Goal: Task Accomplishment & Management: Use online tool/utility

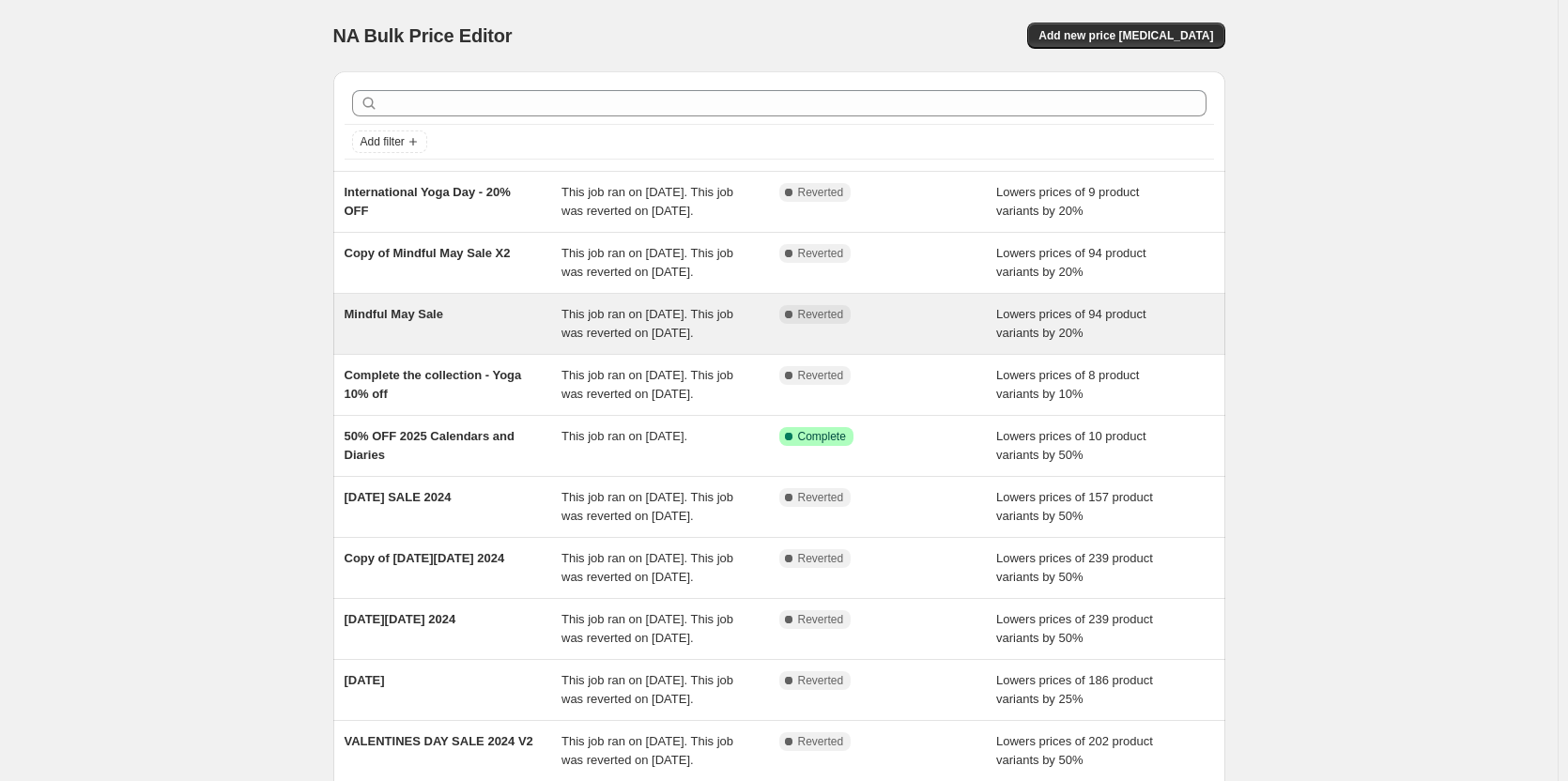
click at [452, 343] on div "Mindful May Sale" at bounding box center [453, 324] width 218 height 38
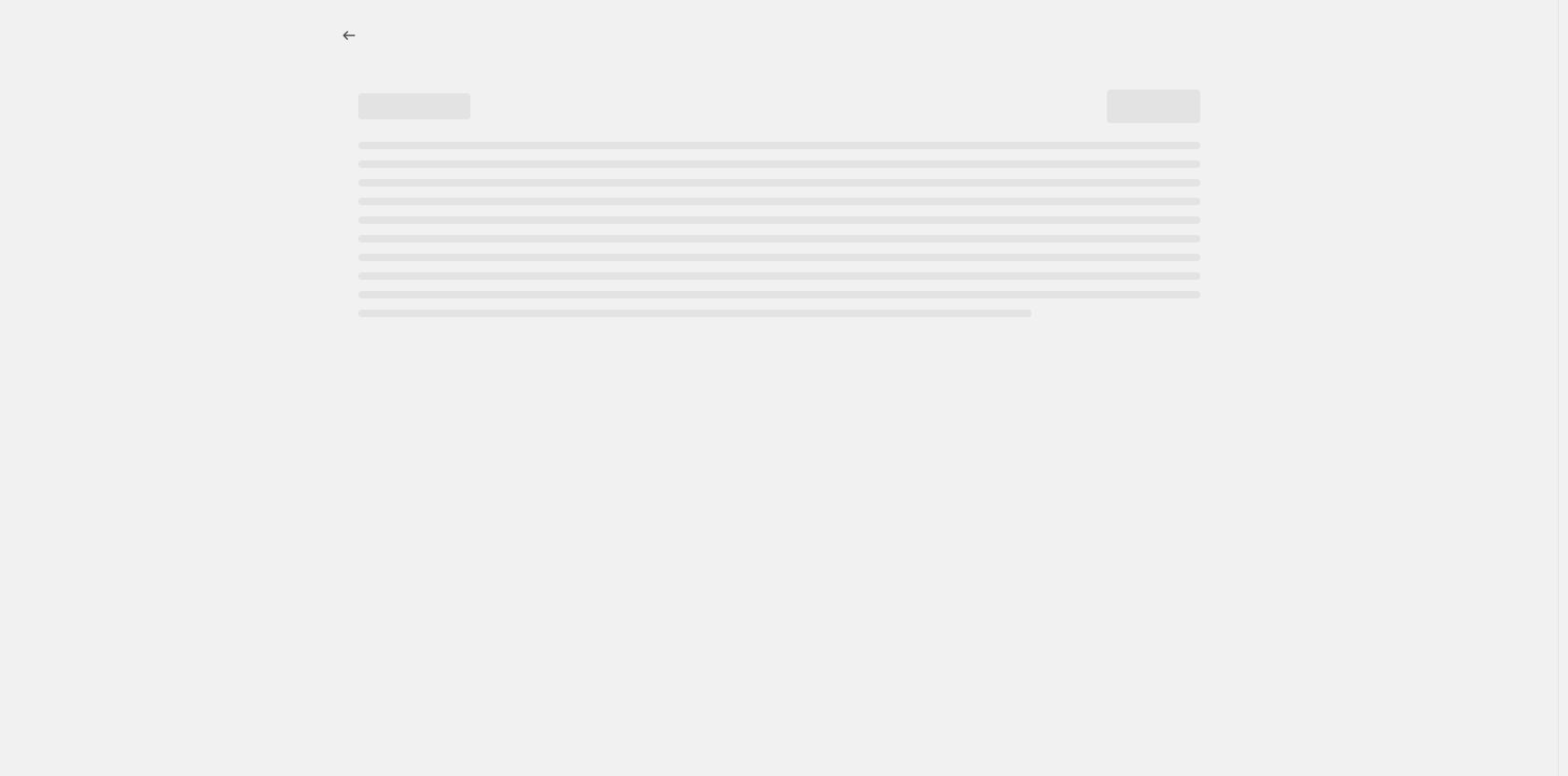
select select "percentage"
select select "collection"
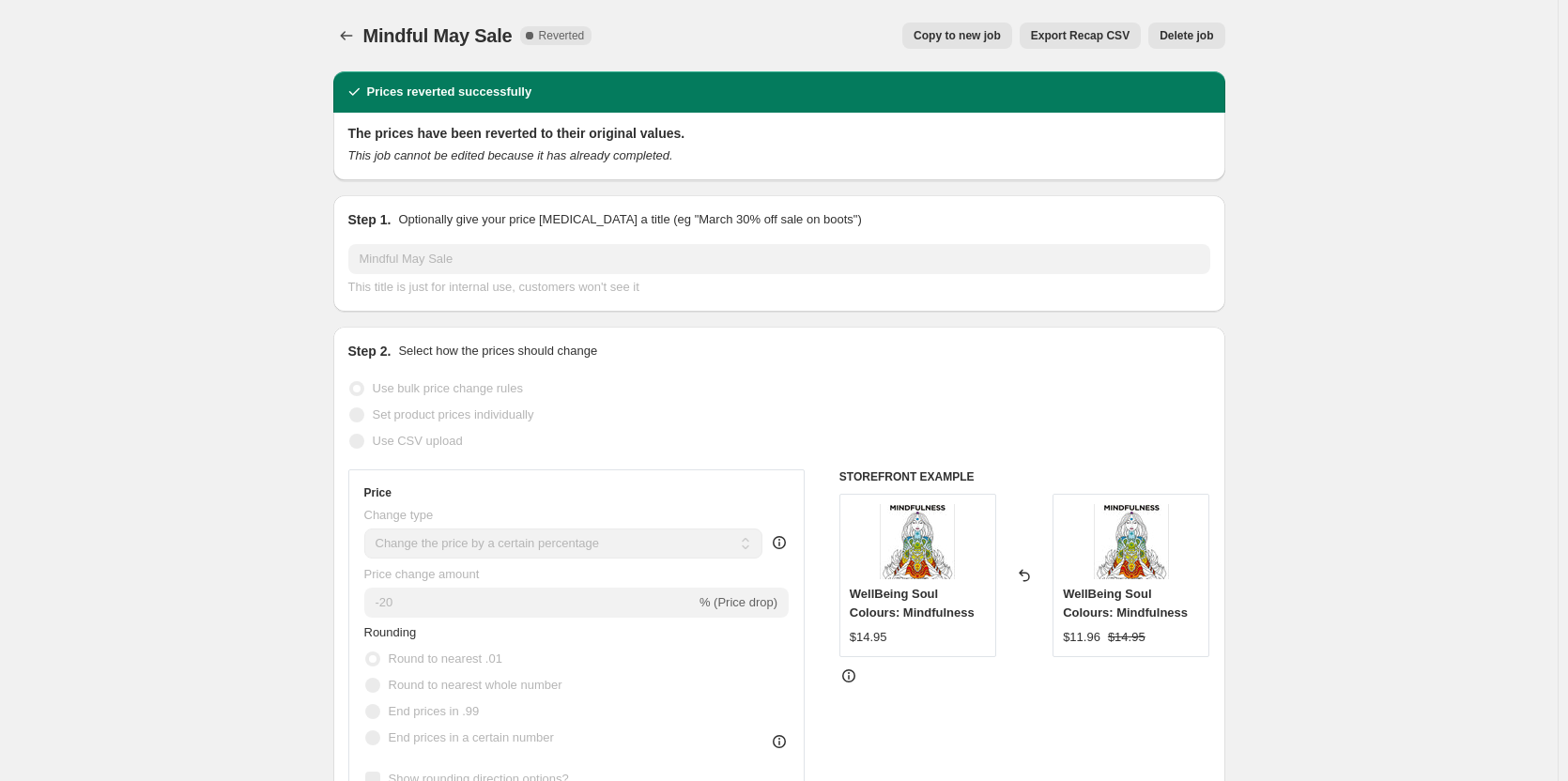
click at [980, 32] on span "Copy to new job" at bounding box center [958, 35] width 88 height 15
select select "percentage"
select select "collection"
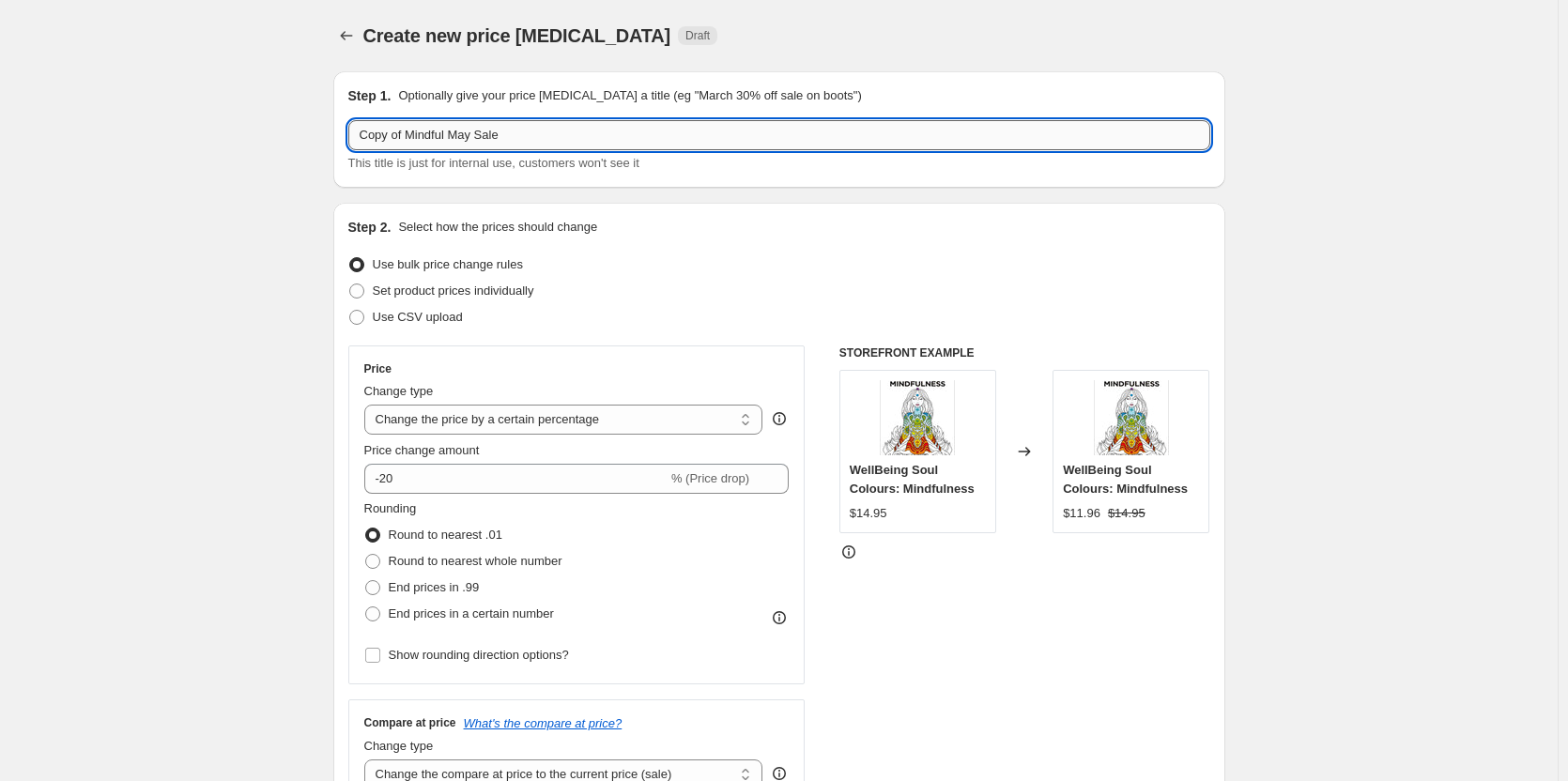
click at [588, 129] on input "Copy of Mindful May Sale" at bounding box center [779, 135] width 863 height 30
click at [588, 127] on input "Copy of Mindful May Sale" at bounding box center [779, 135] width 863 height 30
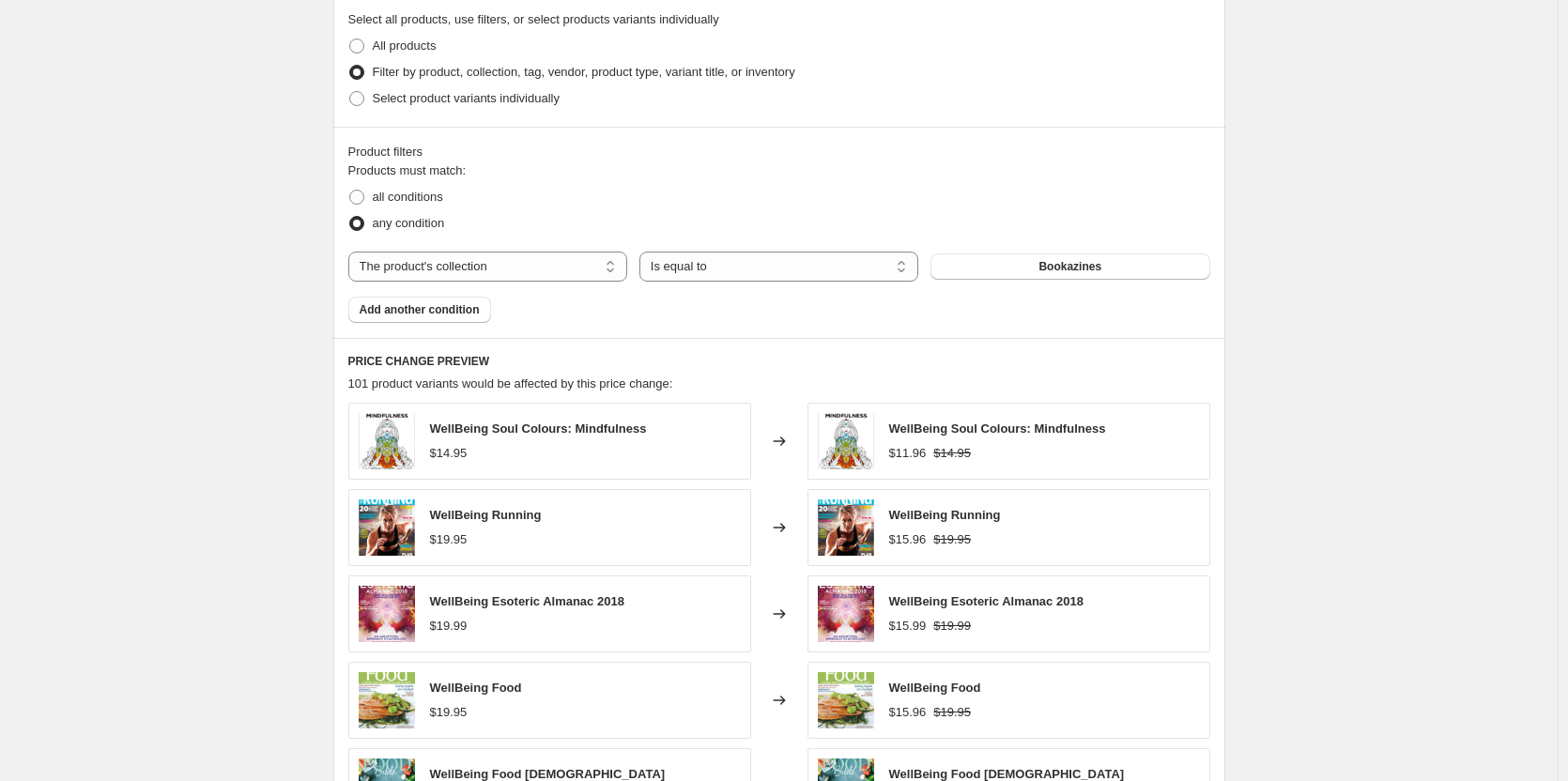
scroll to position [658, 0]
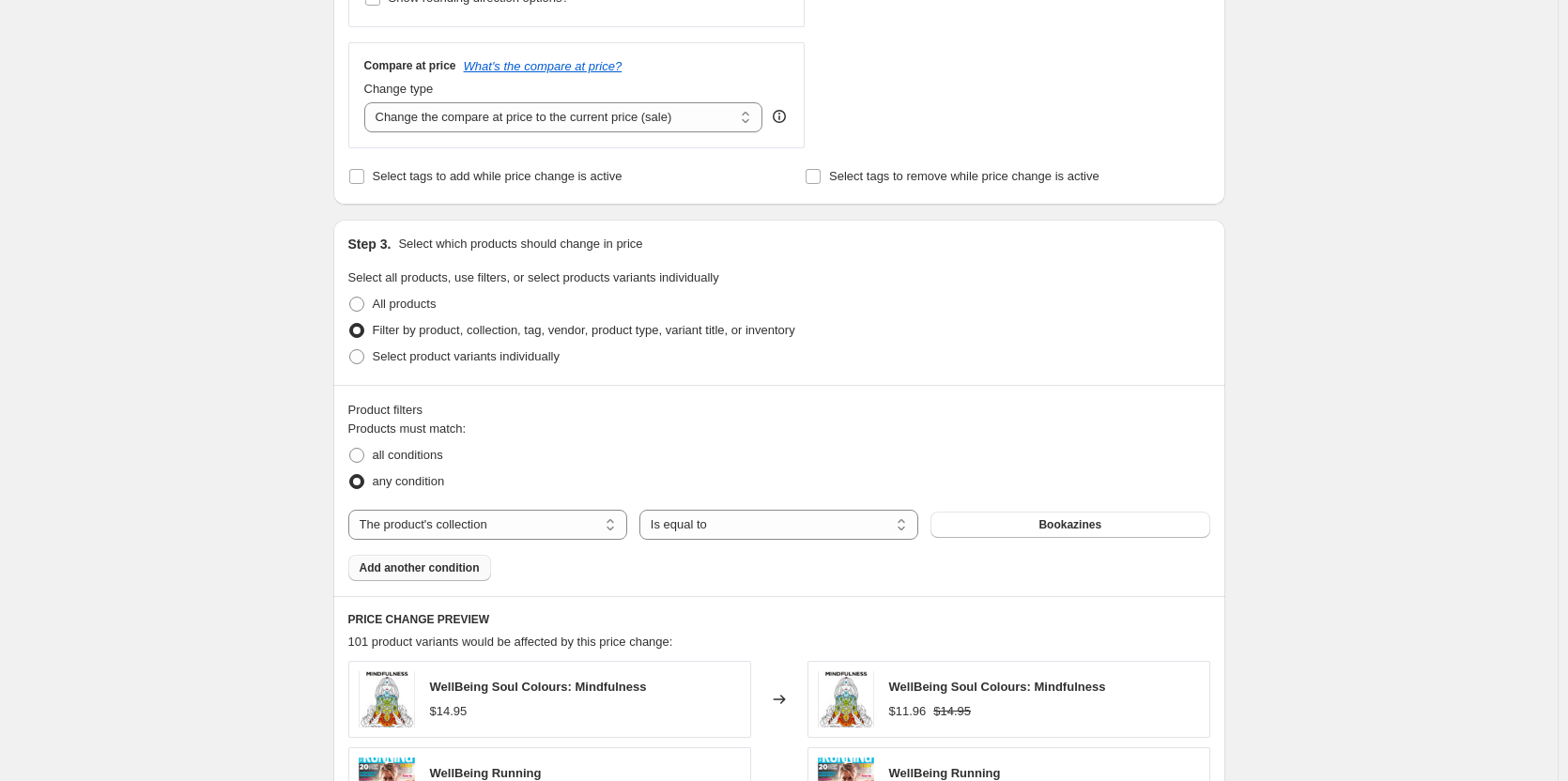
type input "October Long Weekend Sale"
click at [467, 567] on span "Add another condition" at bounding box center [420, 568] width 120 height 15
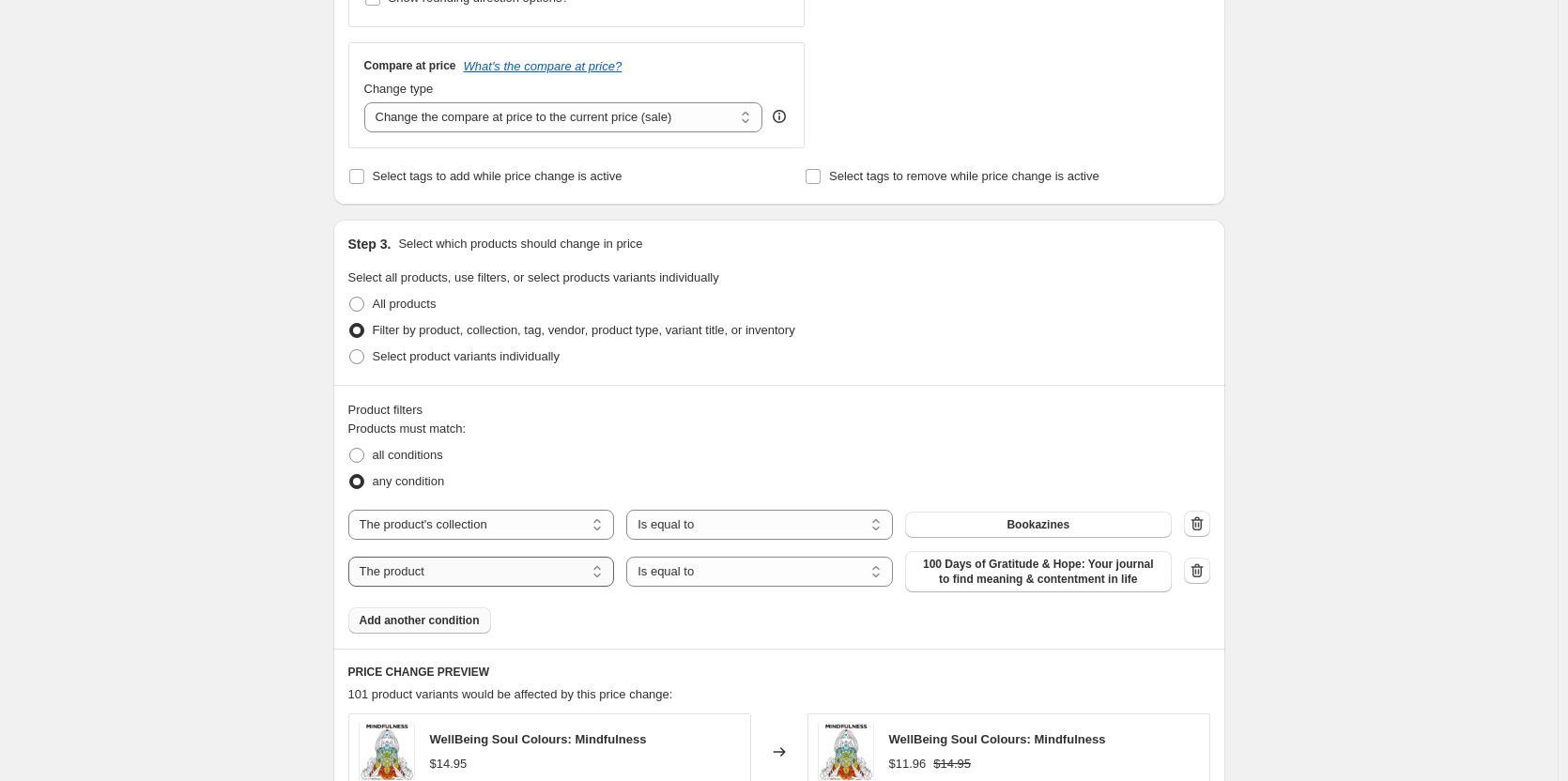
click at [552, 569] on select "The product The product's collection The product's tag The product's vendor The…" at bounding box center [482, 572] width 267 height 30
select select "title"
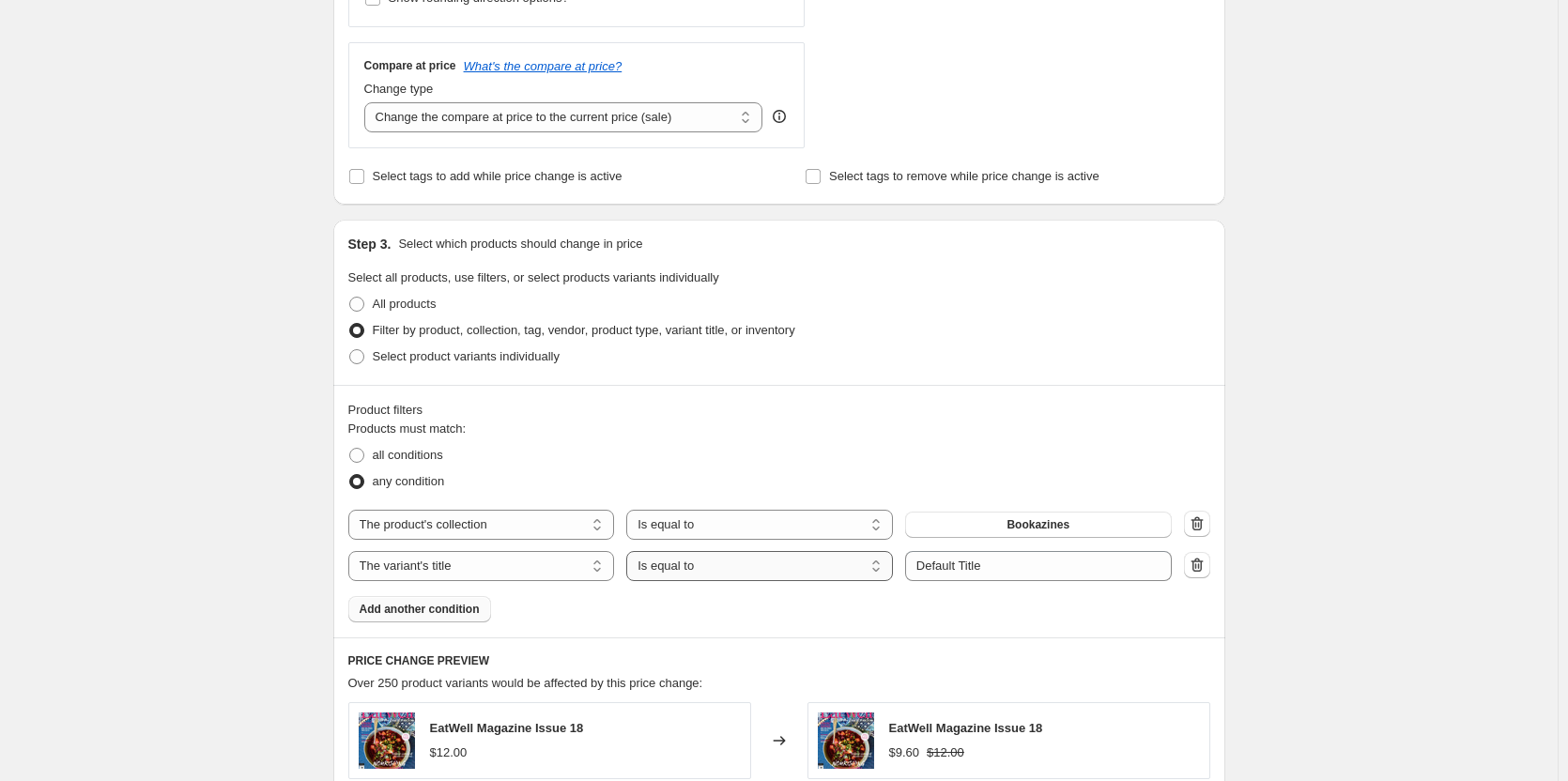
click at [679, 578] on select "Is equal to Is not equal to Contains" at bounding box center [760, 566] width 267 height 30
click at [713, 568] on select "Is equal to Is not equal to Contains" at bounding box center [760, 566] width 267 height 30
select select "not_equal"
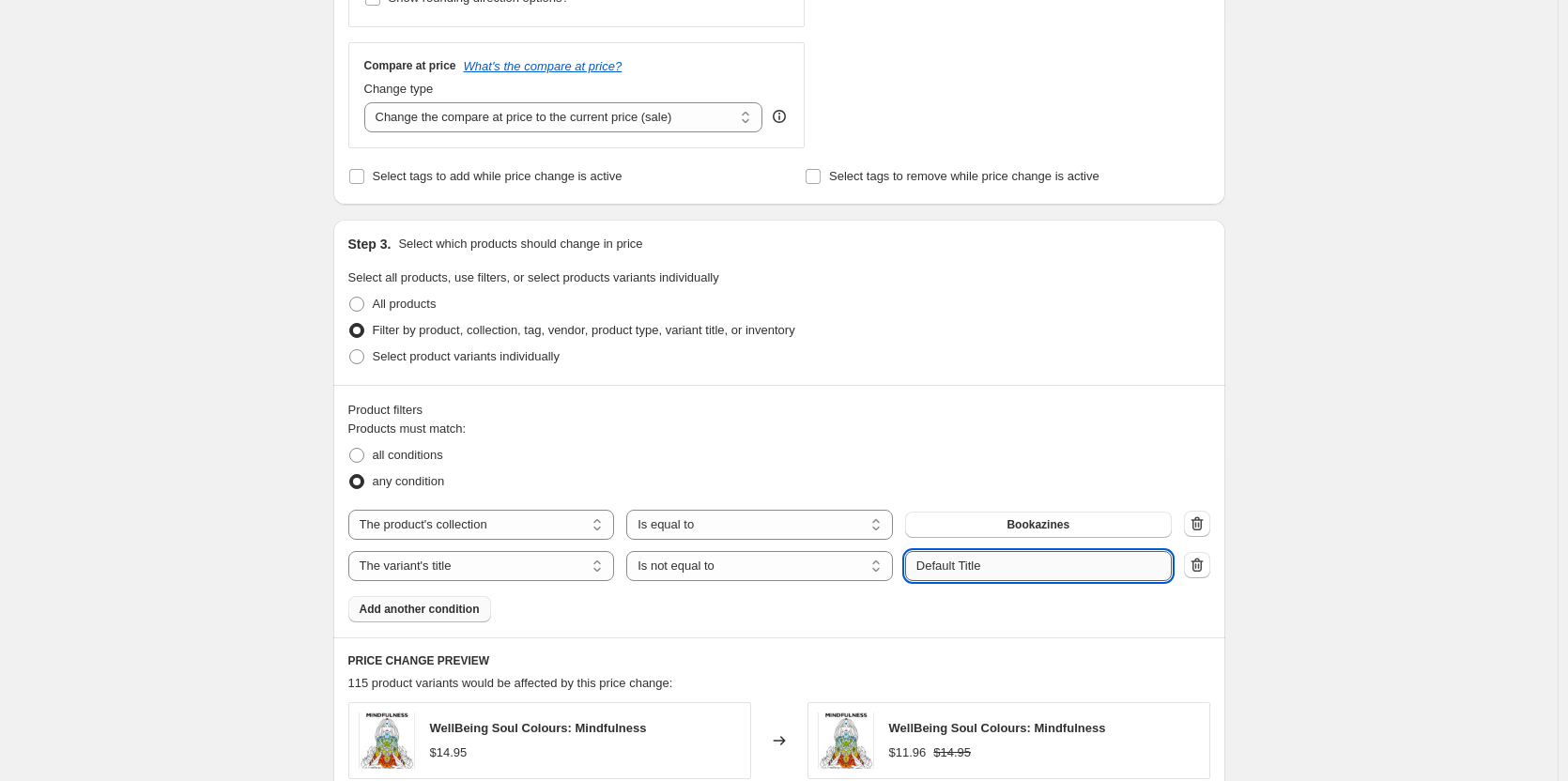
click at [1091, 574] on input "Default Title" at bounding box center [1039, 566] width 267 height 30
click at [1090, 574] on input "Default Title" at bounding box center [1039, 566] width 267 height 30
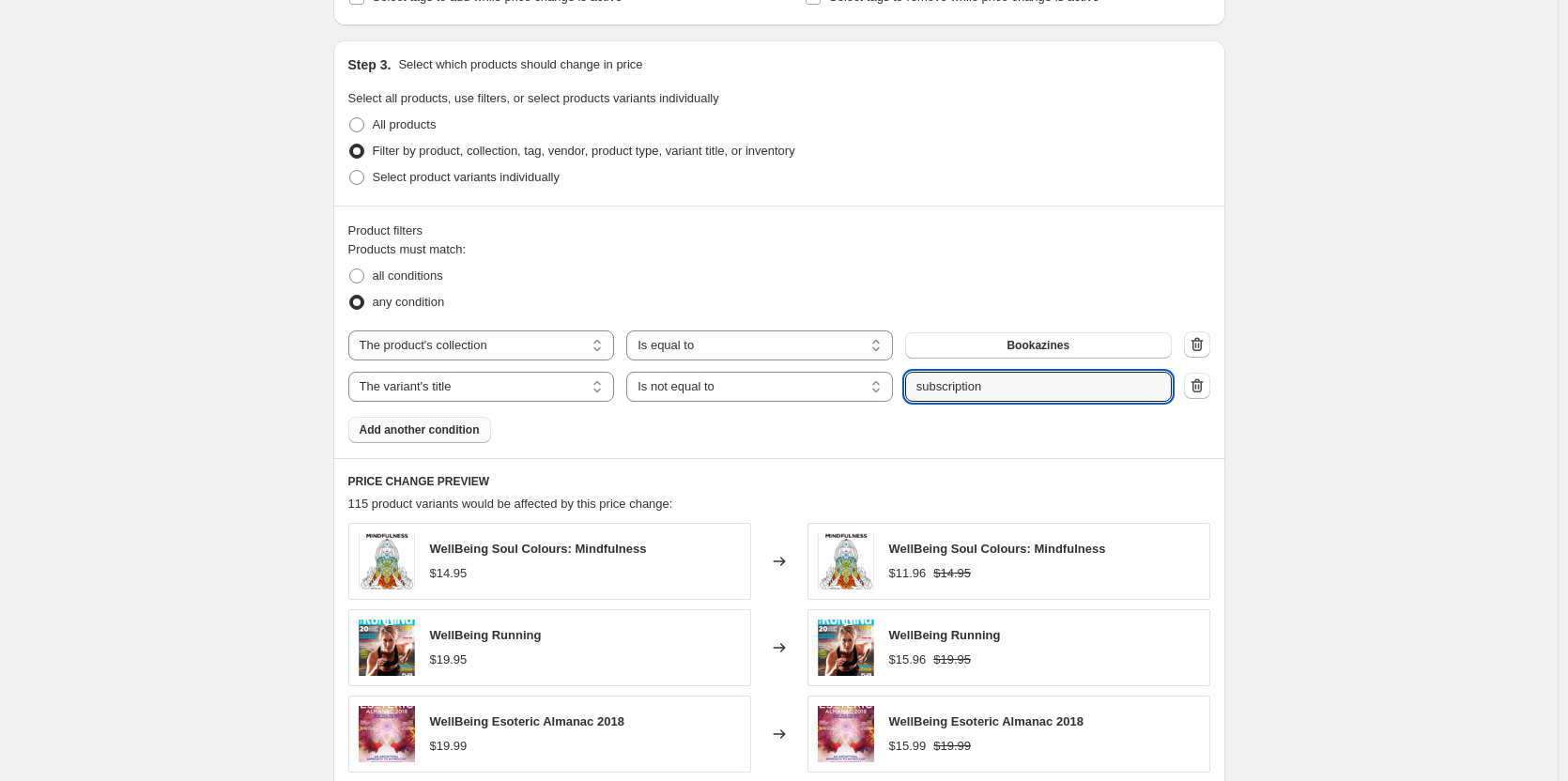
scroll to position [939, 0]
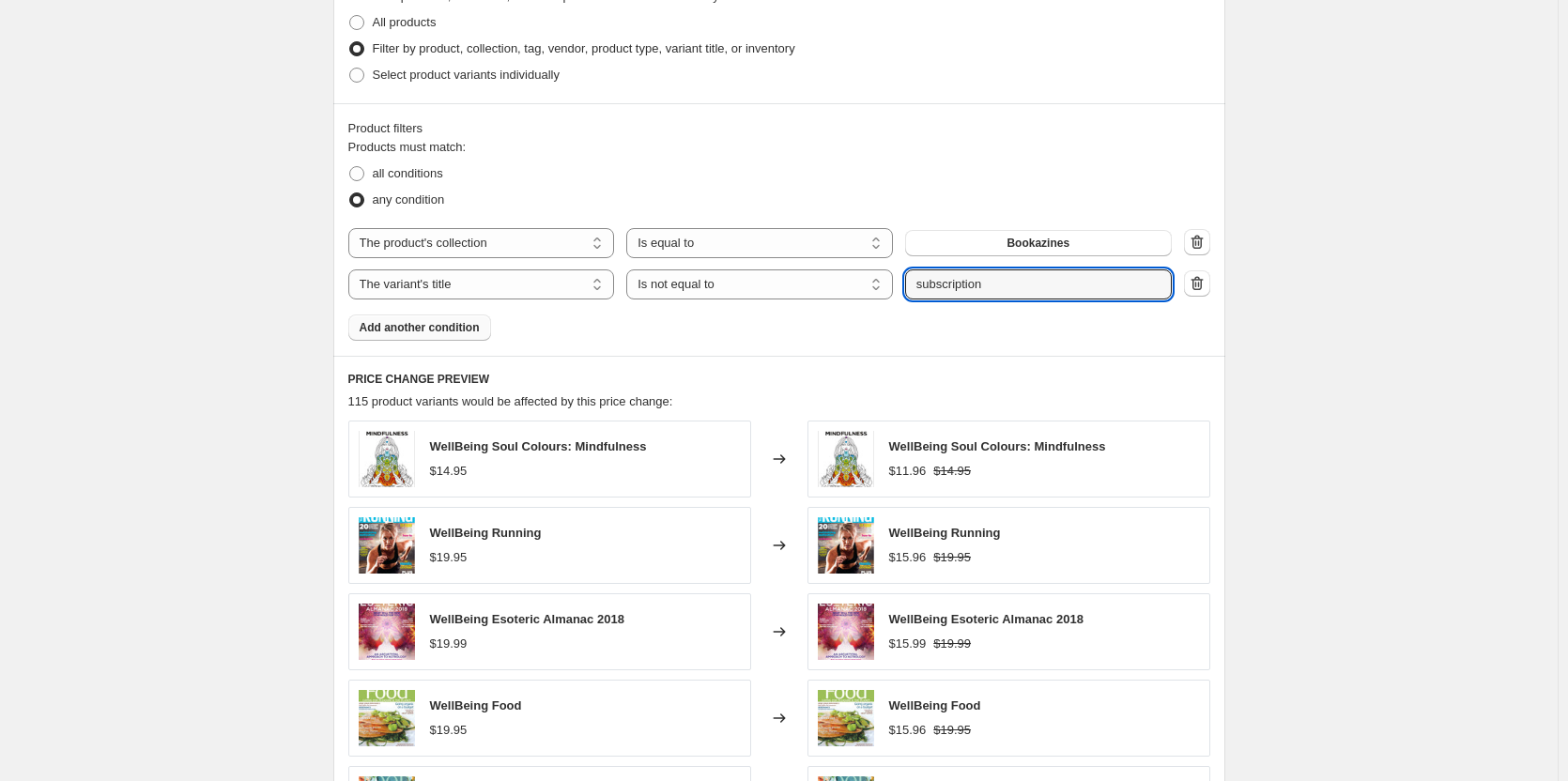
type input "subscription"
click at [1299, 463] on div "Create new price [MEDICAL_DATA]. This page is ready Create new price [MEDICAL_D…" at bounding box center [779, 125] width 1558 height 2130
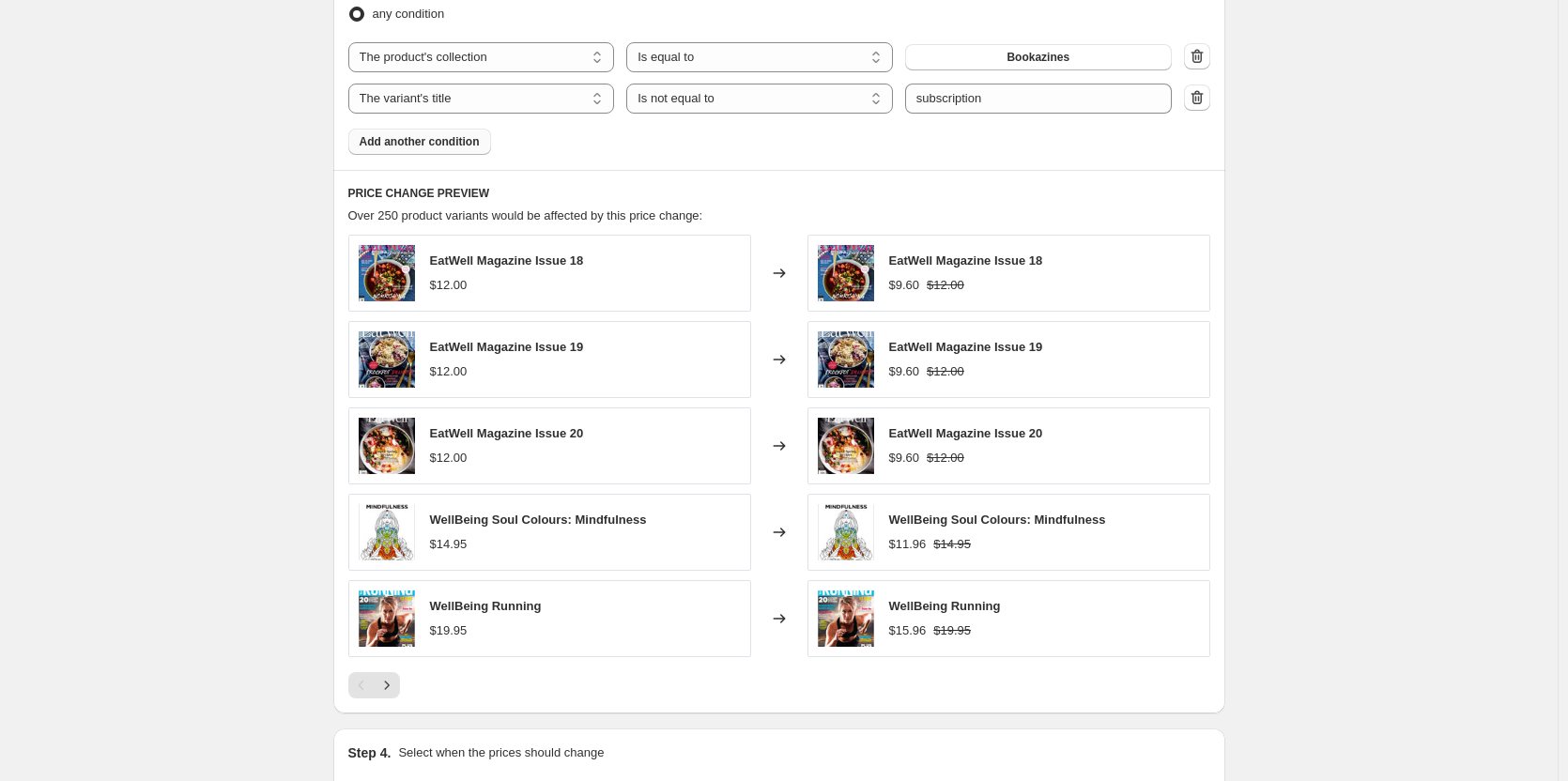
scroll to position [1127, 0]
click at [1199, 56] on icon "button" at bounding box center [1199, 56] width 2 height 6
select select "title"
select select "not_equal"
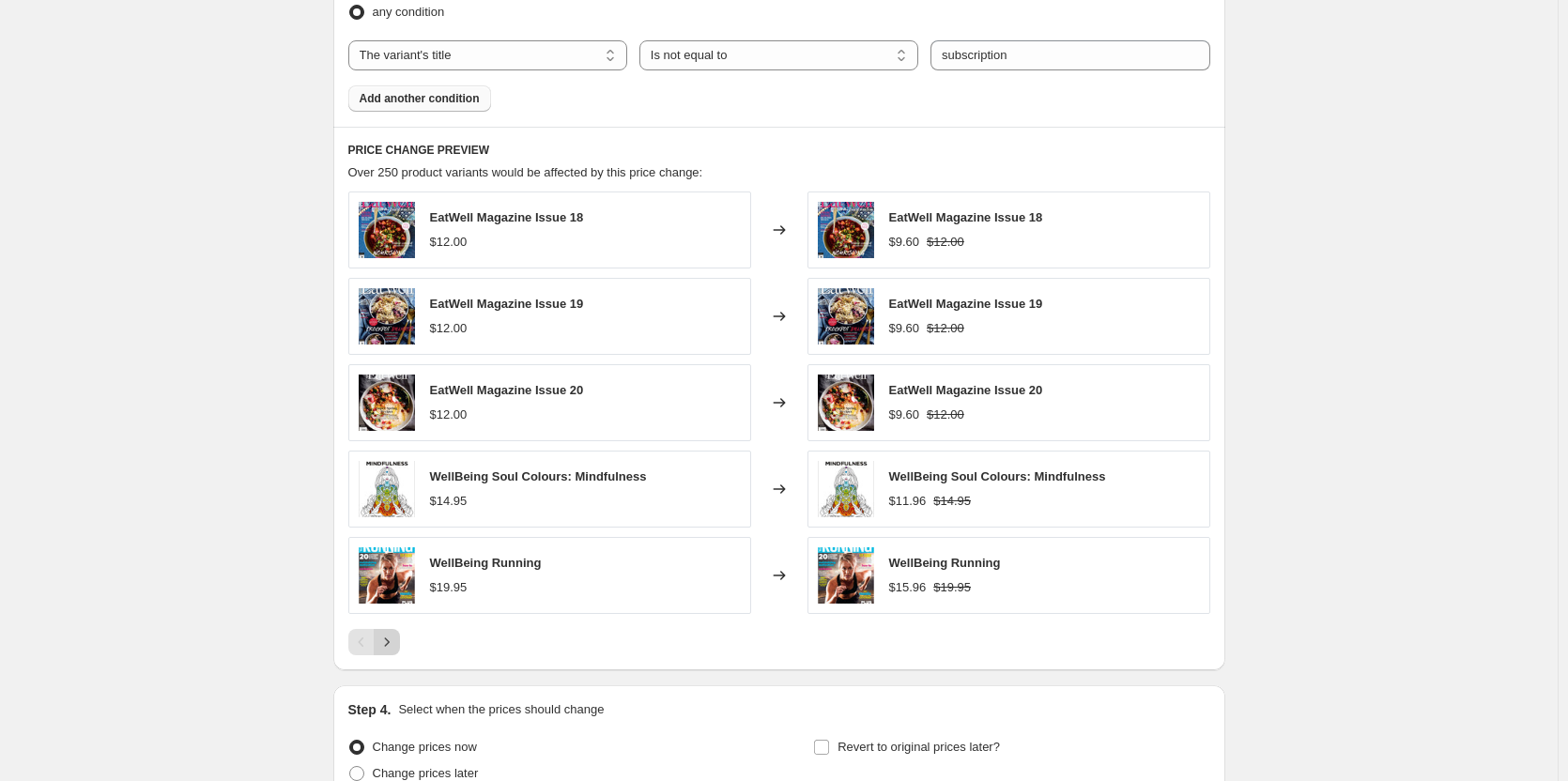
click at [391, 648] on icon "Next" at bounding box center [386, 642] width 19 height 19
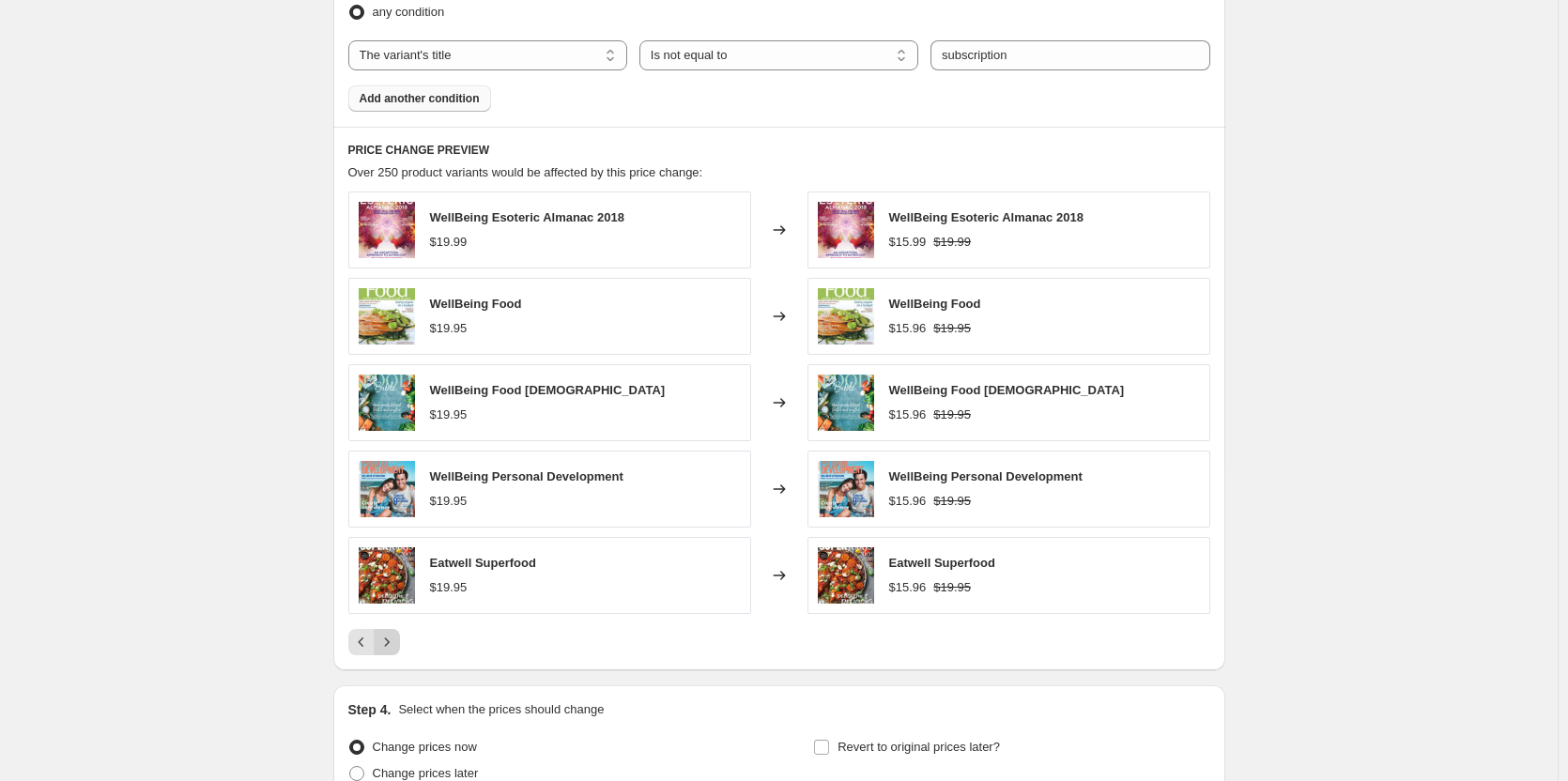
click at [396, 639] on icon "Next" at bounding box center [386, 642] width 19 height 19
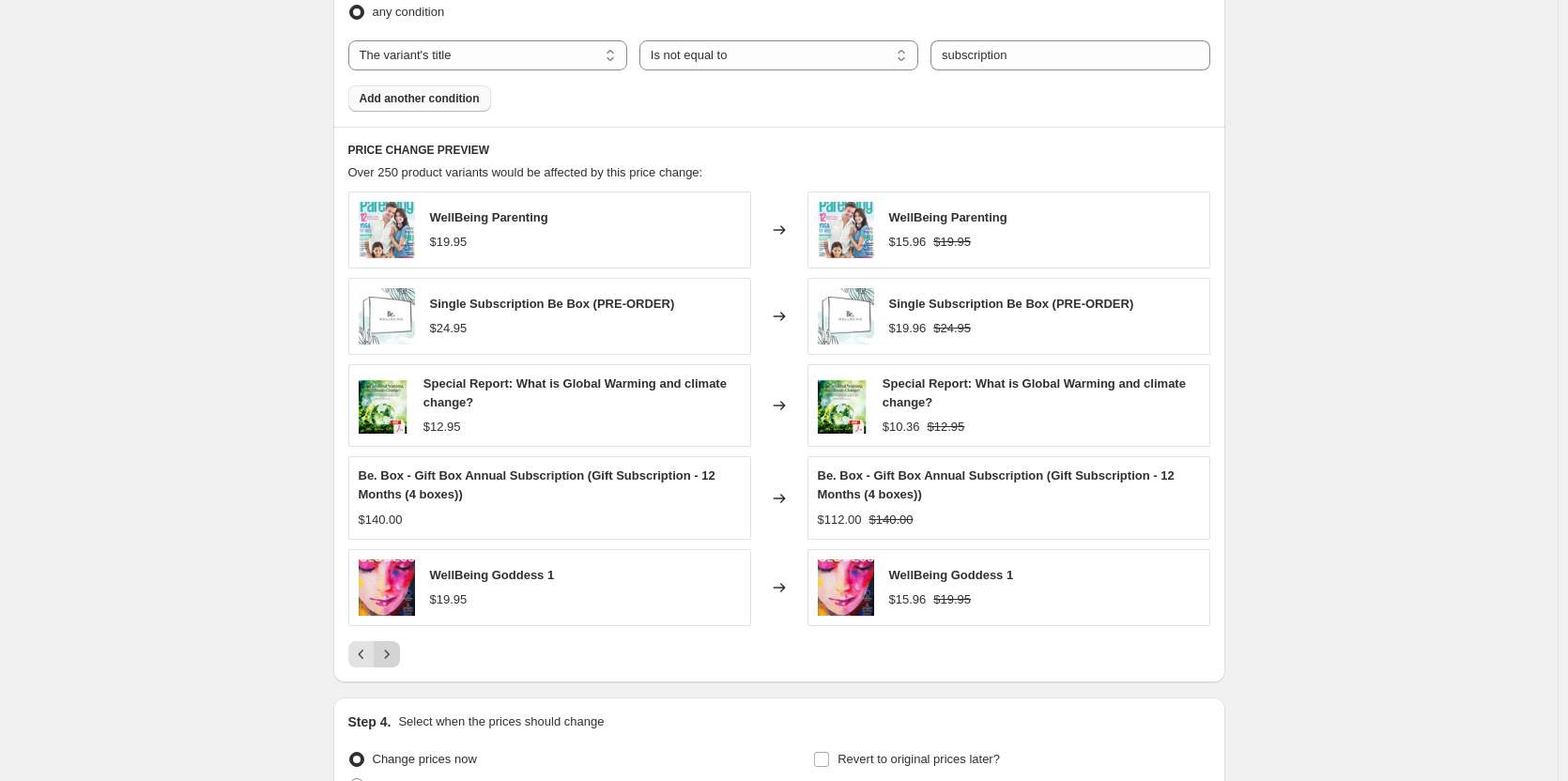
click at [400, 659] on button "Next" at bounding box center [387, 655] width 26 height 26
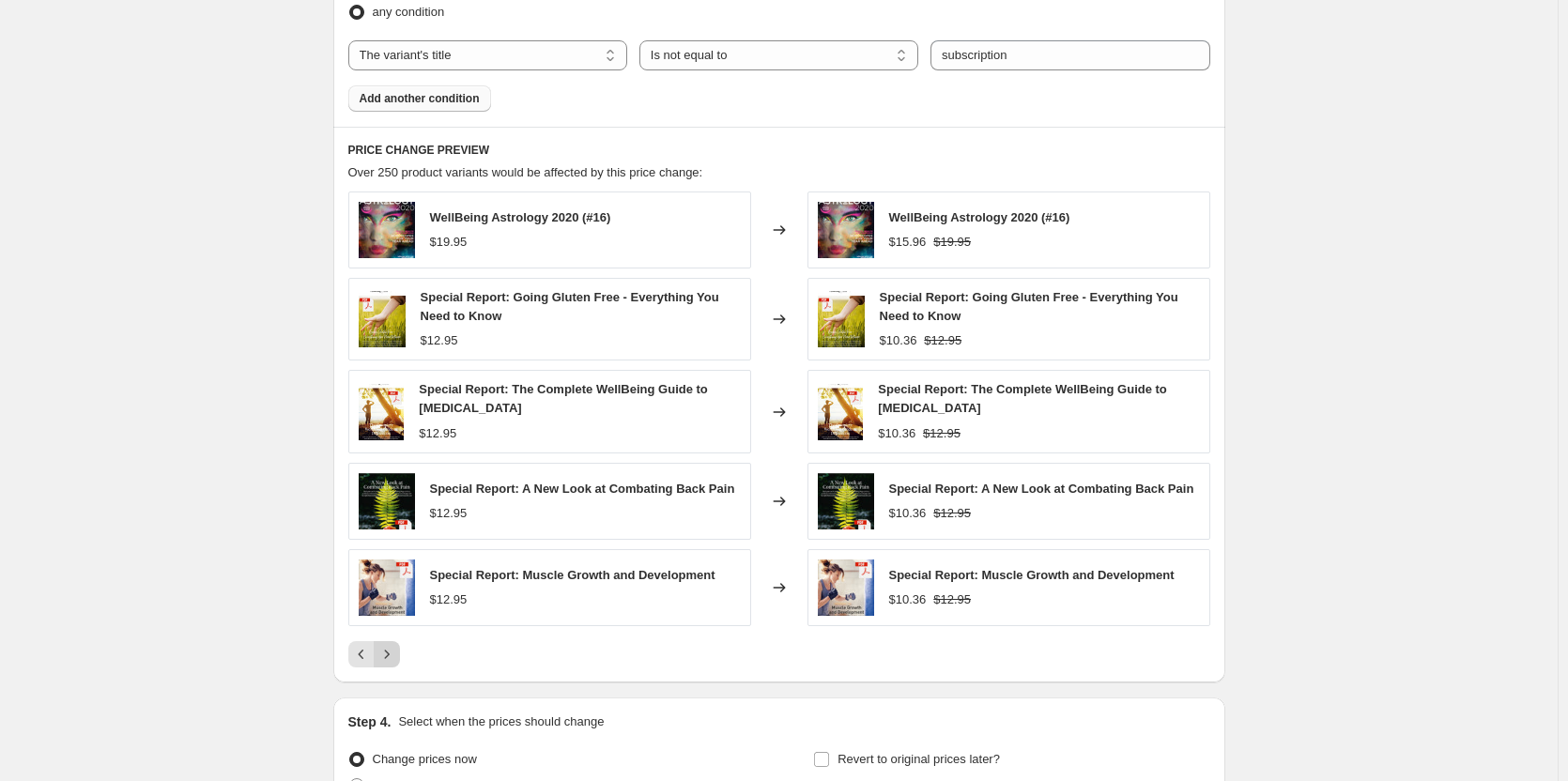
click at [393, 658] on icon "Next" at bounding box center [386, 655] width 19 height 19
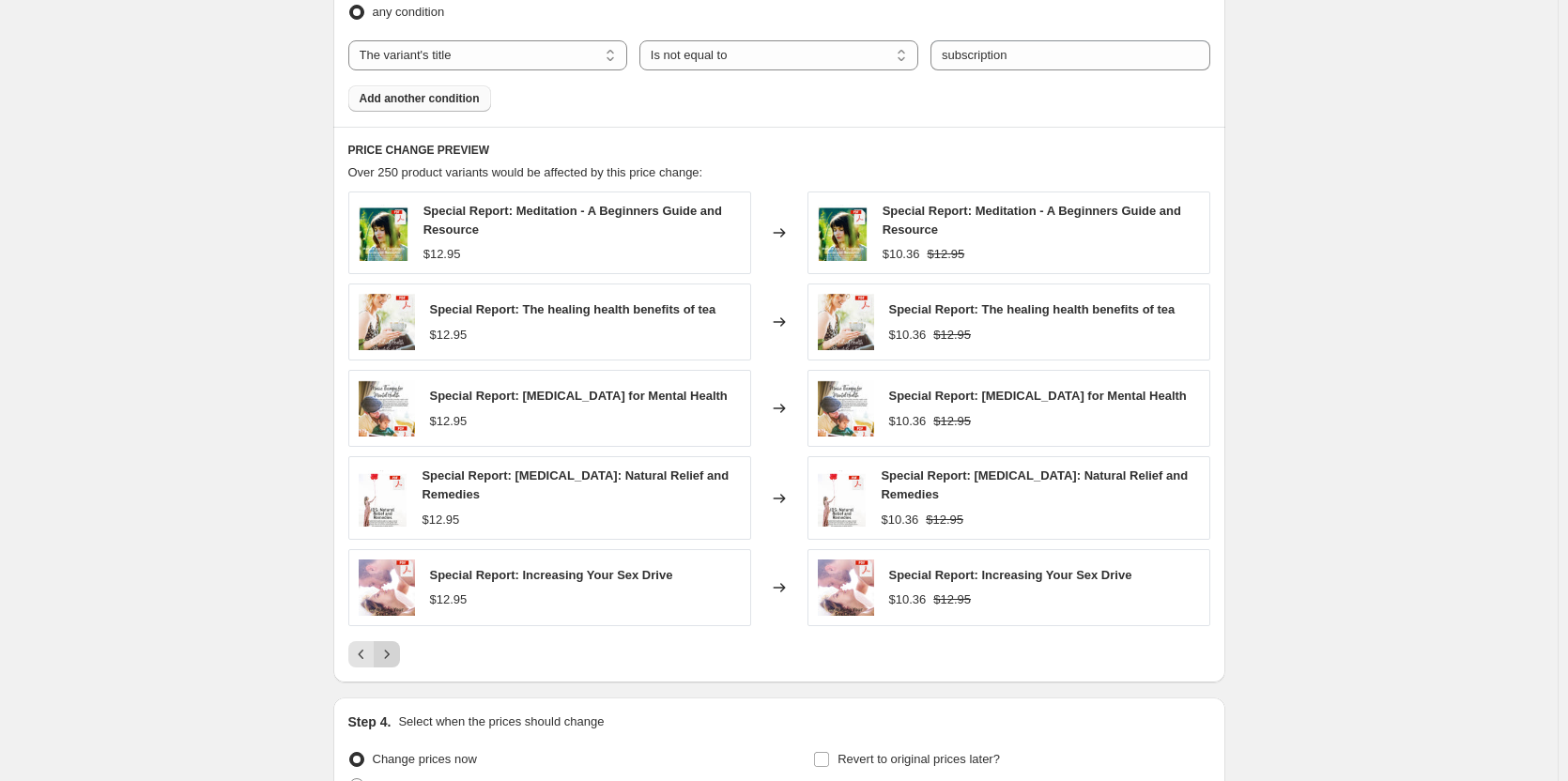
click at [393, 654] on icon "Next" at bounding box center [386, 655] width 19 height 19
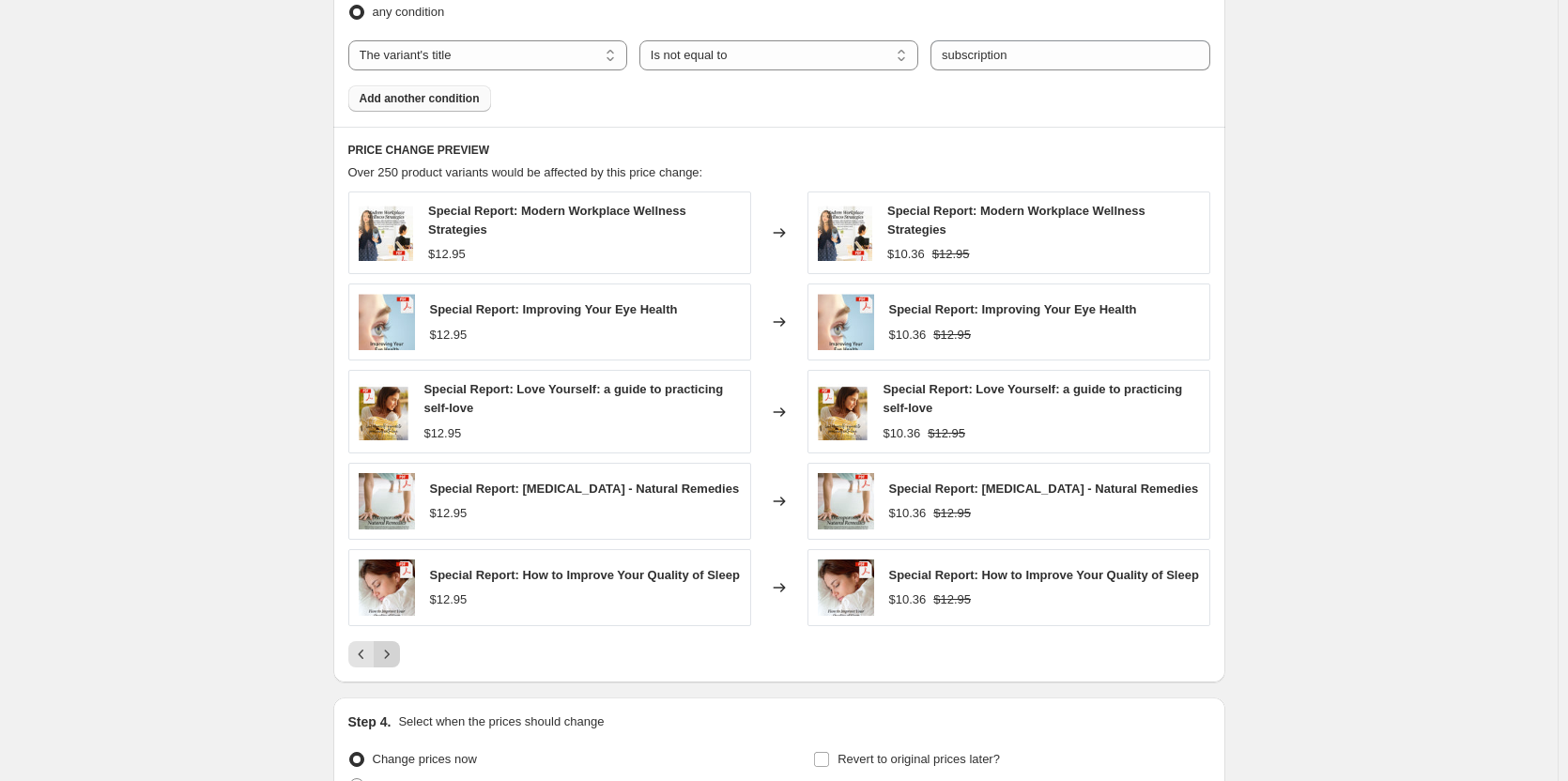
click at [394, 651] on button "Next" at bounding box center [387, 655] width 26 height 26
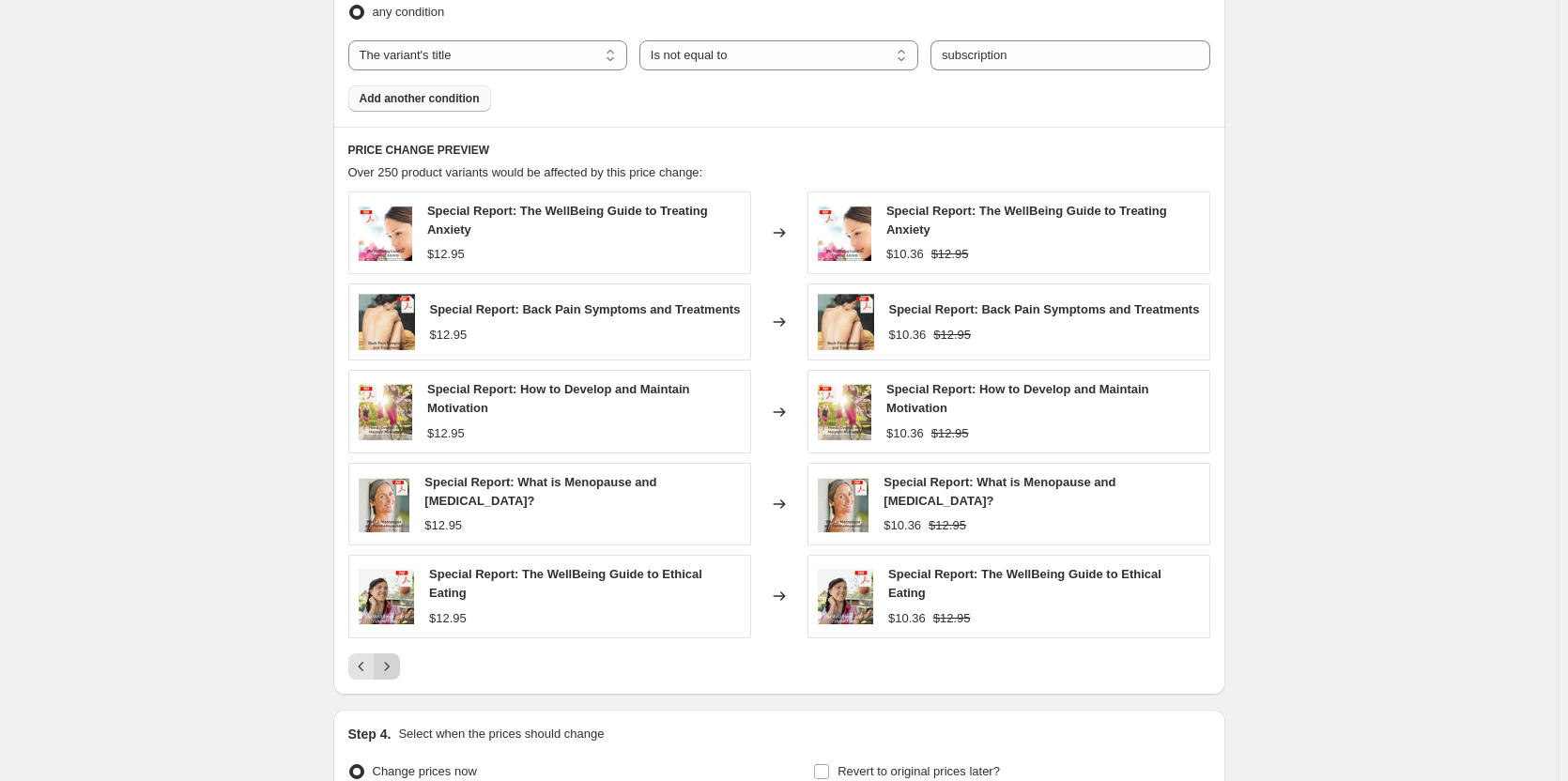
click at [394, 651] on div "Special Report: The WellBeing Guide to Treating Anxiety $12.95 Changed to Speci…" at bounding box center [779, 436] width 863 height 488
drag, startPoint x: 397, startPoint y: 657, endPoint x: 388, endPoint y: 669, distance: 15.0
click at [393, 665] on div "Special Report: The WellBeing Guide to Treating Anxiety $12.95 Changed to Speci…" at bounding box center [779, 436] width 863 height 488
click at [388, 669] on icon "Next" at bounding box center [386, 667] width 19 height 19
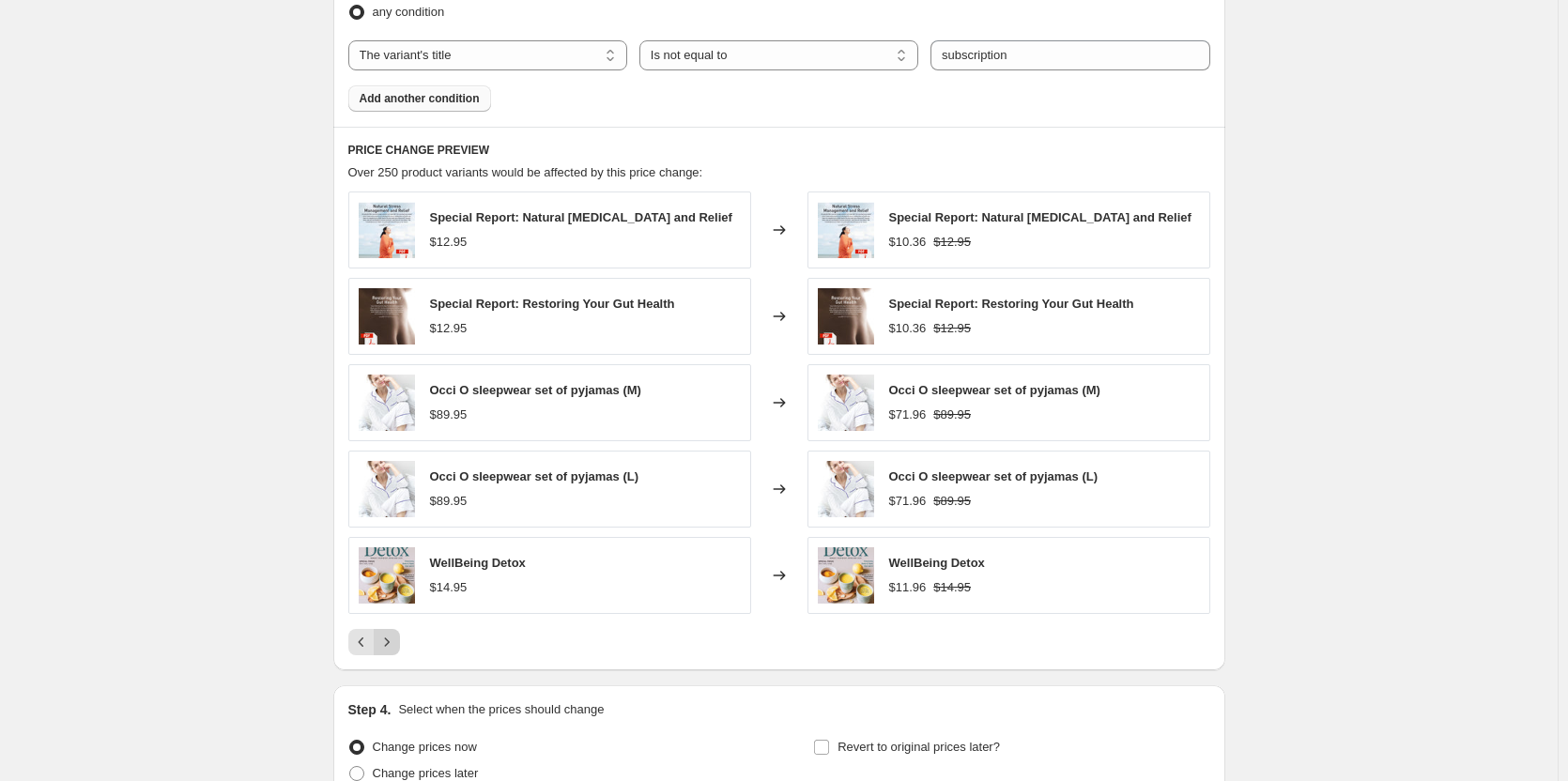
click at [391, 652] on icon "Next" at bounding box center [386, 642] width 19 height 19
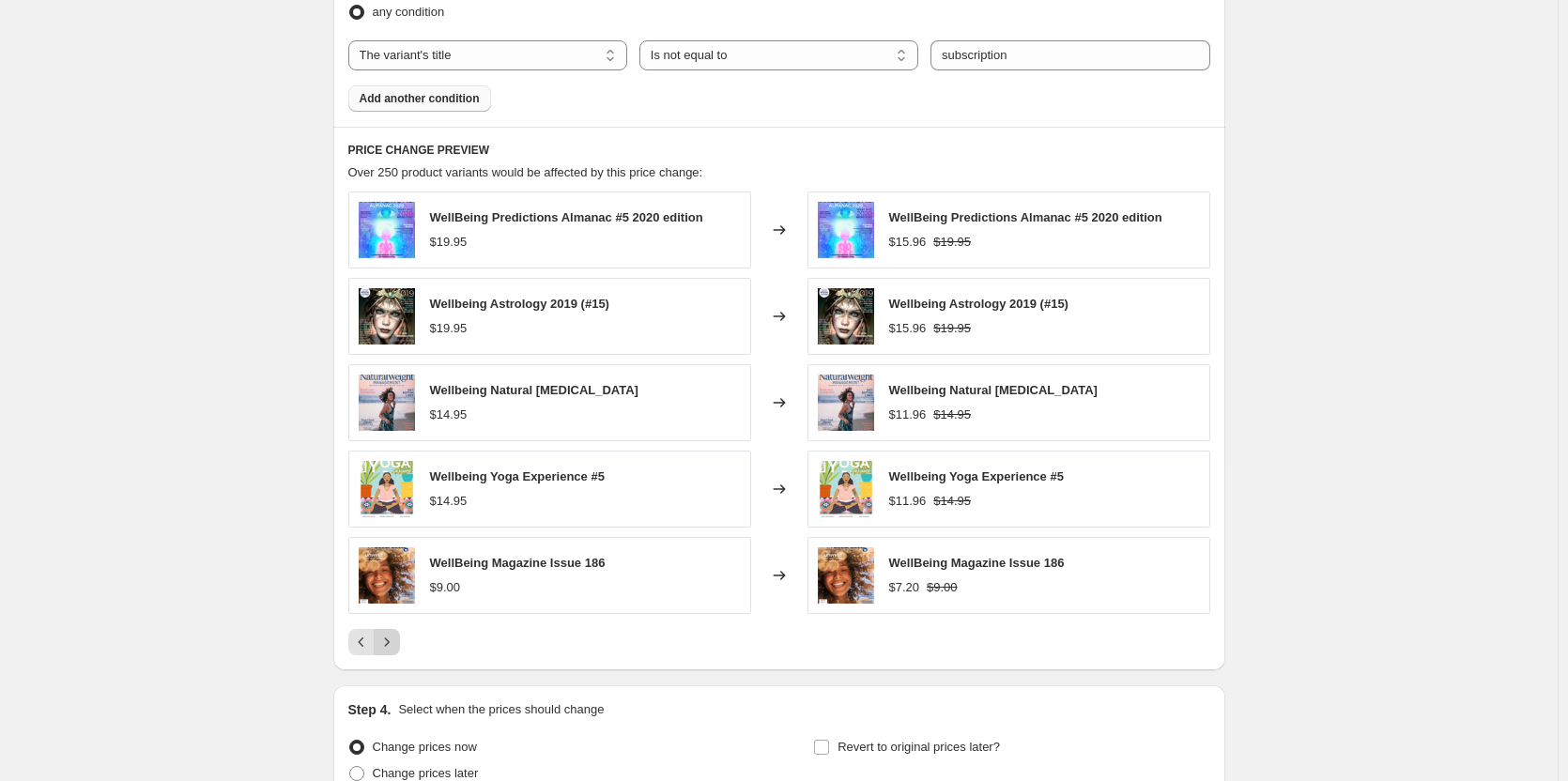
click at [396, 639] on icon "Next" at bounding box center [386, 642] width 19 height 19
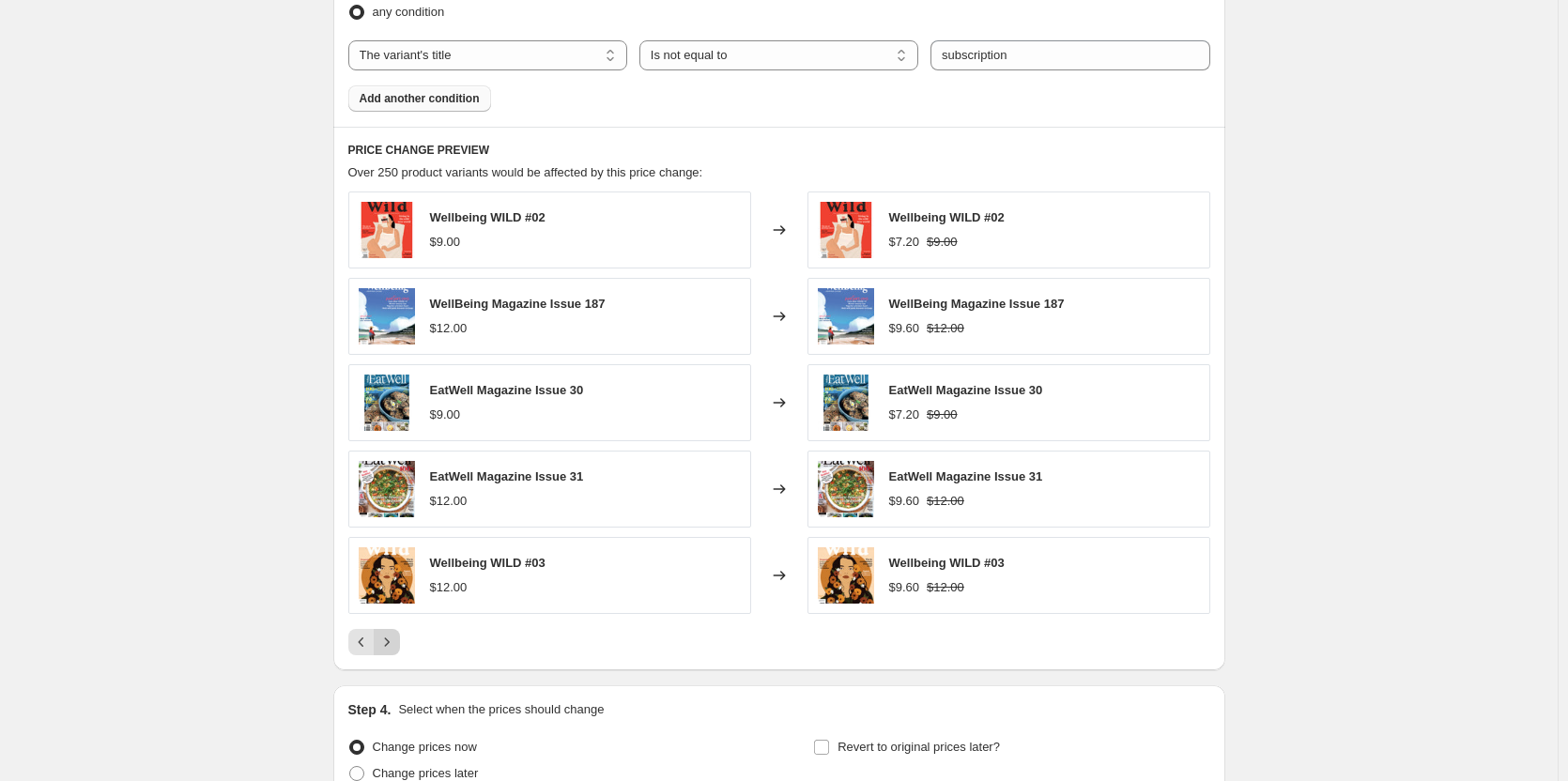
click at [391, 643] on icon "Next" at bounding box center [386, 642] width 19 height 19
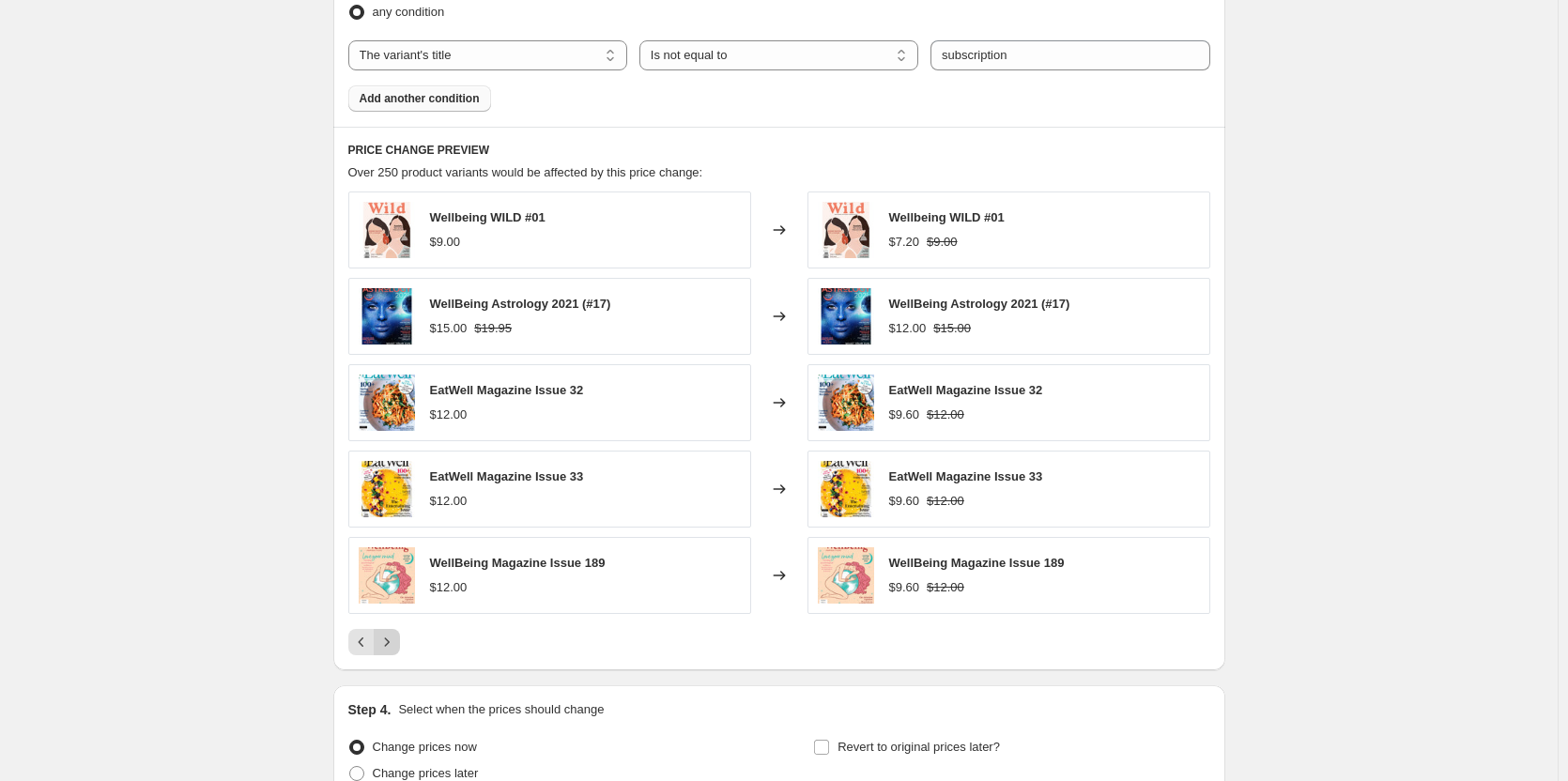
click at [391, 643] on icon "Next" at bounding box center [386, 642] width 19 height 19
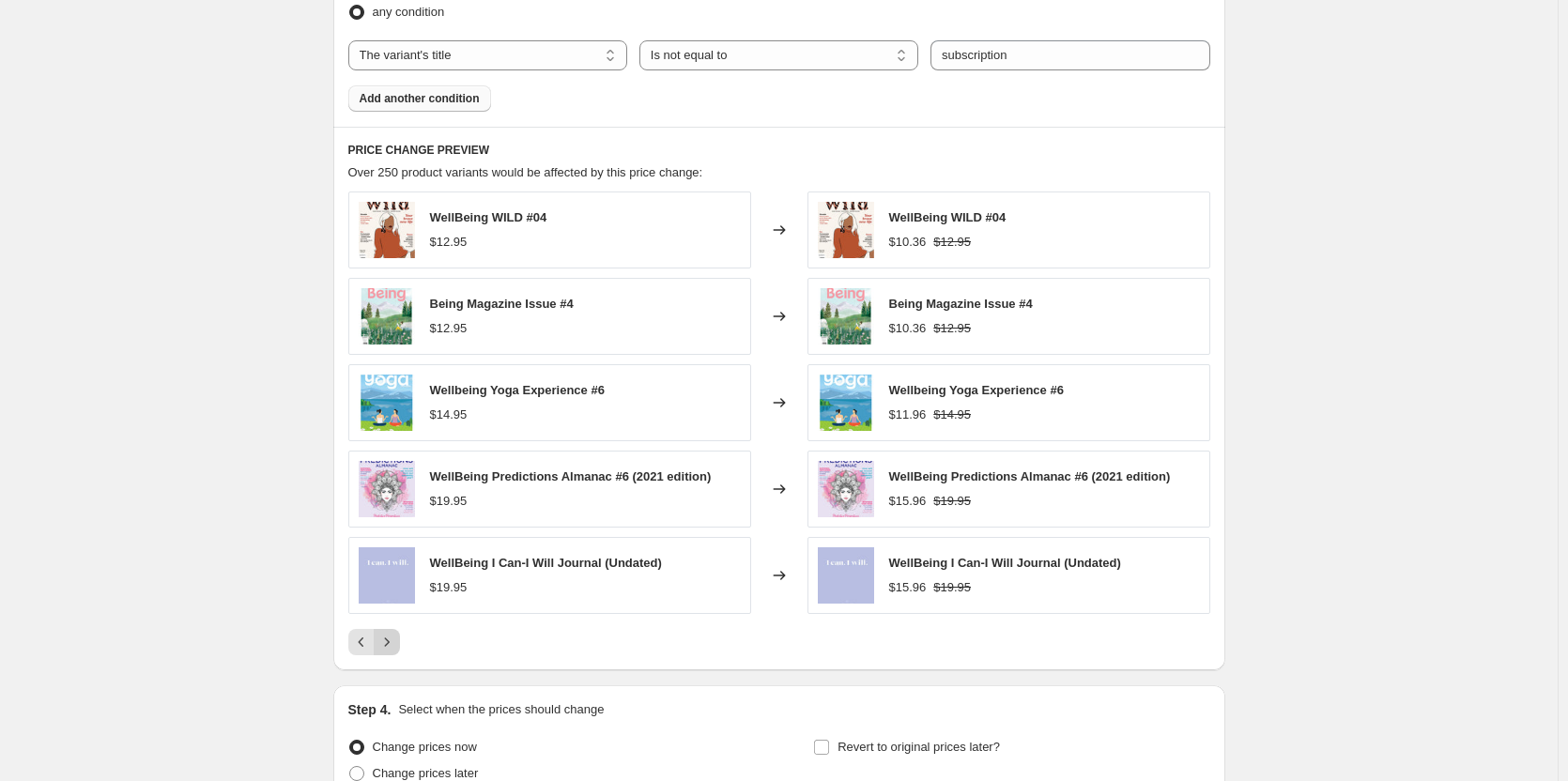
click at [391, 643] on icon "Next" at bounding box center [386, 642] width 19 height 19
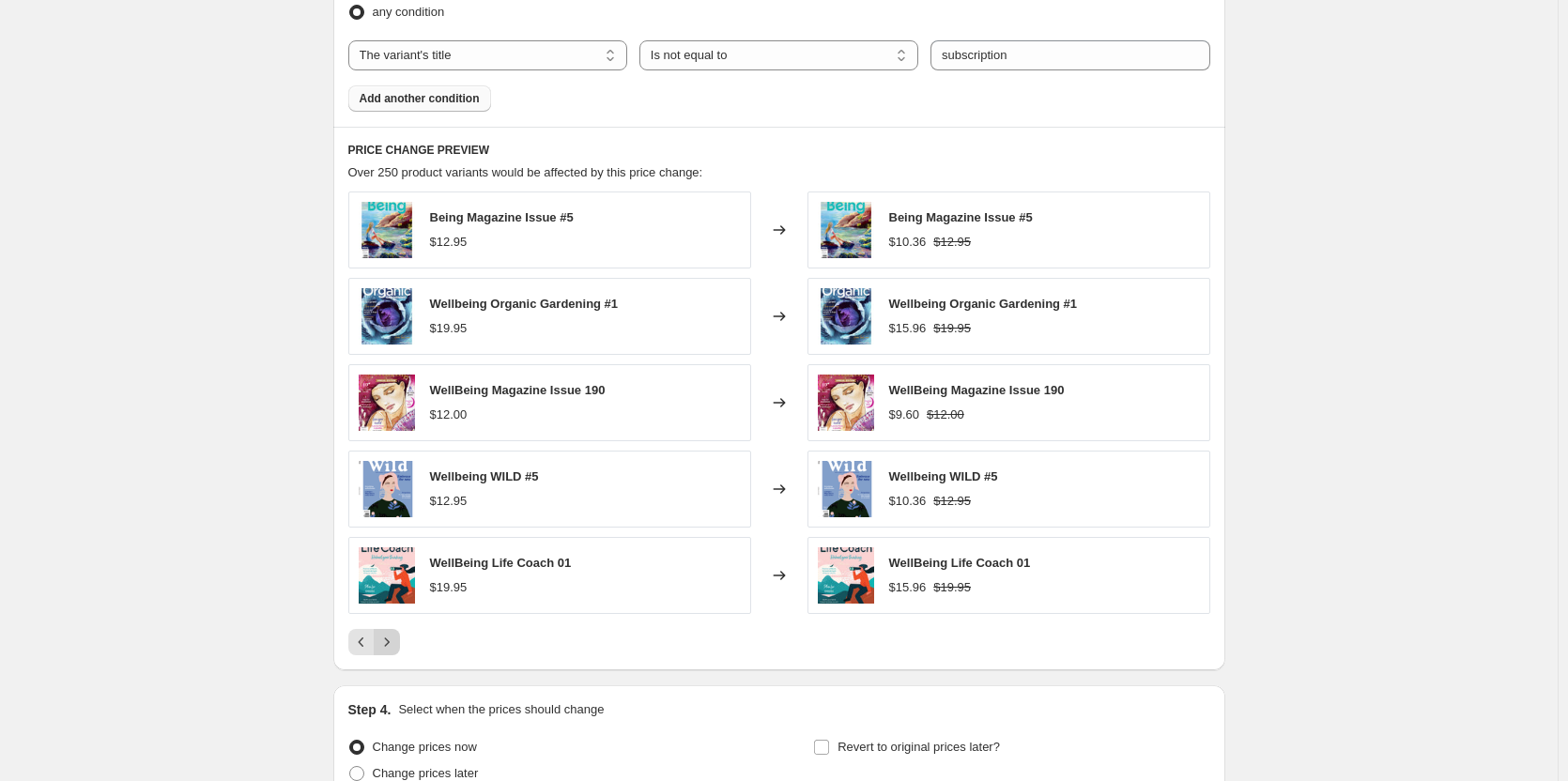
click at [396, 643] on icon "Next" at bounding box center [386, 642] width 19 height 19
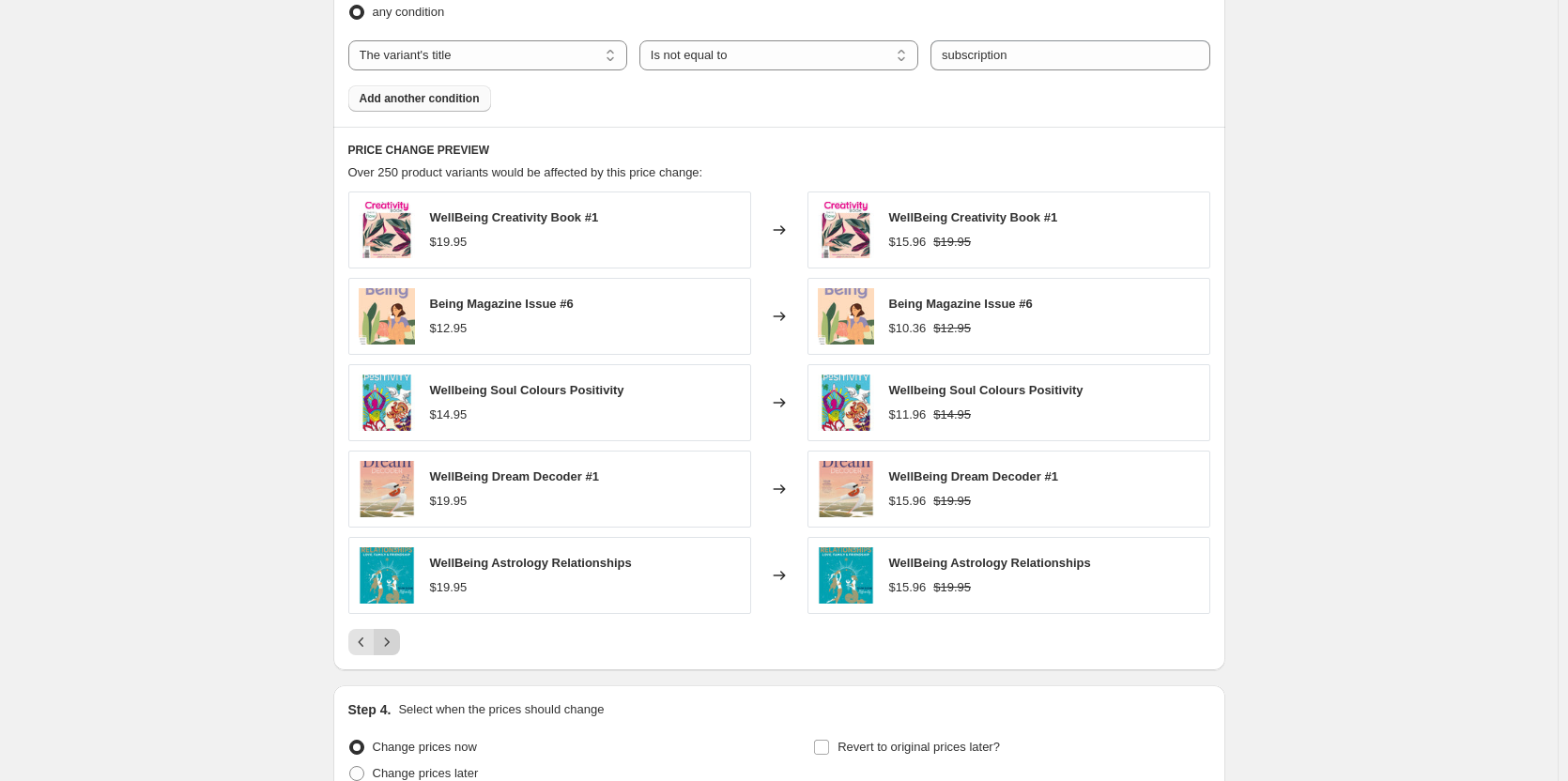
click at [394, 648] on icon "Next" at bounding box center [386, 642] width 19 height 19
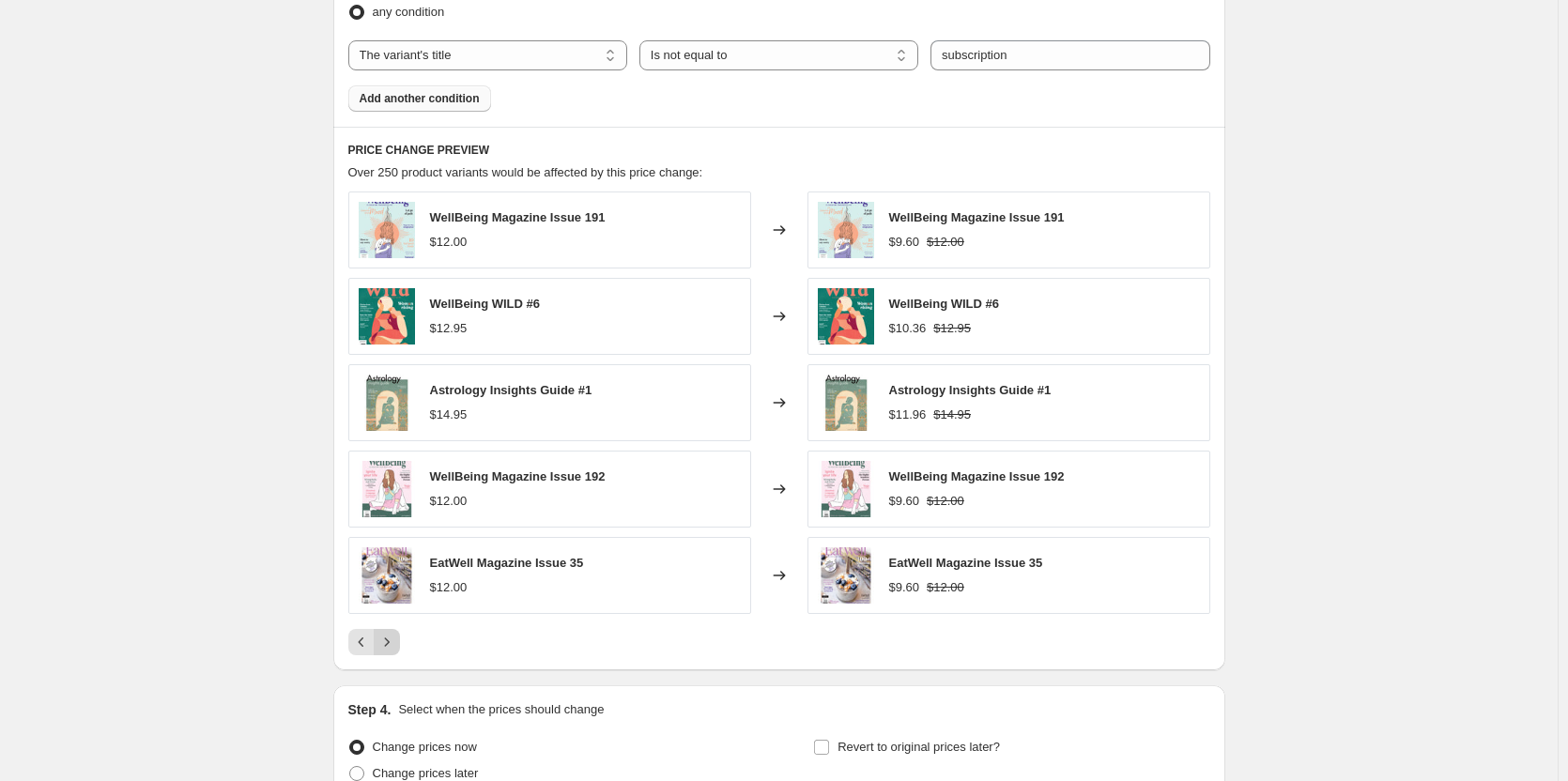
click at [394, 648] on icon "Next" at bounding box center [386, 642] width 19 height 19
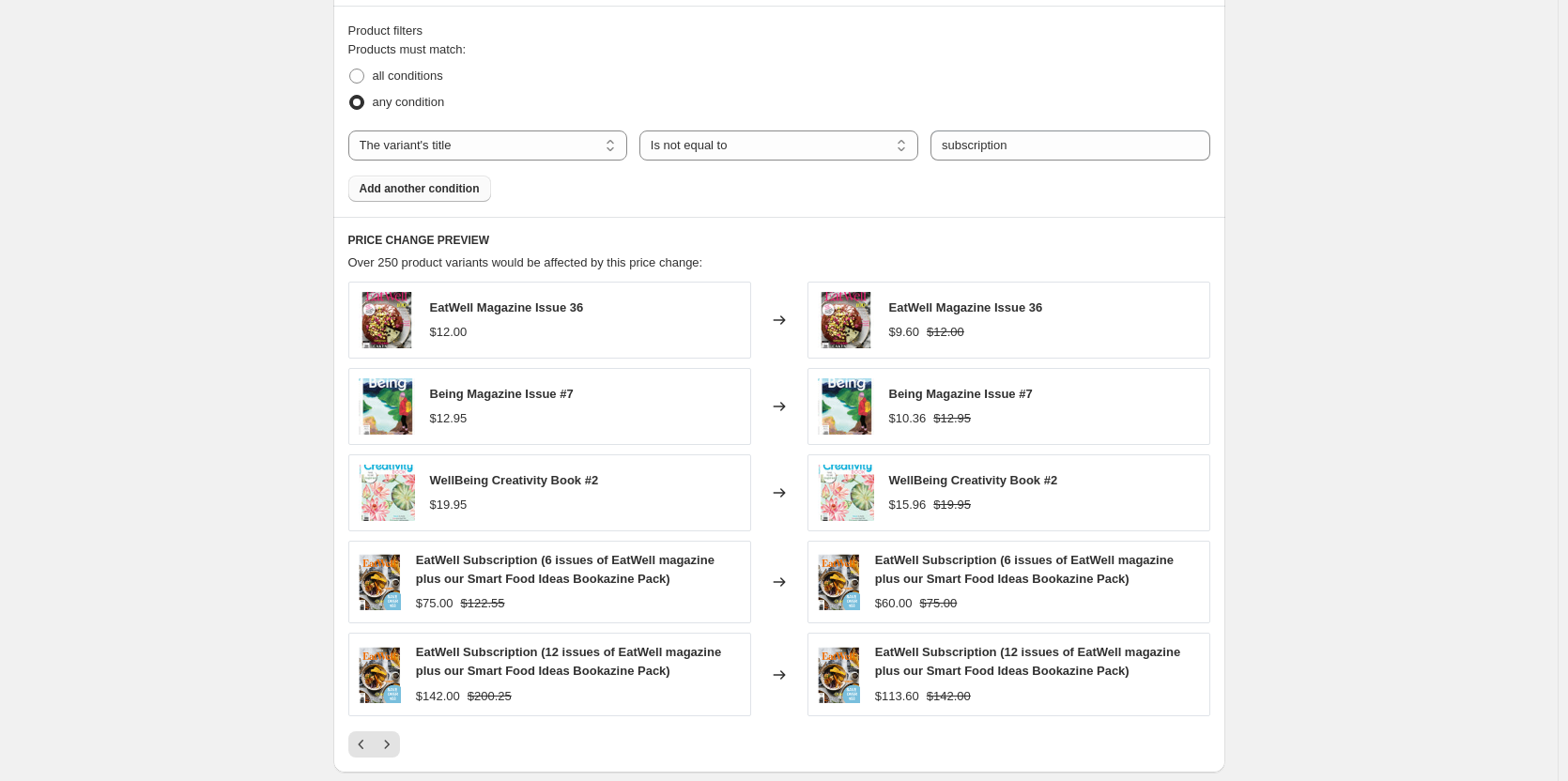
scroll to position [939, 0]
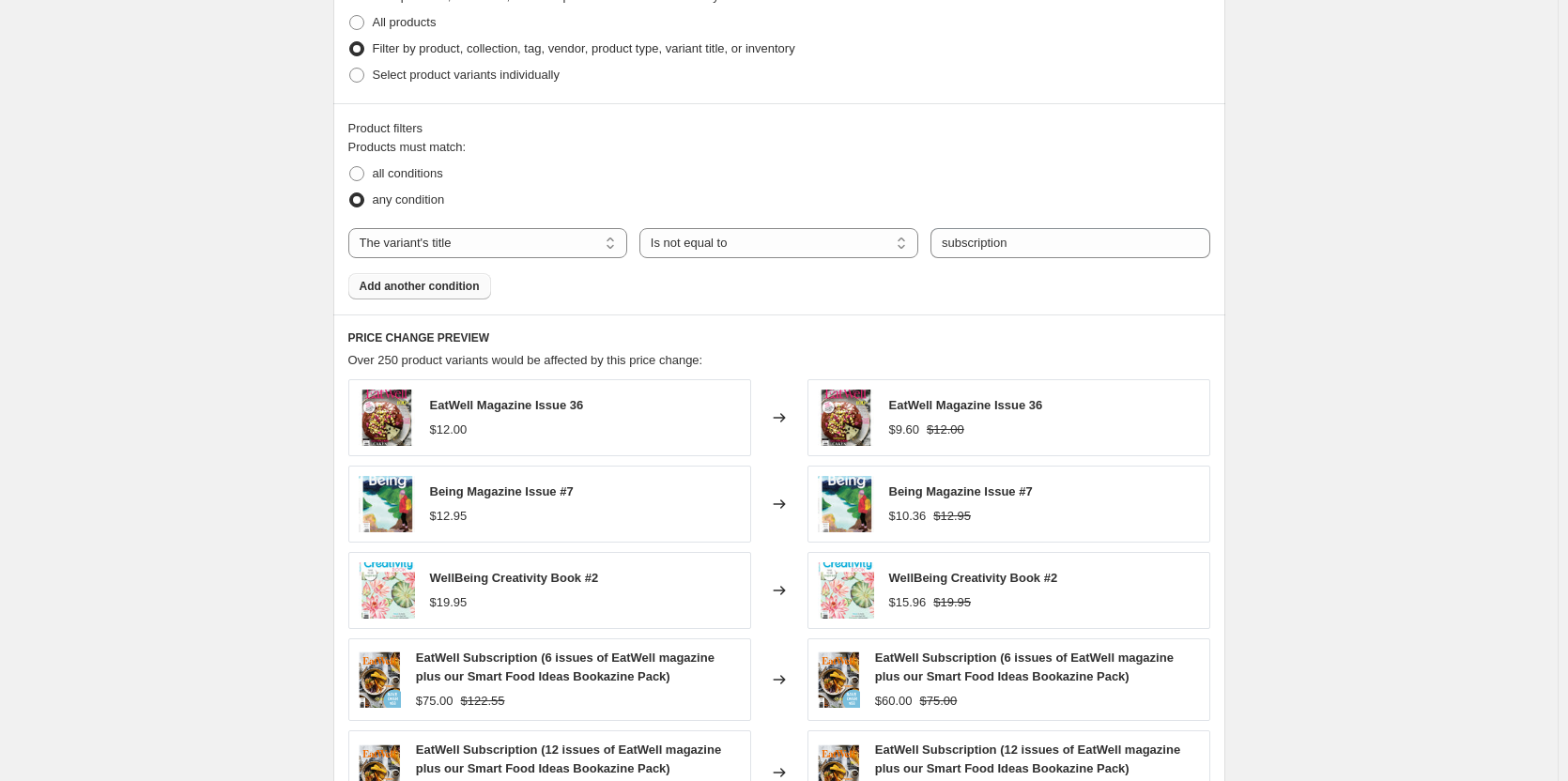
click at [489, 285] on button "Add another condition" at bounding box center [419, 287] width 142 height 26
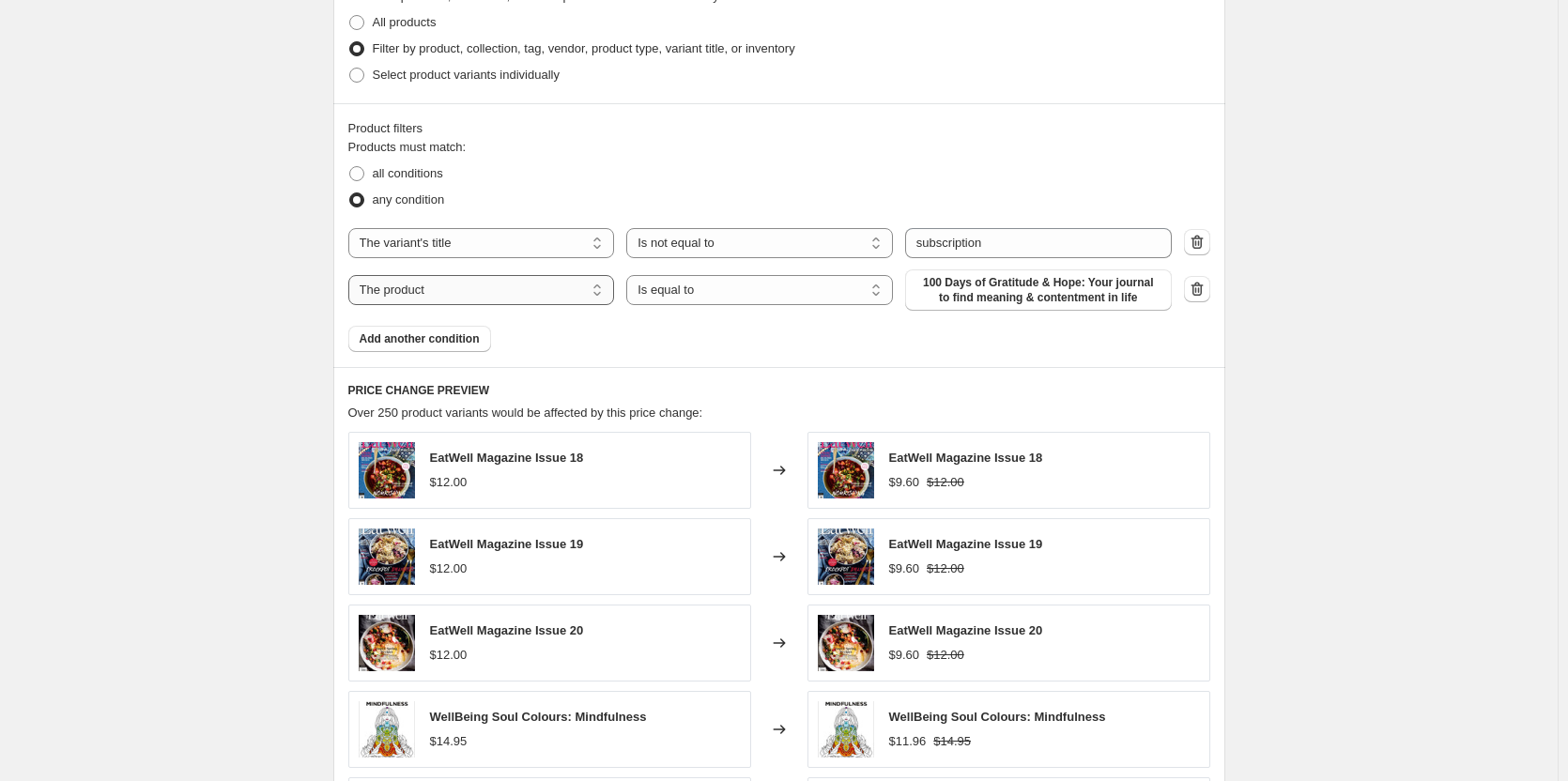
click at [455, 293] on select "The product The product's collection The product's tag The product's vendor The…" at bounding box center [482, 291] width 267 height 30
select select "collection"
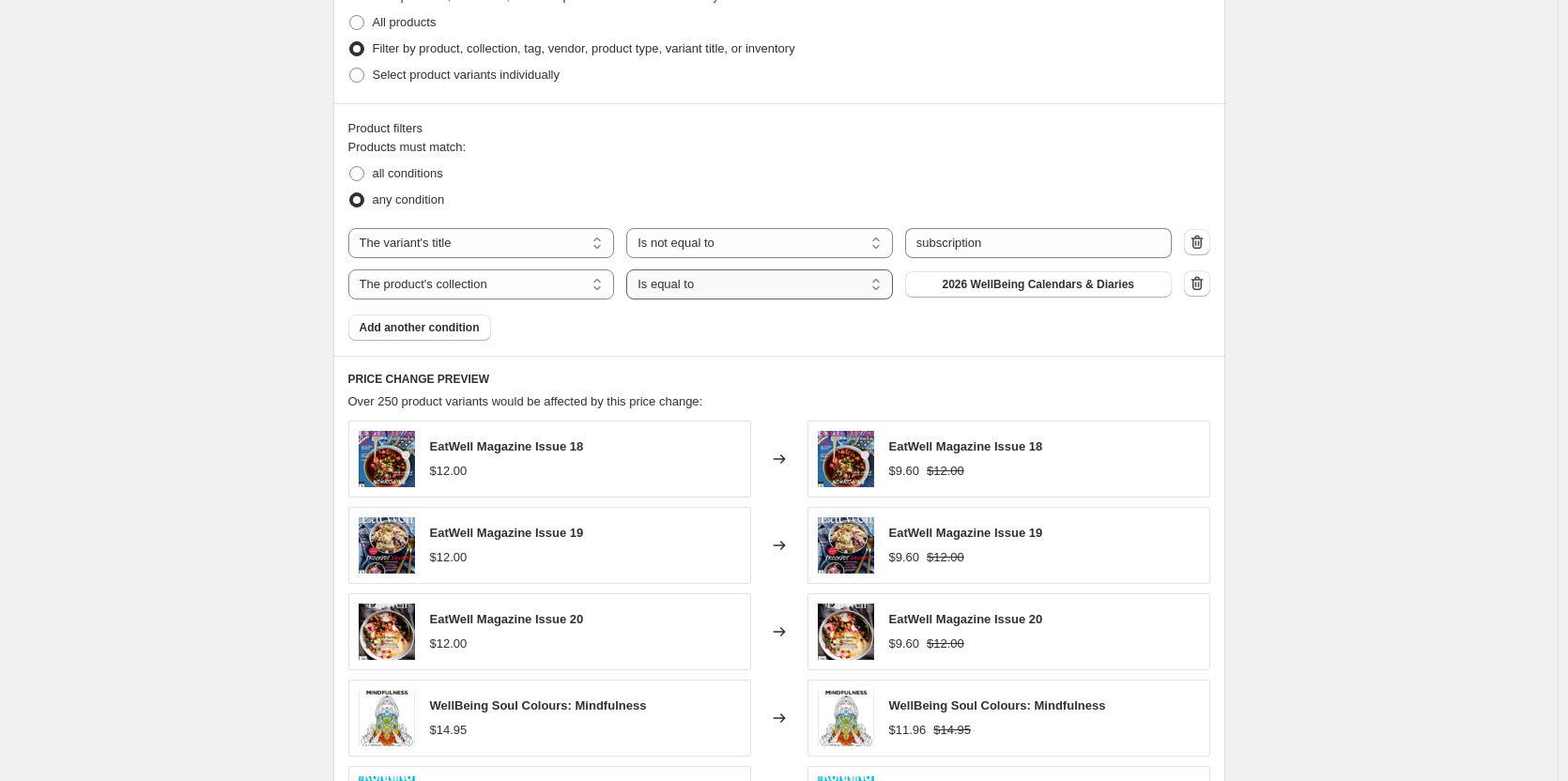
click at [762, 288] on select "Is equal to Is not equal to" at bounding box center [760, 285] width 267 height 30
click at [752, 286] on select "Is equal to Is not equal to" at bounding box center [760, 285] width 267 height 30
click at [1093, 282] on span "2026 WellBeing Calendars & Diaries" at bounding box center [1040, 284] width 193 height 15
click at [892, 231] on select "Is equal to Is not equal to Contains" at bounding box center [760, 243] width 267 height 30
click at [453, 250] on select "The product The product's collection The product's tag The product's vendor The…" at bounding box center [482, 243] width 267 height 30
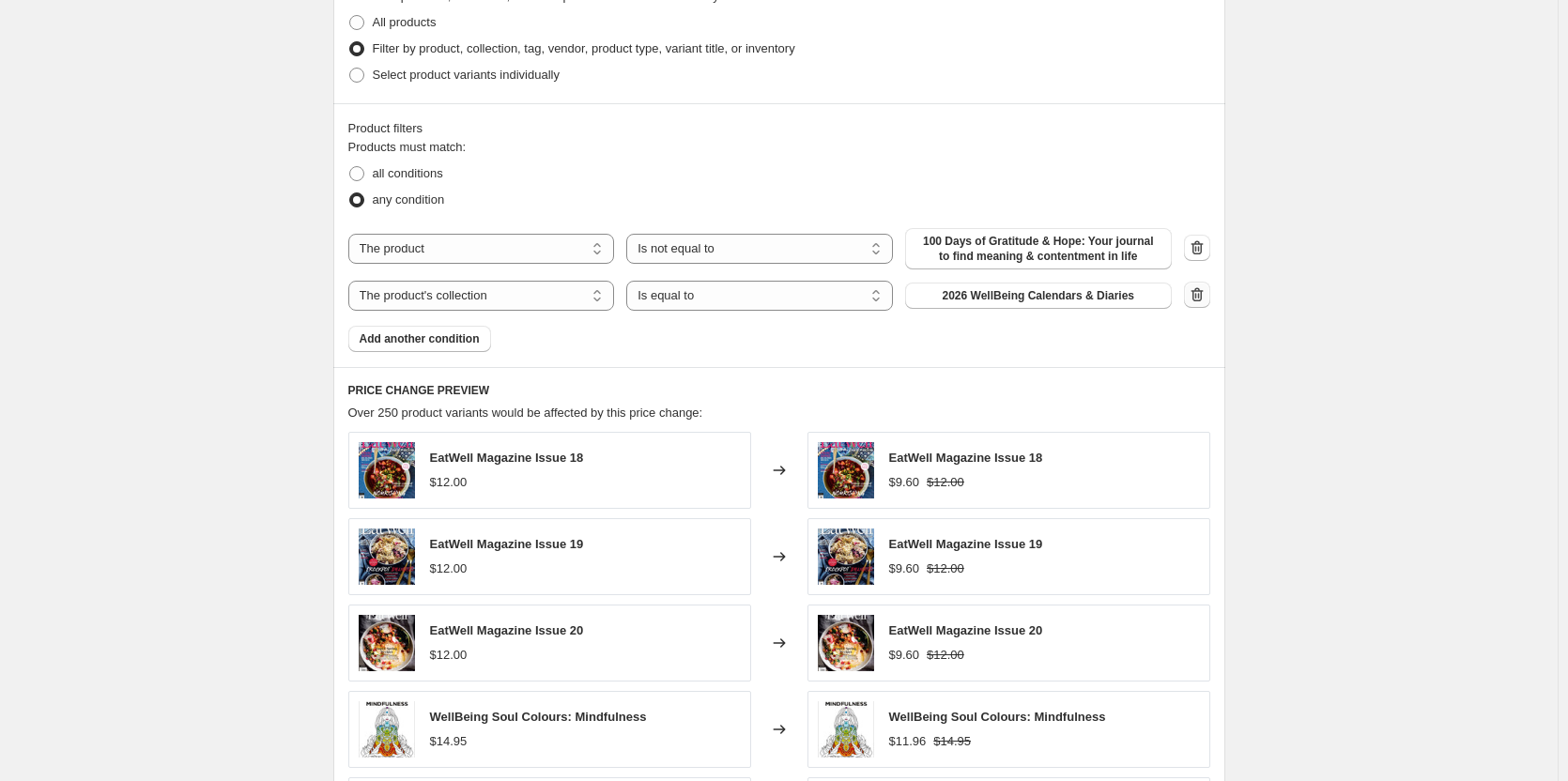
click at [1203, 294] on icon "button" at bounding box center [1197, 294] width 12 height 14
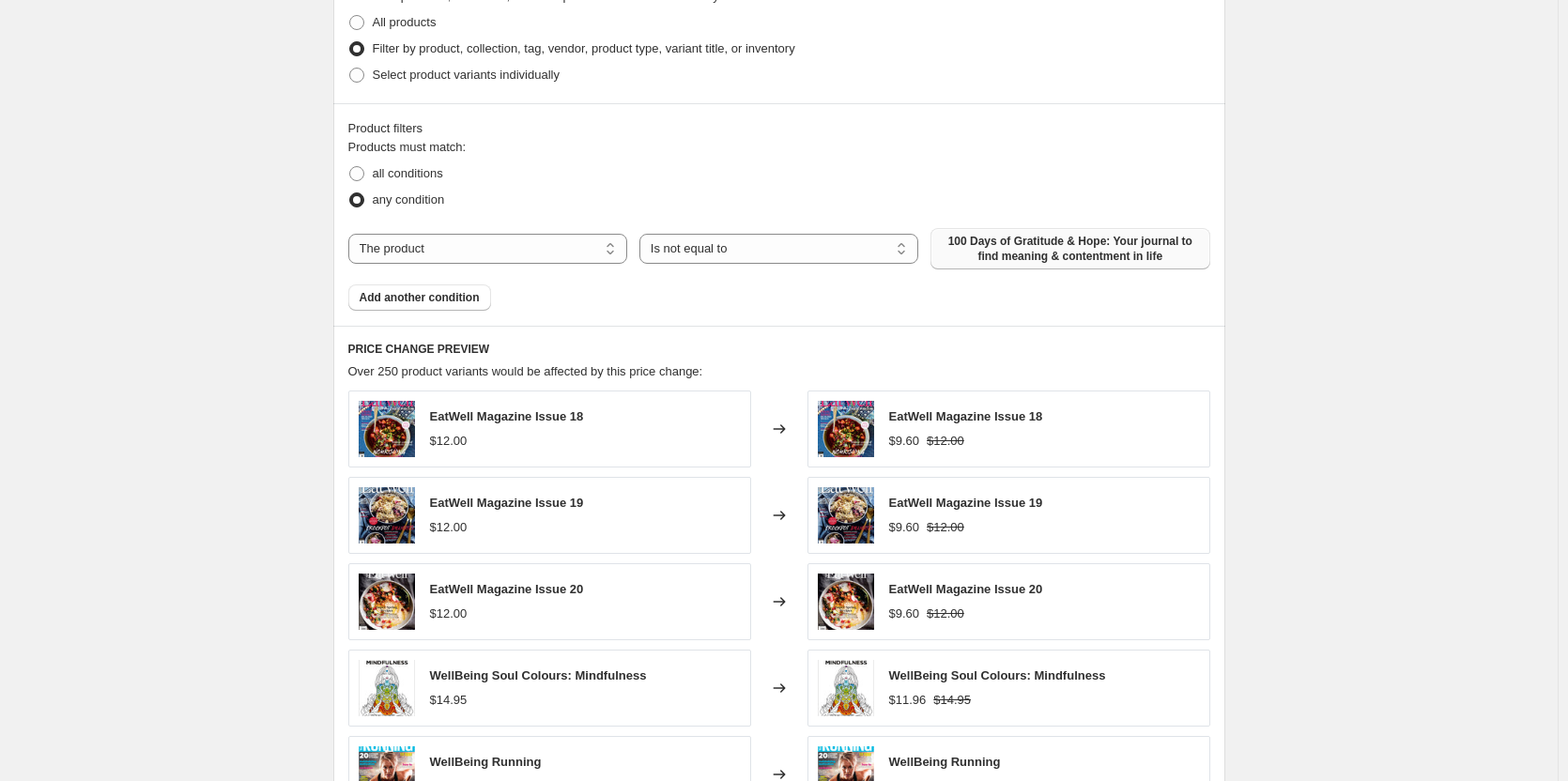
click at [1039, 247] on span "100 Days of Gratitude & Hope: Your journal to find meaning & contentment in life" at bounding box center [1071, 249] width 257 height 30
click at [1164, 248] on span "100 Days of Gratitude & Hope: Your journal to find meaning & contentment in life" at bounding box center [1071, 249] width 257 height 30
click at [527, 255] on select "The product The product's collection The product's tag The product's vendor The…" at bounding box center [488, 249] width 279 height 30
select select "title"
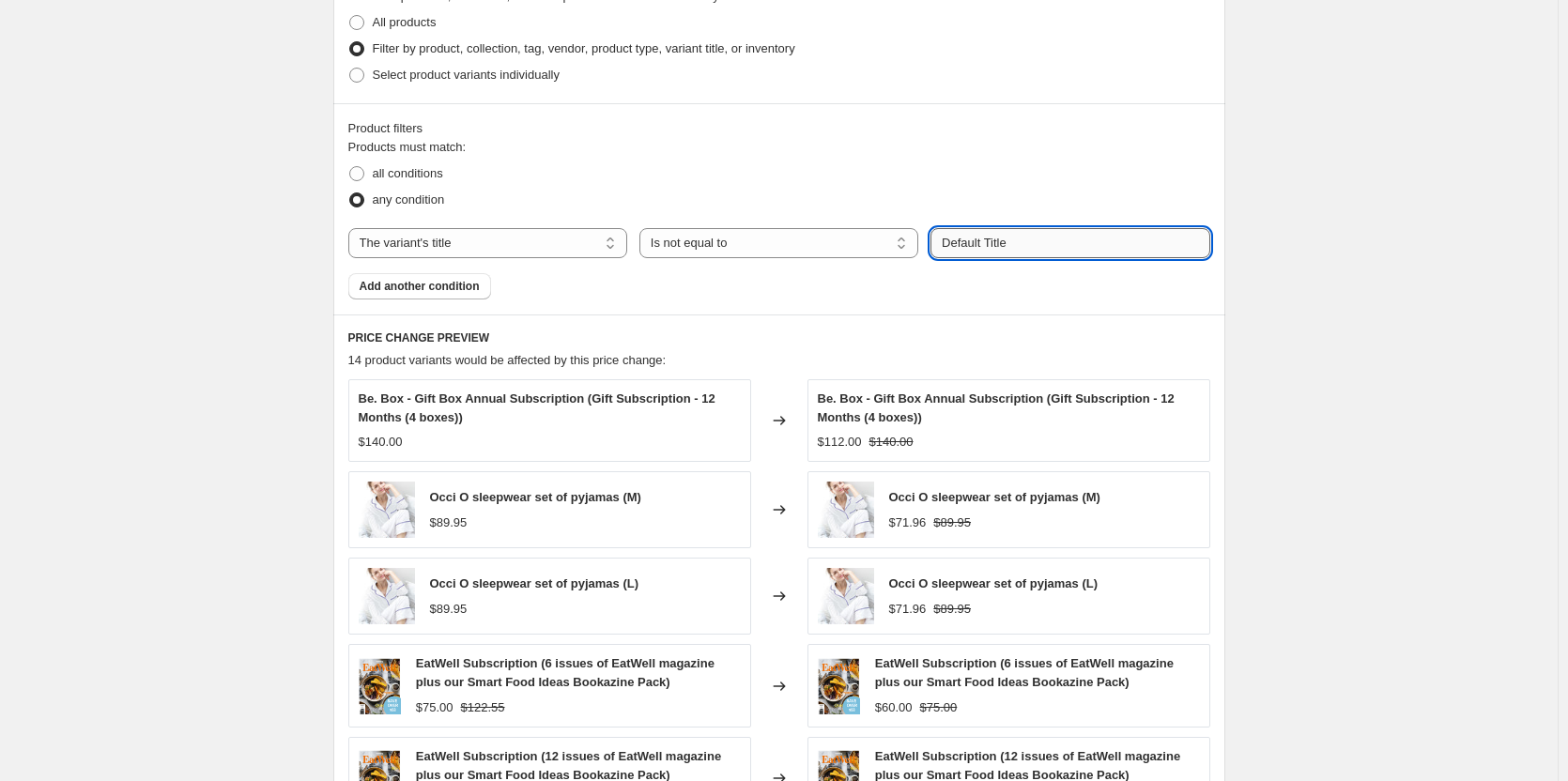
click at [1042, 244] on input "Default Title" at bounding box center [1070, 243] width 279 height 30
type input "subscription"
click at [899, 138] on fieldset "Products must match: all conditions any condition" at bounding box center [779, 176] width 863 height 76
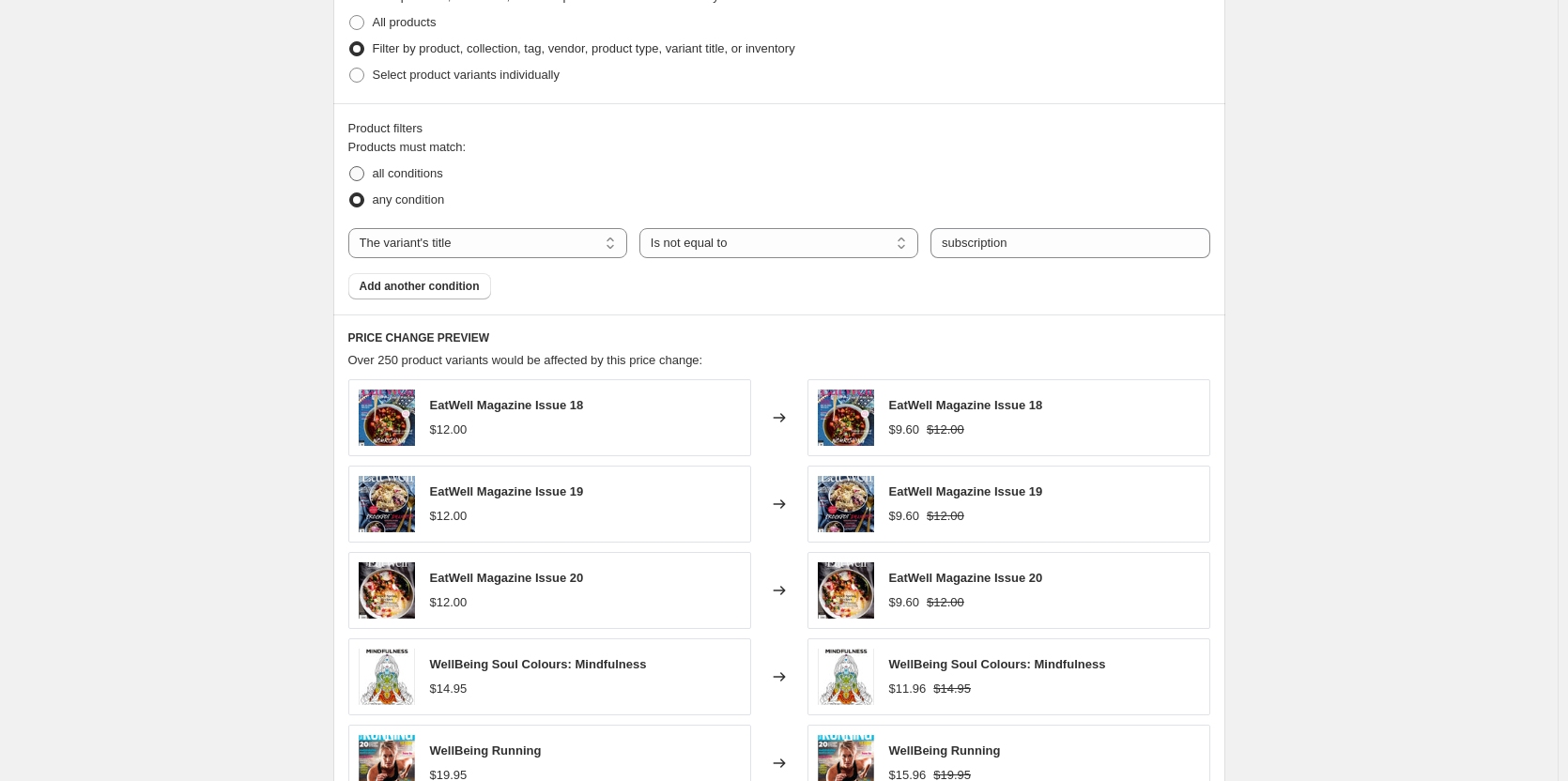
click at [412, 179] on span "all conditions" at bounding box center [408, 173] width 71 height 14
click at [350, 167] on input "all conditions" at bounding box center [349, 166] width 1 height 1
radio input "true"
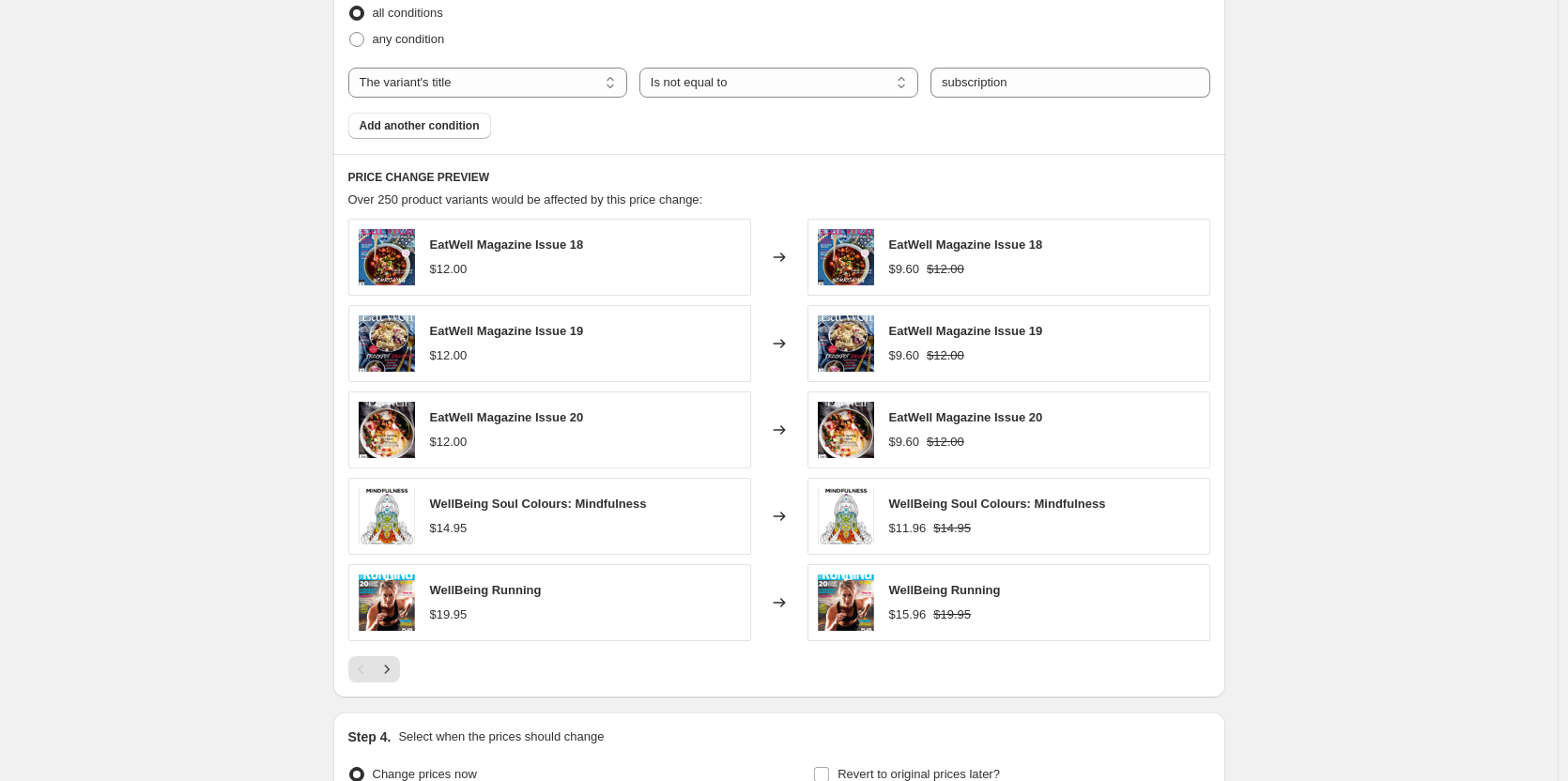
scroll to position [1119, 0]
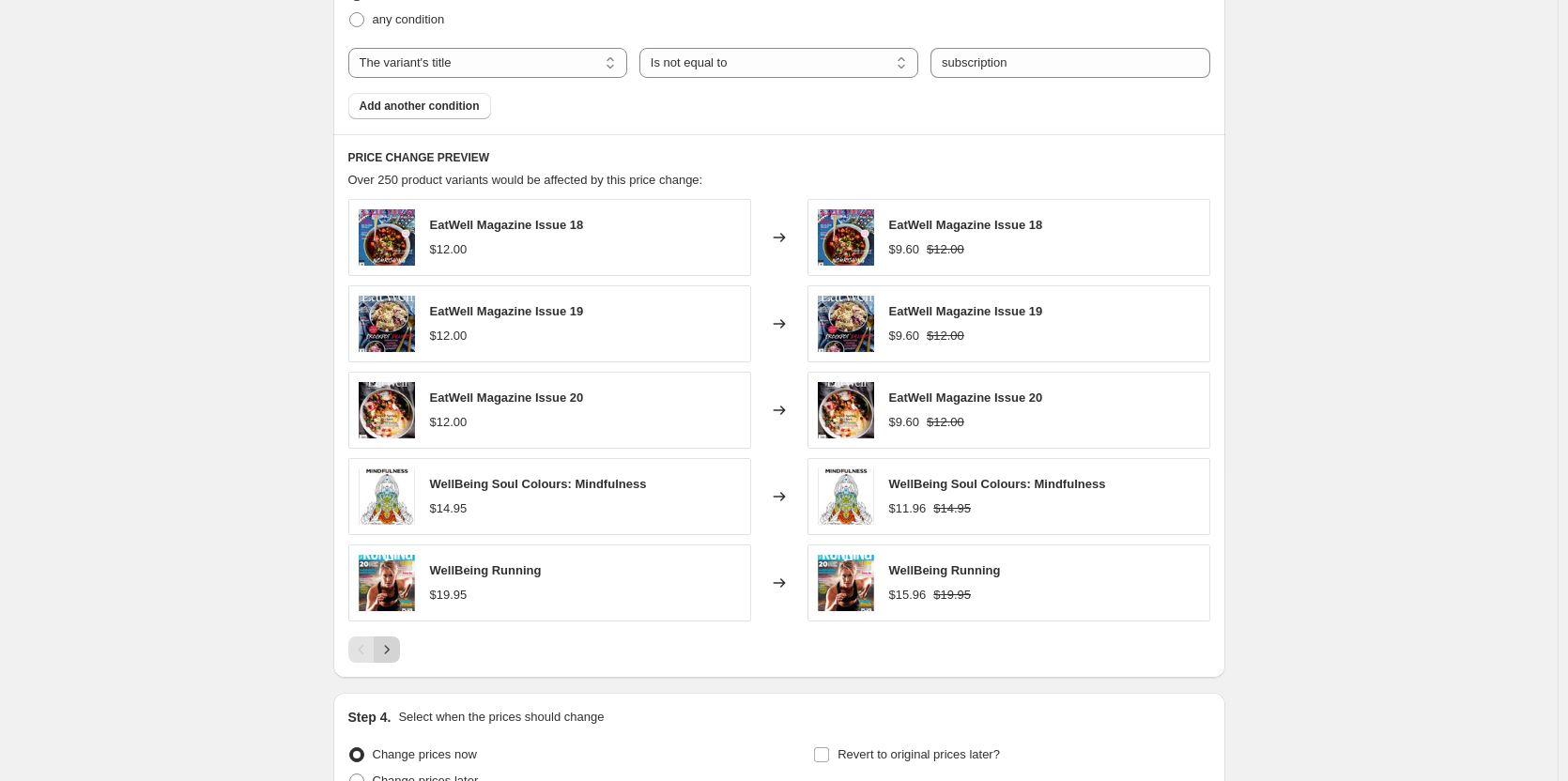
click at [396, 655] on icon "Next" at bounding box center [386, 650] width 19 height 19
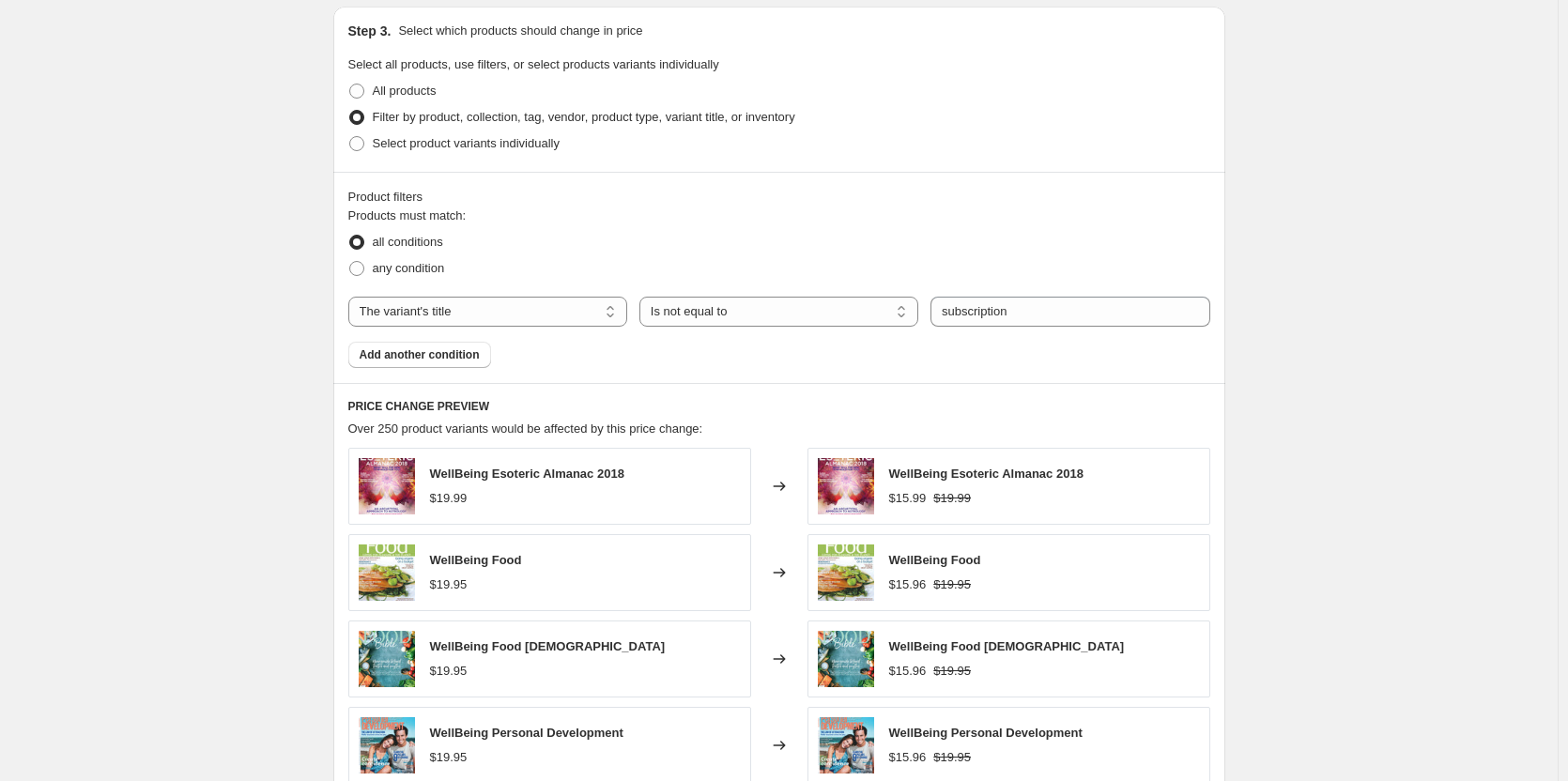
scroll to position [838, 0]
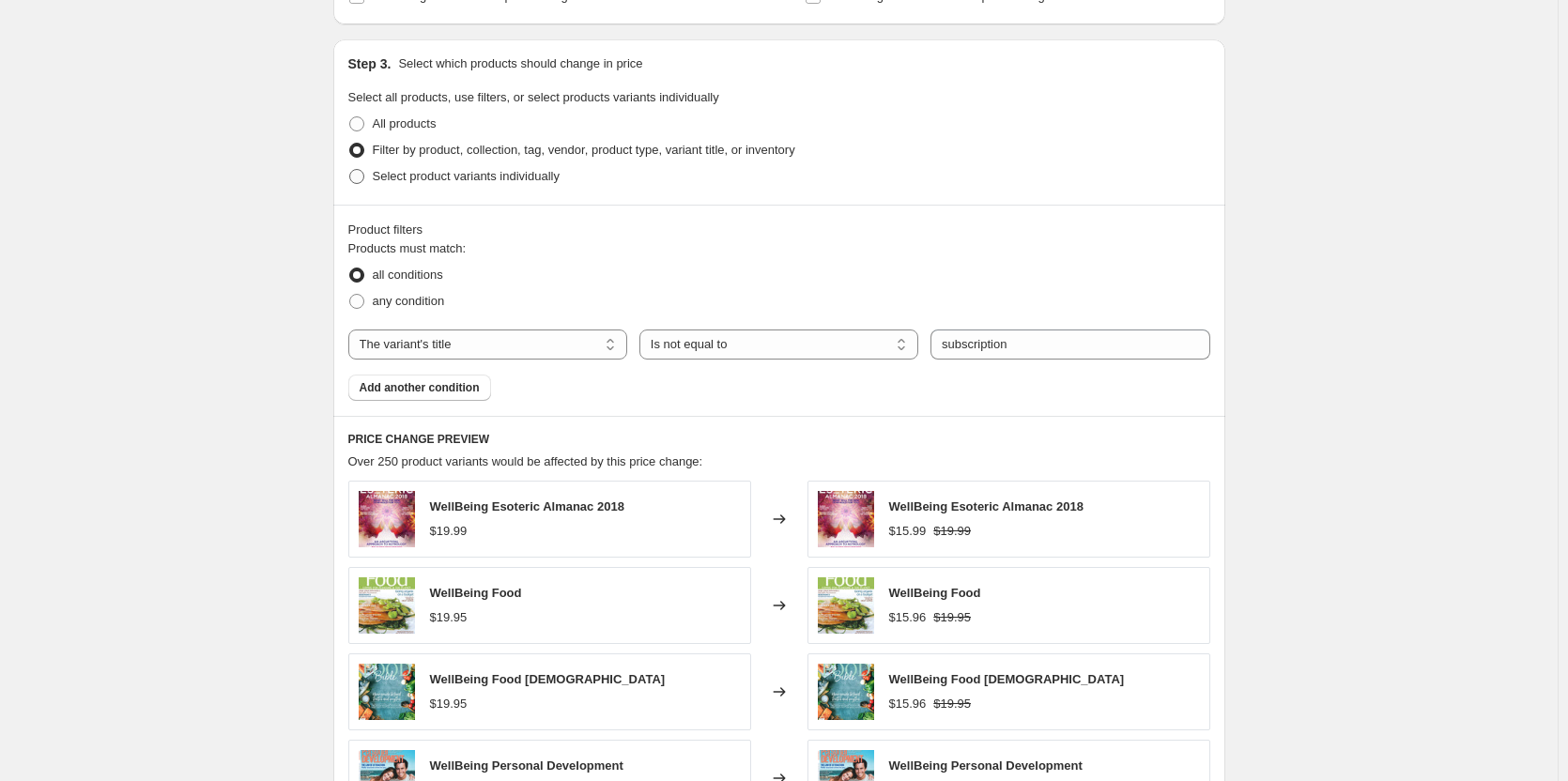
click at [445, 175] on span "Select product variants individually" at bounding box center [467, 176] width 187 height 14
click at [350, 170] on input "Select product variants individually" at bounding box center [349, 169] width 1 height 1
radio input "true"
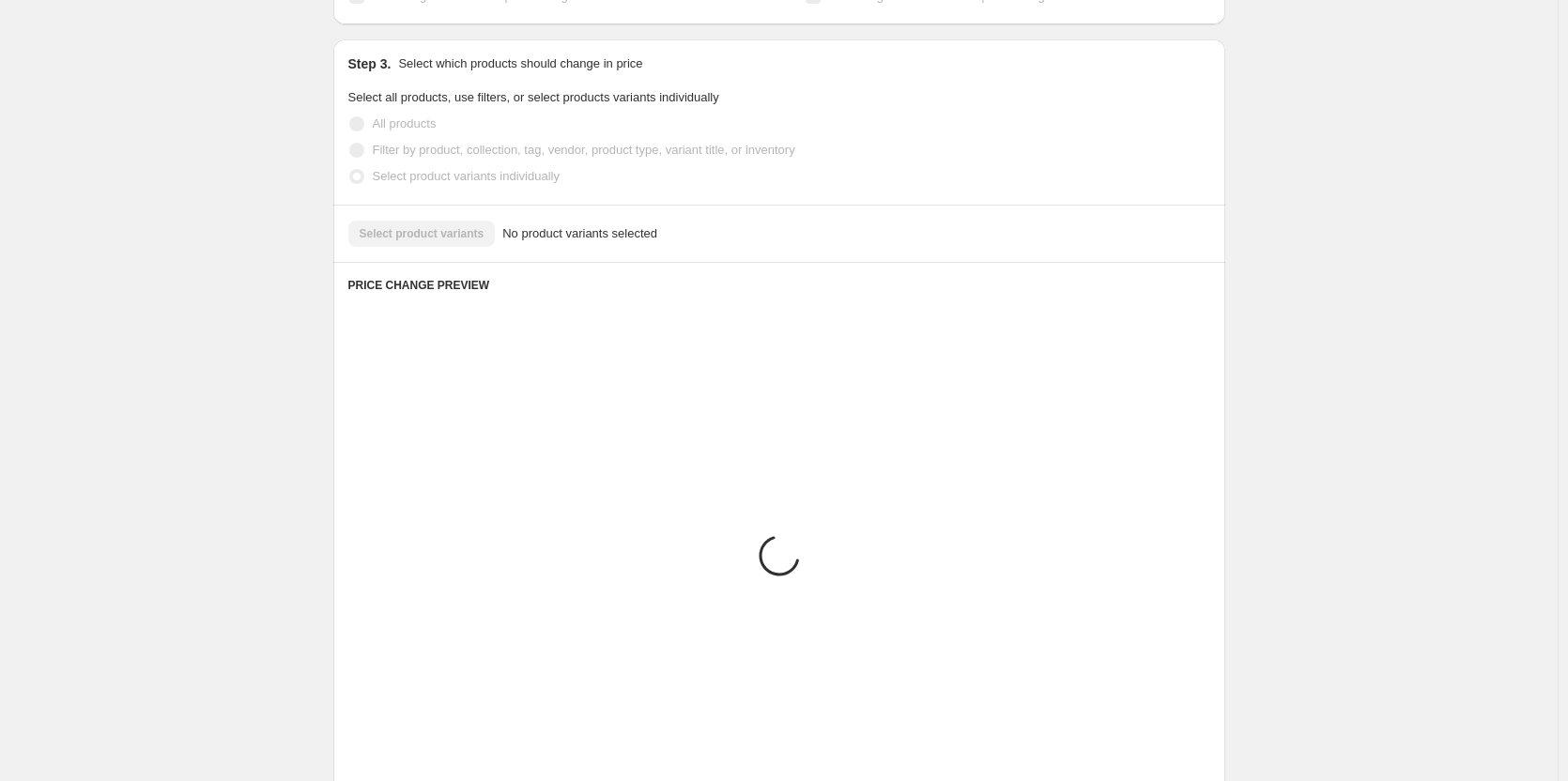
scroll to position [680, 0]
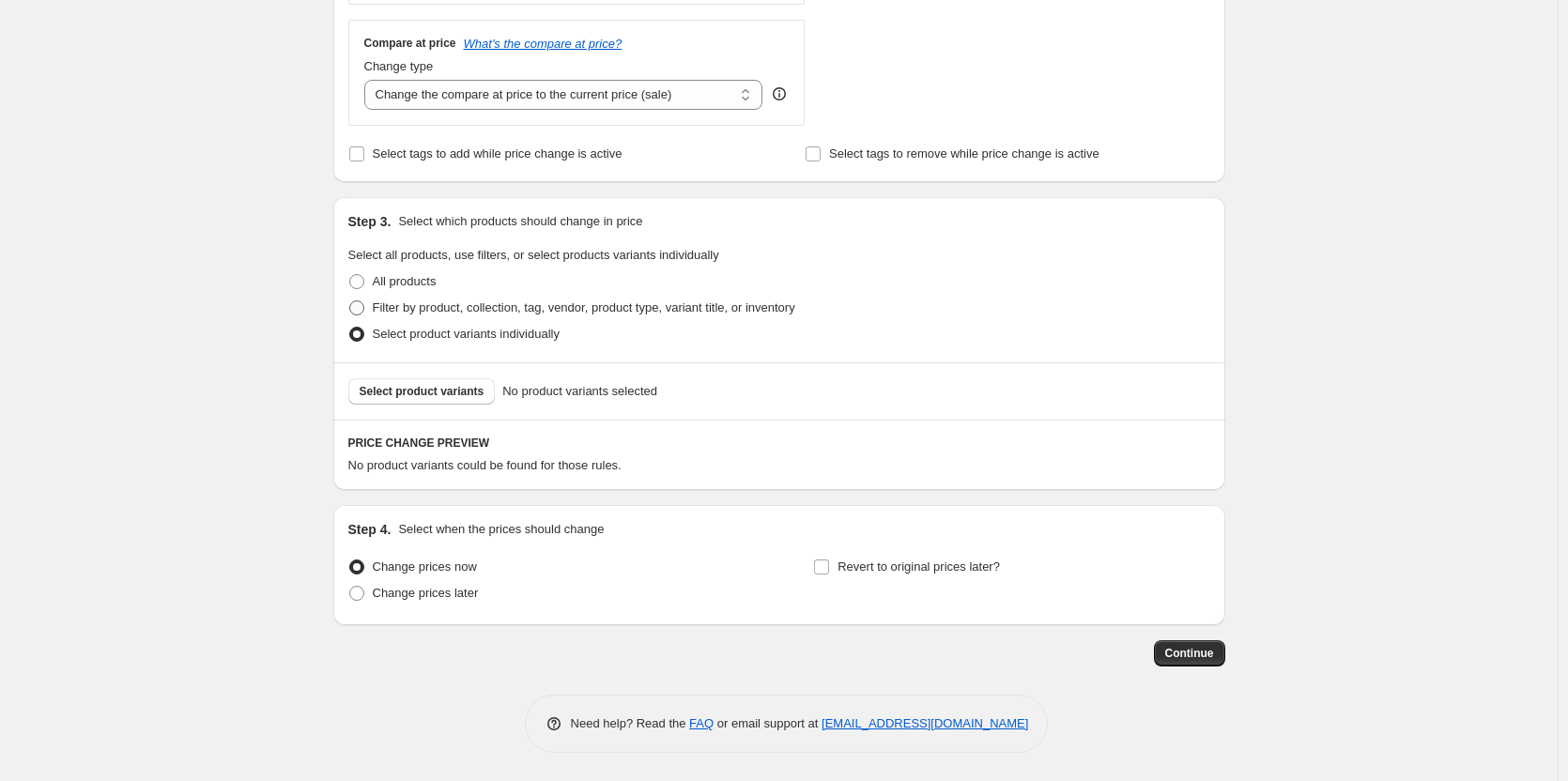
click at [398, 301] on span "Filter by product, collection, tag, vendor, product type, variant title, or inv…" at bounding box center [584, 307] width 423 height 14
click at [350, 301] on input "Filter by product, collection, tag, vendor, product type, variant title, or inv…" at bounding box center [349, 300] width 1 height 1
radio input "true"
select select "title"
select select "not_equal"
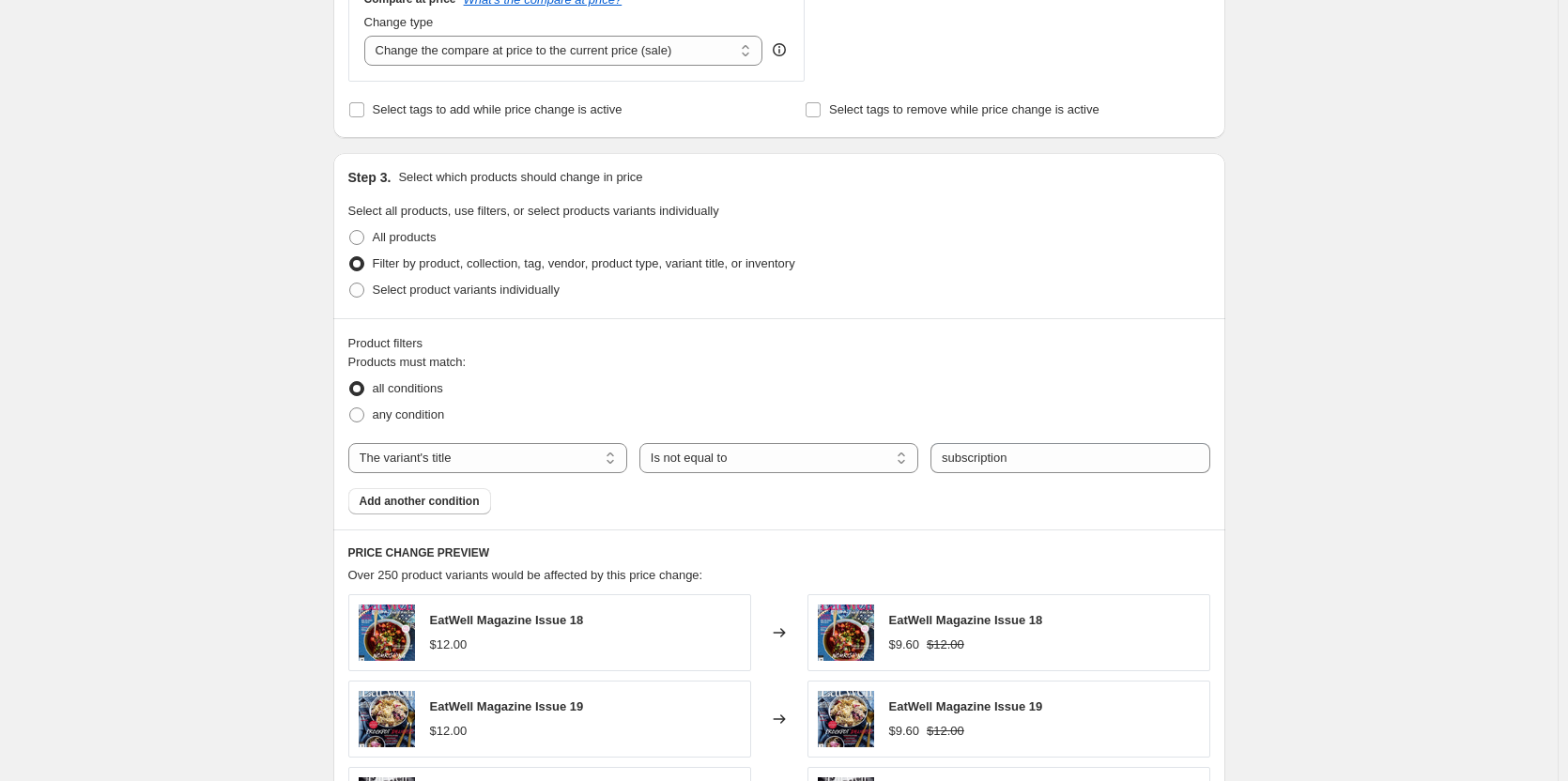
scroll to position [868, 0]
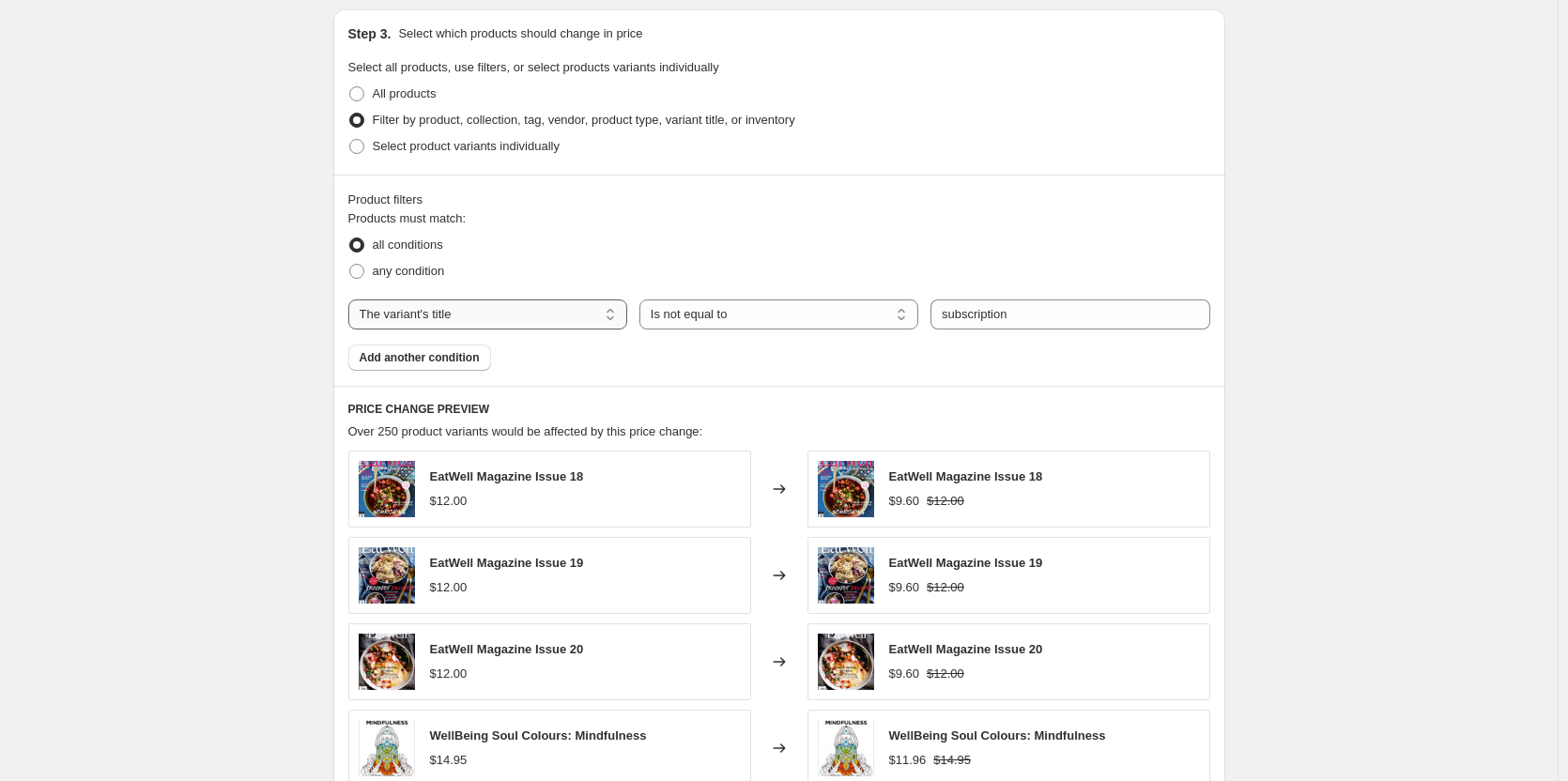
click at [446, 307] on select "The product The product's collection The product's tag The product's vendor The…" at bounding box center [488, 314] width 279 height 30
click at [445, 307] on select "The product The product's collection The product's tag The product's vendor The…" at bounding box center [488, 314] width 279 height 30
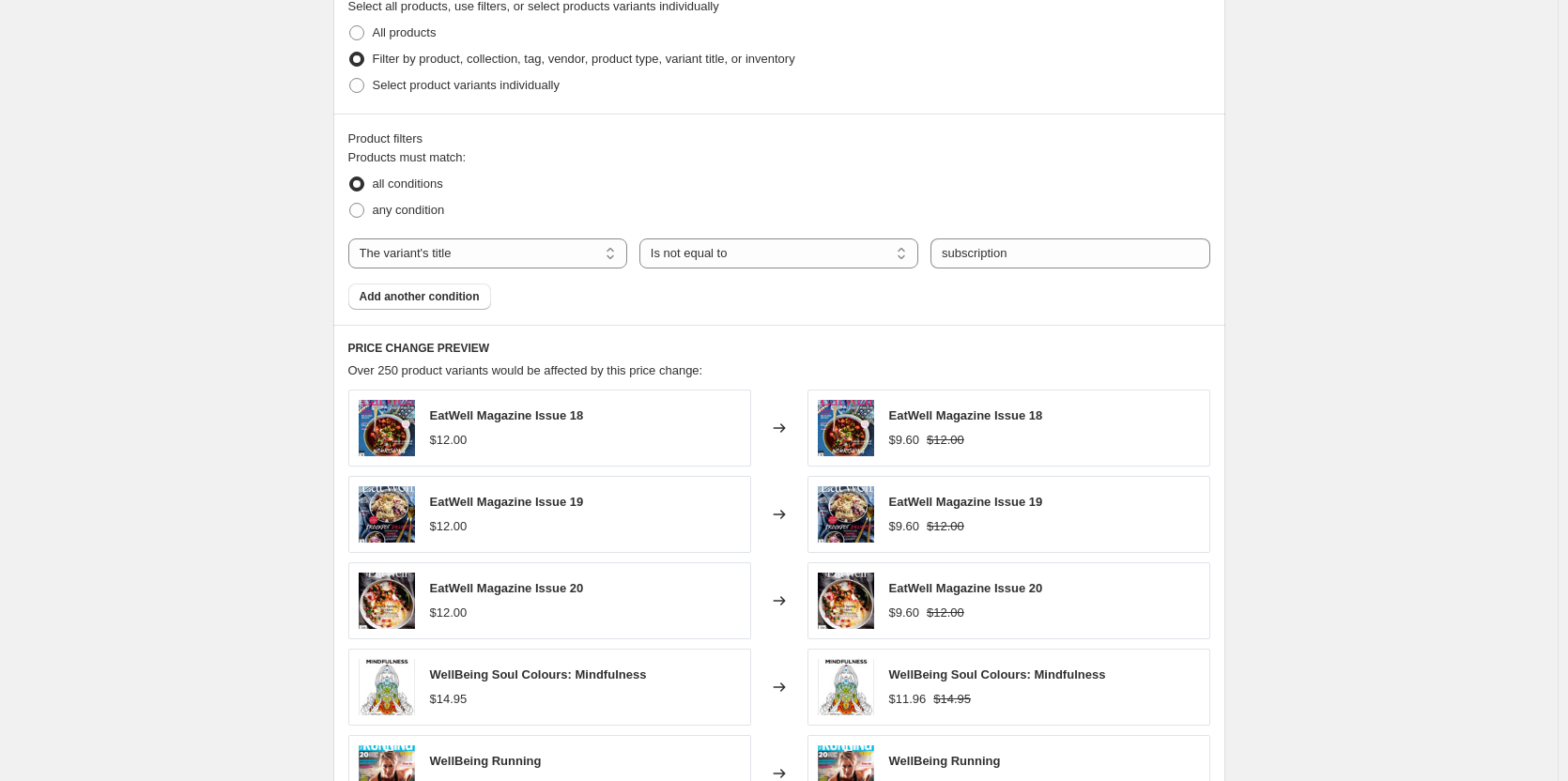
scroll to position [962, 0]
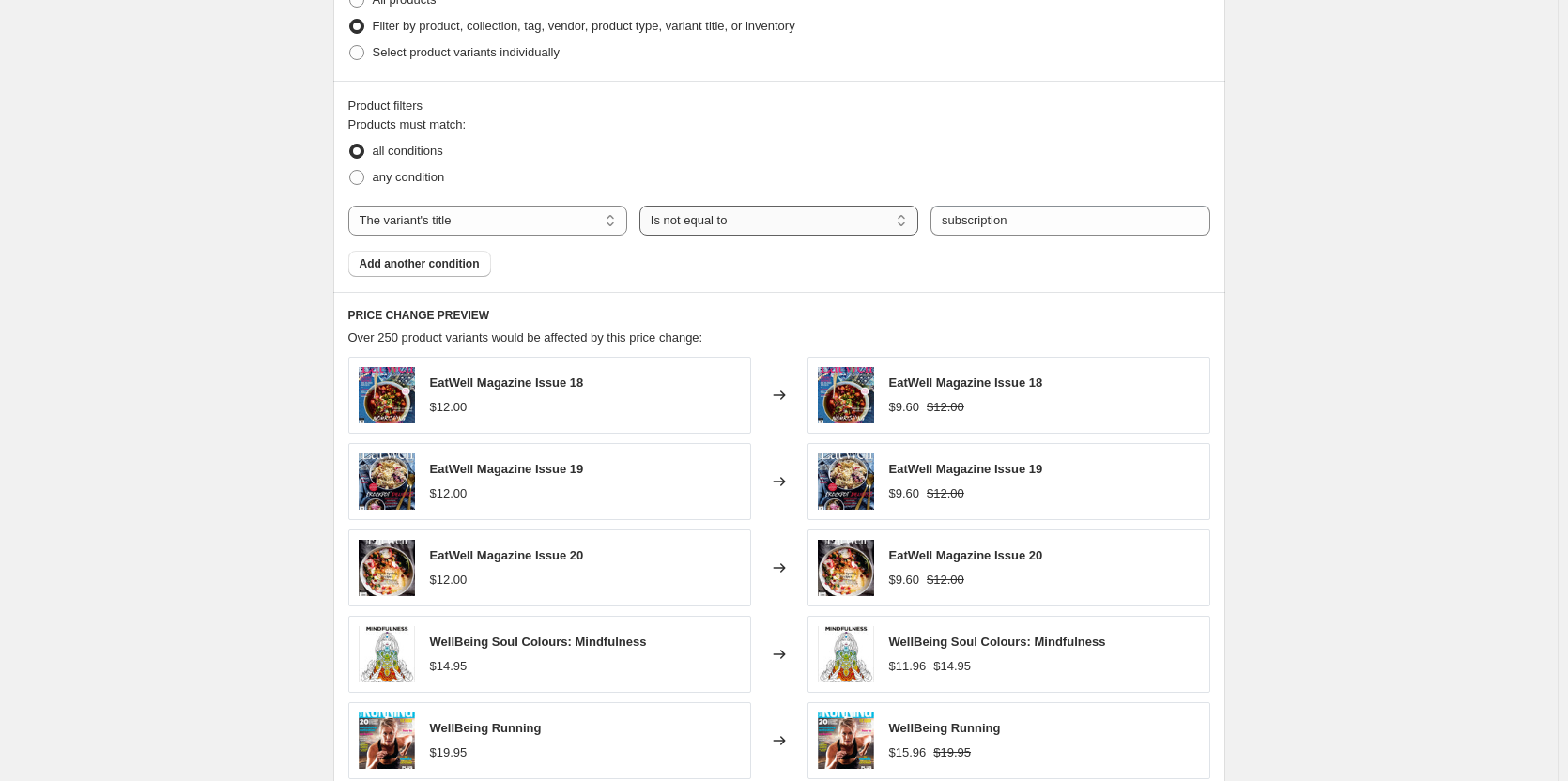
click at [776, 229] on select "Is equal to Is not equal to Contains" at bounding box center [779, 221] width 279 height 30
drag, startPoint x: 776, startPoint y: 221, endPoint x: 674, endPoint y: 210, distance: 102.6
click at [776, 218] on select "Is equal to Is not equal to Contains" at bounding box center [779, 221] width 279 height 30
click at [804, 222] on select "Is equal to Is not equal to Contains" at bounding box center [779, 221] width 279 height 30
drag, startPoint x: 181, startPoint y: 214, endPoint x: 472, endPoint y: 253, distance: 293.6
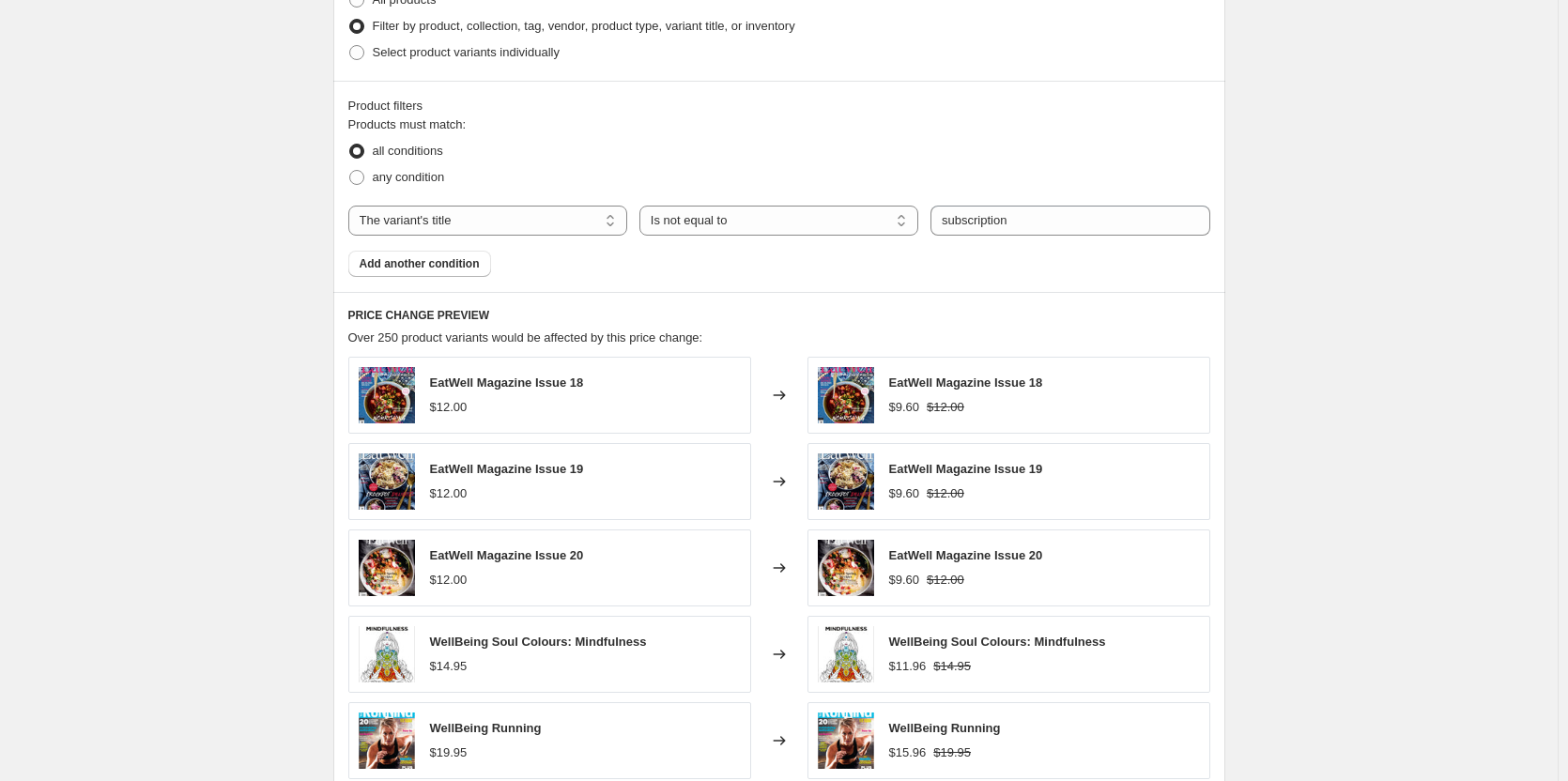
click at [178, 214] on div "Create new price [MEDICAL_DATA]. This page is ready Create new price [MEDICAL_D…" at bounding box center [779, 82] width 1558 height 2088
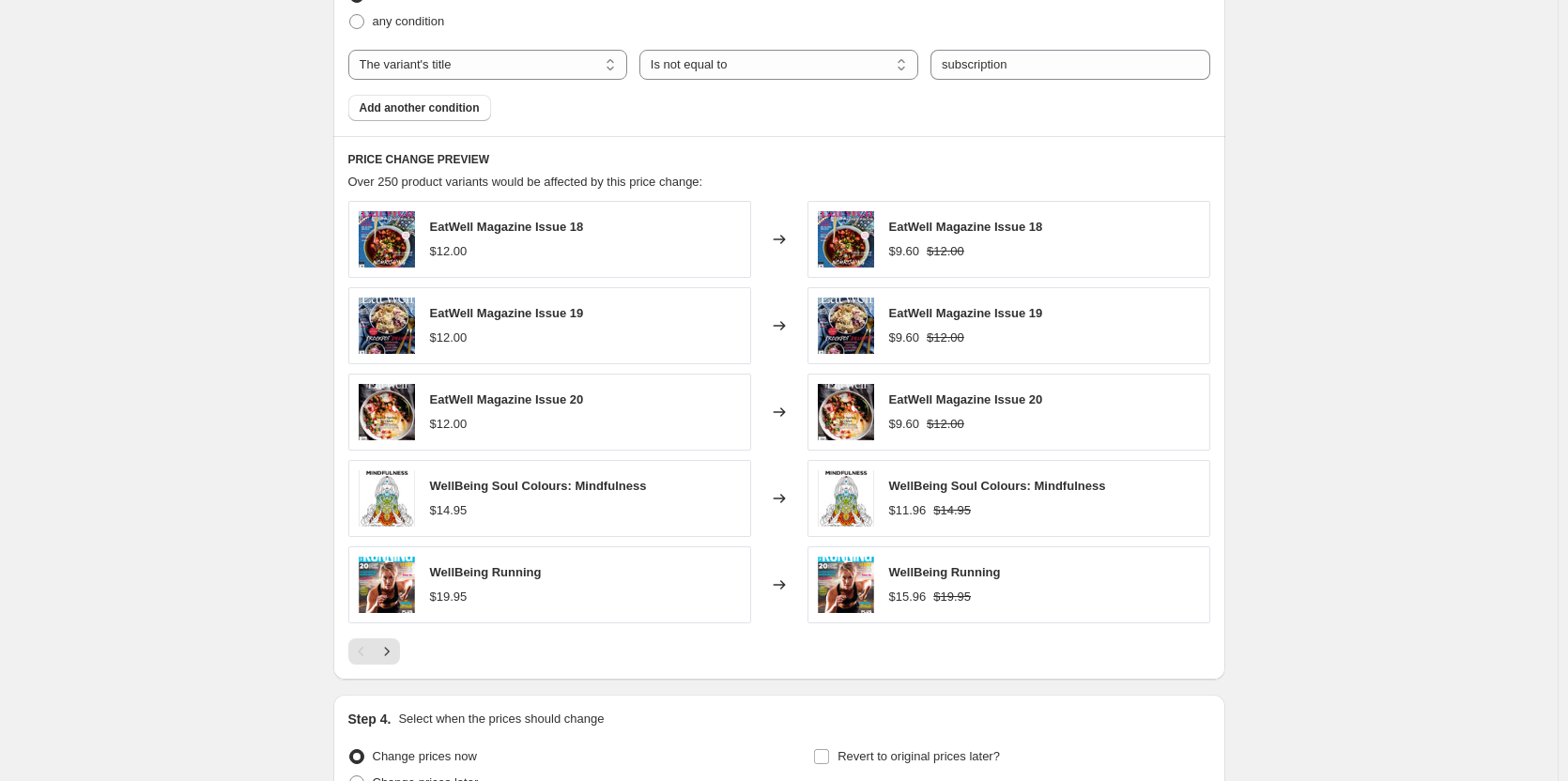
scroll to position [1149, 0]
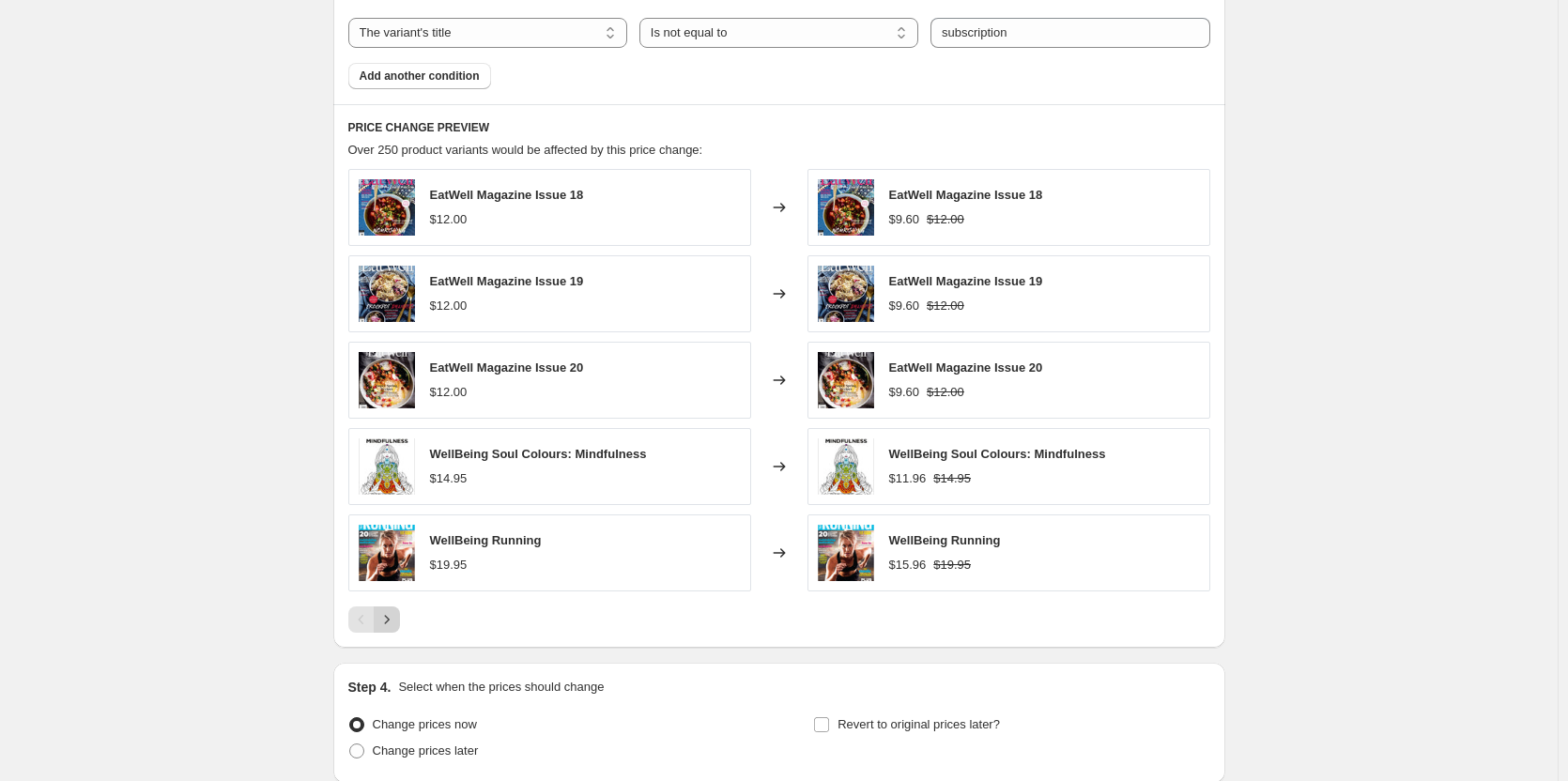
click at [388, 618] on icon "Next" at bounding box center [386, 620] width 19 height 19
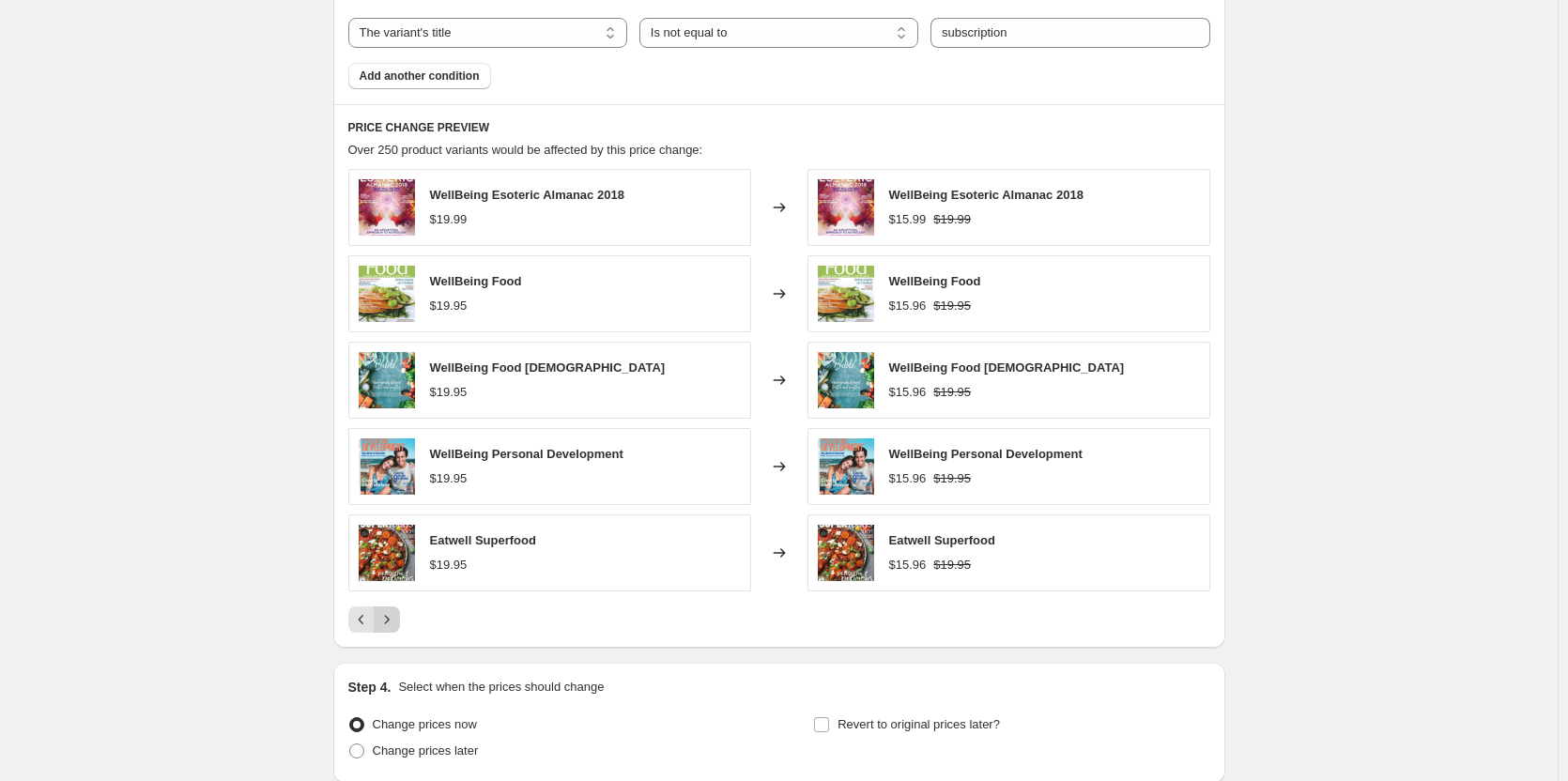
click at [389, 618] on icon "Next" at bounding box center [386, 619] width 5 height 8
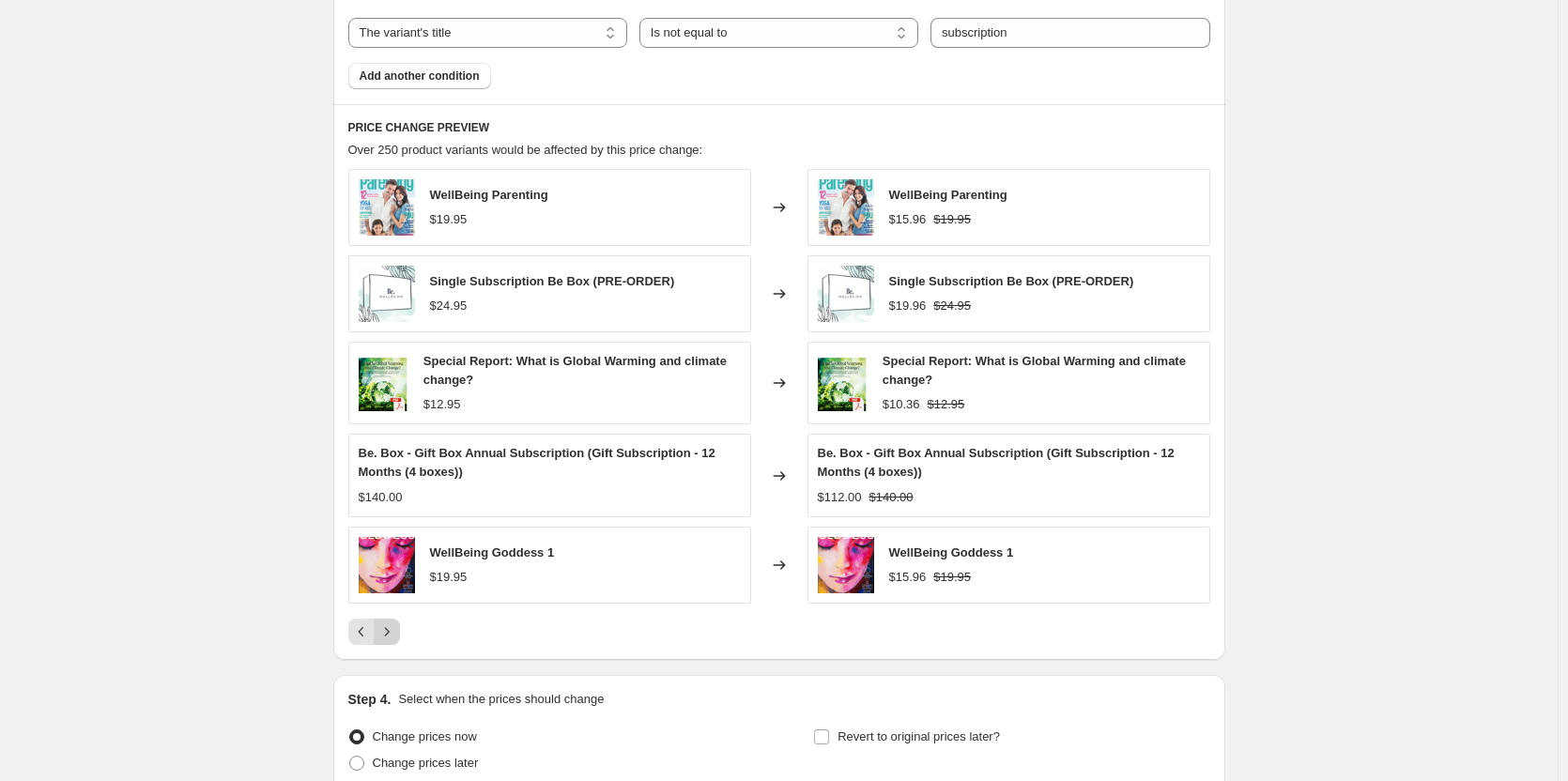
click at [391, 619] on button "Next" at bounding box center [387, 632] width 26 height 26
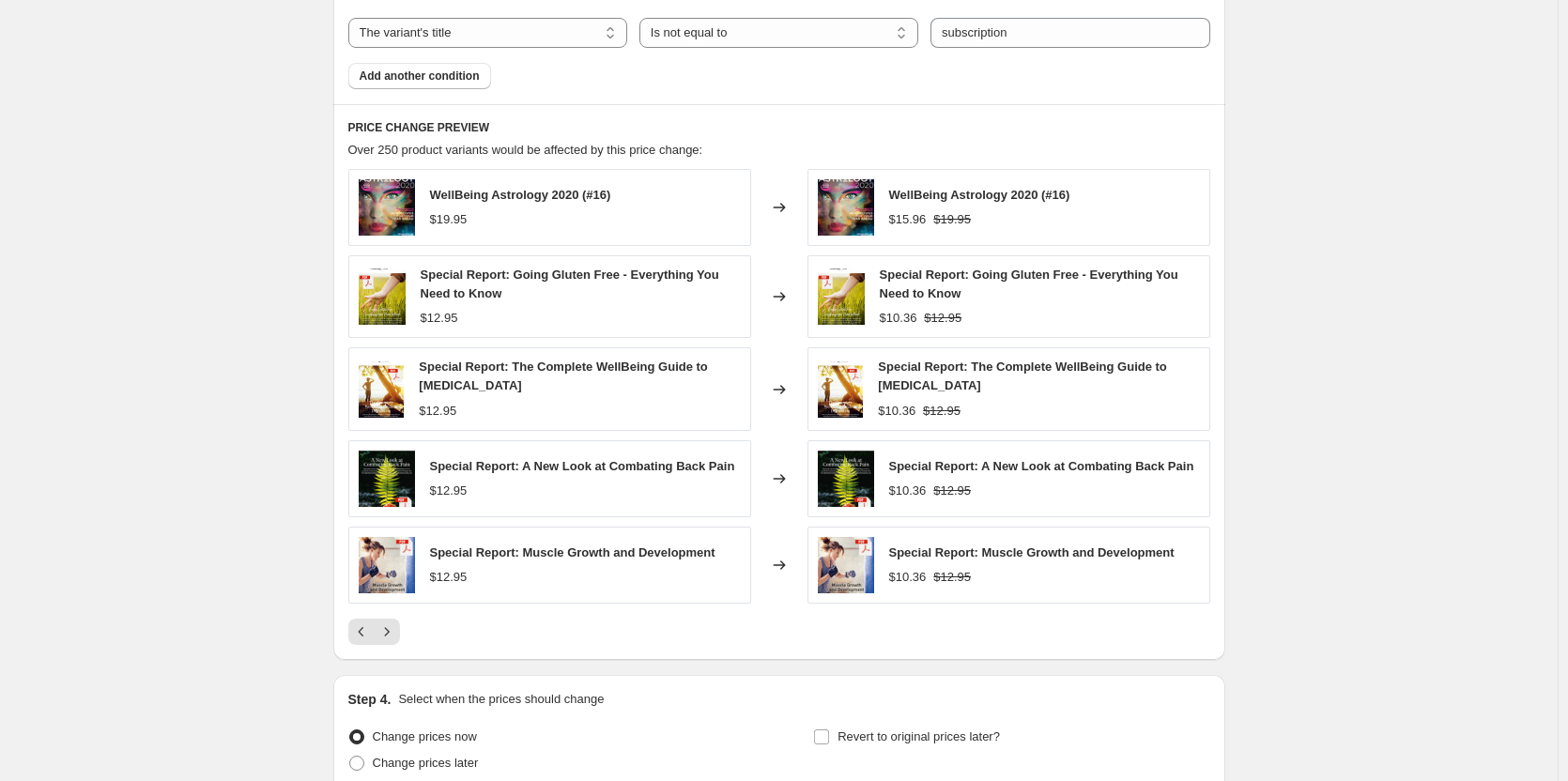
click at [399, 613] on div "WellBeing Astrology 2020 (#16) $19.95 Changed to WellBeing Astrology 2020 (#16)…" at bounding box center [779, 407] width 863 height 477
click at [396, 627] on icon "Next" at bounding box center [386, 632] width 19 height 19
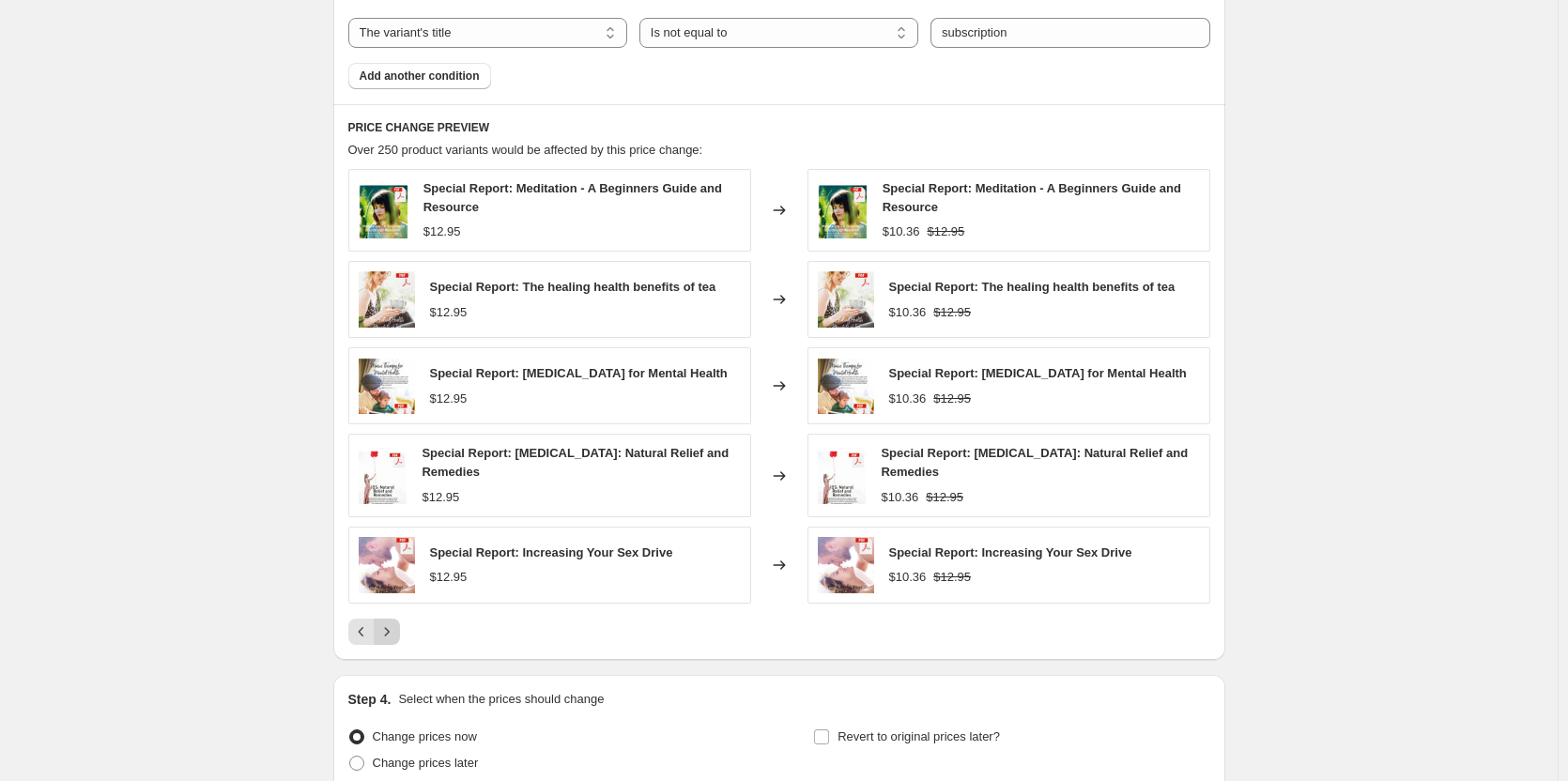
click at [394, 625] on icon "Next" at bounding box center [386, 632] width 19 height 19
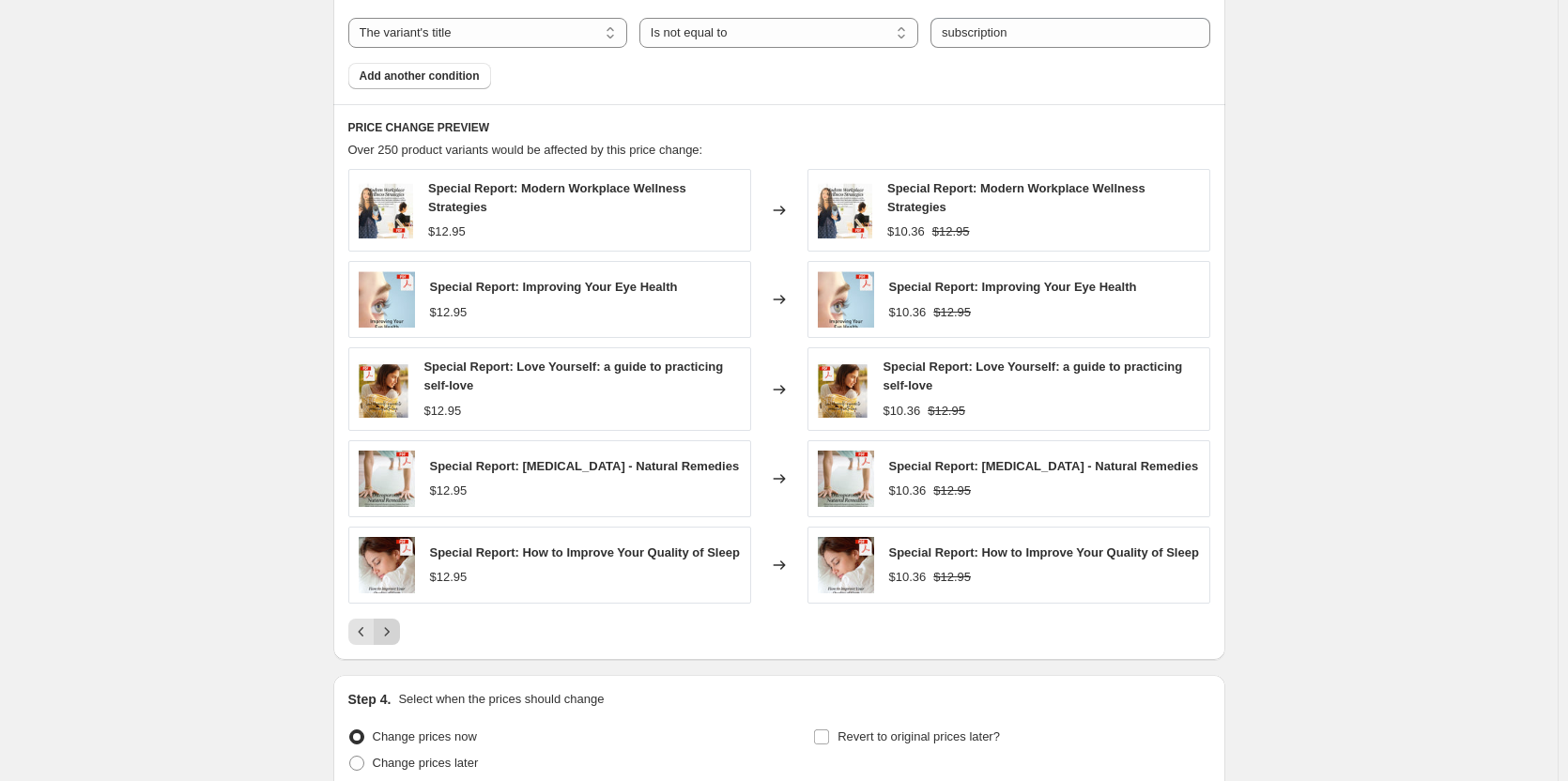
click at [394, 625] on button "Next" at bounding box center [387, 632] width 26 height 26
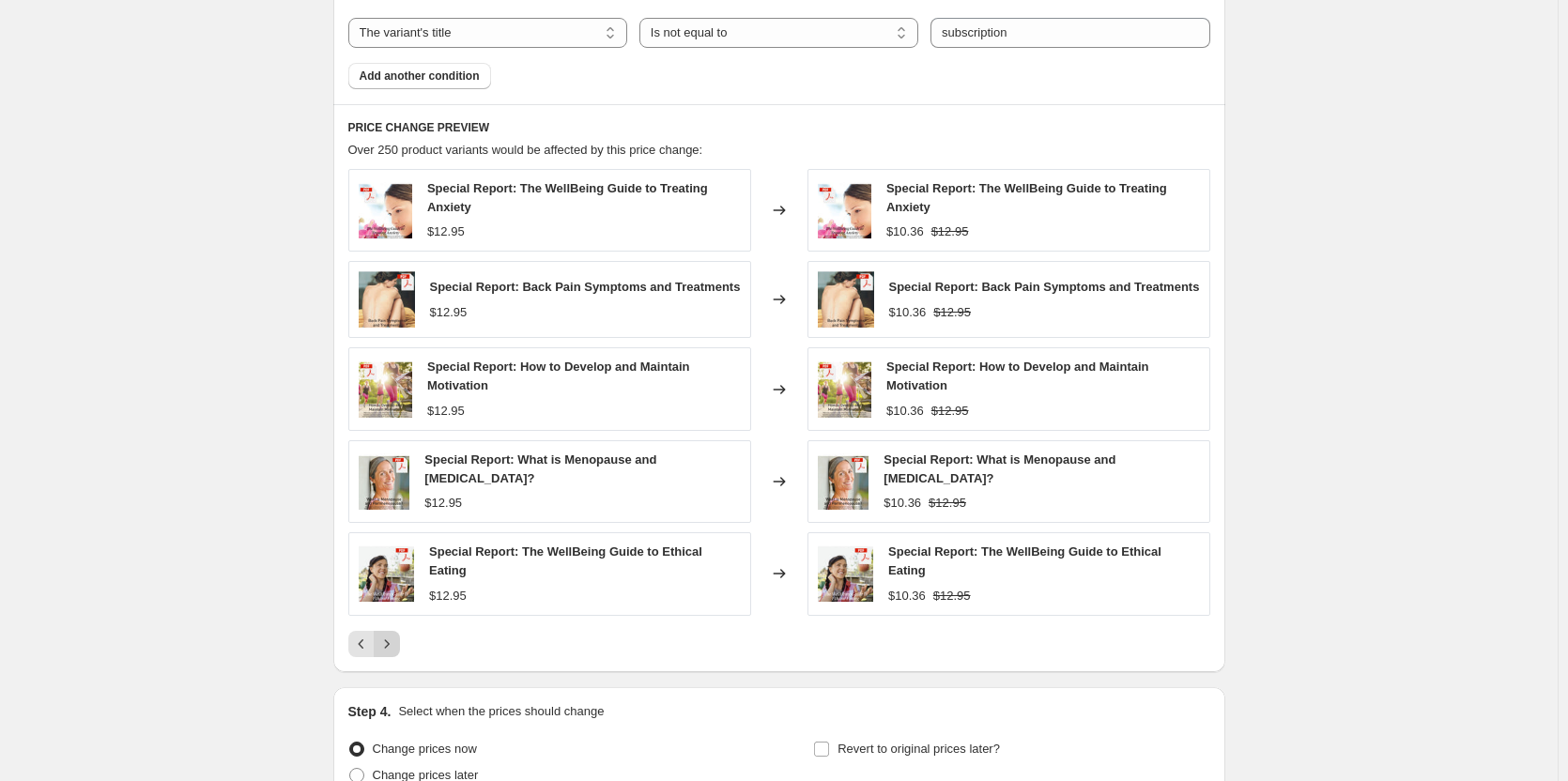
click at [394, 641] on icon "Next" at bounding box center [386, 644] width 19 height 19
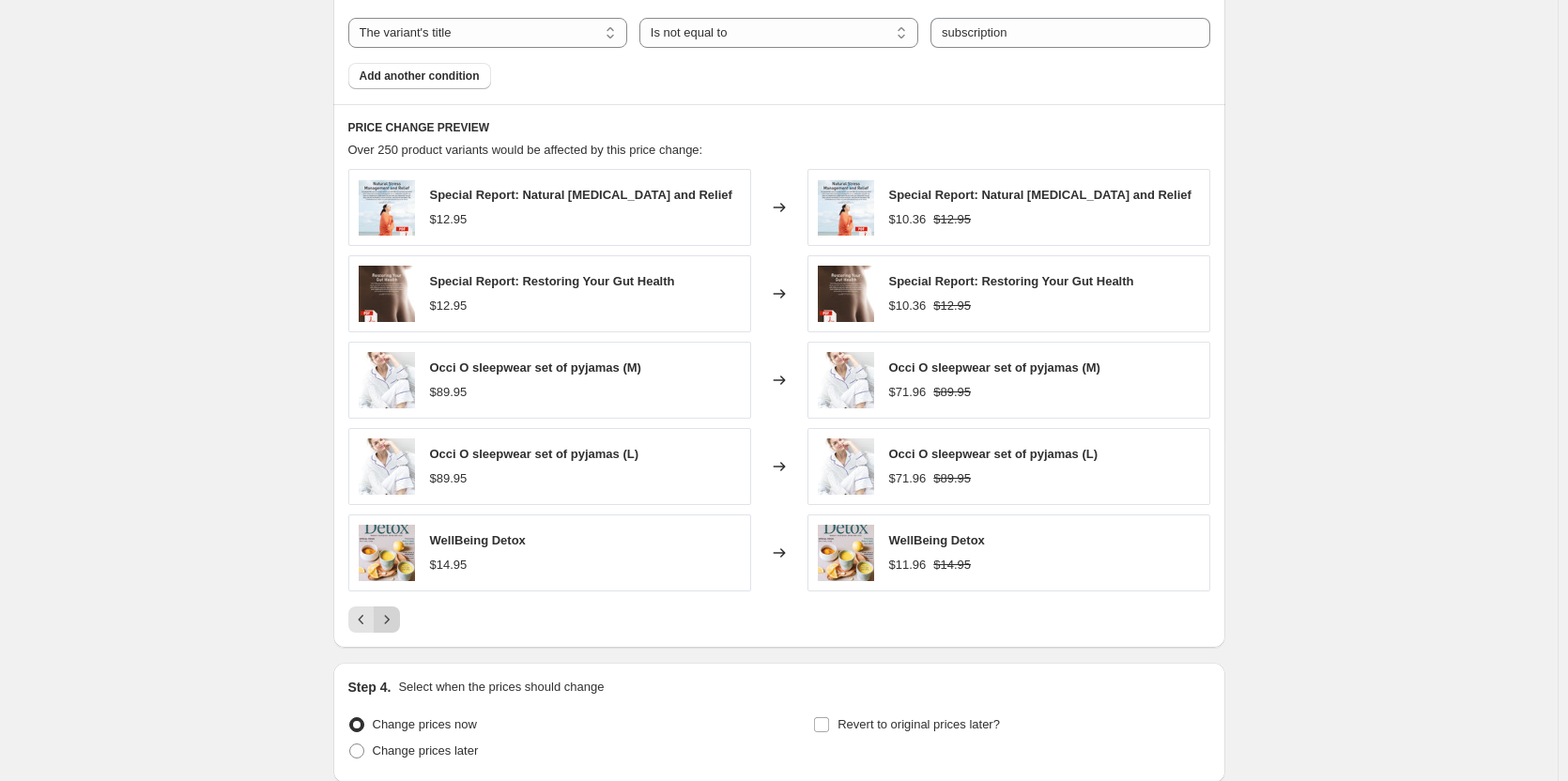
click at [393, 633] on button "Next" at bounding box center [387, 620] width 26 height 26
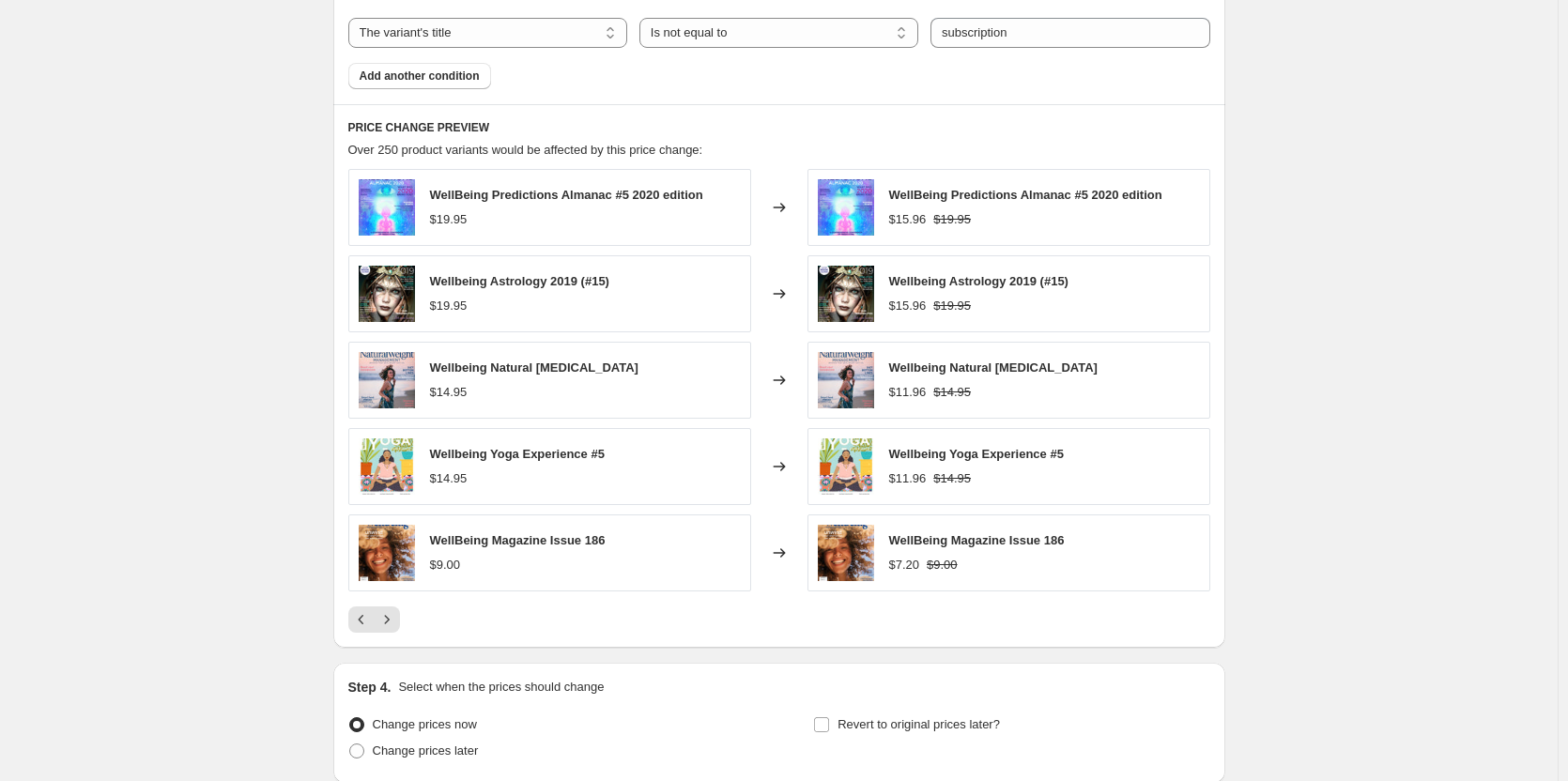
click at [394, 640] on div "PRICE CHANGE PREVIEW Over 250 product variants would be affected by this price …" at bounding box center [779, 376] width 892 height 544
click at [394, 625] on icon "Next" at bounding box center [386, 620] width 19 height 19
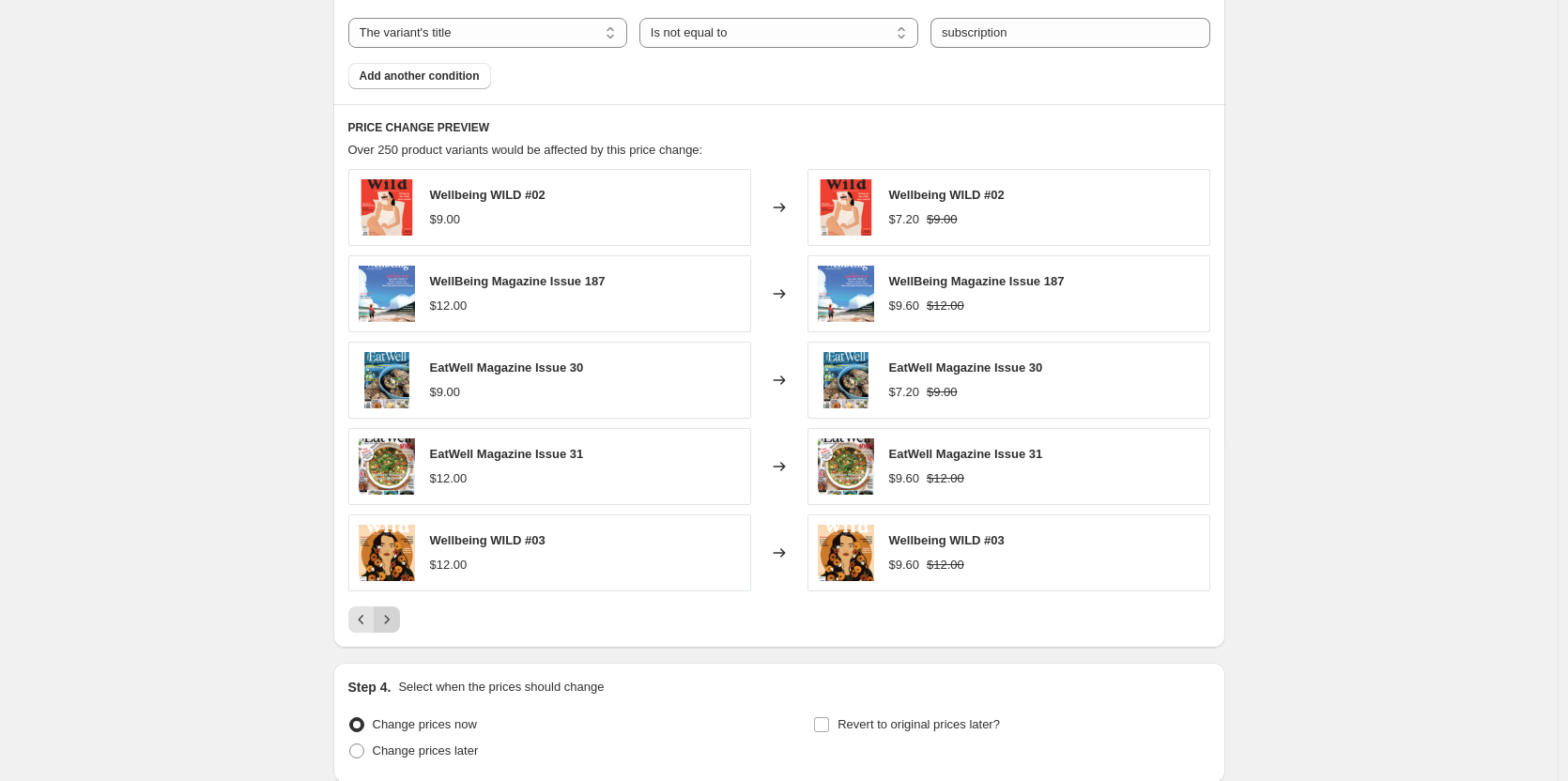
click at [395, 624] on icon "Next" at bounding box center [386, 620] width 19 height 19
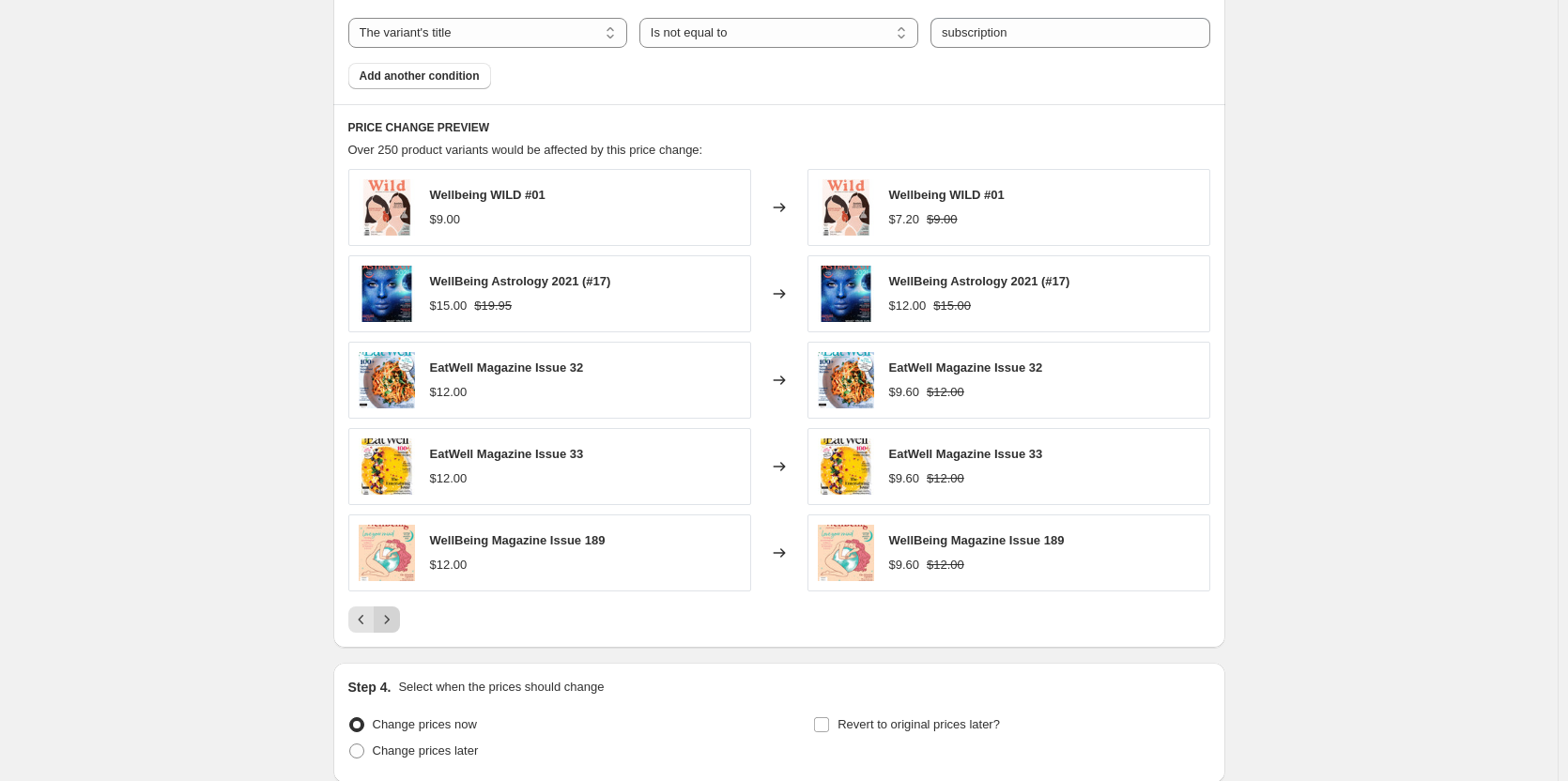
click at [395, 624] on icon "Next" at bounding box center [386, 620] width 19 height 19
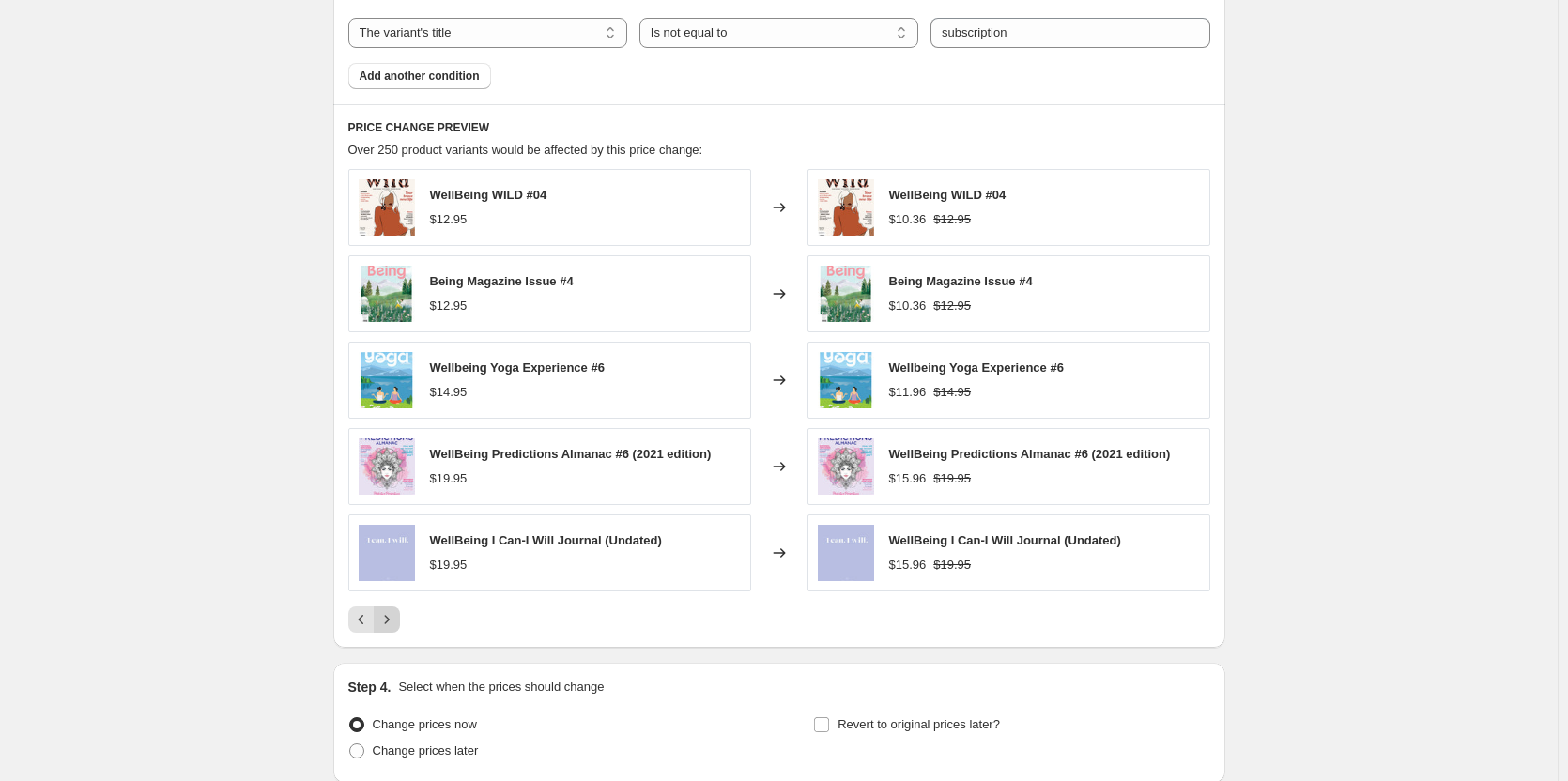
click at [396, 612] on icon "Next" at bounding box center [386, 620] width 19 height 19
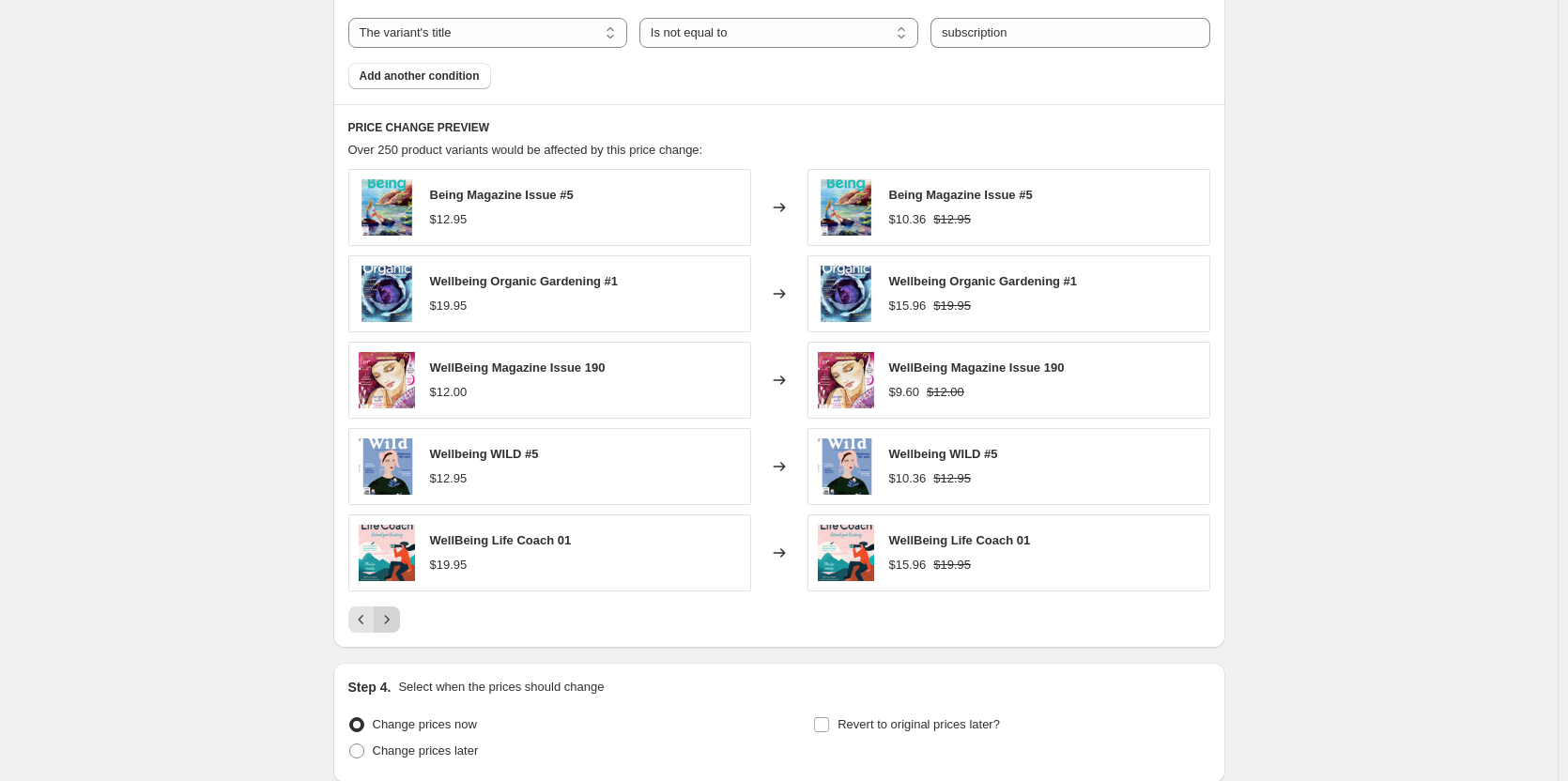
click at [396, 612] on icon "Next" at bounding box center [386, 620] width 19 height 19
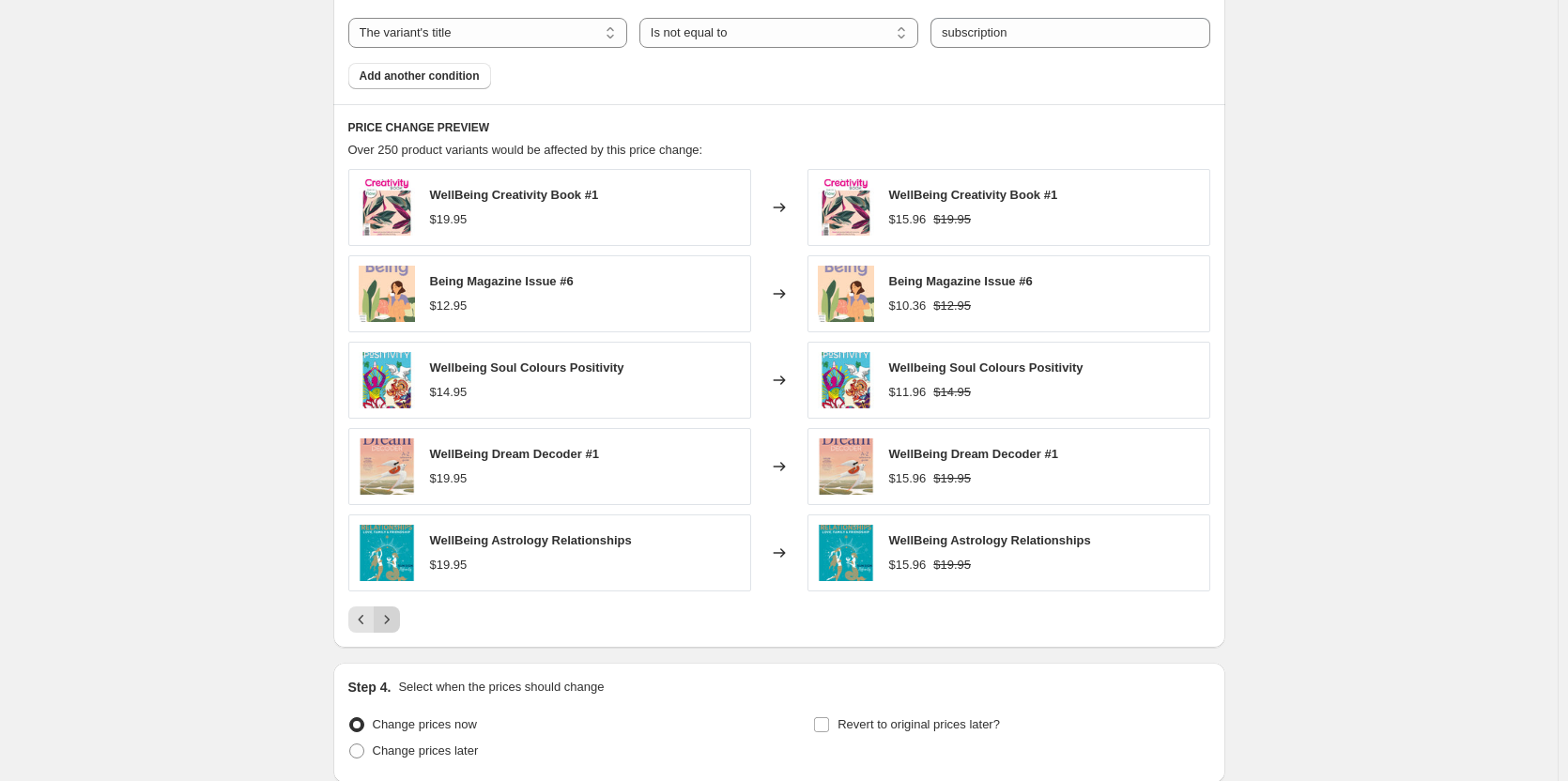
click at [396, 619] on icon "Next" at bounding box center [386, 620] width 19 height 19
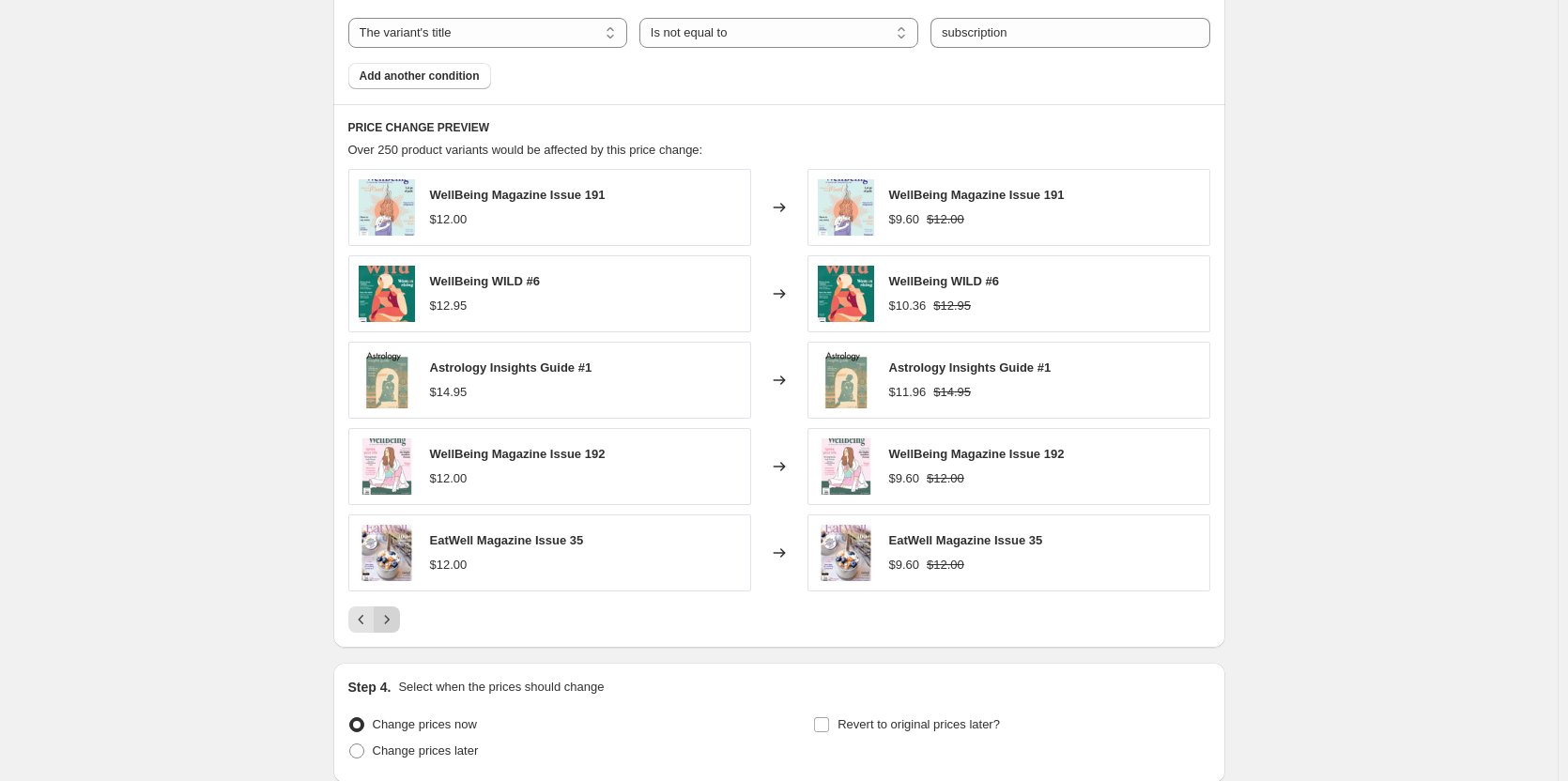
click at [396, 619] on icon "Next" at bounding box center [386, 620] width 19 height 19
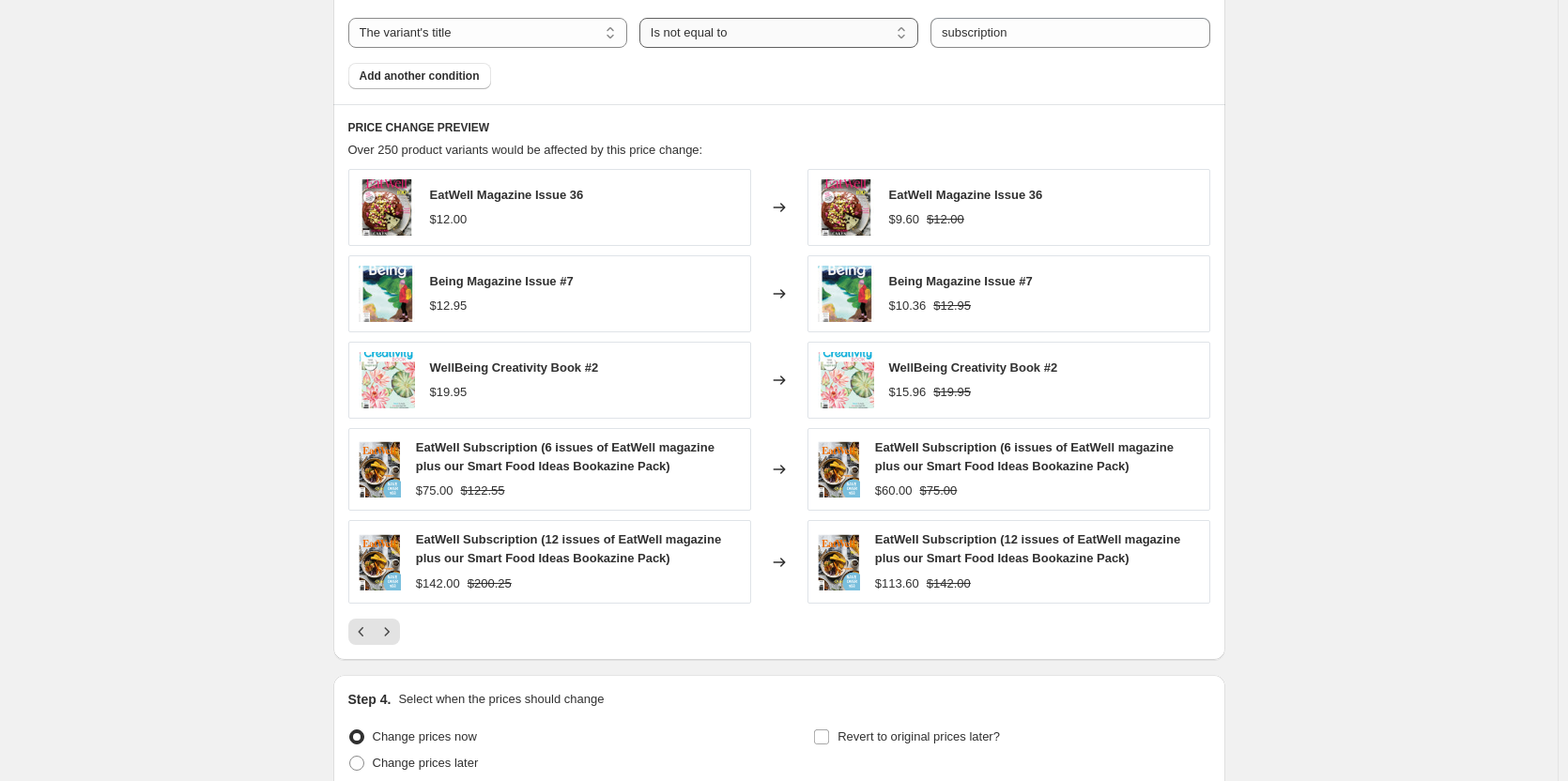
scroll to position [868, 0]
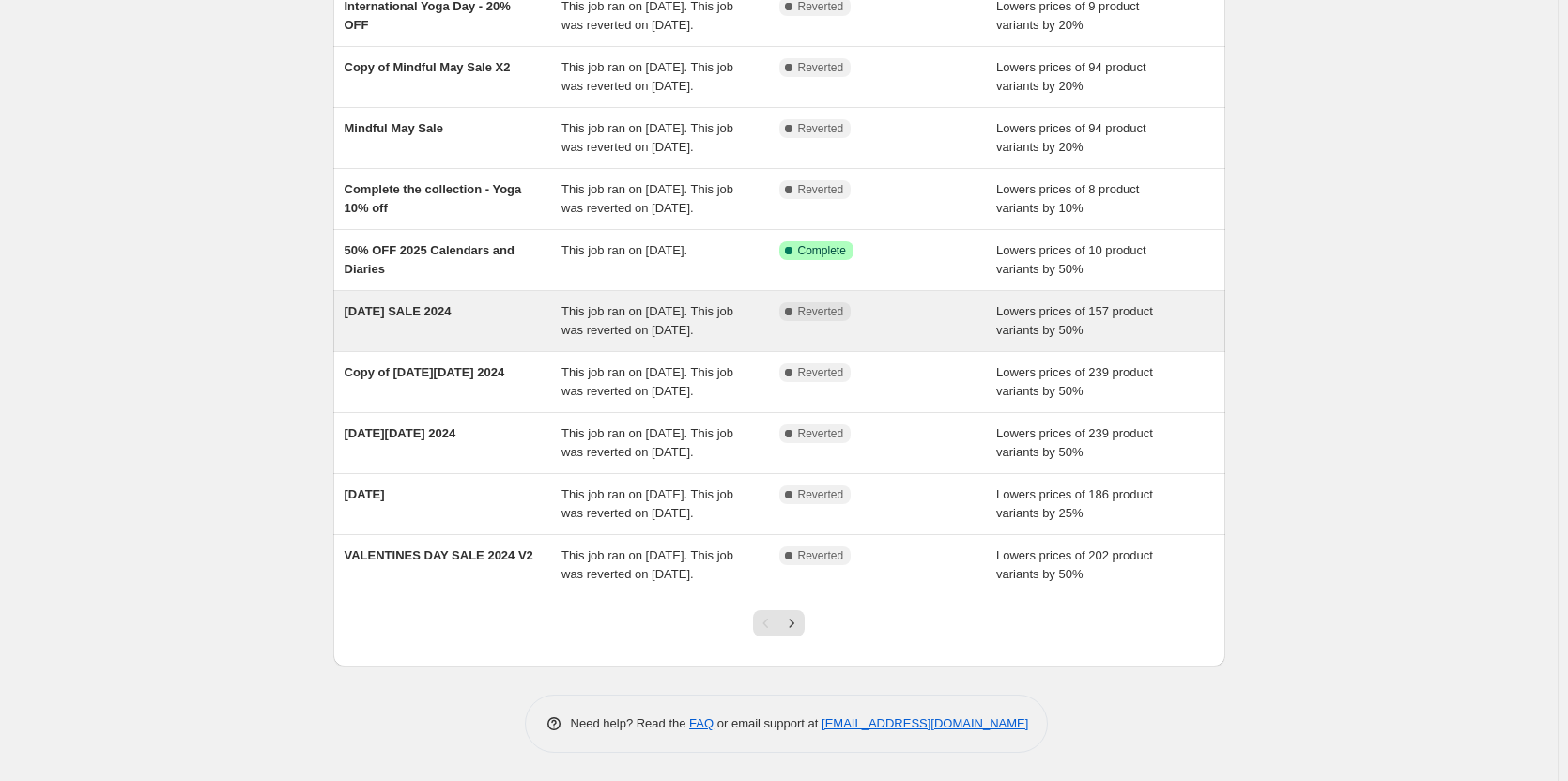
scroll to position [282, 0]
click at [482, 312] on div "[DATE] SALE 2024" at bounding box center [453, 321] width 218 height 38
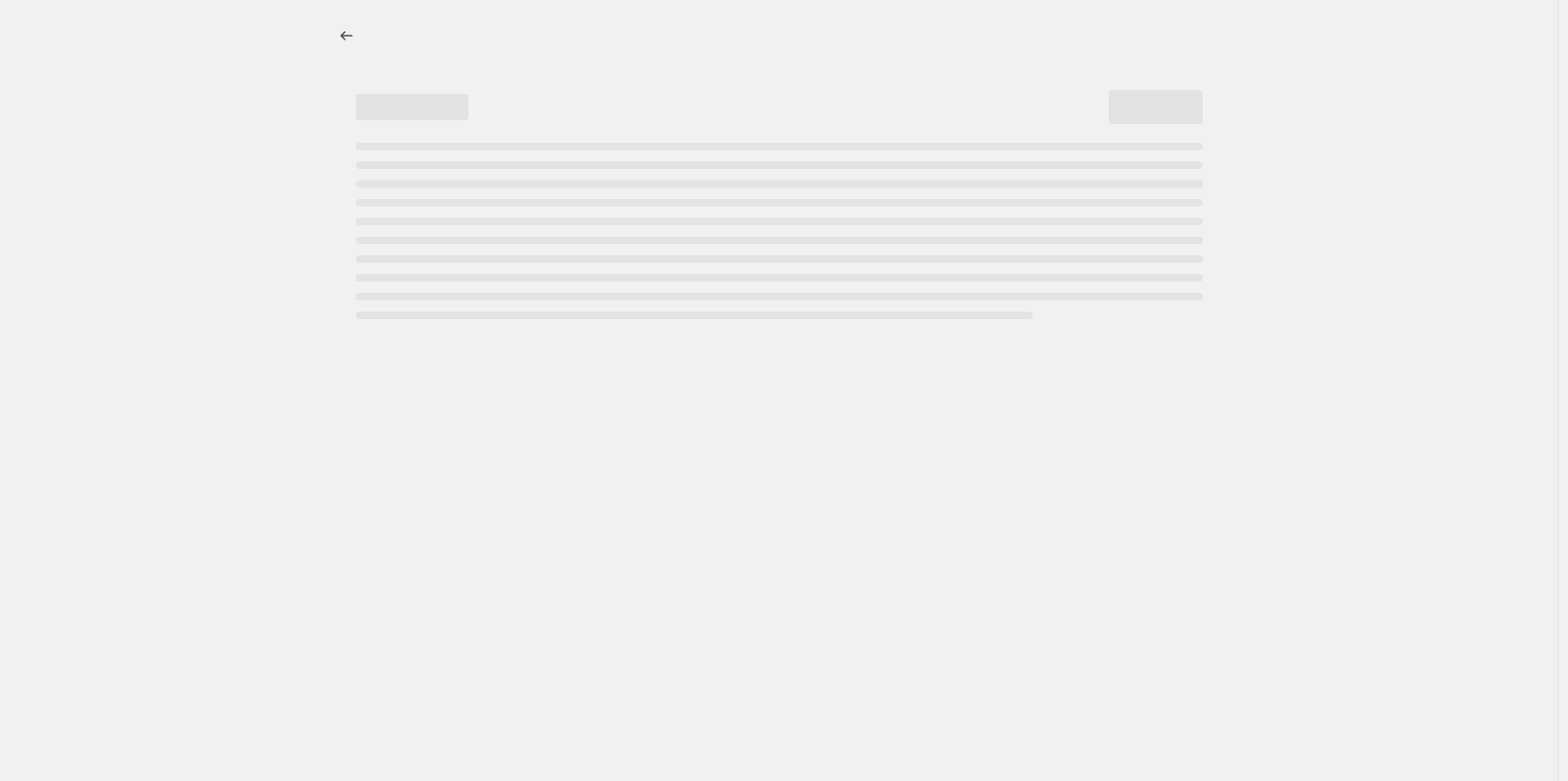
select select "percentage"
select select "collection"
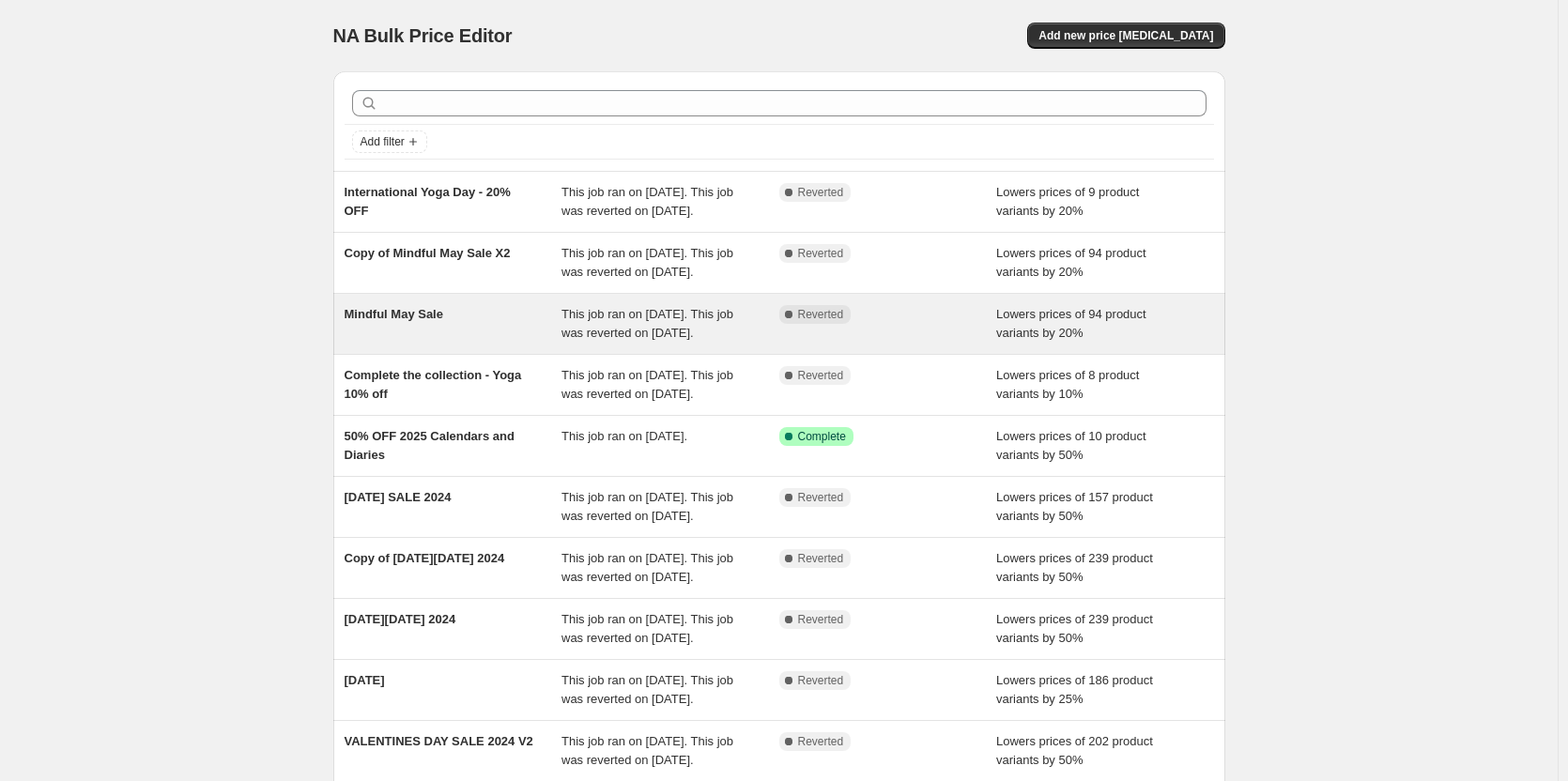
click at [597, 343] on div "This job ran on [DATE]. This job was reverted on [DATE]." at bounding box center [671, 324] width 218 height 38
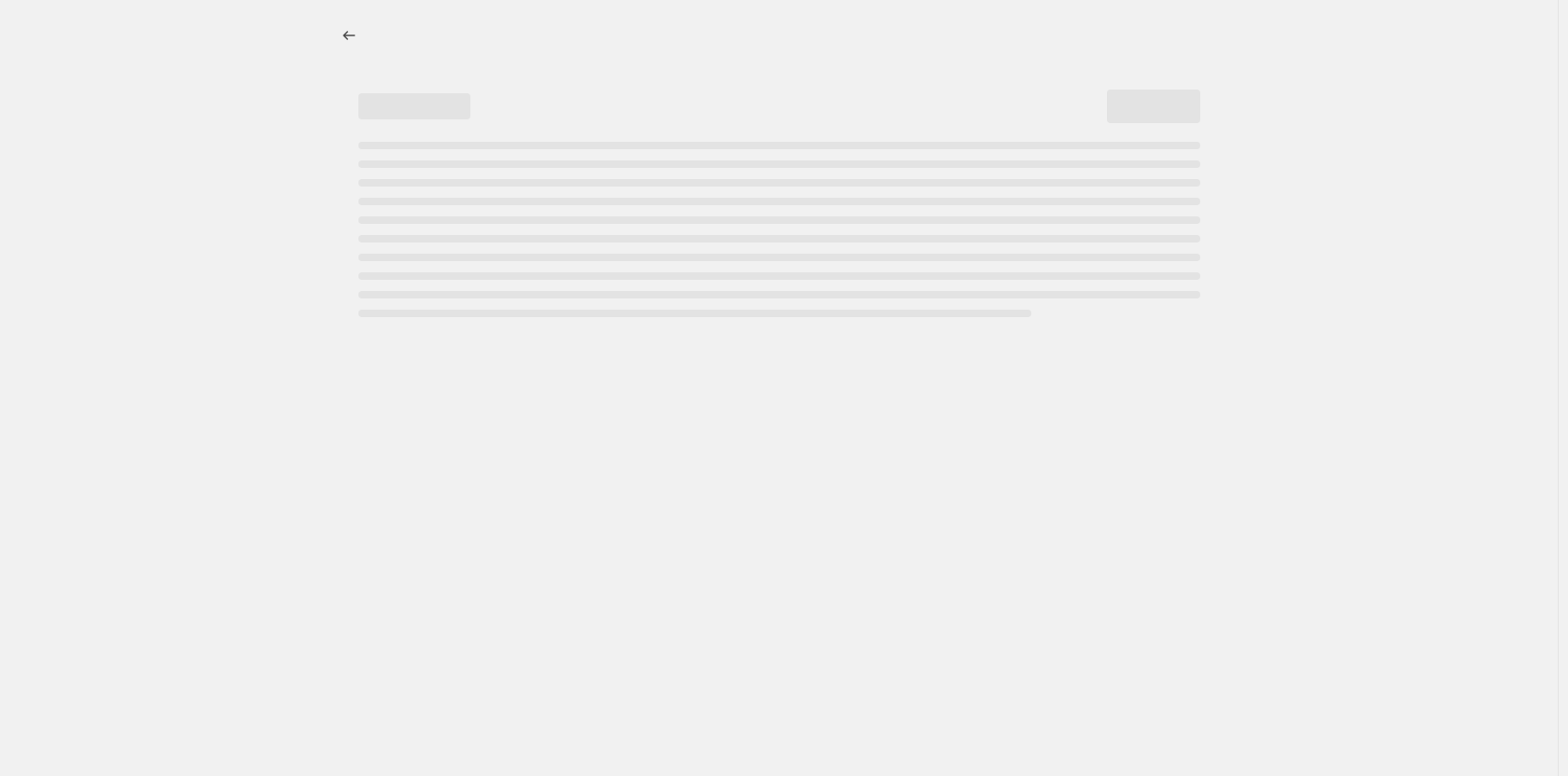
select select "percentage"
select select "collection"
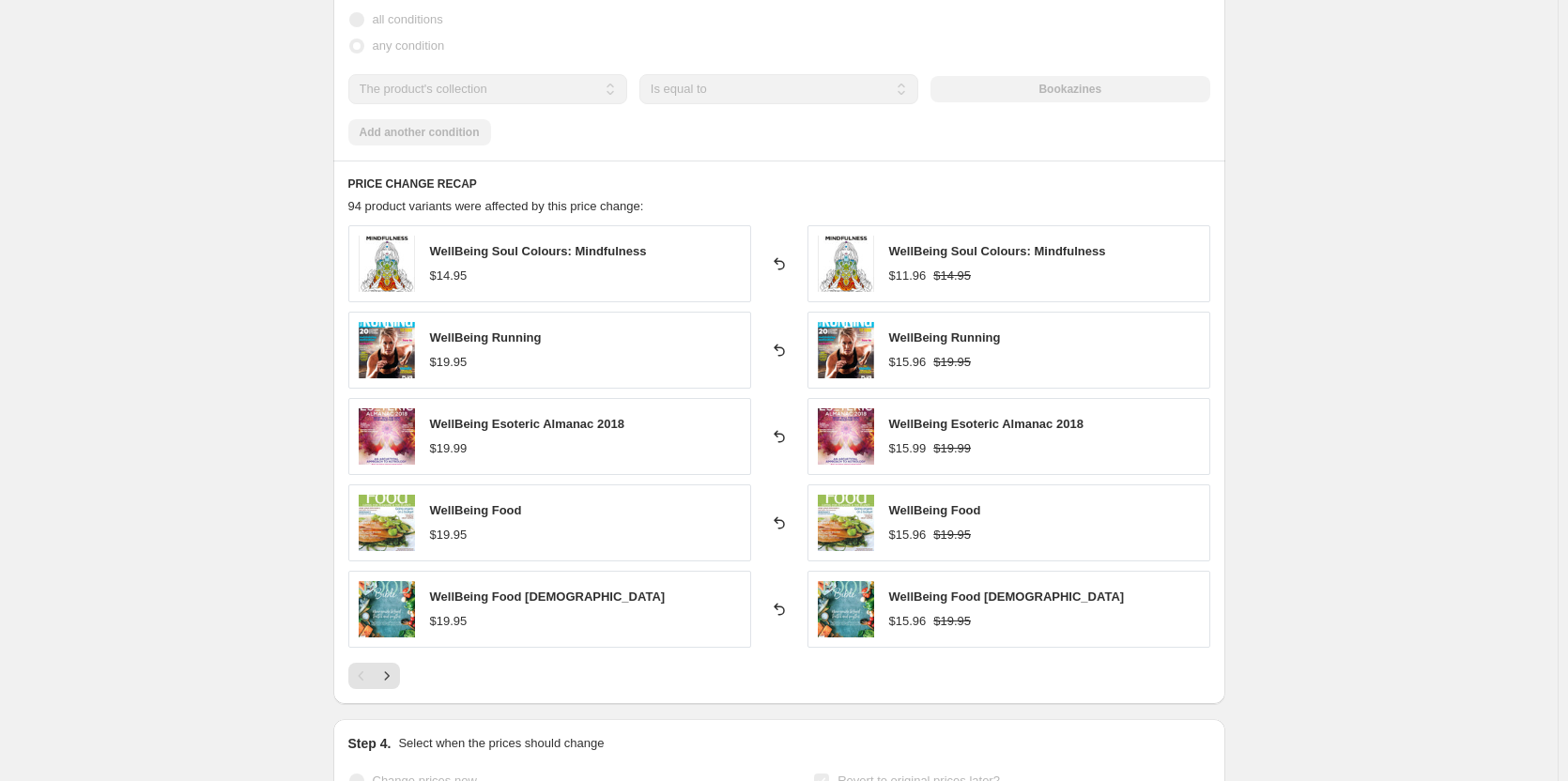
scroll to position [1127, 0]
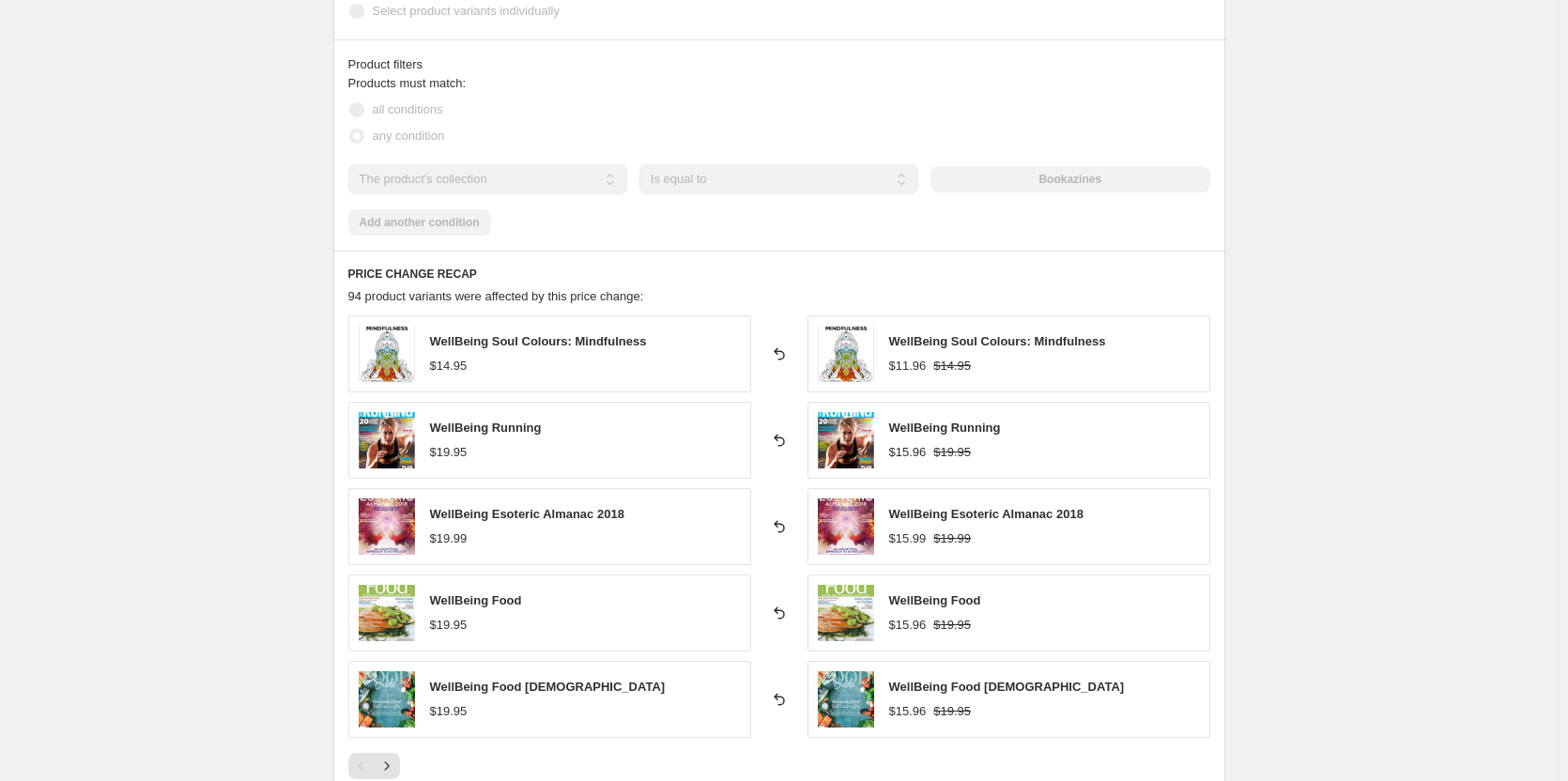
click at [449, 218] on div "Products must match: all conditions any condition The product The product's col…" at bounding box center [779, 155] width 863 height 161
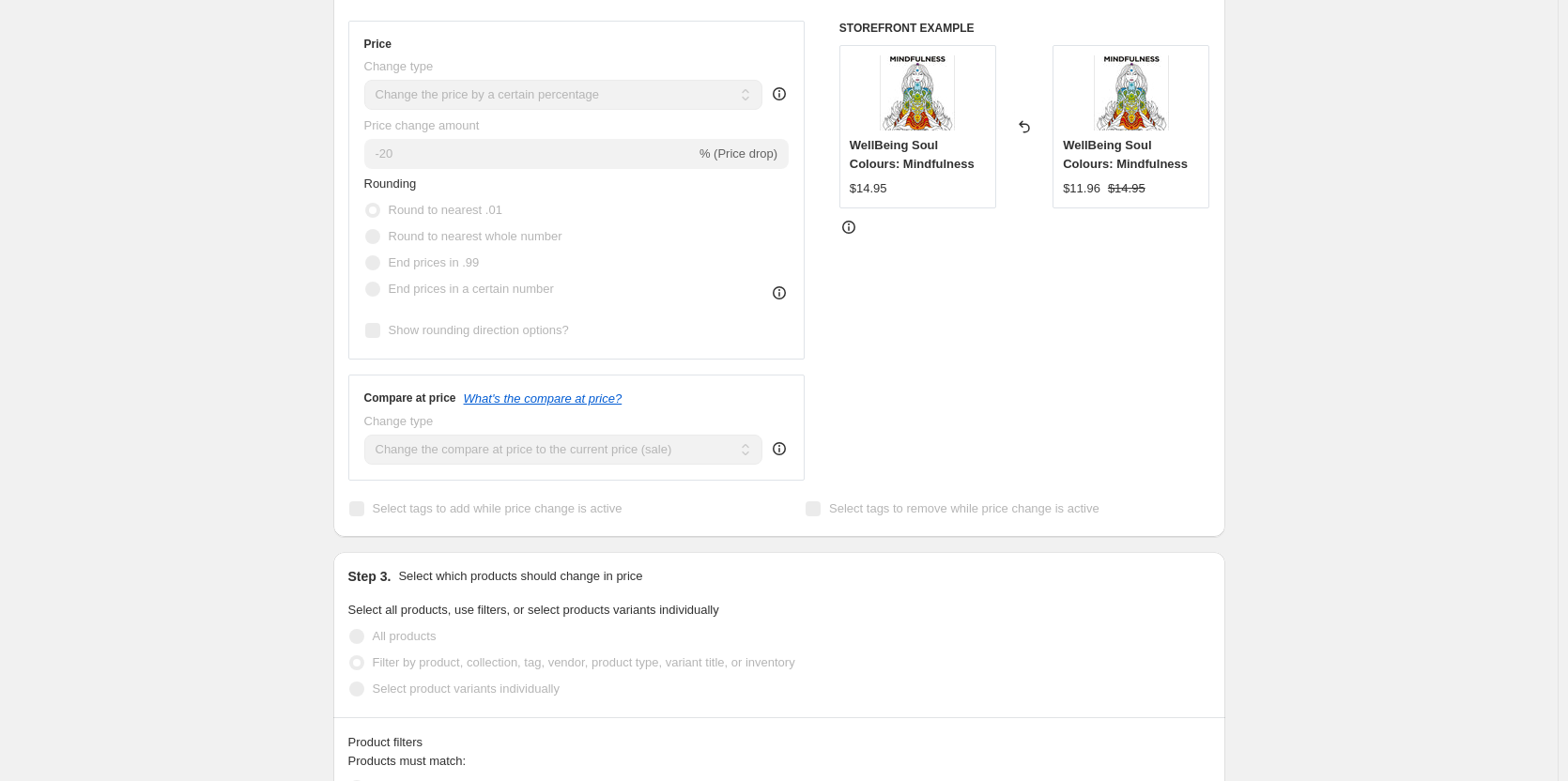
scroll to position [0, 0]
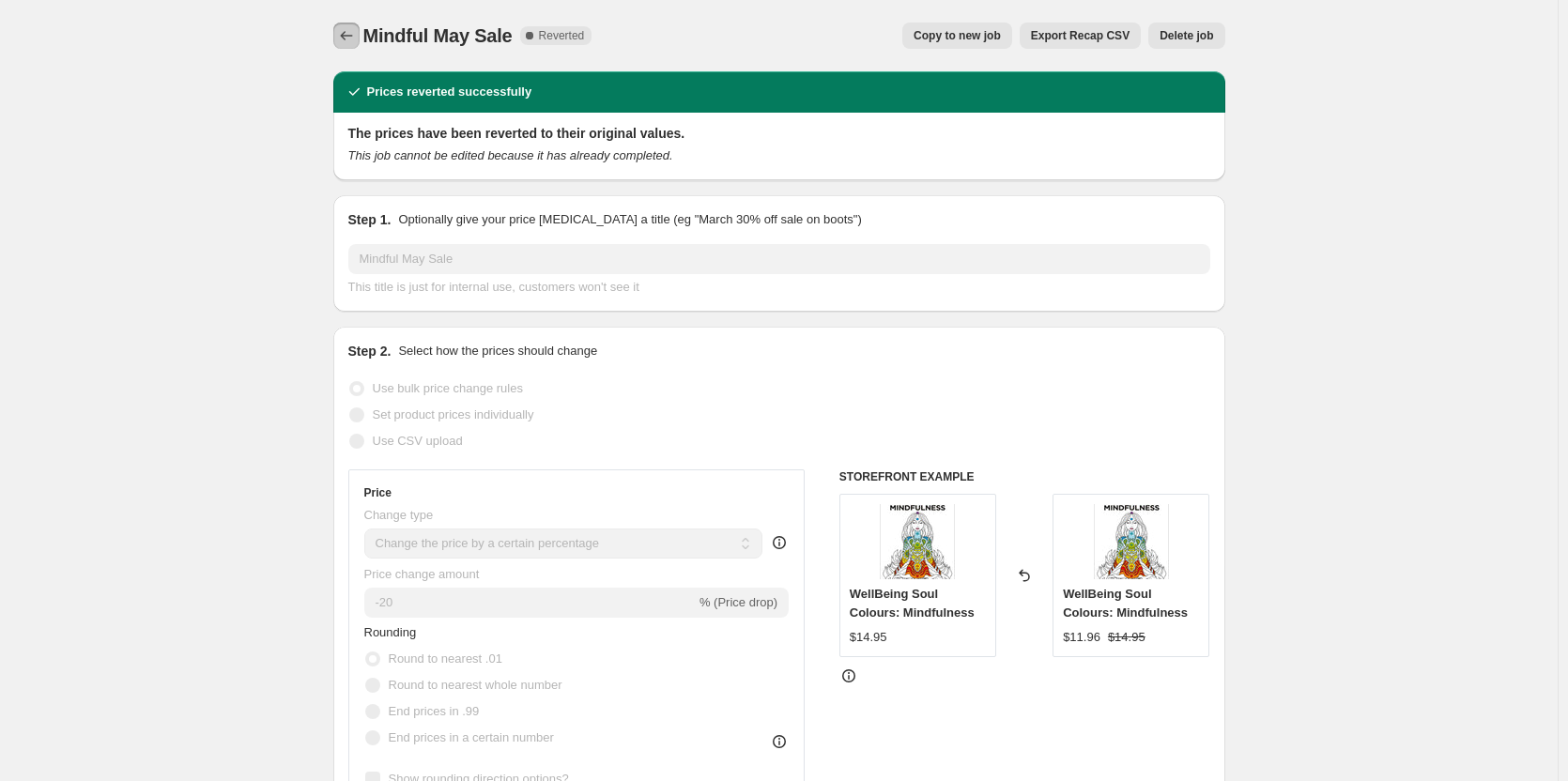
click at [356, 34] on icon "Price change jobs" at bounding box center [346, 35] width 19 height 19
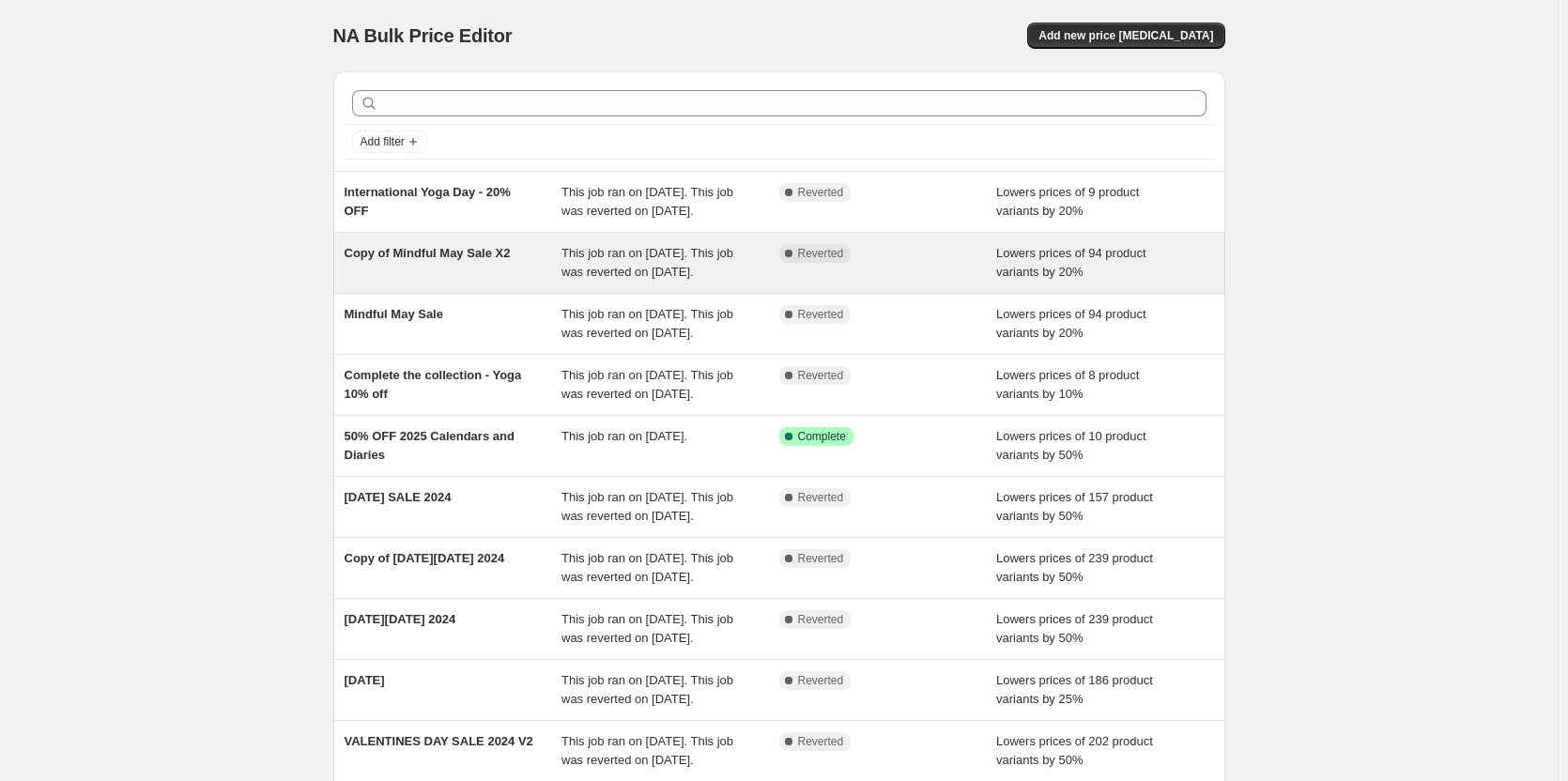
click at [419, 260] on span "Copy of Mindful May Sale X2" at bounding box center [427, 253] width 166 height 14
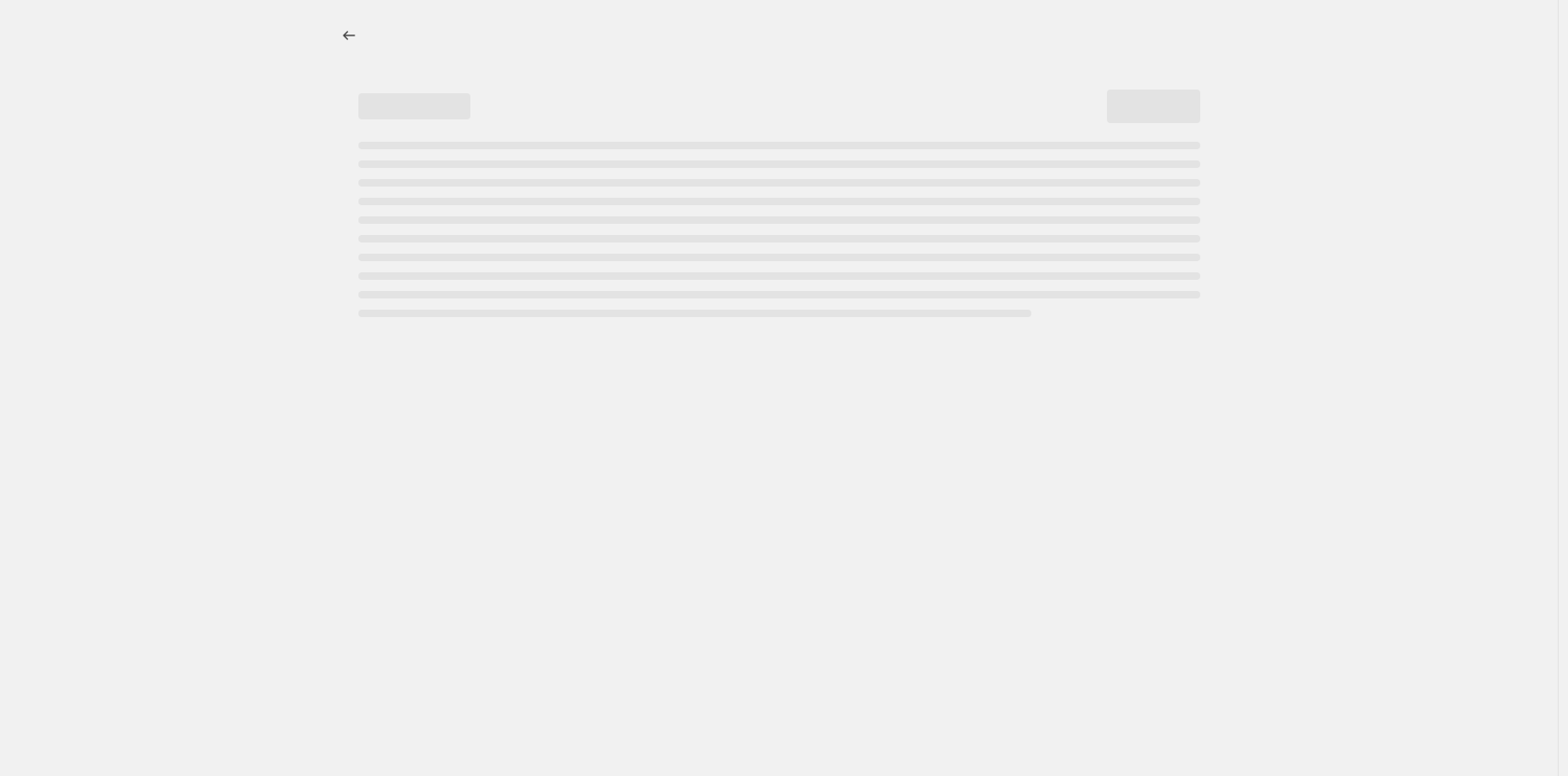
select select "percentage"
select select "collection"
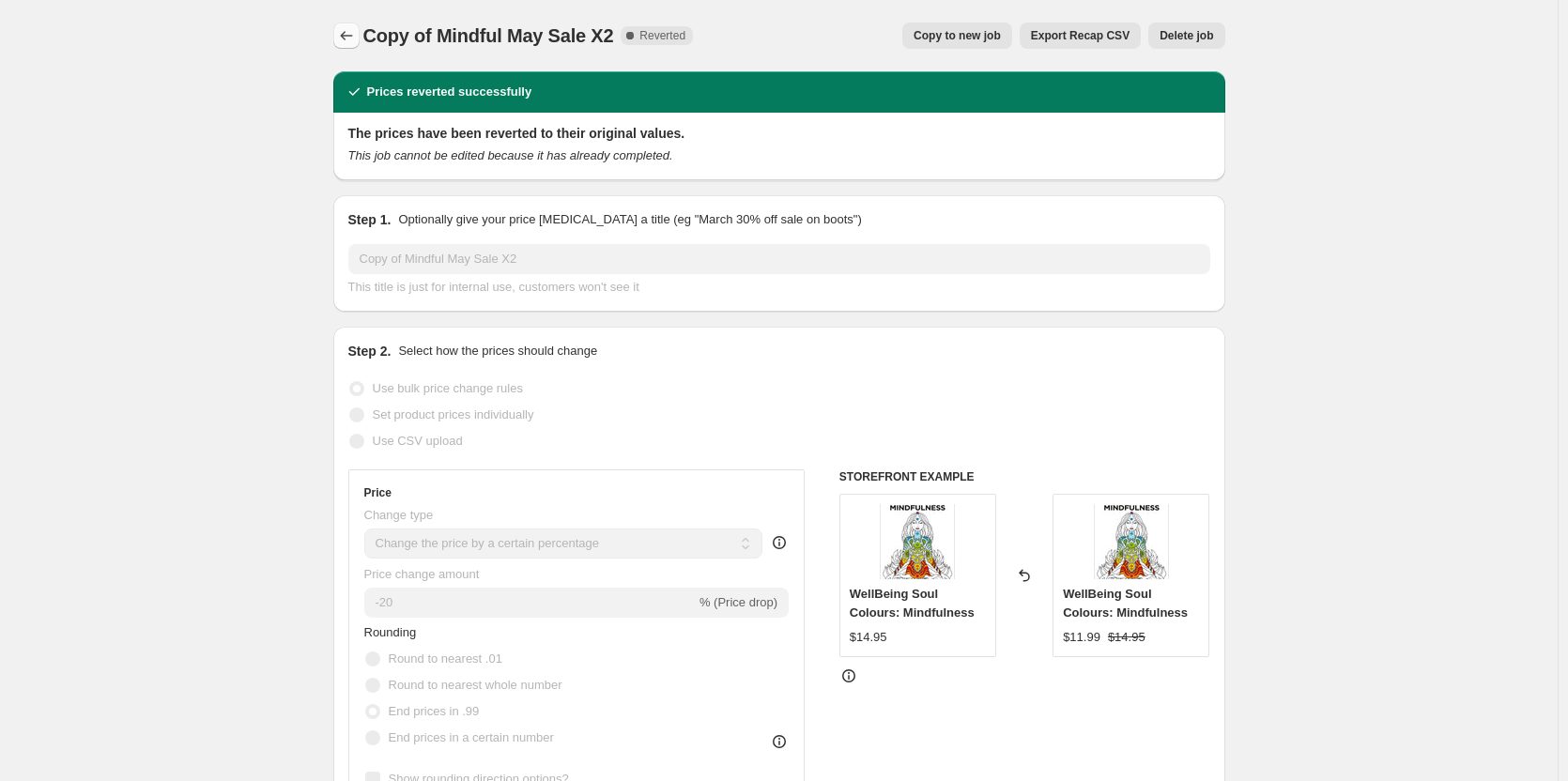
click at [343, 40] on icon "Price change jobs" at bounding box center [346, 35] width 19 height 19
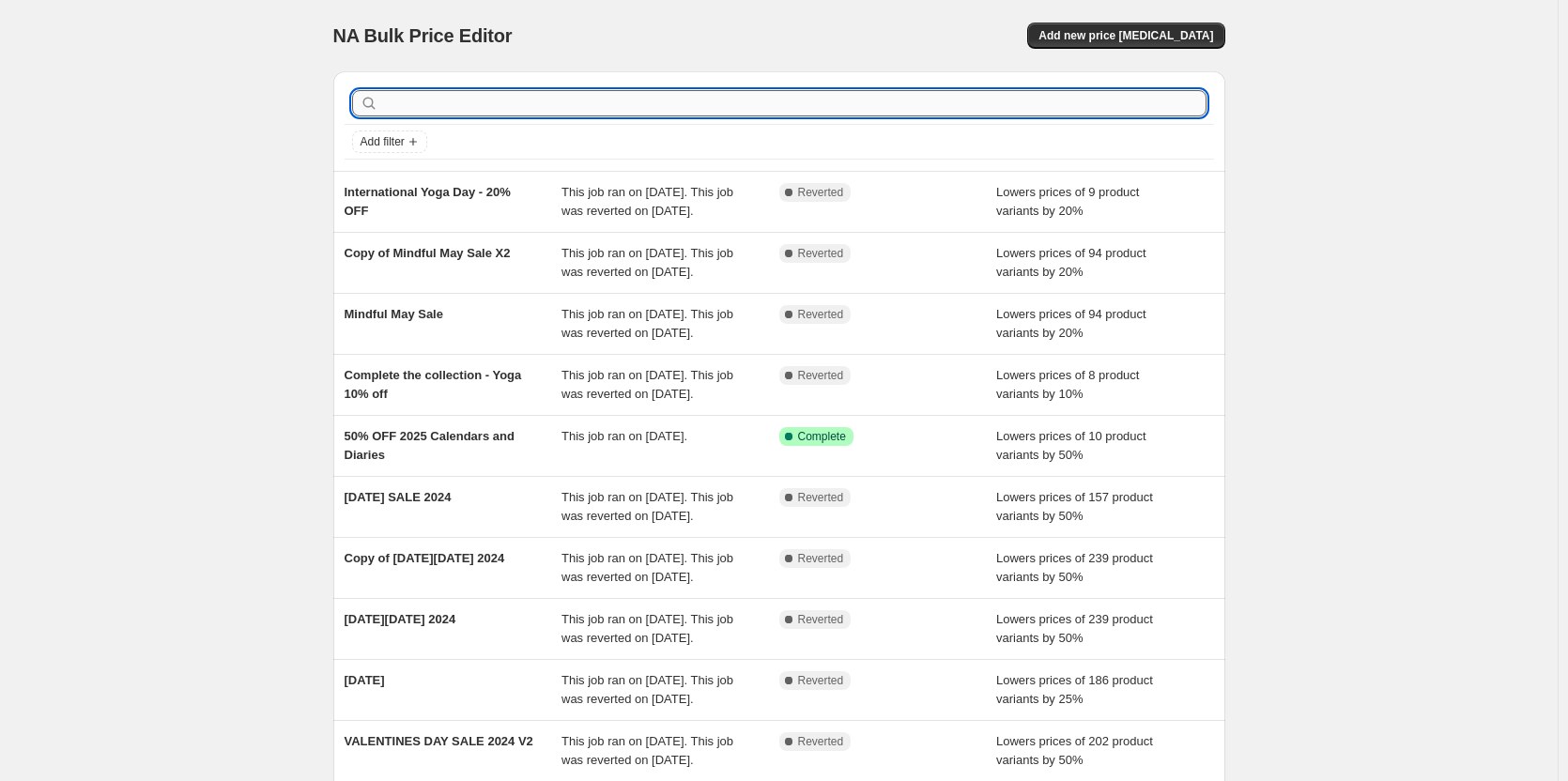
click at [461, 99] on input "text" at bounding box center [794, 103] width 825 height 26
type input "october"
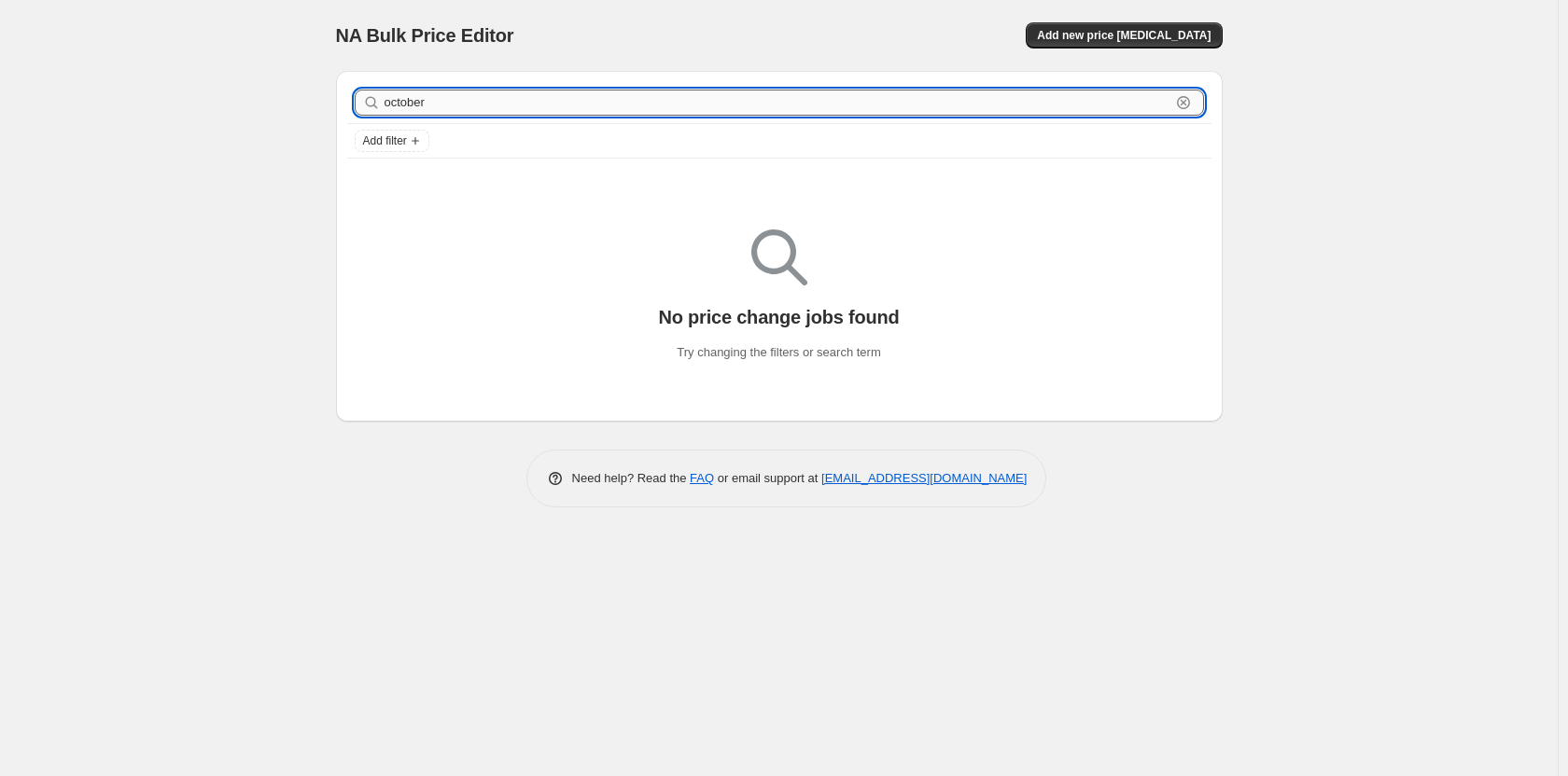
click at [467, 108] on input "october" at bounding box center [777, 103] width 786 height 26
click at [466, 107] on input "october" at bounding box center [777, 103] width 786 height 26
click at [465, 106] on input "october" at bounding box center [777, 103] width 786 height 26
click at [649, 25] on div "NA Bulk Price Editor" at bounding box center [549, 36] width 426 height 26
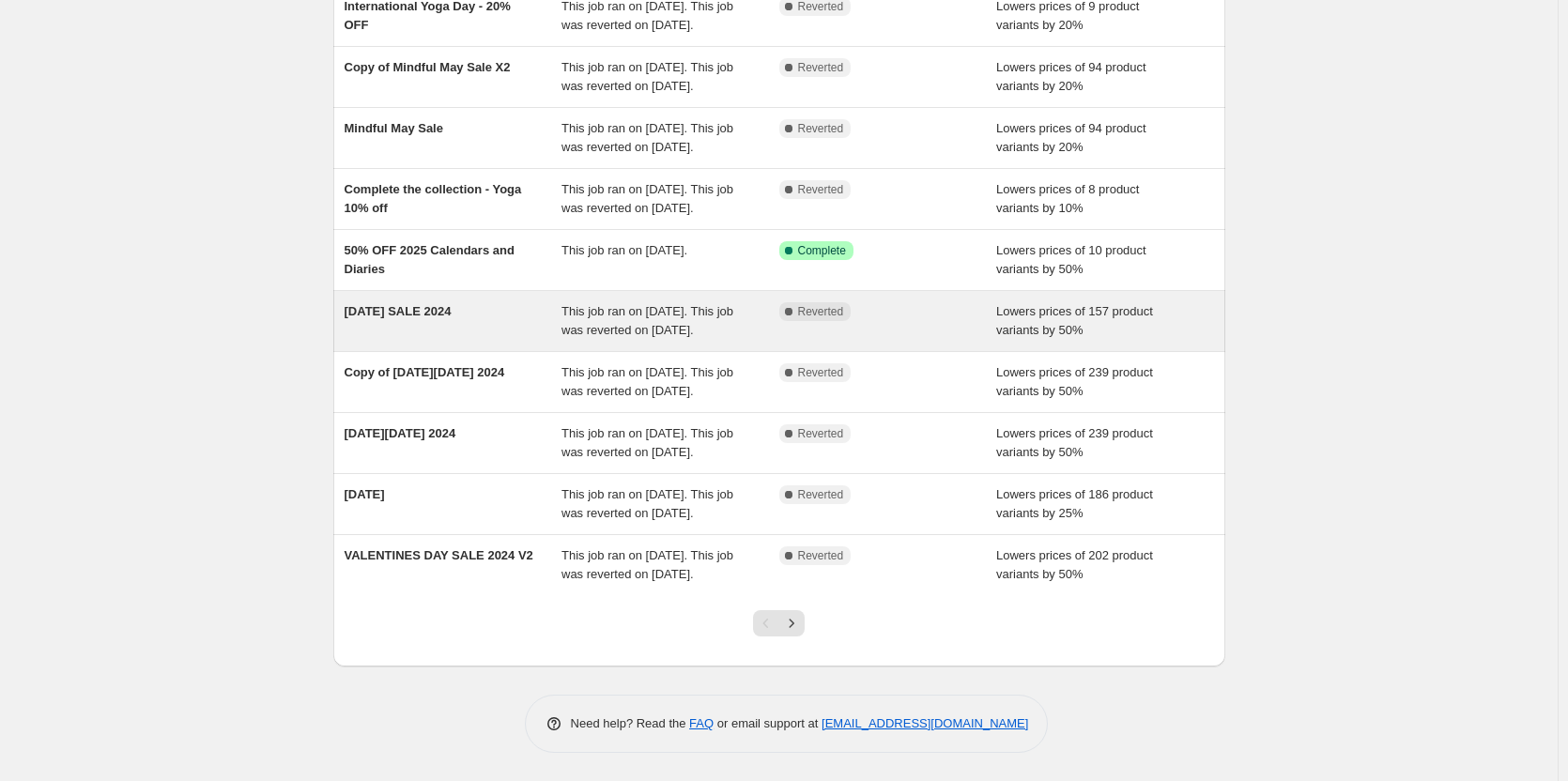
scroll to position [355, 0]
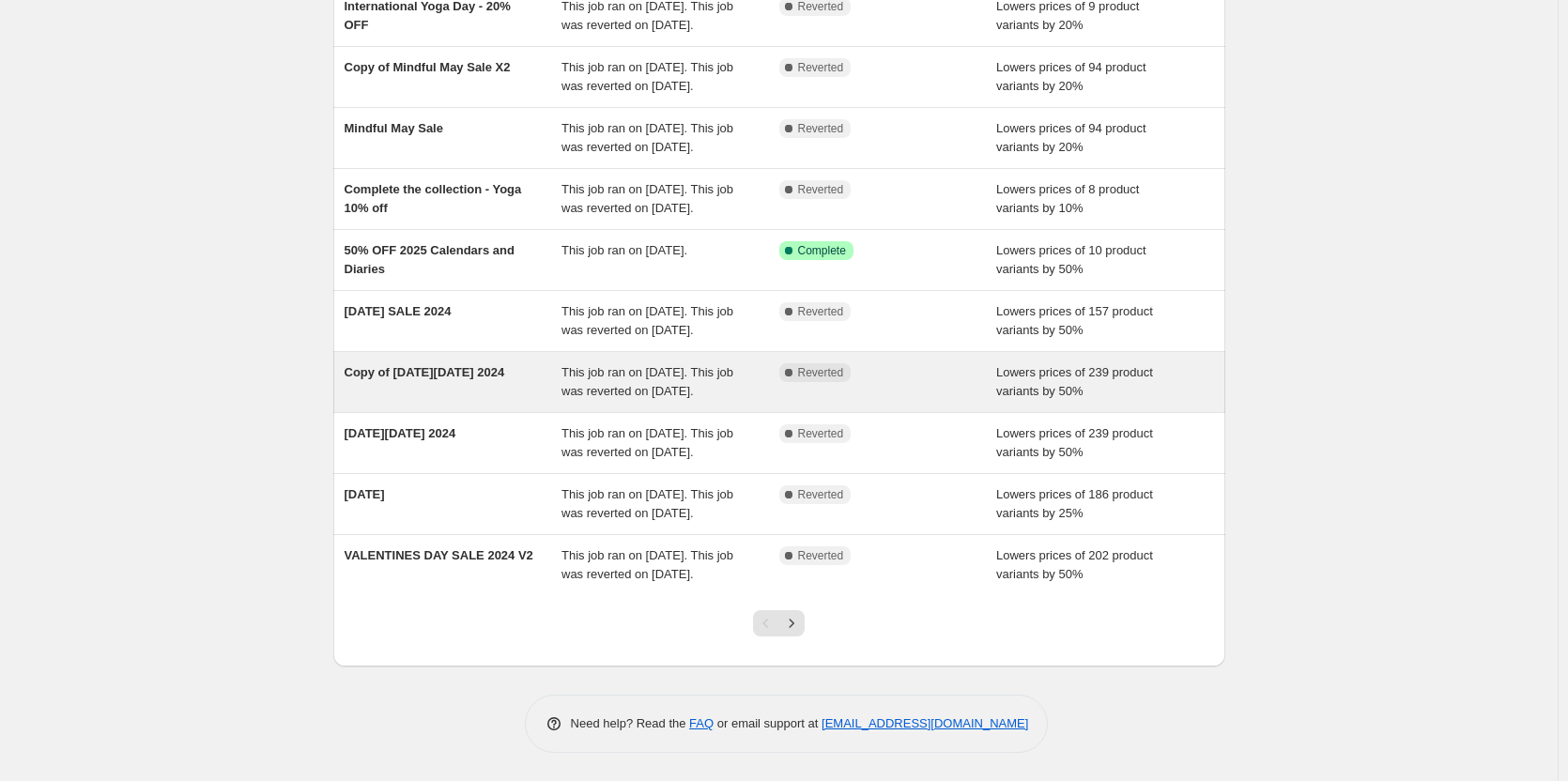
click at [527, 363] on div "Copy of [DATE][DATE] 2024" at bounding box center [453, 382] width 218 height 38
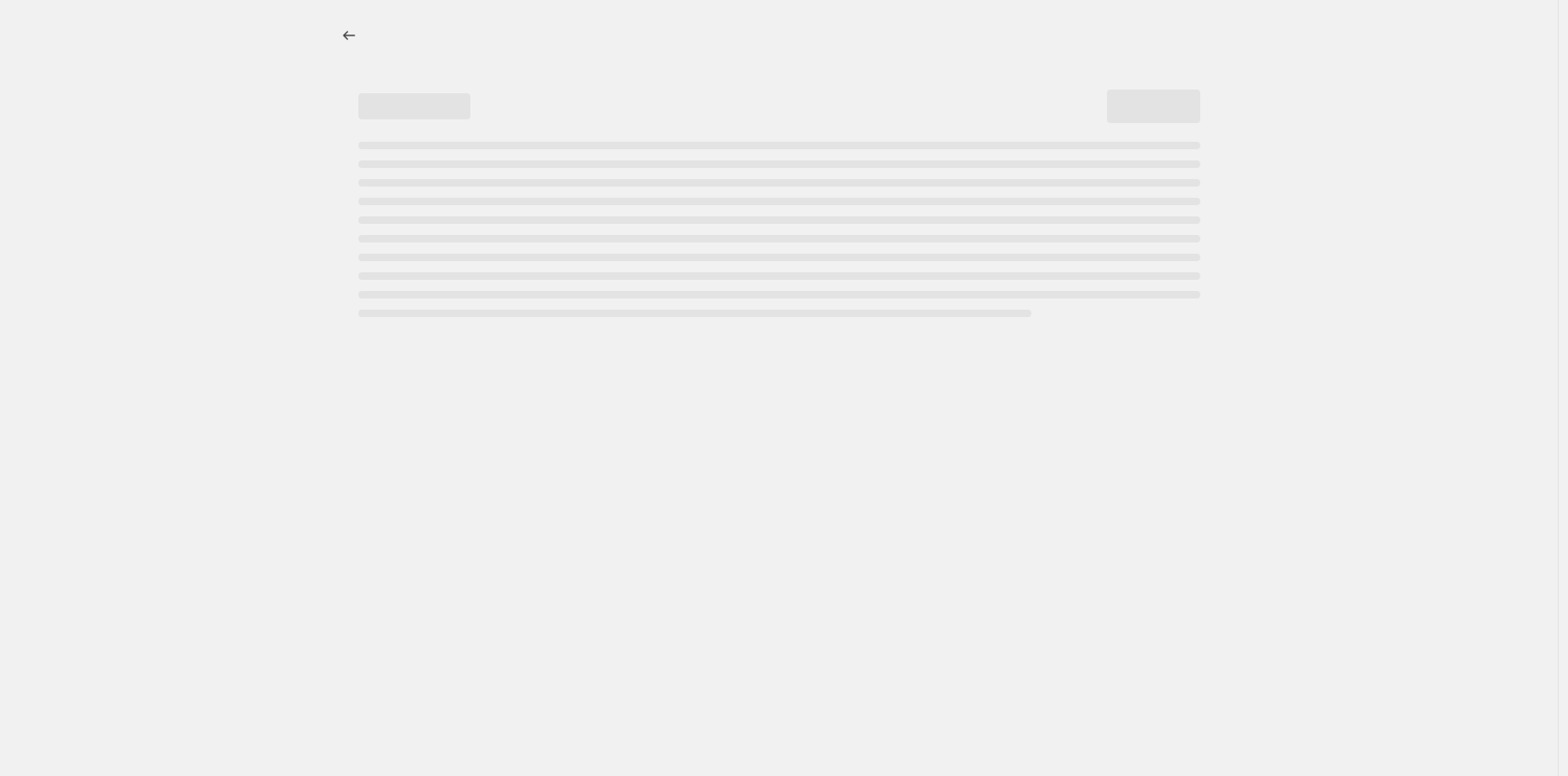
select select "percentage"
select select "collection"
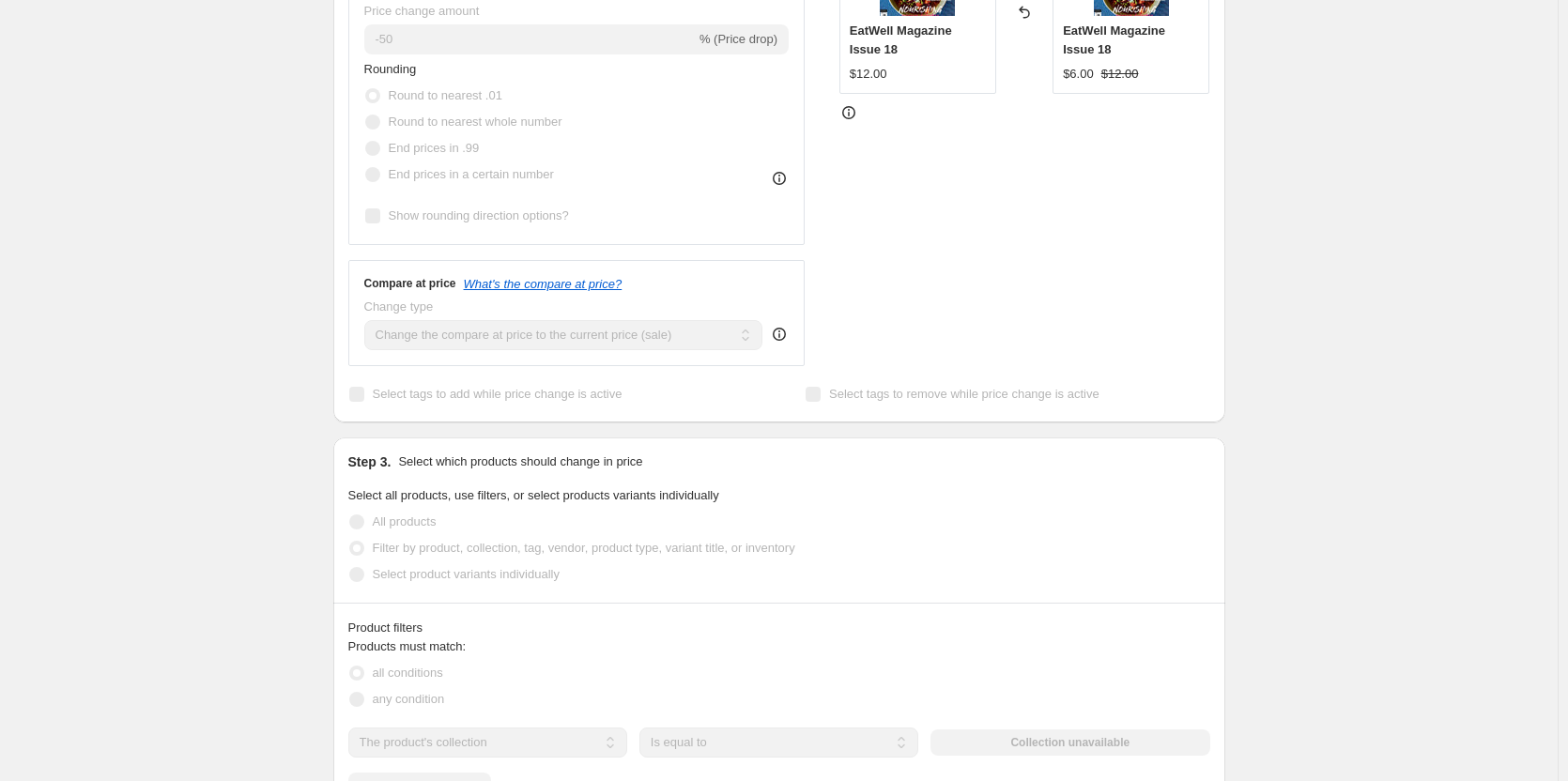
scroll to position [1033, 0]
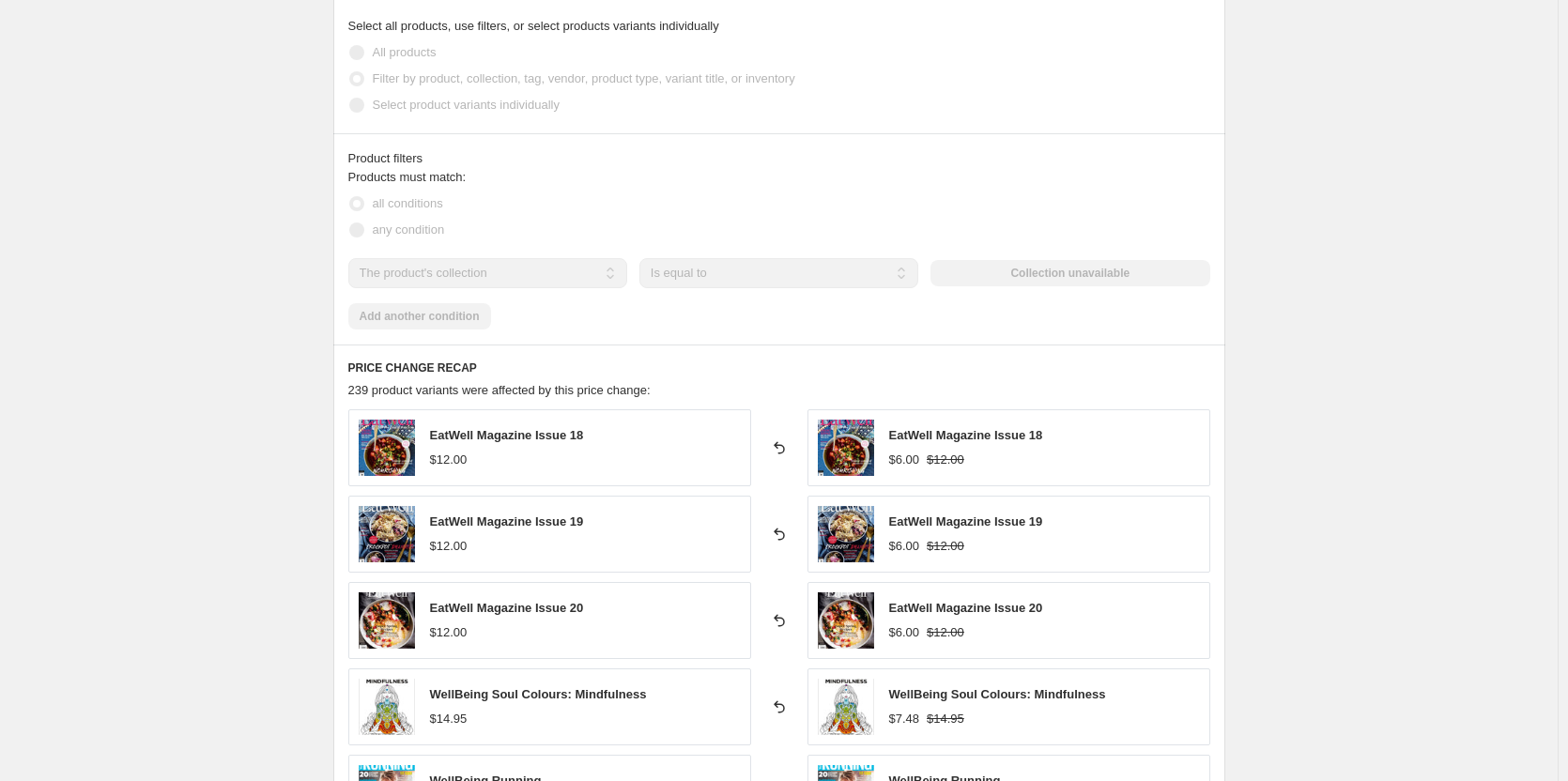
click at [1048, 281] on div "The product The product's collection The product's tag The product's vendor The…" at bounding box center [779, 274] width 863 height 30
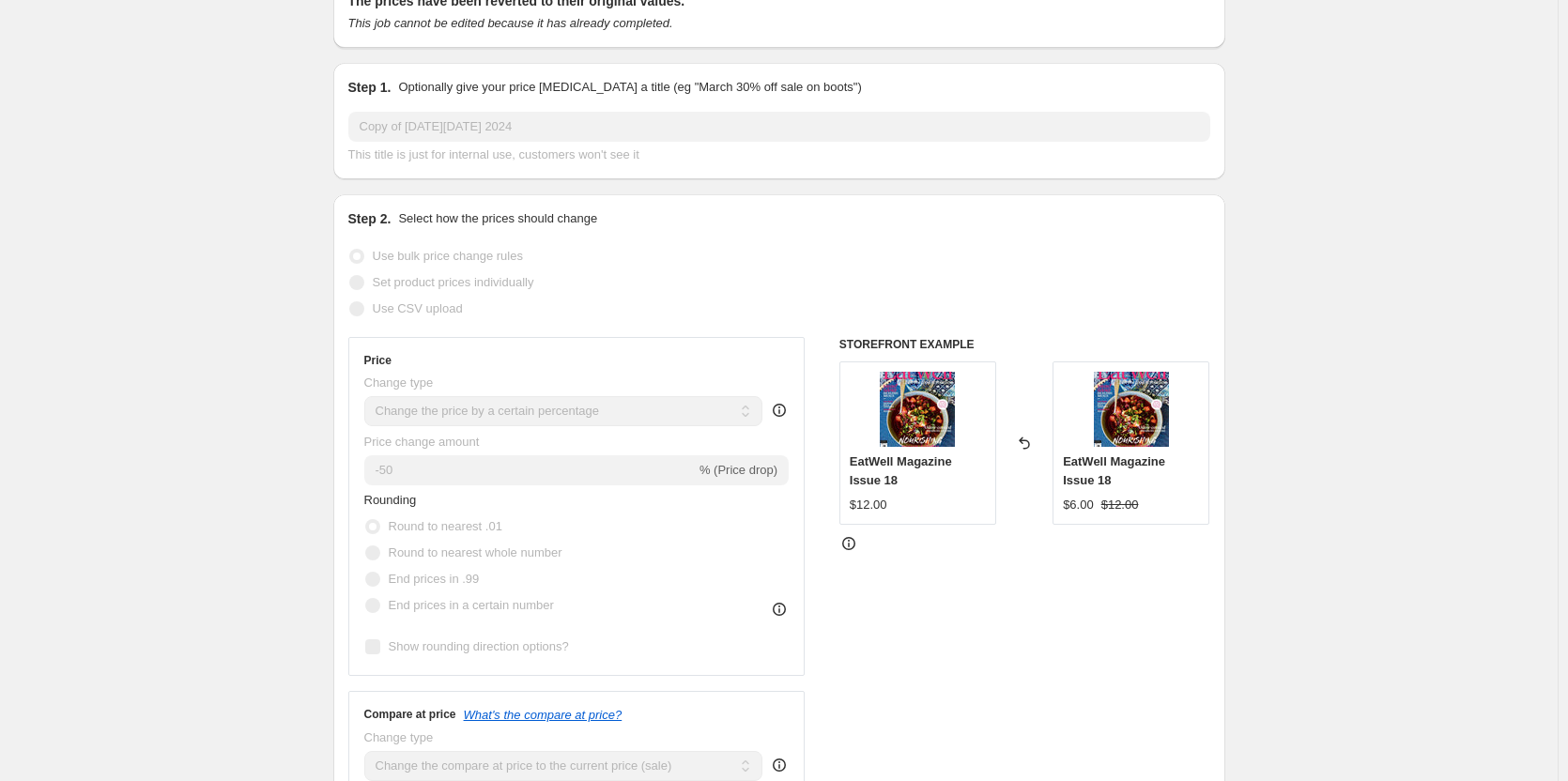
scroll to position [0, 0]
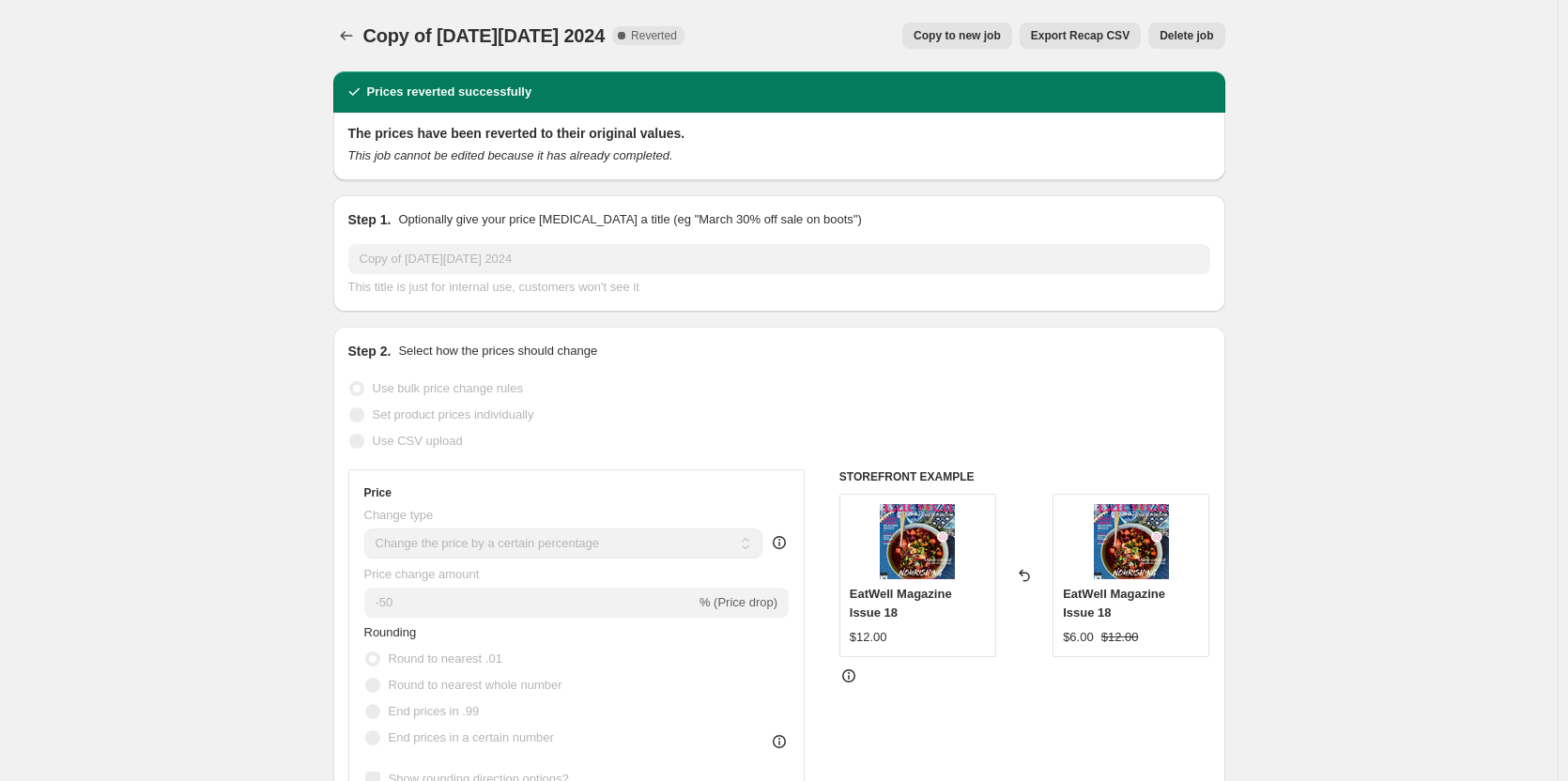
click at [942, 35] on span "Copy to new job" at bounding box center [958, 35] width 88 height 15
select select "percentage"
select select "collection"
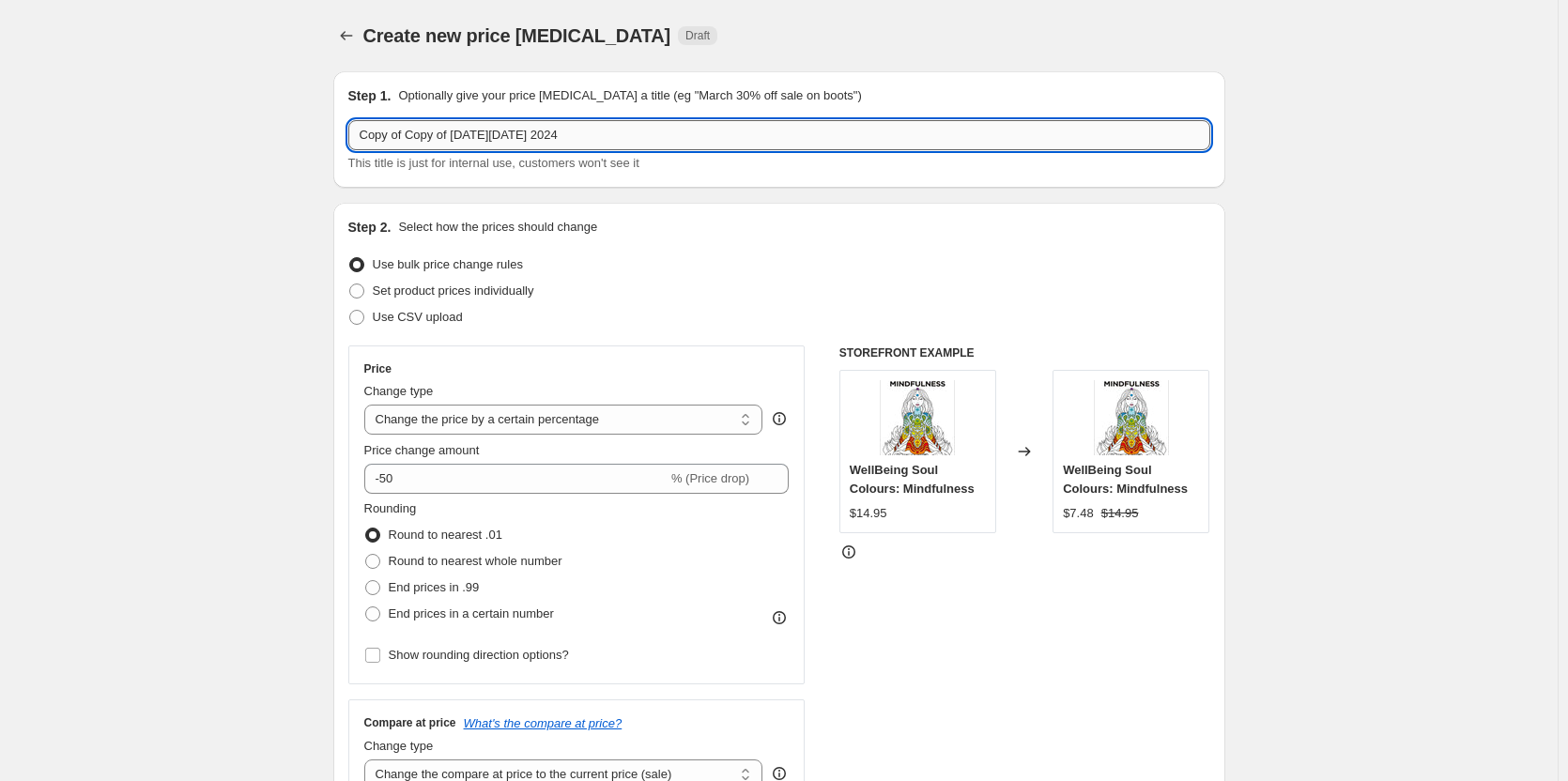
click at [622, 138] on input "Copy of Copy of Cyber Monday 2024" at bounding box center [779, 135] width 863 height 30
click at [622, 136] on input "Copy of Copy of Cyber Monday 2024" at bounding box center [779, 135] width 863 height 30
click at [620, 133] on input "Copy of Copy of Cyber Monday 2024" at bounding box center [779, 135] width 863 height 30
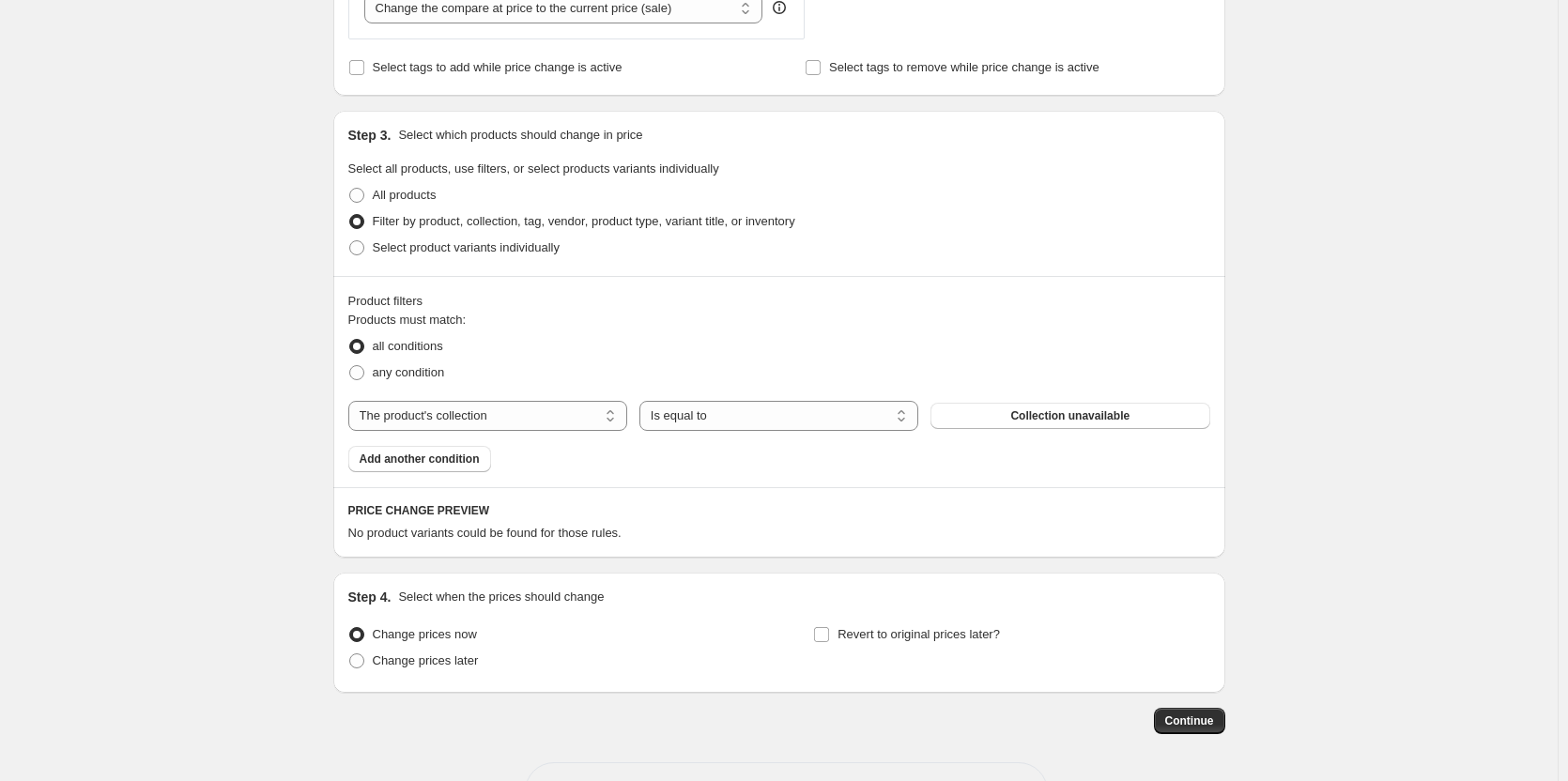
scroll to position [834, 0]
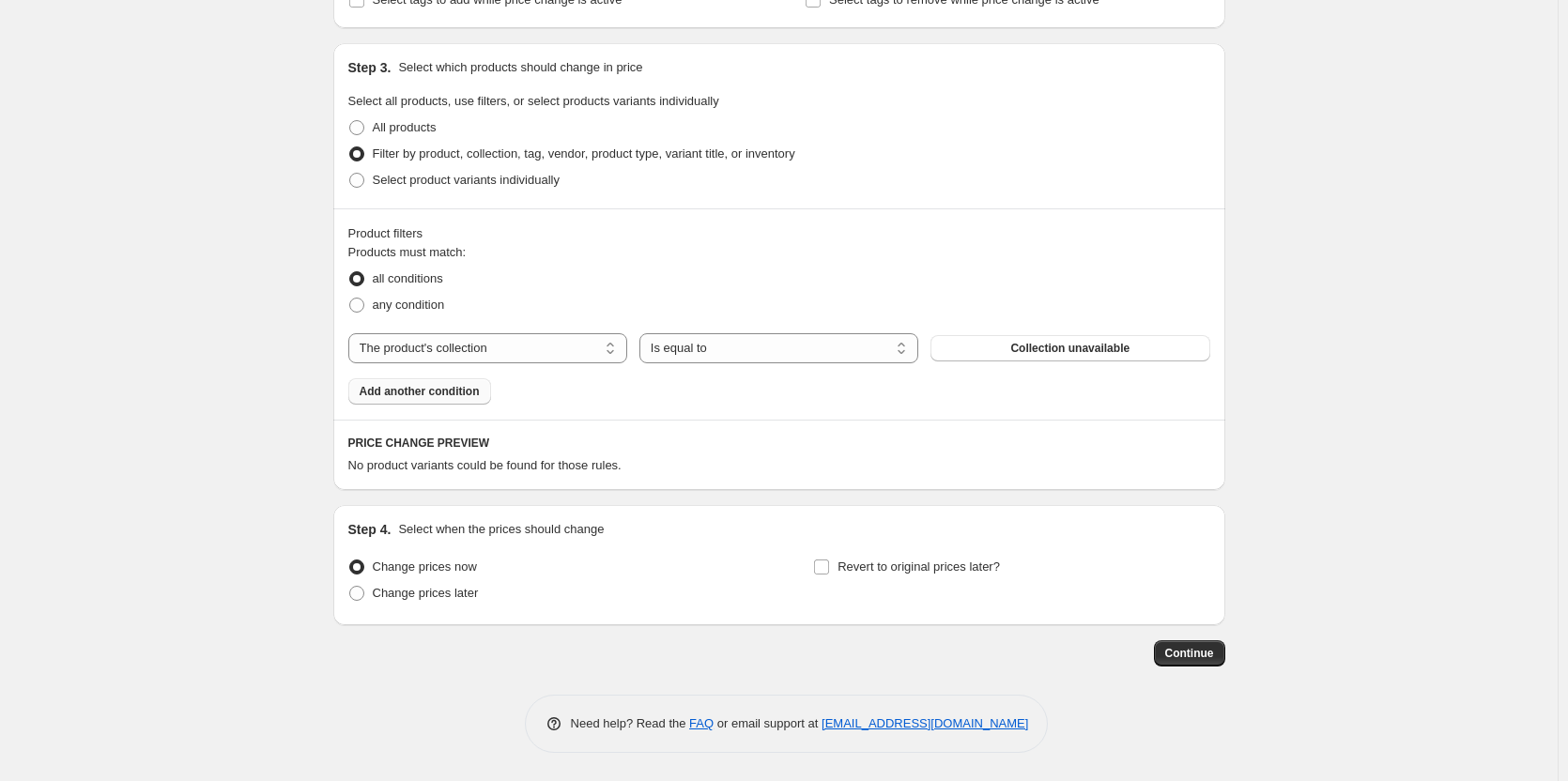
type input "October Long Weekend sale"
click at [442, 394] on span "Add another condition" at bounding box center [420, 391] width 120 height 15
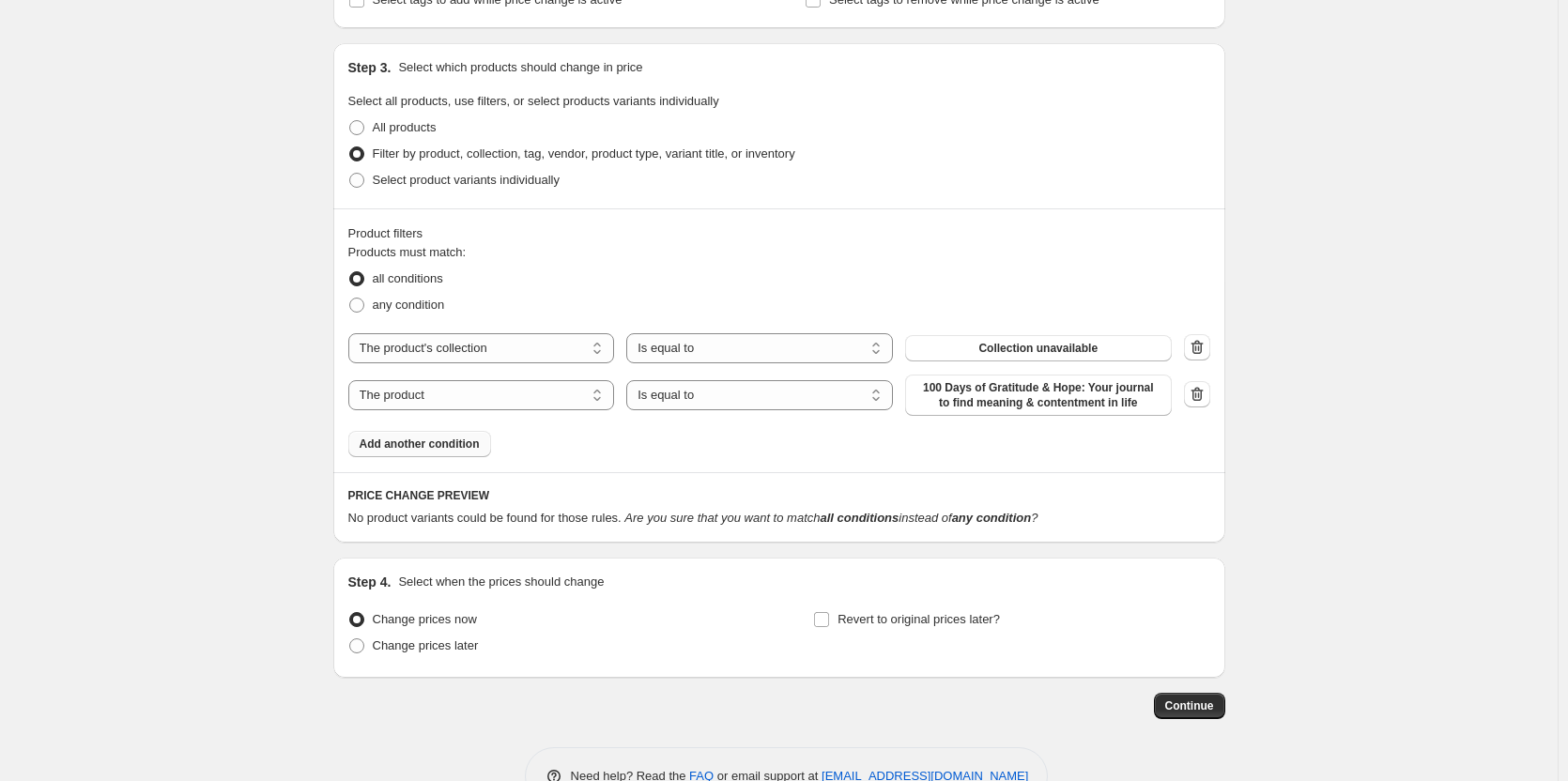
click at [1216, 390] on div "Product filters Products must match: all conditions any condition The product T…" at bounding box center [779, 340] width 892 height 264
click at [1203, 391] on icon "button" at bounding box center [1197, 394] width 12 height 14
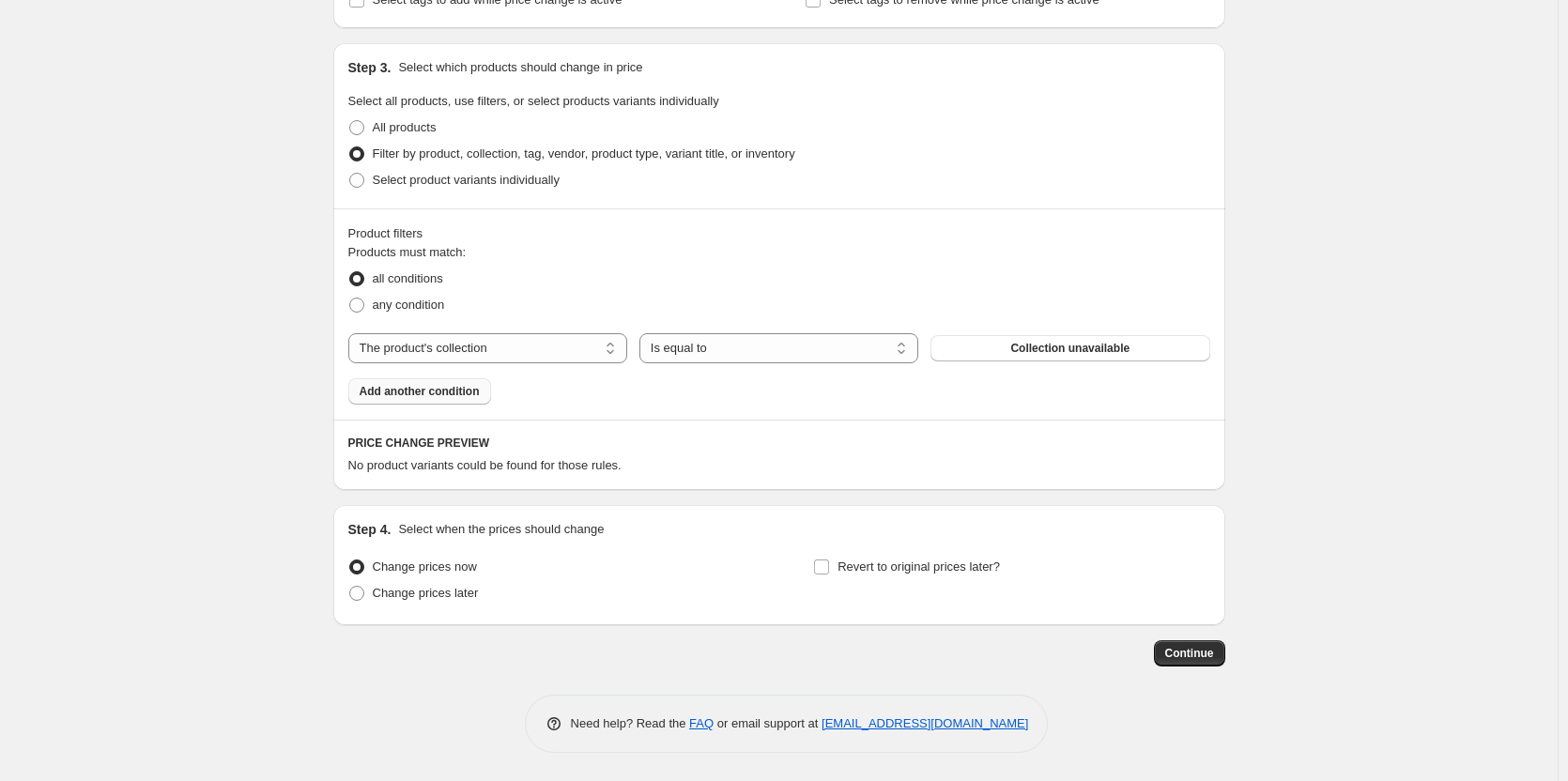
click at [1115, 343] on span "Collection unavailable" at bounding box center [1071, 348] width 119 height 15
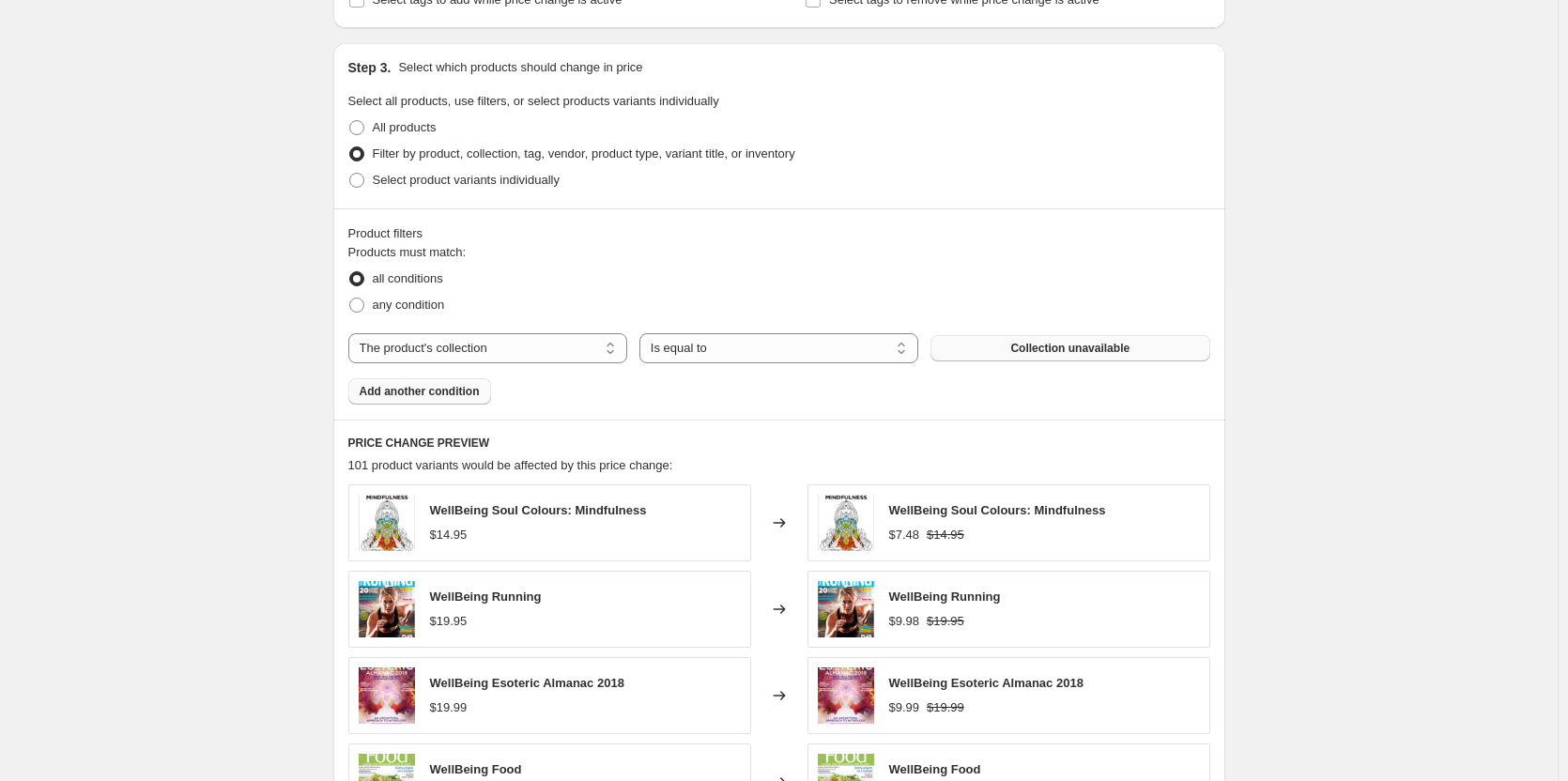
click at [1111, 346] on span "Collection unavailable" at bounding box center [1071, 348] width 119 height 15
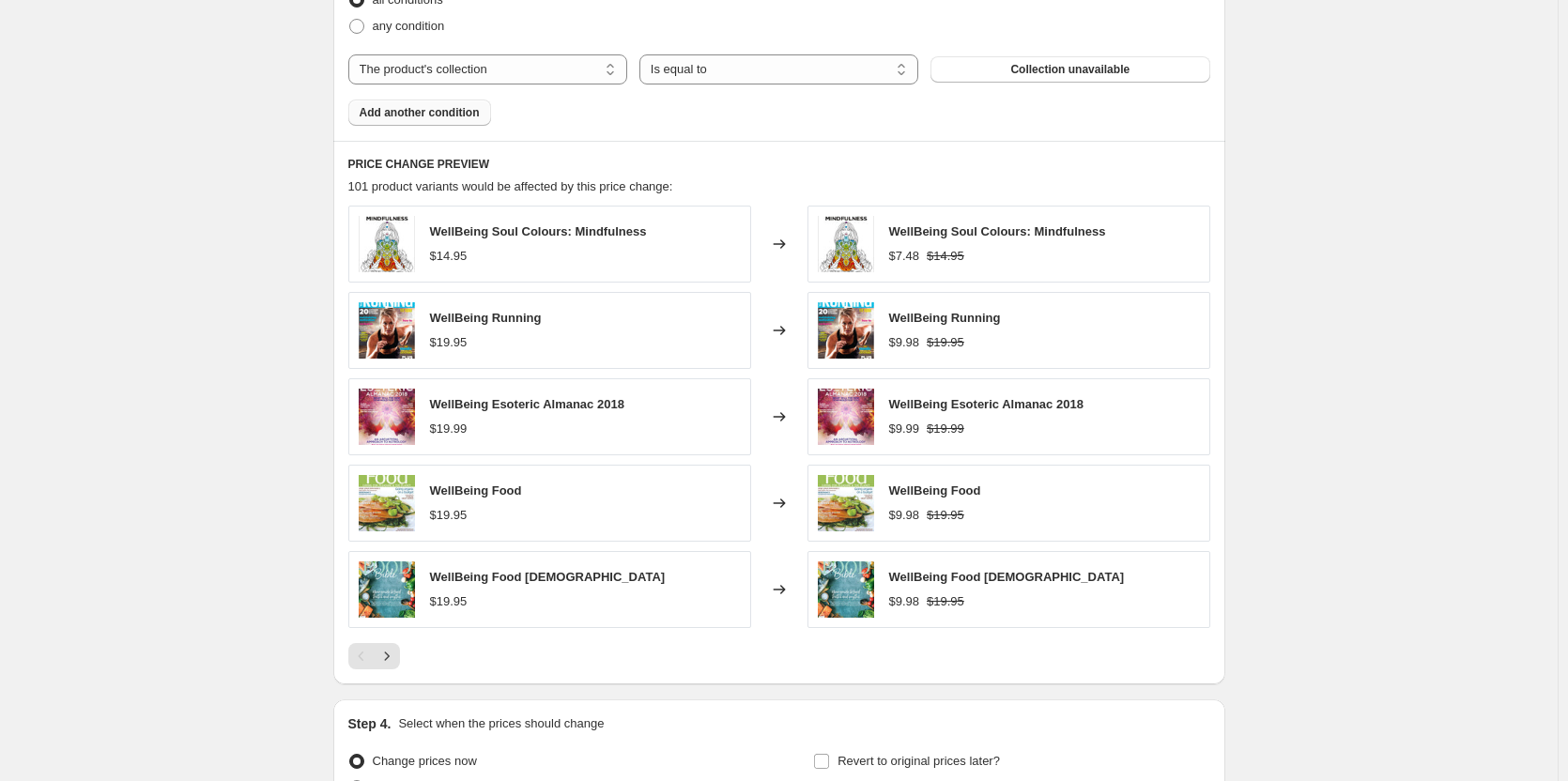
scroll to position [1026, 0]
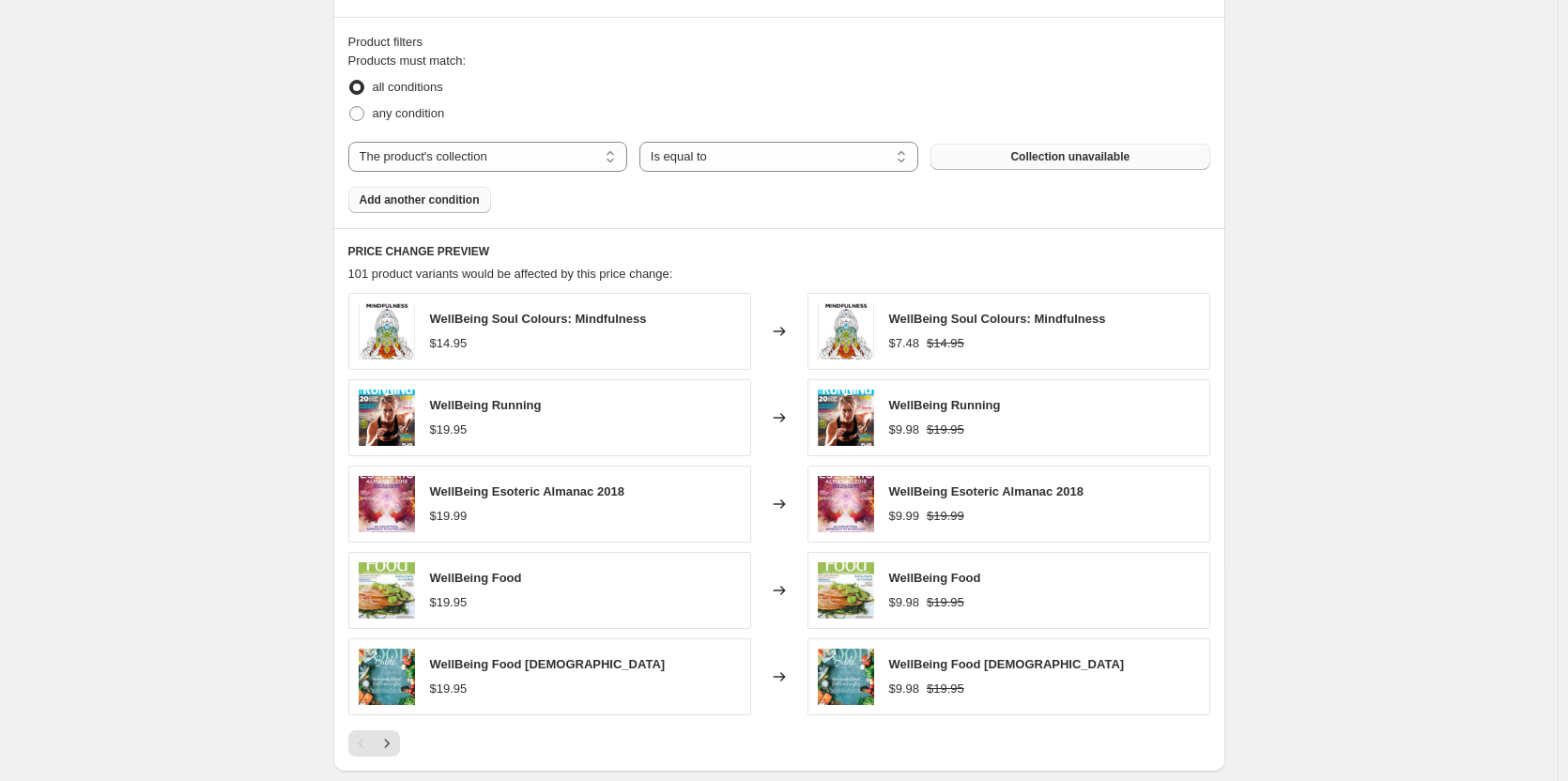
click at [1142, 156] on button "Collection unavailable" at bounding box center [1070, 156] width 279 height 26
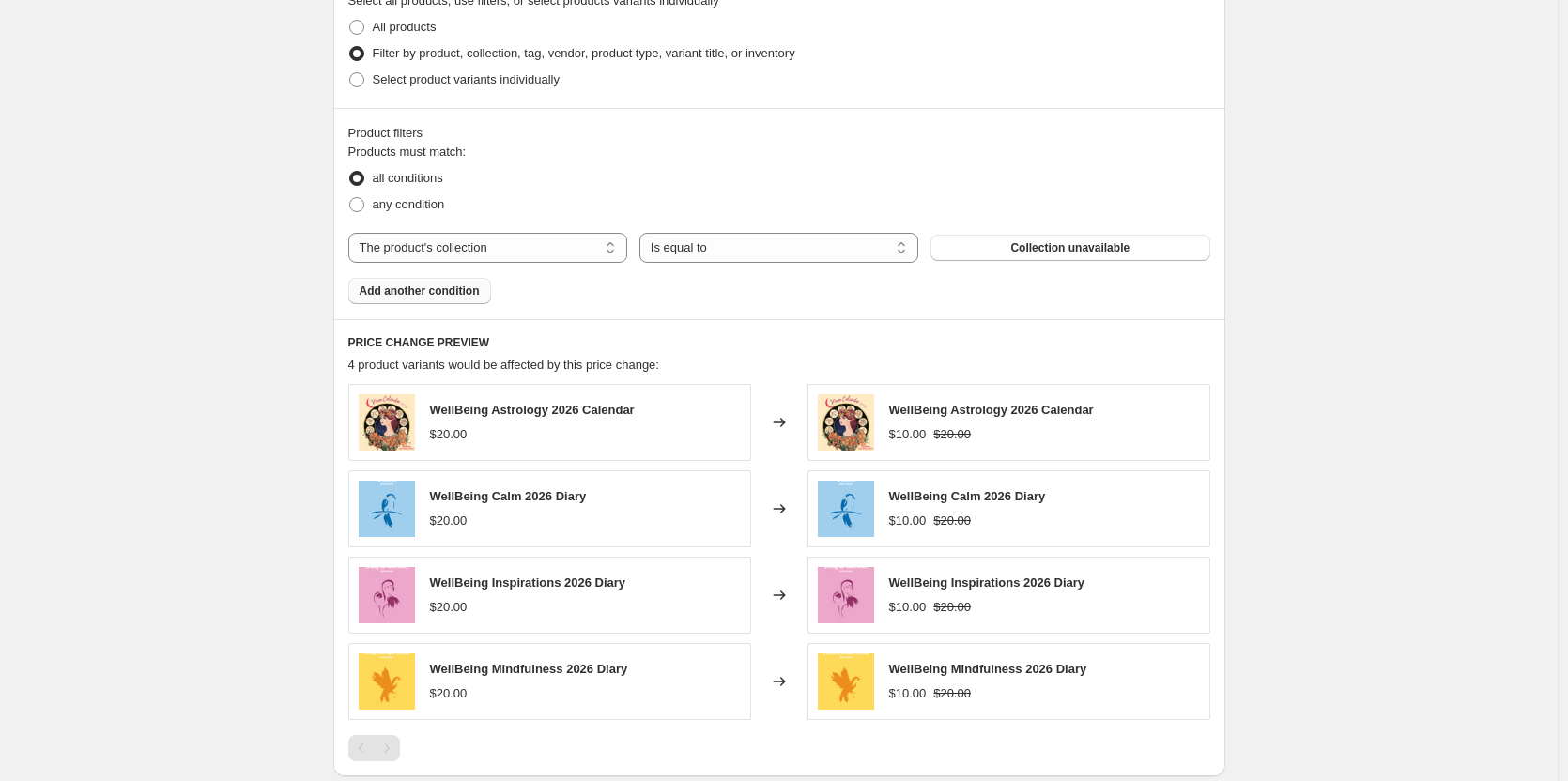
scroll to position [838, 0]
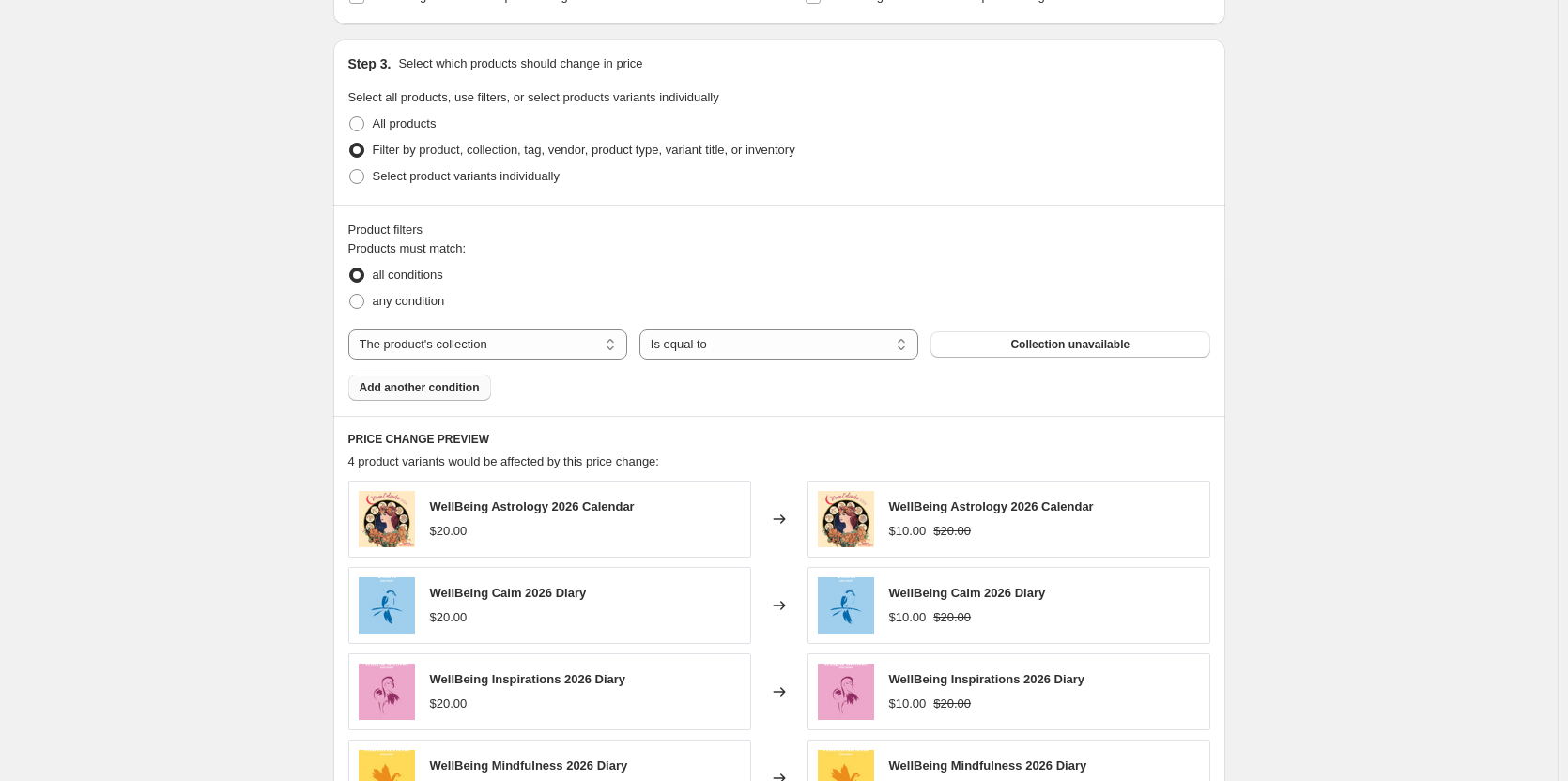
click at [454, 400] on button "Add another condition" at bounding box center [419, 388] width 142 height 26
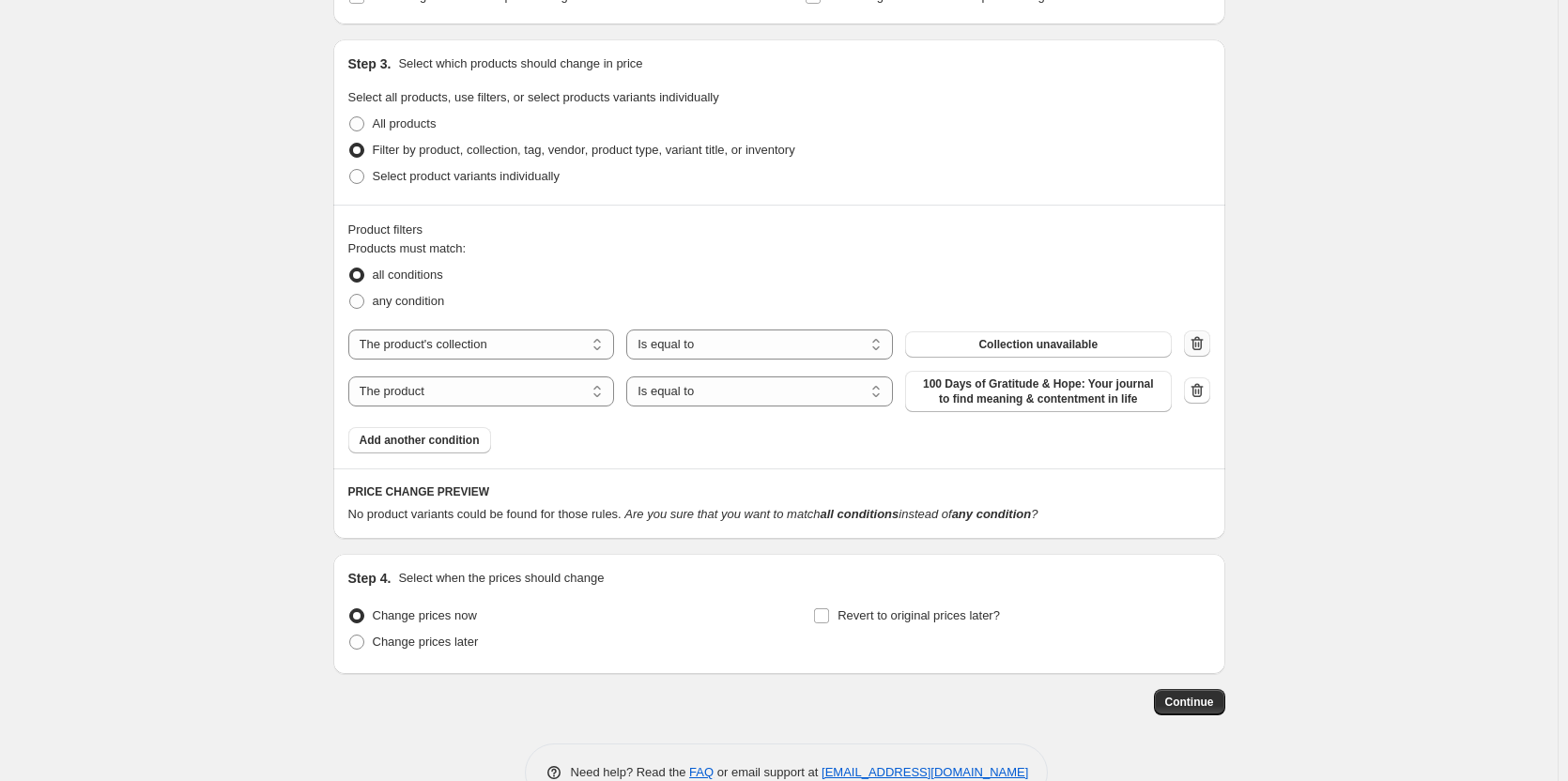
click at [1191, 344] on button "button" at bounding box center [1197, 343] width 26 height 26
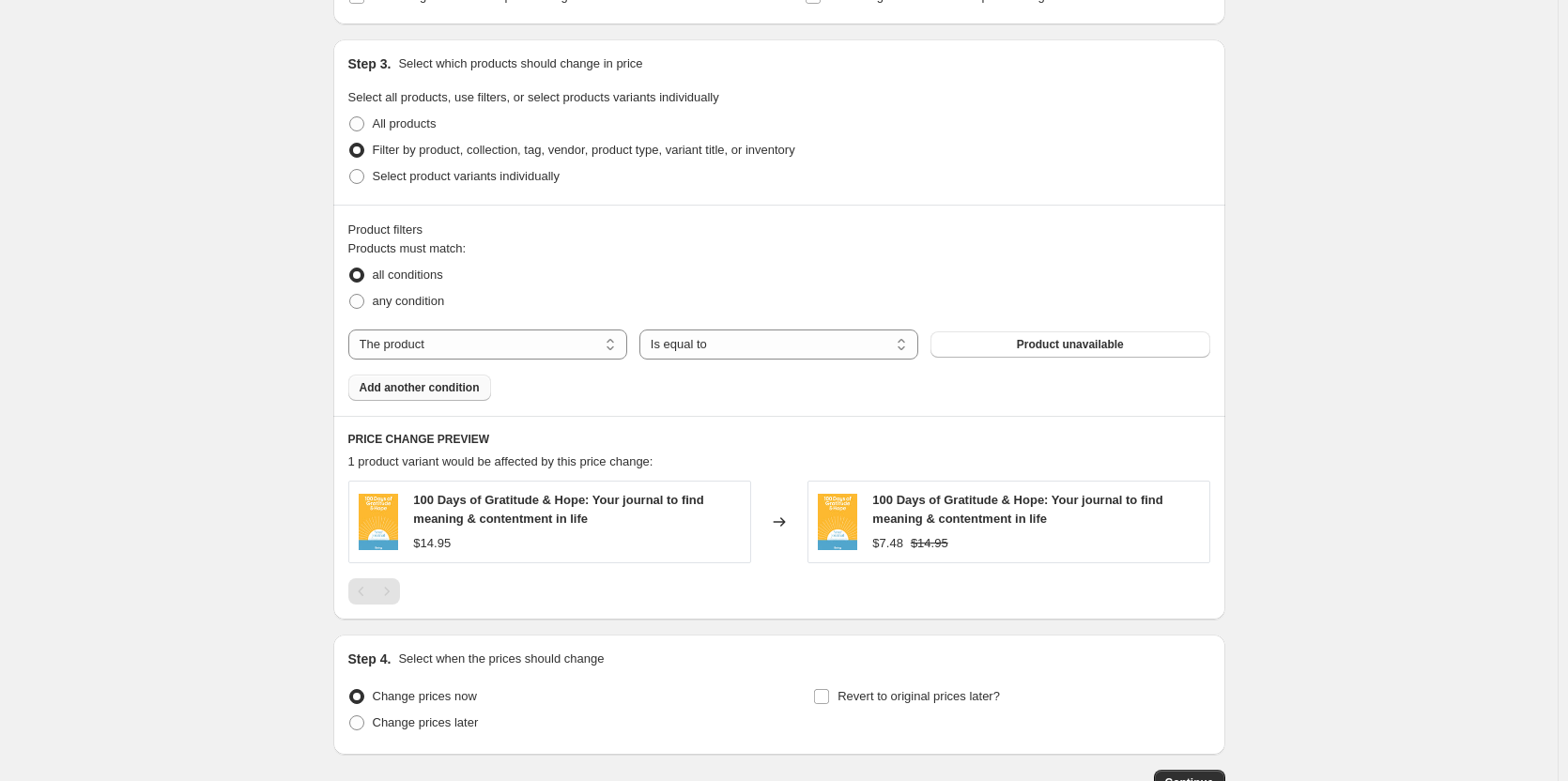
click at [380, 382] on span "Add another condition" at bounding box center [420, 387] width 120 height 15
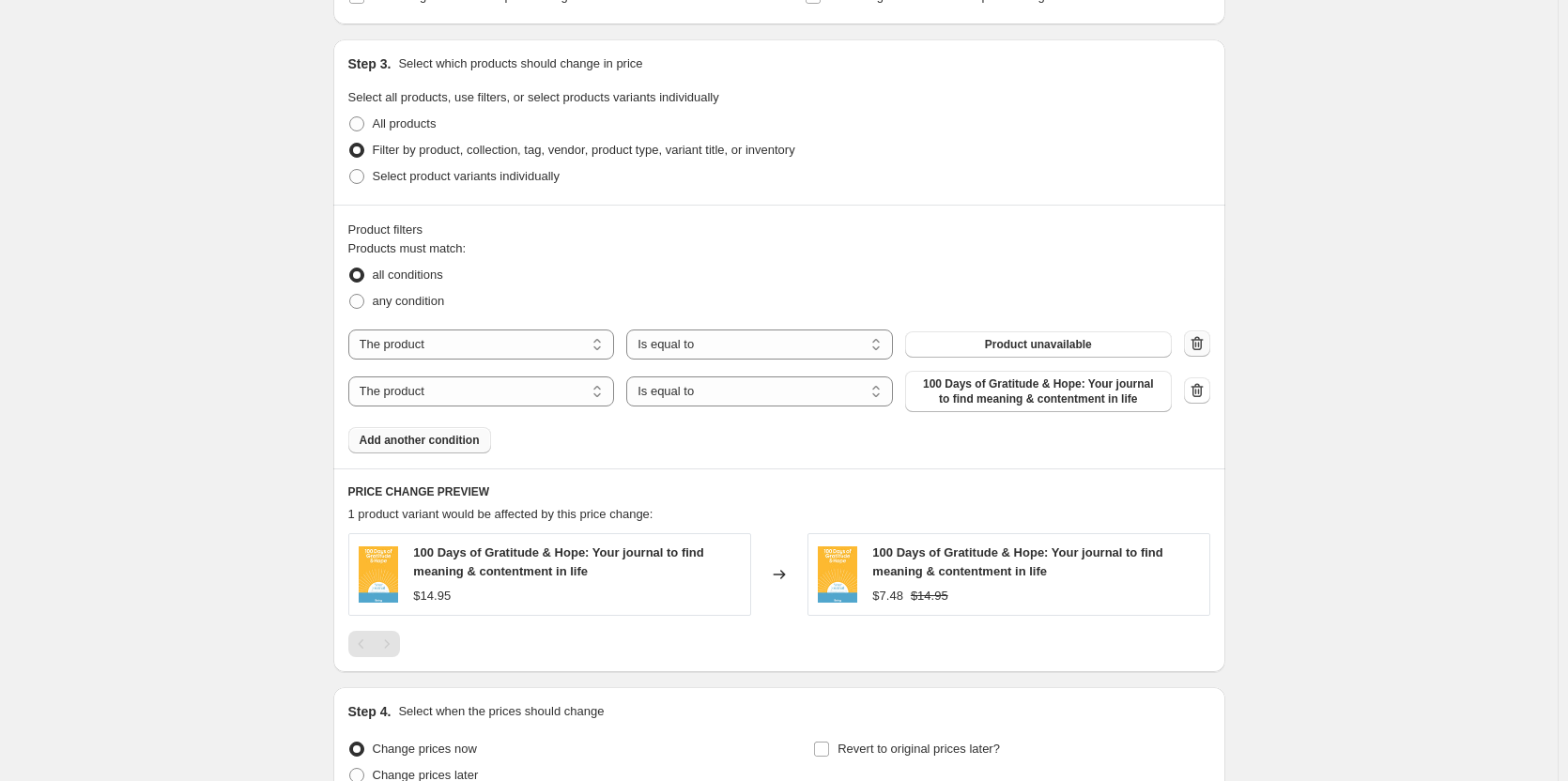
click at [1201, 341] on icon "button" at bounding box center [1197, 343] width 19 height 19
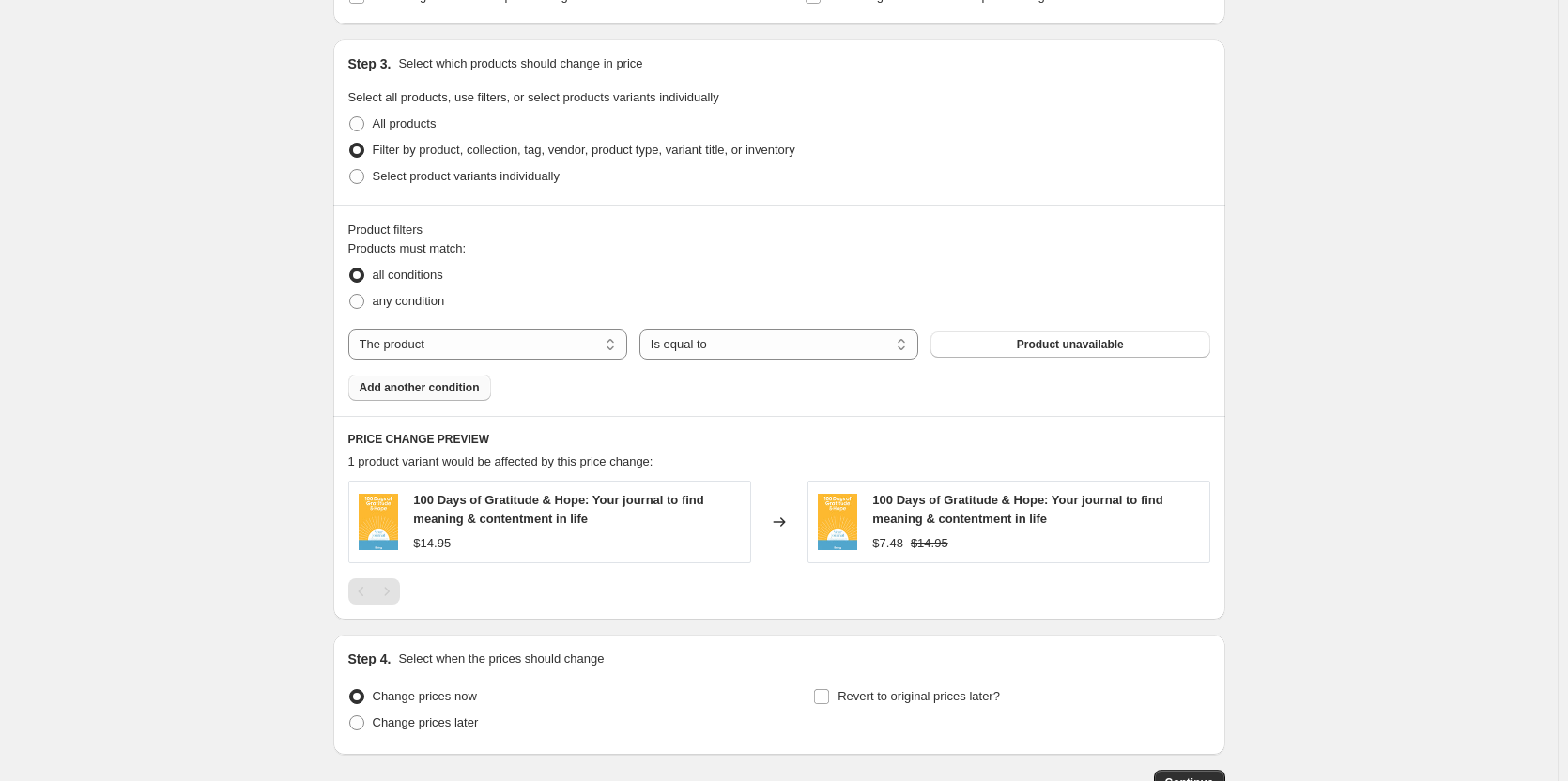
click at [1201, 341] on button "Product unavailable" at bounding box center [1070, 344] width 279 height 26
click at [516, 340] on select "The product The product's collection The product's tag The product's vendor The…" at bounding box center [488, 344] width 279 height 30
select select "collection"
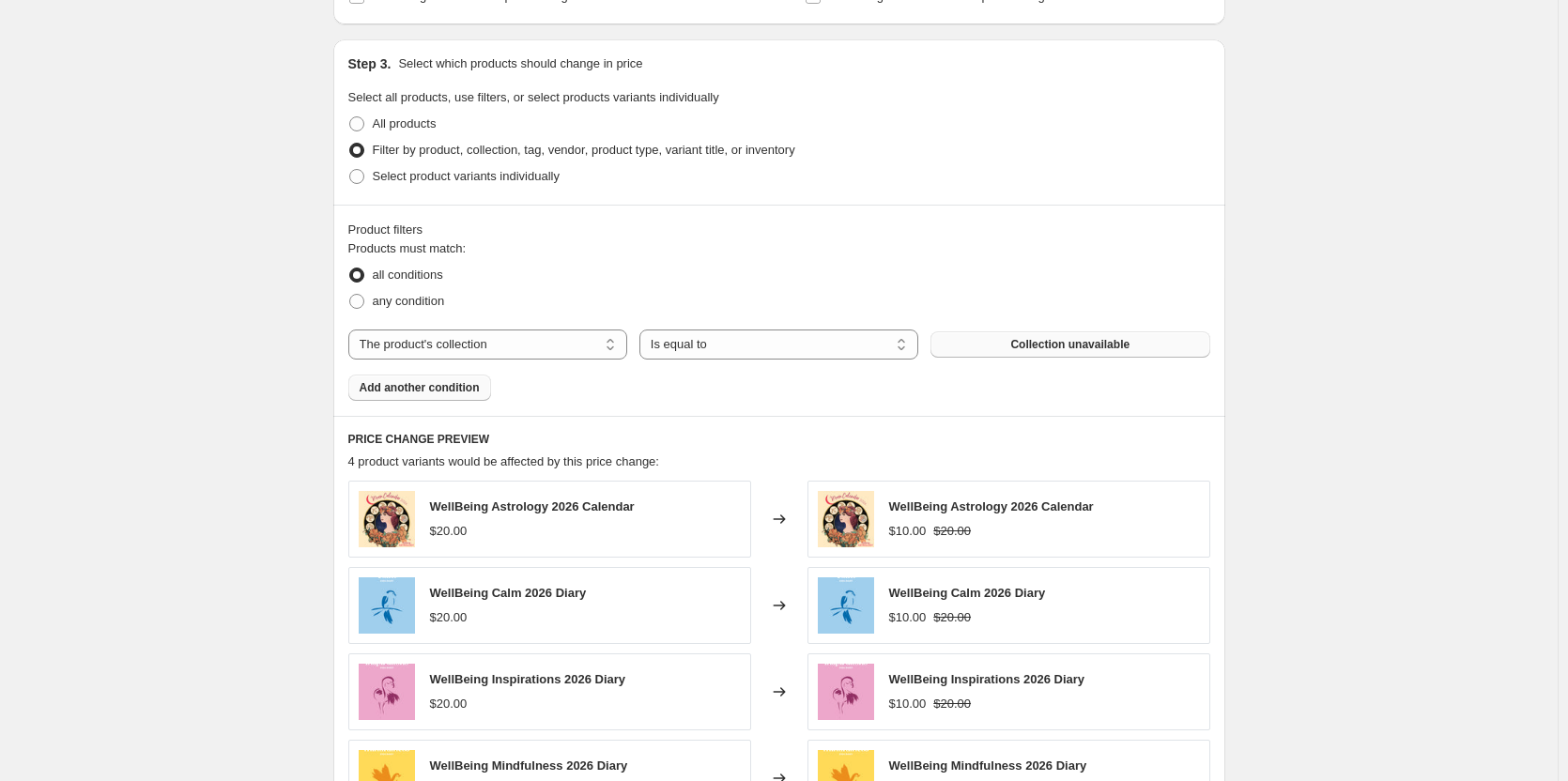
click at [1103, 341] on span "Collection unavailable" at bounding box center [1071, 344] width 119 height 15
click at [447, 375] on button "Add another condition" at bounding box center [419, 388] width 142 height 26
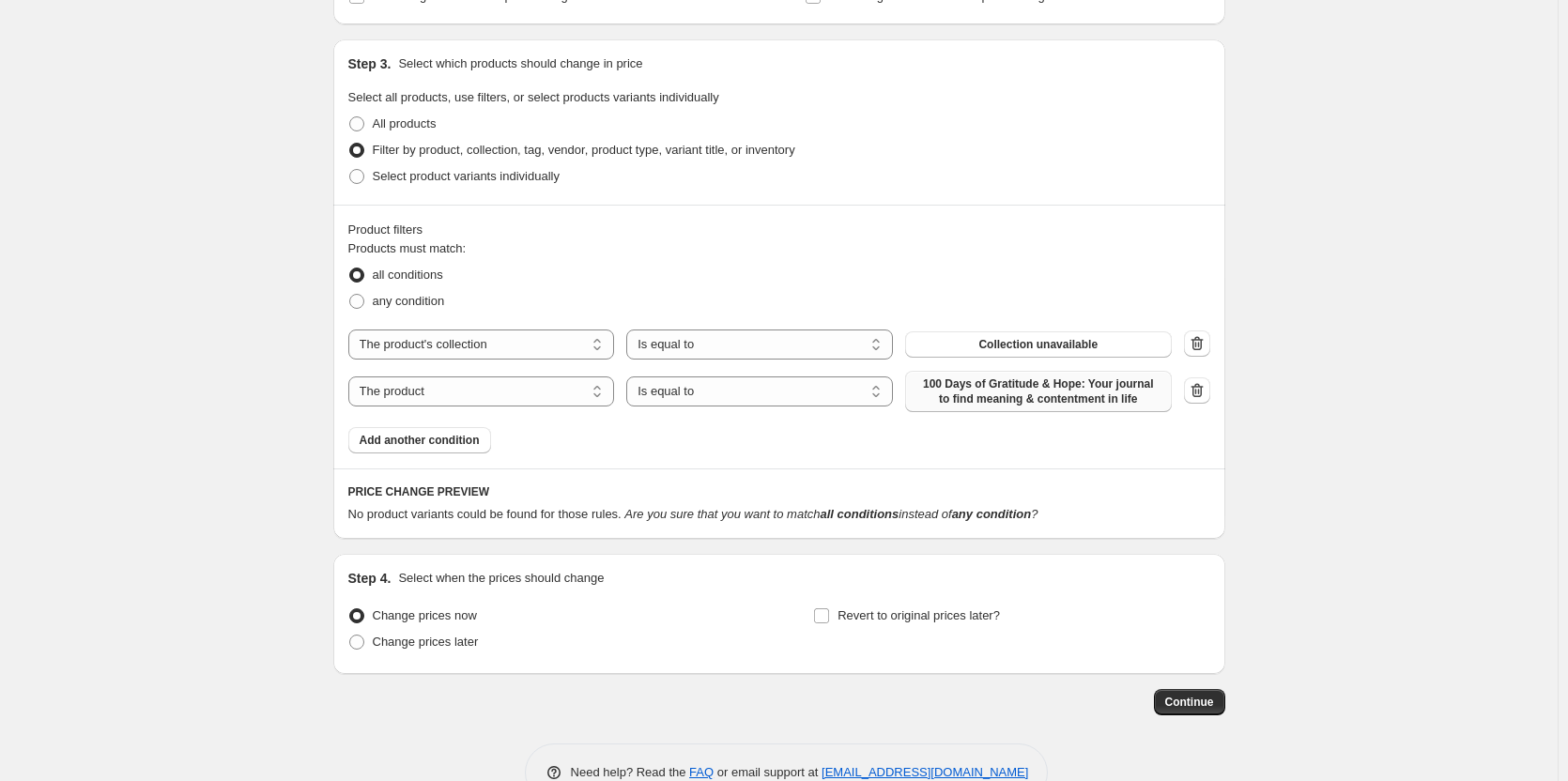
click at [1099, 381] on span "100 Days of Gratitude & Hope: Your journal to find meaning & contentment in life" at bounding box center [1038, 392] width 244 height 30
click at [410, 391] on select "The product The product's collection The product's tag The product's vendor The…" at bounding box center [482, 392] width 267 height 30
select select "collection"
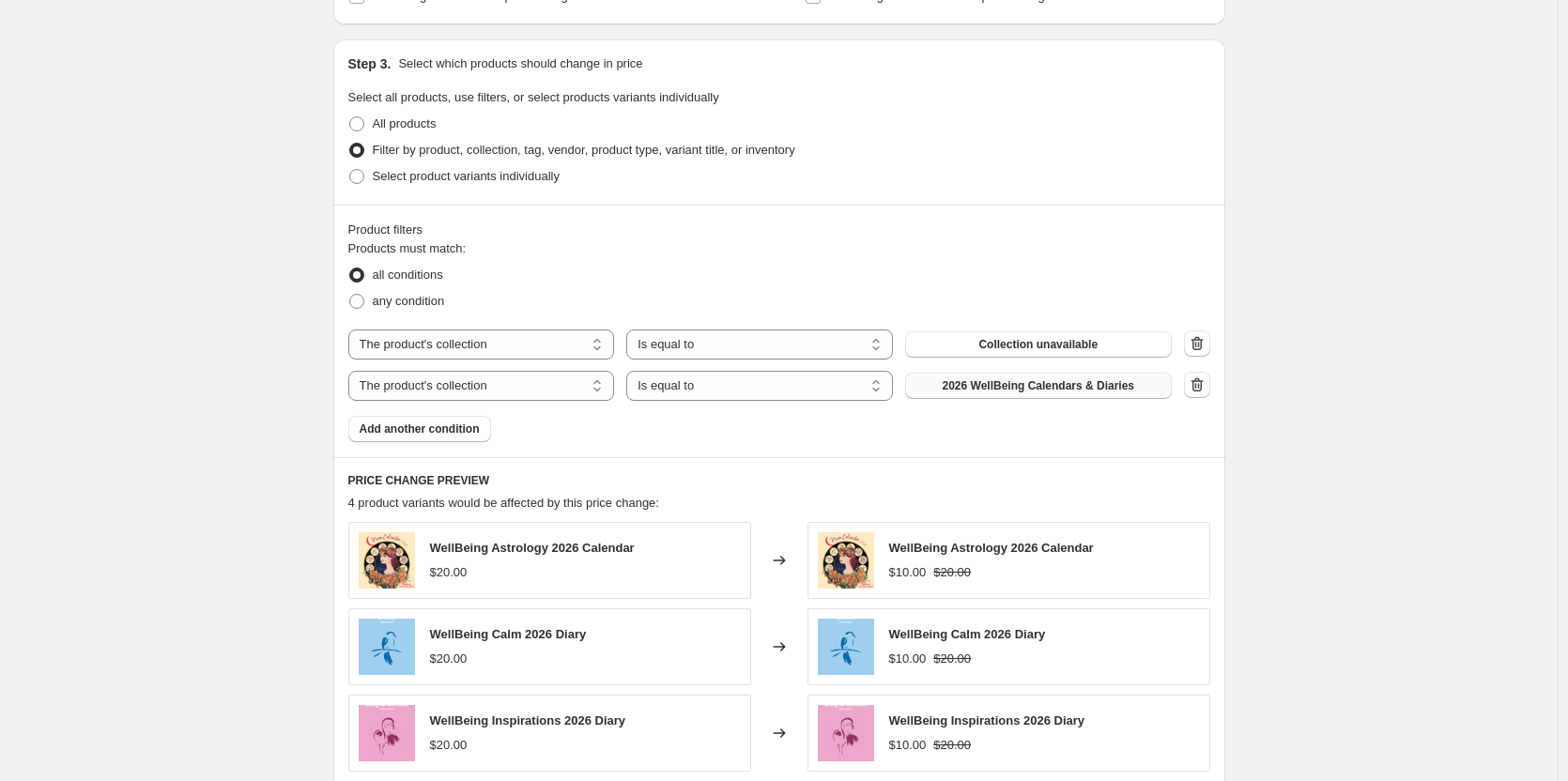
click at [1047, 394] on span "2026 WellBeing Calendars & Diaries" at bounding box center [1040, 385] width 193 height 15
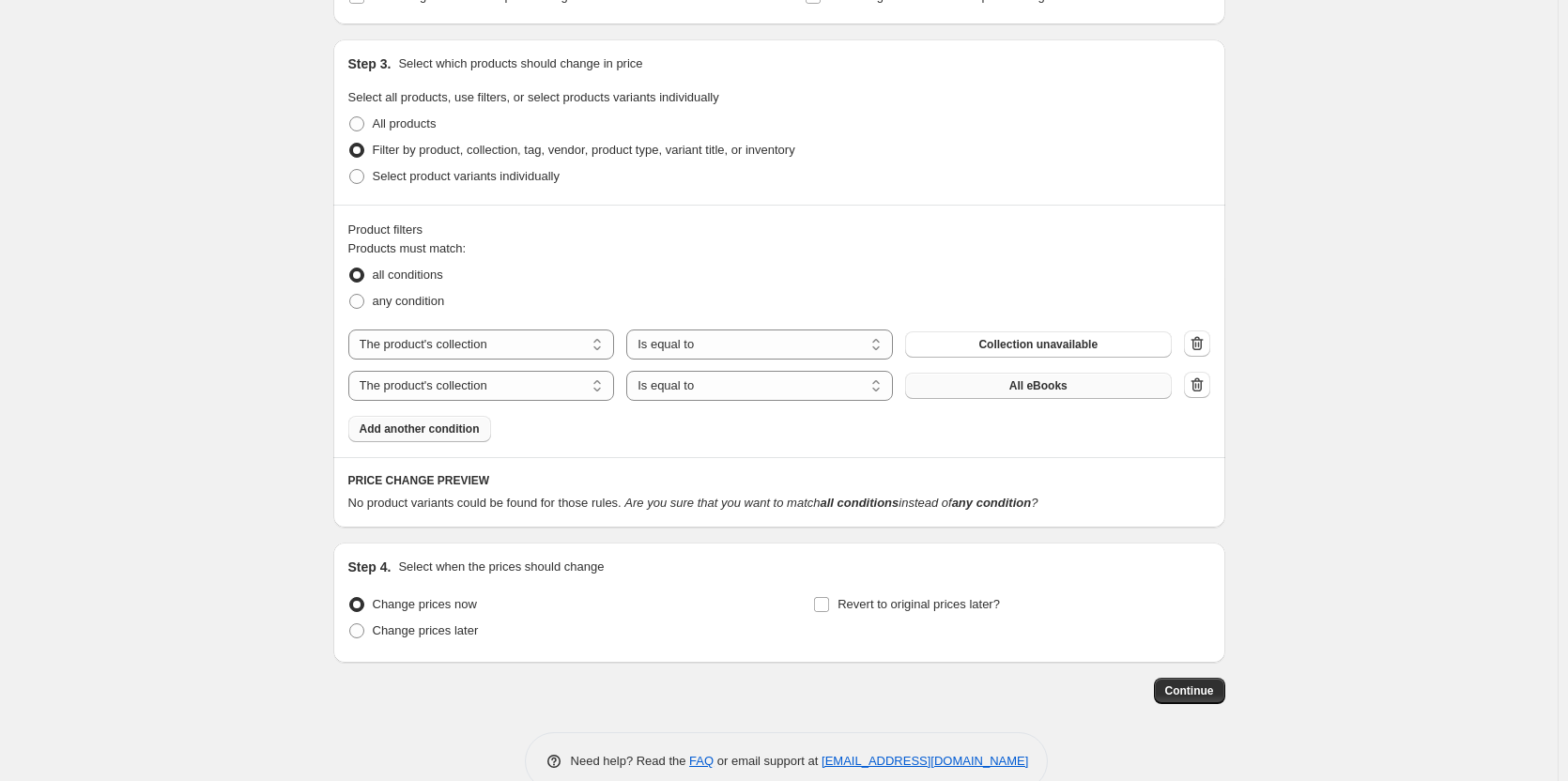
click at [490, 434] on button "Add another condition" at bounding box center [419, 429] width 142 height 26
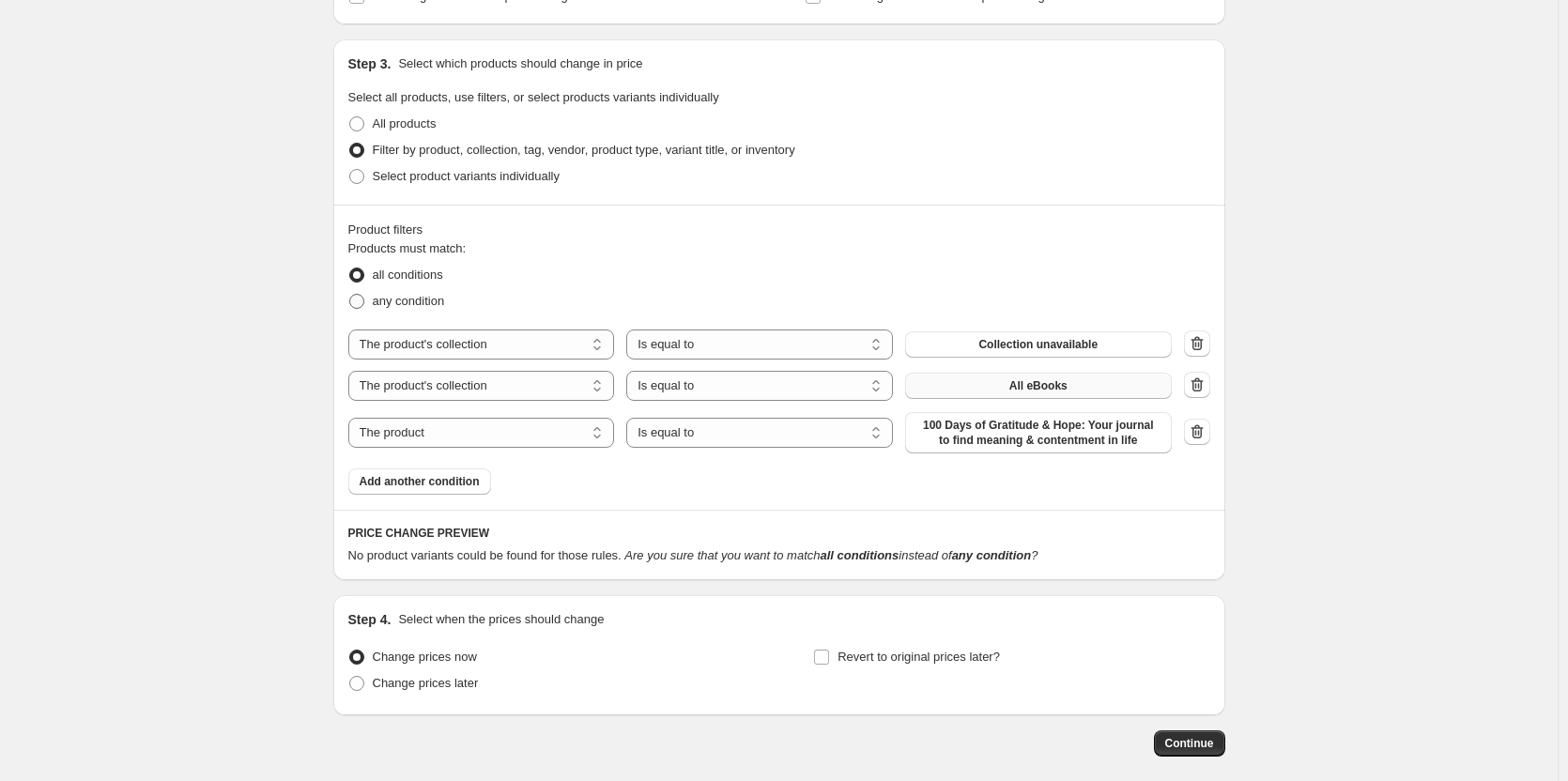
click at [364, 305] on span at bounding box center [356, 300] width 15 height 15
click at [350, 294] on input "any condition" at bounding box center [349, 293] width 1 height 1
radio input "true"
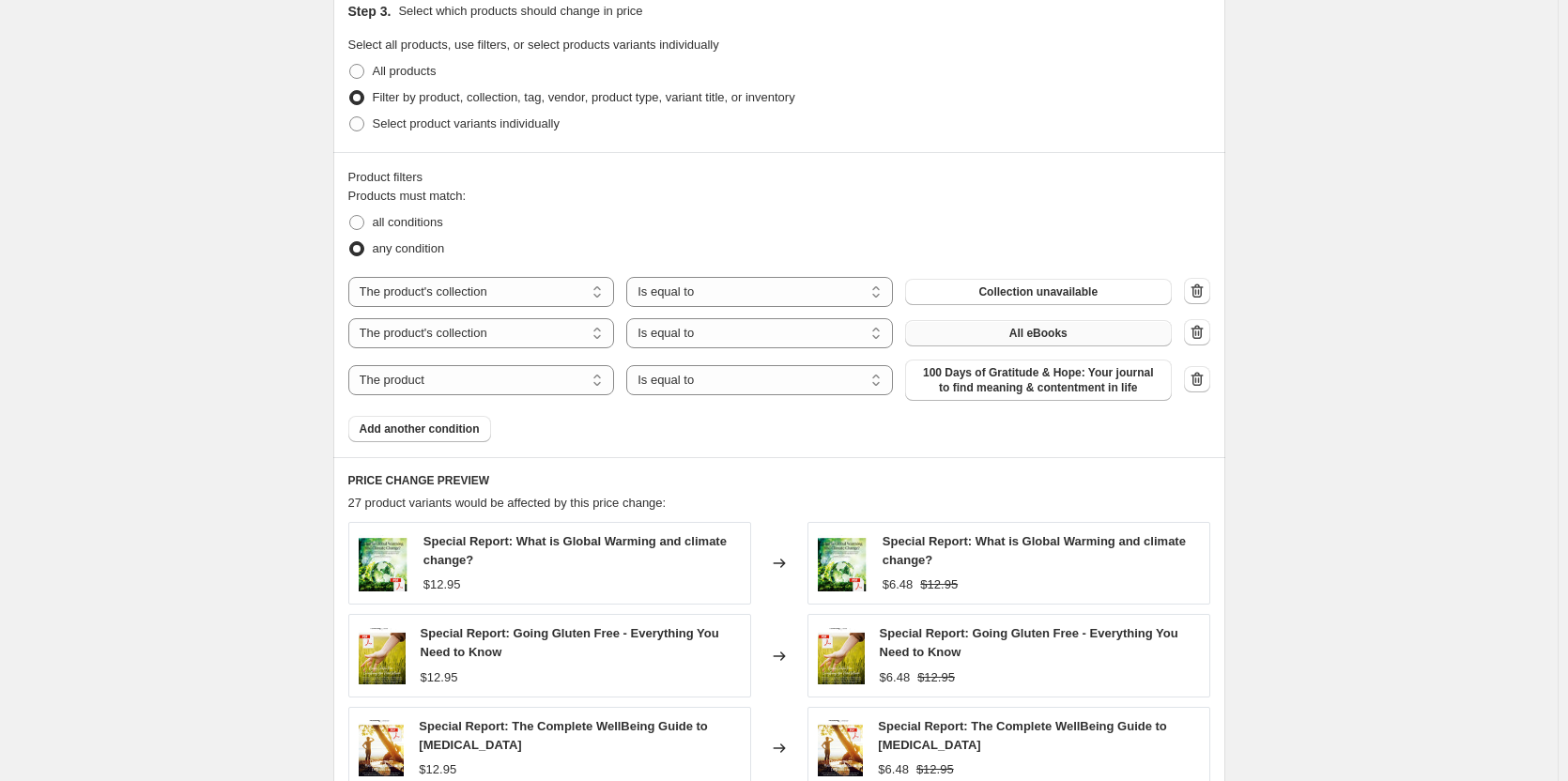
scroll to position [931, 0]
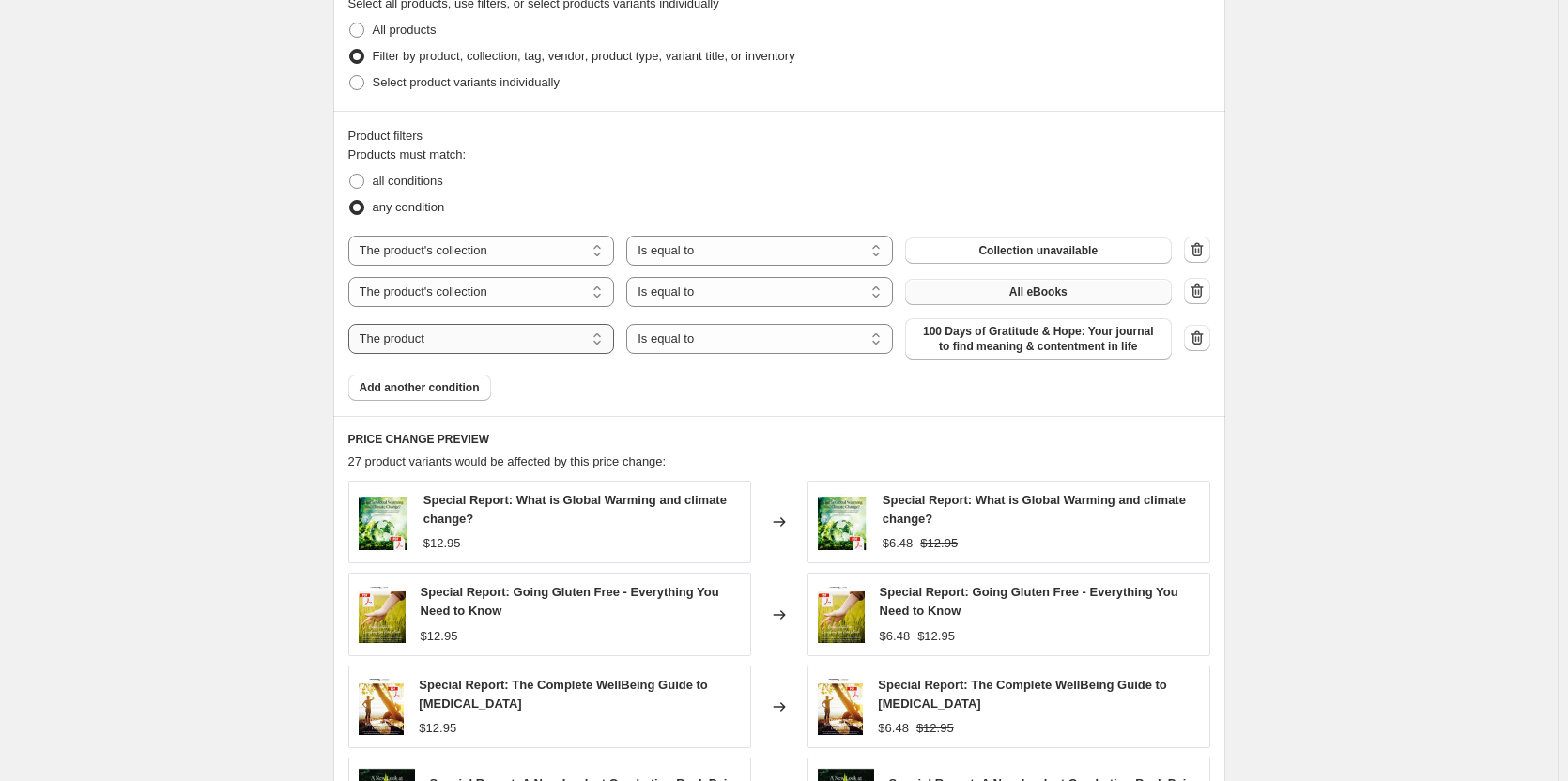
click at [467, 343] on select "The product The product's collection The product's tag The product's vendor The…" at bounding box center [482, 339] width 267 height 30
select select "collection"
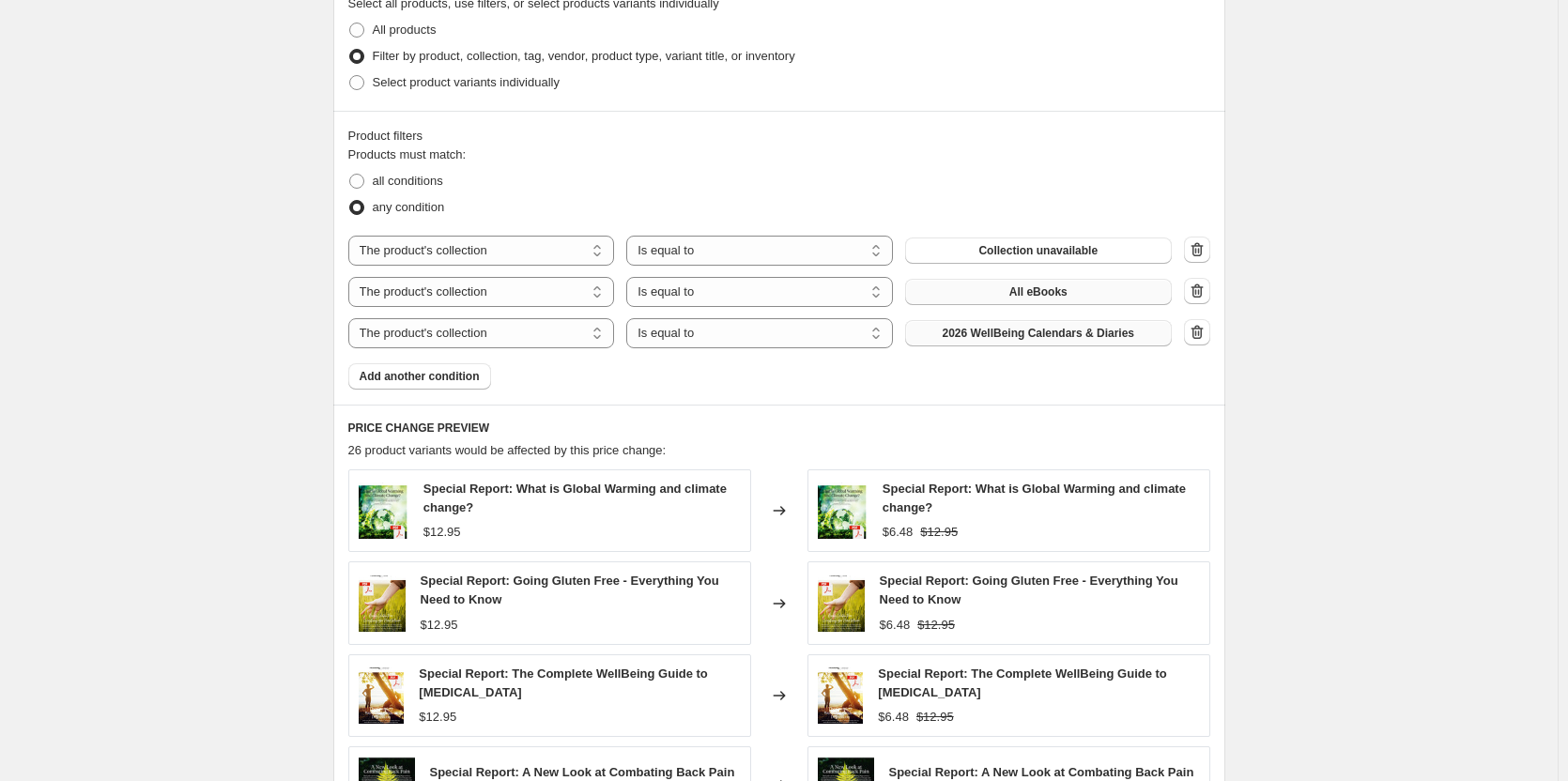
click at [1006, 337] on span "2026 WellBeing Calendars & Diaries" at bounding box center [1040, 333] width 193 height 15
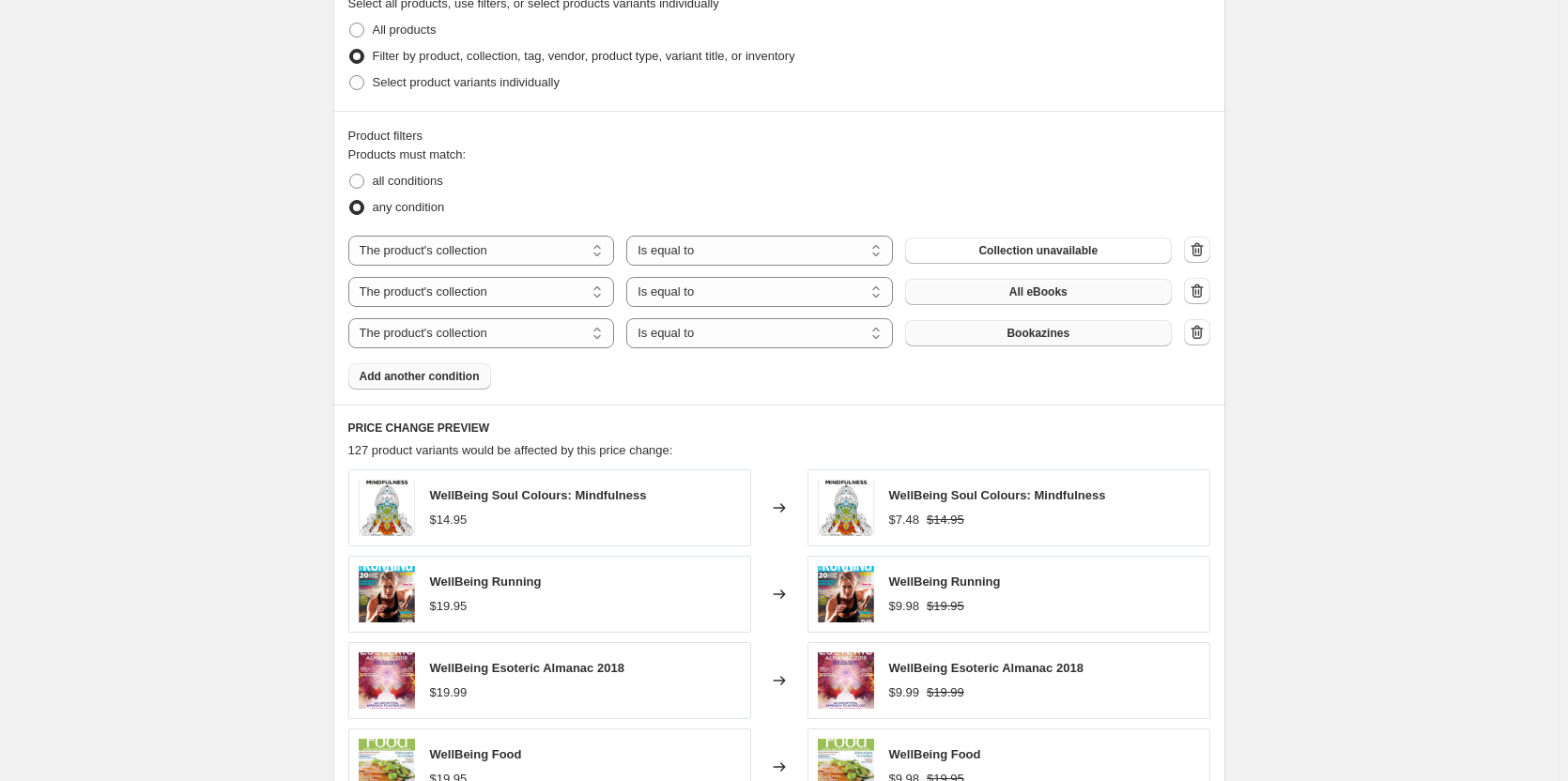
click at [452, 378] on span "Add another condition" at bounding box center [420, 376] width 120 height 15
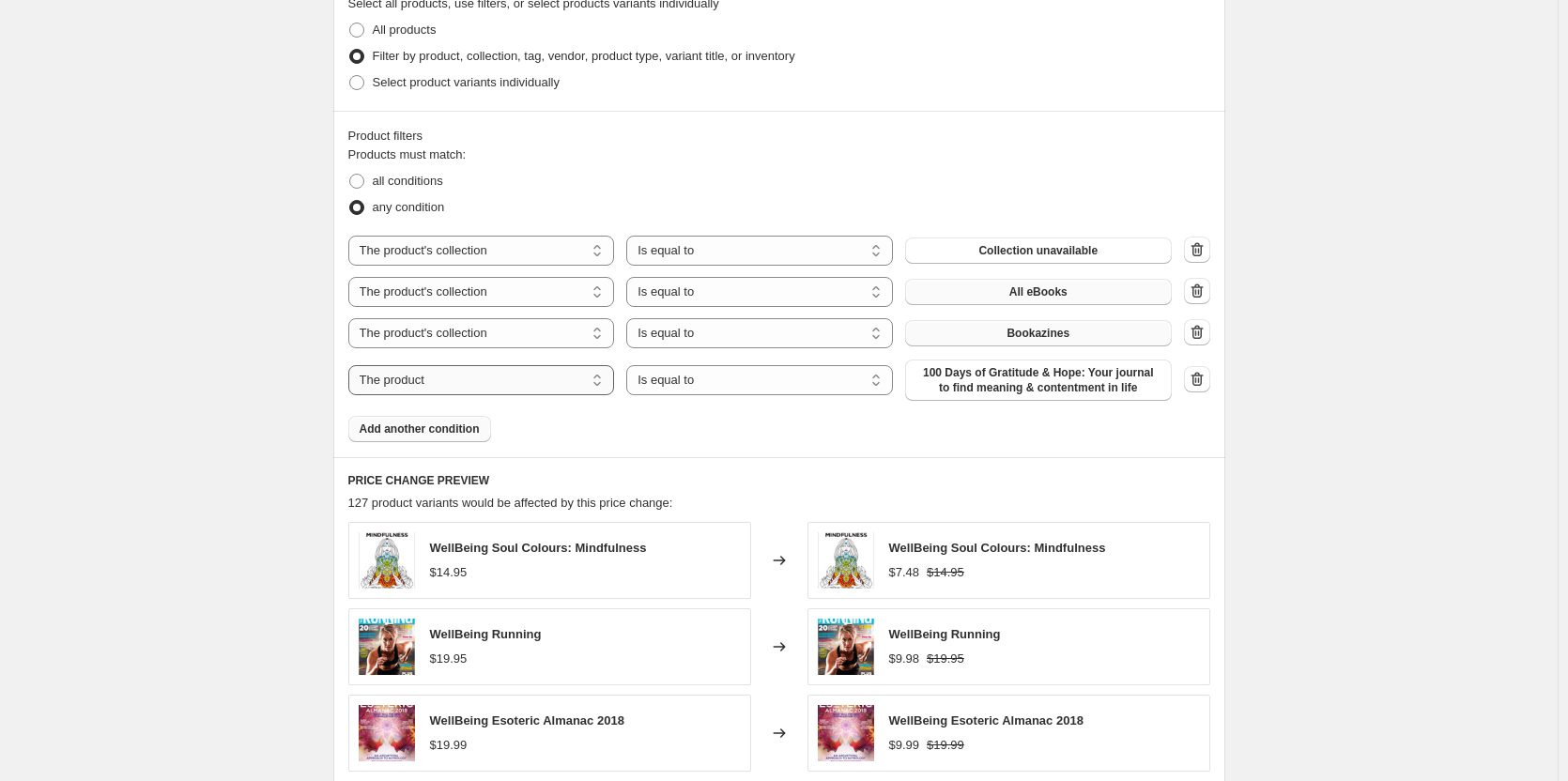
click at [484, 389] on select "The product The product's collection The product's tag The product's vendor The…" at bounding box center [482, 380] width 267 height 30
select select "collection"
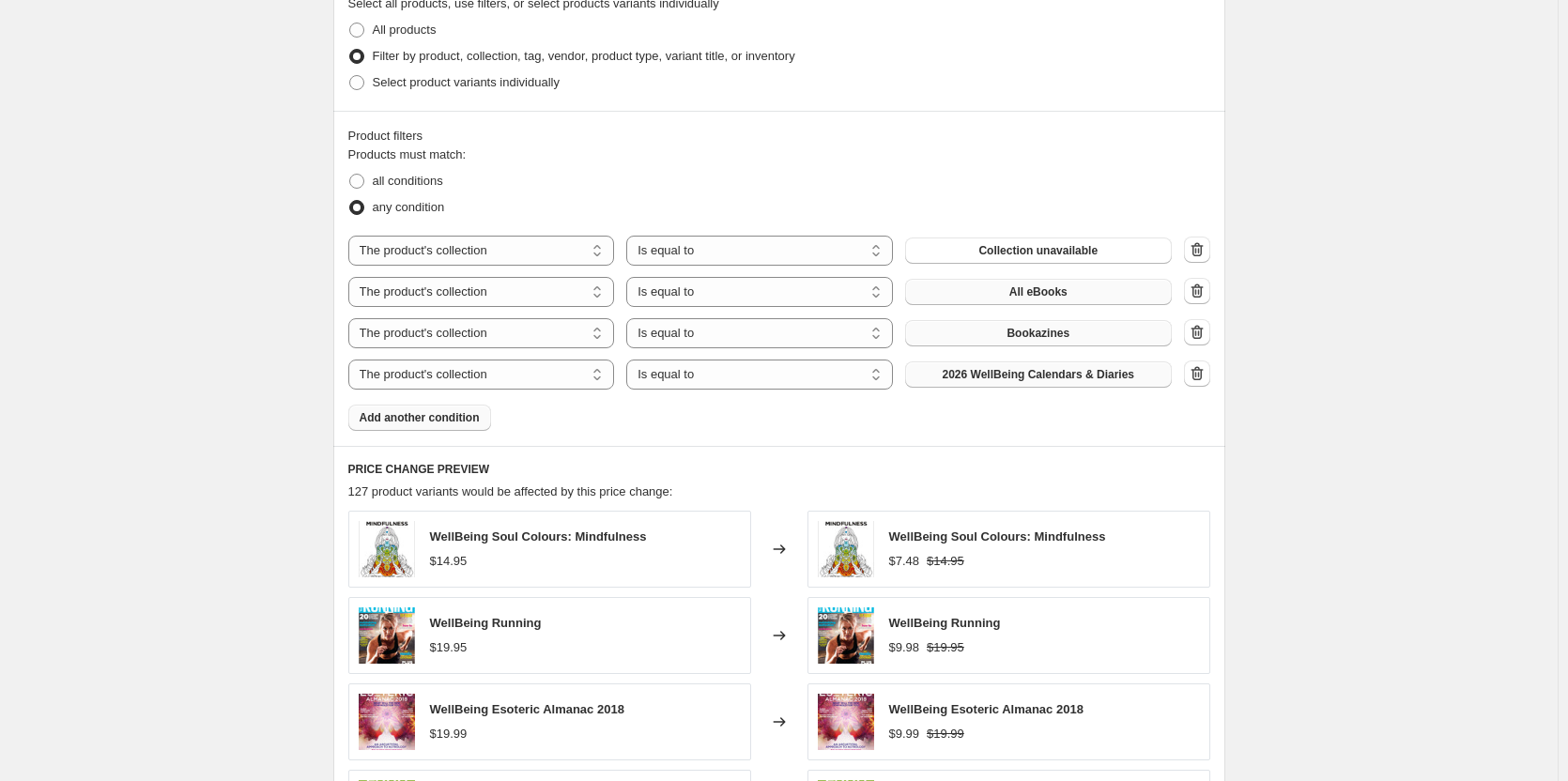
click at [1061, 369] on span "2026 WellBeing Calendars & Diaries" at bounding box center [1040, 374] width 193 height 15
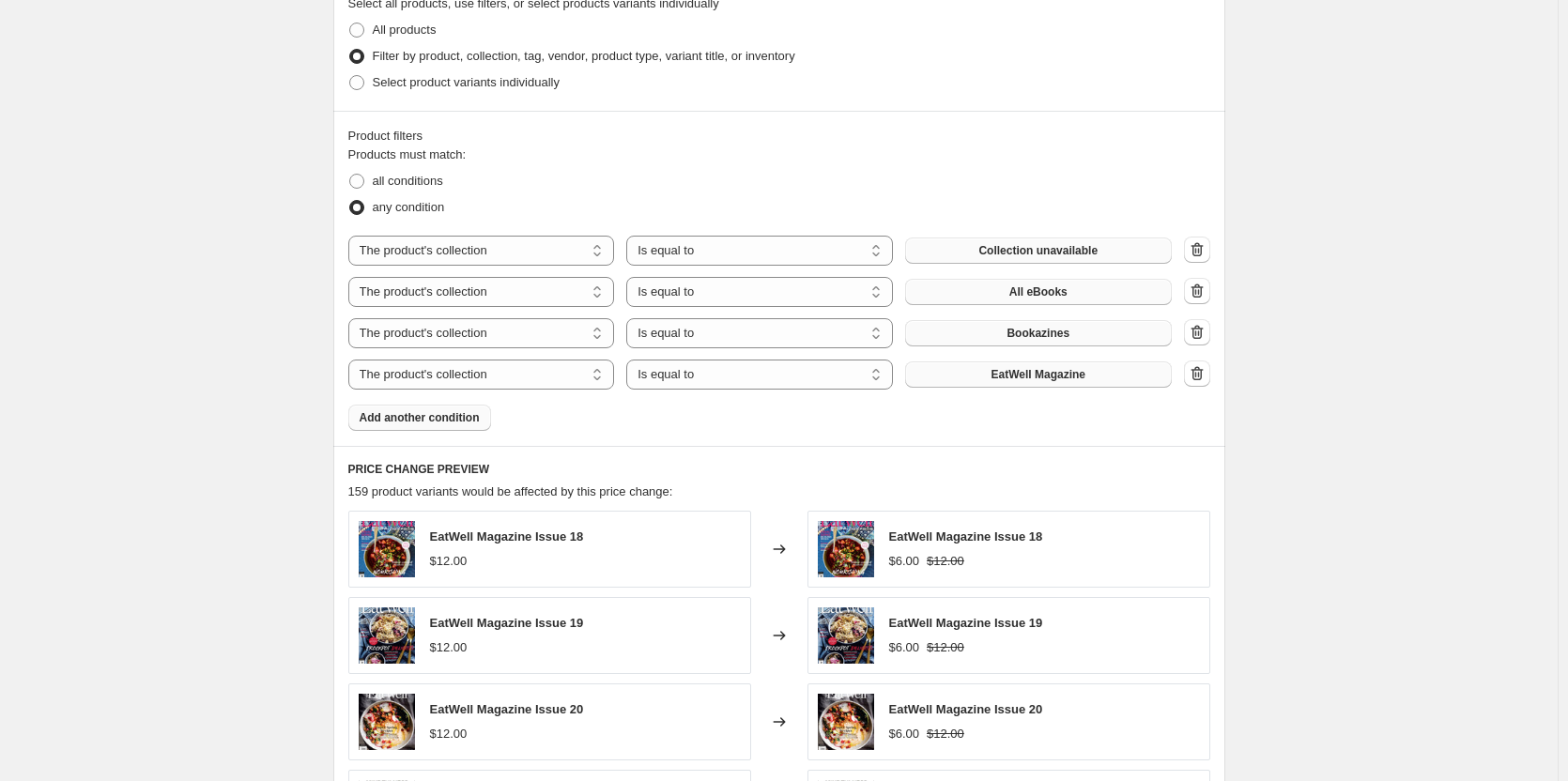
click at [1112, 244] on button "Collection unavailable" at bounding box center [1039, 251] width 267 height 26
click at [474, 430] on button "Add another condition" at bounding box center [419, 418] width 142 height 26
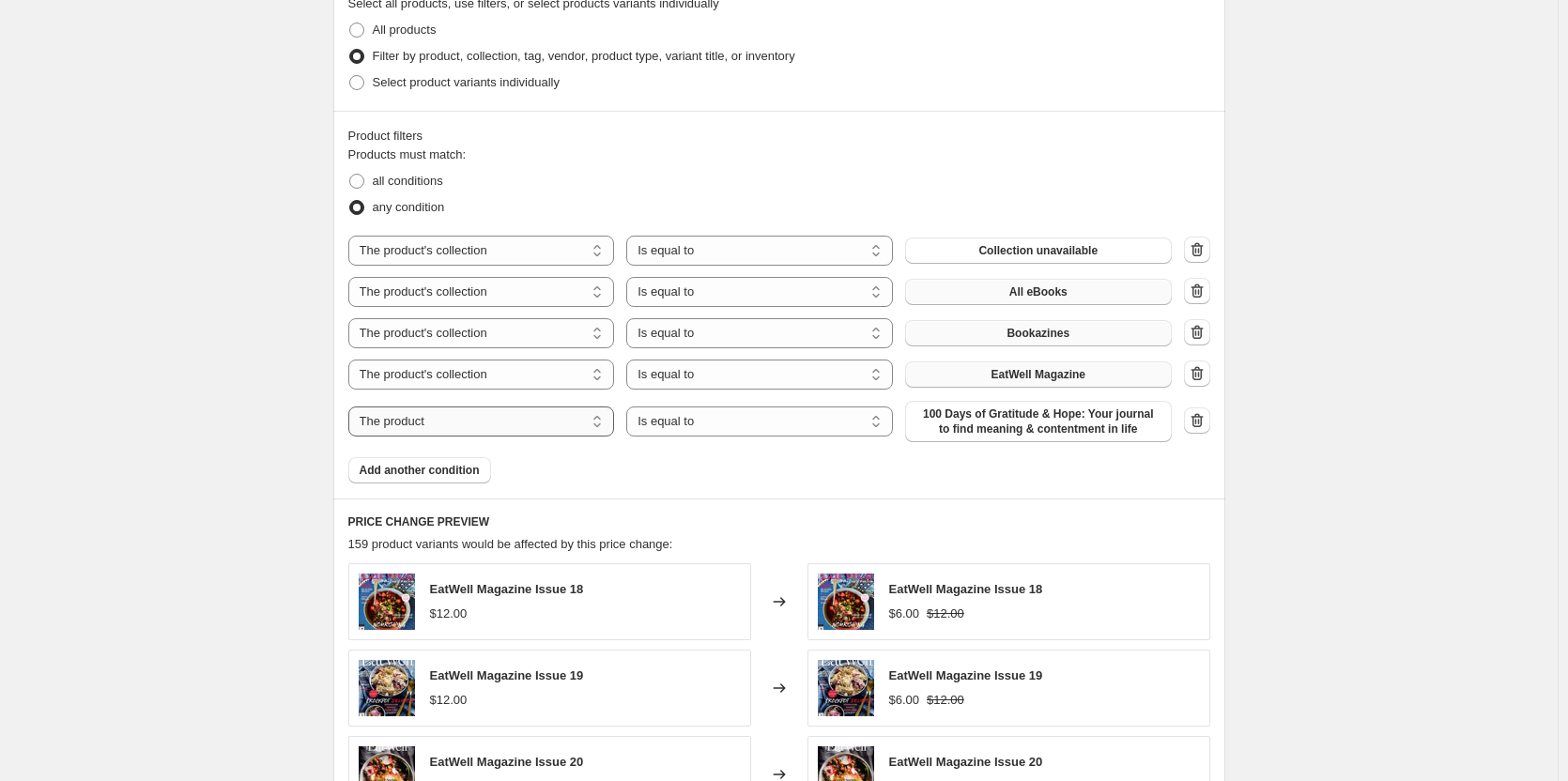
click at [581, 420] on select "The product The product's collection The product's tag The product's vendor The…" at bounding box center [482, 422] width 267 height 30
select select "collection"
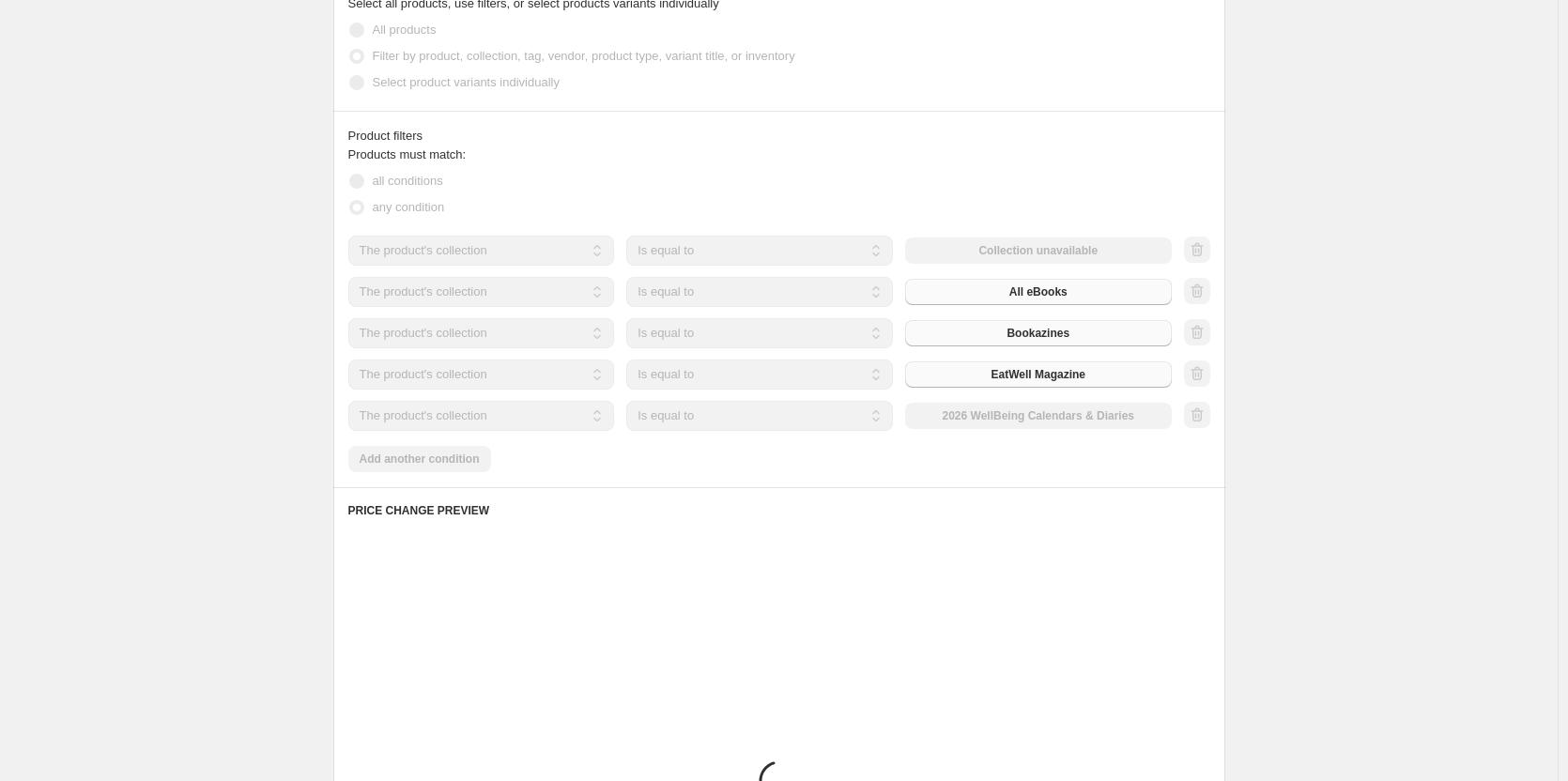
click at [1081, 407] on div "The product The product's collection The product's tag The product's vendor The…" at bounding box center [760, 416] width 824 height 30
click at [1090, 417] on div "The product The product's collection The product's tag The product's vendor The…" at bounding box center [760, 416] width 824 height 30
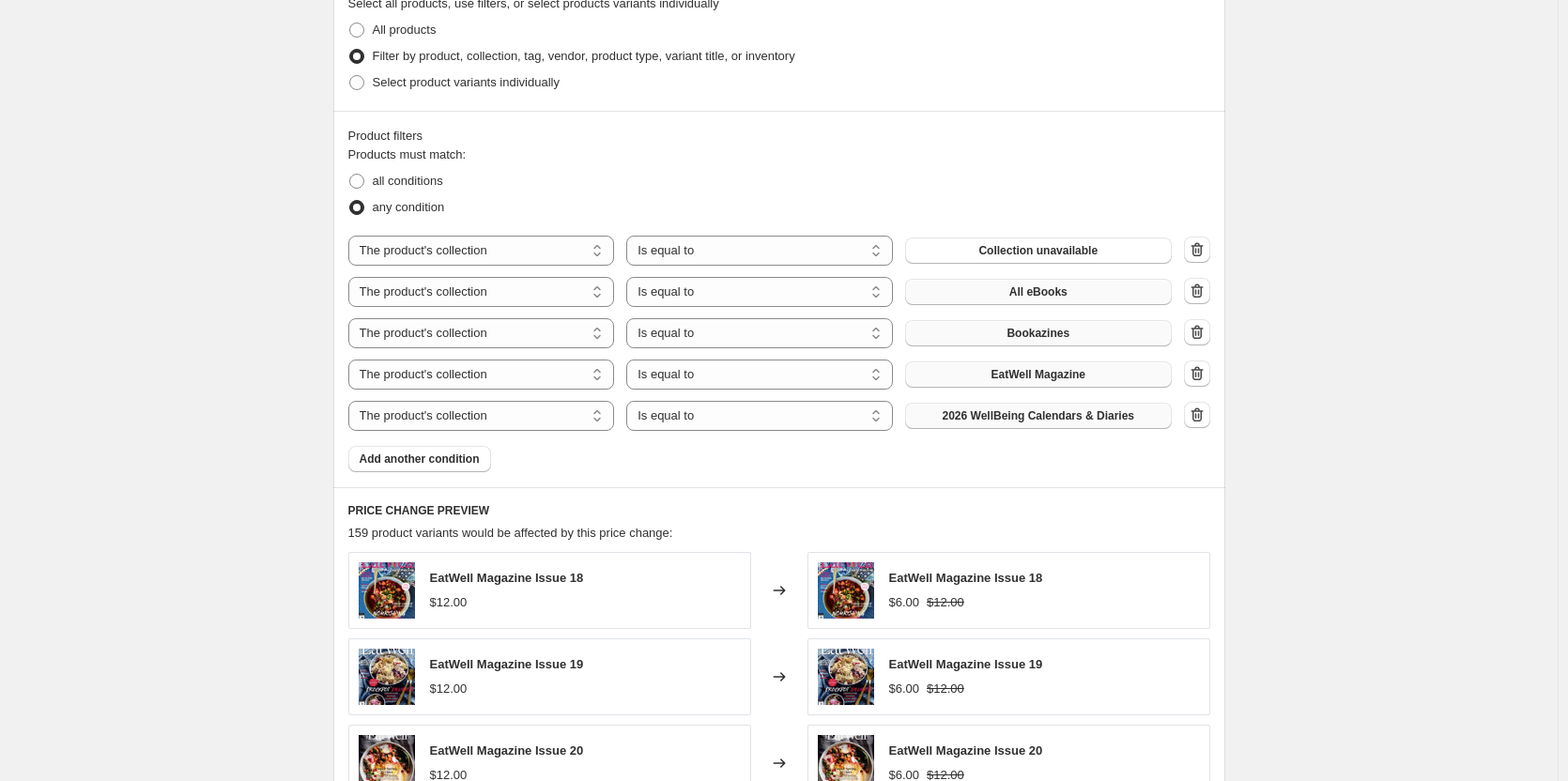
click at [999, 412] on span "2026 WellBeing Calendars & Diaries" at bounding box center [1040, 416] width 193 height 15
click at [421, 465] on span "Add another condition" at bounding box center [420, 459] width 120 height 15
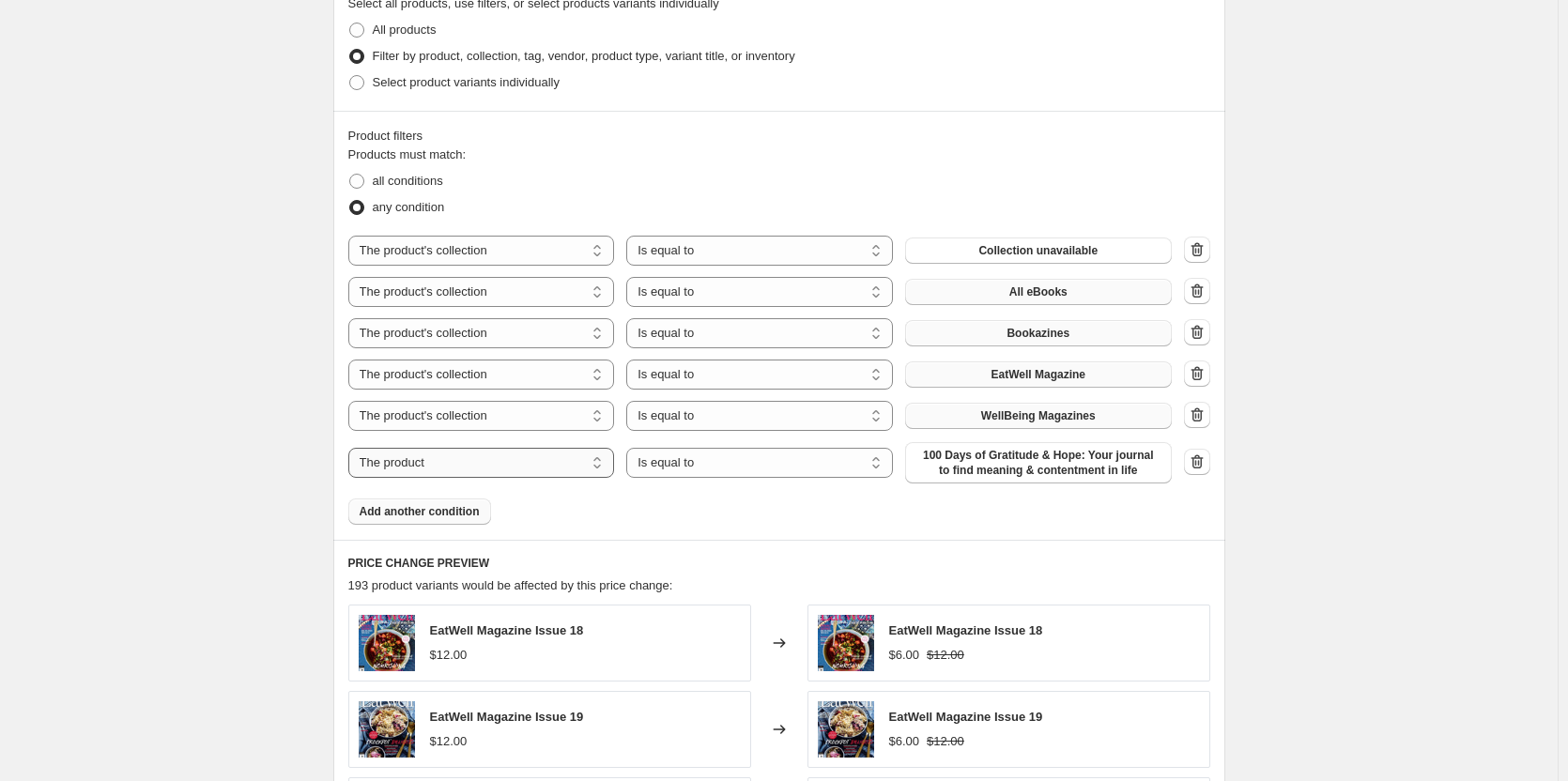
drag, startPoint x: 395, startPoint y: 475, endPoint x: 396, endPoint y: 462, distance: 13.0
click at [394, 474] on select "The product The product's collection The product's tag The product's vendor The…" at bounding box center [482, 463] width 267 height 30
select select "collection"
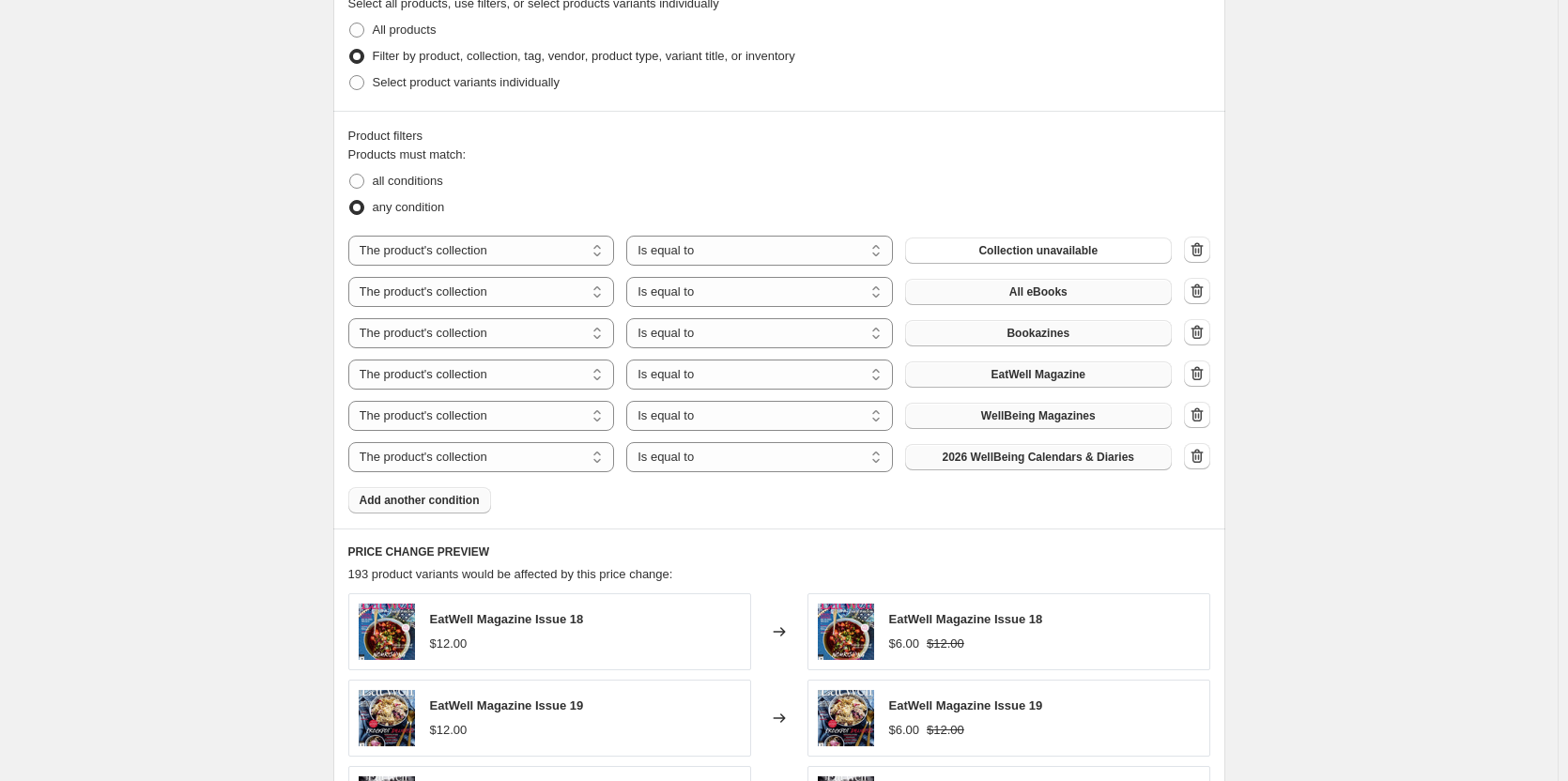
click at [1132, 462] on span "2026 WellBeing Calendars & Diaries" at bounding box center [1040, 457] width 193 height 15
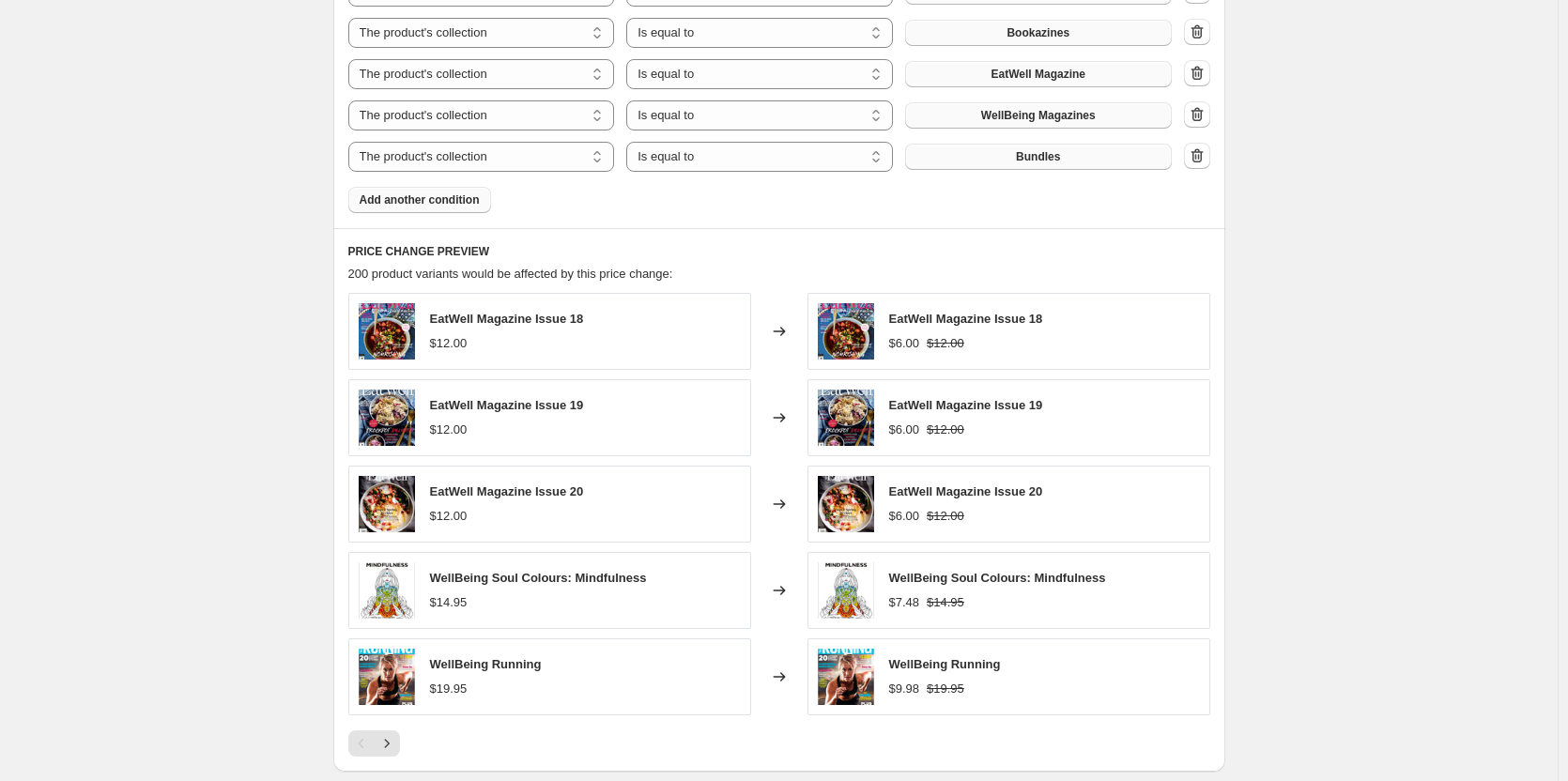
scroll to position [1326, 0]
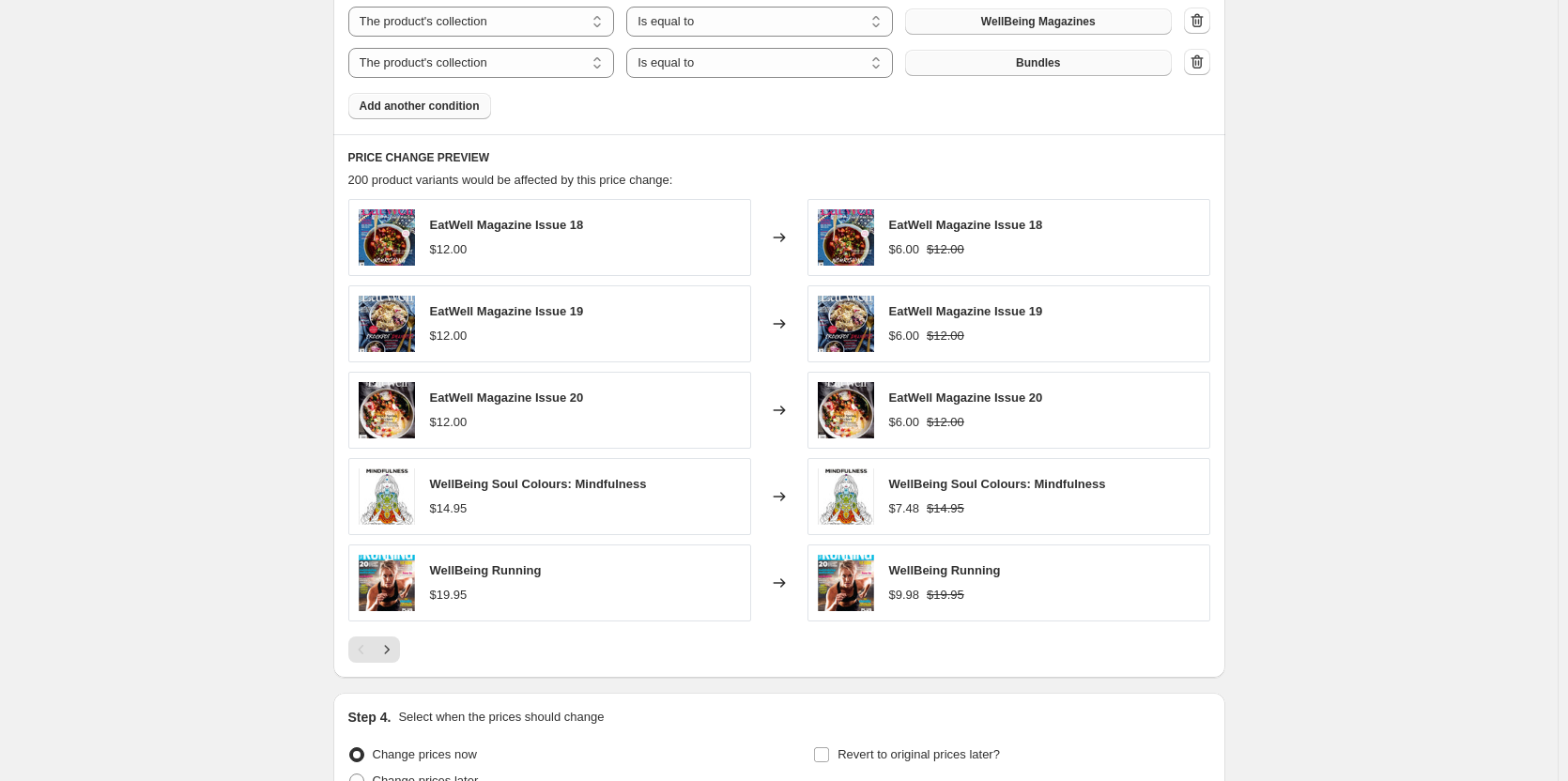
click at [405, 646] on div at bounding box center [779, 650] width 863 height 26
click at [400, 653] on button "Next" at bounding box center [387, 650] width 26 height 26
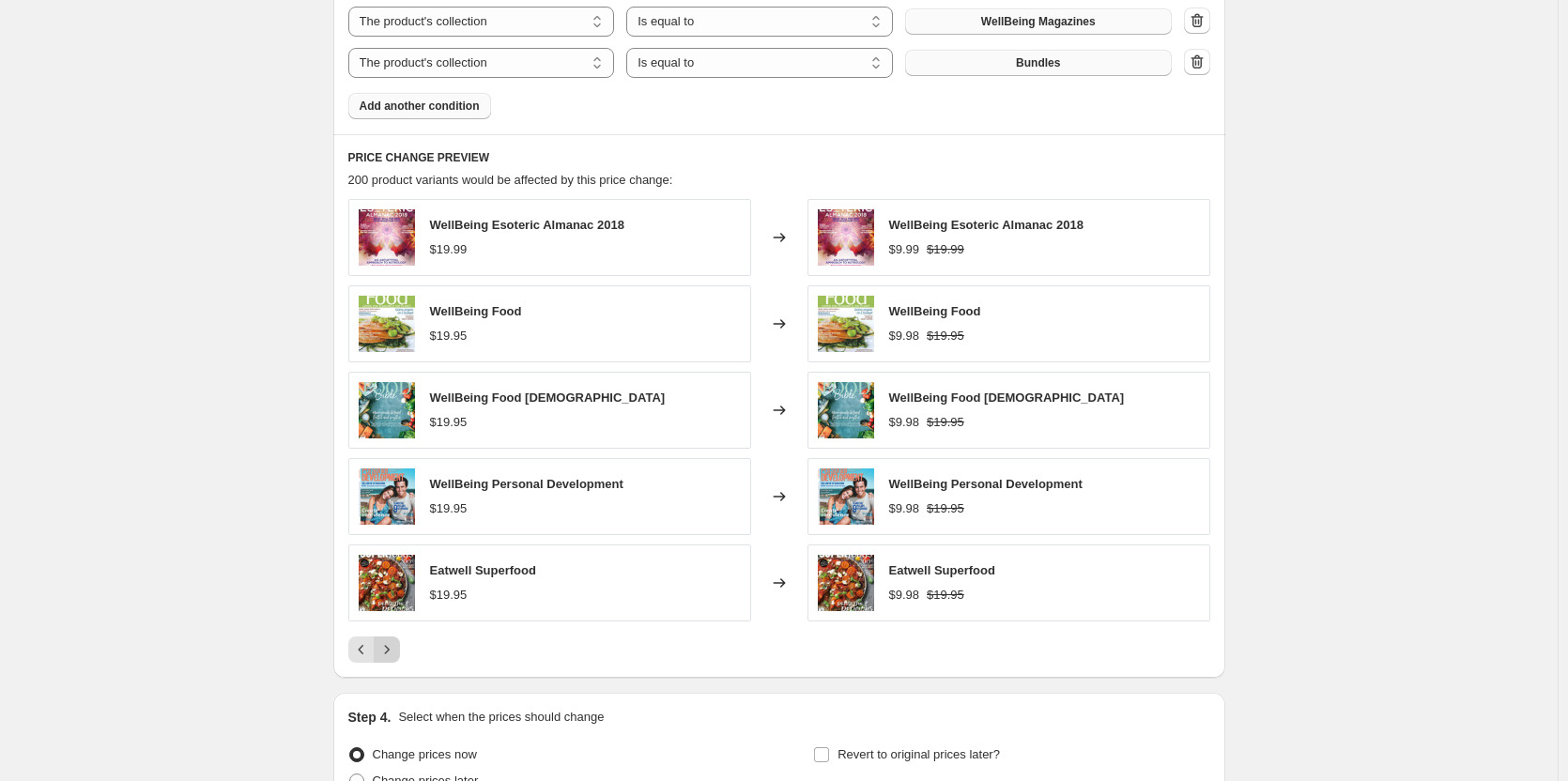
click at [394, 647] on icon "Next" at bounding box center [386, 650] width 19 height 19
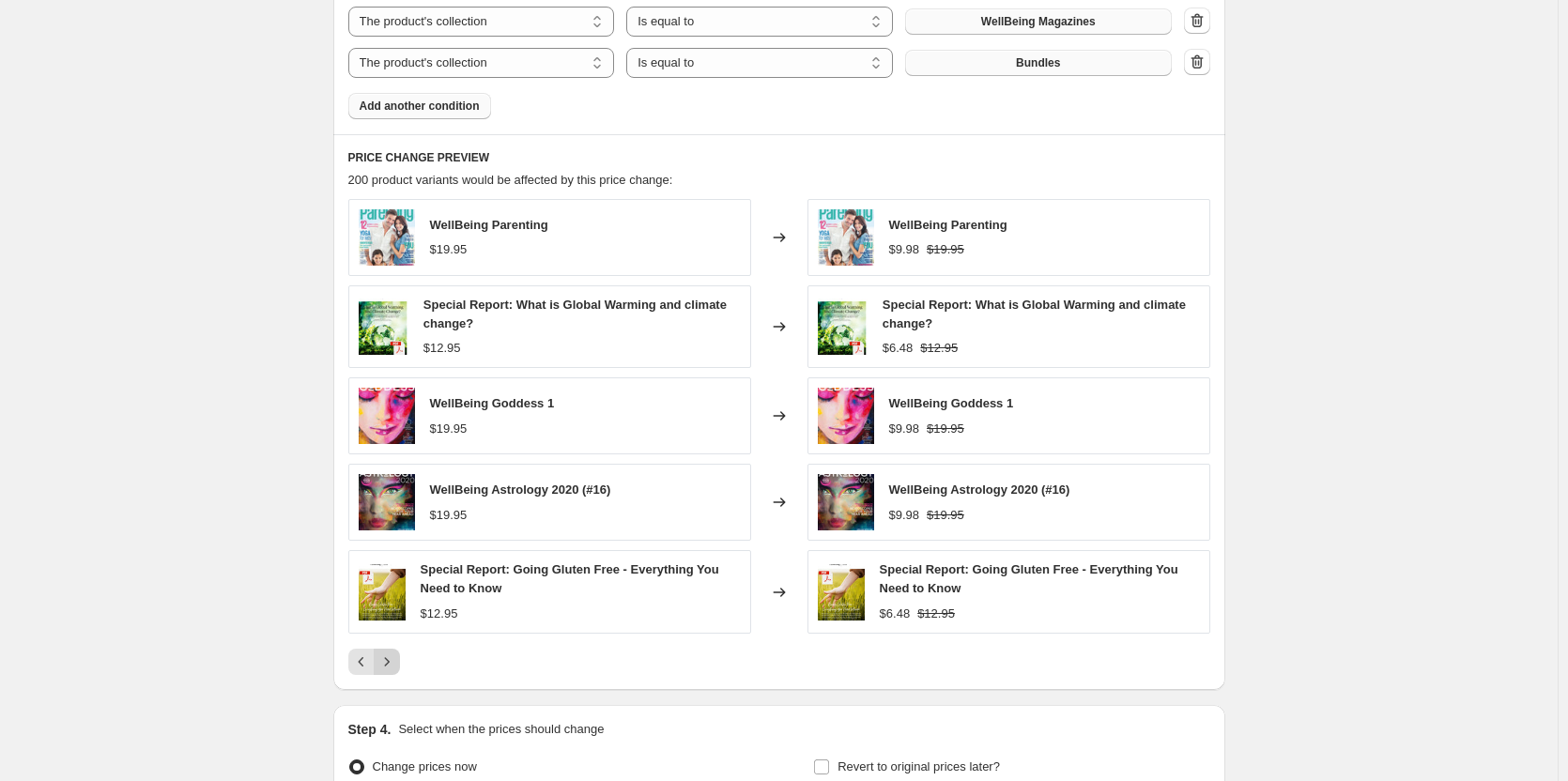
click at [389, 660] on icon "Next" at bounding box center [386, 662] width 5 height 8
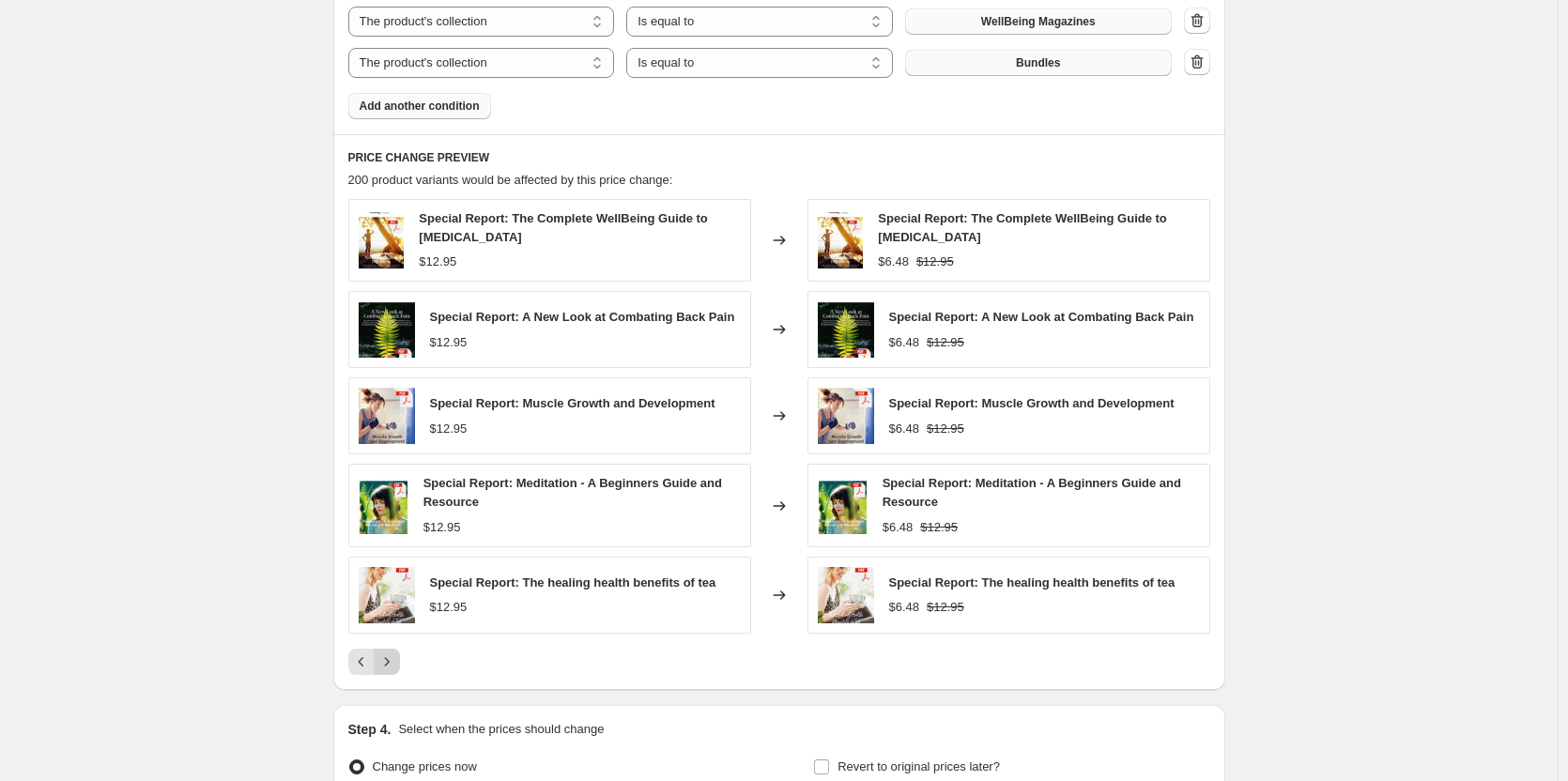
click at [396, 663] on icon "Next" at bounding box center [386, 662] width 19 height 19
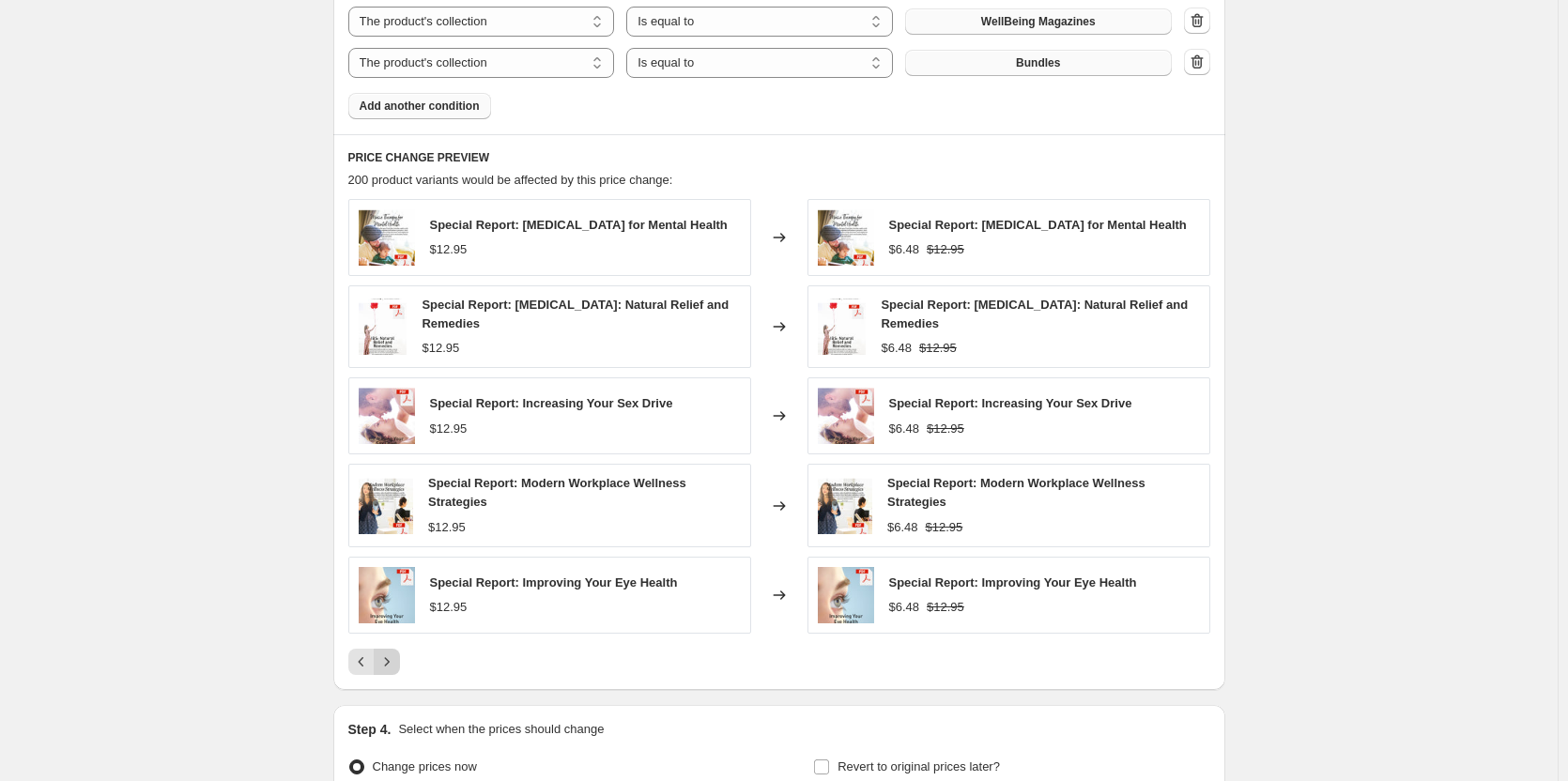
click at [394, 653] on icon "Next" at bounding box center [386, 662] width 19 height 19
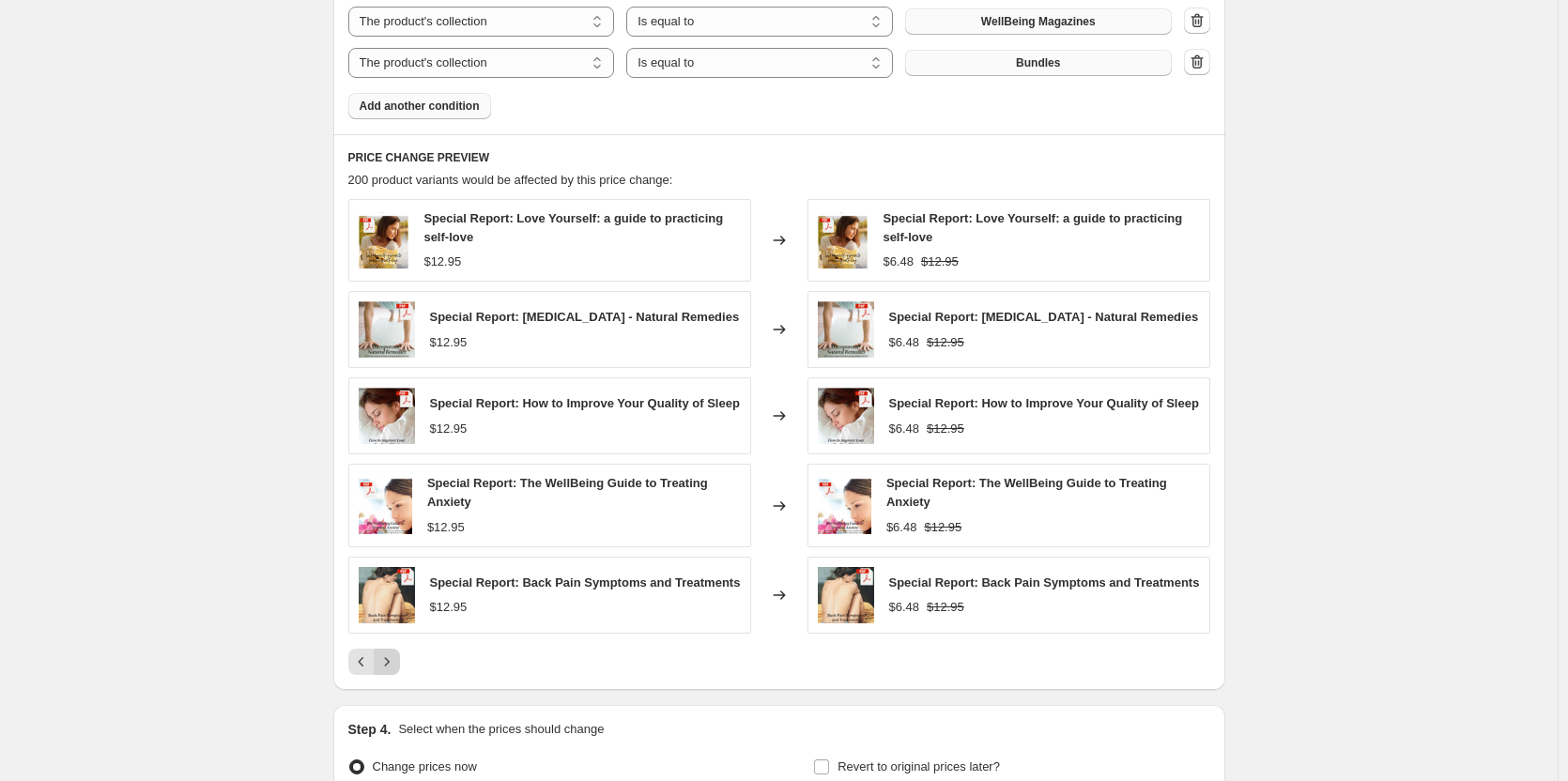
click at [389, 666] on icon "Next" at bounding box center [386, 662] width 5 height 8
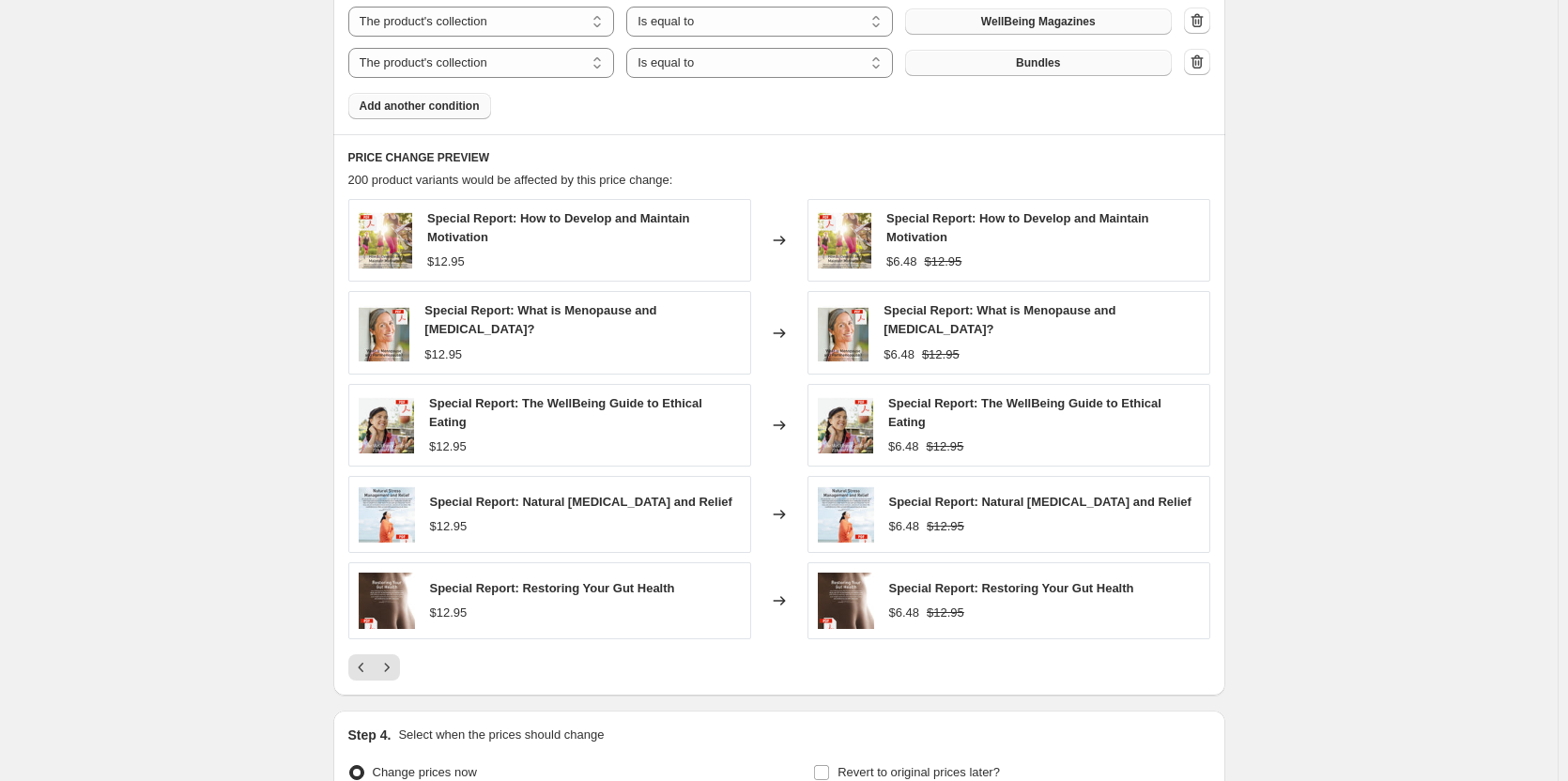
click at [400, 671] on button "Next" at bounding box center [387, 668] width 26 height 26
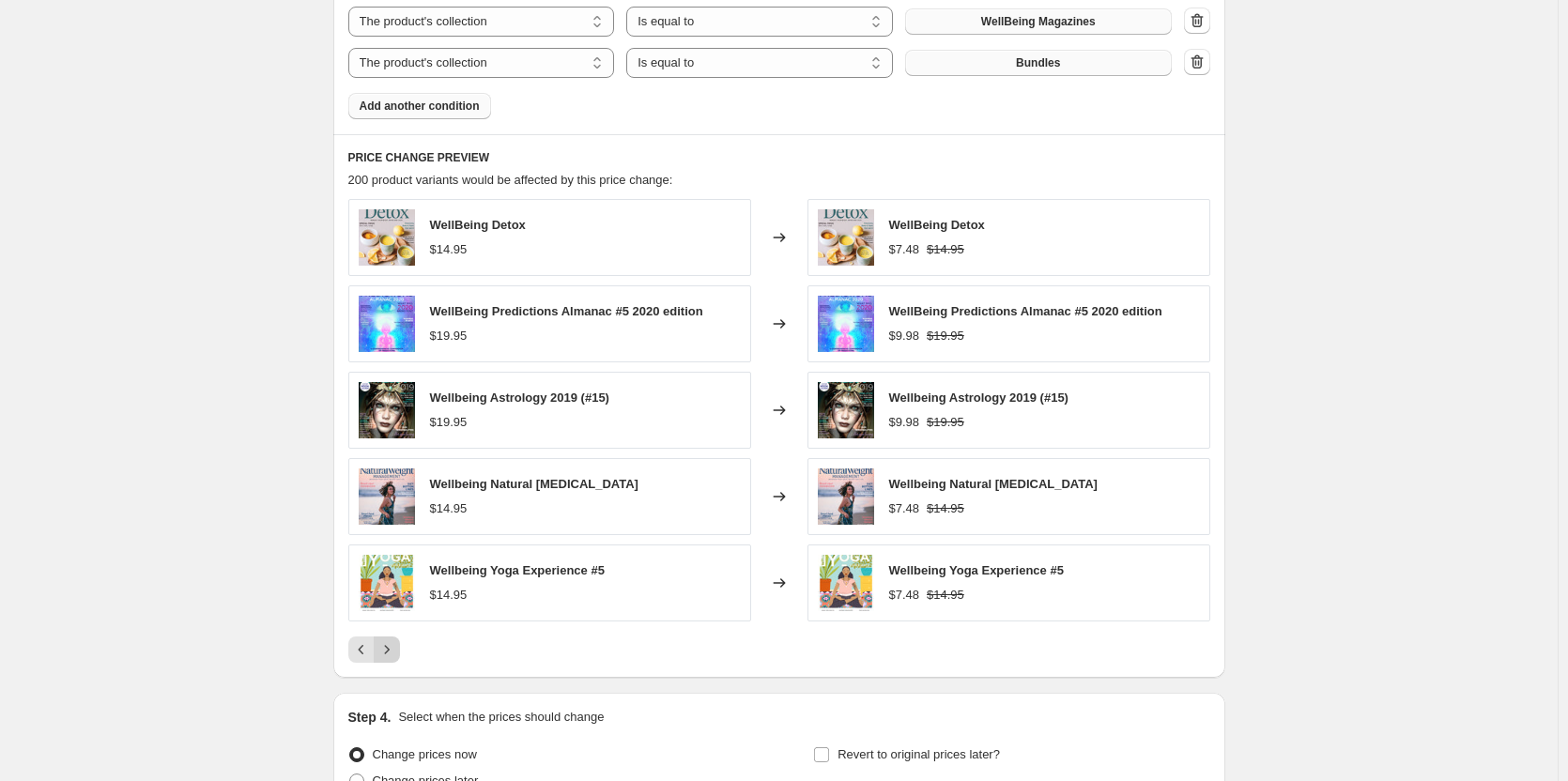
click at [395, 640] on button "Next" at bounding box center [387, 650] width 26 height 26
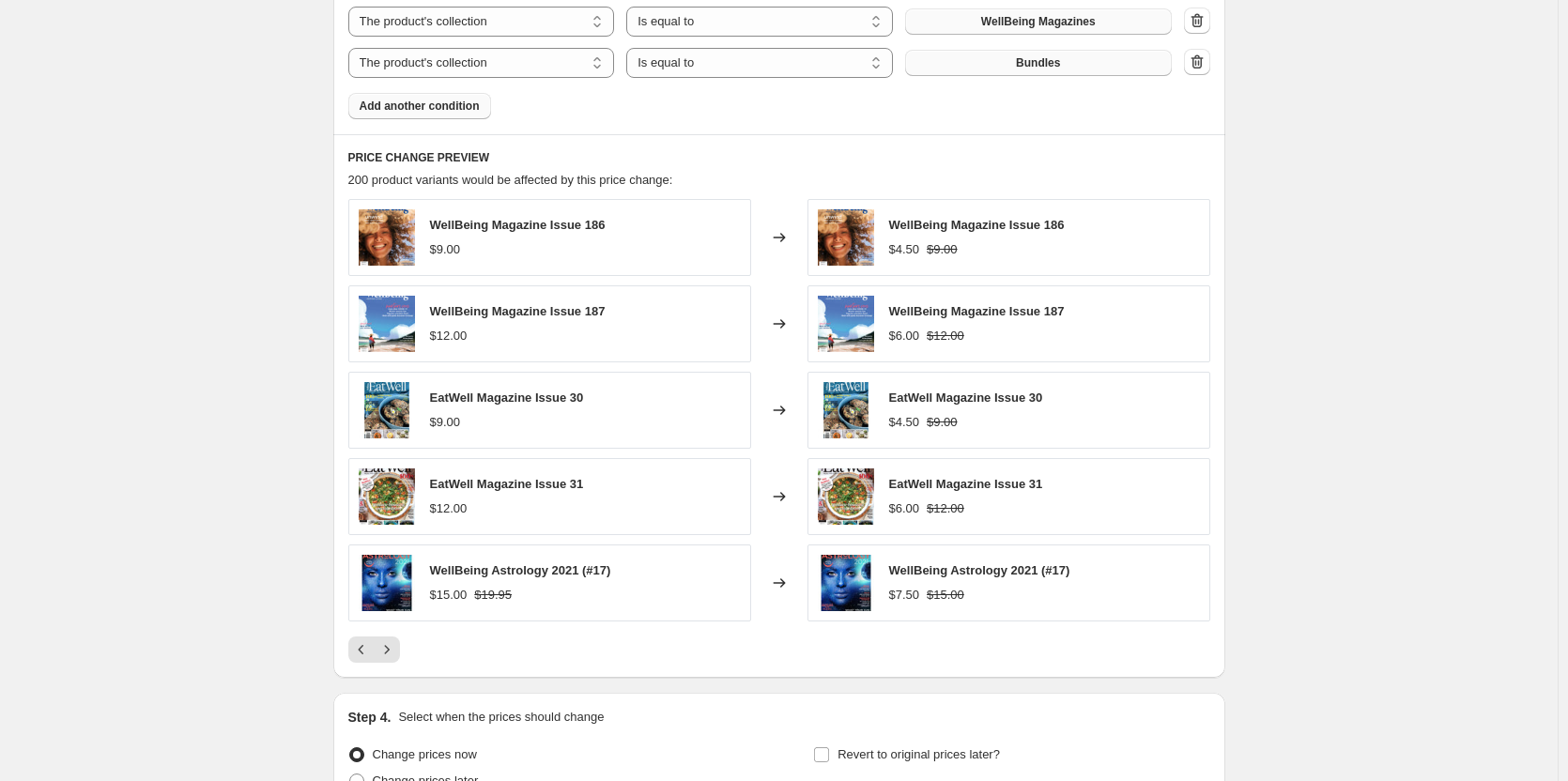
click at [407, 640] on div at bounding box center [779, 650] width 863 height 26
click at [394, 650] on icon "Next" at bounding box center [386, 650] width 19 height 19
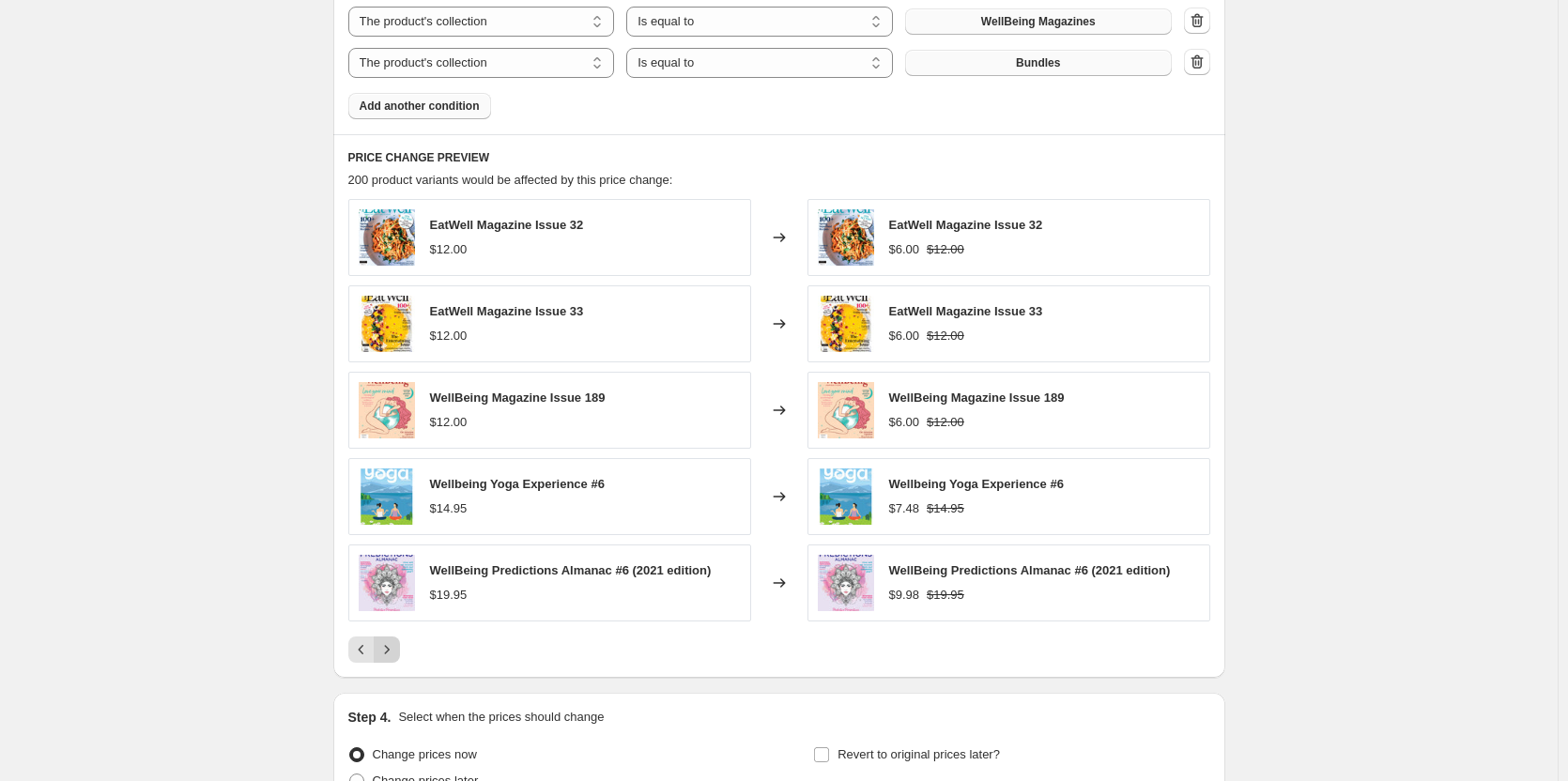
click at [392, 647] on icon "Next" at bounding box center [386, 650] width 19 height 19
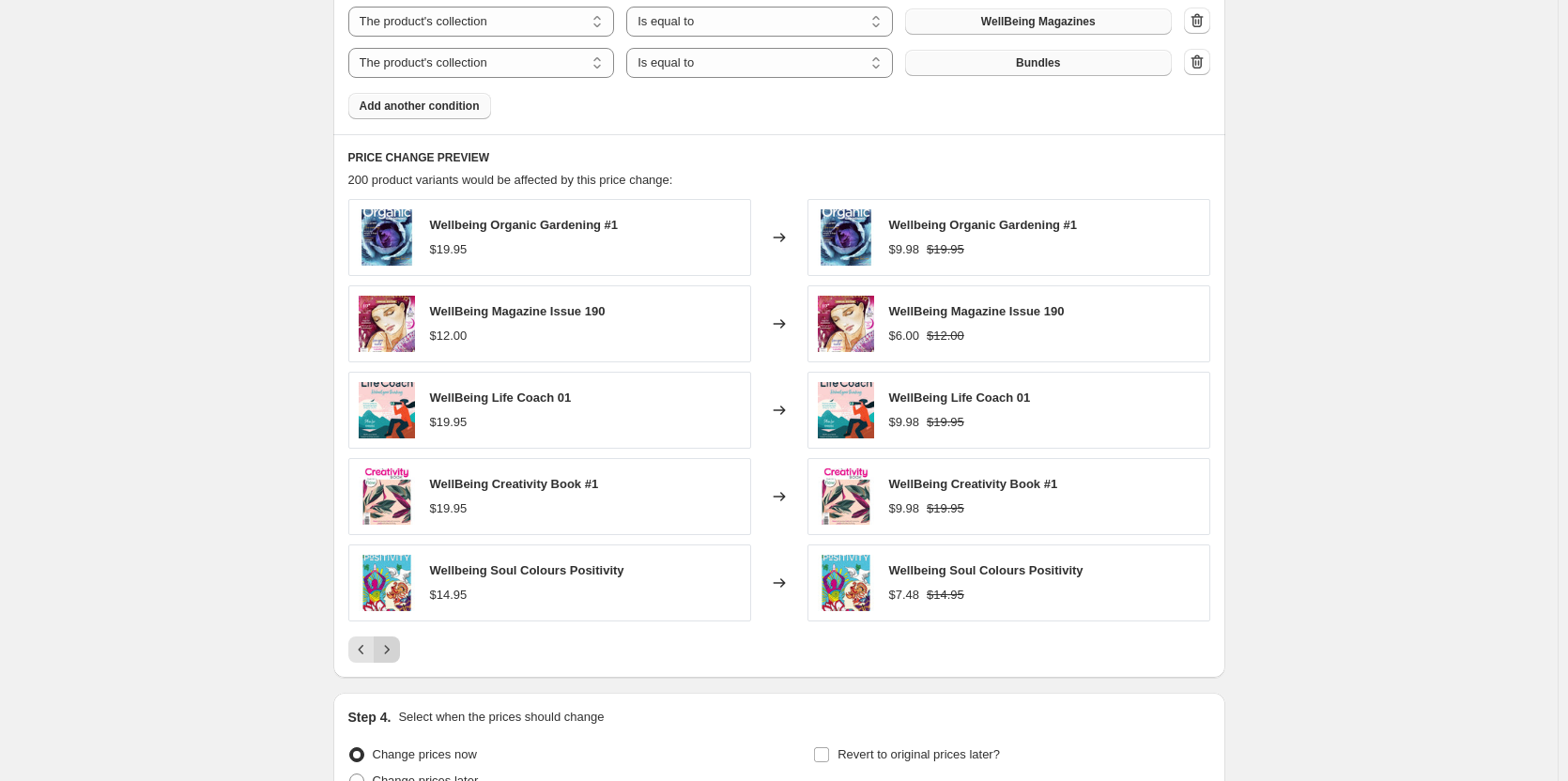
click at [386, 653] on icon "Next" at bounding box center [386, 650] width 19 height 19
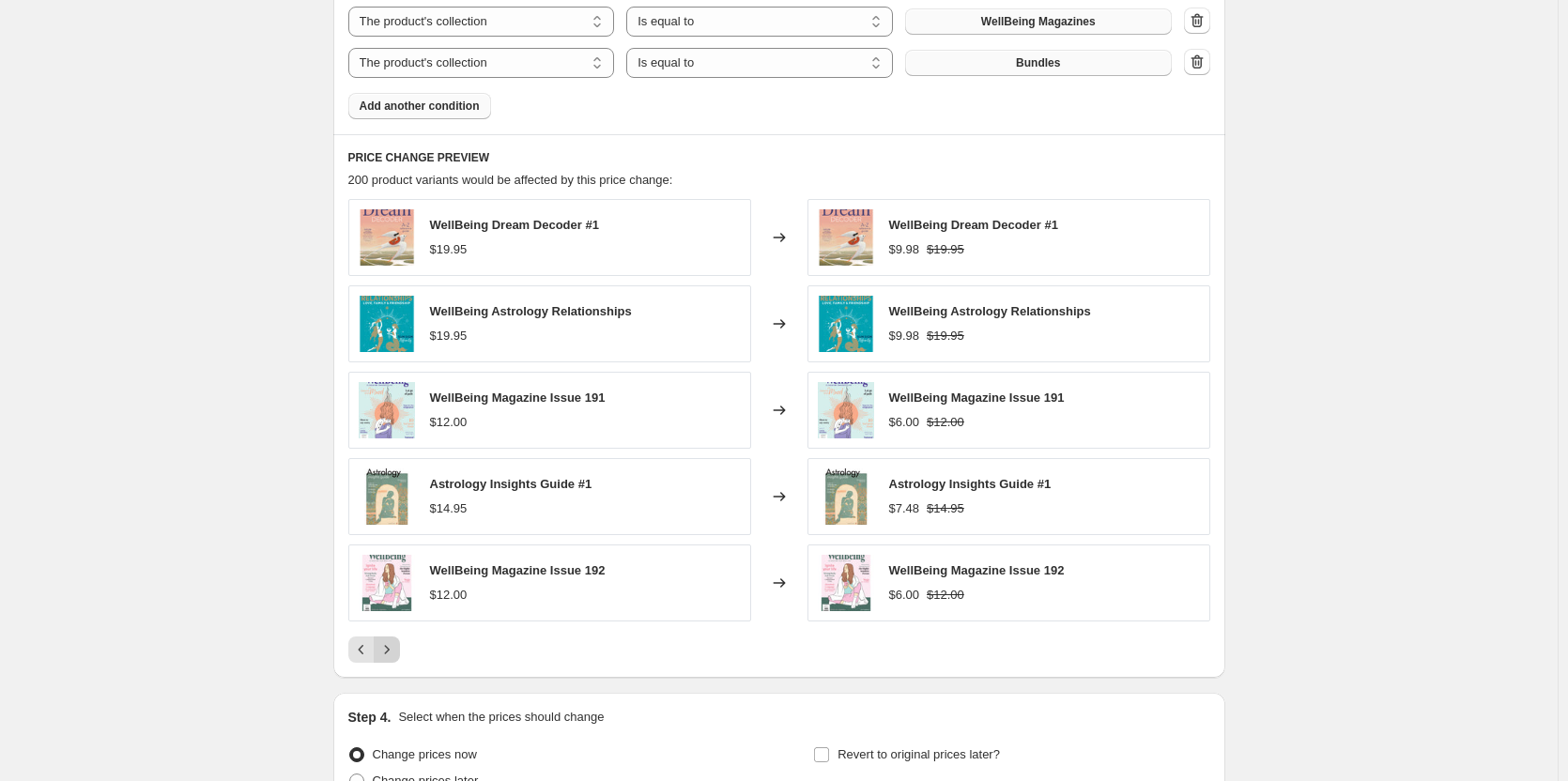
click at [385, 648] on icon "Next" at bounding box center [386, 650] width 19 height 19
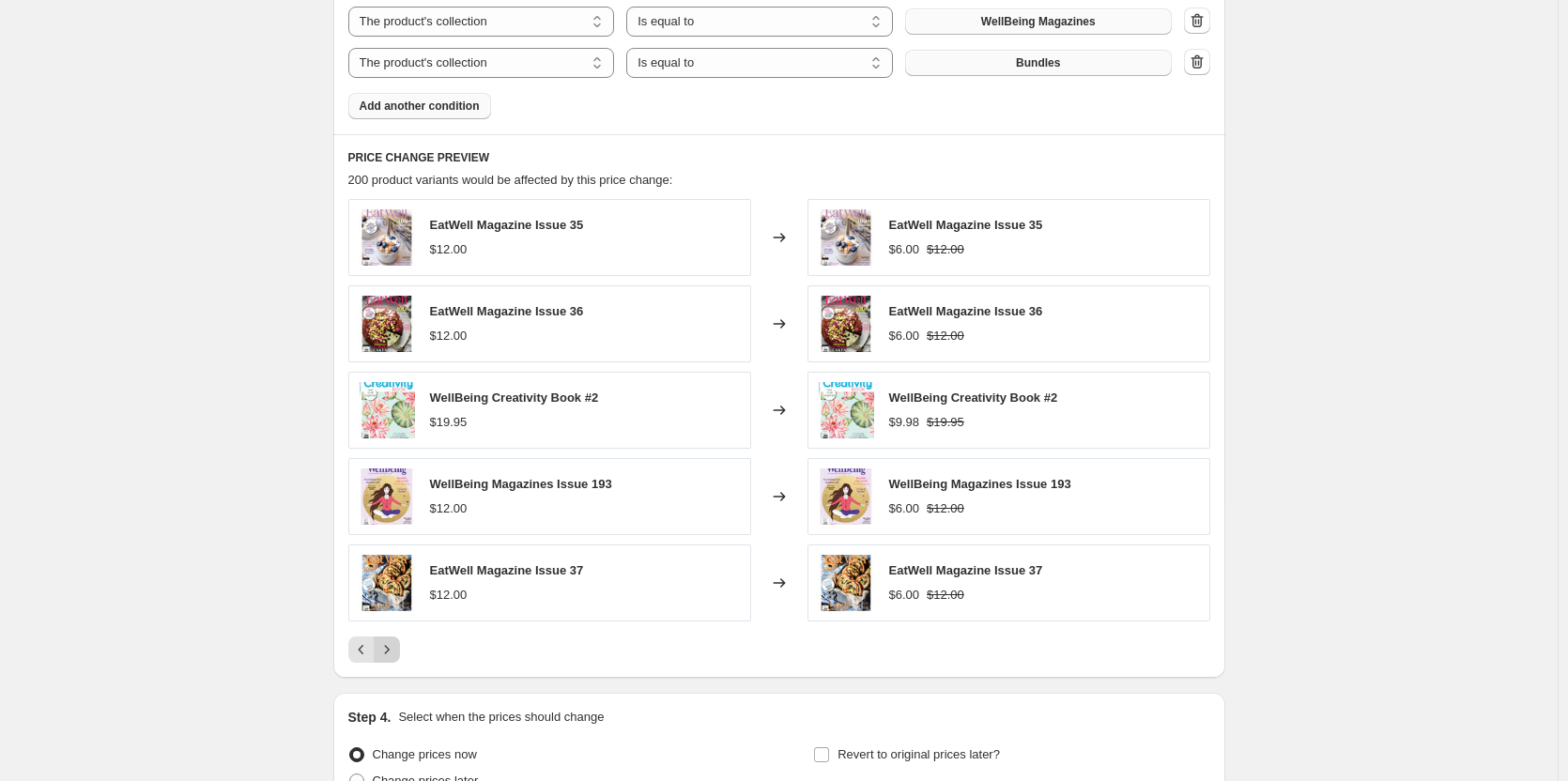
click at [385, 648] on icon "Next" at bounding box center [386, 650] width 19 height 19
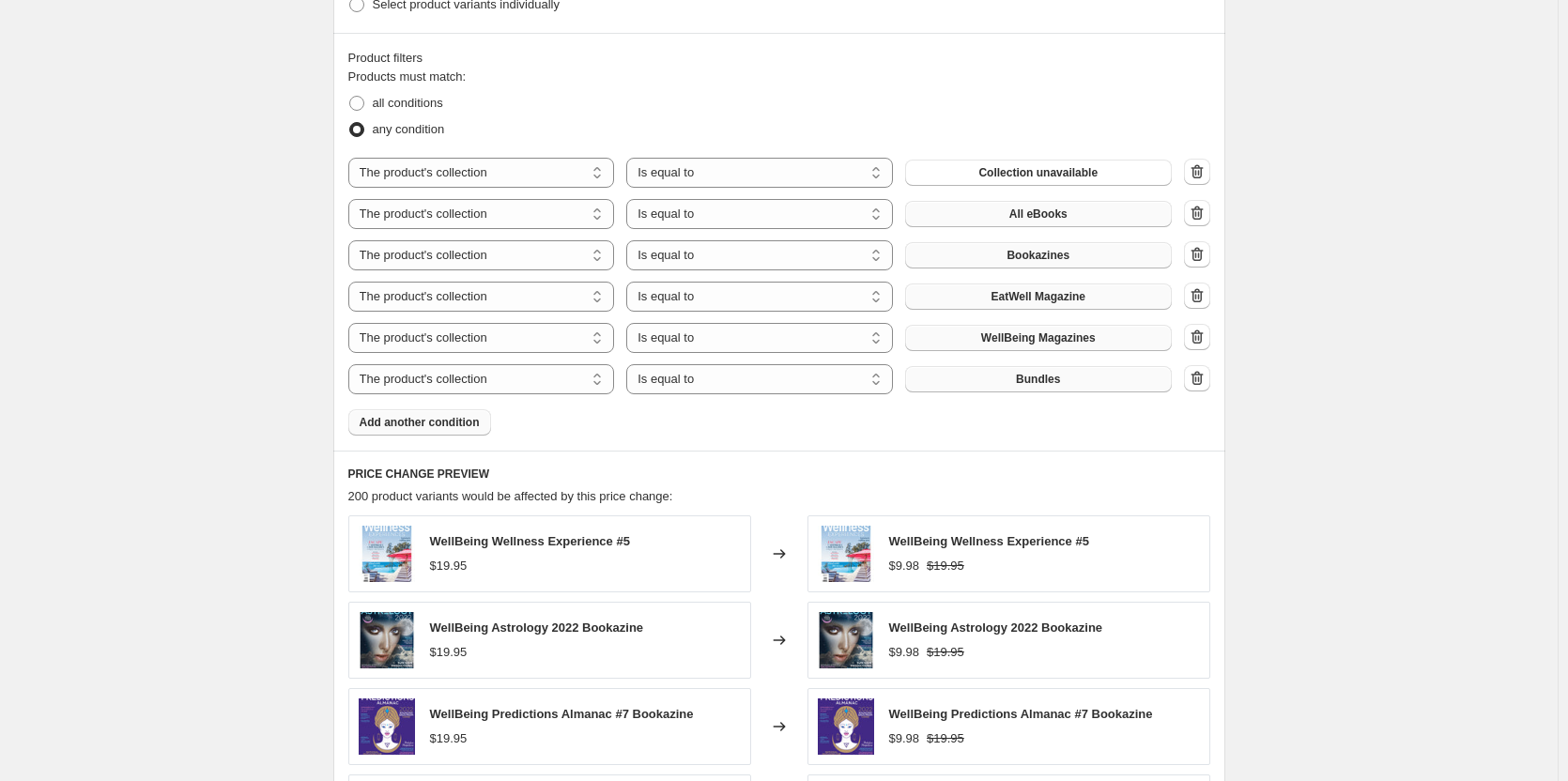
scroll to position [950, 0]
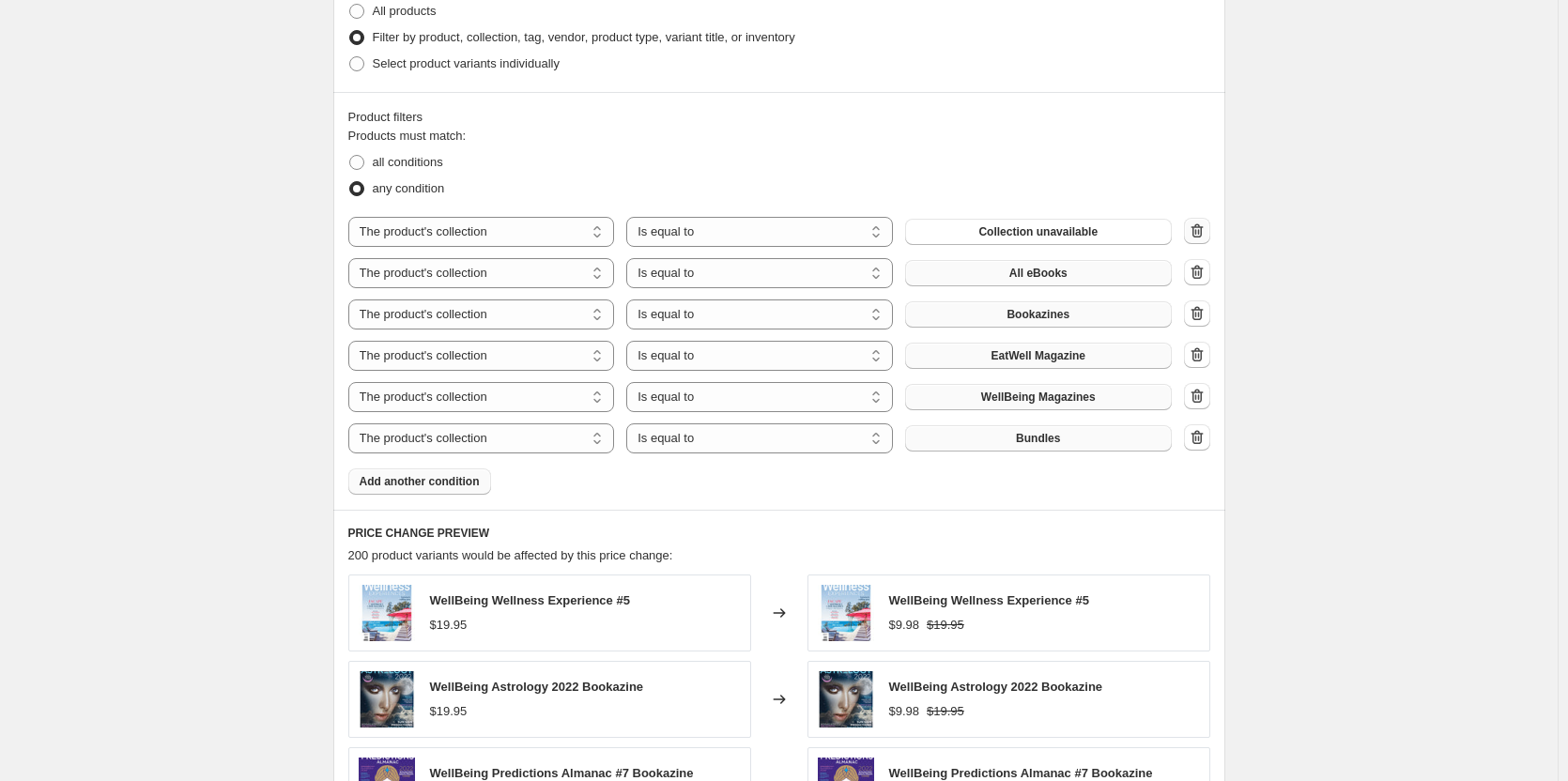
click at [1194, 227] on icon "button" at bounding box center [1197, 231] width 19 height 19
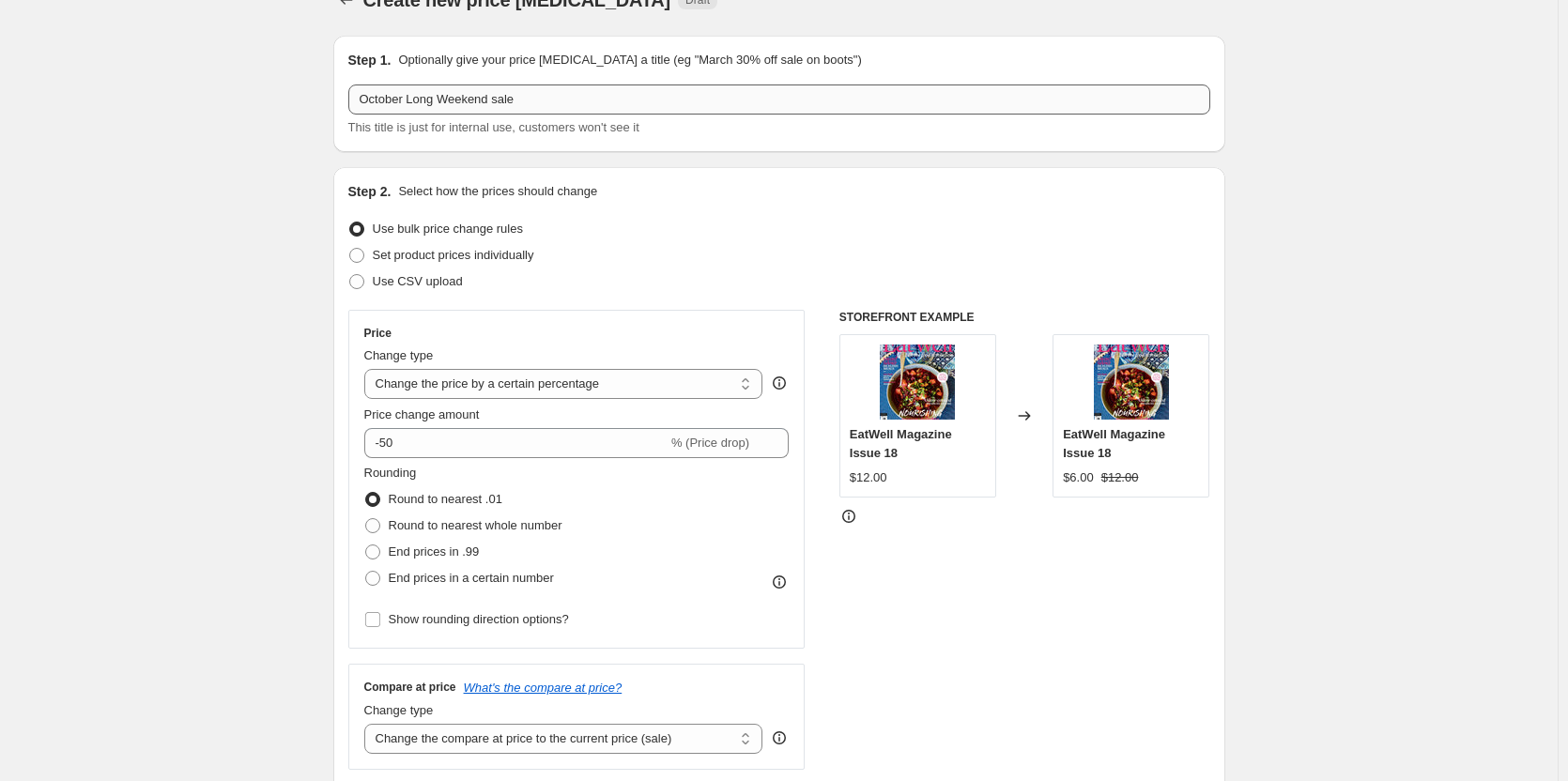
scroll to position [0, 0]
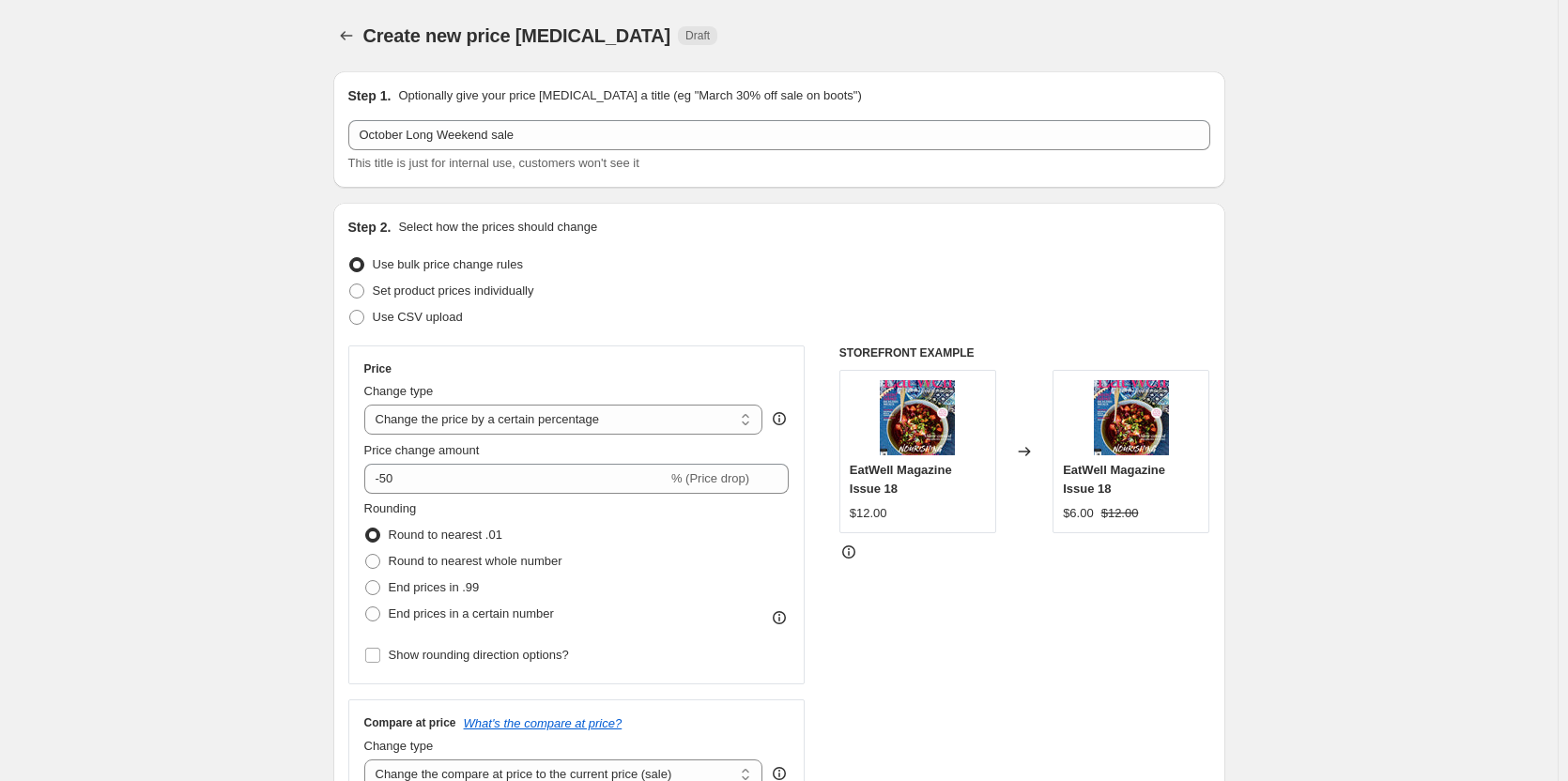
click at [356, 35] on icon "Price change jobs" at bounding box center [346, 35] width 19 height 19
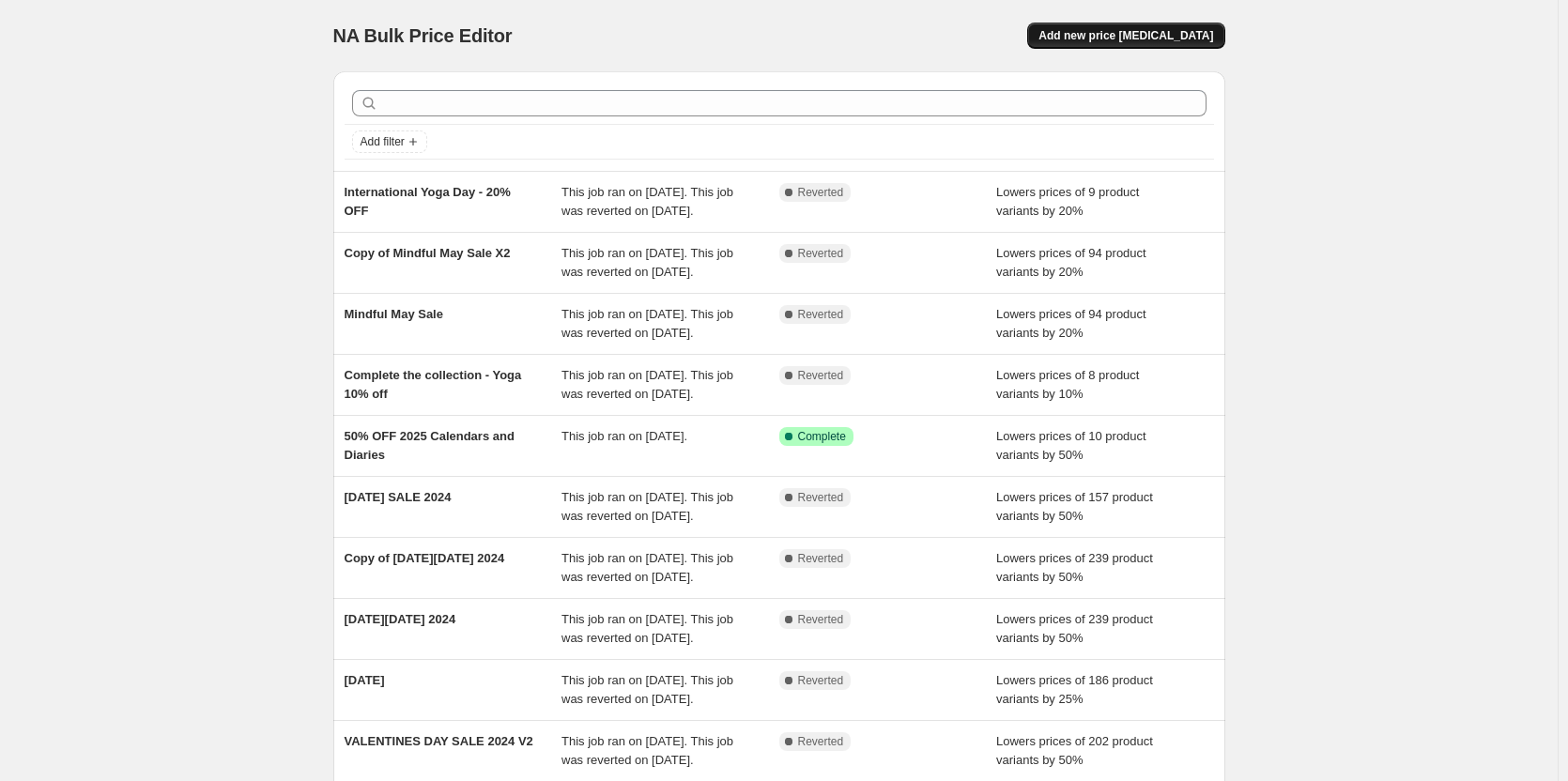
click at [1150, 37] on span "Add new price [MEDICAL_DATA]" at bounding box center [1126, 35] width 175 height 15
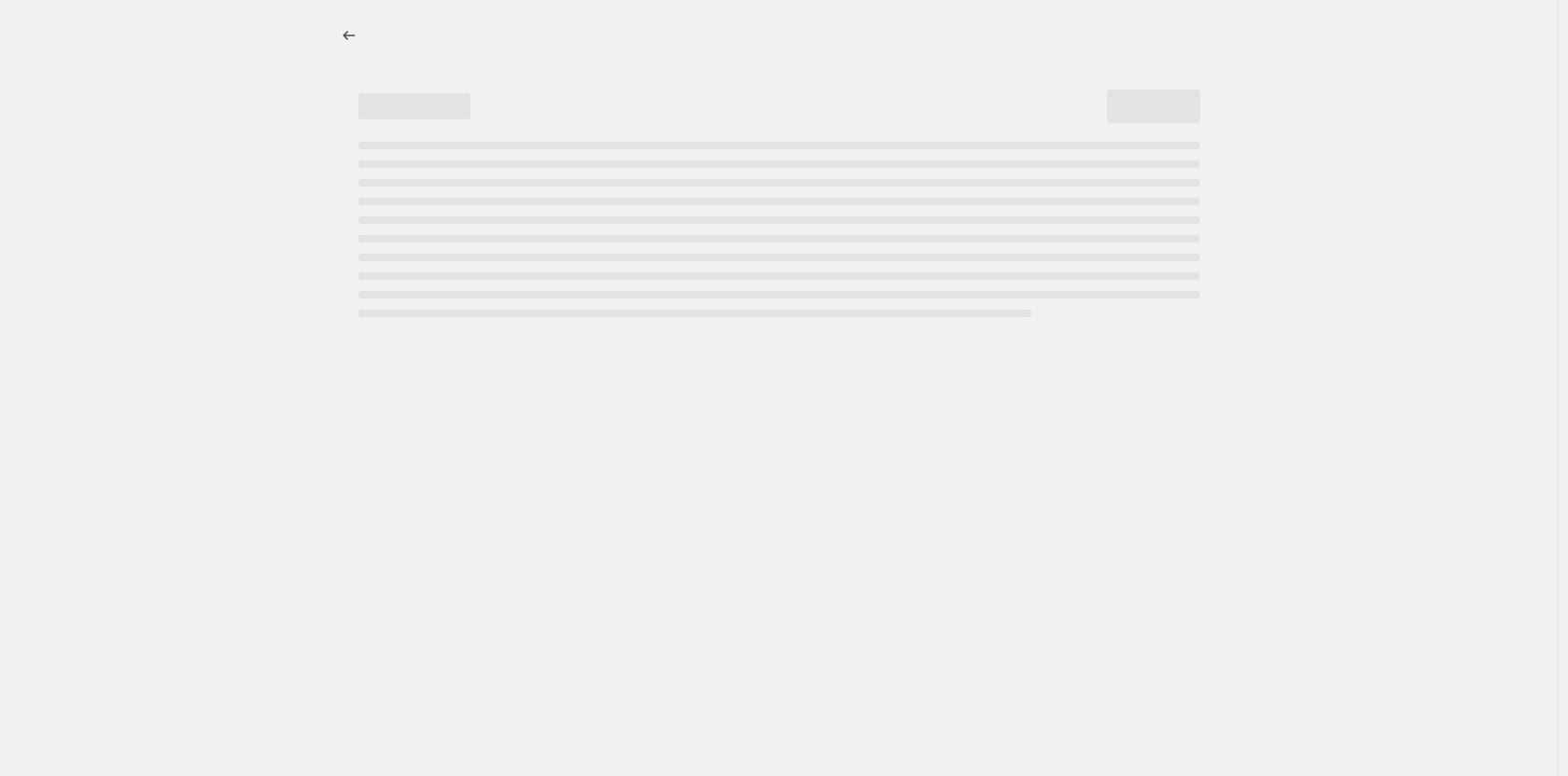
select select "percentage"
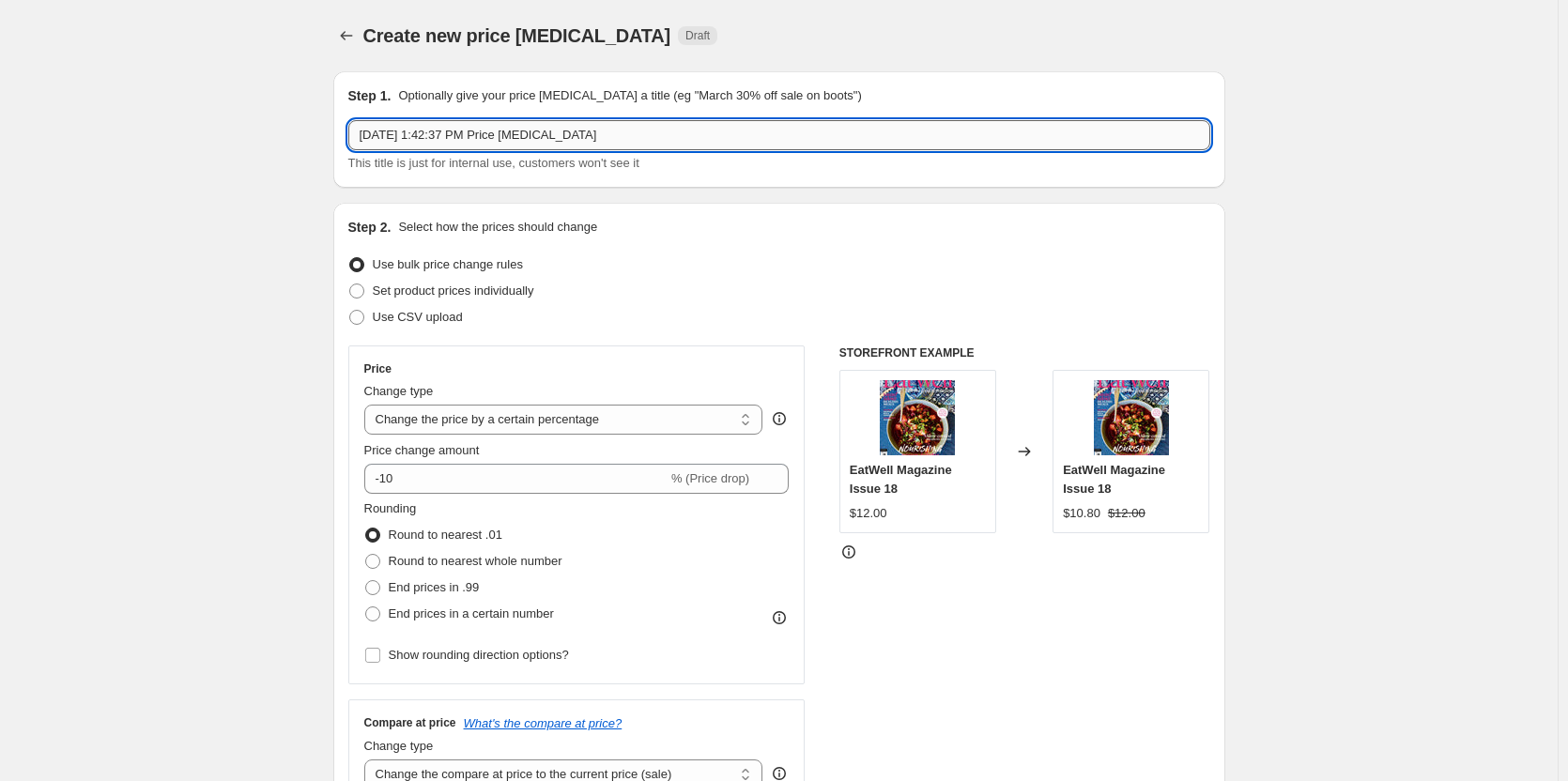
click at [543, 137] on input "Oct 3, 2025, 1:42:37 PM Price change job" at bounding box center [779, 135] width 863 height 30
click at [375, 129] on input "OCtober Long weekend Sale" at bounding box center [779, 135] width 863 height 30
click at [383, 137] on input "OCtober Long weekend Sale" at bounding box center [779, 135] width 863 height 30
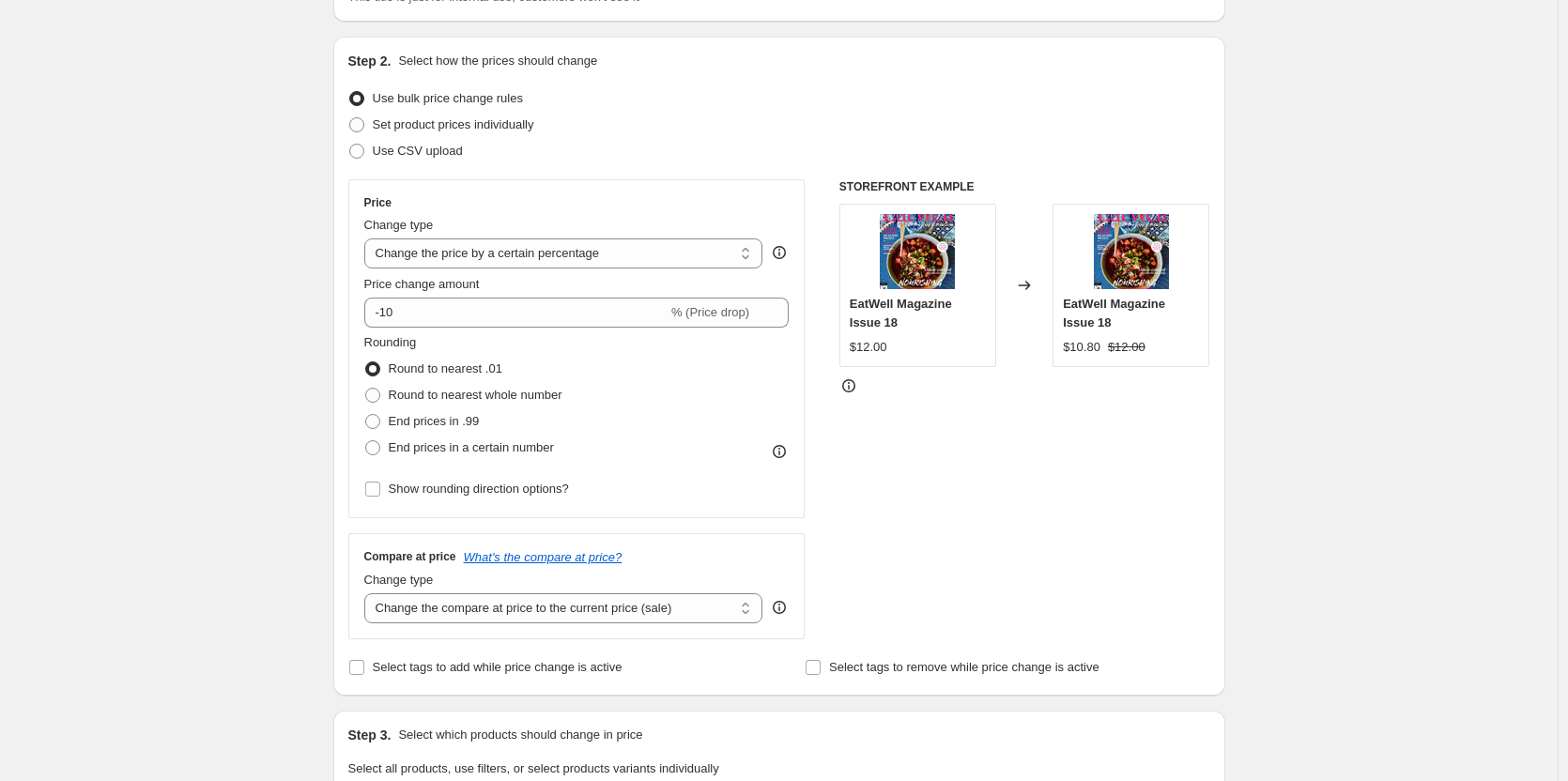
scroll to position [188, 0]
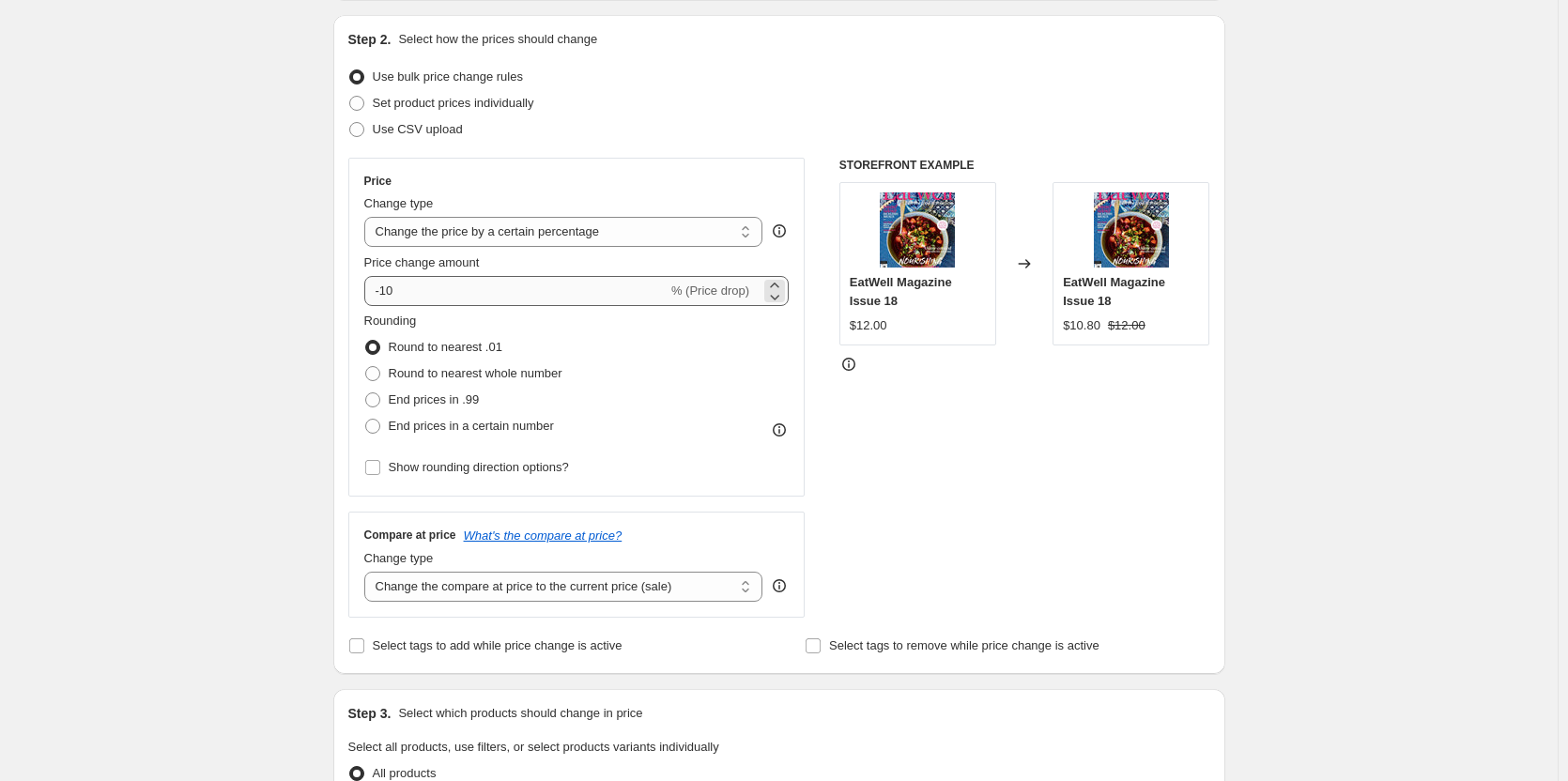
type input "October Long weekend Sale"
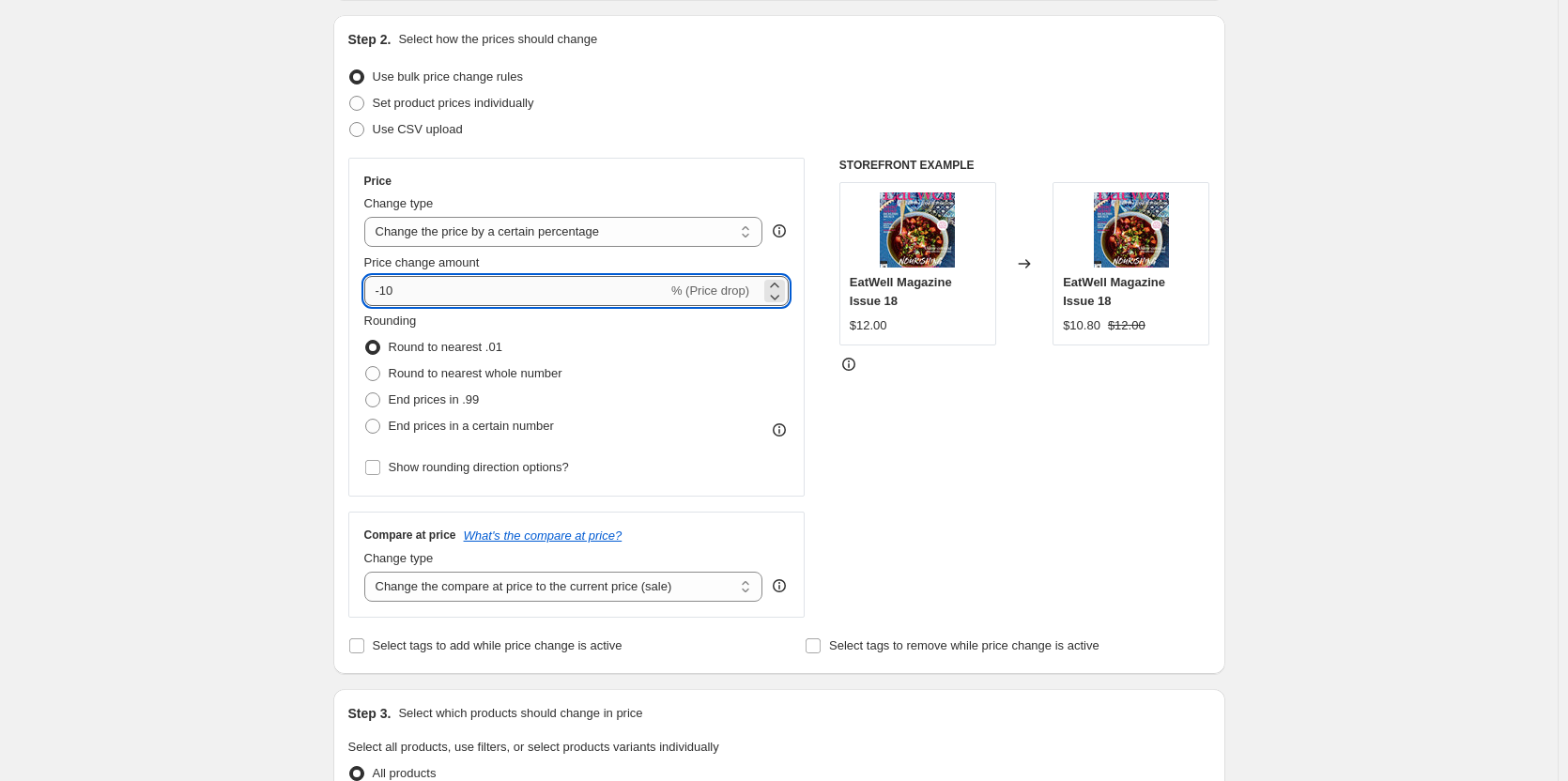
click at [426, 280] on input "-10" at bounding box center [515, 292] width 303 height 30
drag, startPoint x: 408, startPoint y: 297, endPoint x: 346, endPoint y: 285, distance: 63.2
click at [346, 289] on div "Step 2. Select how the prices should change Use bulk price change rules Set pro…" at bounding box center [779, 344] width 892 height 660
click at [274, 273] on div "Create new price change job. This page is ready Create new price change job Dra…" at bounding box center [779, 750] width 1558 height 1877
click at [380, 295] on input "20" at bounding box center [504, 292] width 282 height 30
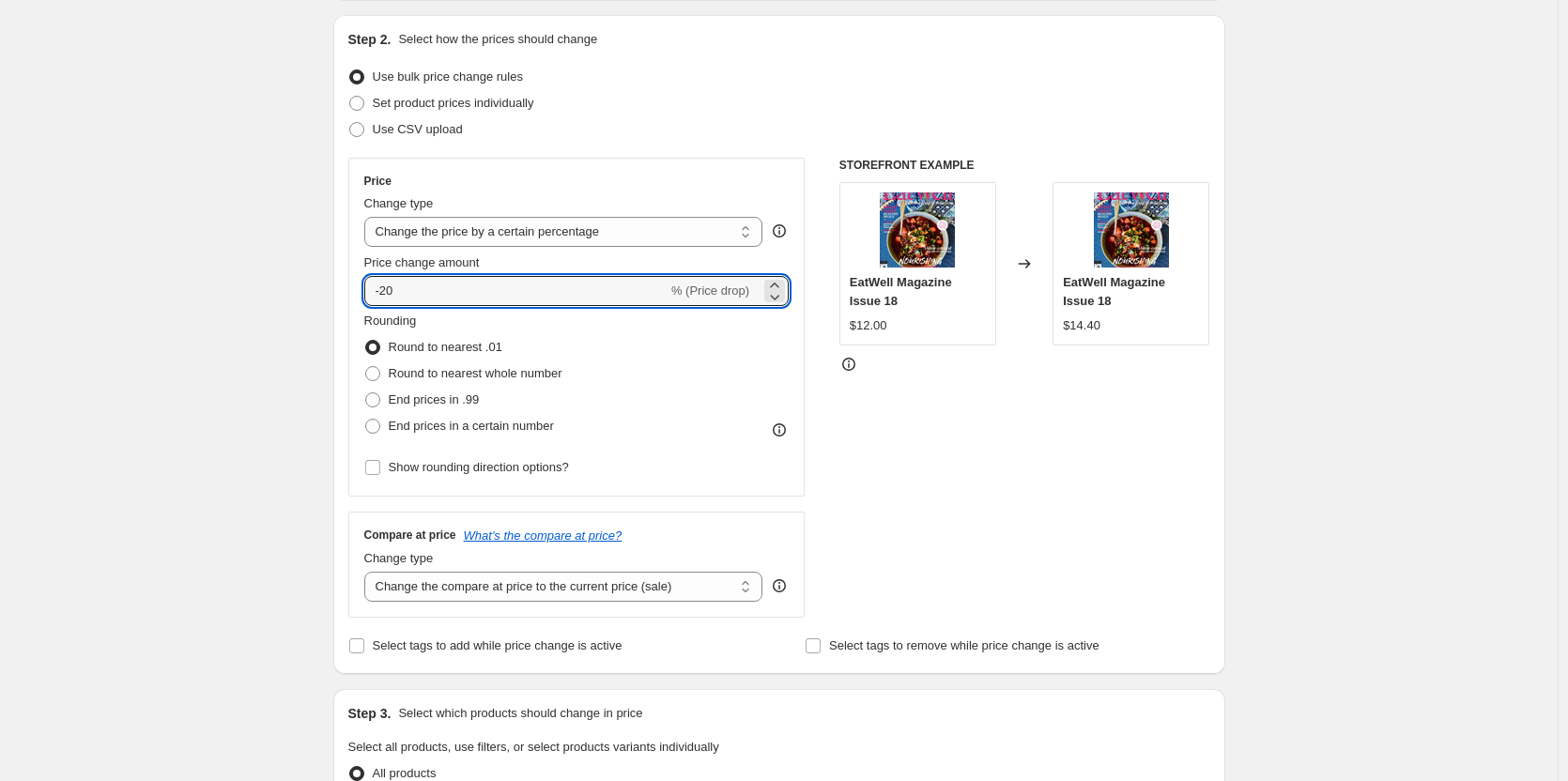
type input "-20"
drag, startPoint x: 175, startPoint y: 310, endPoint x: 209, endPoint y: 311, distance: 34.0
click at [186, 312] on div "Create new price change job. This page is ready Create new price change job Dra…" at bounding box center [779, 750] width 1558 height 1877
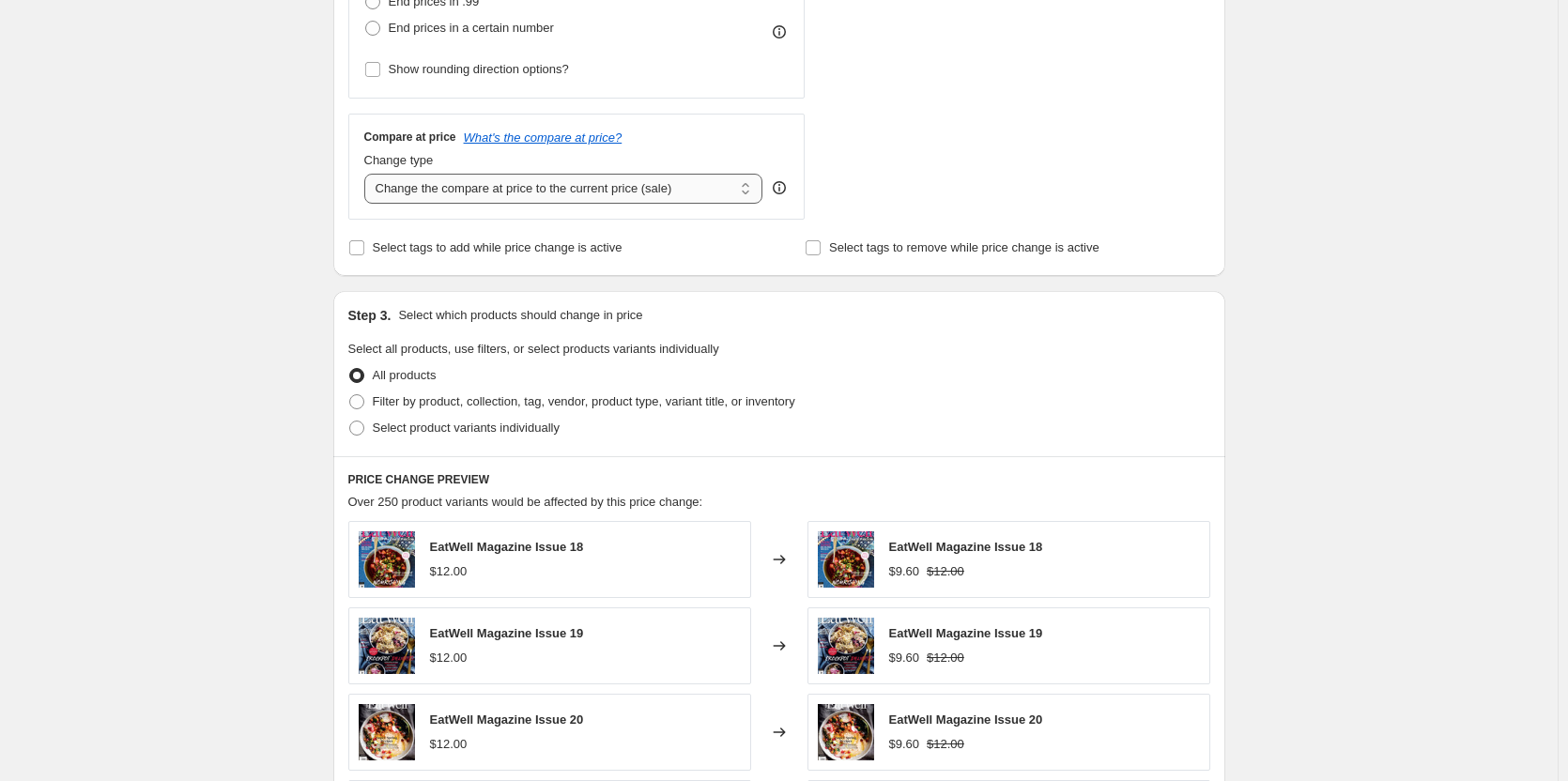
scroll to position [658, 0]
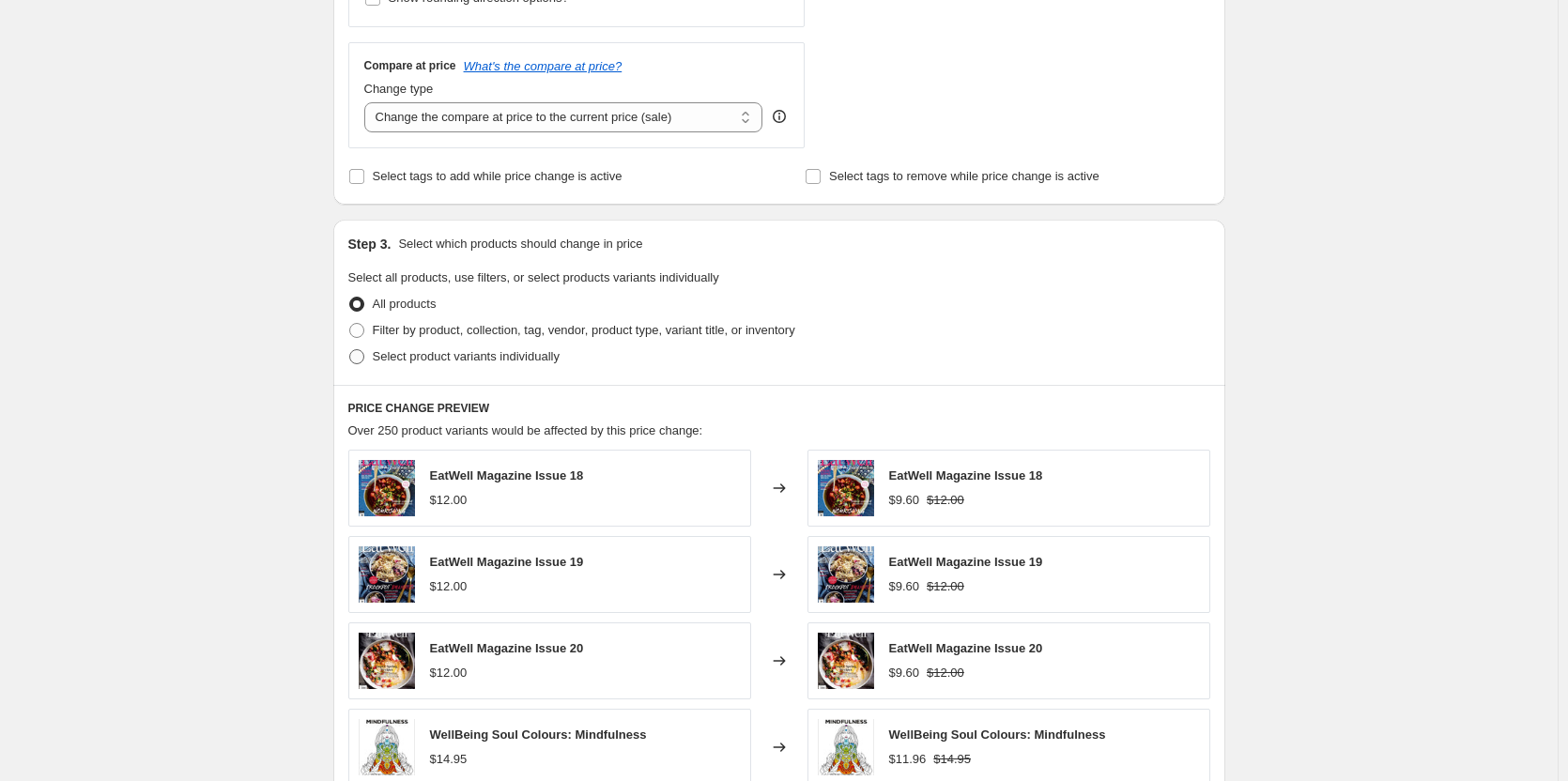
click at [401, 360] on span "Select product variants individually" at bounding box center [467, 356] width 187 height 14
click at [350, 350] on input "Select product variants individually" at bounding box center [349, 349] width 1 height 1
radio input "true"
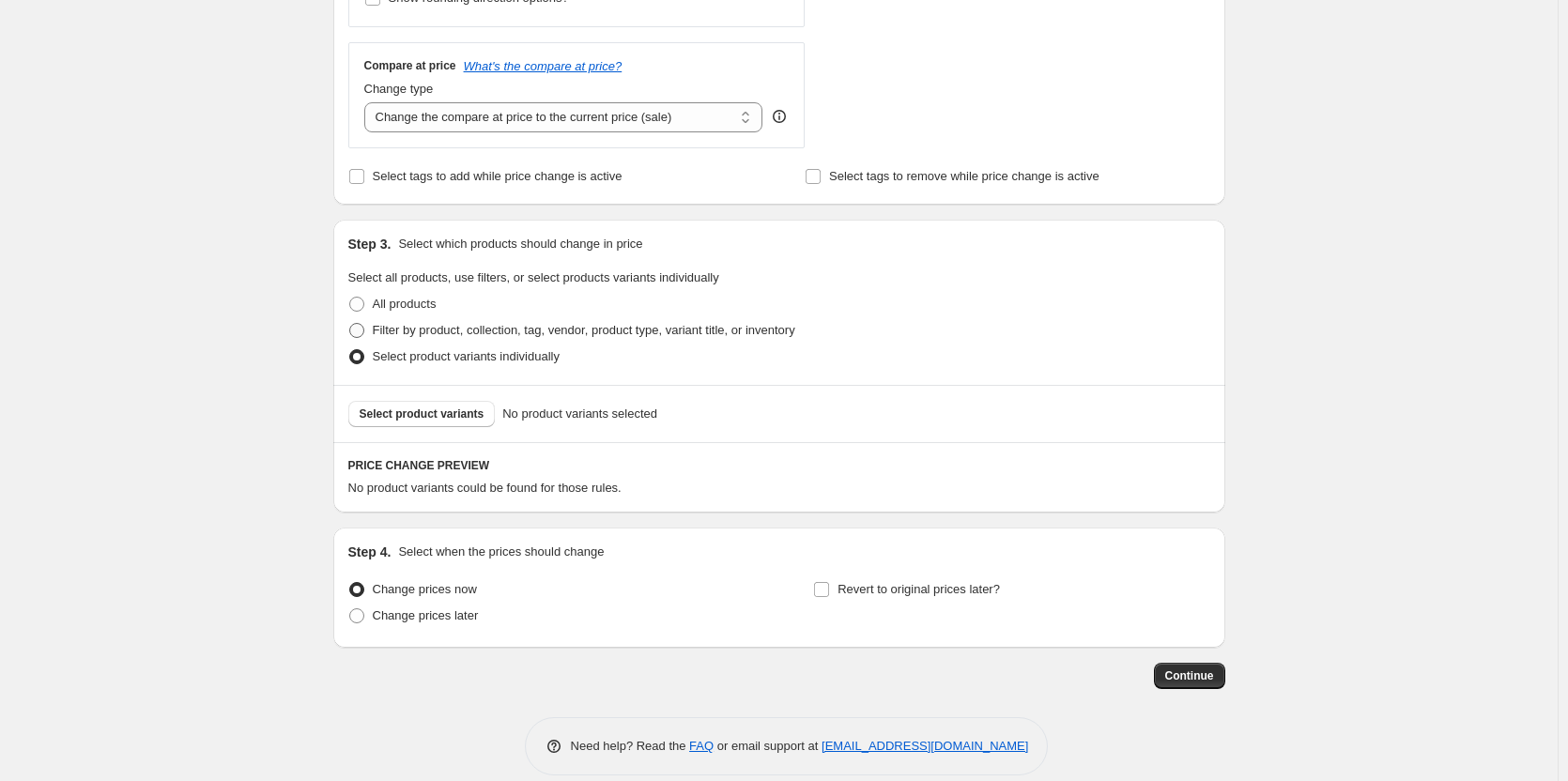
click at [369, 319] on label "Filter by product, collection, tag, vendor, product type, variant title, or inv…" at bounding box center [571, 330] width 447 height 26
click at [350, 323] on input "Filter by product, collection, tag, vendor, product type, variant title, or inv…" at bounding box center [349, 323] width 1 height 1
radio input "true"
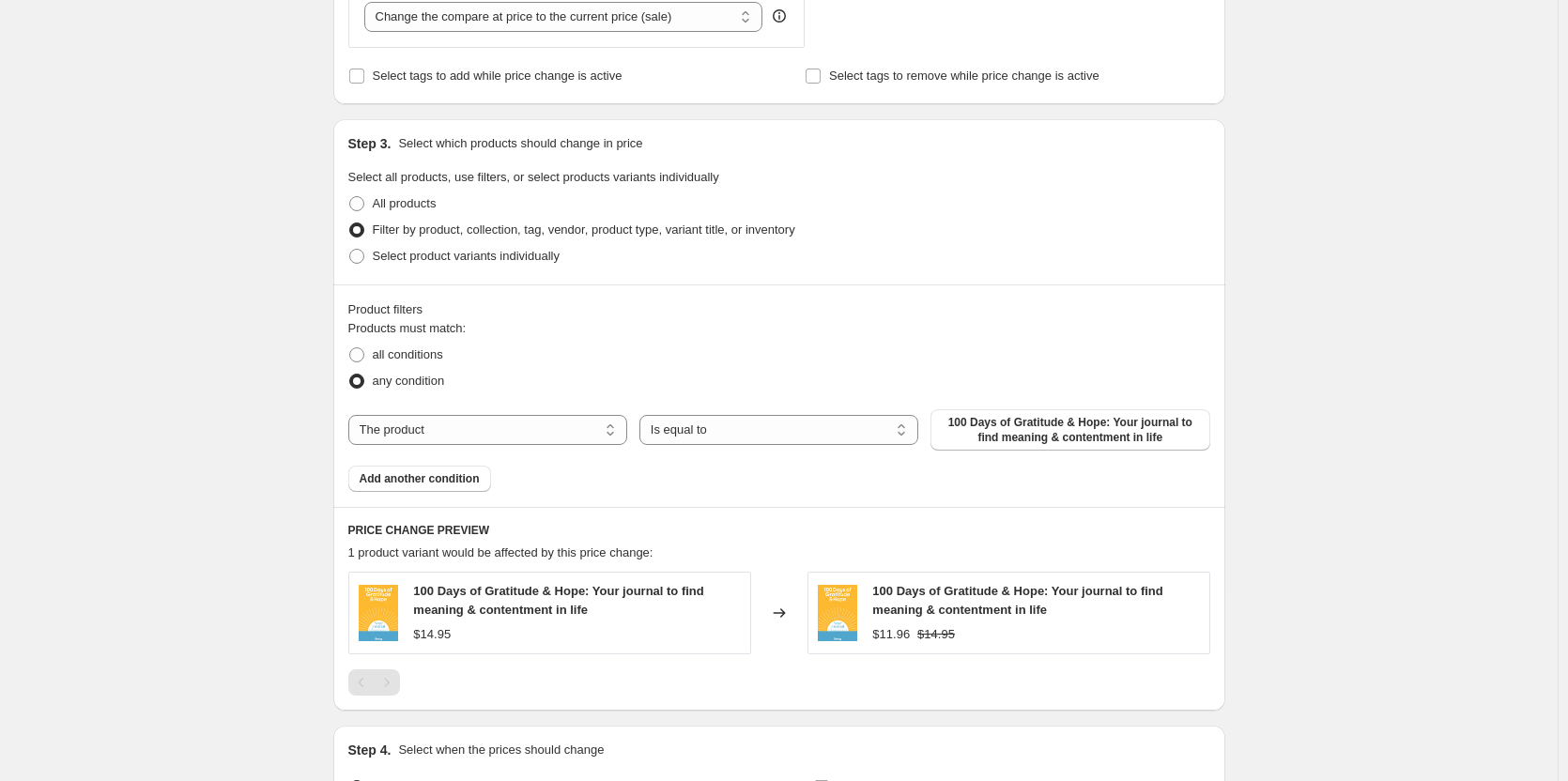
scroll to position [846, 0]
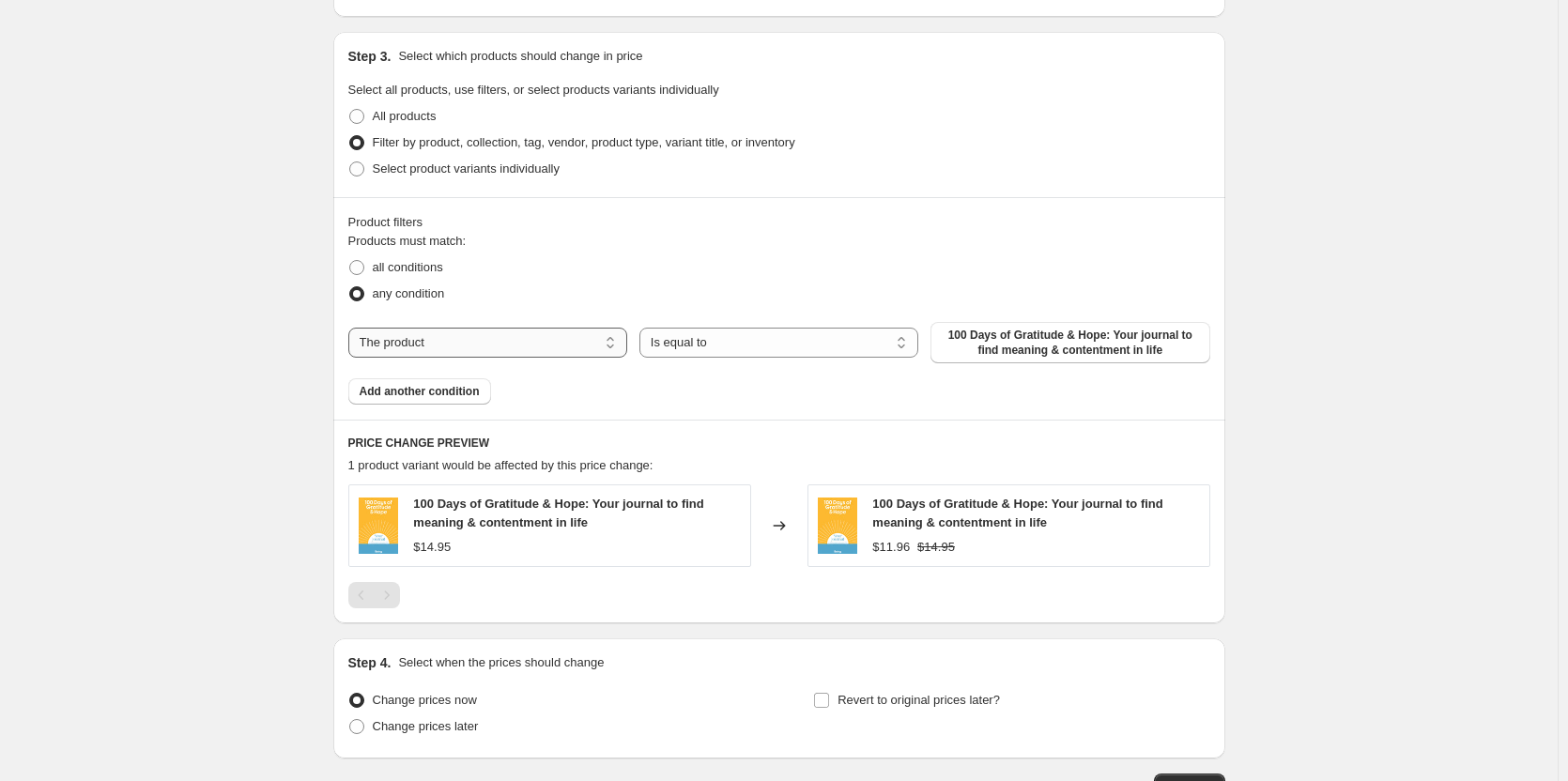
click at [510, 346] on select "The product The product's collection The product's tag The product's vendor The…" at bounding box center [488, 342] width 279 height 30
select select "title"
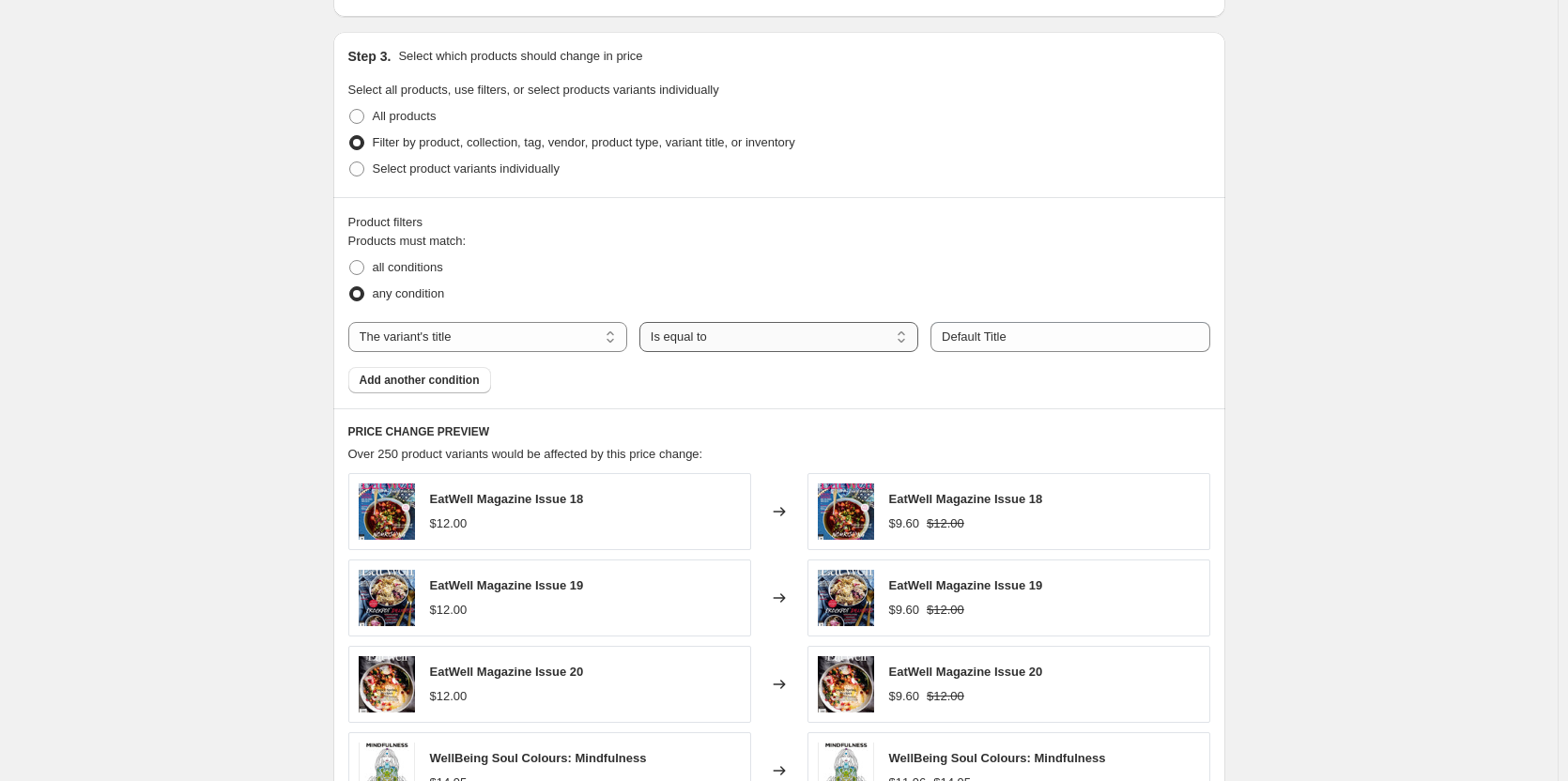
click at [754, 348] on select "Is equal to Is not equal to Contains" at bounding box center [779, 337] width 279 height 30
select select "not_equal"
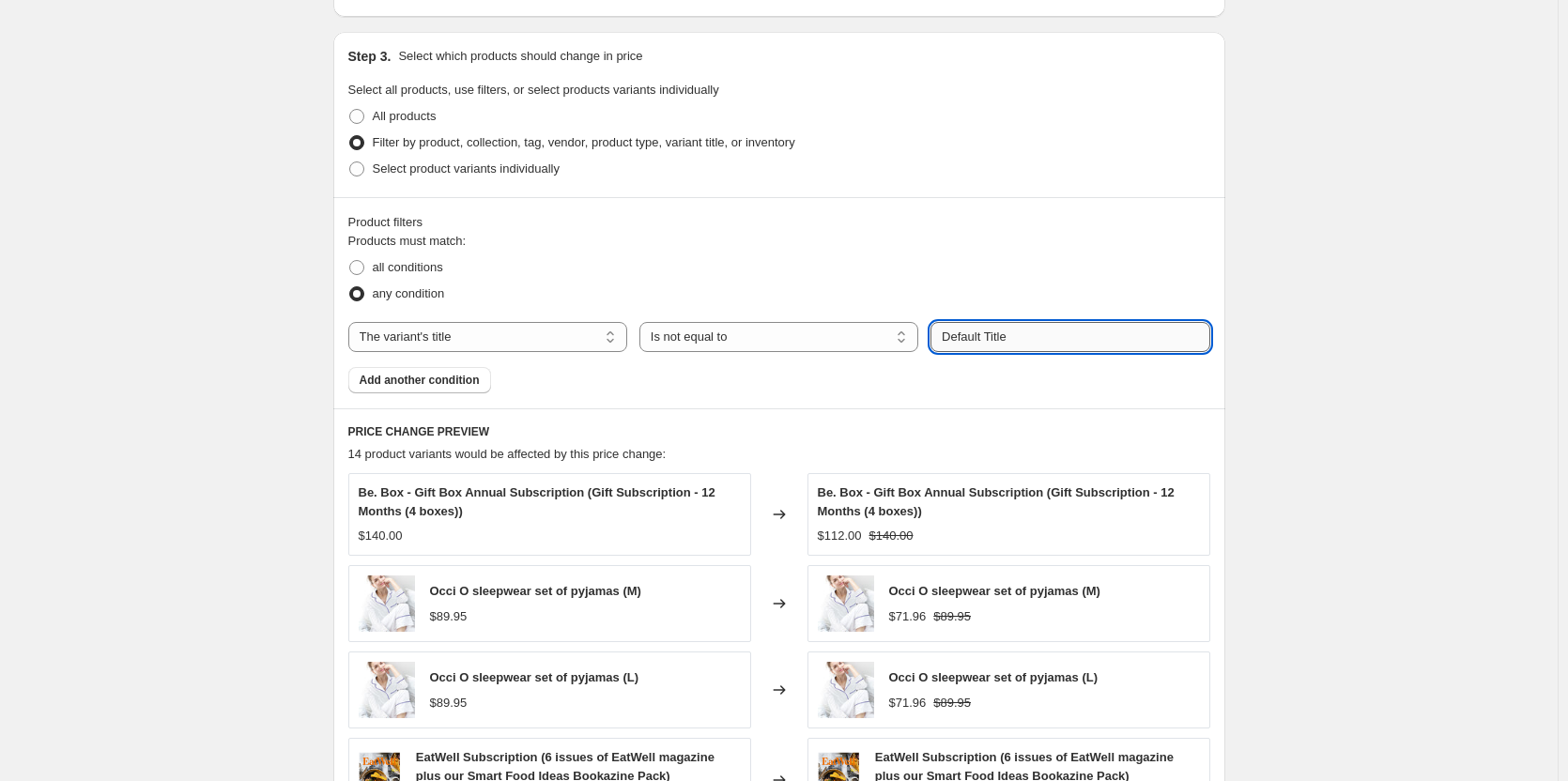
click at [1031, 337] on input "Default Title" at bounding box center [1070, 337] width 279 height 30
click at [1031, 338] on input "Default Title" at bounding box center [1070, 337] width 279 height 30
click at [1030, 338] on input "Default Title" at bounding box center [1070, 337] width 279 height 30
click at [528, 350] on select "The product The product's collection The product's tag The product's vendor The…" at bounding box center [488, 337] width 279 height 30
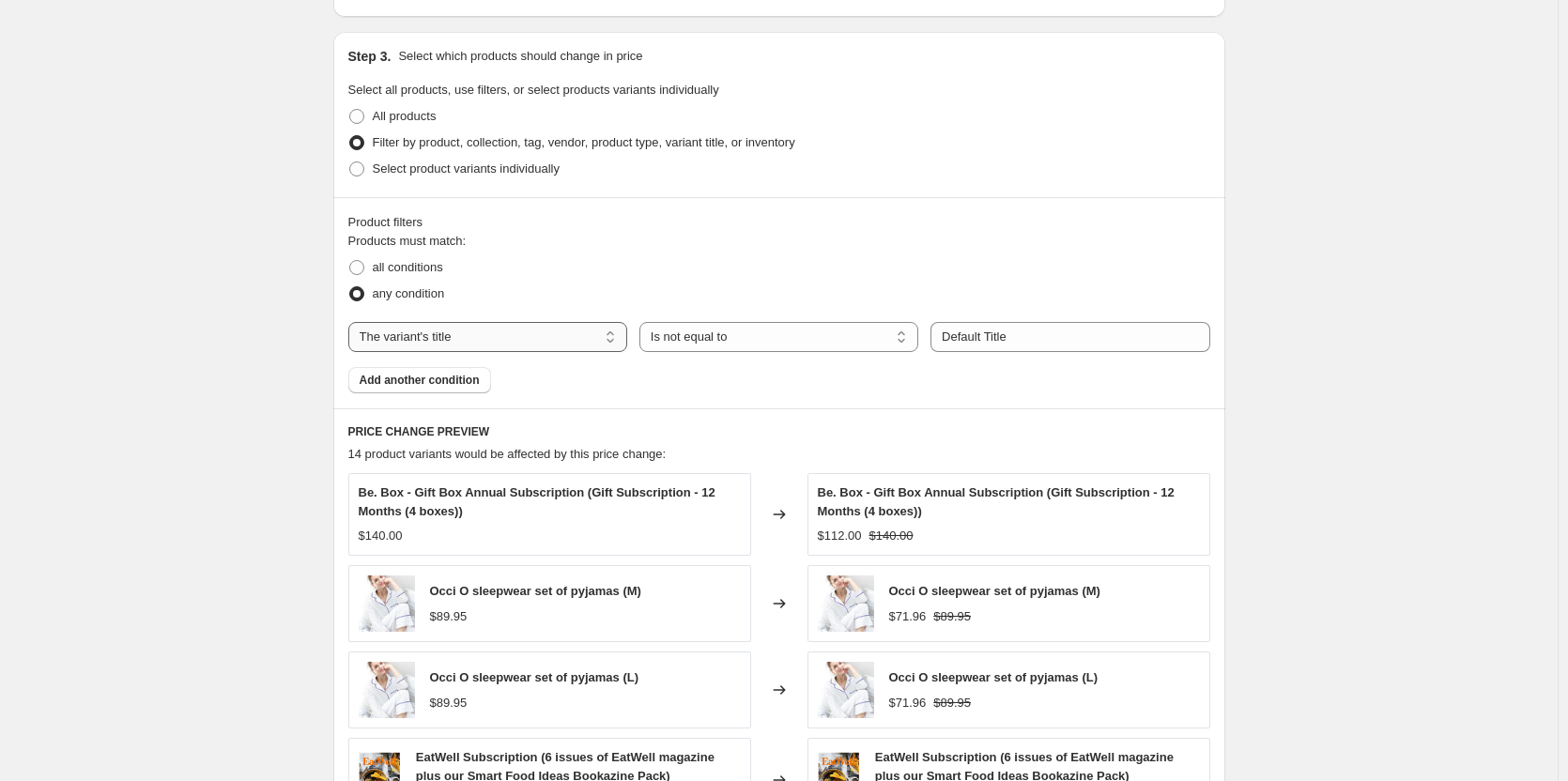
click at [528, 347] on select "The product The product's collection The product's tag The product's vendor The…" at bounding box center [488, 337] width 279 height 30
select select "tag"
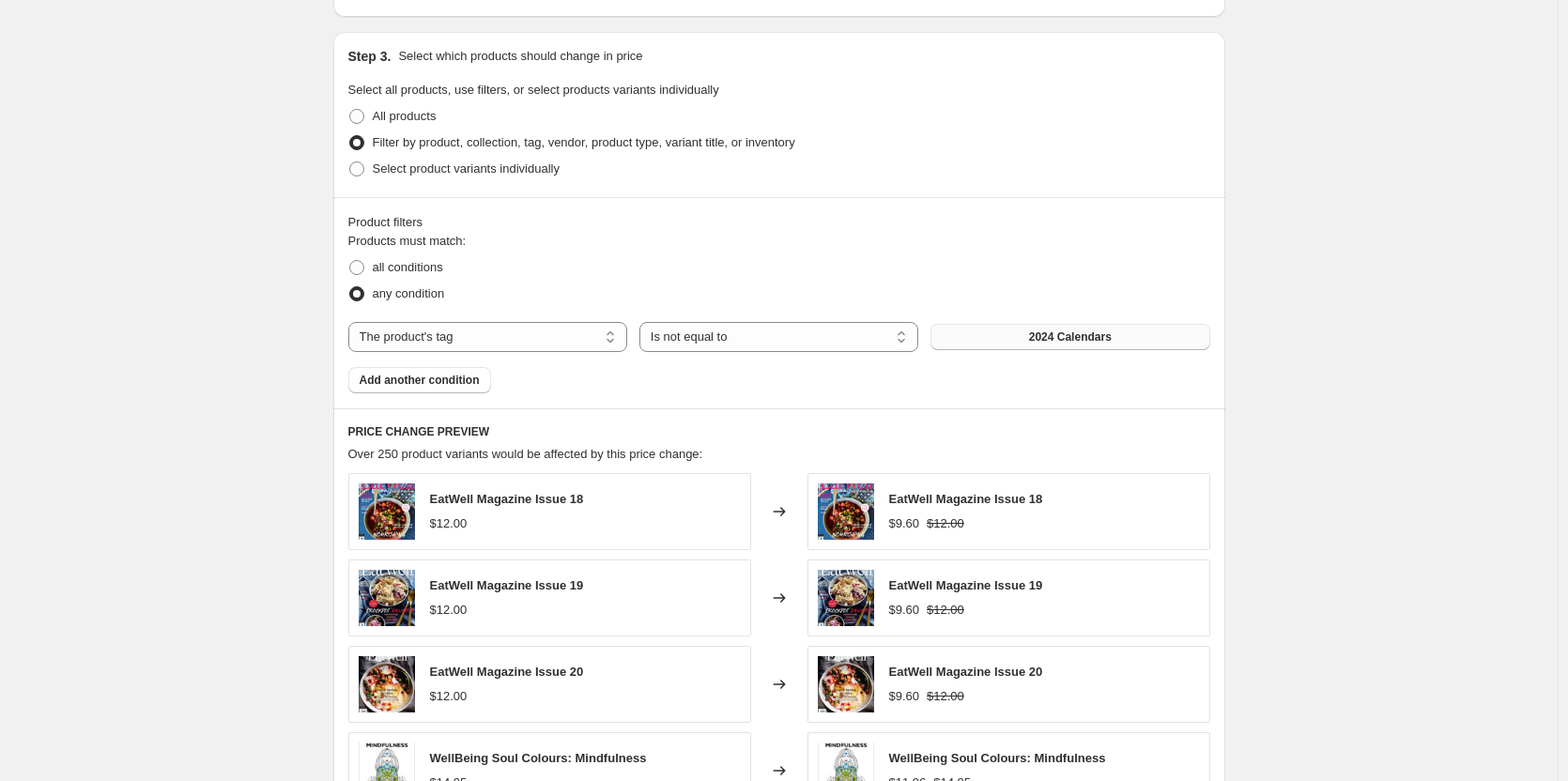
click at [1107, 336] on span "2024 Calendars" at bounding box center [1071, 336] width 83 height 15
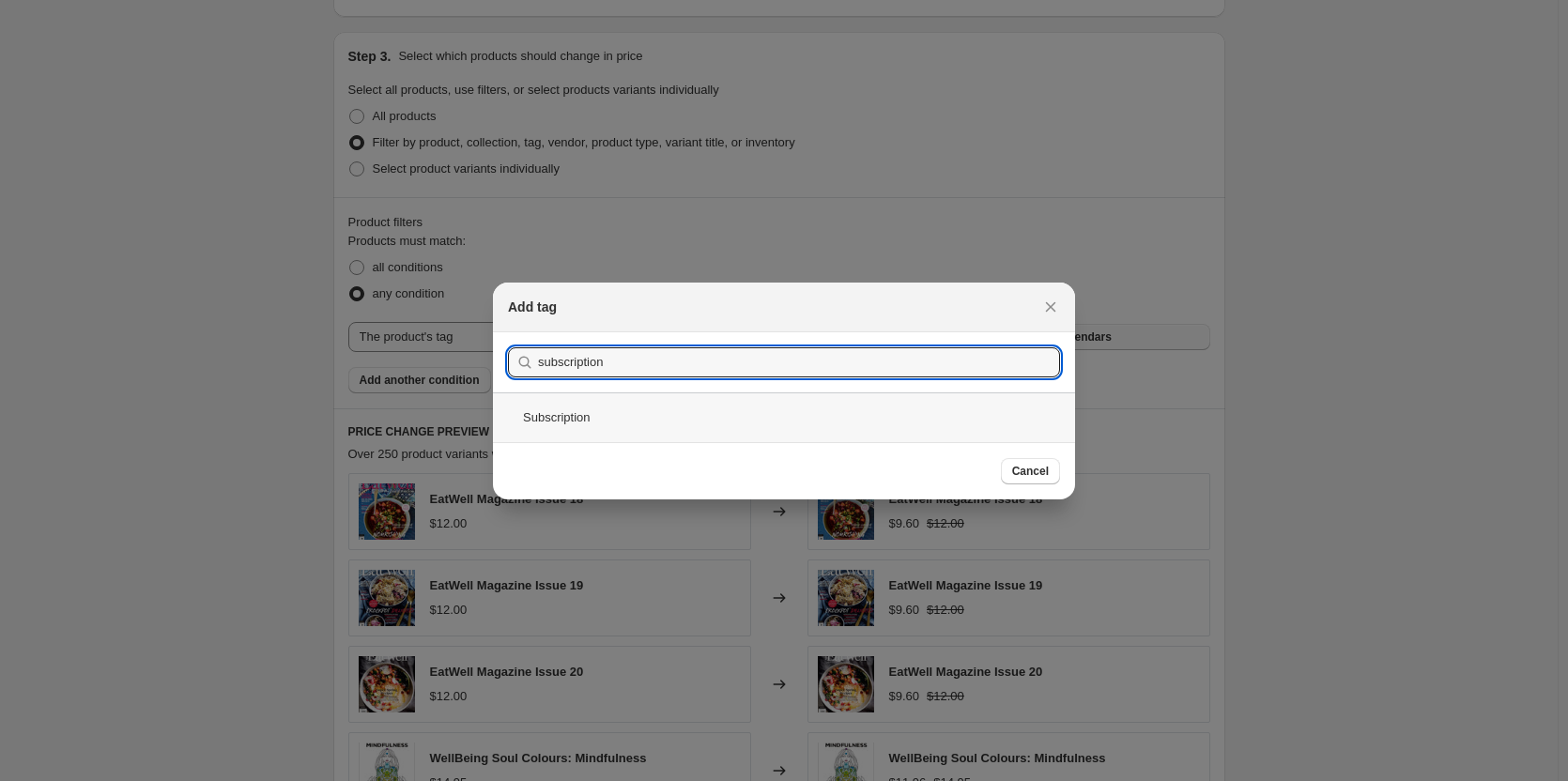
type input "subscription"
click at [618, 412] on div "Subscription" at bounding box center [784, 418] width 582 height 50
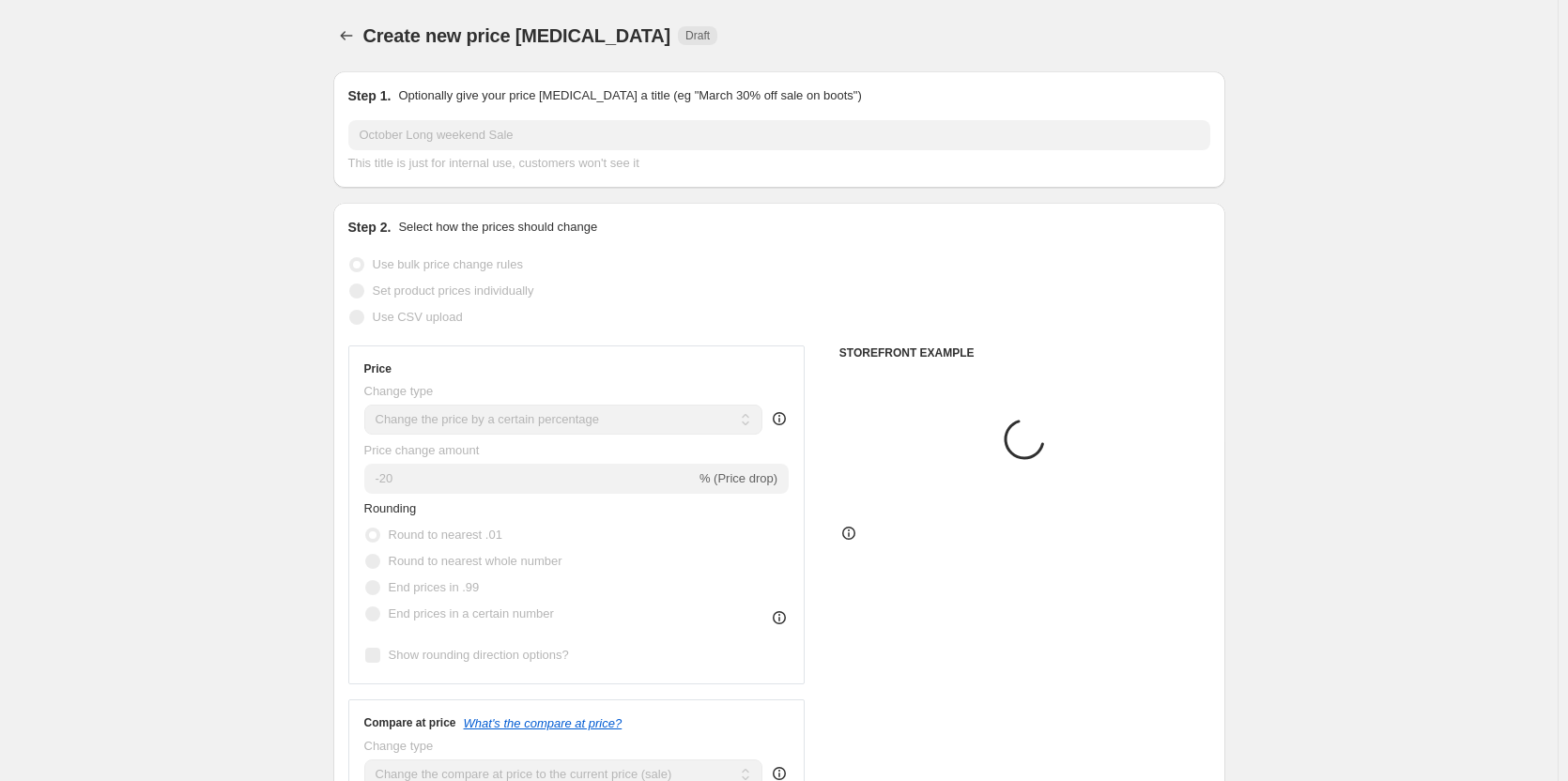
scroll to position [846, 0]
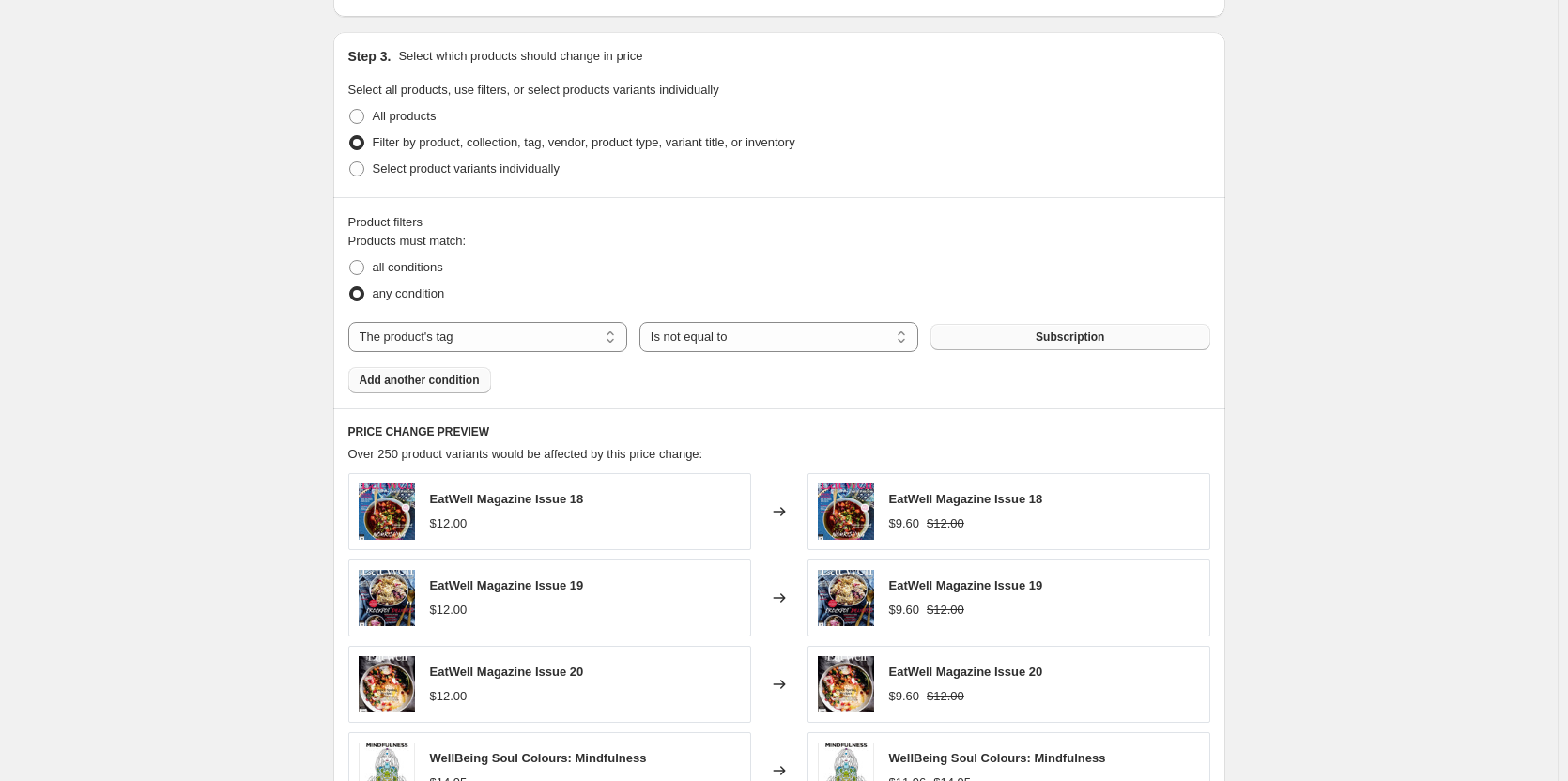
click at [434, 378] on span "Add another condition" at bounding box center [420, 380] width 120 height 15
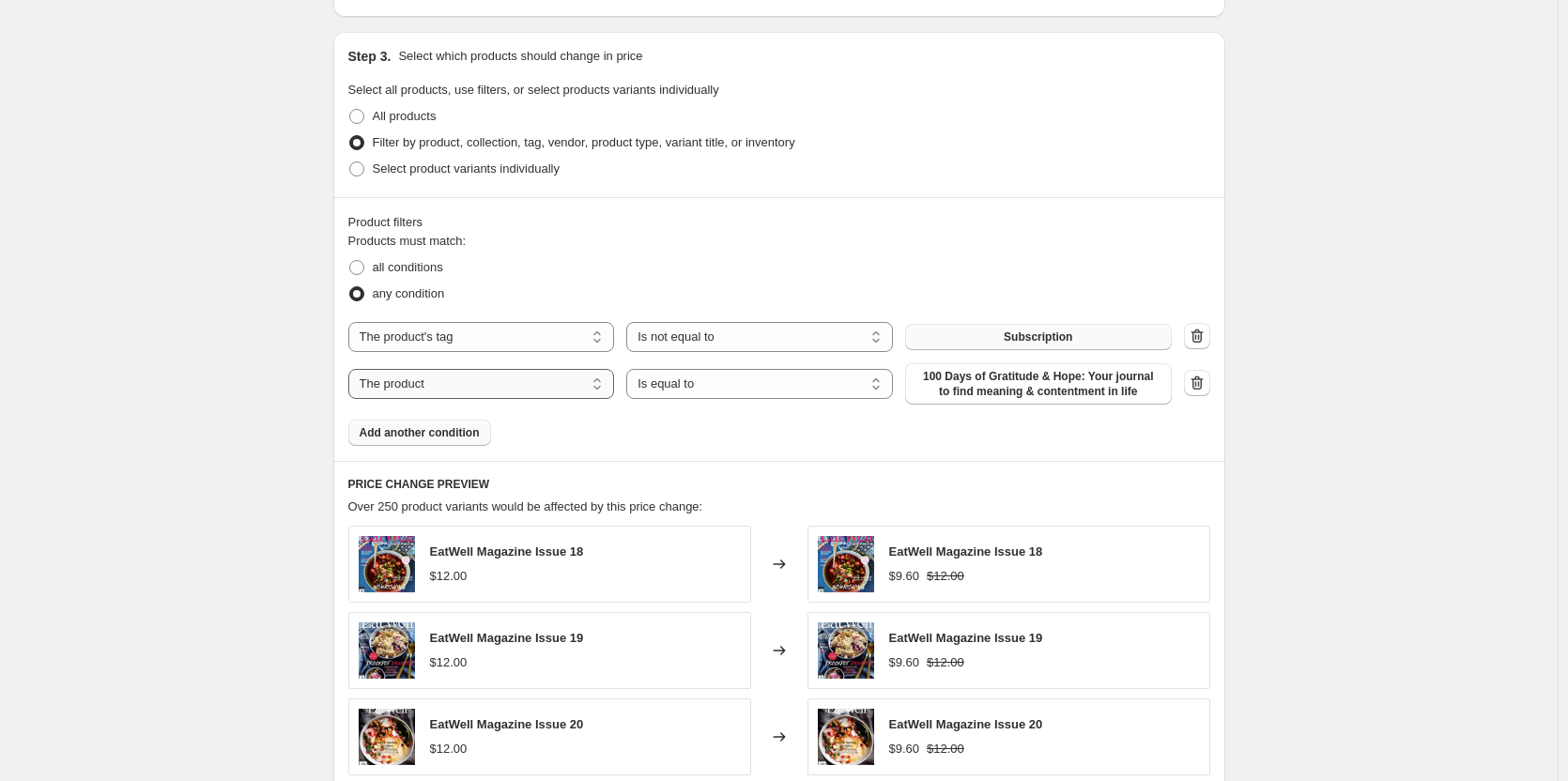
click at [417, 379] on select "The product The product's collection The product's tag The product's vendor The…" at bounding box center [482, 384] width 267 height 30
drag, startPoint x: 766, startPoint y: 408, endPoint x: 751, endPoint y: 385, distance: 27.5
click at [766, 408] on div "Products must match: all conditions any condition The product The product's col…" at bounding box center [779, 338] width 863 height 214
click at [745, 377] on select "Is equal to Is not equal to" at bounding box center [760, 384] width 267 height 30
select select "not_equal"
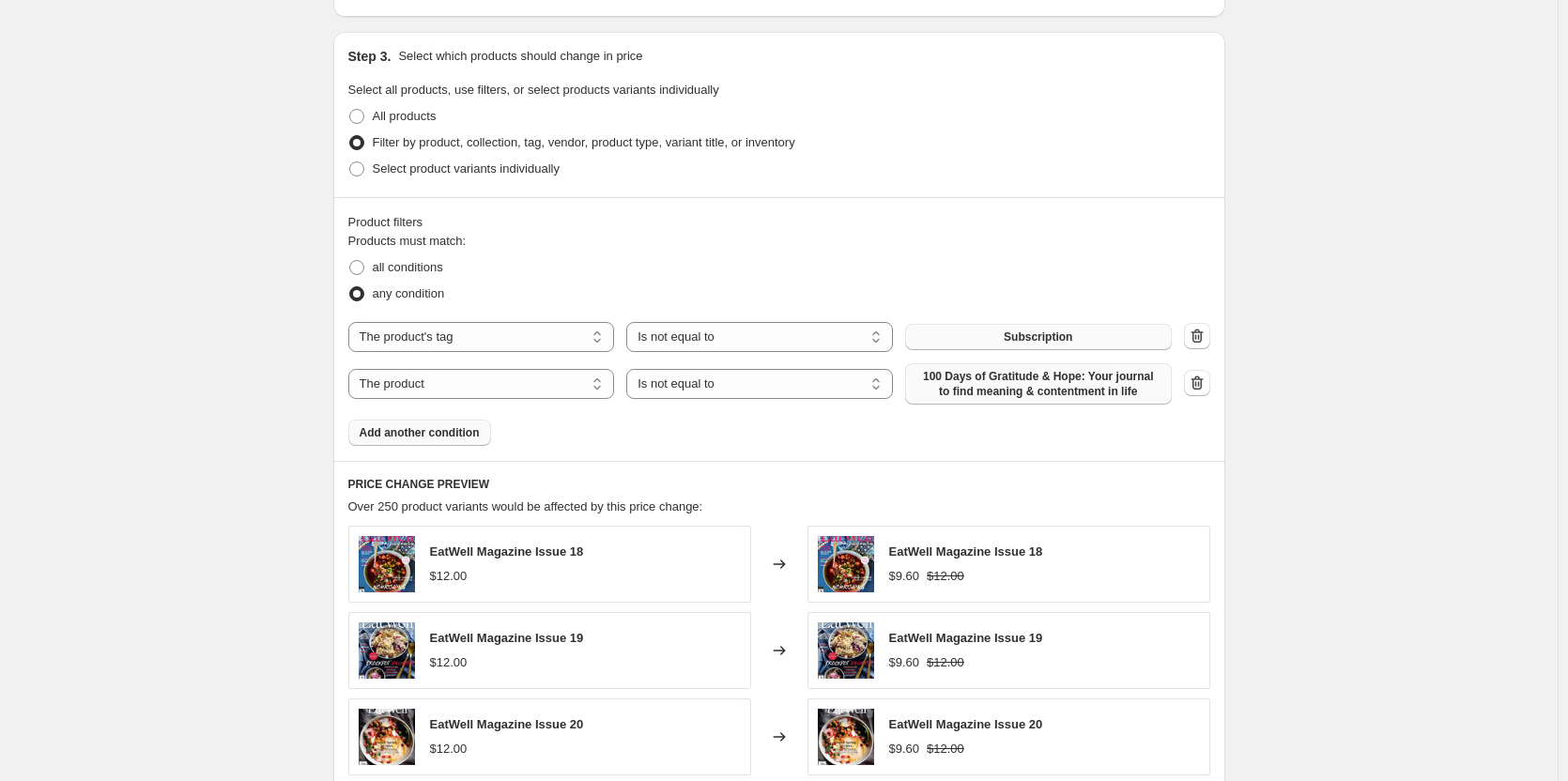
click at [960, 382] on span "100 Days of Gratitude & Hope: Your journal to find meaning & contentment in life" at bounding box center [1038, 384] width 244 height 30
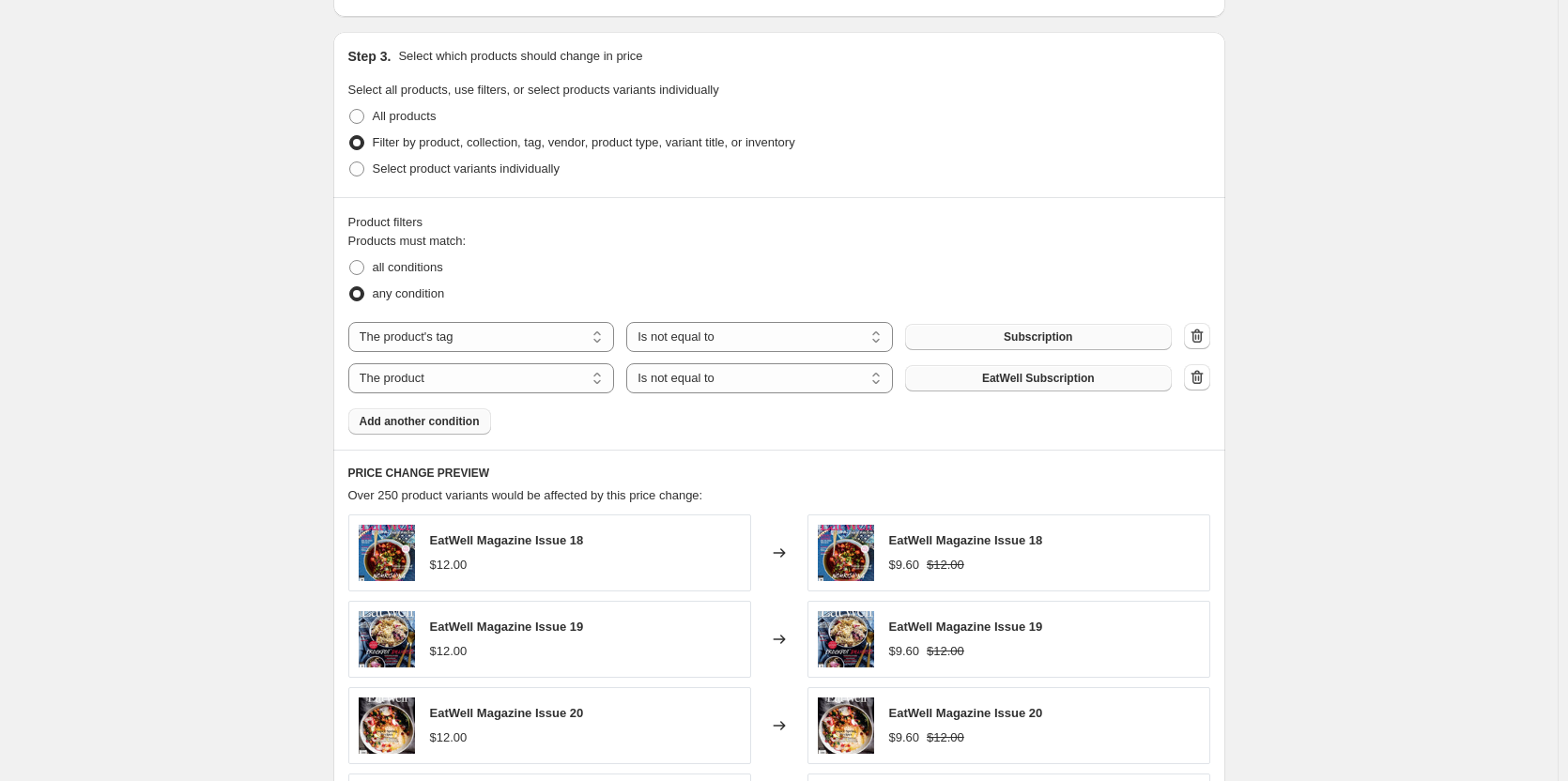
click at [442, 428] on span "Add another condition" at bounding box center [420, 421] width 120 height 15
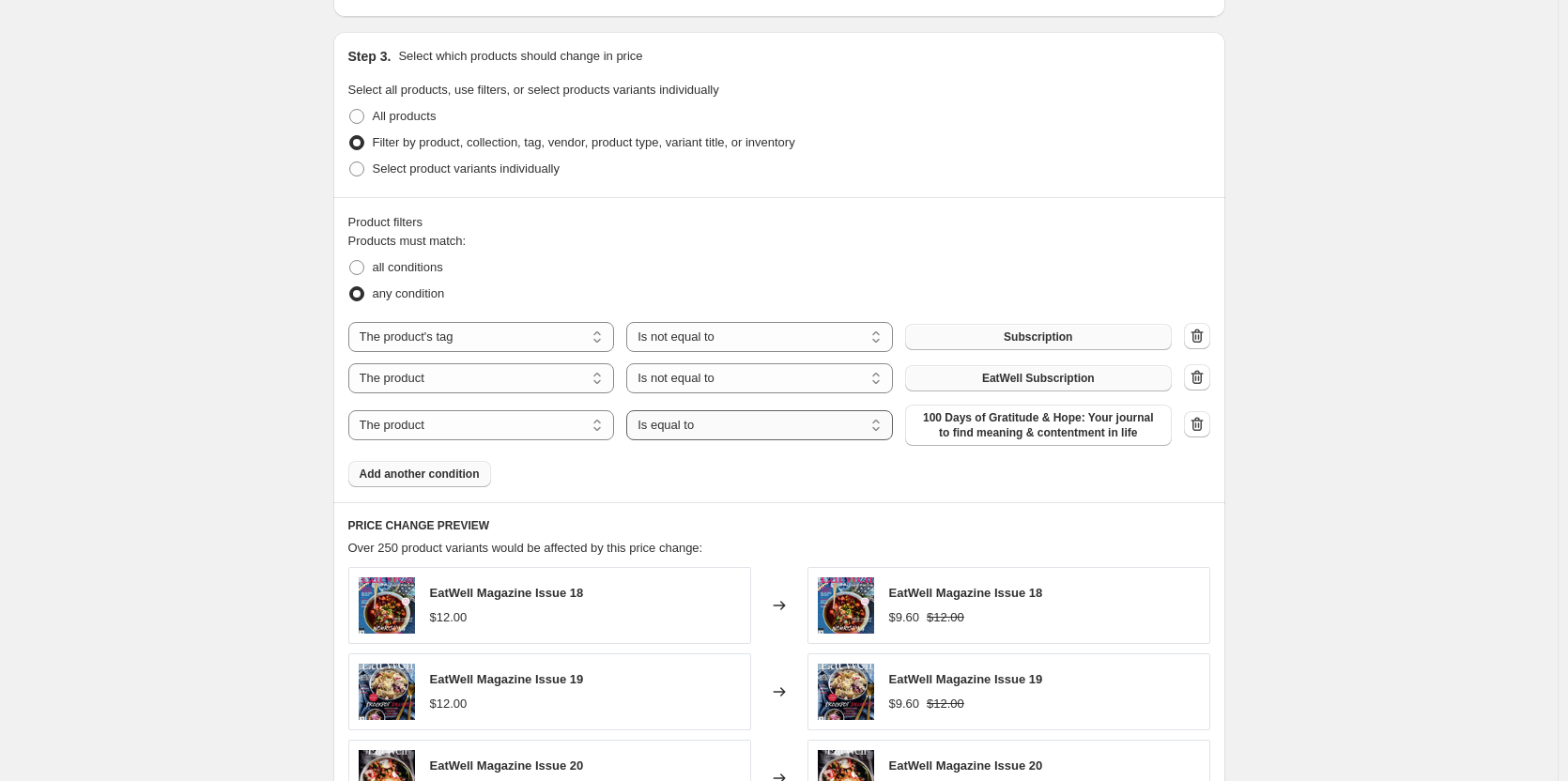
click at [790, 423] on select "Is equal to Is not equal to" at bounding box center [760, 426] width 267 height 30
select select "not_equal"
click at [1105, 432] on span "100 Days of Gratitude & Hope: Your journal to find meaning & contentment in life" at bounding box center [1038, 426] width 244 height 30
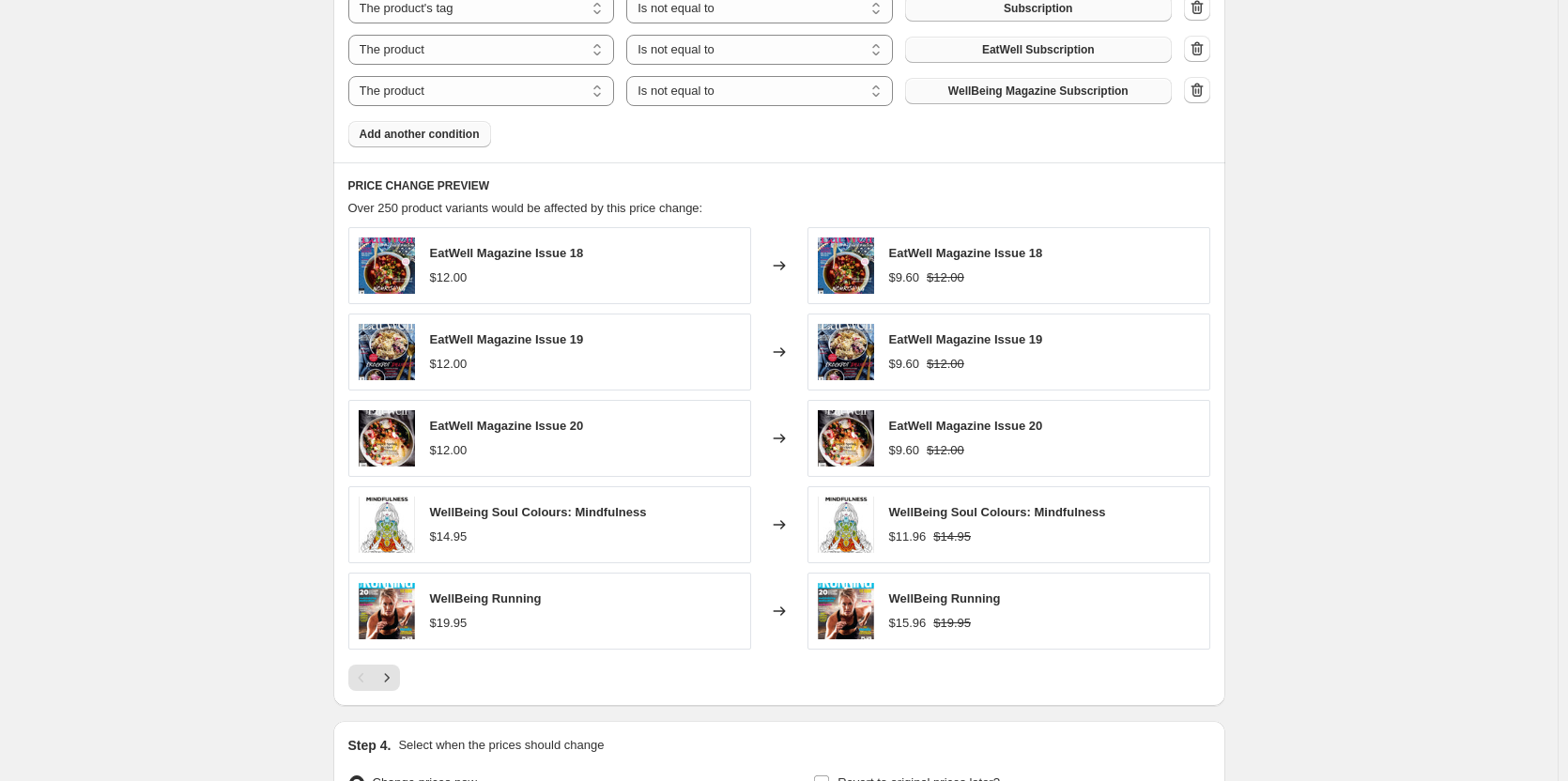
scroll to position [1390, 0]
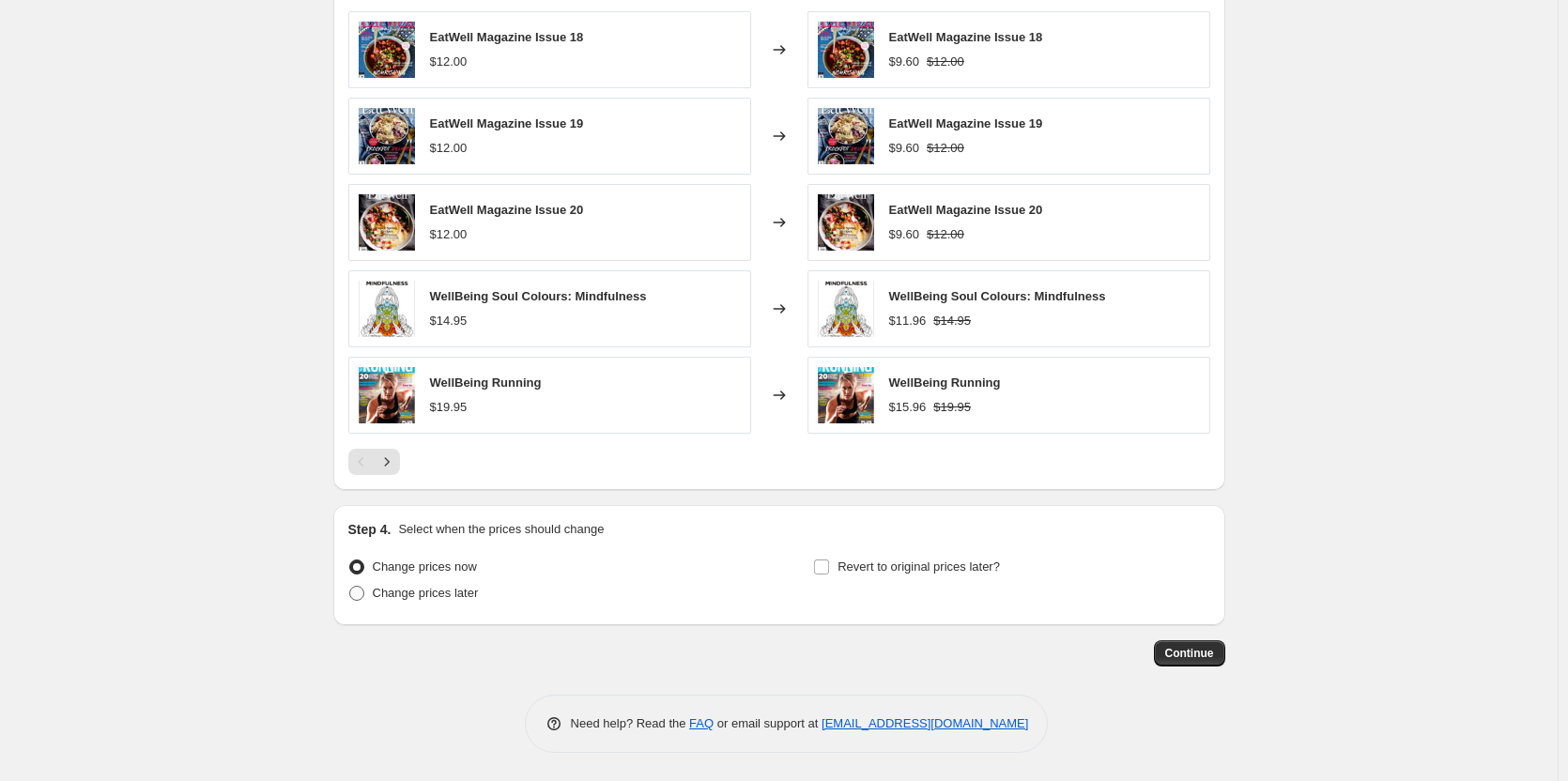
click at [394, 599] on span "Change prices later" at bounding box center [426, 593] width 106 height 14
click at [350, 587] on input "Change prices later" at bounding box center [349, 586] width 1 height 1
radio input "true"
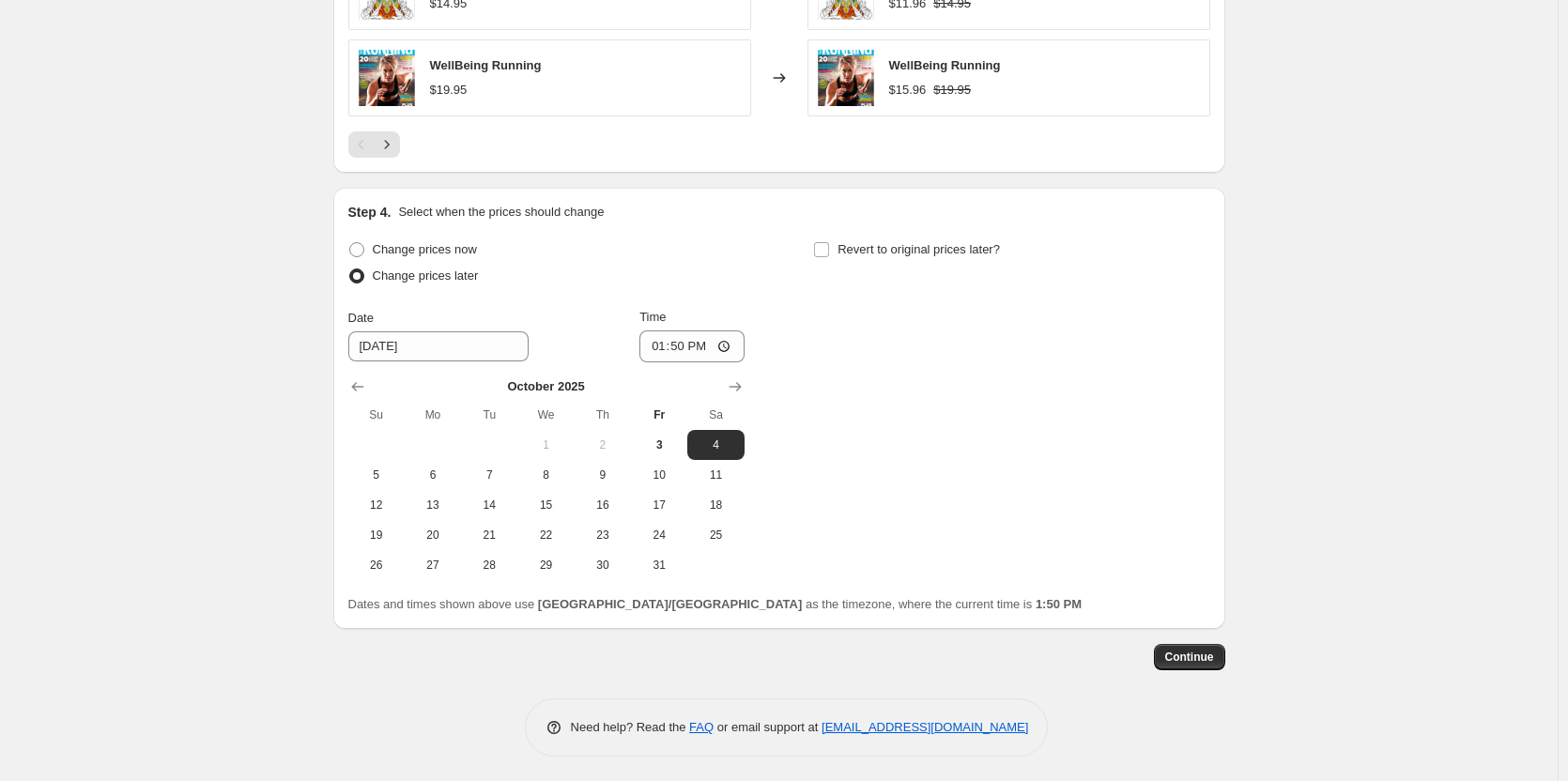
scroll to position [1711, 0]
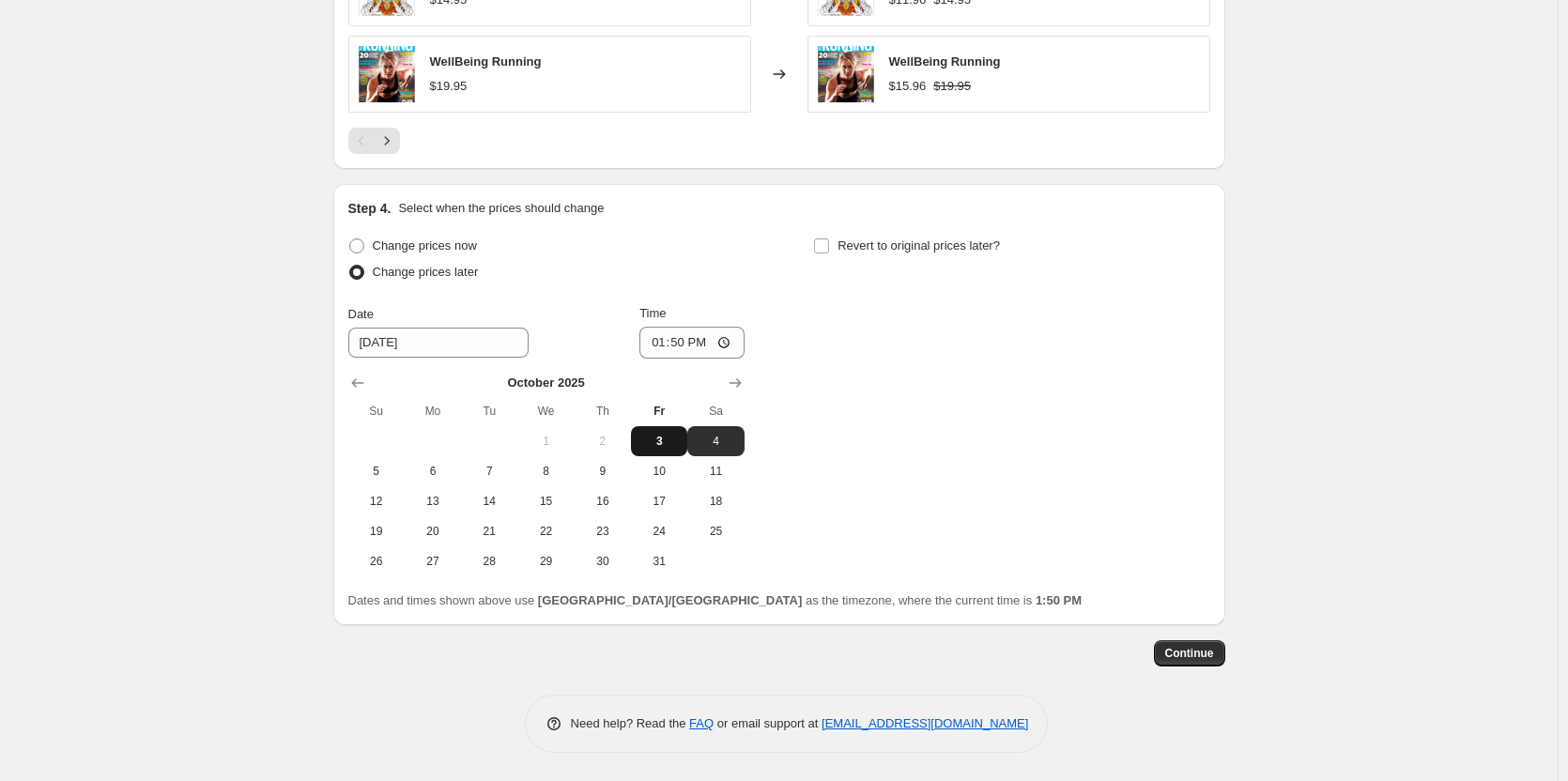
click at [664, 443] on span "3" at bounding box center [660, 441] width 42 height 15
type input "10/3/2025"
click at [649, 335] on input "13:50" at bounding box center [692, 343] width 105 height 32
type input "17:00"
click at [839, 310] on div "Change prices now Change prices later Date 10/3/2025 Time 17:00 October 2025 Su…" at bounding box center [779, 404] width 863 height 343
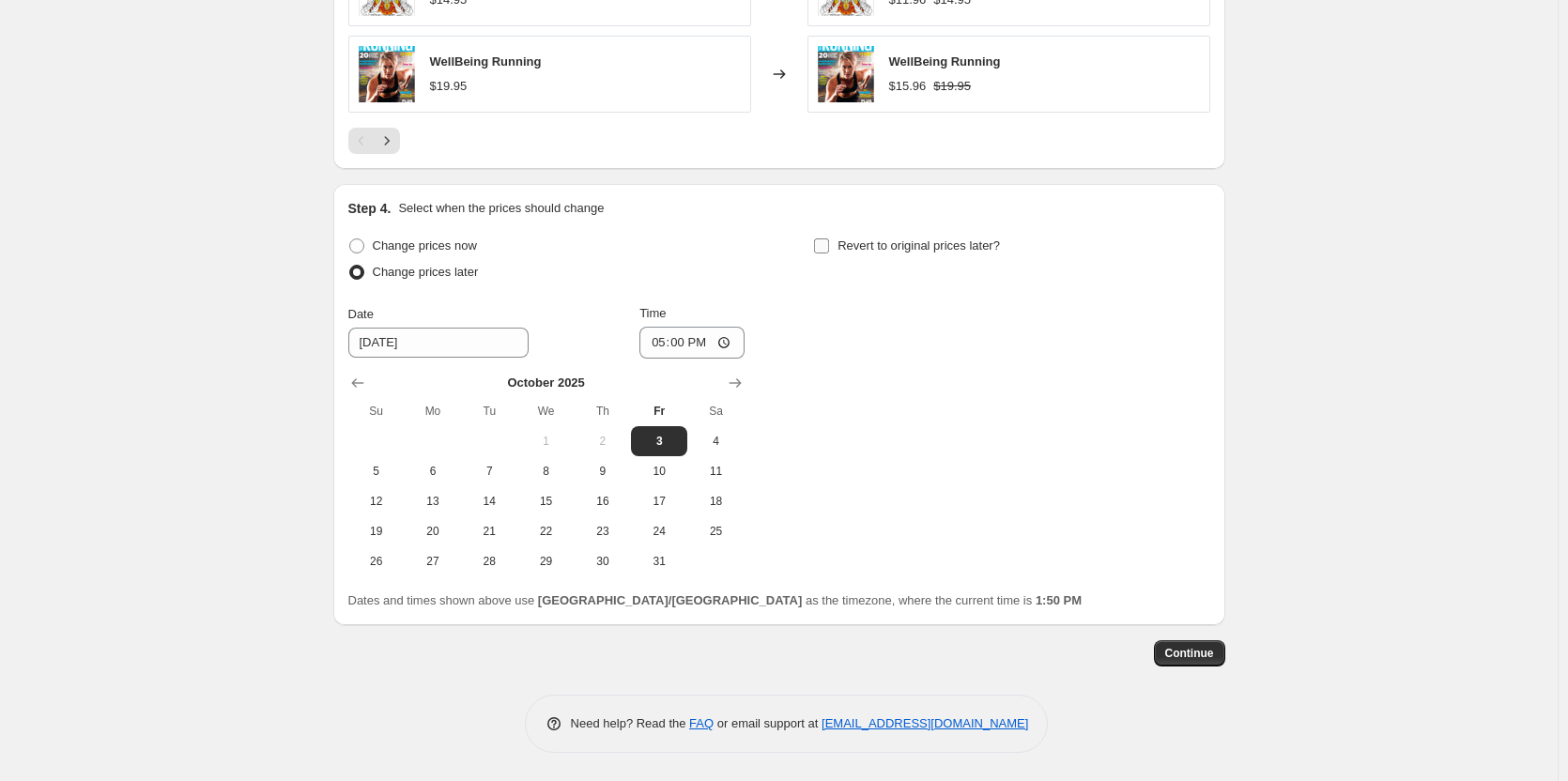
click at [830, 238] on span at bounding box center [821, 246] width 17 height 17
click at [830, 239] on input "Revert to original prices later?" at bounding box center [821, 246] width 15 height 15
checkbox input "true"
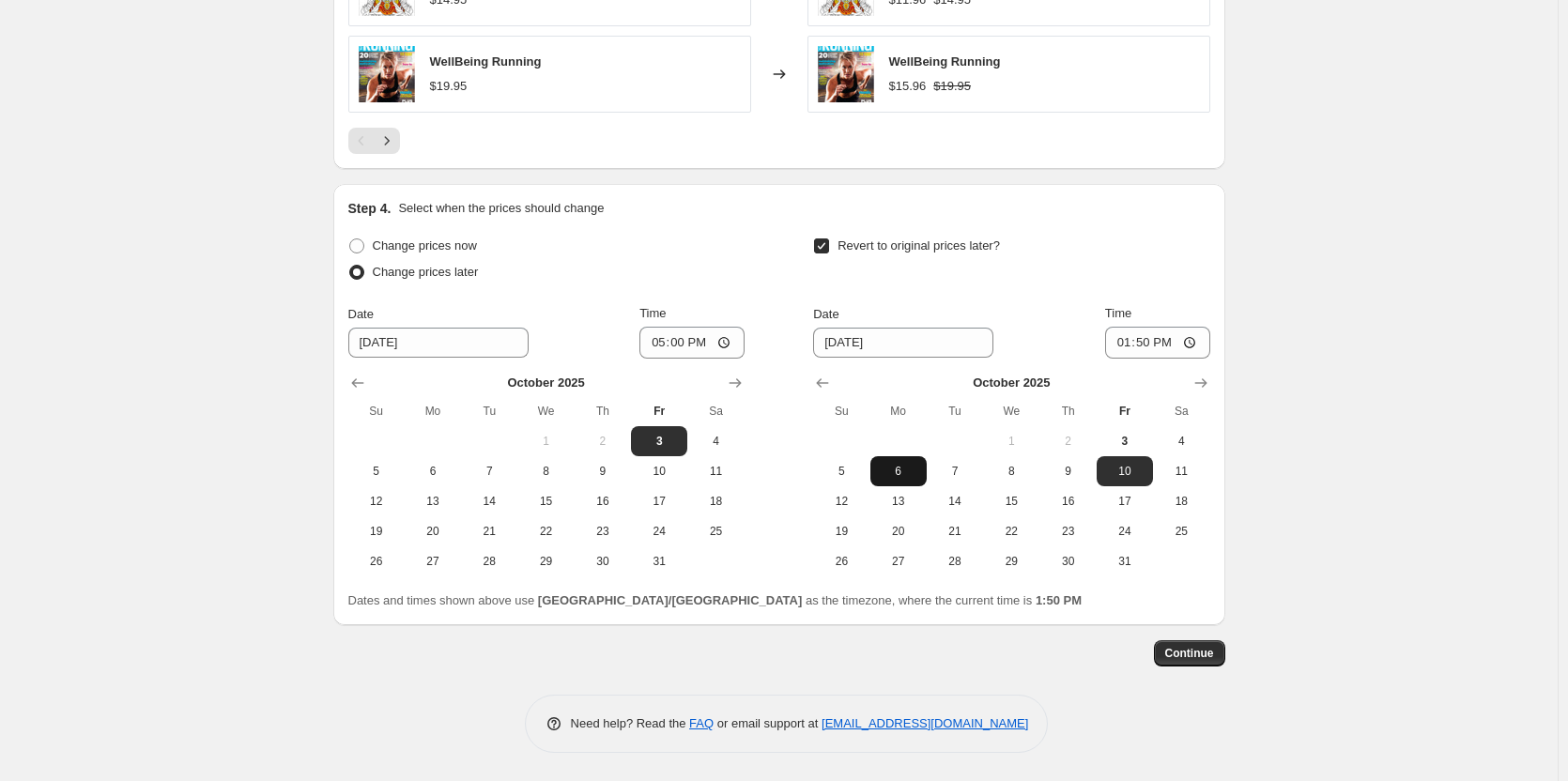
drag, startPoint x: 900, startPoint y: 498, endPoint x: 900, endPoint y: 474, distance: 24.0
click at [900, 474] on tbody "1 2 3 4 5 6 7 8 9 10 11 12 13 14 15 16 17 18 19 20 21 22 23 24 25 26 27 28 29 3…" at bounding box center [1011, 501] width 396 height 150
click at [900, 474] on span "6" at bounding box center [899, 471] width 42 height 15
type input "10/6/2025"
click at [1125, 341] on input "13:50" at bounding box center [1158, 343] width 105 height 32
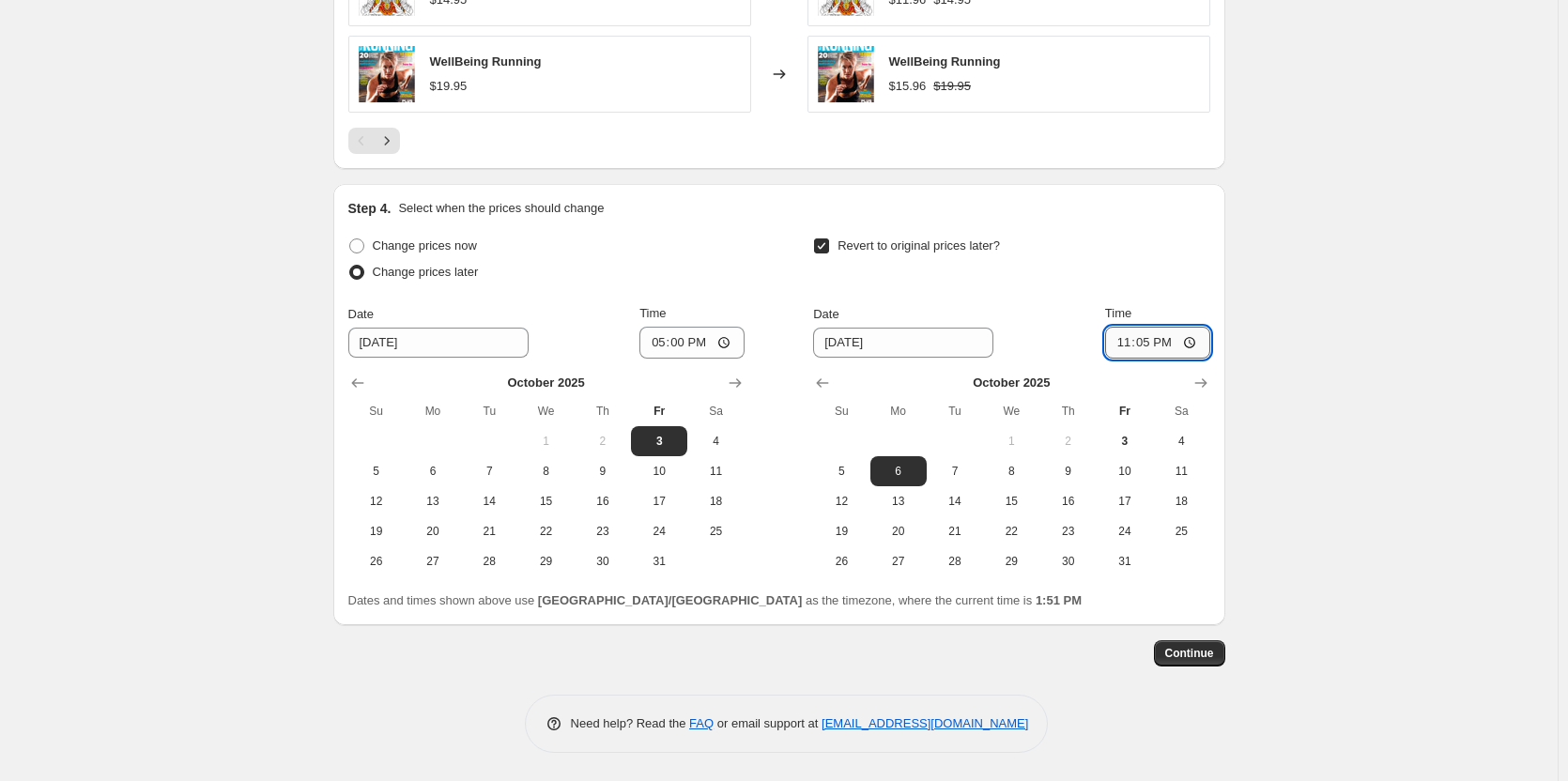
type input "23:59"
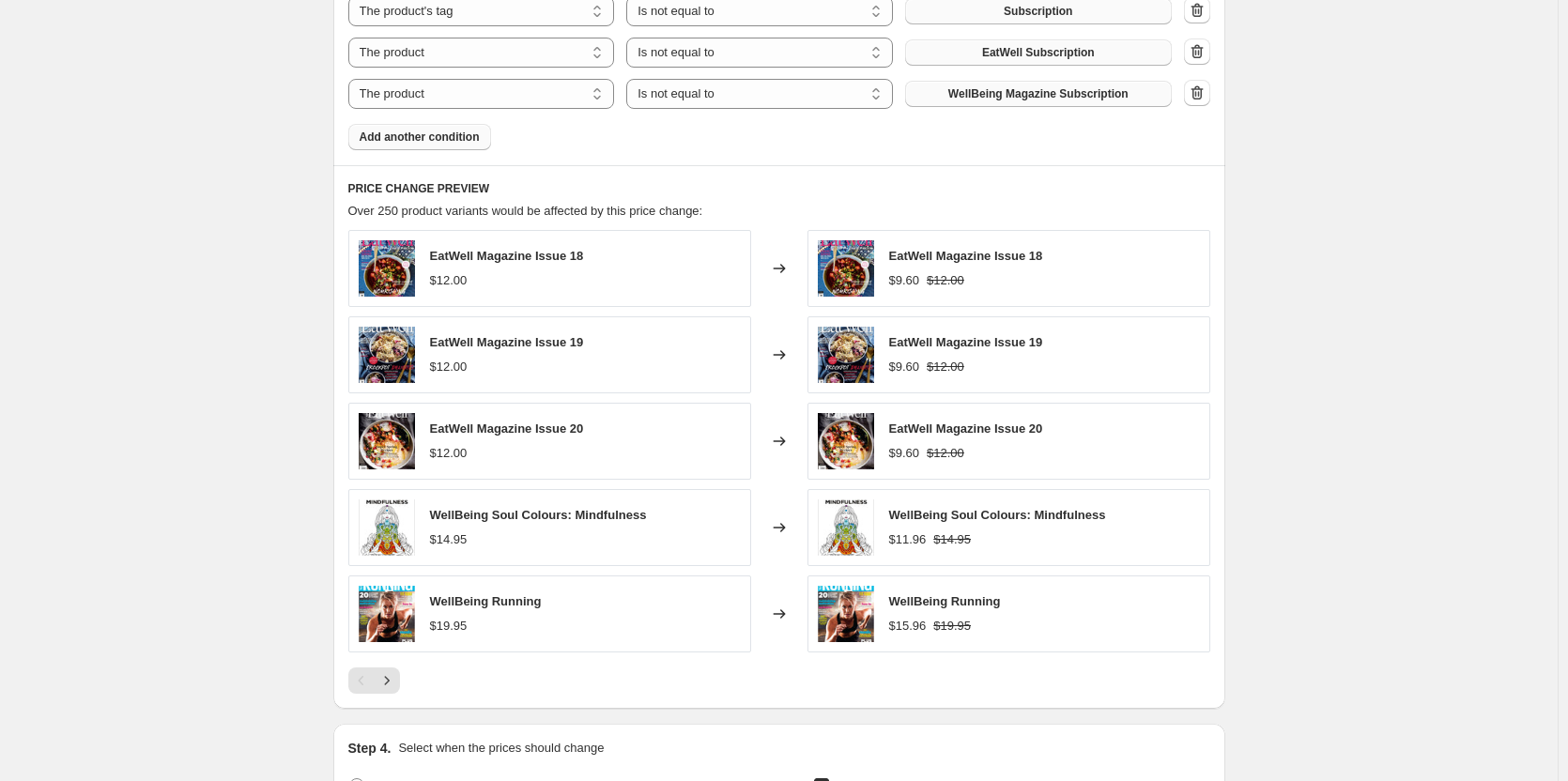
scroll to position [1335, 0]
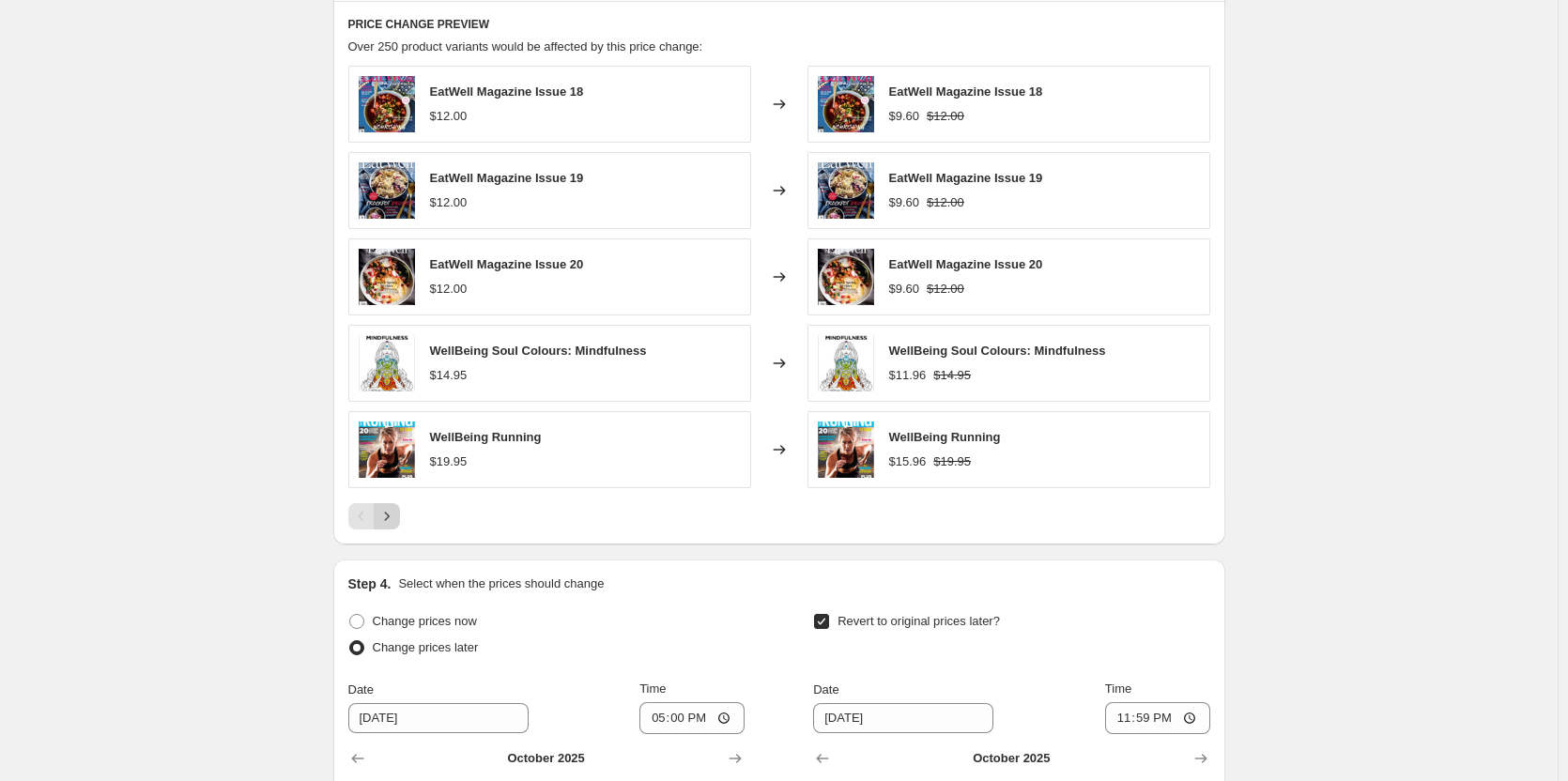
click at [396, 524] on icon "Next" at bounding box center [386, 516] width 19 height 19
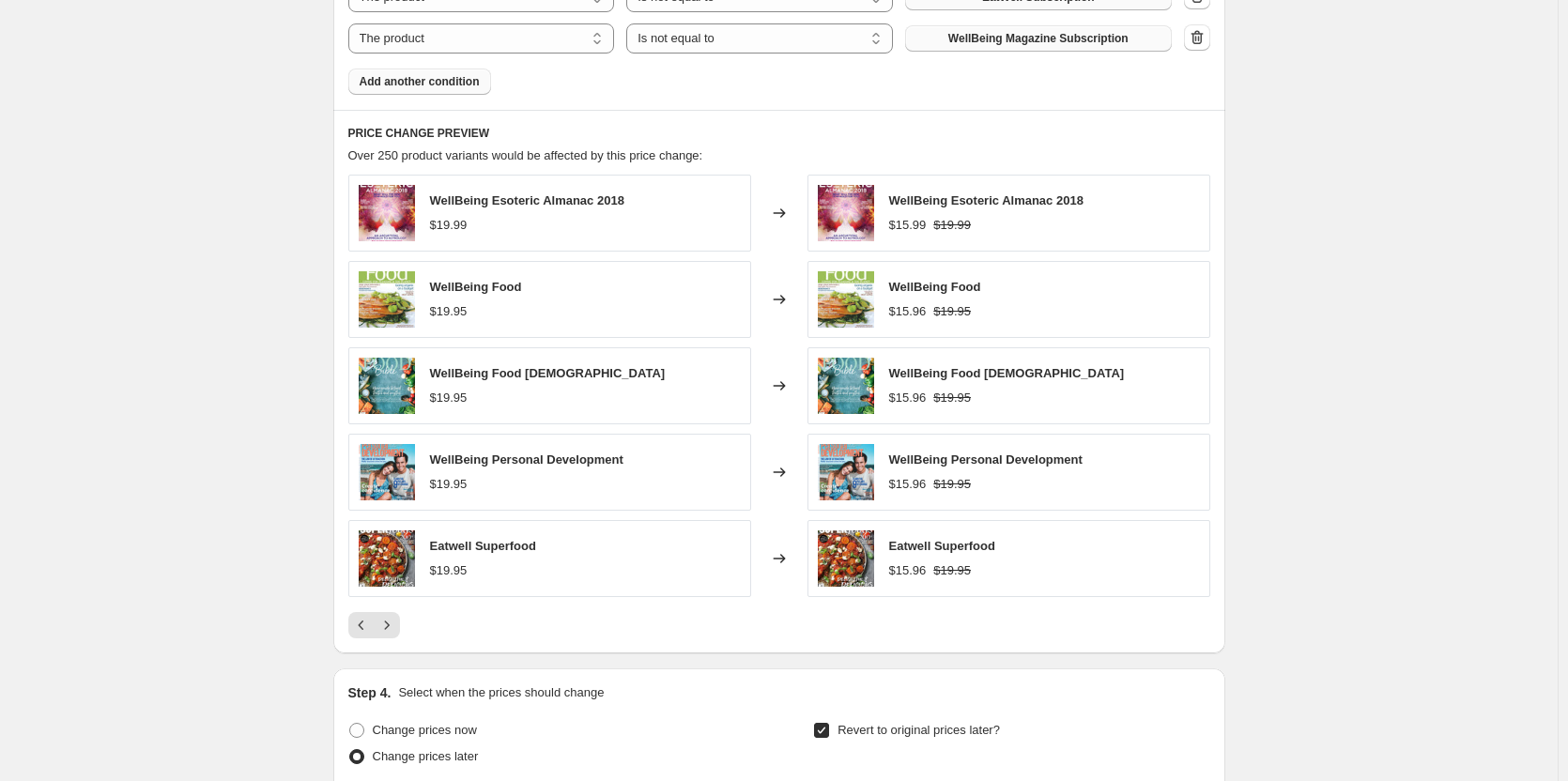
scroll to position [1242, 0]
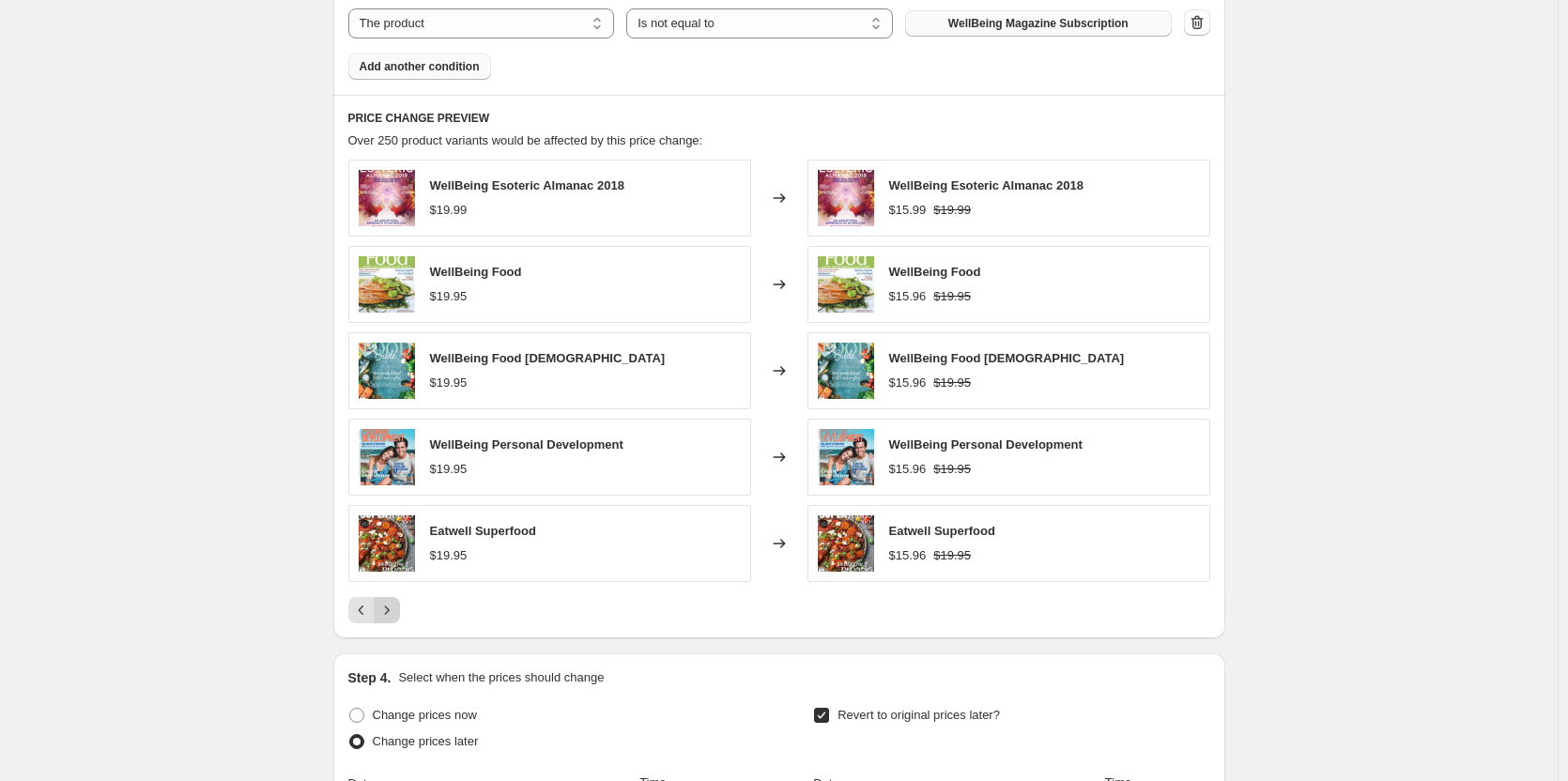
click at [387, 608] on icon "Next" at bounding box center [386, 610] width 19 height 19
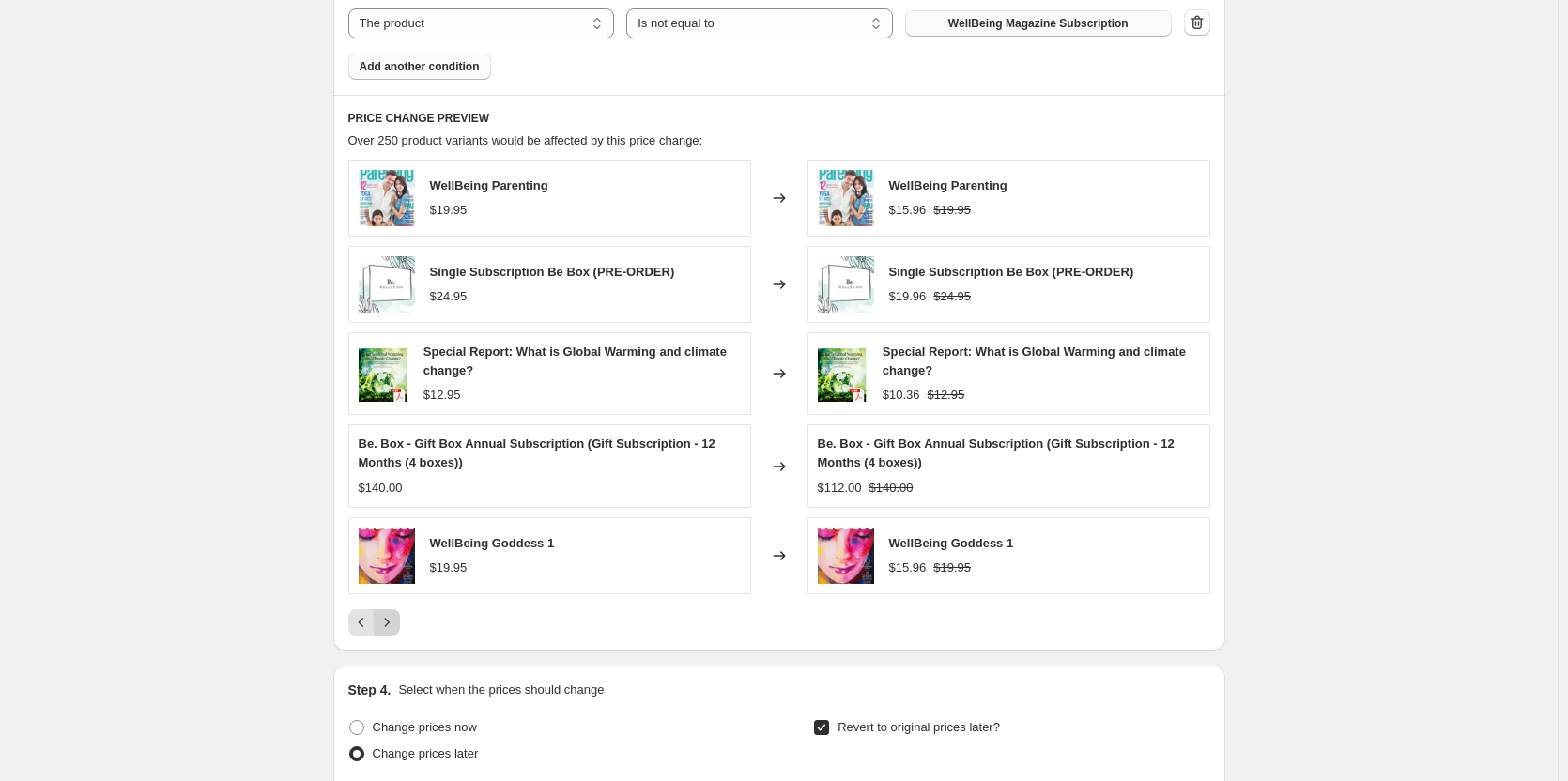
click at [396, 619] on icon "Next" at bounding box center [386, 622] width 19 height 19
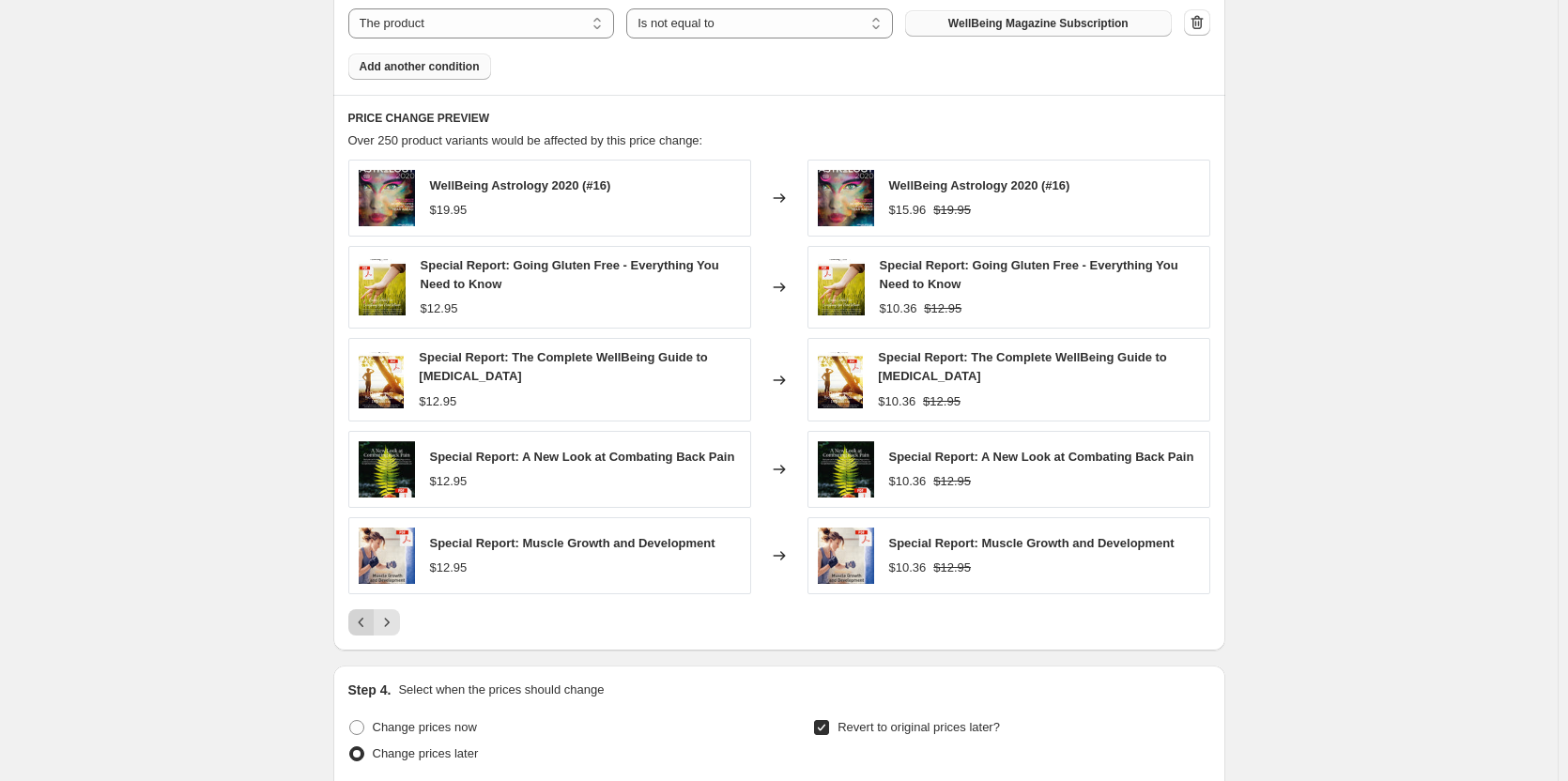
click at [352, 619] on button "Previous" at bounding box center [361, 623] width 26 height 26
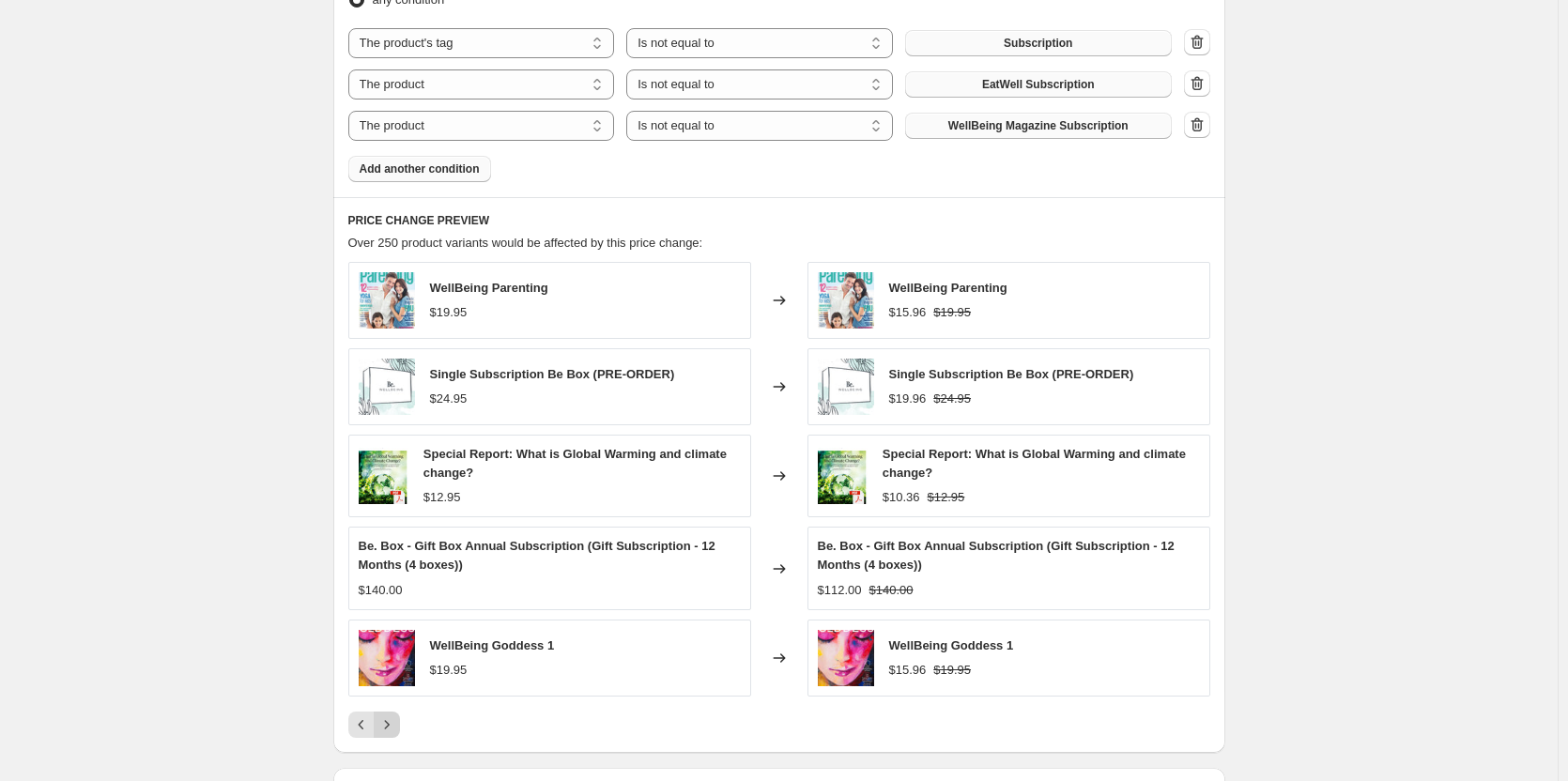
scroll to position [1054, 0]
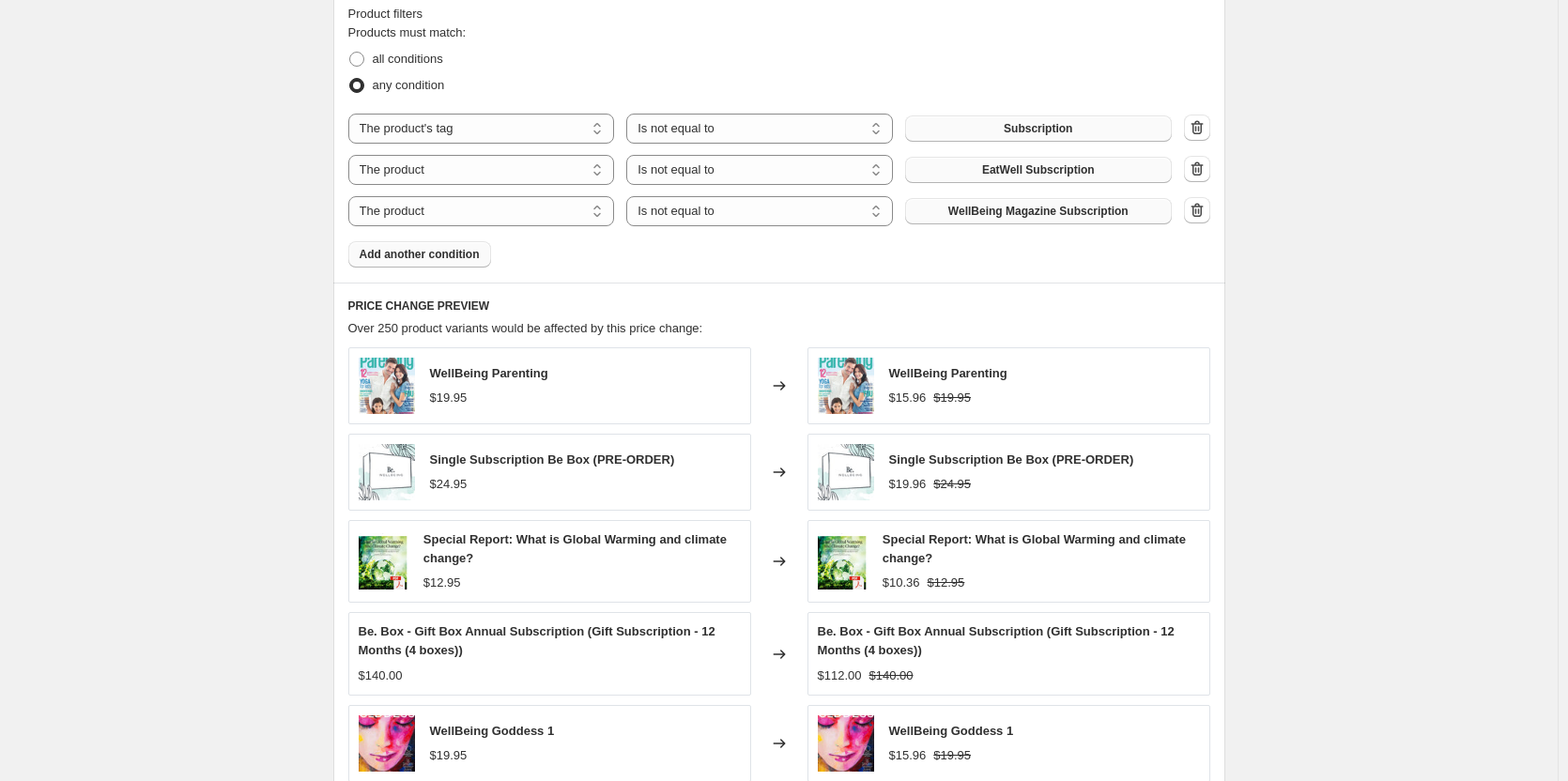
click at [439, 257] on span "Add another condition" at bounding box center [420, 254] width 120 height 15
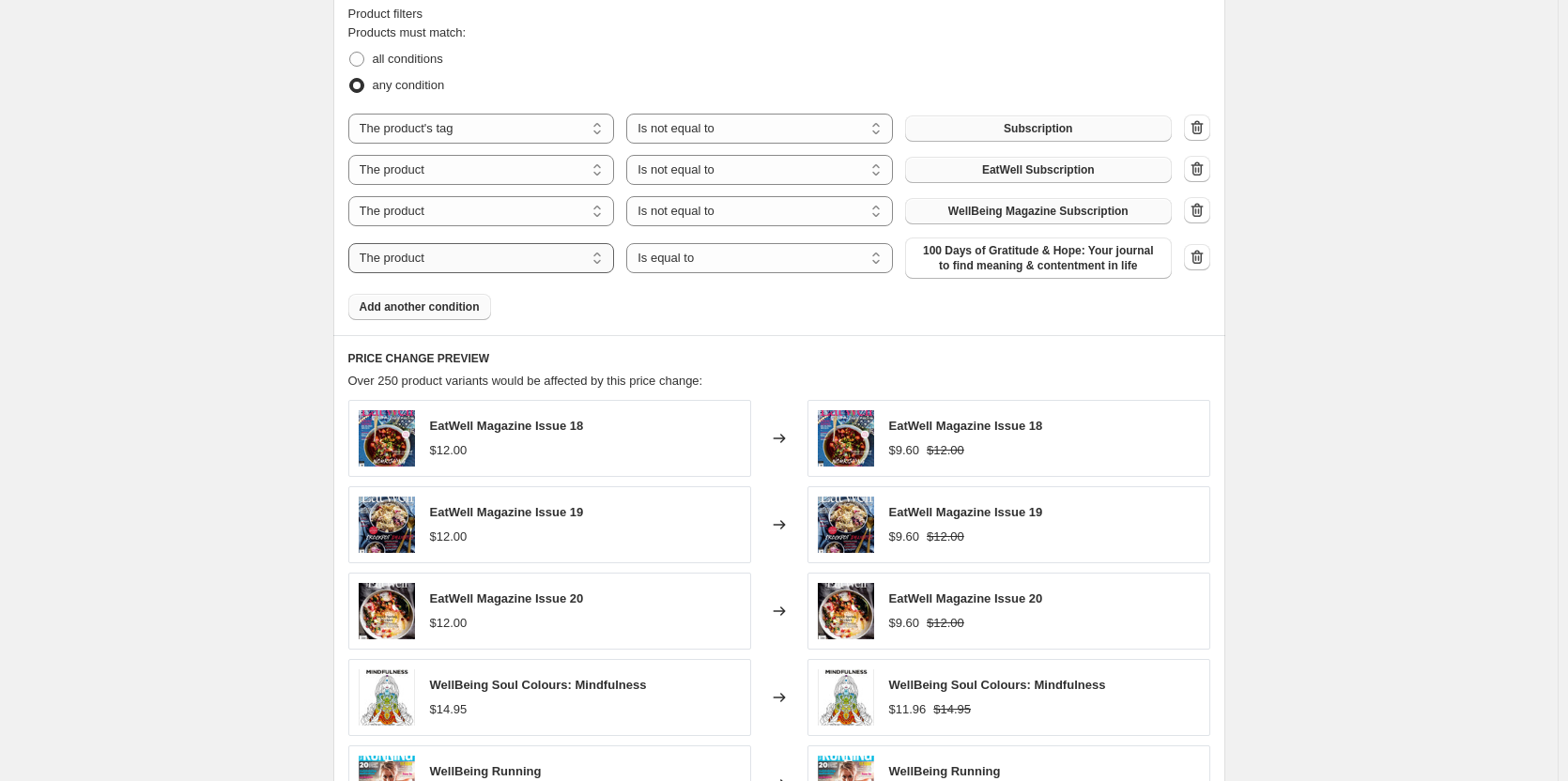
click at [474, 262] on select "The product The product's collection The product's tag The product's vendor The…" at bounding box center [482, 258] width 267 height 30
select select "title"
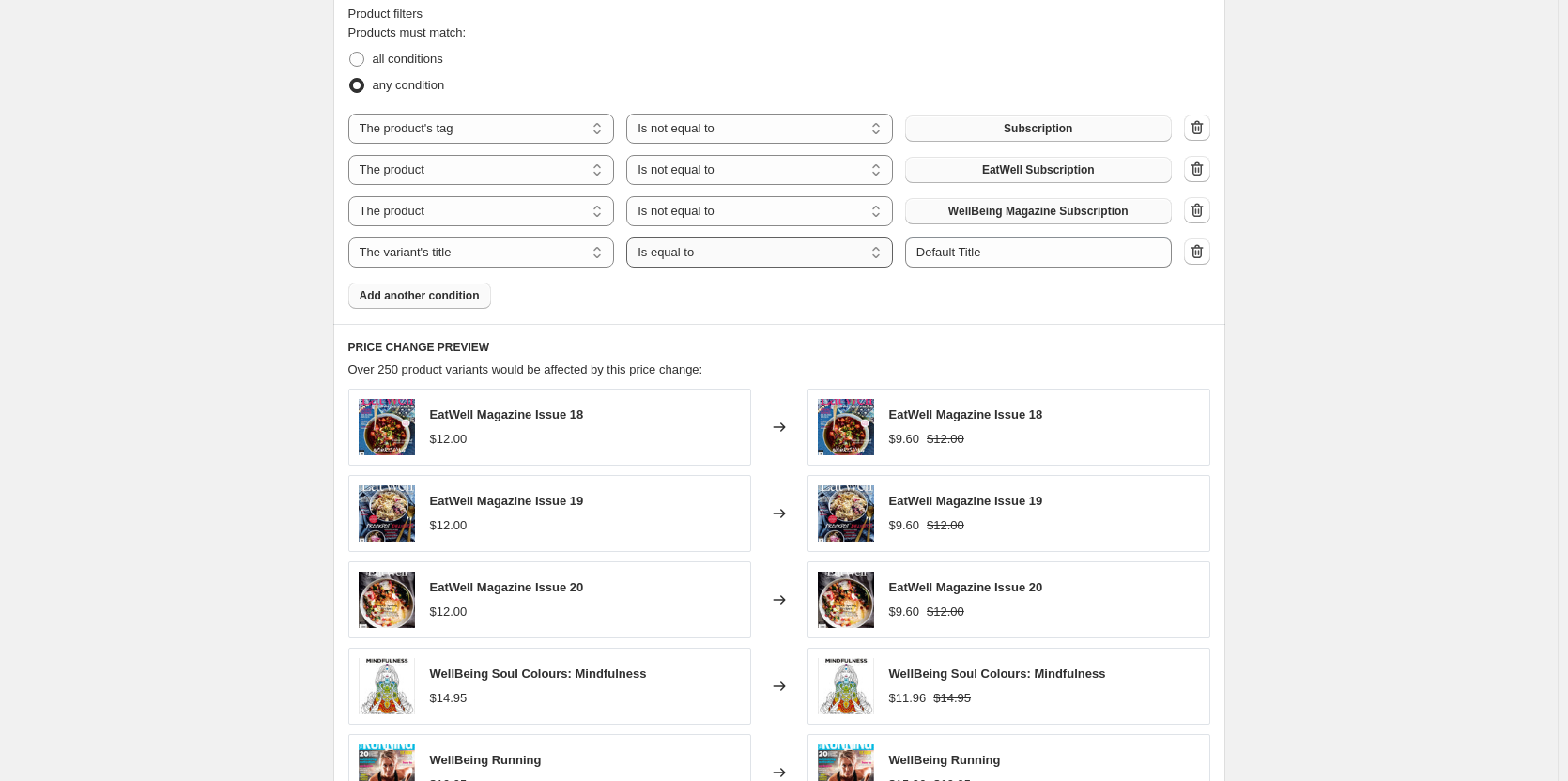
click at [691, 248] on select "Is equal to Is not equal to Contains" at bounding box center [760, 253] width 267 height 30
select select "not_equal"
click at [783, 244] on select "Is equal to Is not equal to Contains" at bounding box center [760, 253] width 267 height 30
click at [786, 261] on select "Is equal to Is not equal to Contains" at bounding box center [760, 253] width 267 height 30
click at [786, 262] on select "Is equal to Is not equal to Contains" at bounding box center [760, 253] width 267 height 30
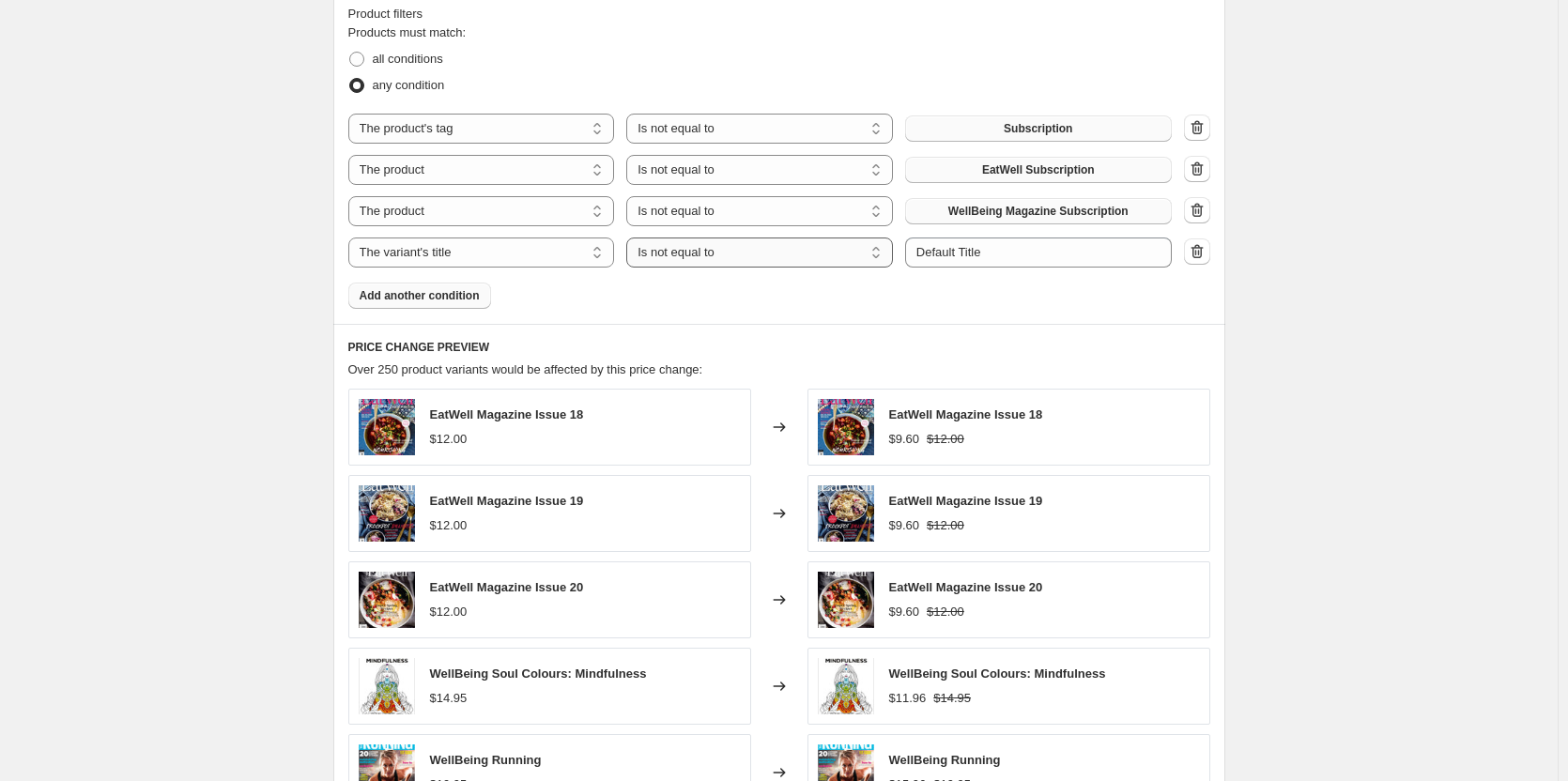
click at [631, 238] on select "Is equal to Is not equal to Contains" at bounding box center [760, 253] width 267 height 30
click at [990, 256] on input "Default Title" at bounding box center [1039, 253] width 267 height 30
type input "Subscription"
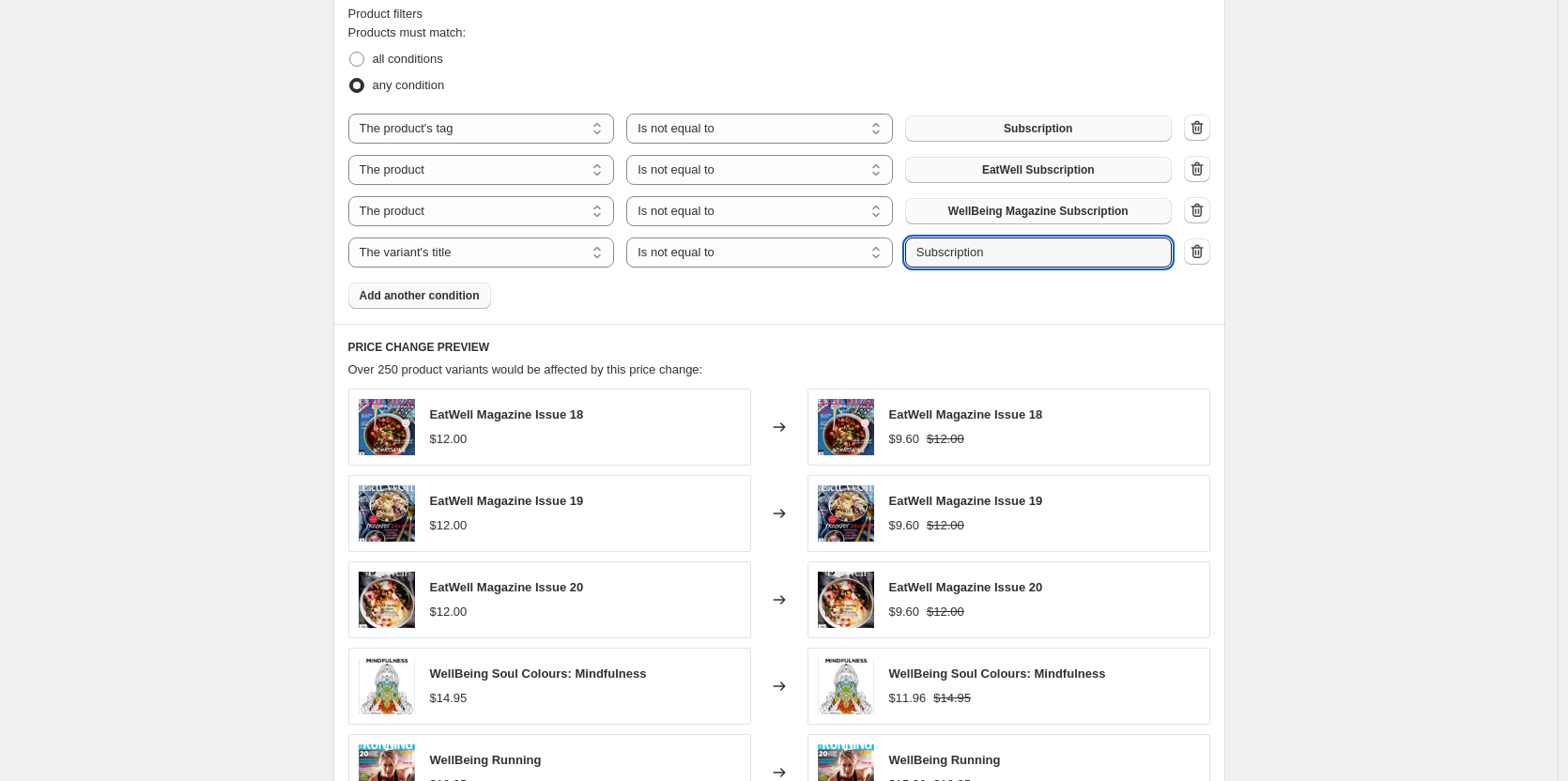
click at [1153, 362] on div "Over 250 product variants would be affected by this price change:" at bounding box center [779, 369] width 863 height 19
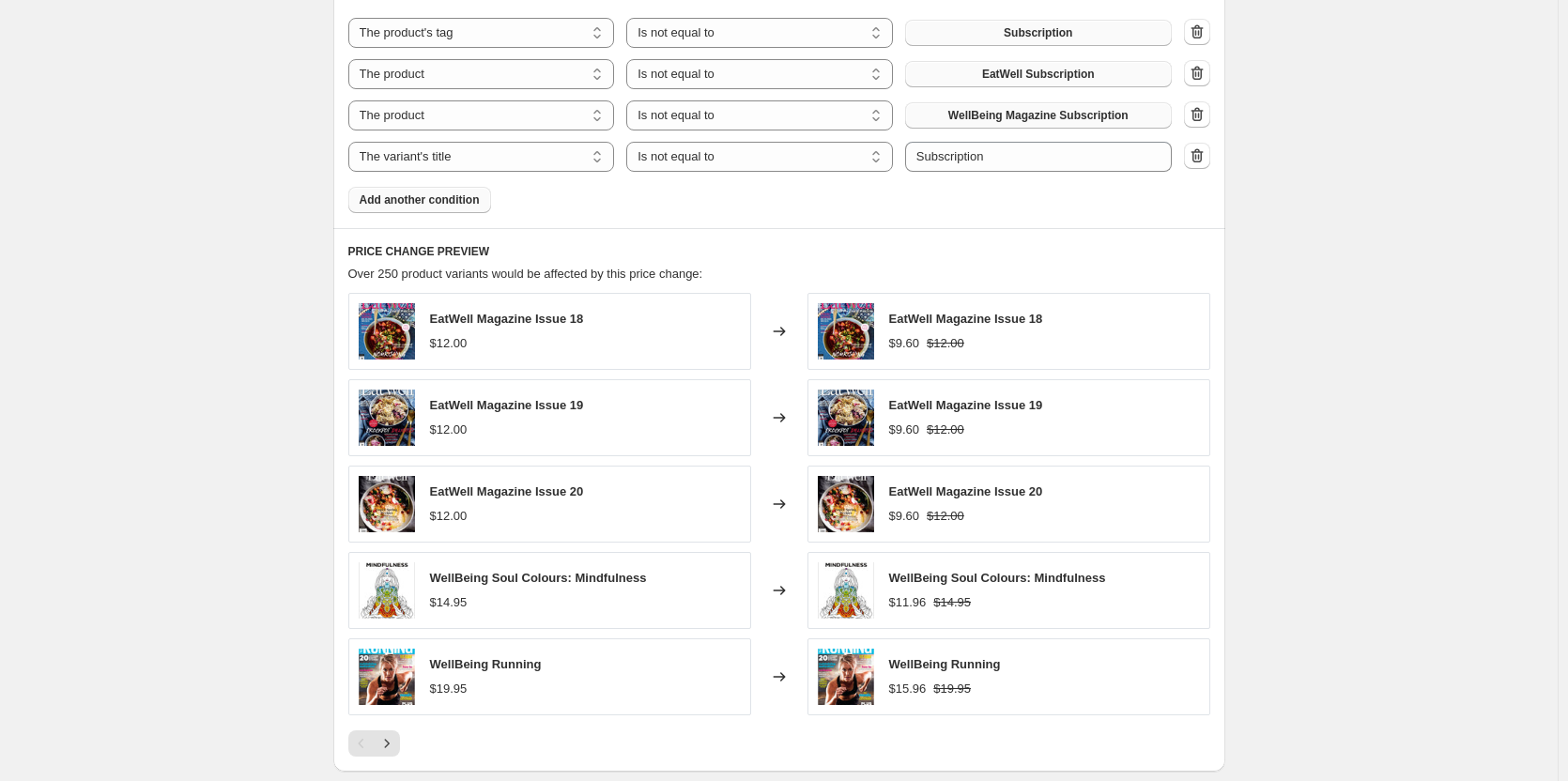
scroll to position [1430, 0]
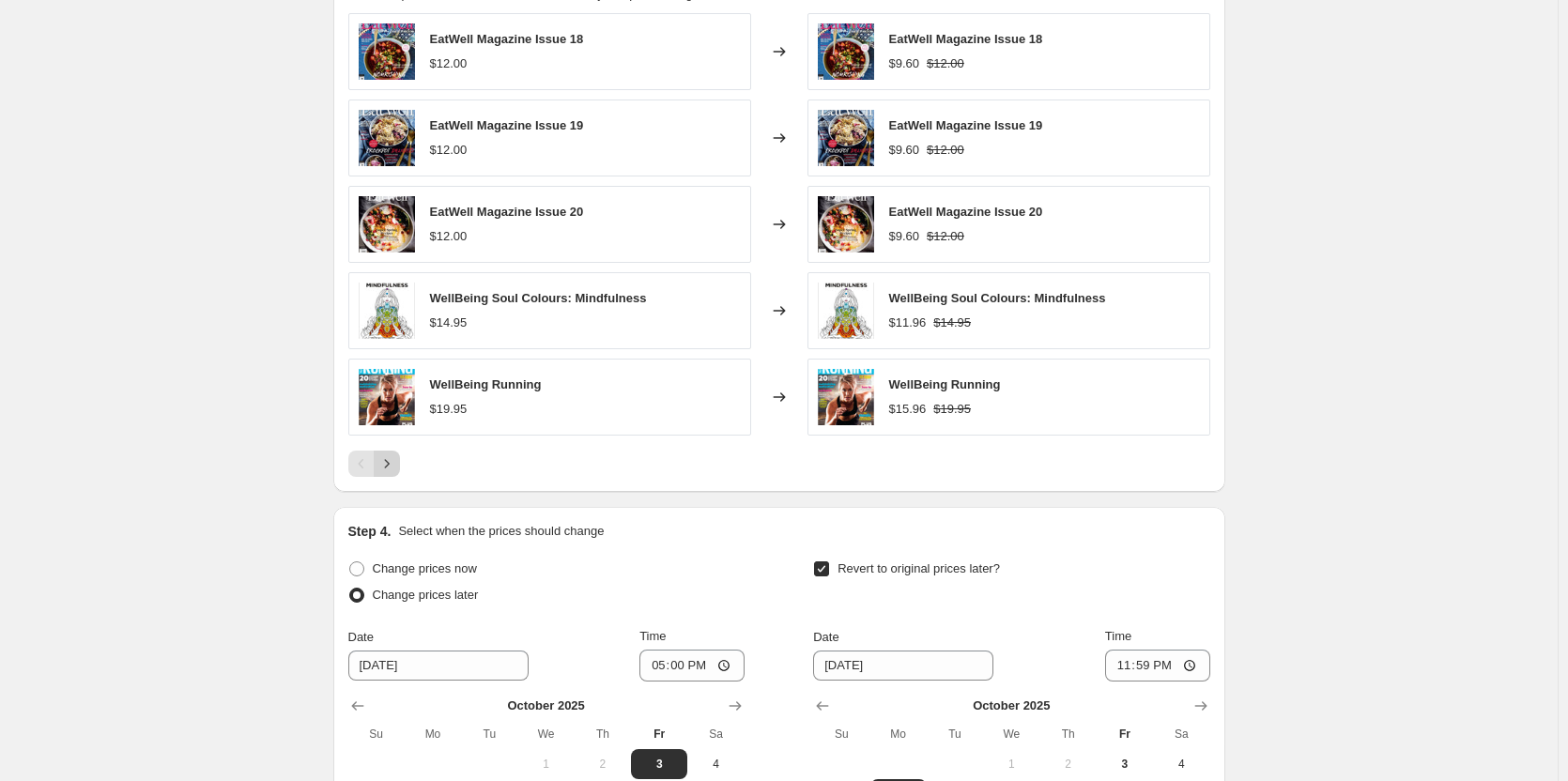
click at [400, 465] on button "Next" at bounding box center [387, 464] width 26 height 26
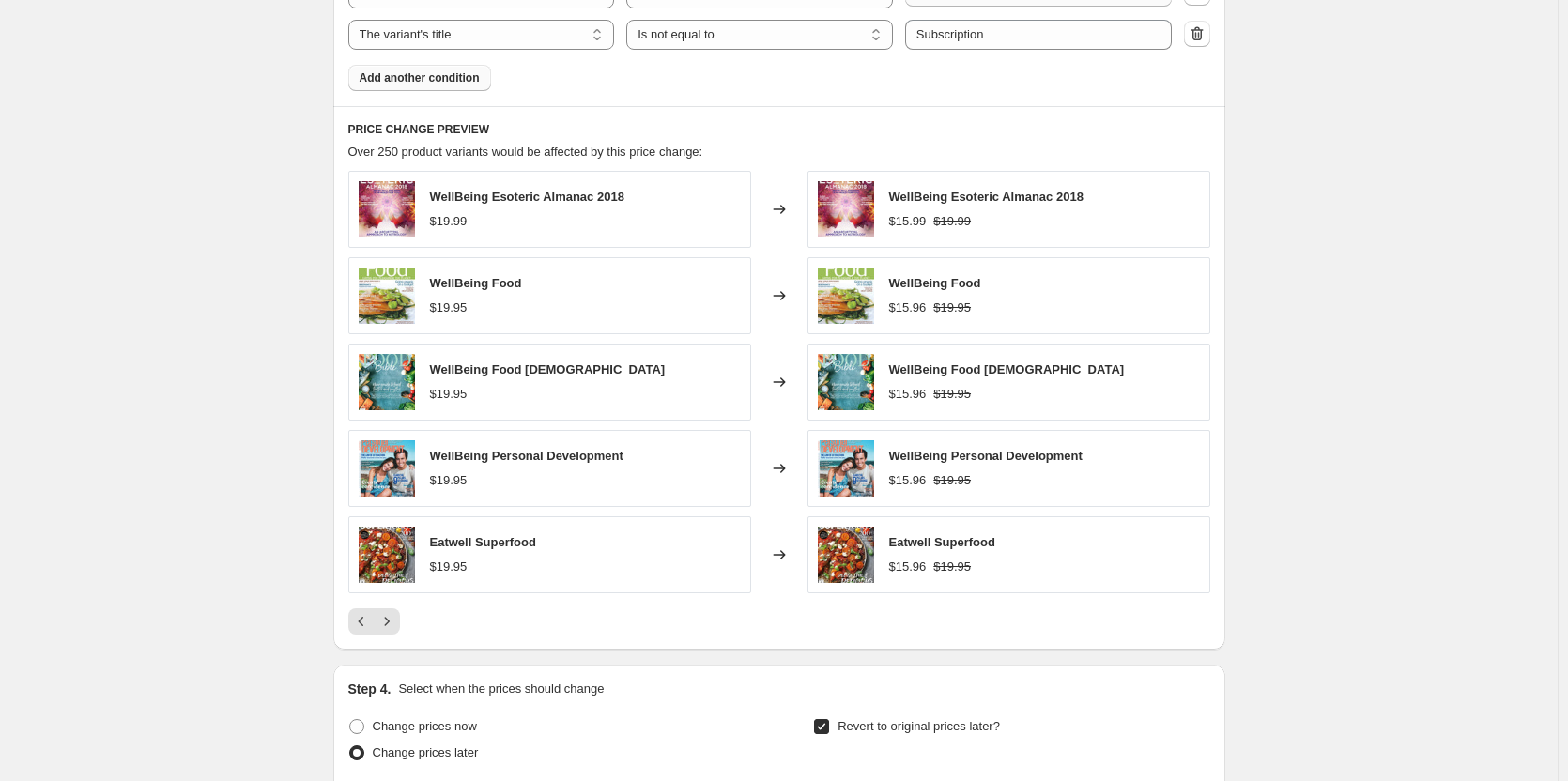
scroll to position [1242, 0]
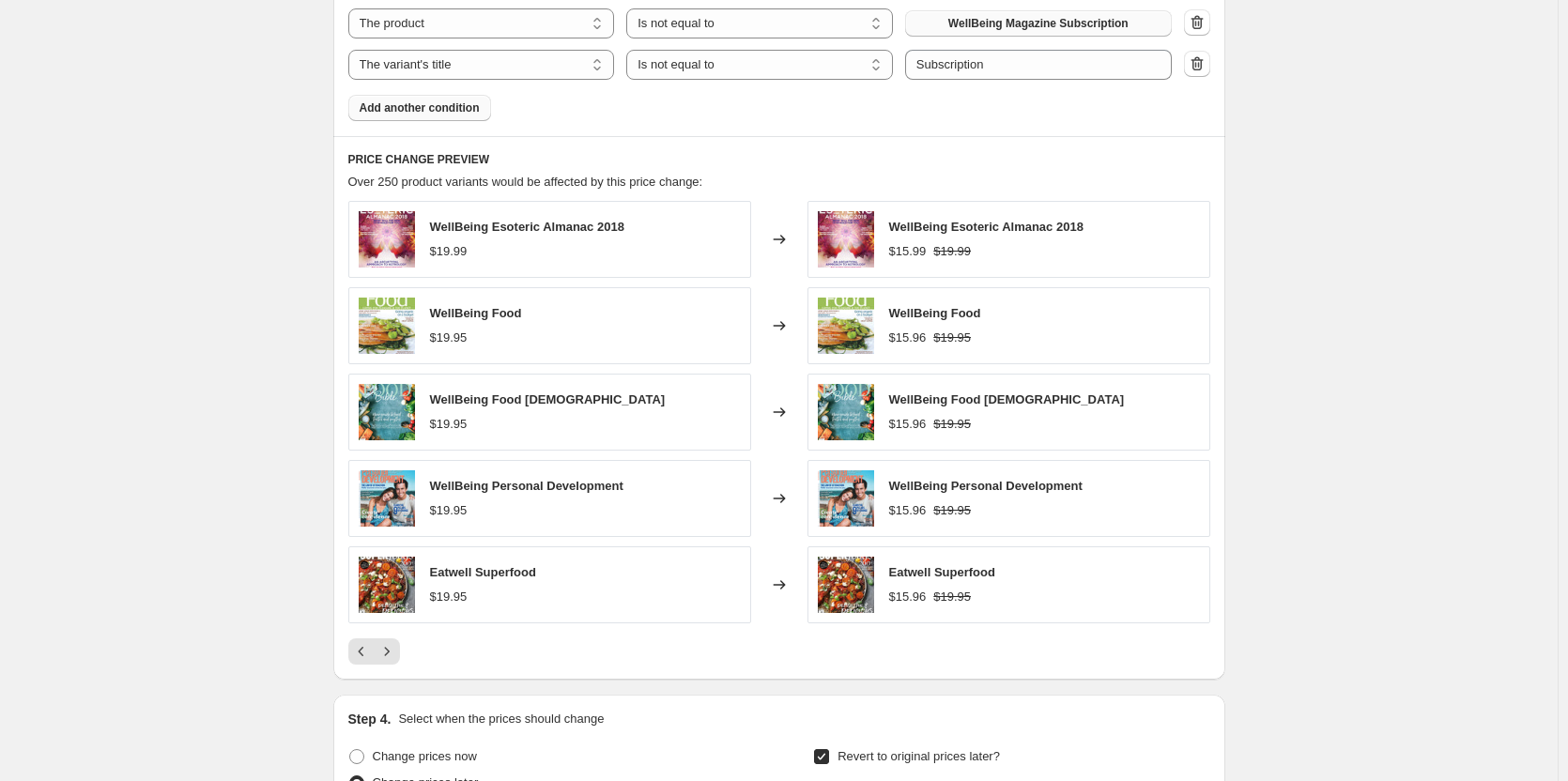
click at [400, 627] on div "WellBeing Esoteric Almanac 2018 $19.99 Changed to WellBeing Esoteric Almanac 20…" at bounding box center [779, 433] width 863 height 464
click at [400, 646] on button "Next" at bounding box center [387, 652] width 26 height 26
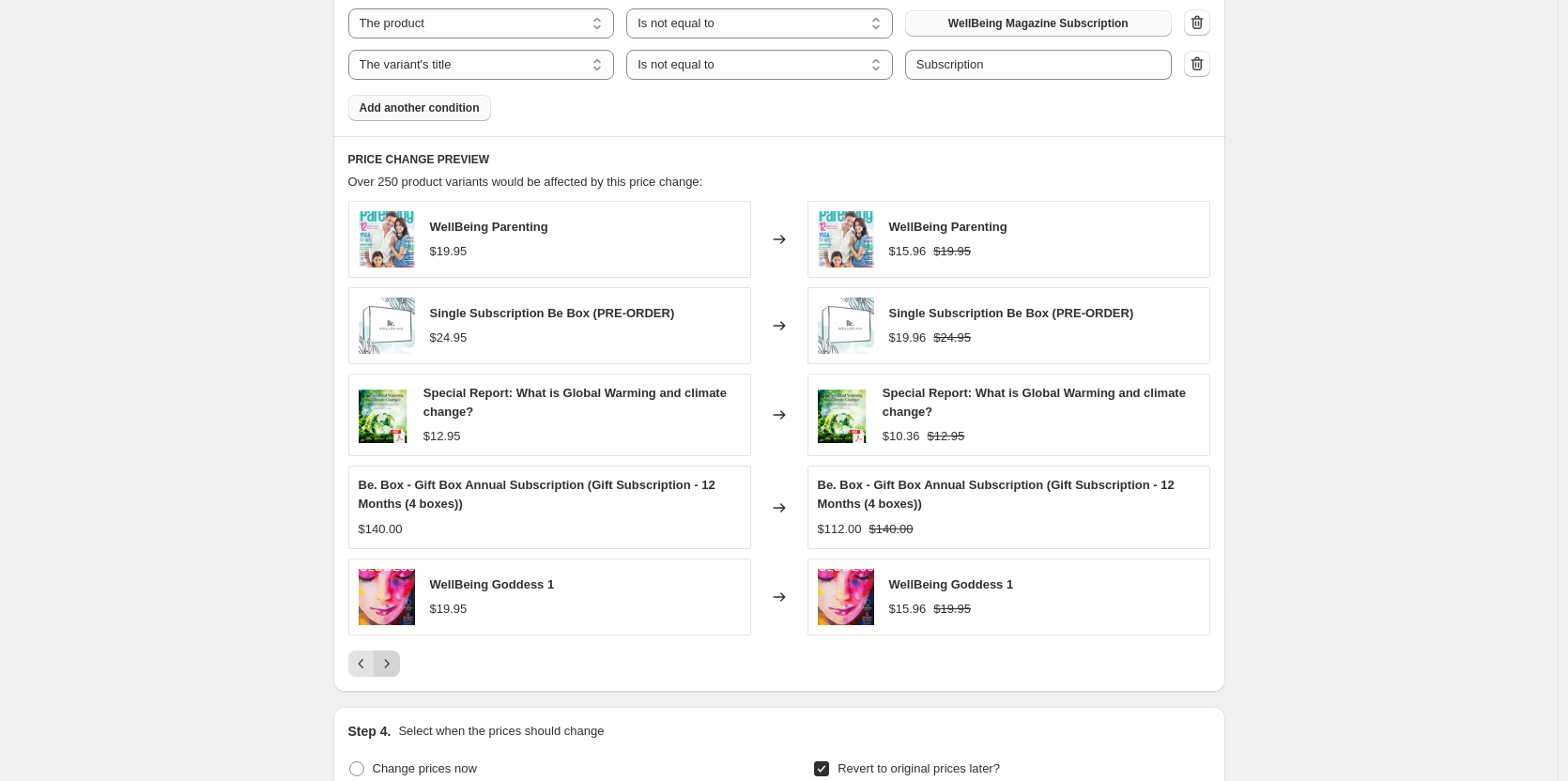
click at [394, 665] on icon "Next" at bounding box center [386, 664] width 19 height 19
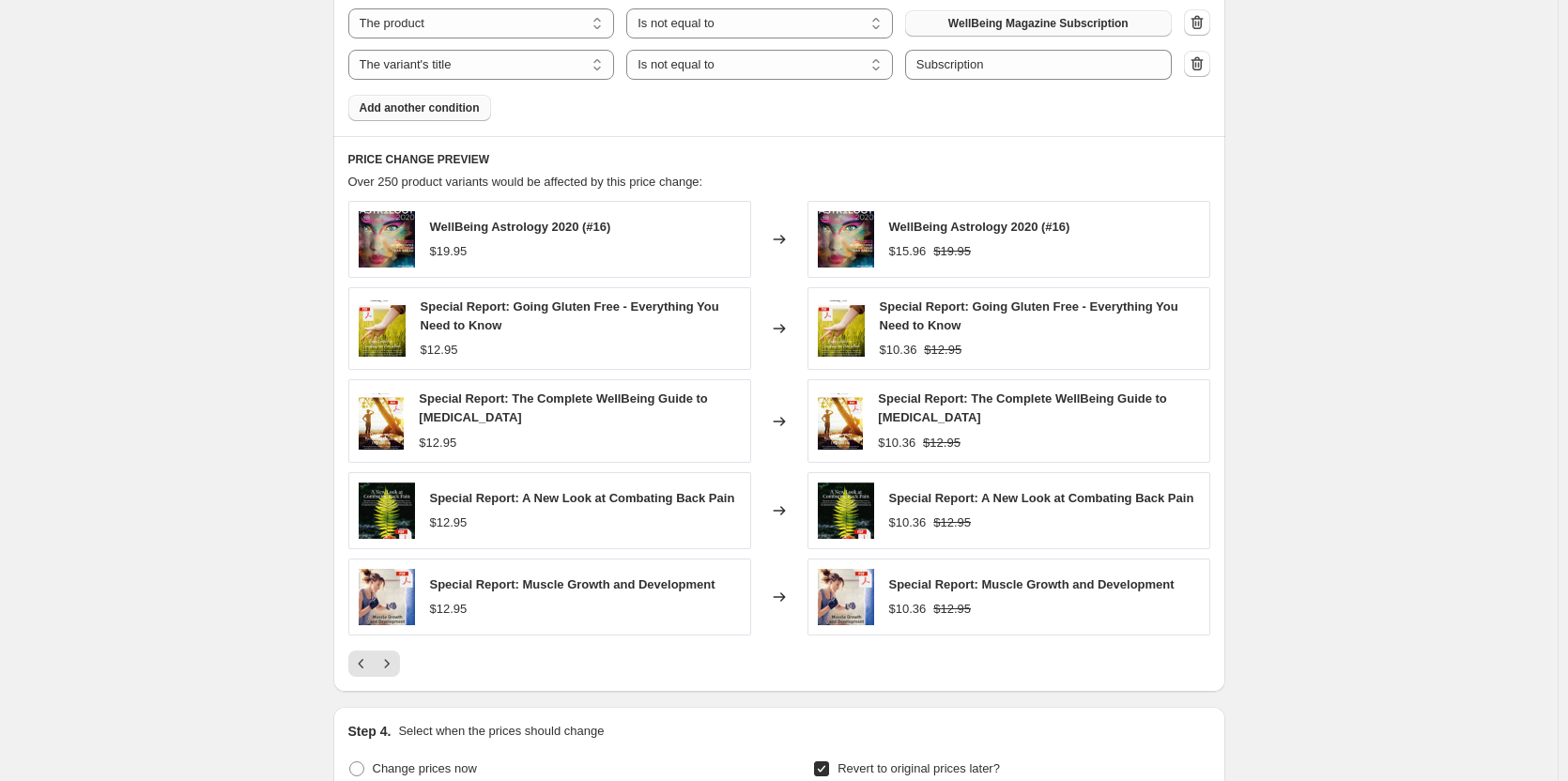
click at [394, 667] on icon "Next" at bounding box center [386, 664] width 19 height 19
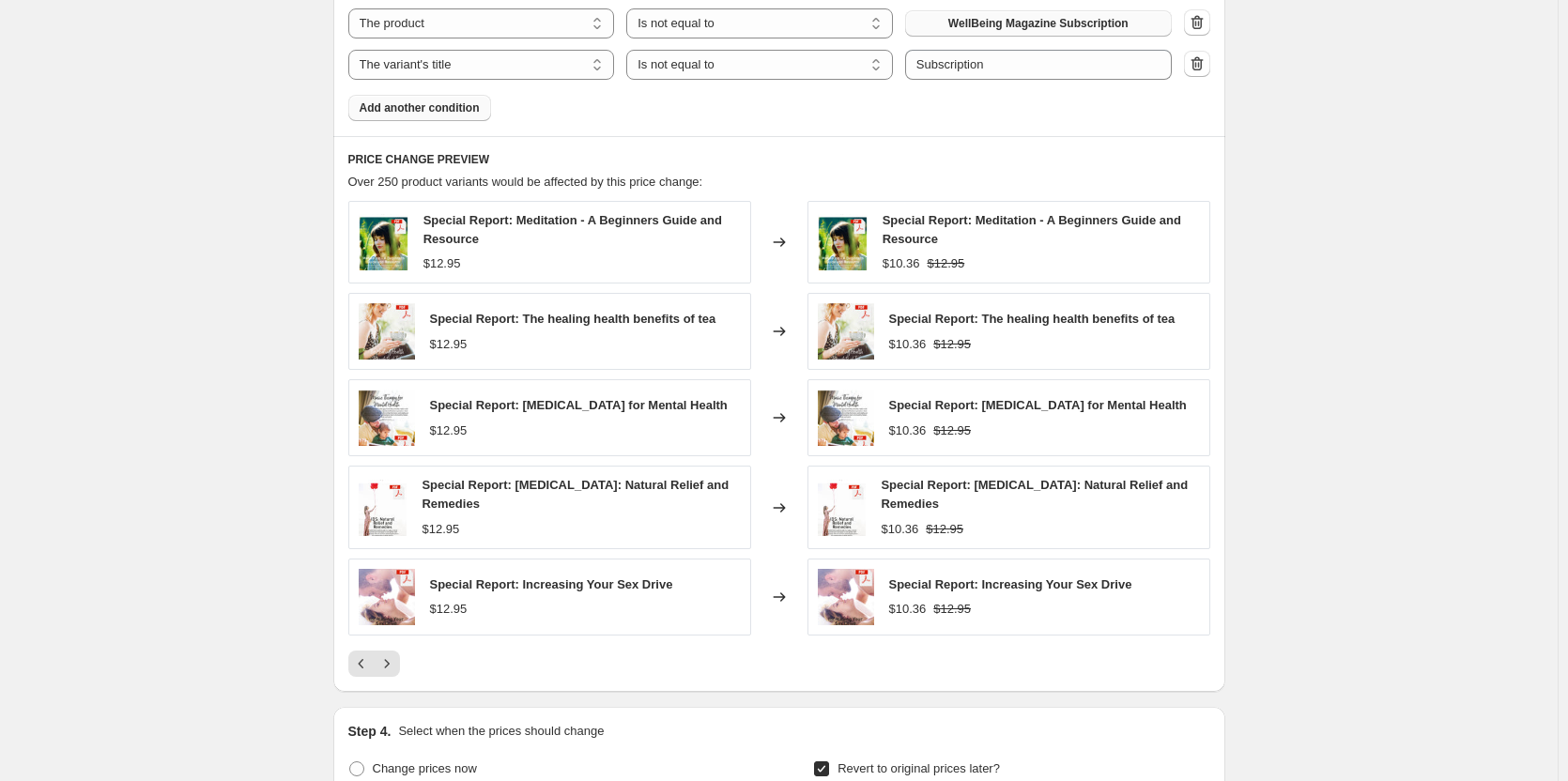
click at [394, 667] on icon "Next" at bounding box center [386, 664] width 19 height 19
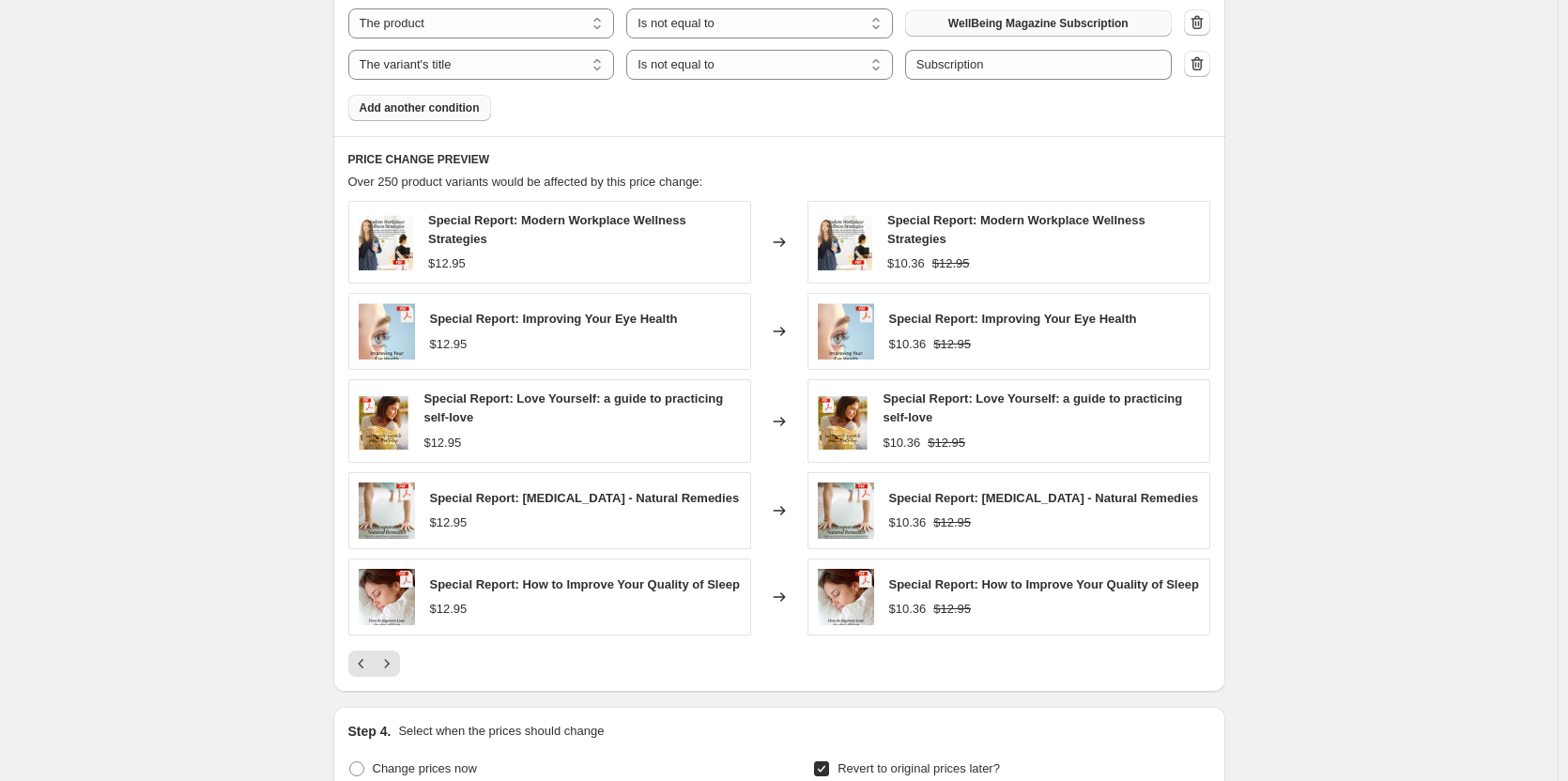
click at [394, 667] on icon "Next" at bounding box center [386, 664] width 19 height 19
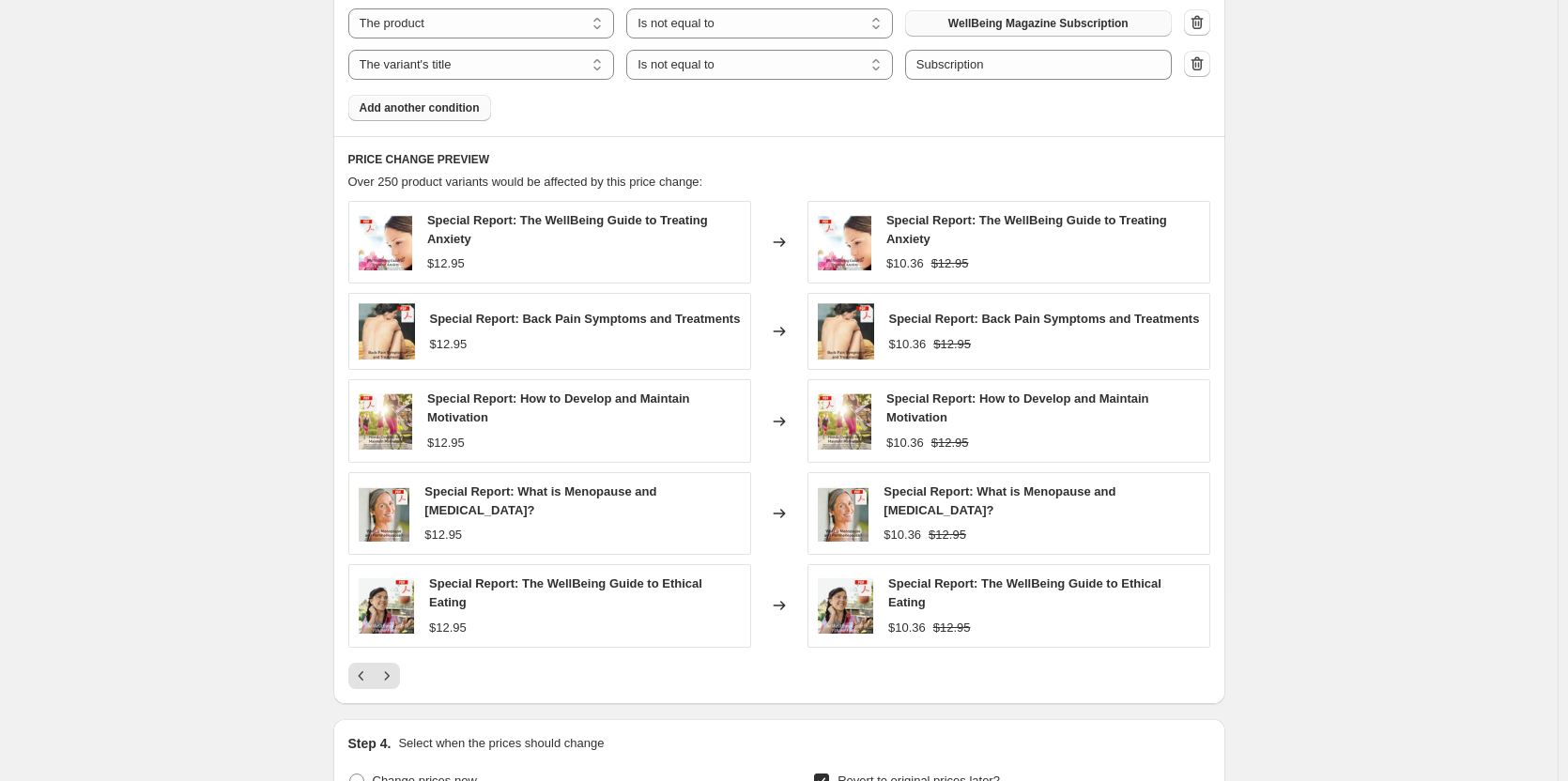
click at [394, 667] on div "Special Report: The WellBeing Guide to Treating Anxiety $12.95 Changed to Speci…" at bounding box center [779, 445] width 863 height 488
click at [391, 675] on icon "Next" at bounding box center [386, 676] width 19 height 19
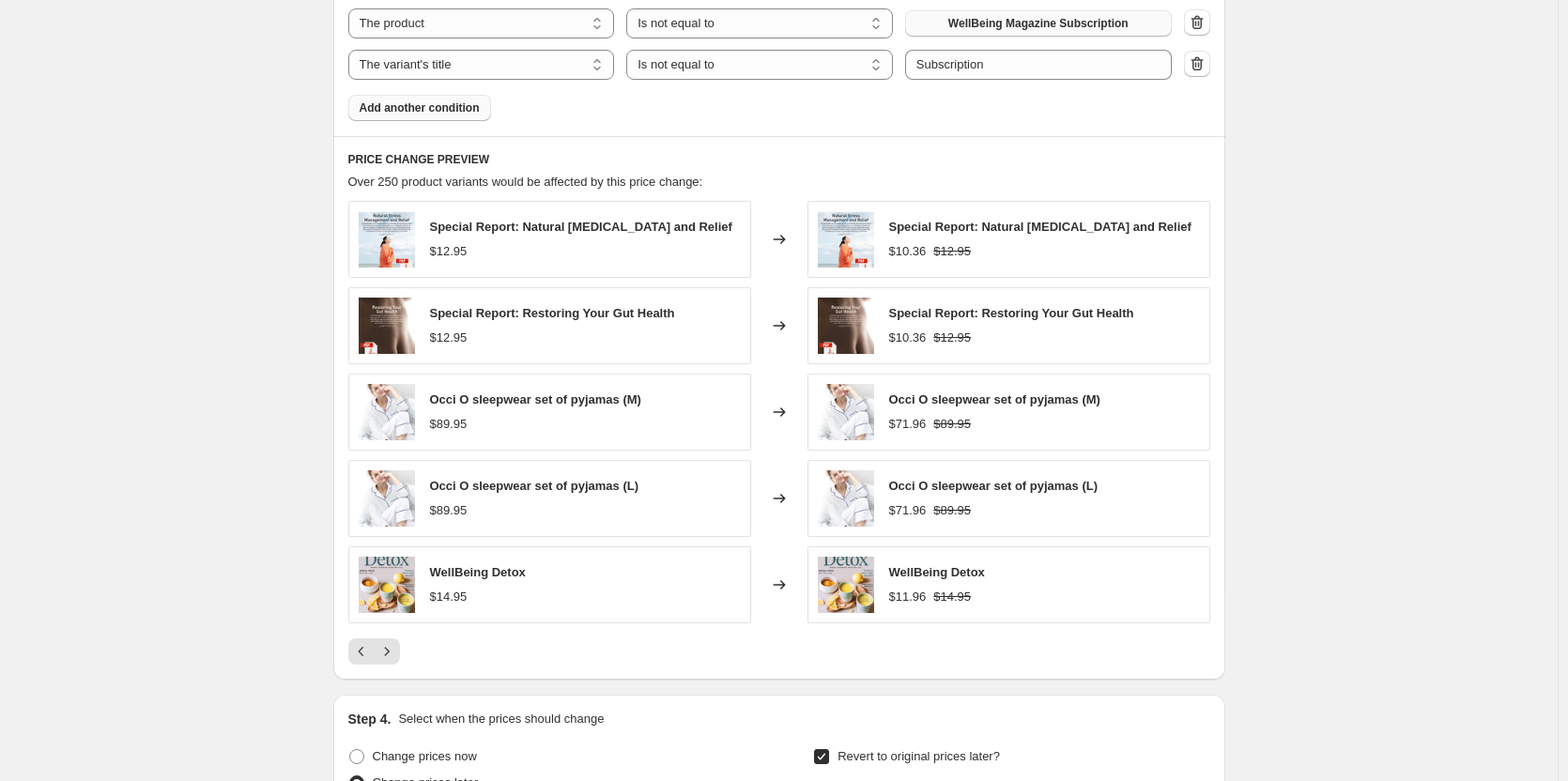
click at [393, 680] on div "PRICE CHANGE PREVIEW Over 250 product variants would be affected by this price …" at bounding box center [779, 408] width 892 height 544
click at [394, 665] on button "Next" at bounding box center [387, 652] width 26 height 26
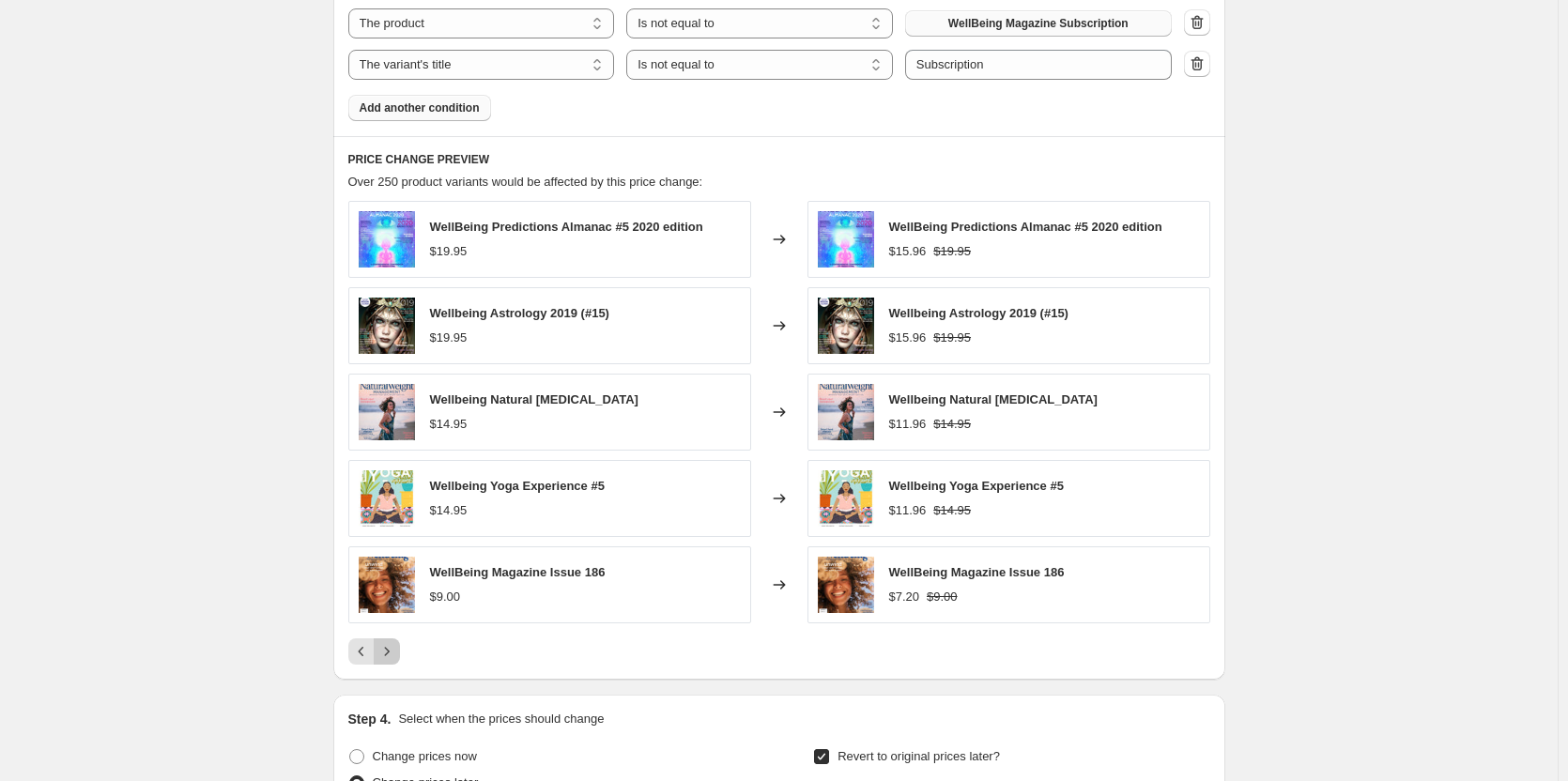
click at [395, 663] on button "Next" at bounding box center [387, 652] width 26 height 26
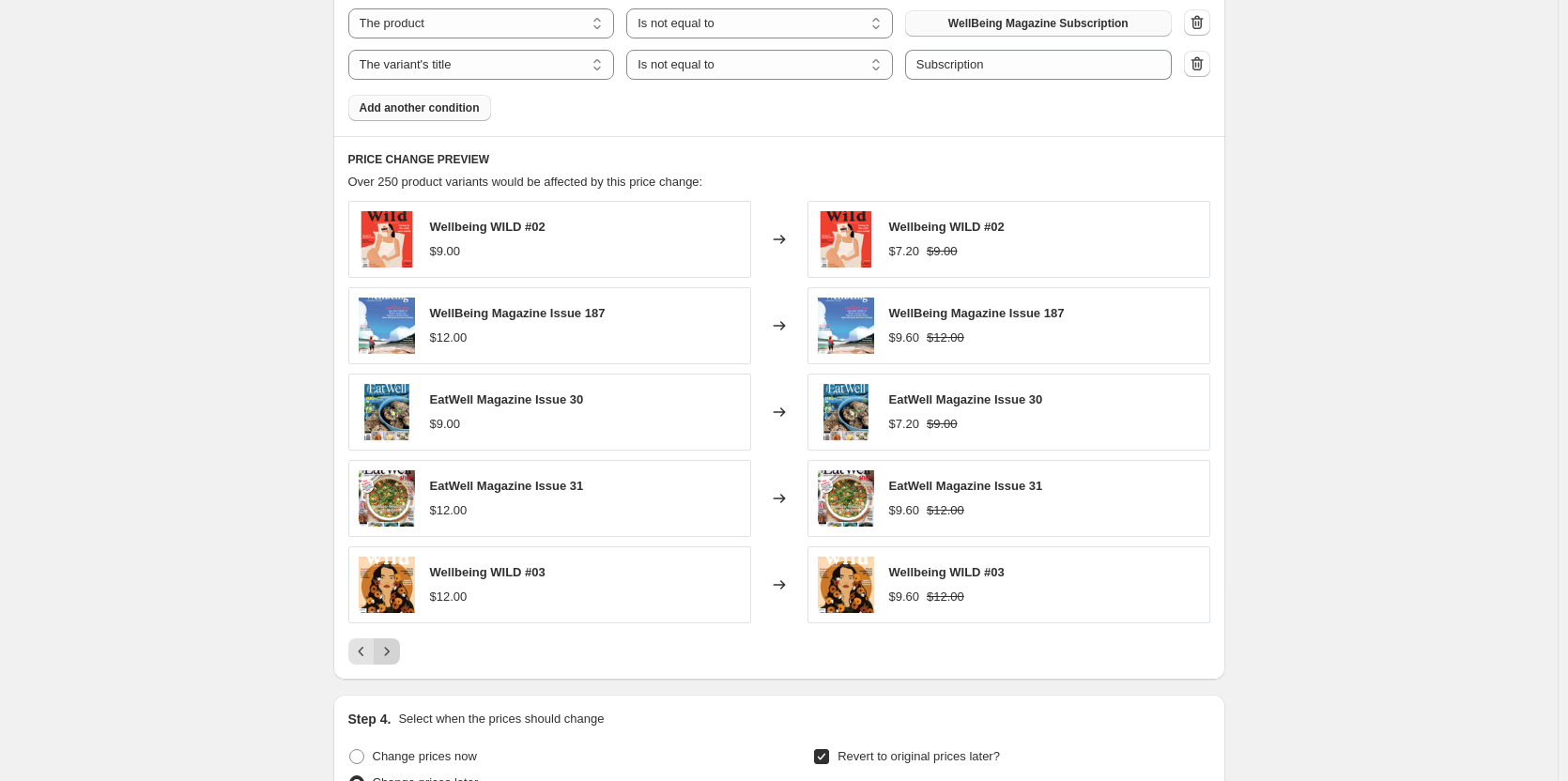
click at [395, 658] on icon "Next" at bounding box center [386, 652] width 19 height 19
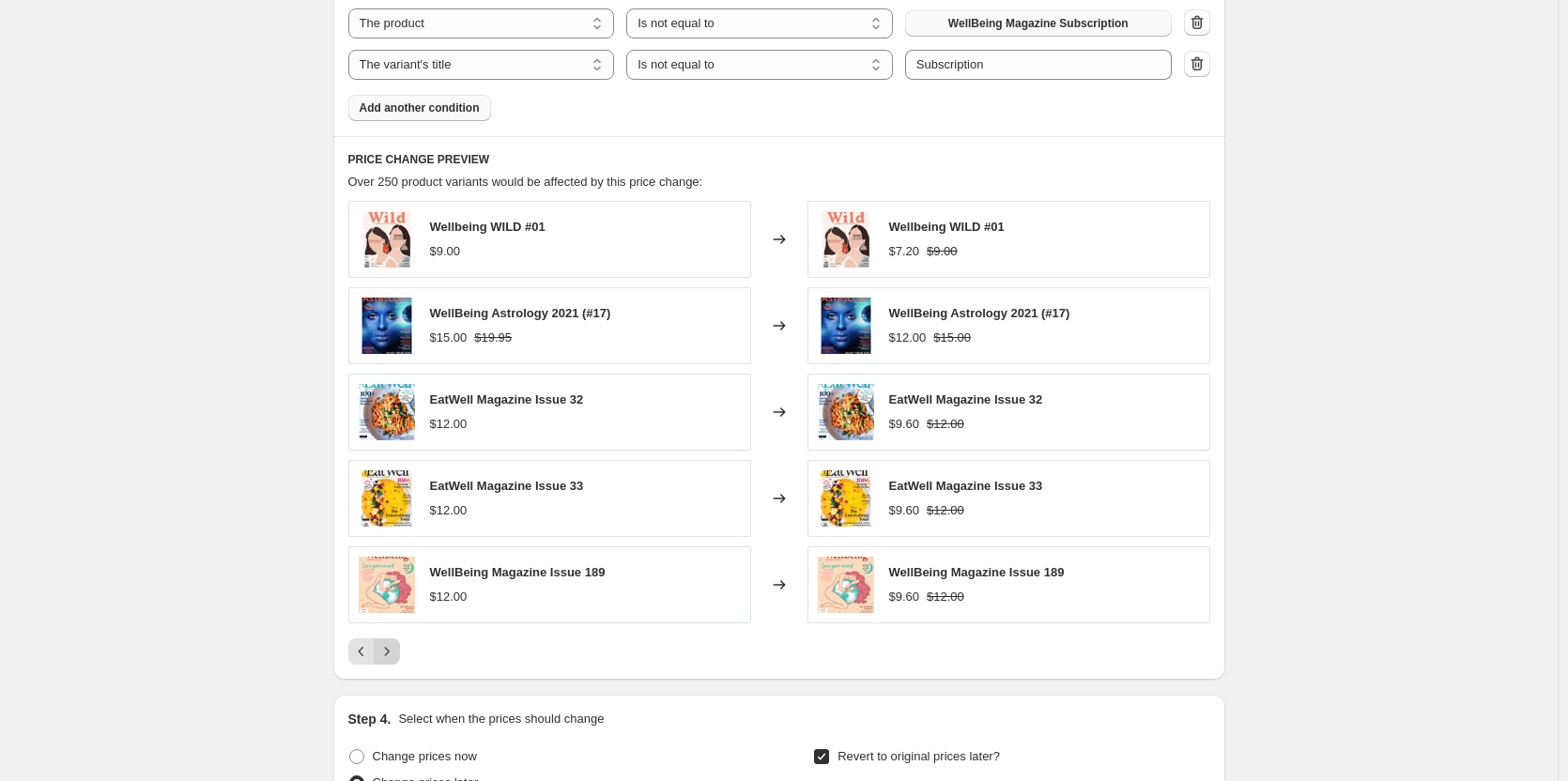
click at [394, 658] on icon "Next" at bounding box center [386, 652] width 19 height 19
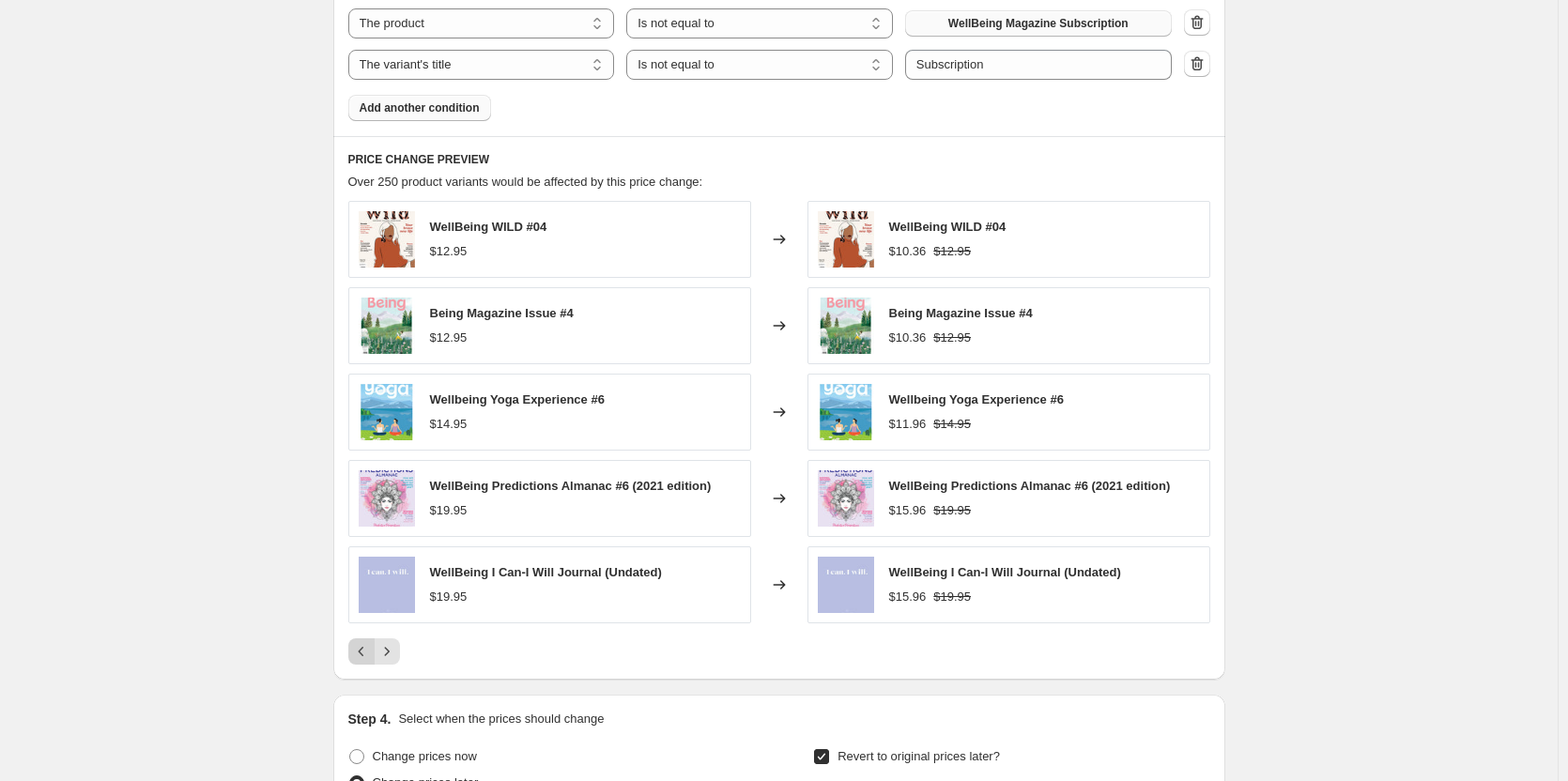
click at [363, 657] on icon "Previous" at bounding box center [361, 652] width 19 height 19
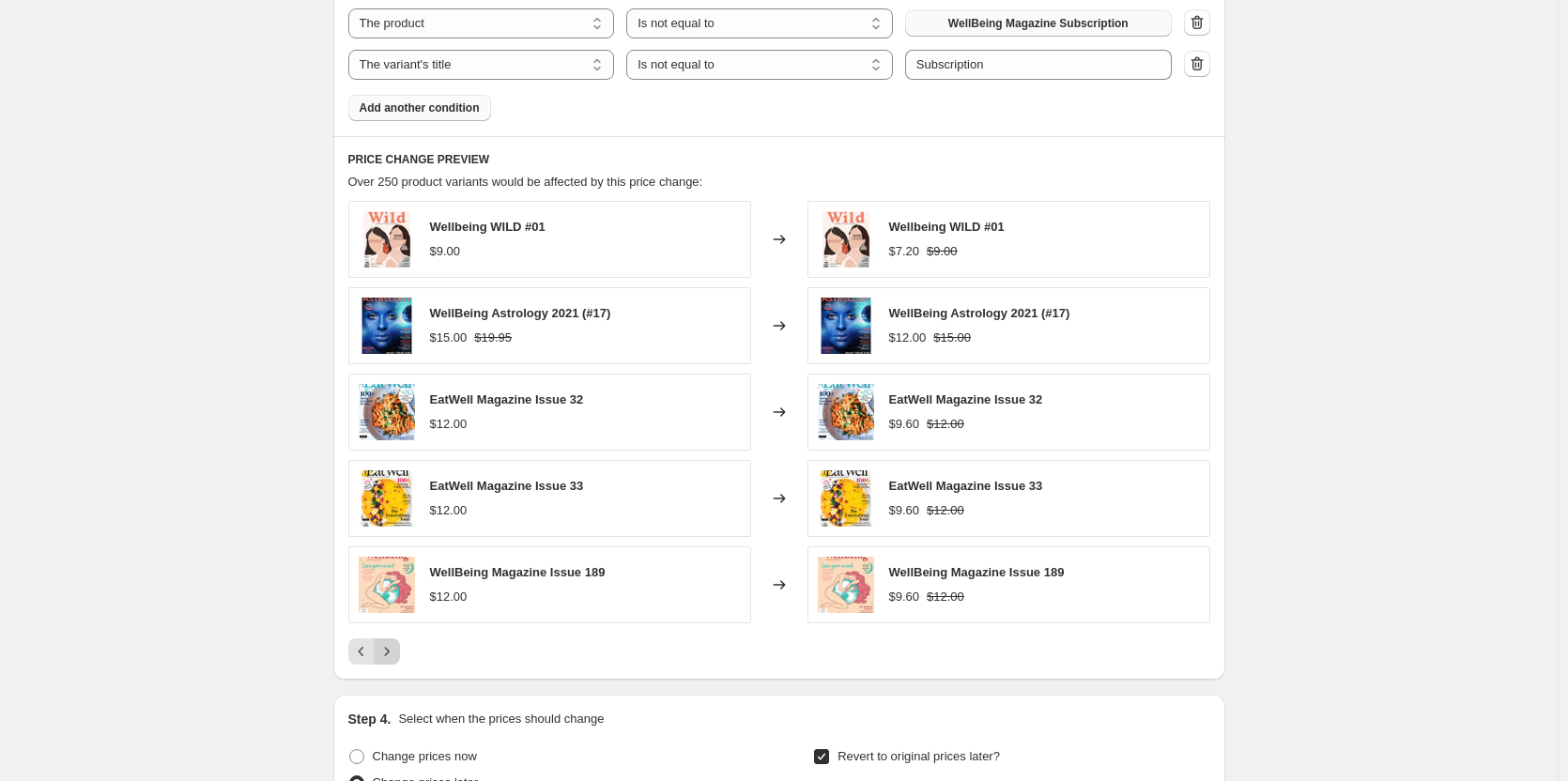
click at [388, 656] on icon "Next" at bounding box center [386, 652] width 19 height 19
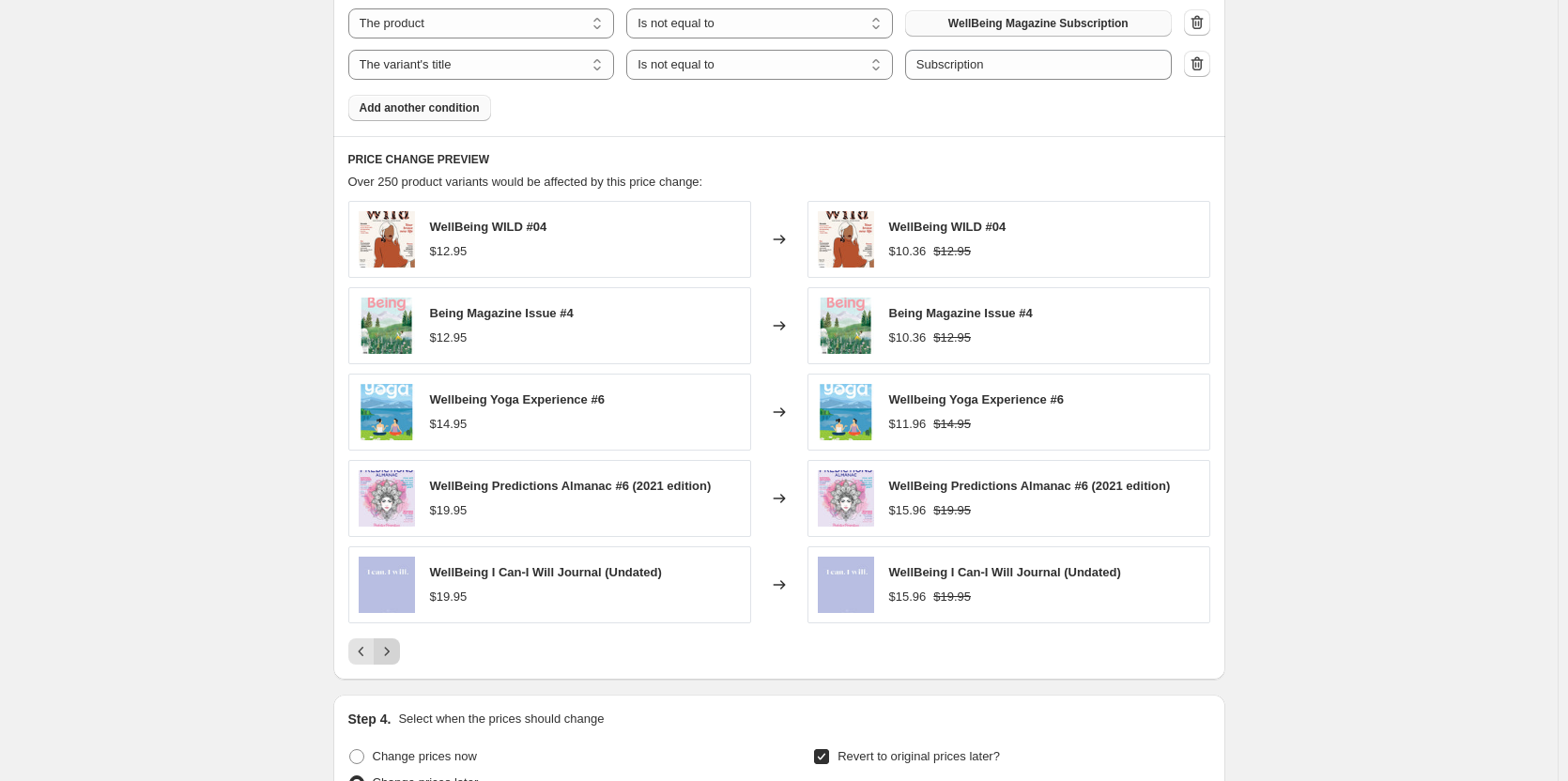
click at [388, 656] on icon "Next" at bounding box center [386, 652] width 19 height 19
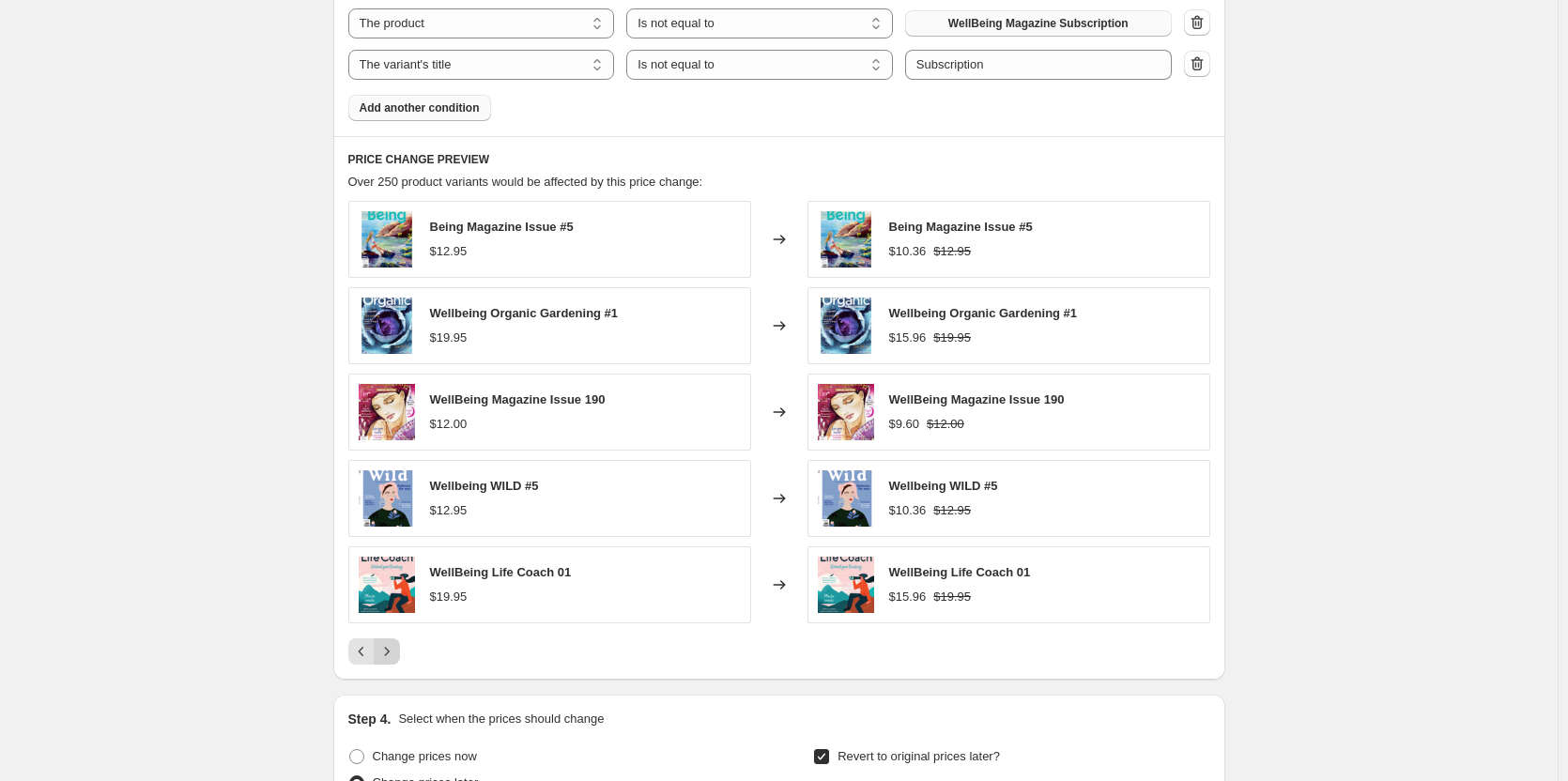
click at [388, 656] on icon "Next" at bounding box center [386, 652] width 19 height 19
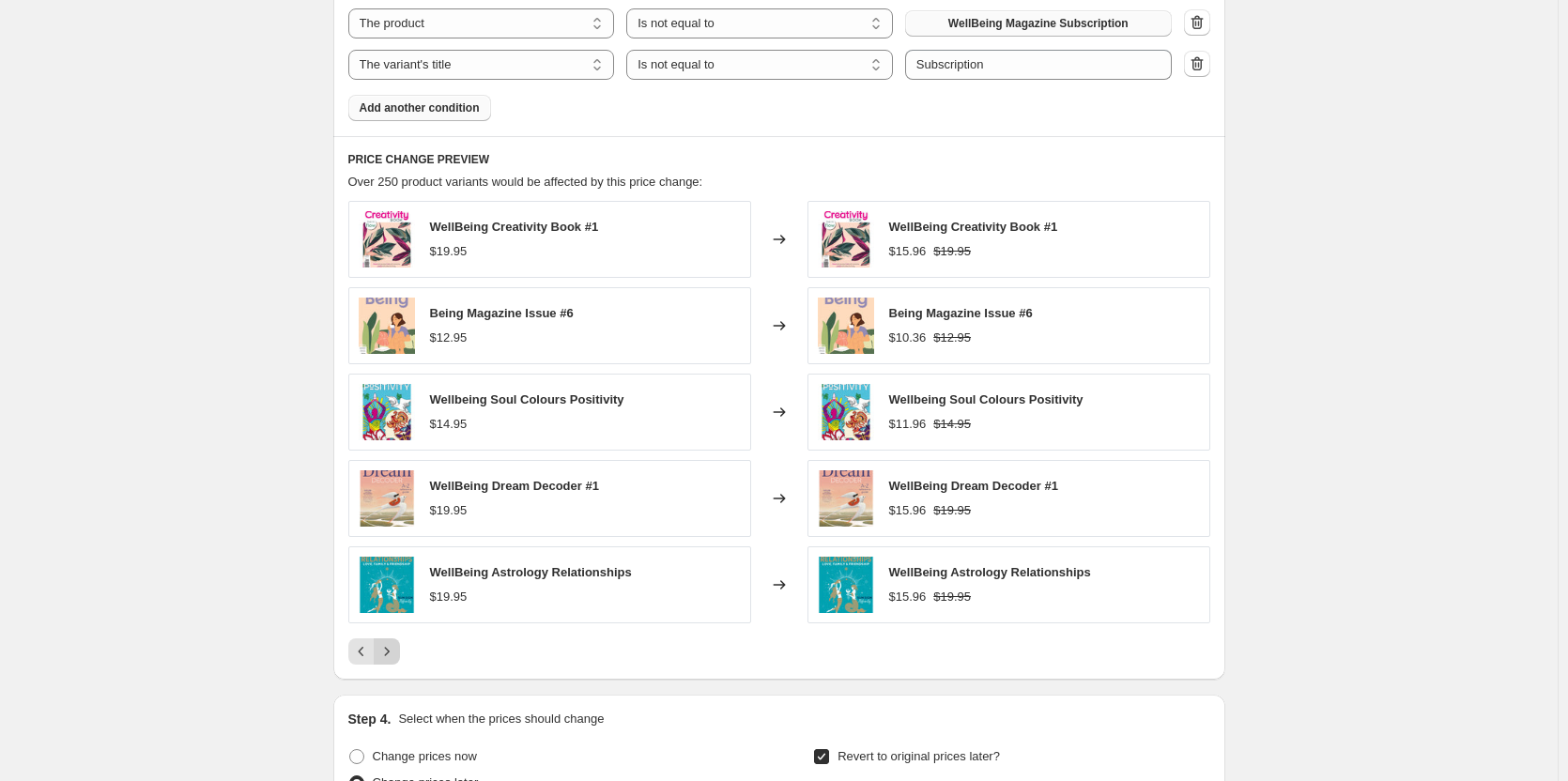
click at [388, 656] on icon "Next" at bounding box center [386, 652] width 19 height 19
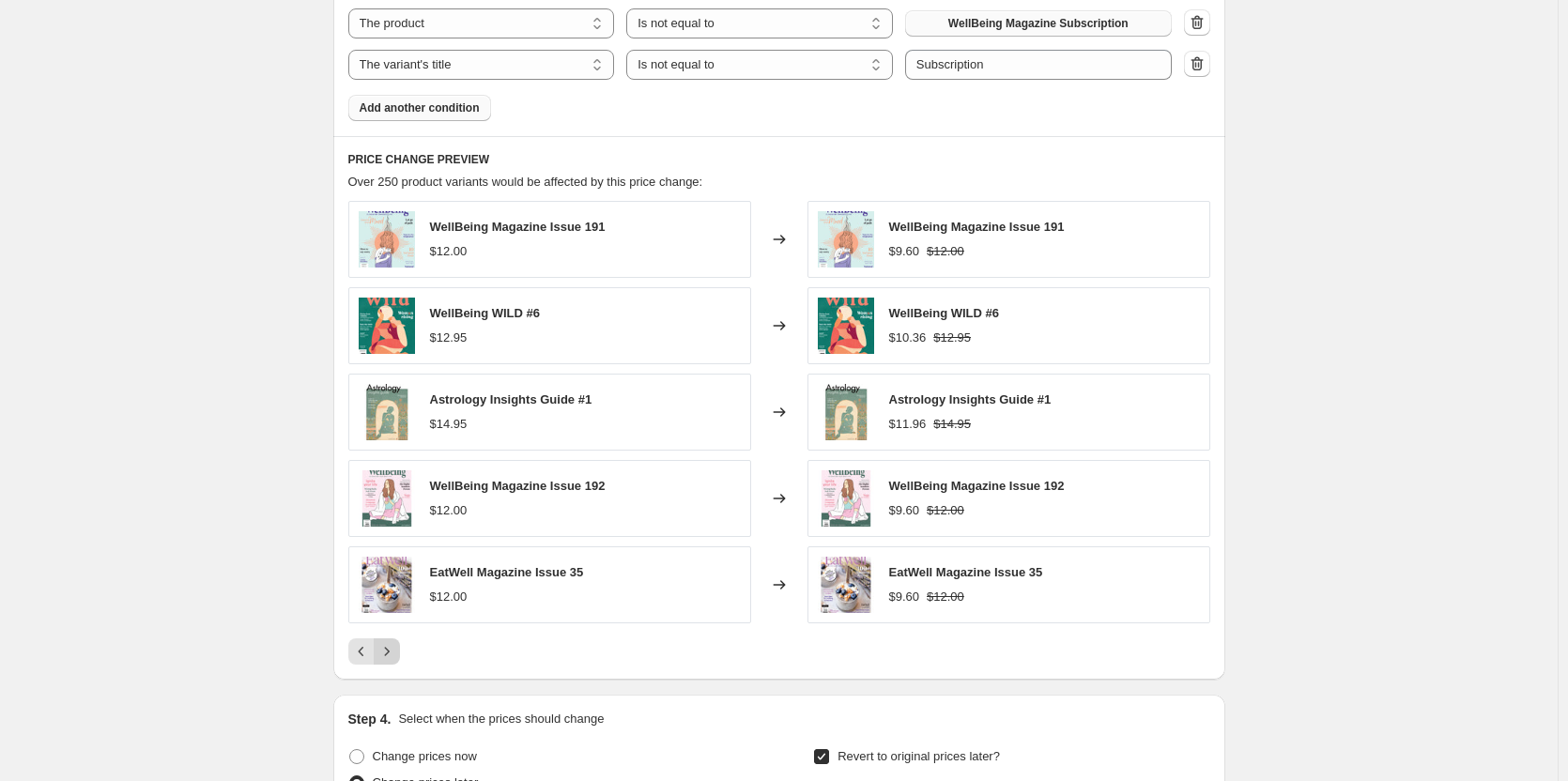
click at [388, 656] on icon "Next" at bounding box center [386, 652] width 19 height 19
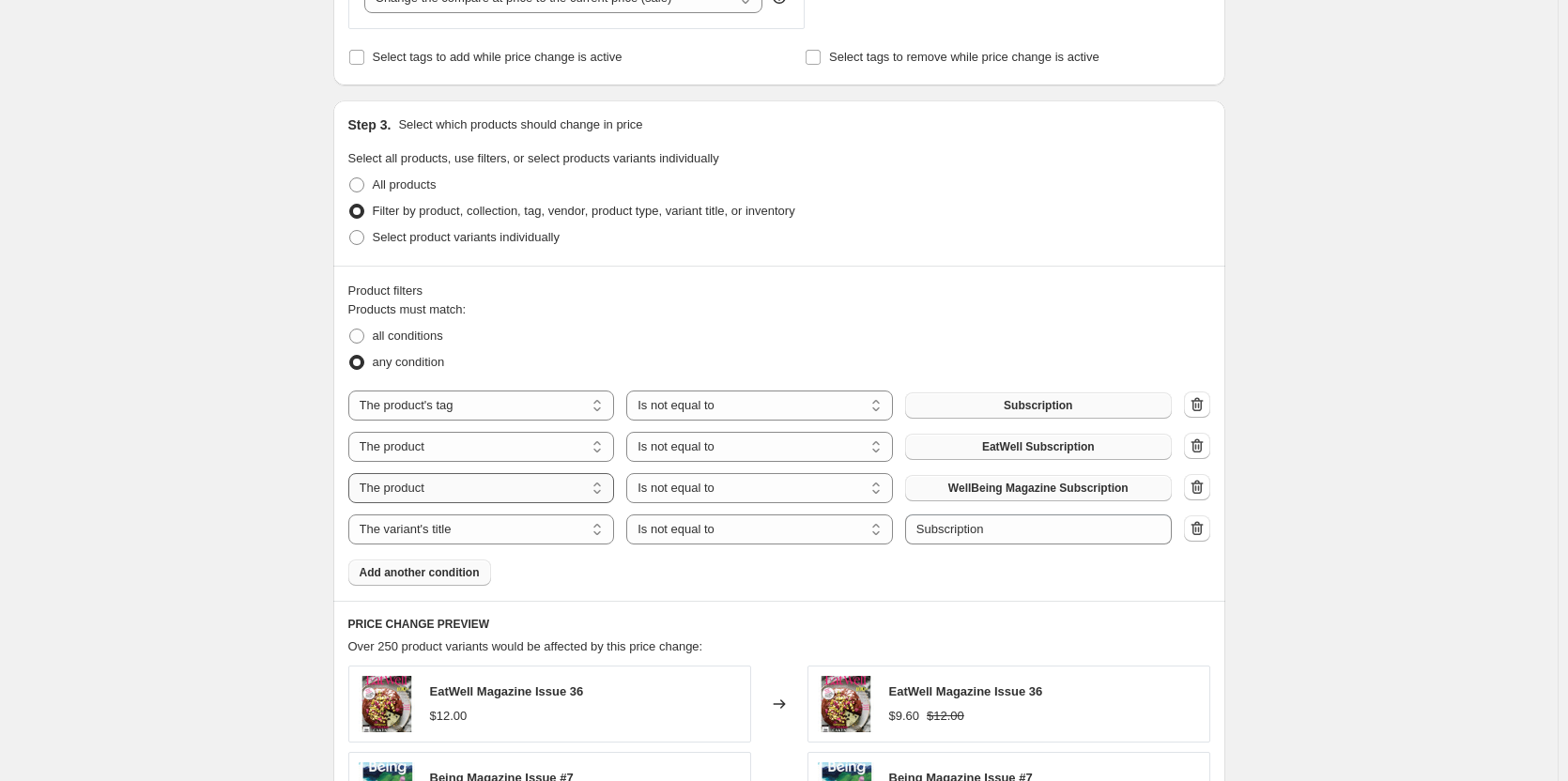
scroll to position [772, 0]
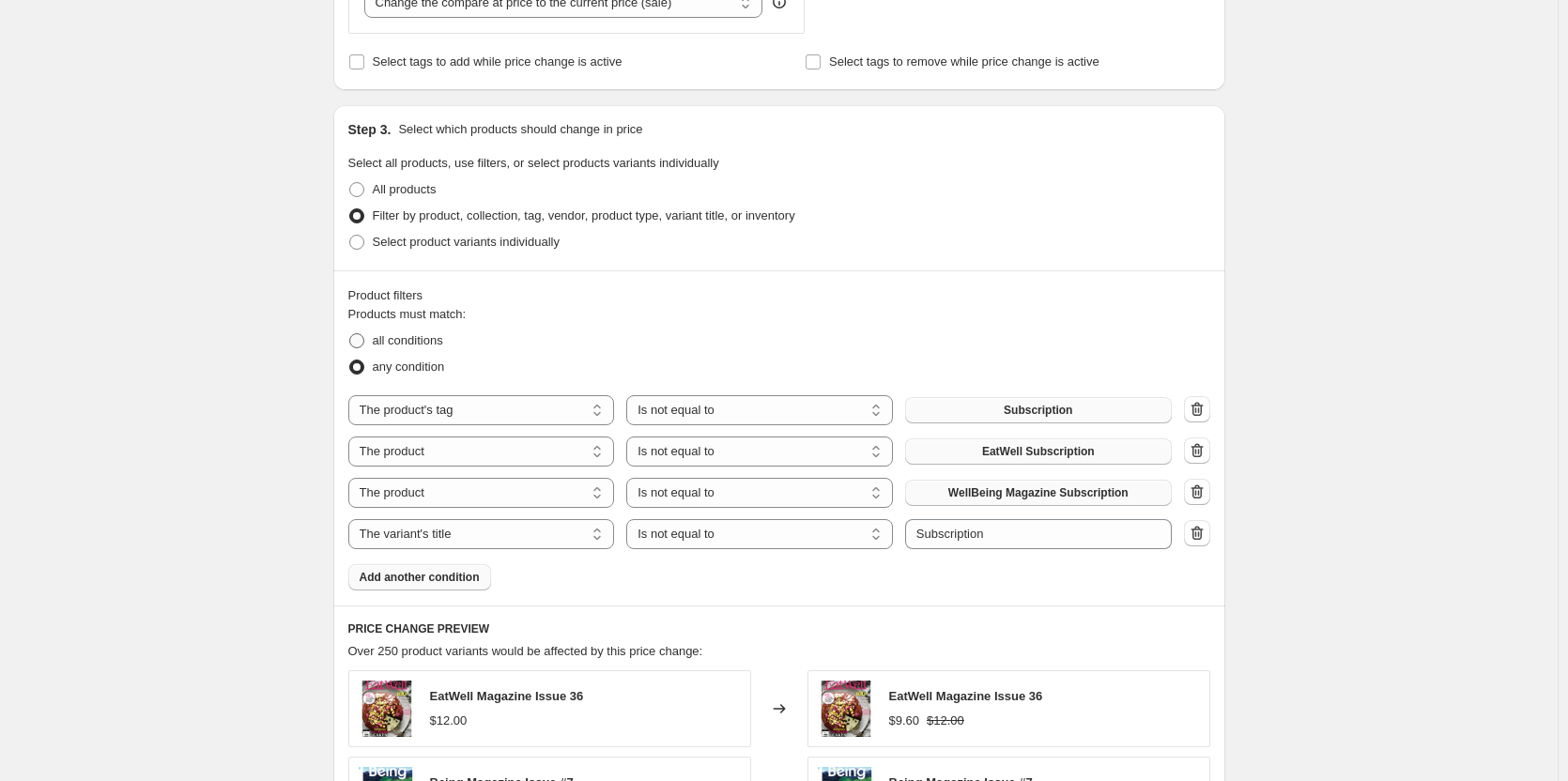
click at [405, 343] on span "all conditions" at bounding box center [408, 340] width 71 height 14
click at [350, 334] on input "all conditions" at bounding box center [349, 333] width 1 height 1
radio input "true"
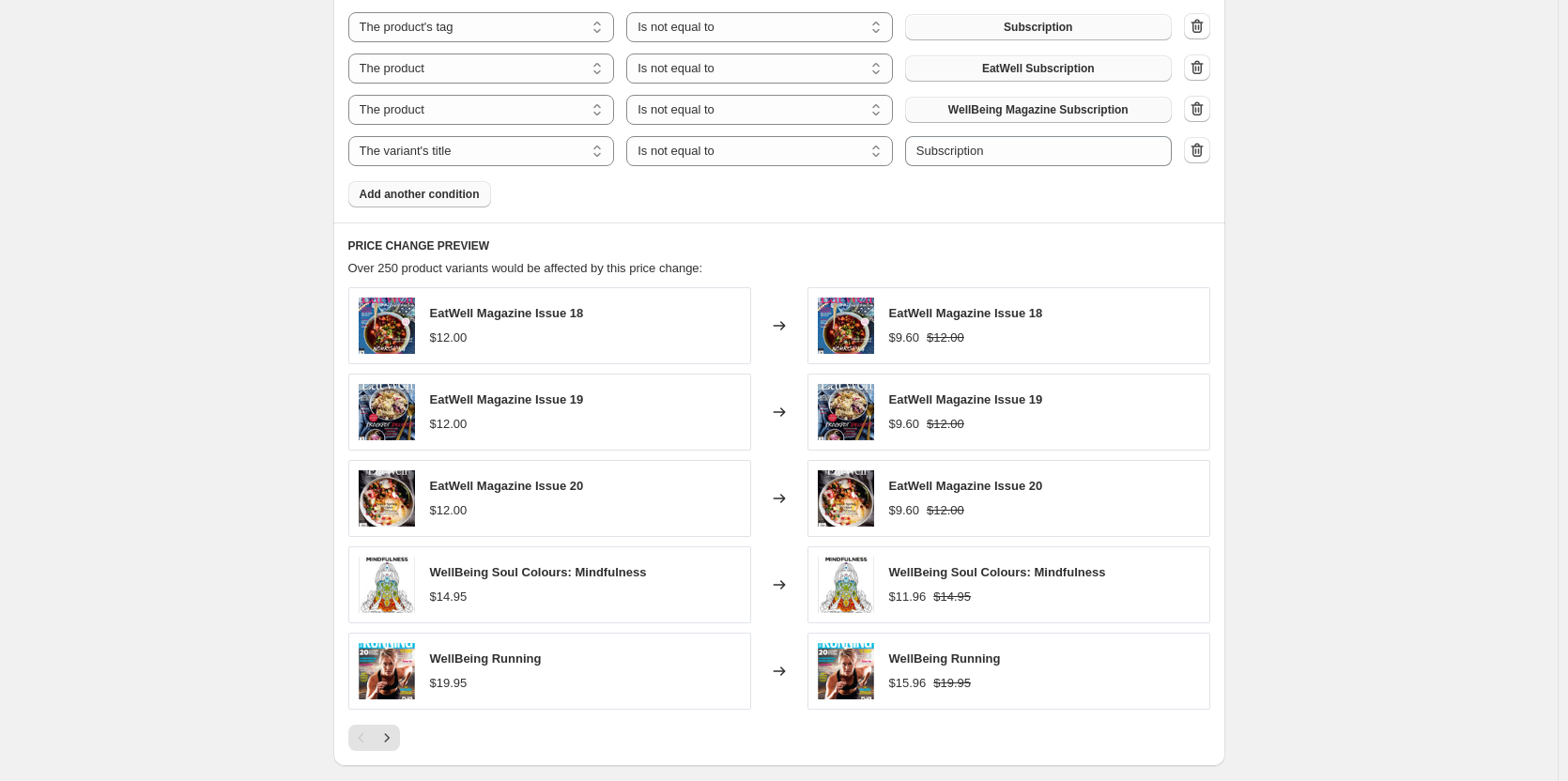
scroll to position [1335, 0]
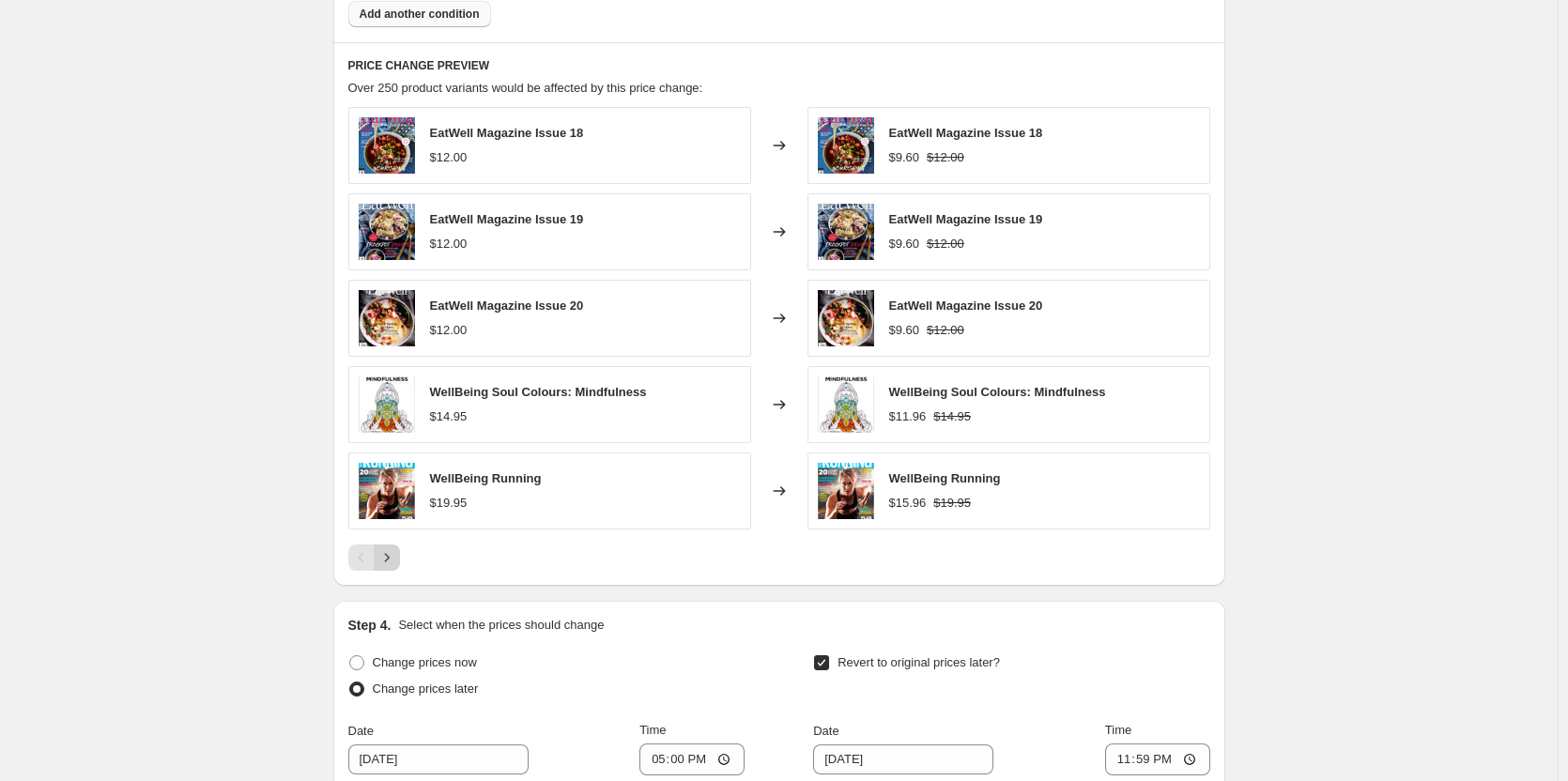
click at [396, 561] on icon "Next" at bounding box center [386, 557] width 19 height 19
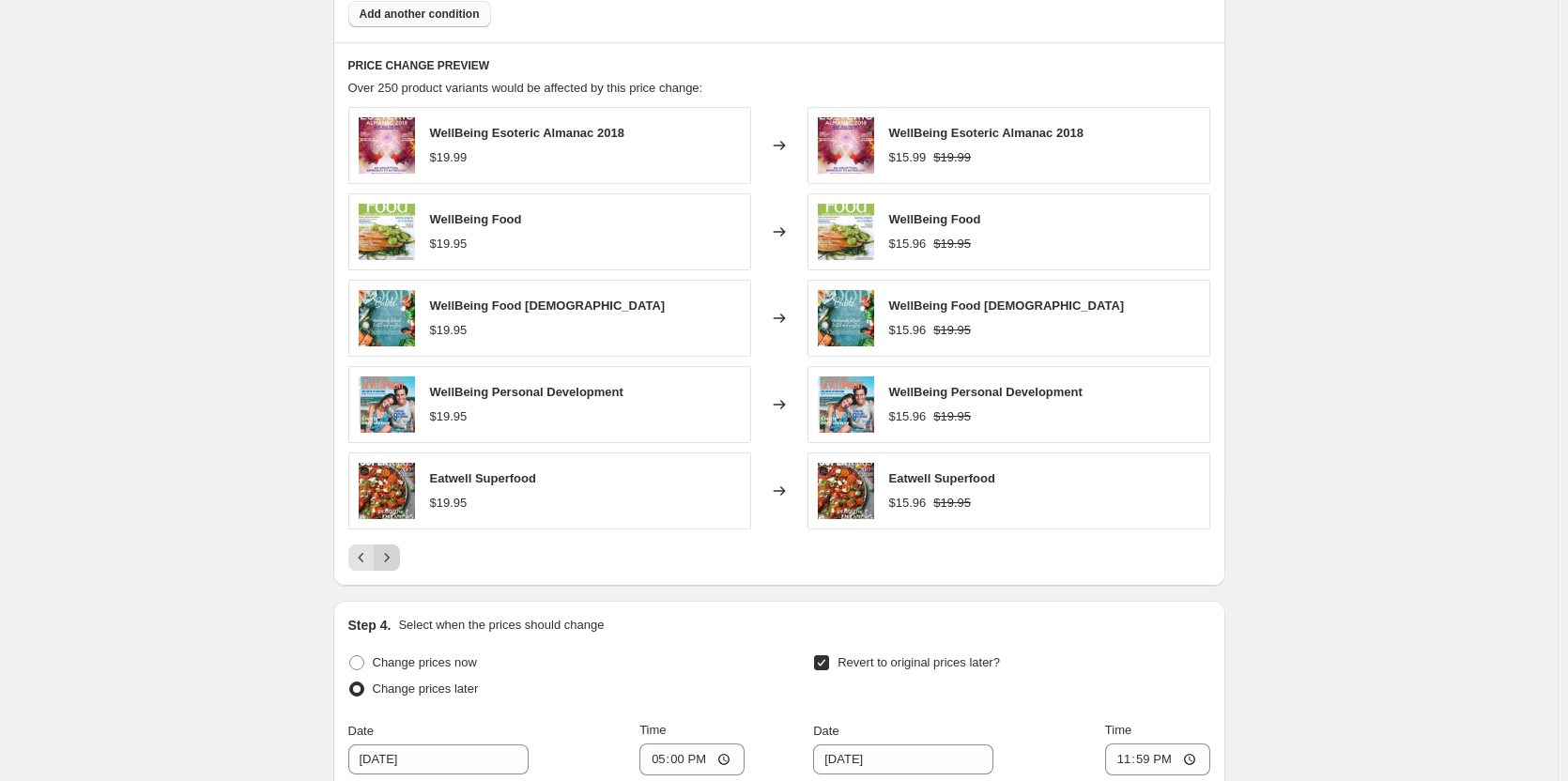
click at [396, 562] on icon "Next" at bounding box center [386, 557] width 19 height 19
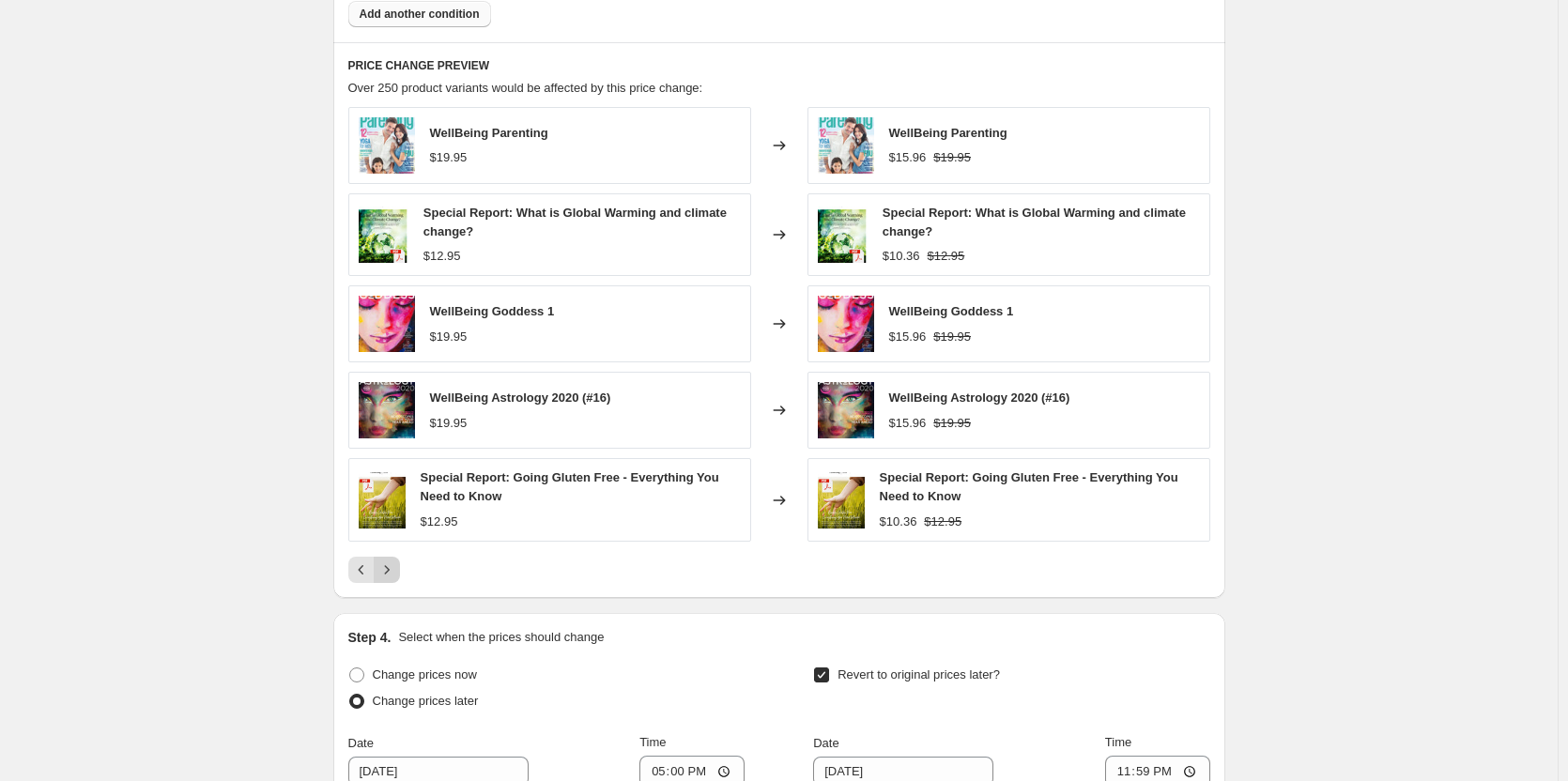
click at [396, 562] on icon "Next" at bounding box center [386, 570] width 19 height 19
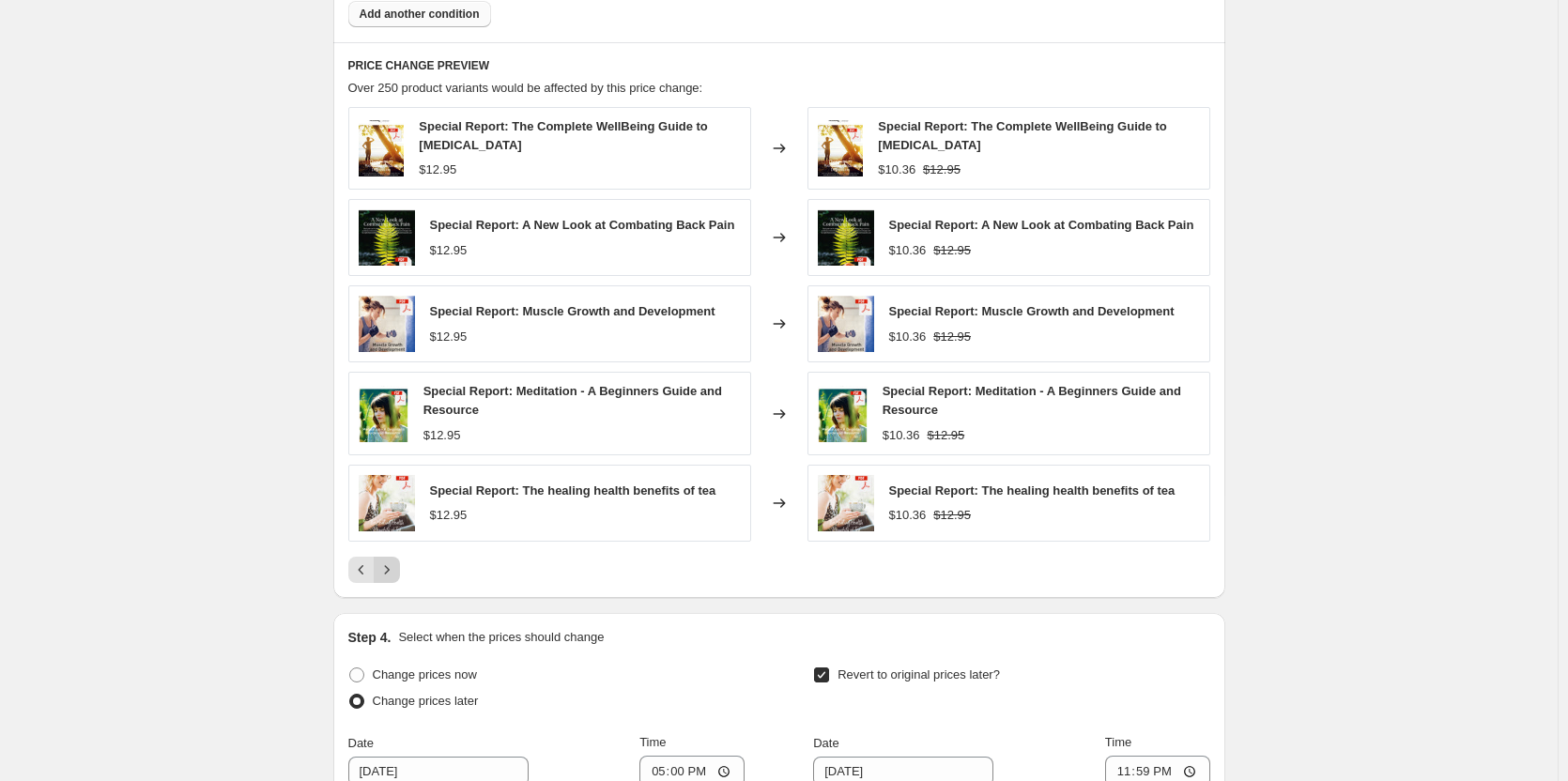
click at [396, 562] on icon "Next" at bounding box center [386, 570] width 19 height 19
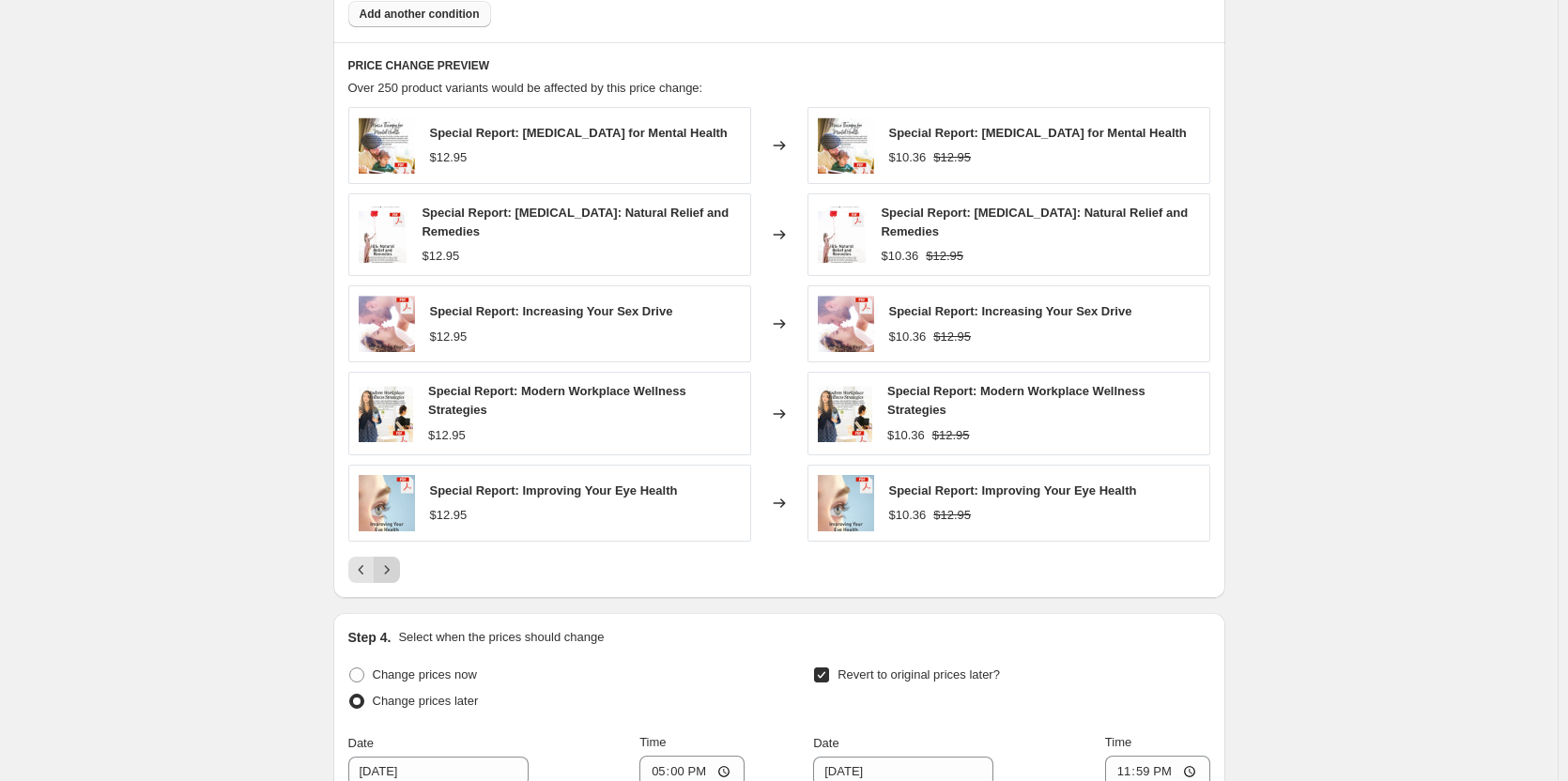
click at [396, 562] on icon "Next" at bounding box center [386, 570] width 19 height 19
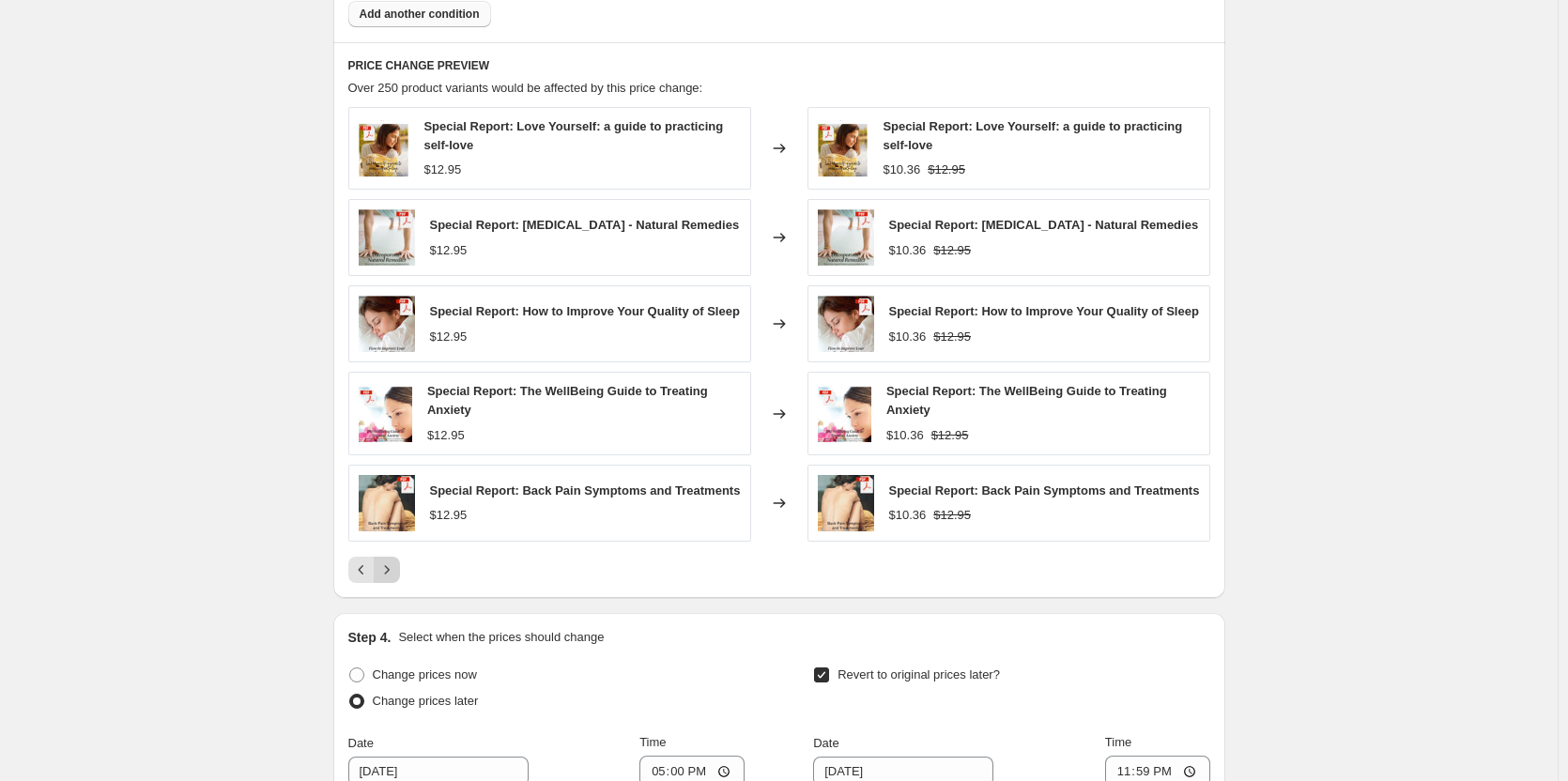
click at [398, 562] on div "Special Report: Love Yourself: a guide to practicing self-love $12.95 Changed t…" at bounding box center [779, 345] width 863 height 477
click at [391, 575] on icon "Next" at bounding box center [386, 570] width 19 height 19
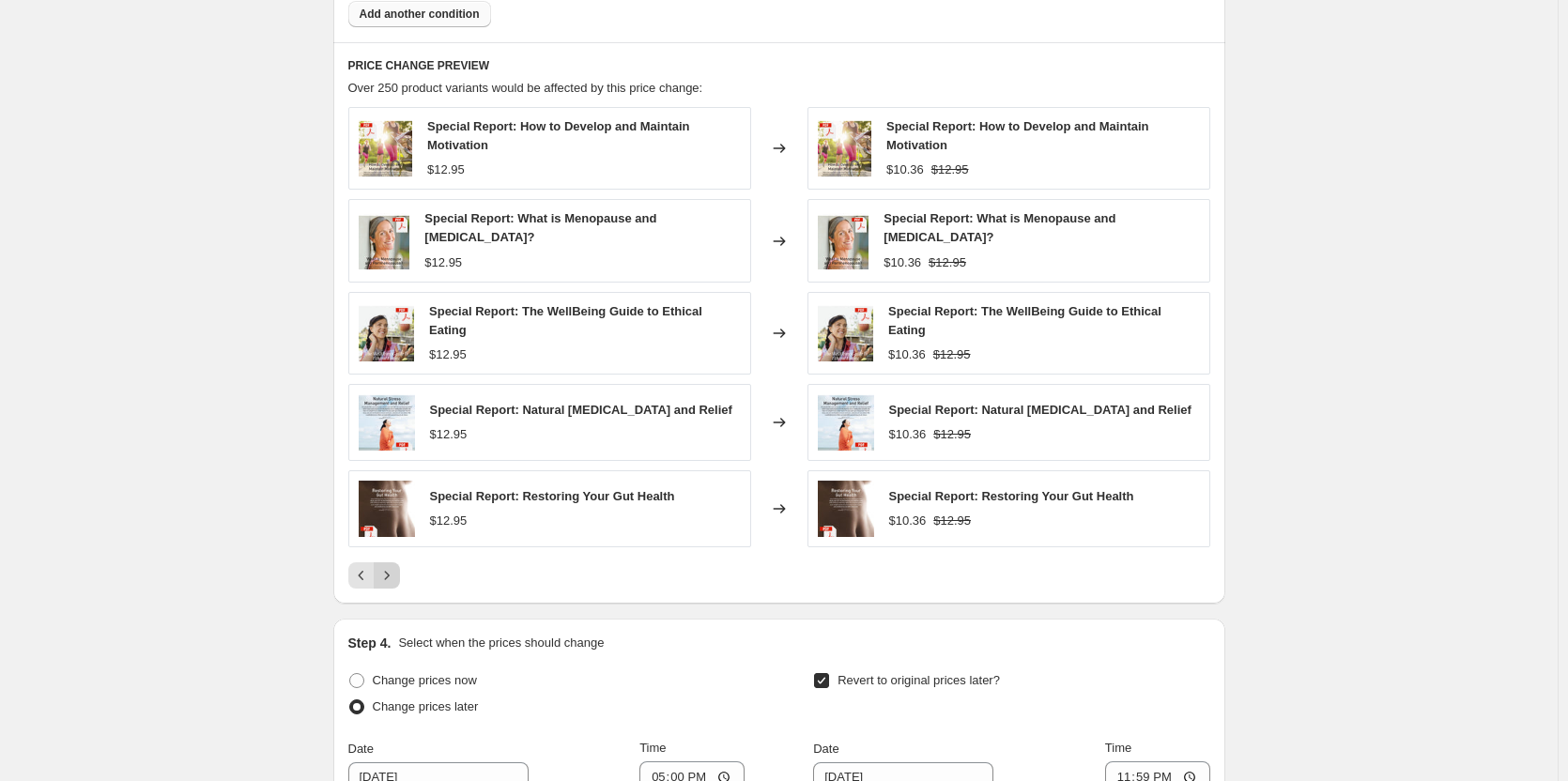
click at [397, 589] on button "Next" at bounding box center [387, 575] width 26 height 26
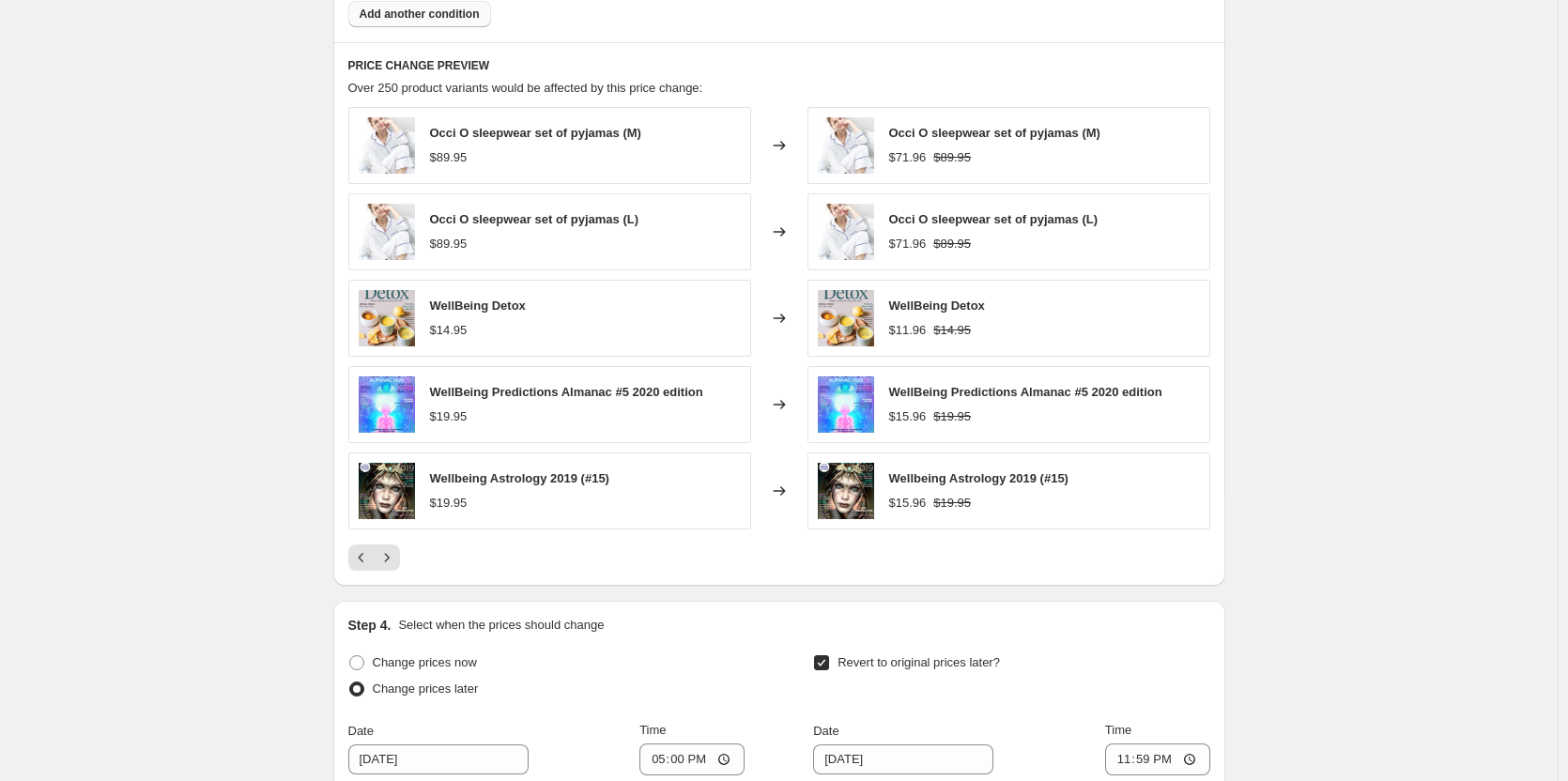
click at [394, 577] on div "PRICE CHANGE PREVIEW Over 250 product variants would be affected by this price …" at bounding box center [779, 313] width 892 height 544
click at [394, 562] on icon "Next" at bounding box center [386, 557] width 19 height 19
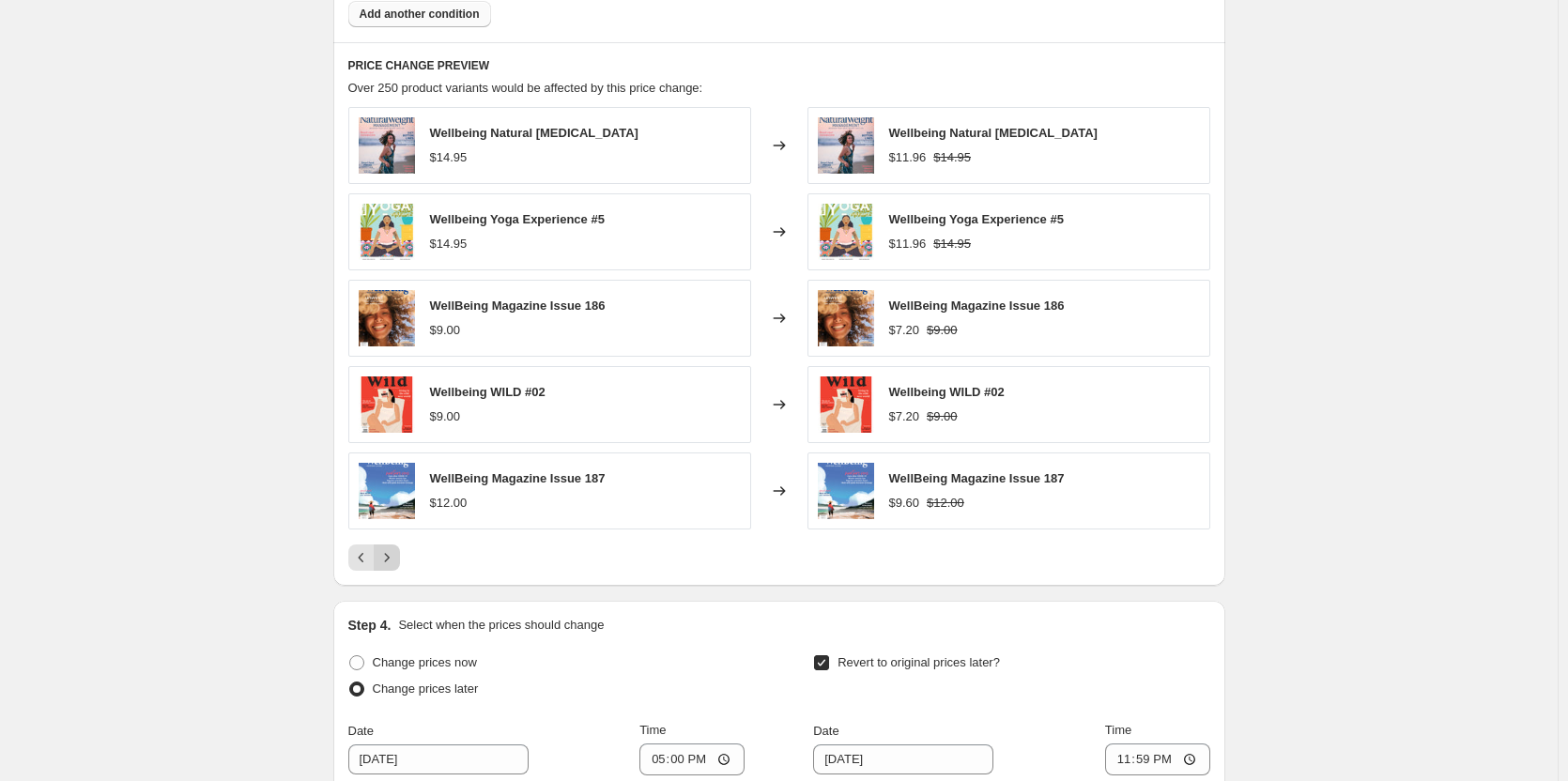
click at [394, 562] on icon "Next" at bounding box center [386, 557] width 19 height 19
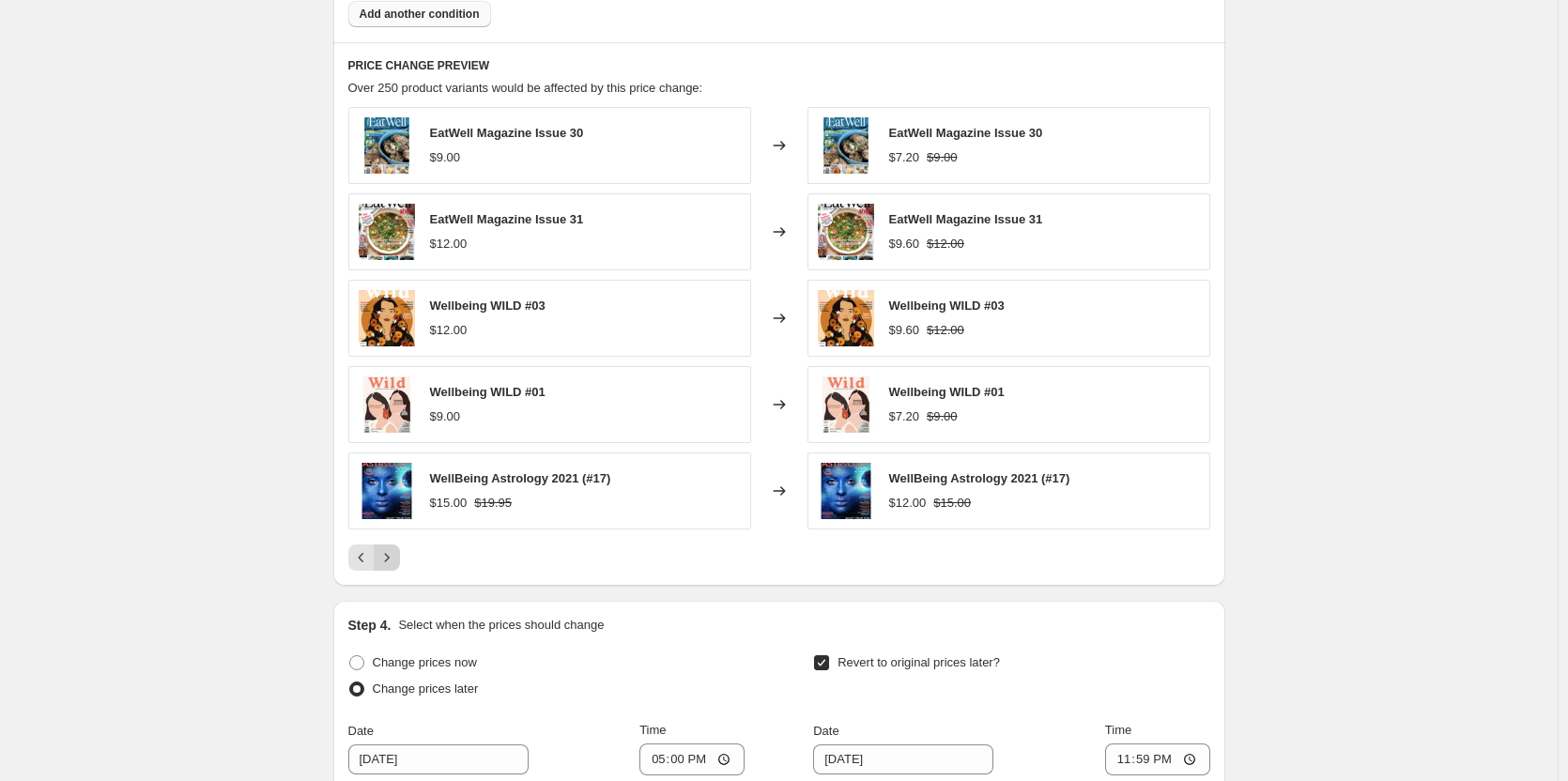
click at [394, 562] on icon "Next" at bounding box center [386, 557] width 19 height 19
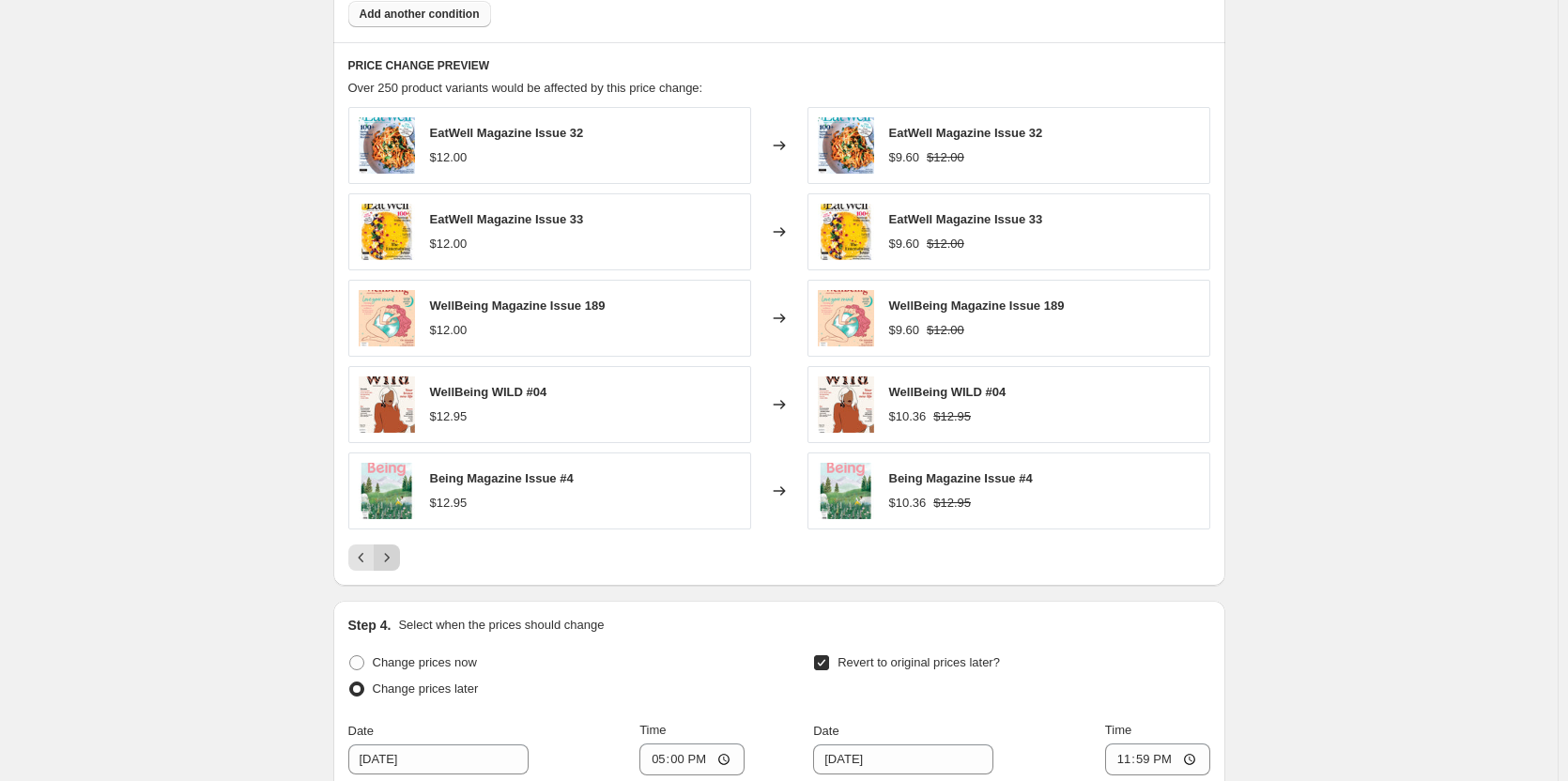
click at [394, 562] on icon "Next" at bounding box center [386, 557] width 19 height 19
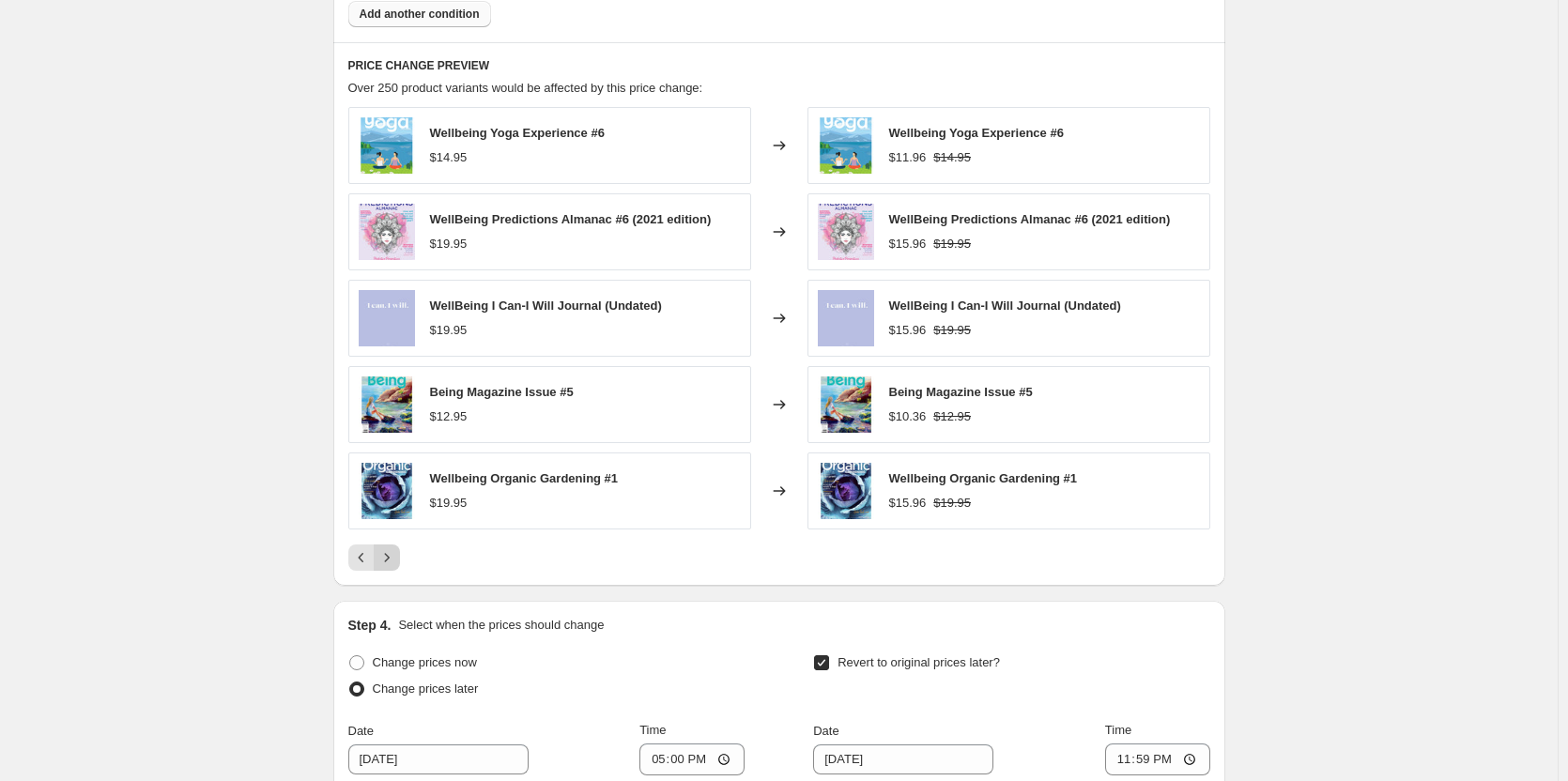
click at [394, 562] on icon "Next" at bounding box center [386, 557] width 19 height 19
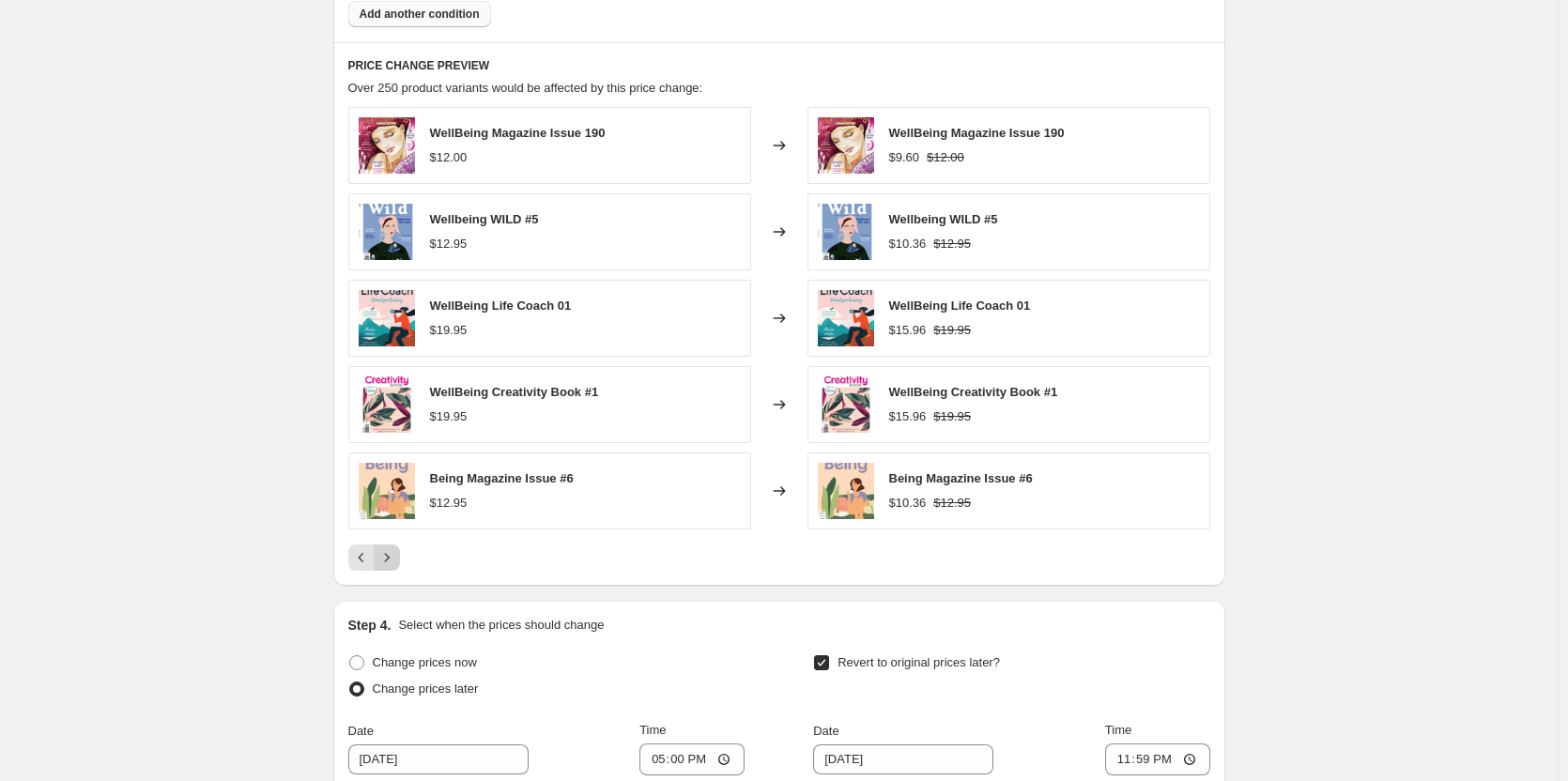
click at [394, 562] on icon "Next" at bounding box center [386, 557] width 19 height 19
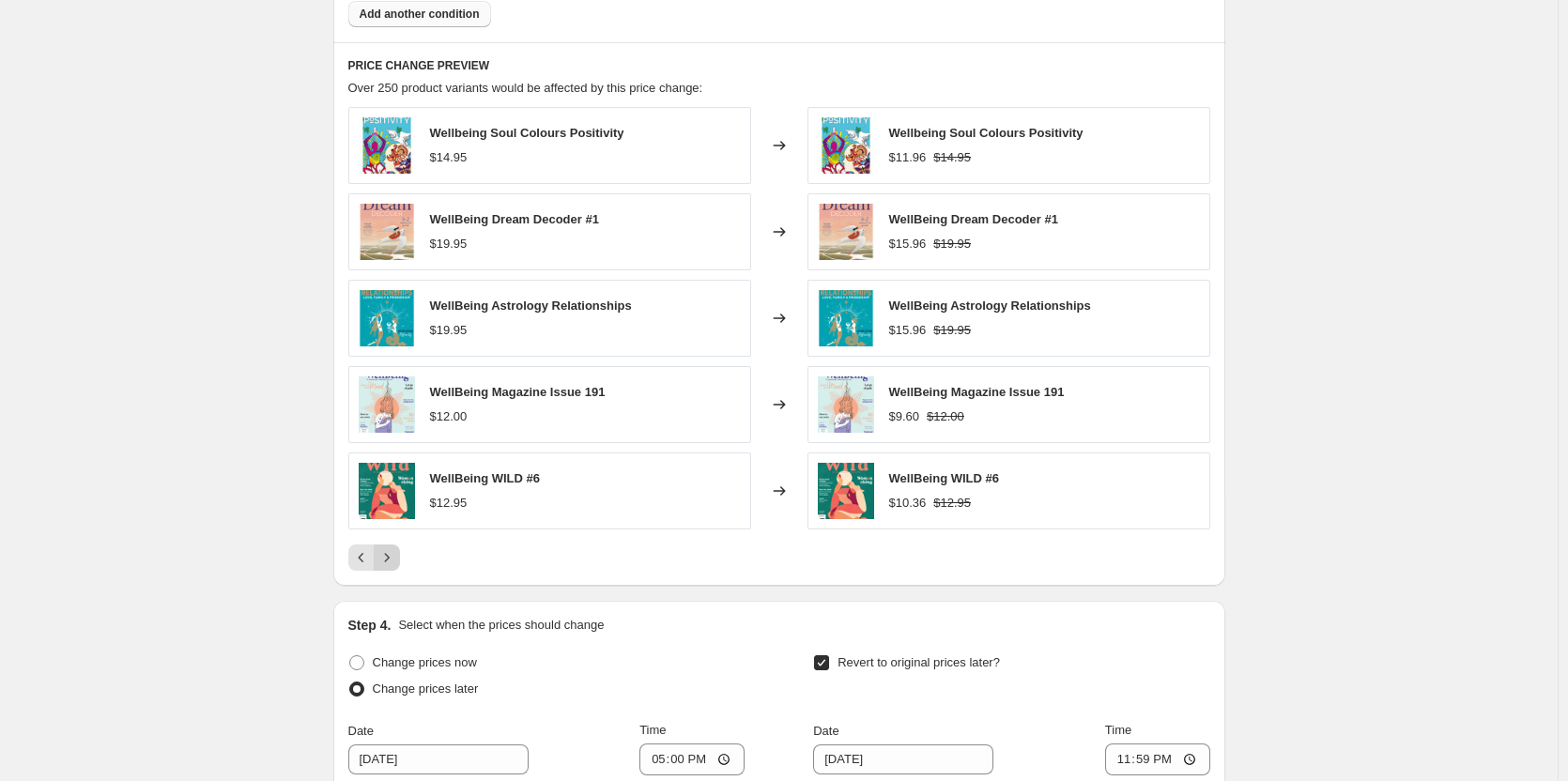
click at [394, 562] on icon "Next" at bounding box center [386, 557] width 19 height 19
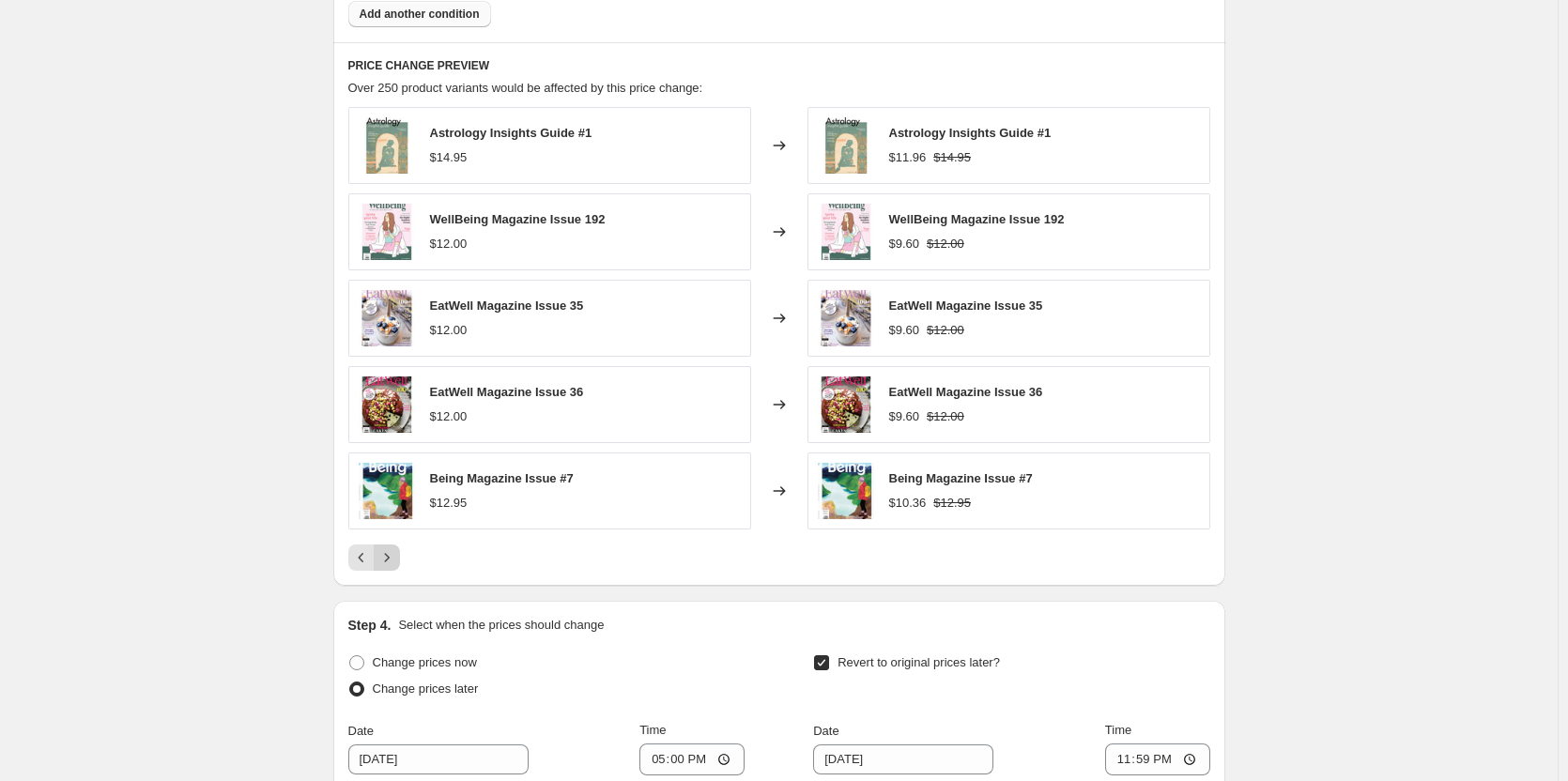
click at [394, 562] on icon "Next" at bounding box center [386, 557] width 19 height 19
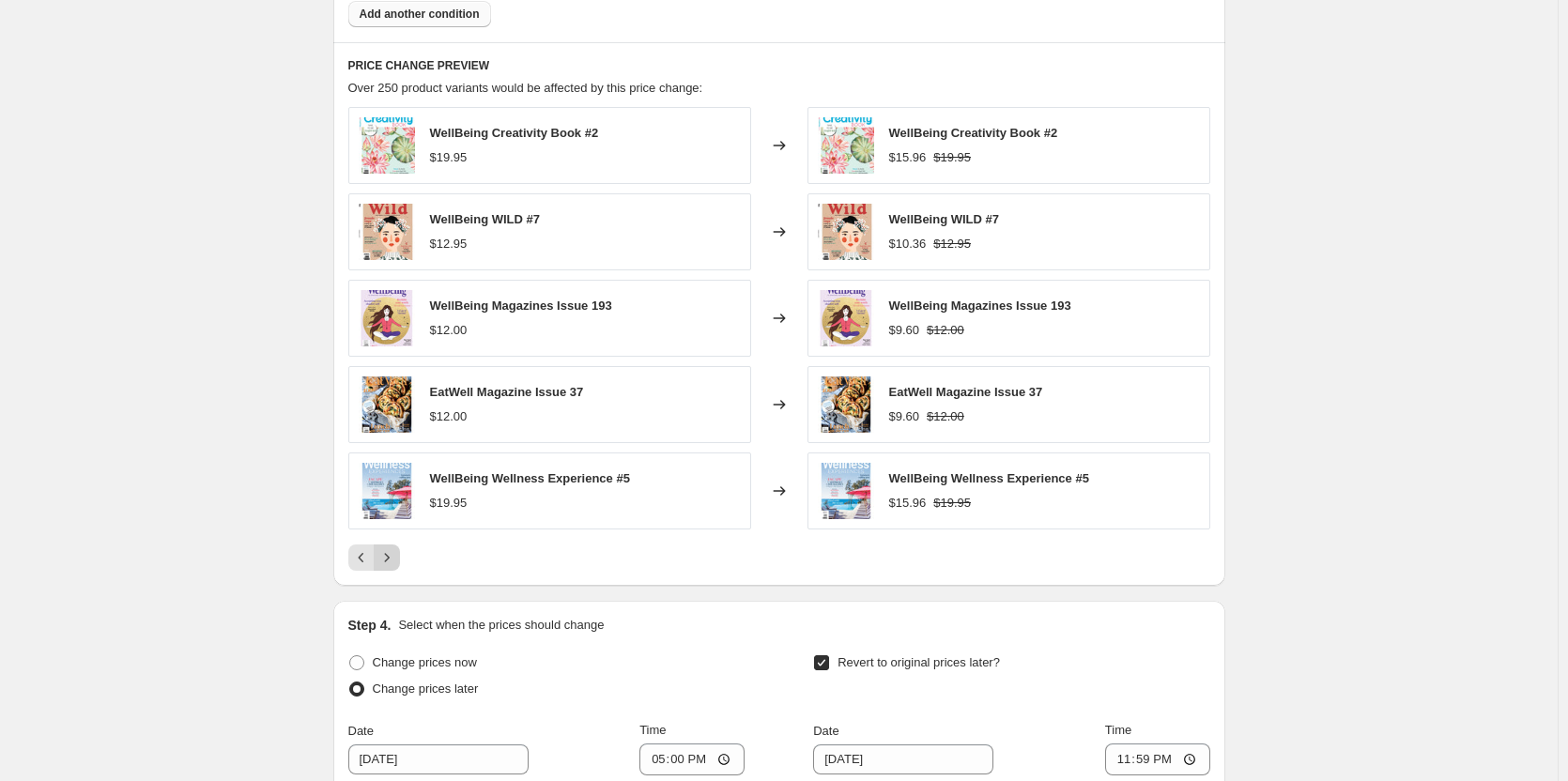
click at [394, 562] on icon "Next" at bounding box center [386, 557] width 19 height 19
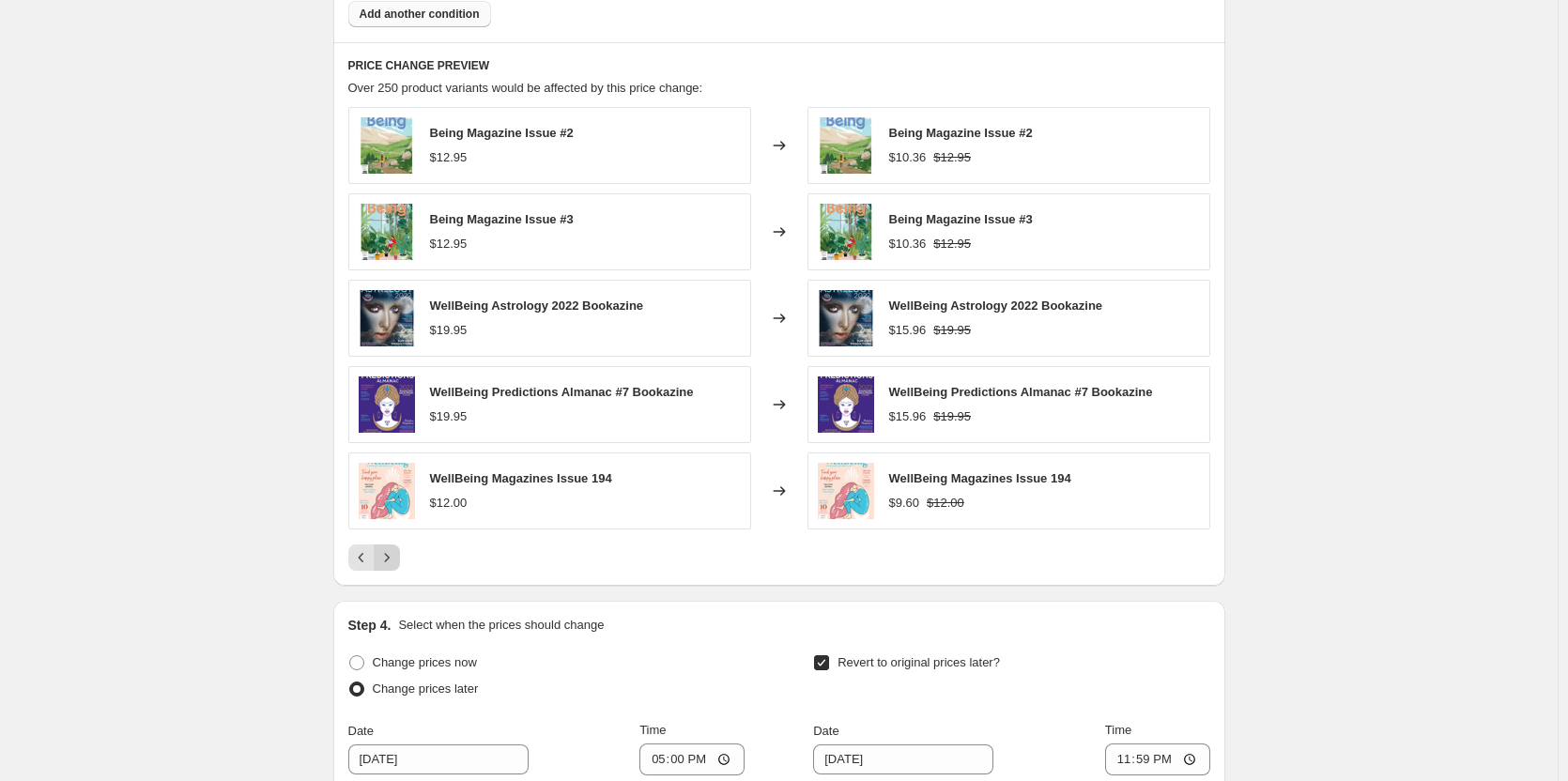
click at [394, 562] on icon "Next" at bounding box center [386, 557] width 19 height 19
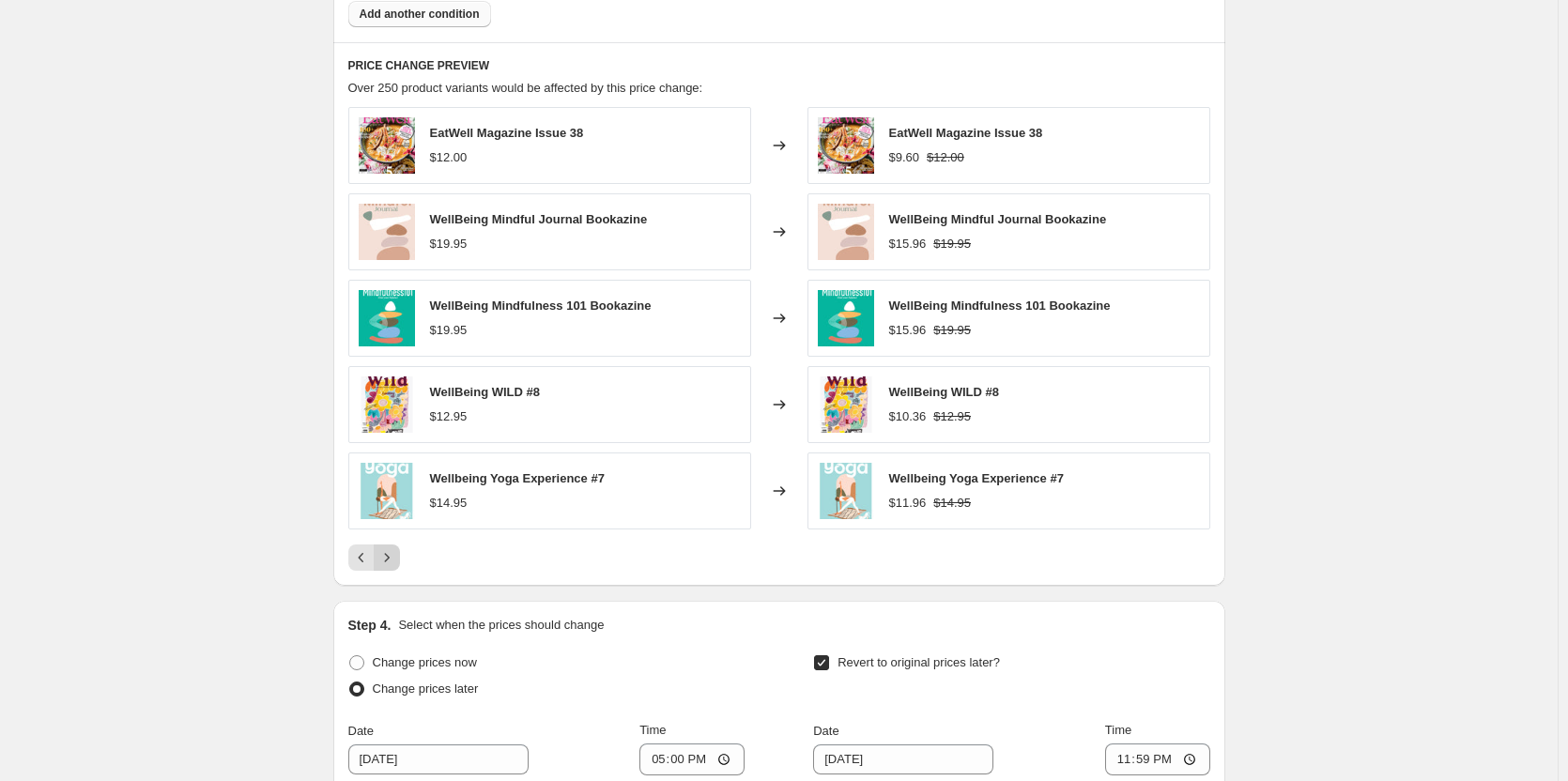
click at [394, 562] on icon "Next" at bounding box center [386, 557] width 19 height 19
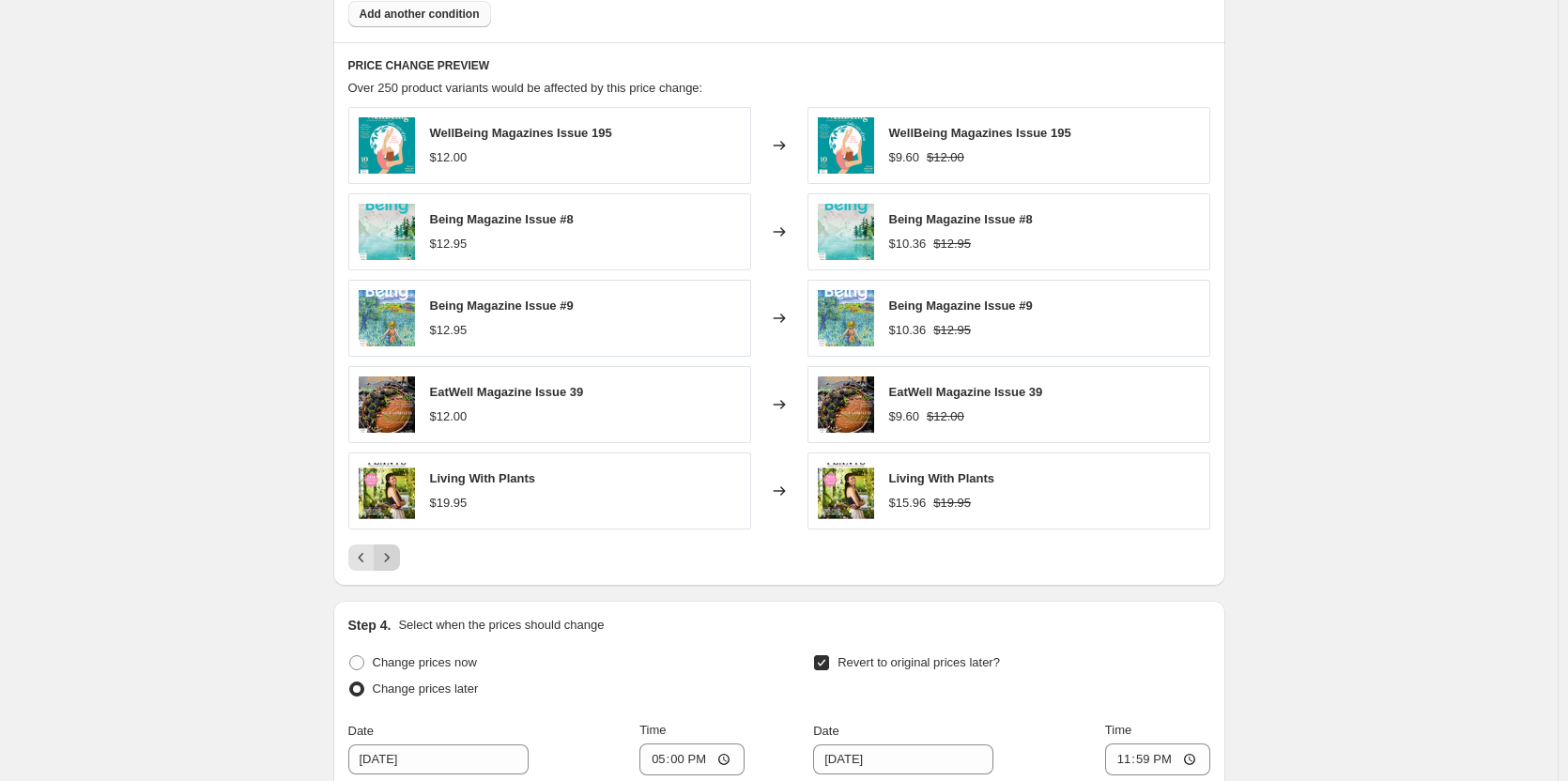
click at [394, 562] on icon "Next" at bounding box center [386, 557] width 19 height 19
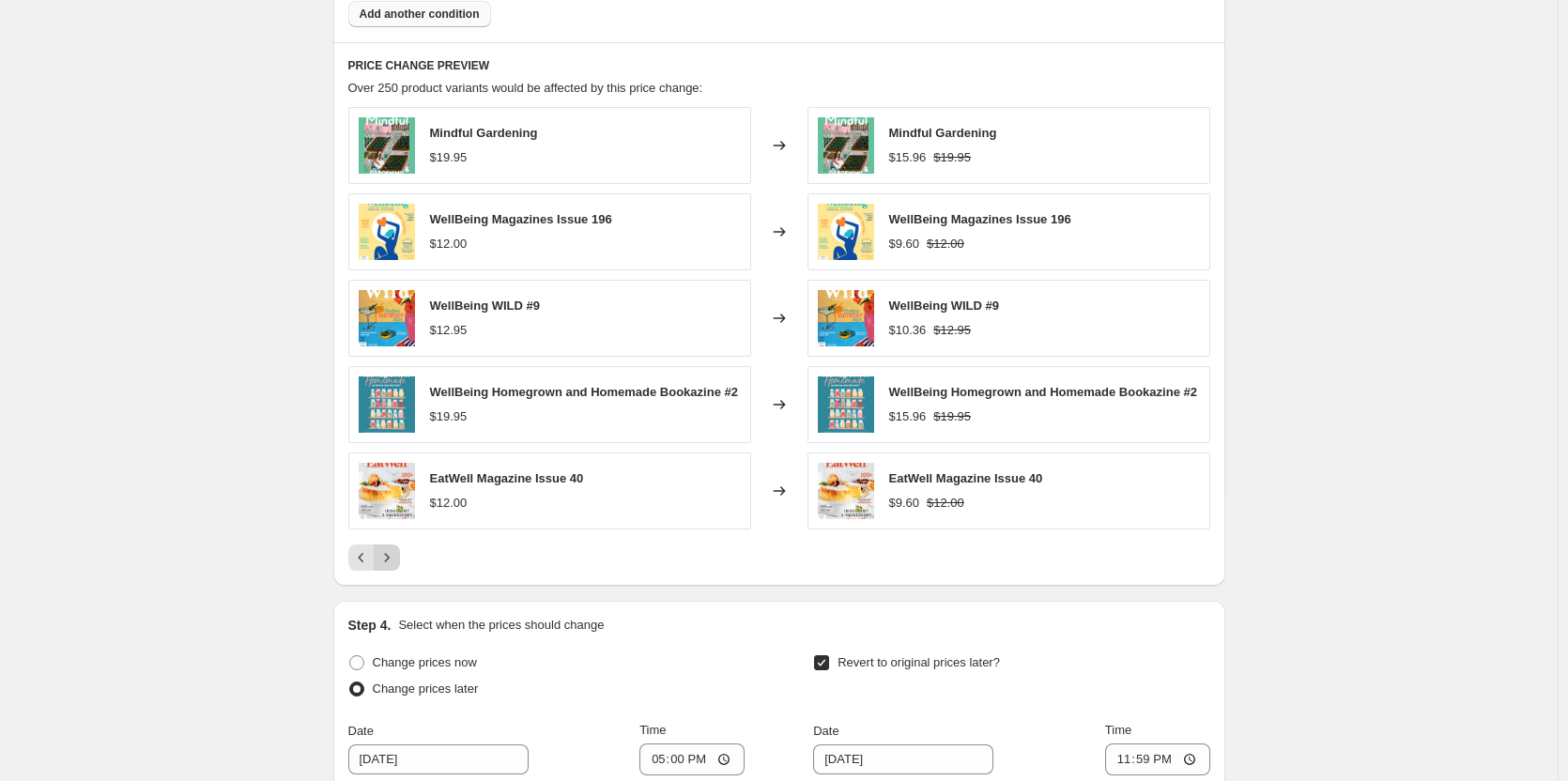
click at [394, 562] on icon "Next" at bounding box center [386, 557] width 19 height 19
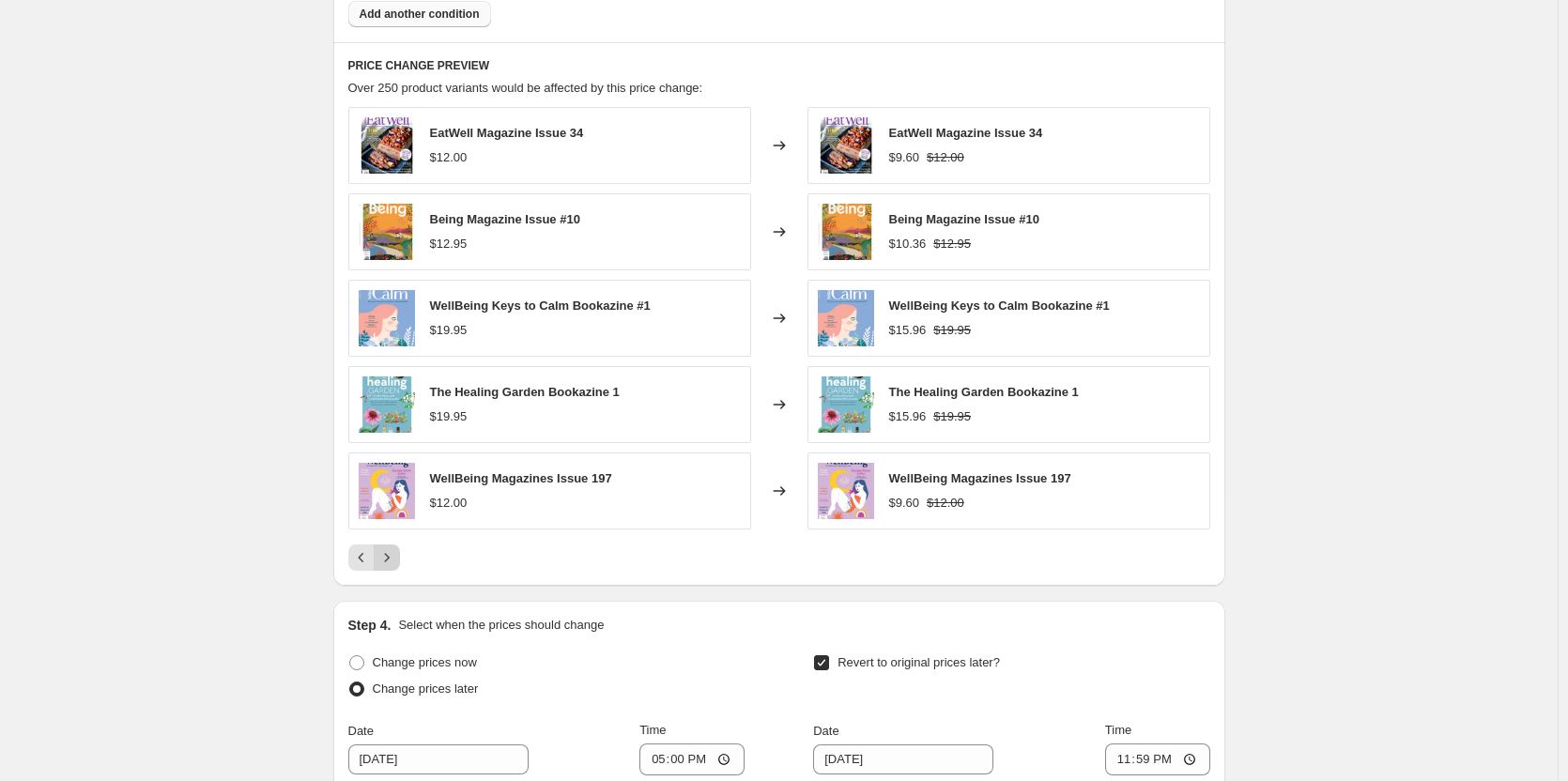
click at [394, 562] on icon "Next" at bounding box center [386, 557] width 19 height 19
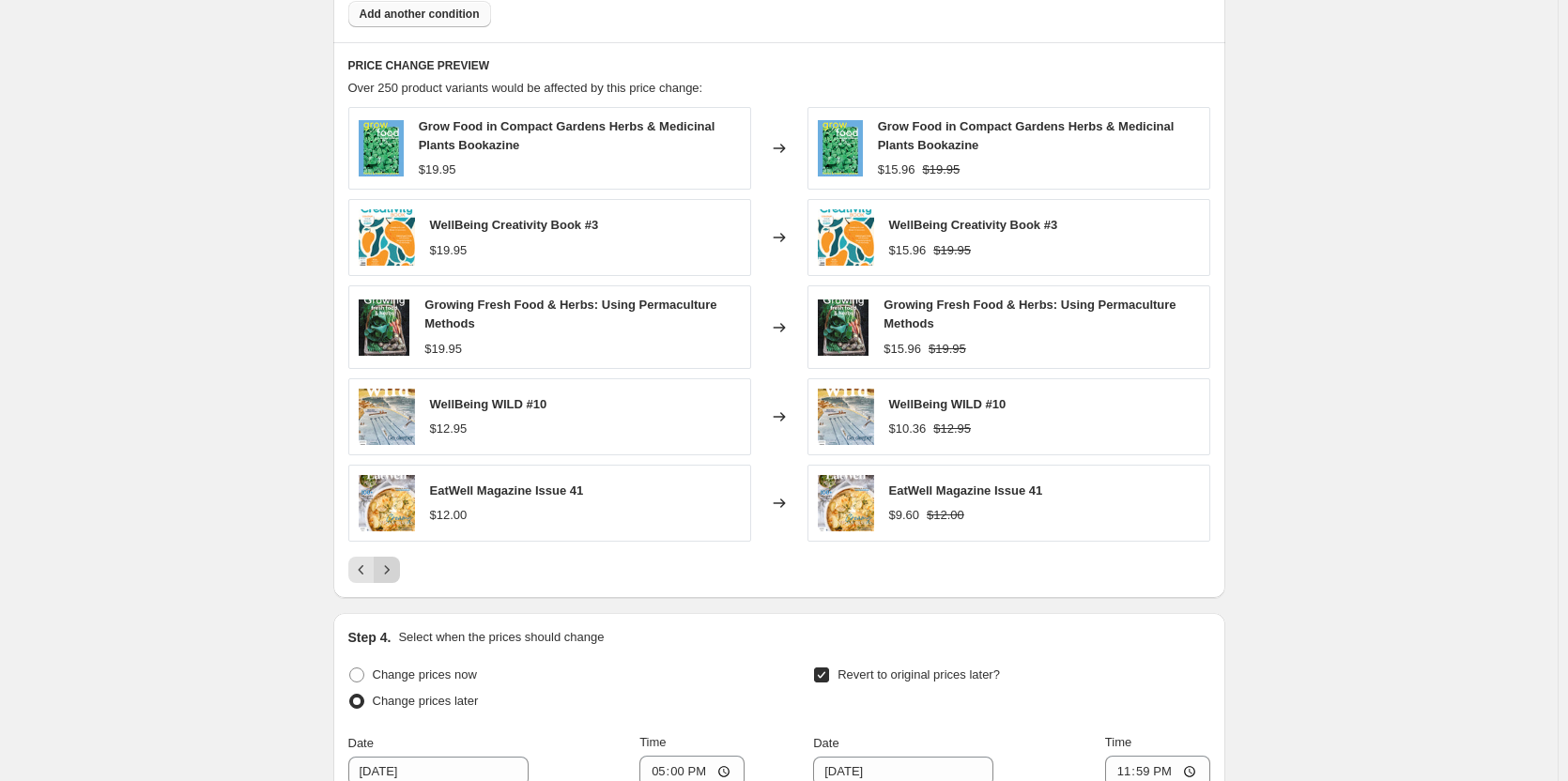
click at [391, 562] on icon "Next" at bounding box center [386, 570] width 19 height 19
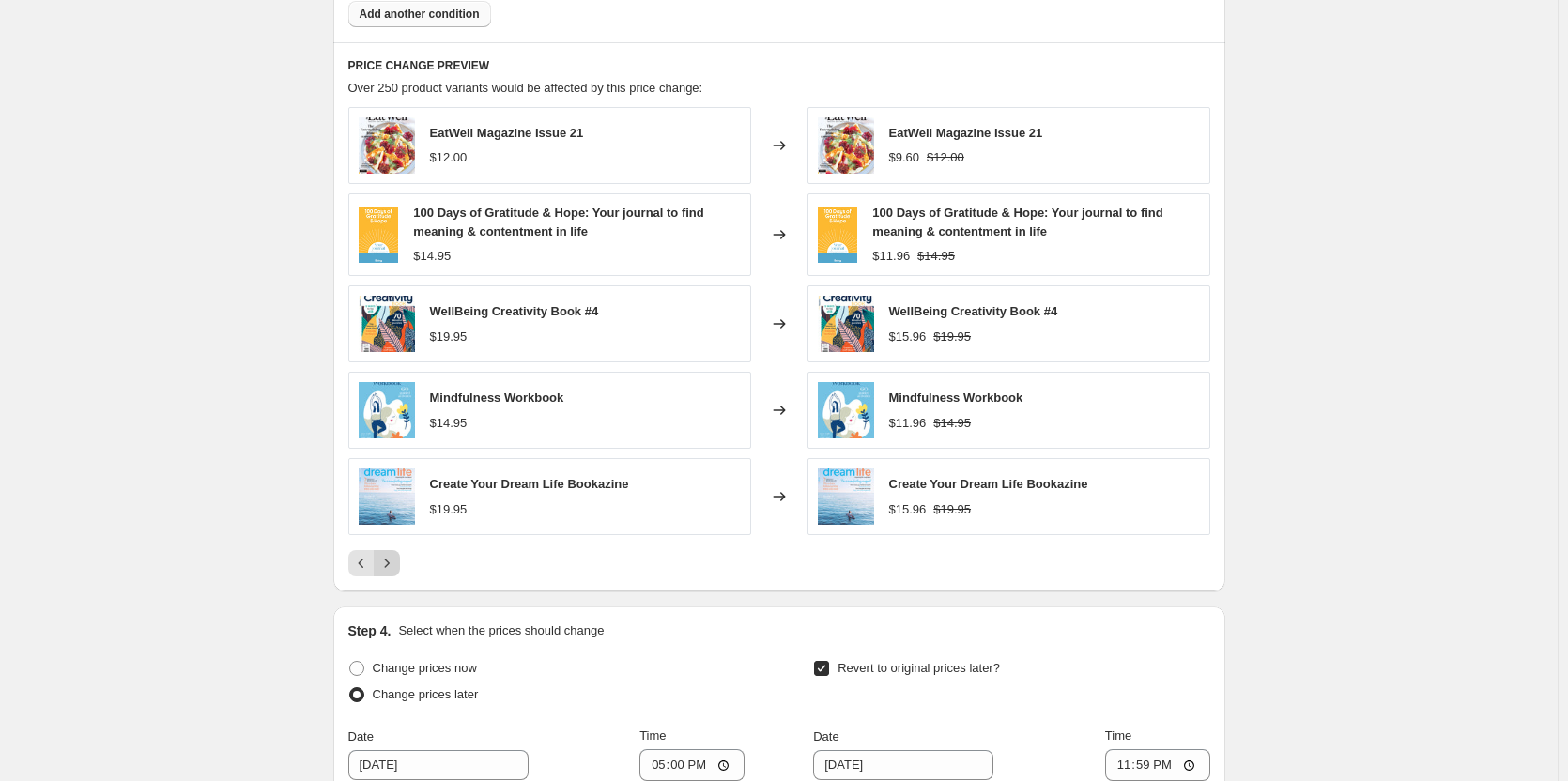
click at [394, 559] on icon "Next" at bounding box center [386, 563] width 19 height 19
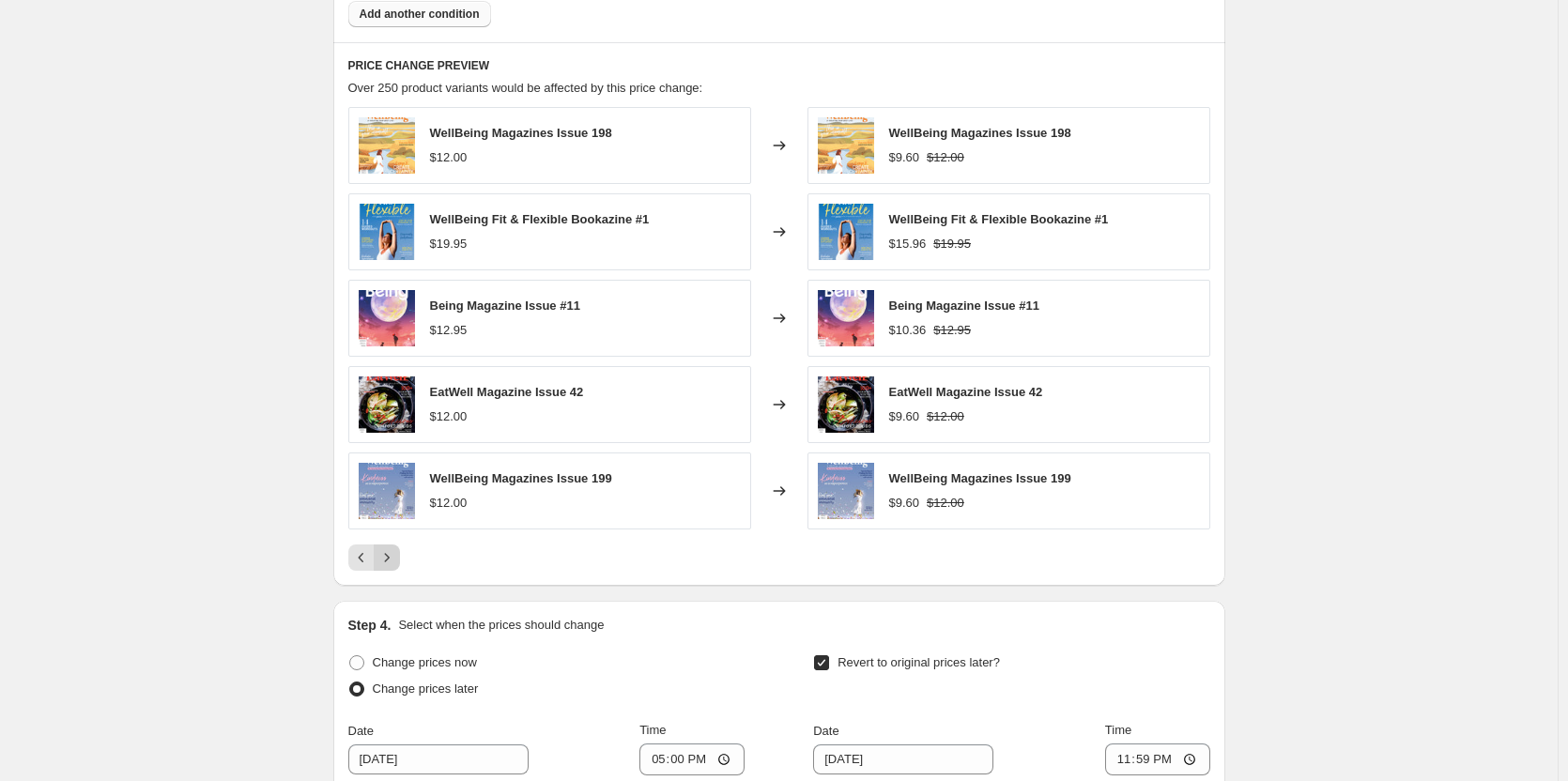
click at [394, 559] on icon "Next" at bounding box center [386, 557] width 19 height 19
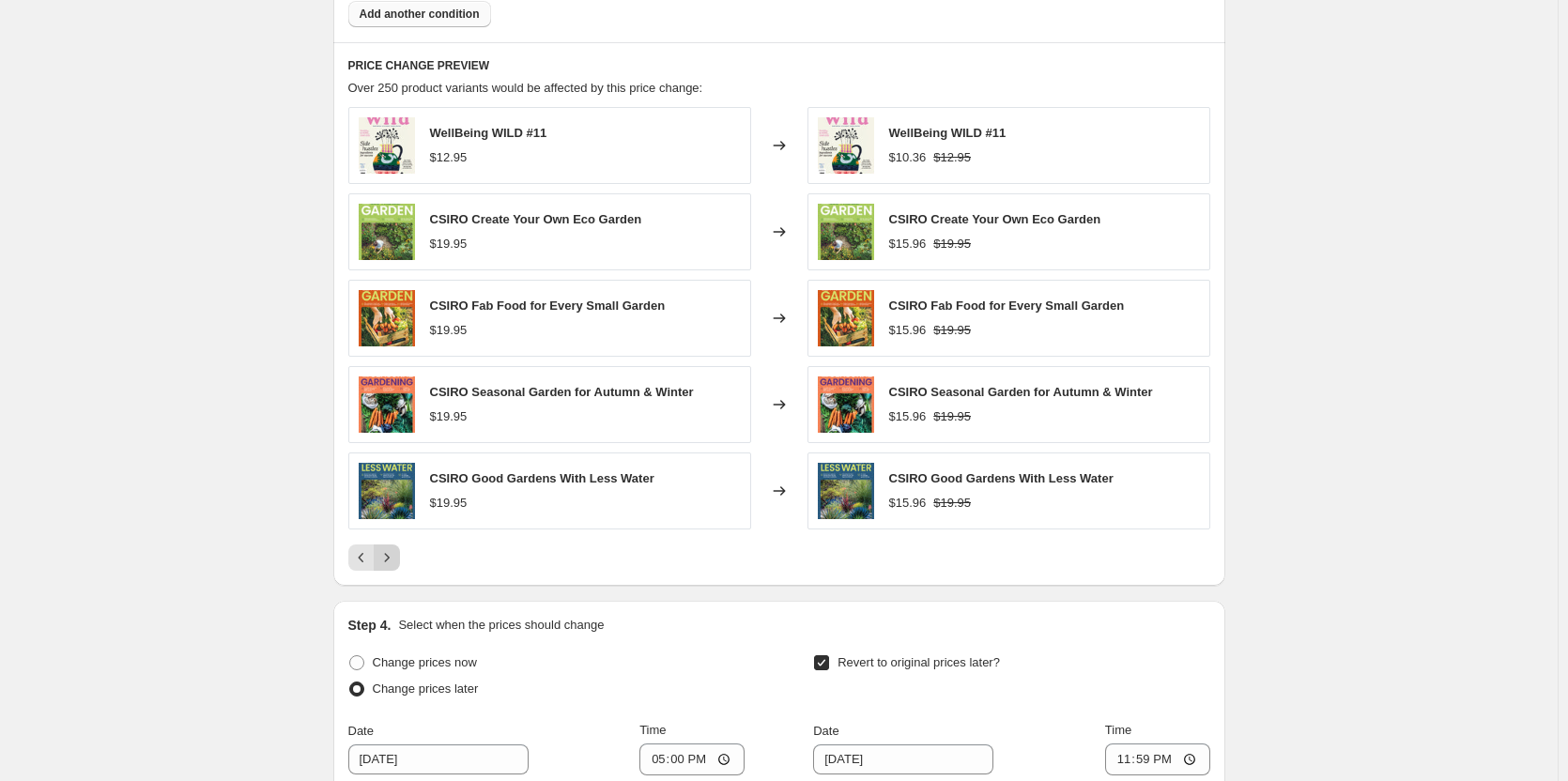
click at [394, 559] on icon "Next" at bounding box center [386, 557] width 19 height 19
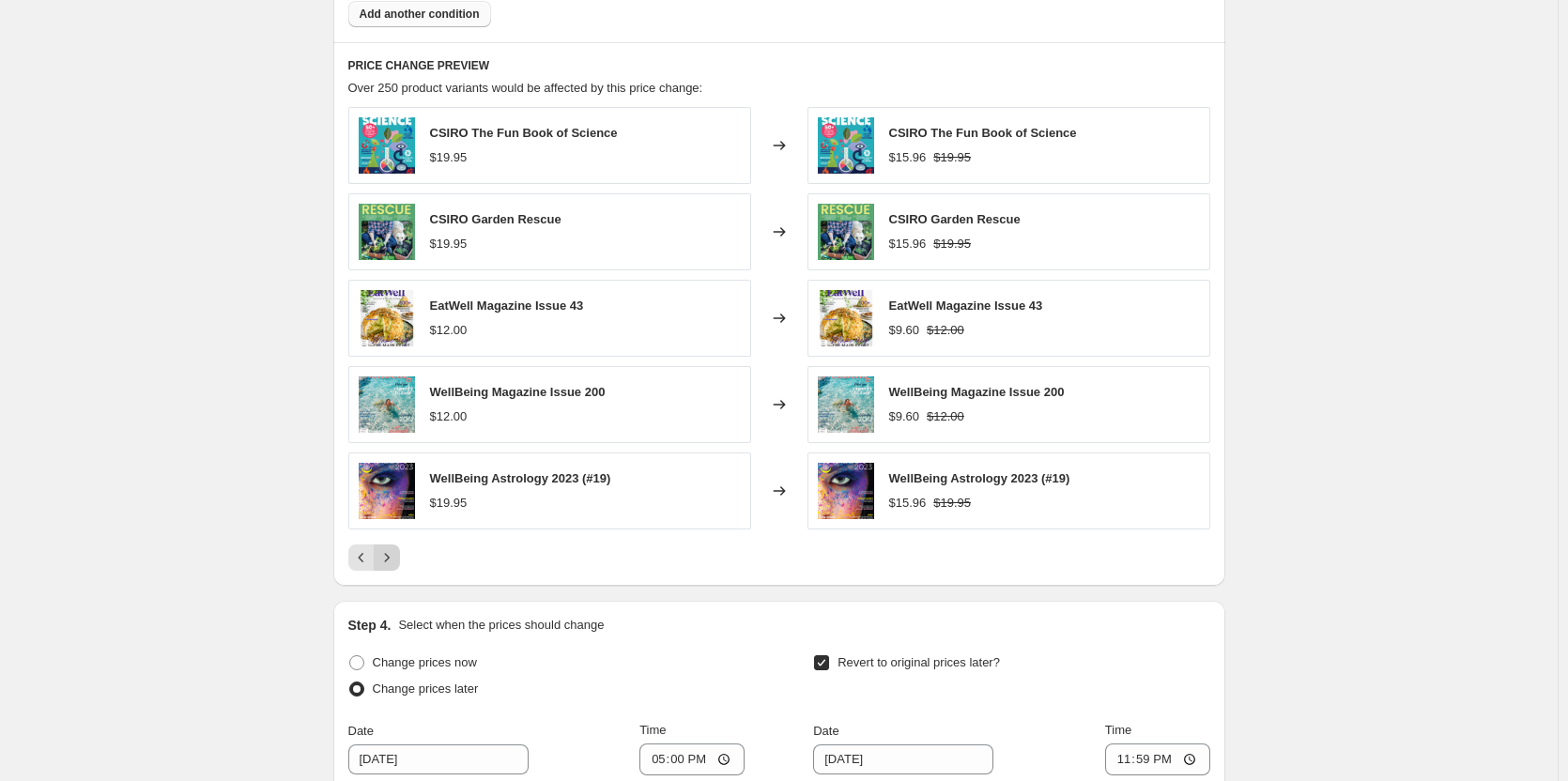
click at [394, 559] on icon "Next" at bounding box center [386, 557] width 19 height 19
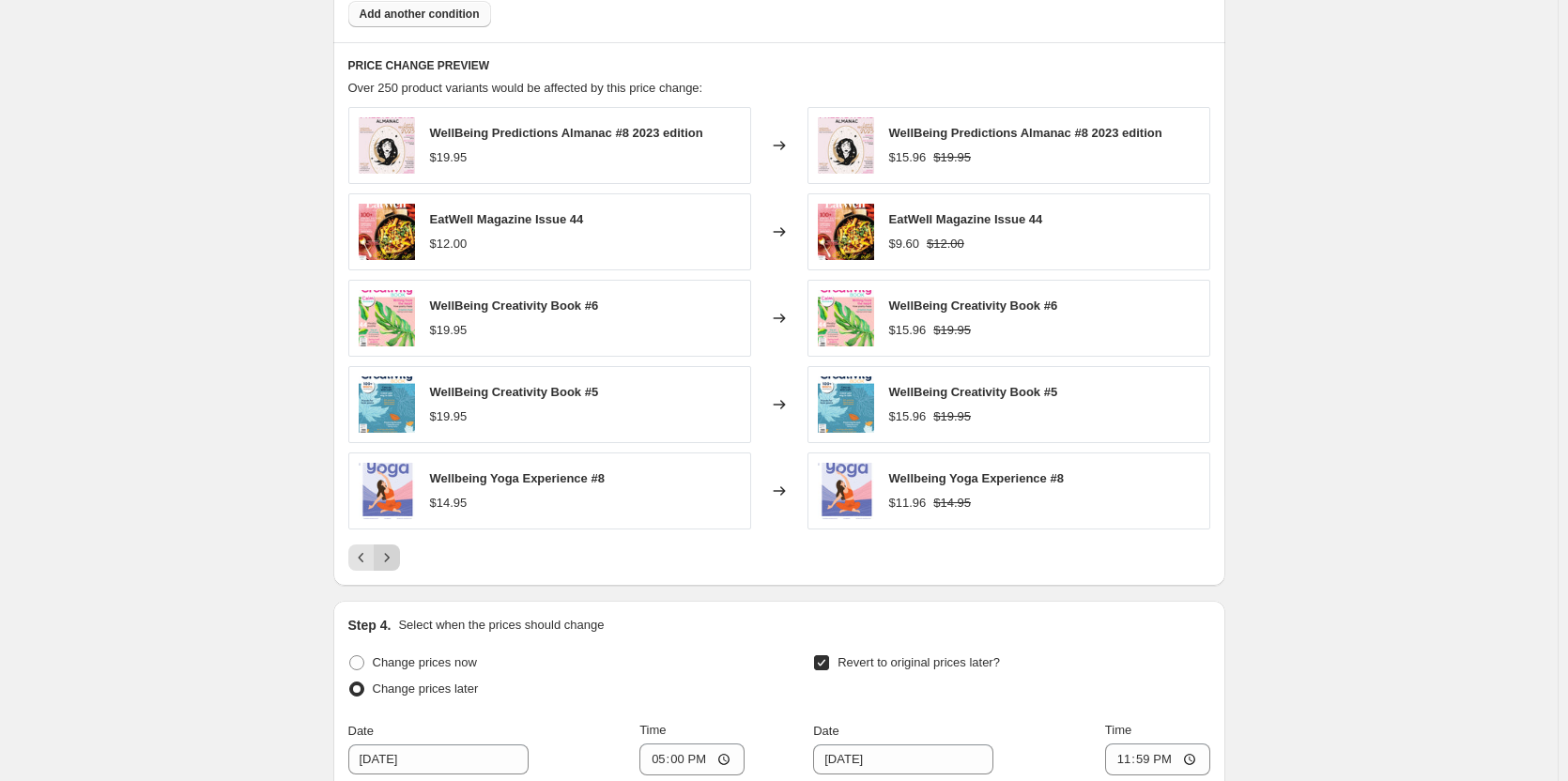
click at [394, 559] on icon "Next" at bounding box center [386, 557] width 19 height 19
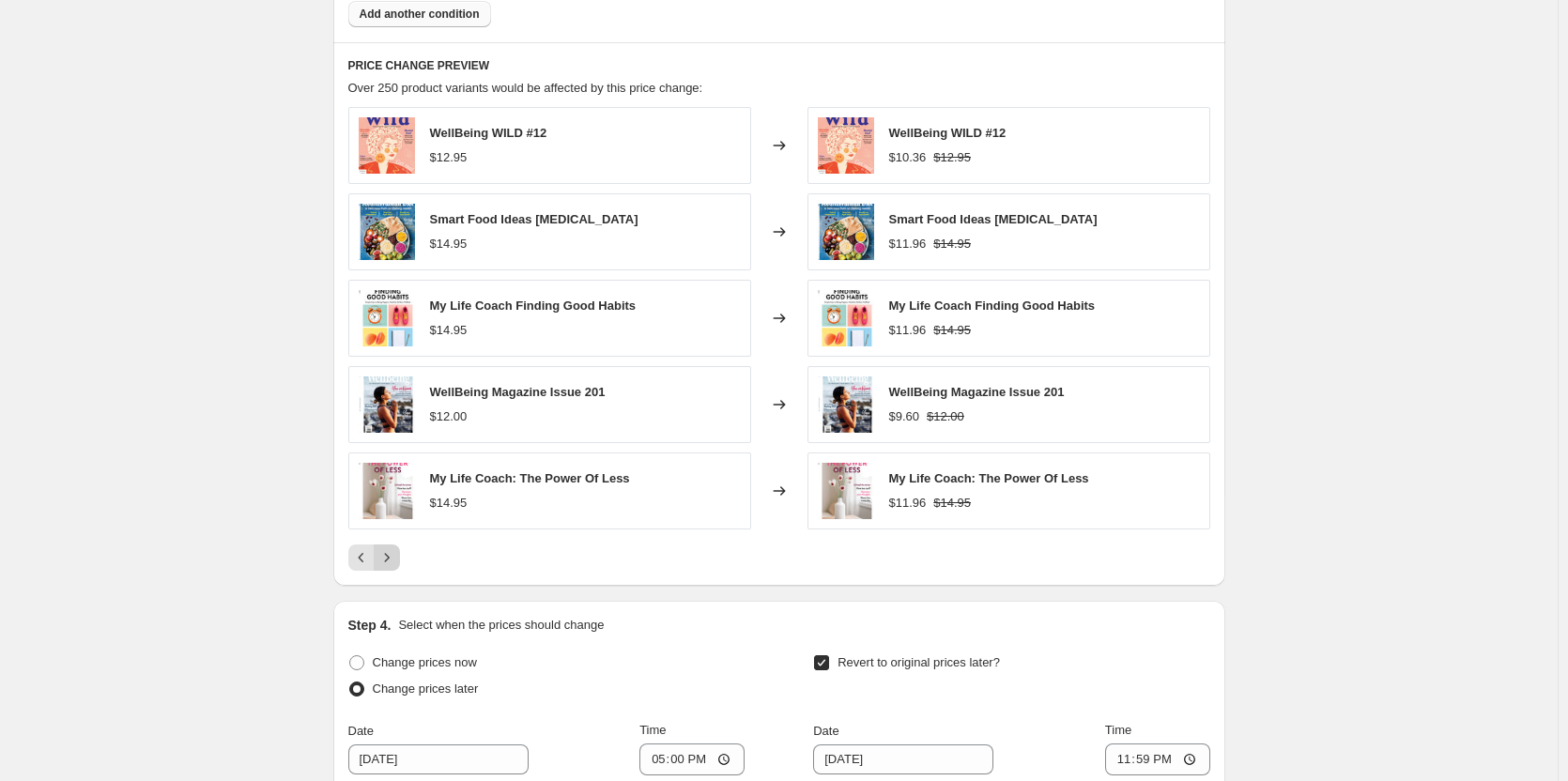
click at [394, 559] on icon "Next" at bounding box center [386, 557] width 19 height 19
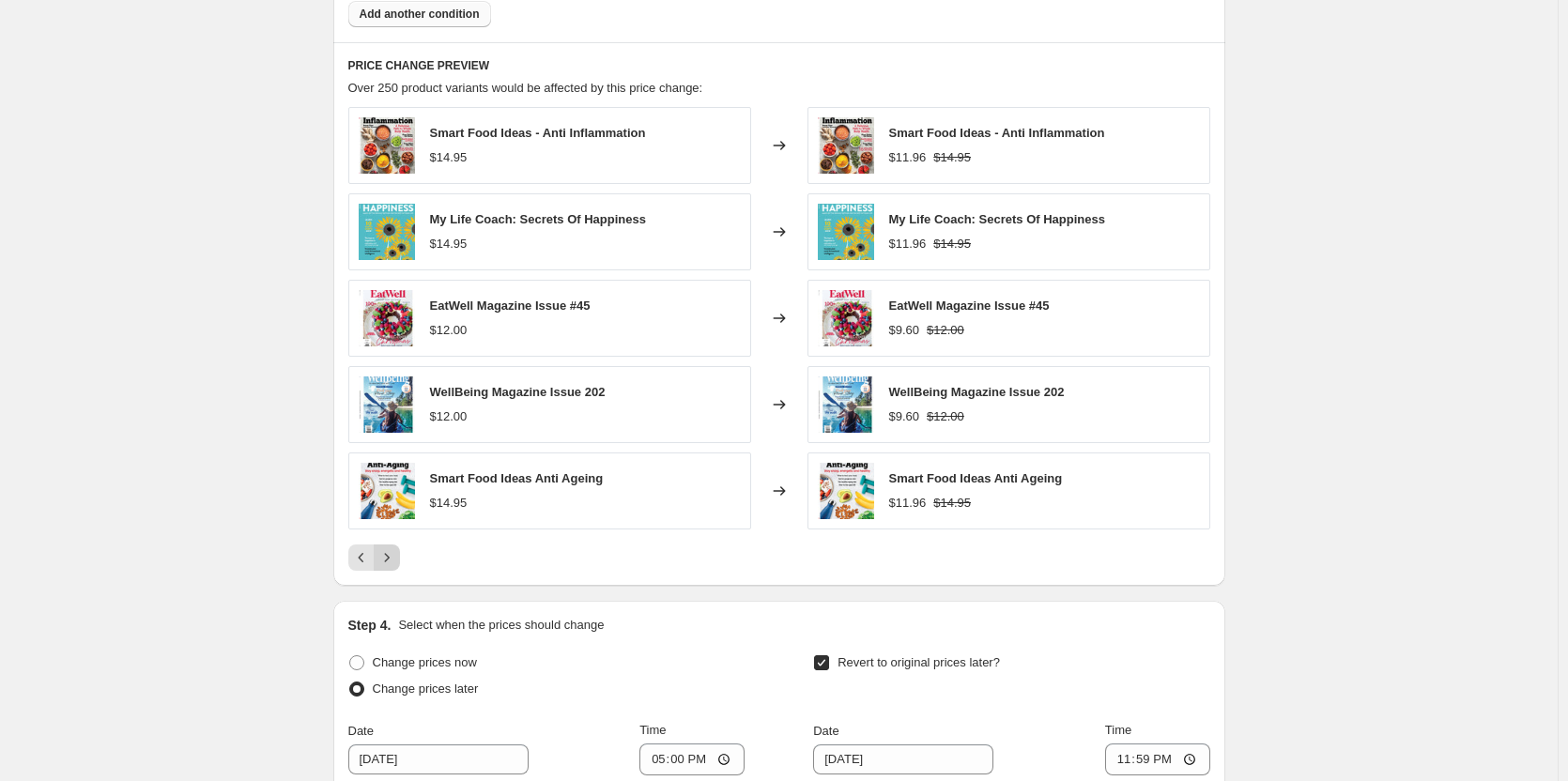
click at [394, 559] on icon "Next" at bounding box center [386, 557] width 19 height 19
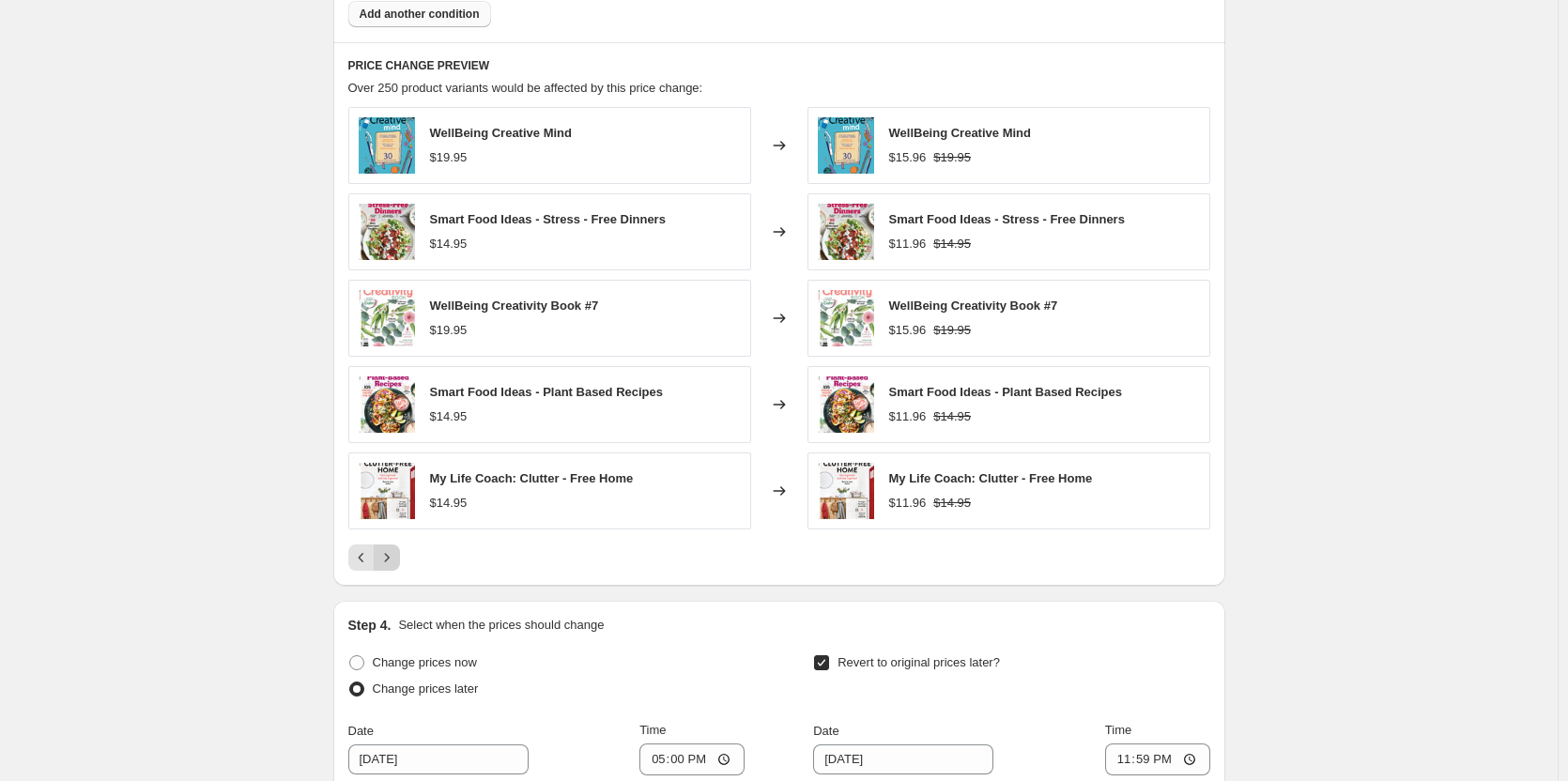
click at [394, 559] on icon "Next" at bounding box center [386, 557] width 19 height 19
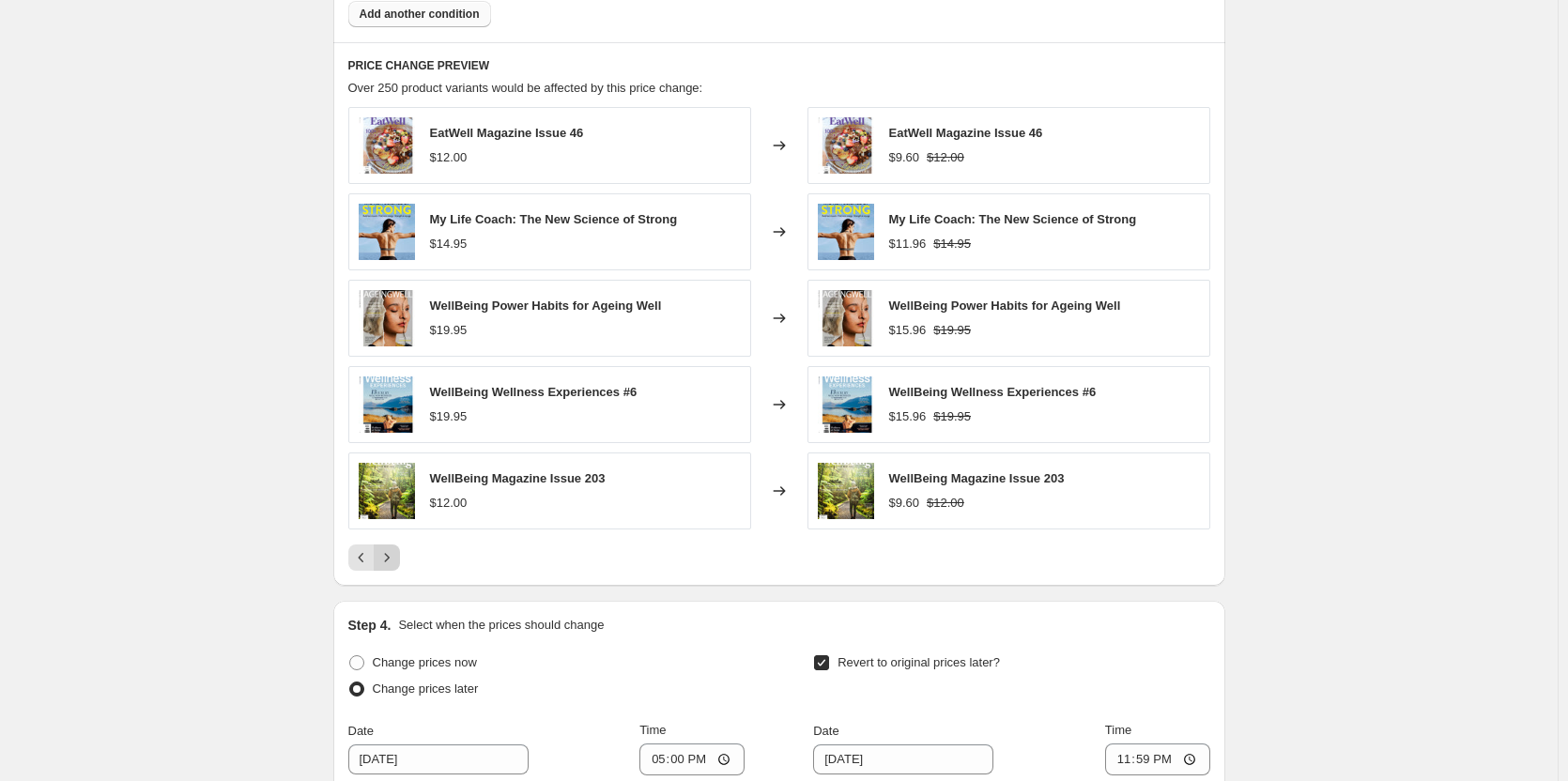
click at [394, 559] on icon "Next" at bounding box center [386, 557] width 19 height 19
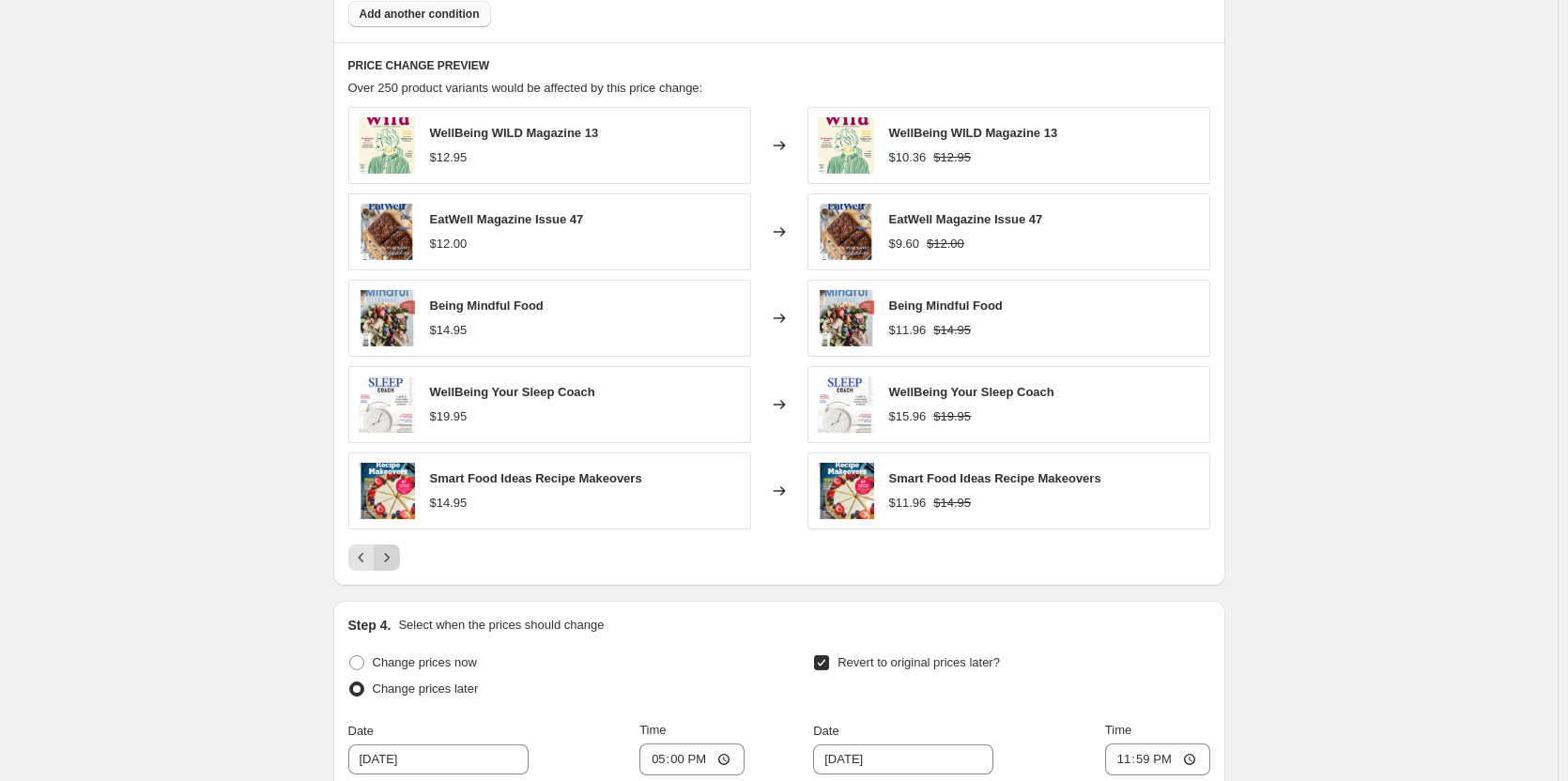
click at [394, 559] on icon "Next" at bounding box center [386, 557] width 19 height 19
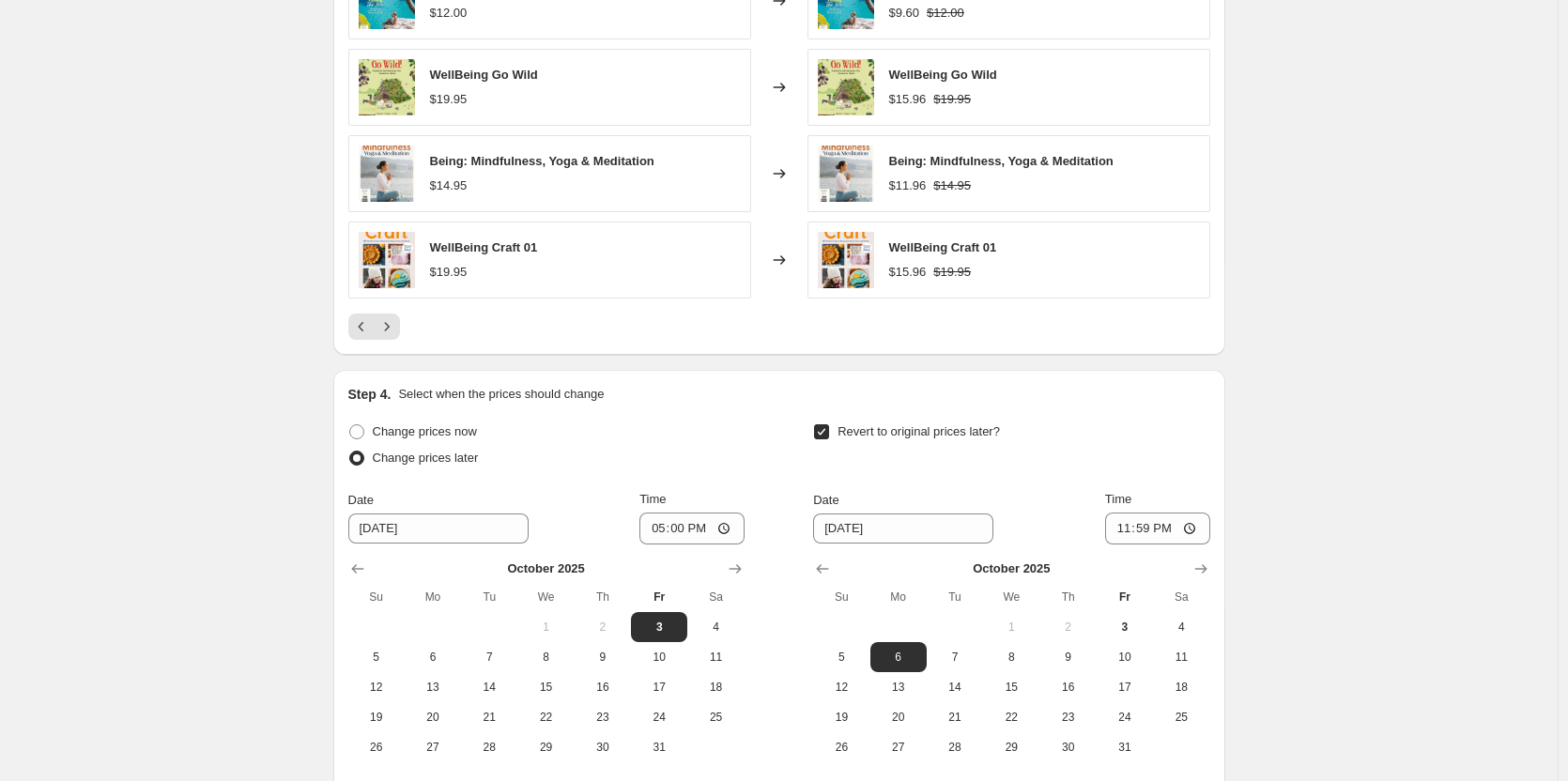
scroll to position [1752, 0]
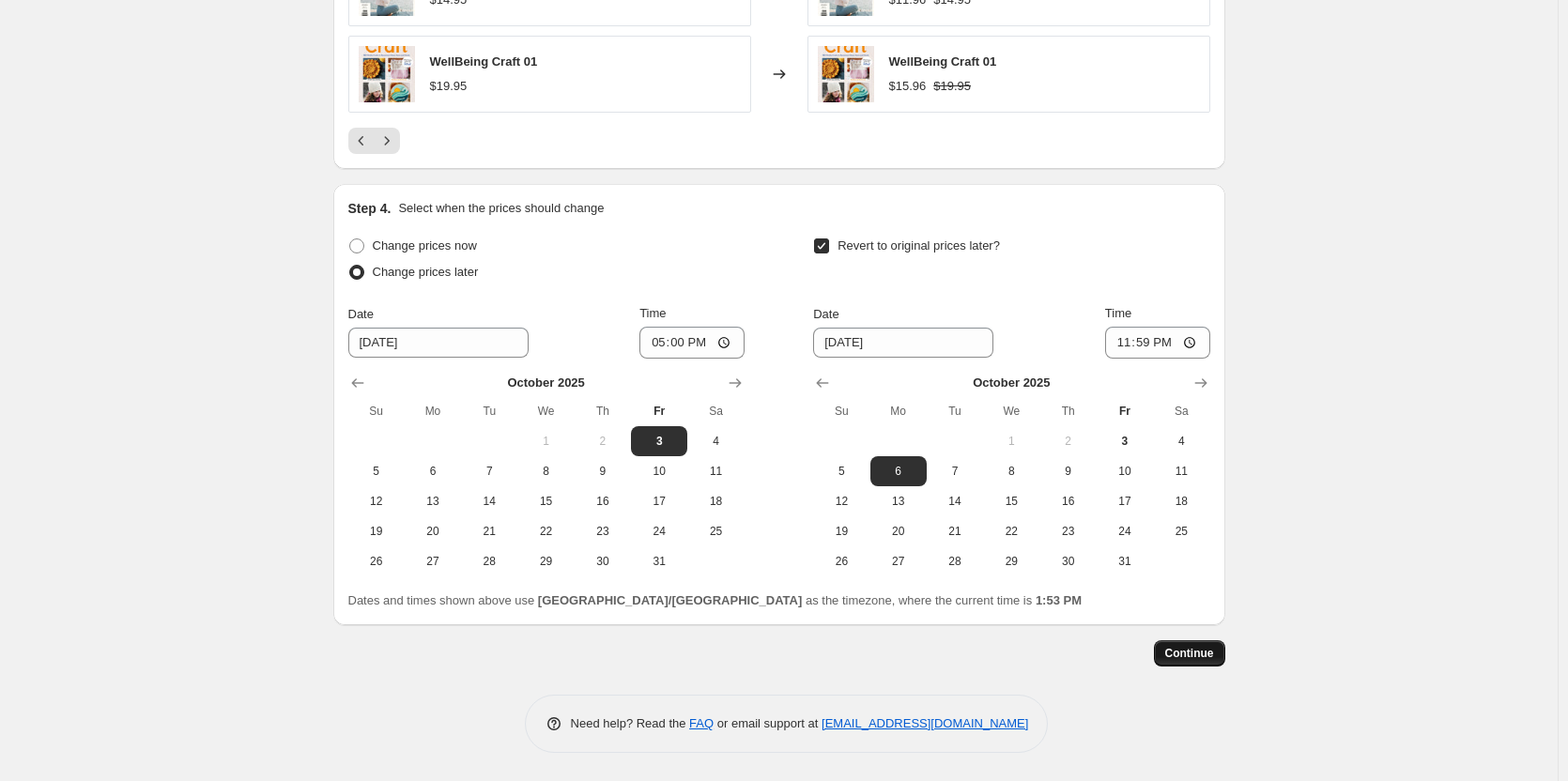
click at [1195, 652] on span "Continue" at bounding box center [1189, 653] width 49 height 15
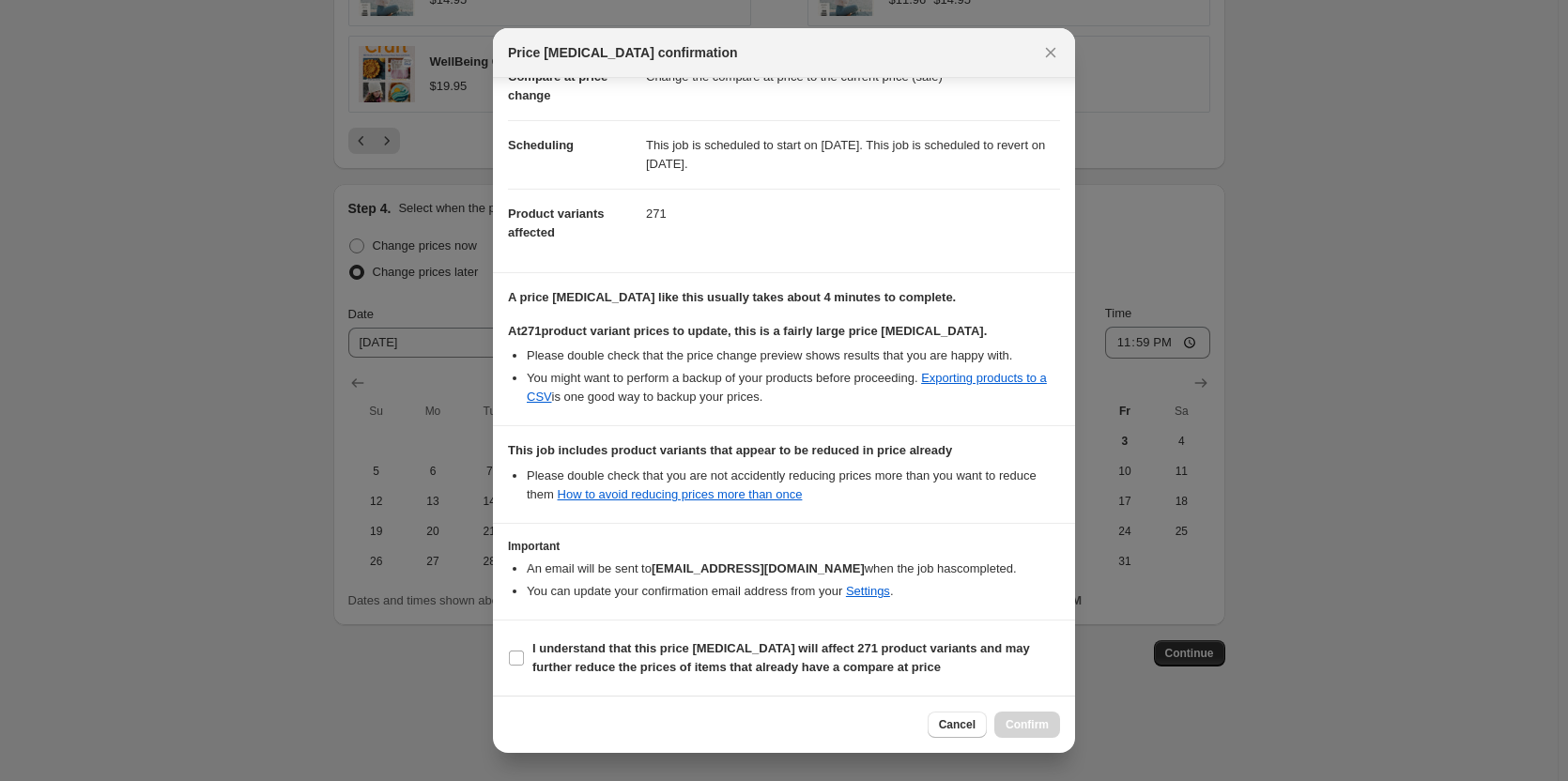
scroll to position [127, 0]
click at [517, 664] on input "I understand that this price change job will affect 271 product variants and ma…" at bounding box center [516, 658] width 15 height 15
checkbox input "true"
click at [1020, 721] on span "Confirm" at bounding box center [1027, 724] width 43 height 15
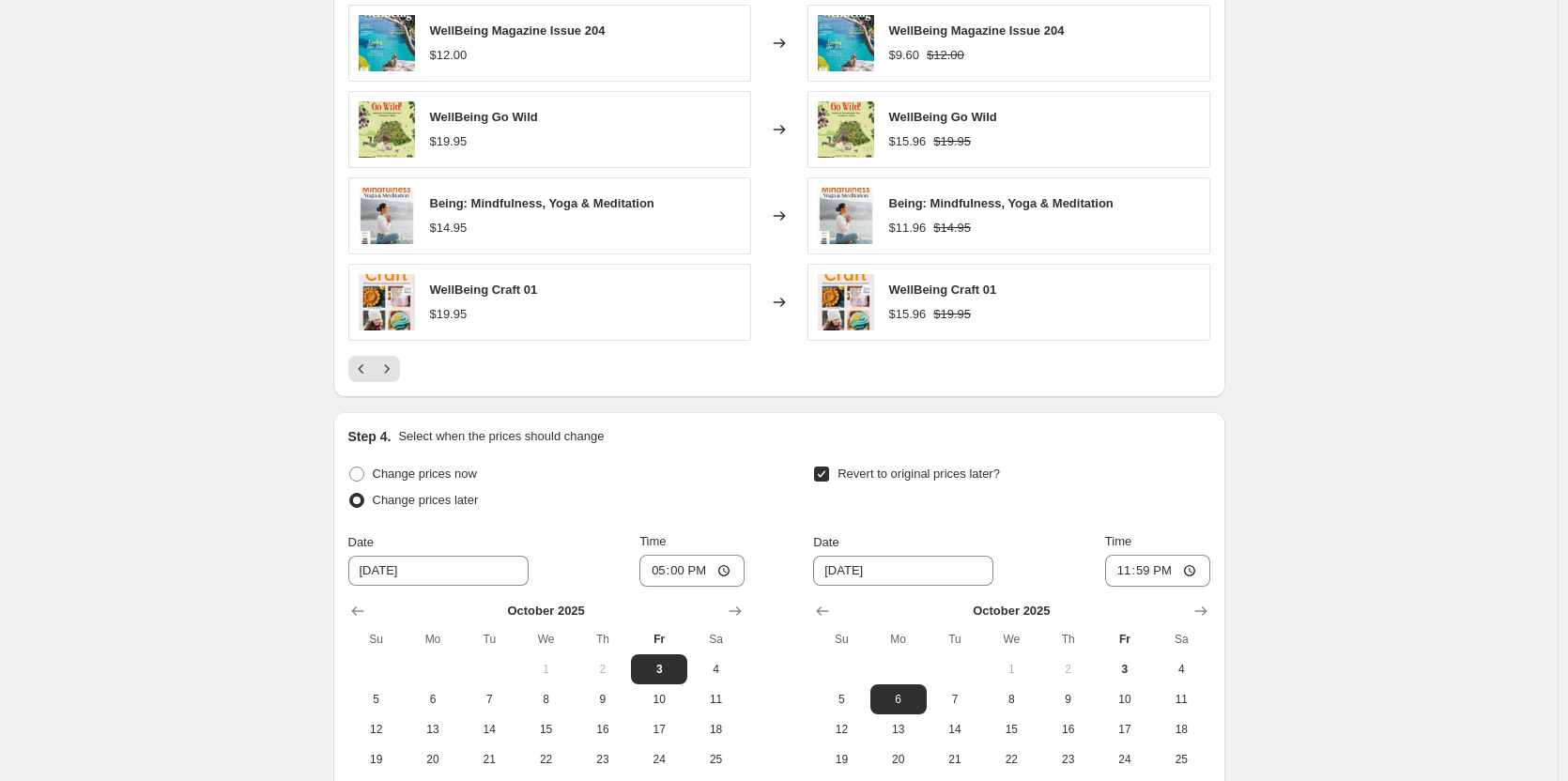
scroll to position [1470, 0]
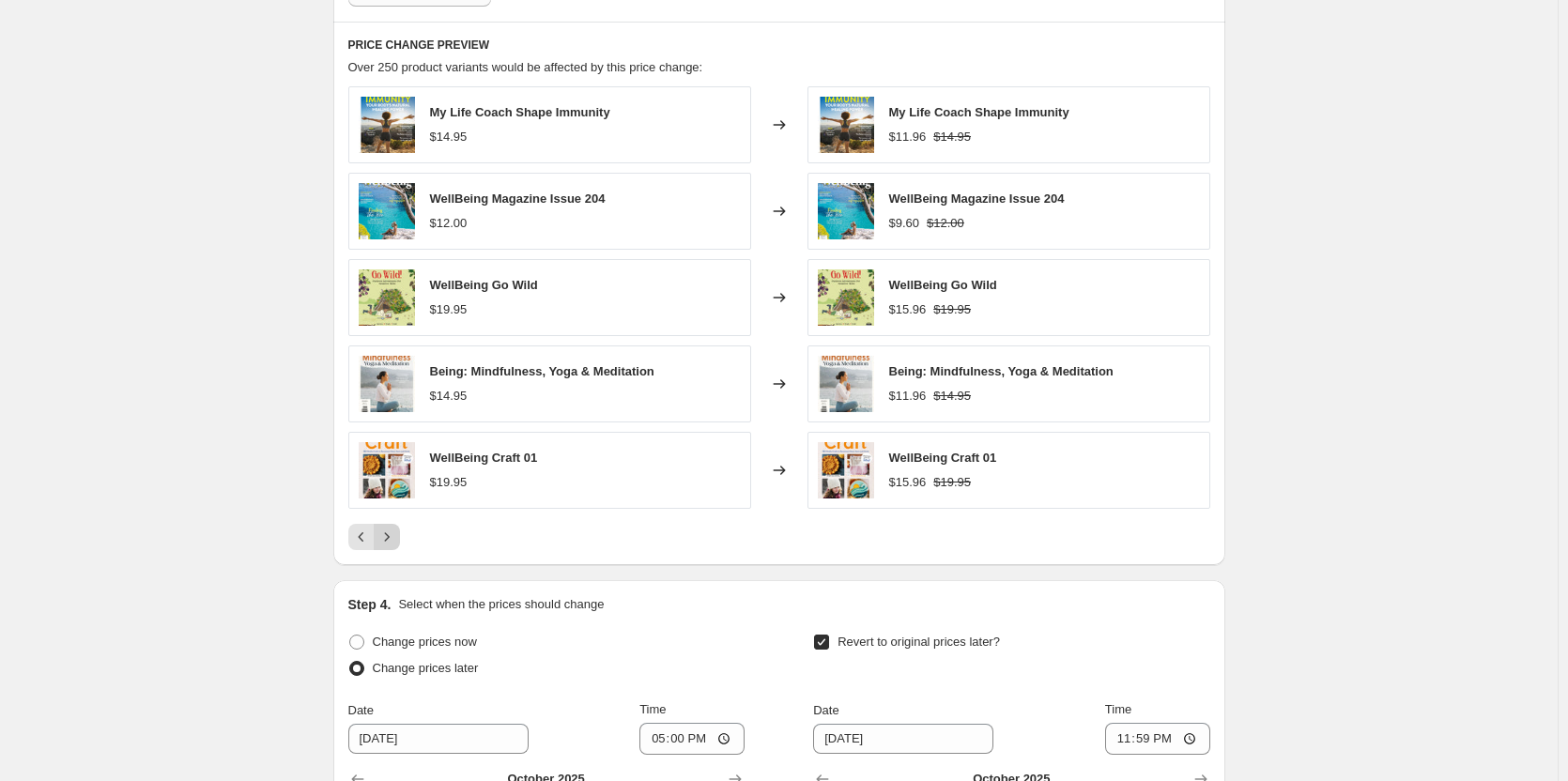
click at [384, 548] on button "Next" at bounding box center [387, 537] width 26 height 26
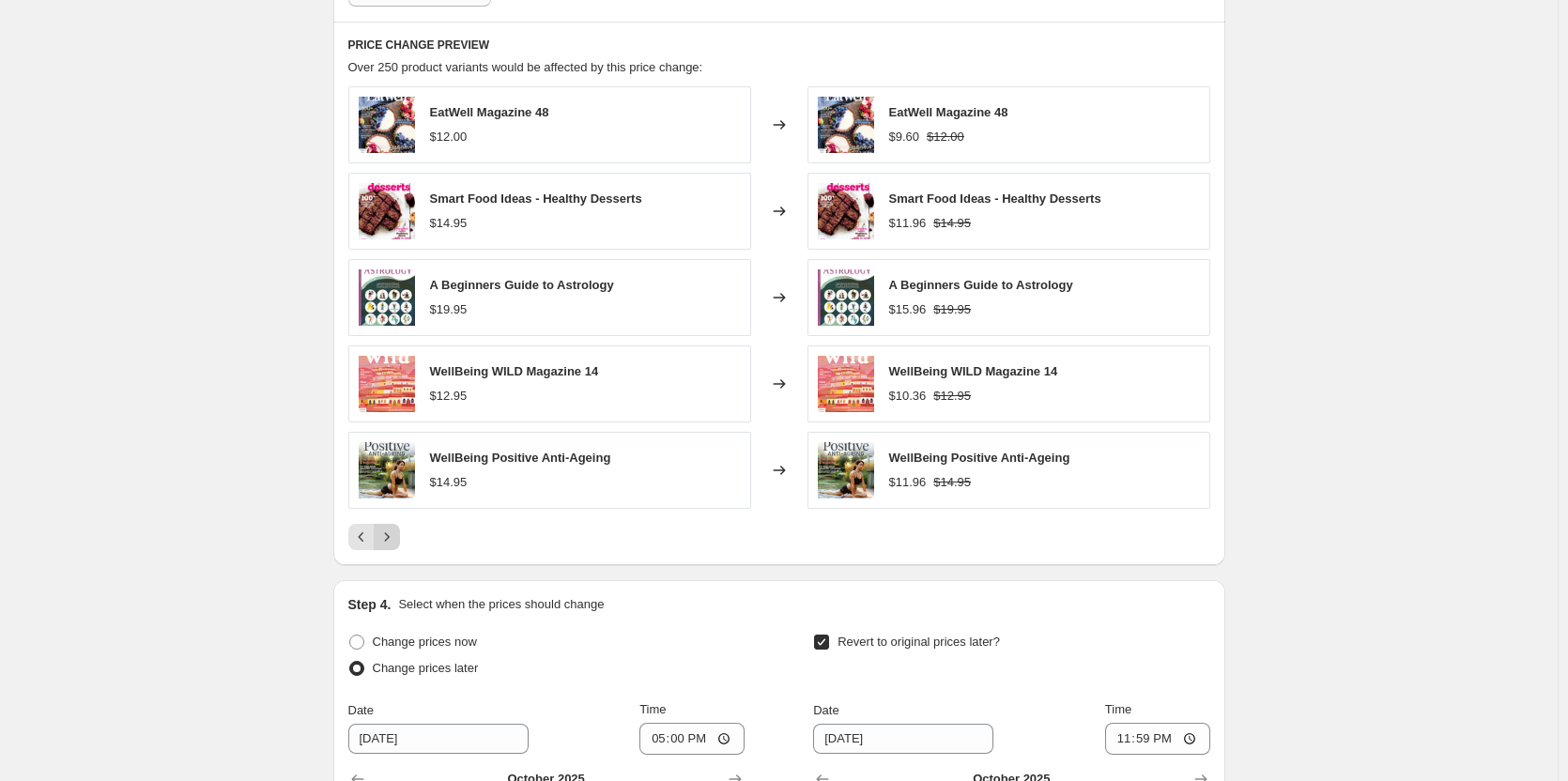
click at [393, 540] on icon "Next" at bounding box center [386, 537] width 19 height 19
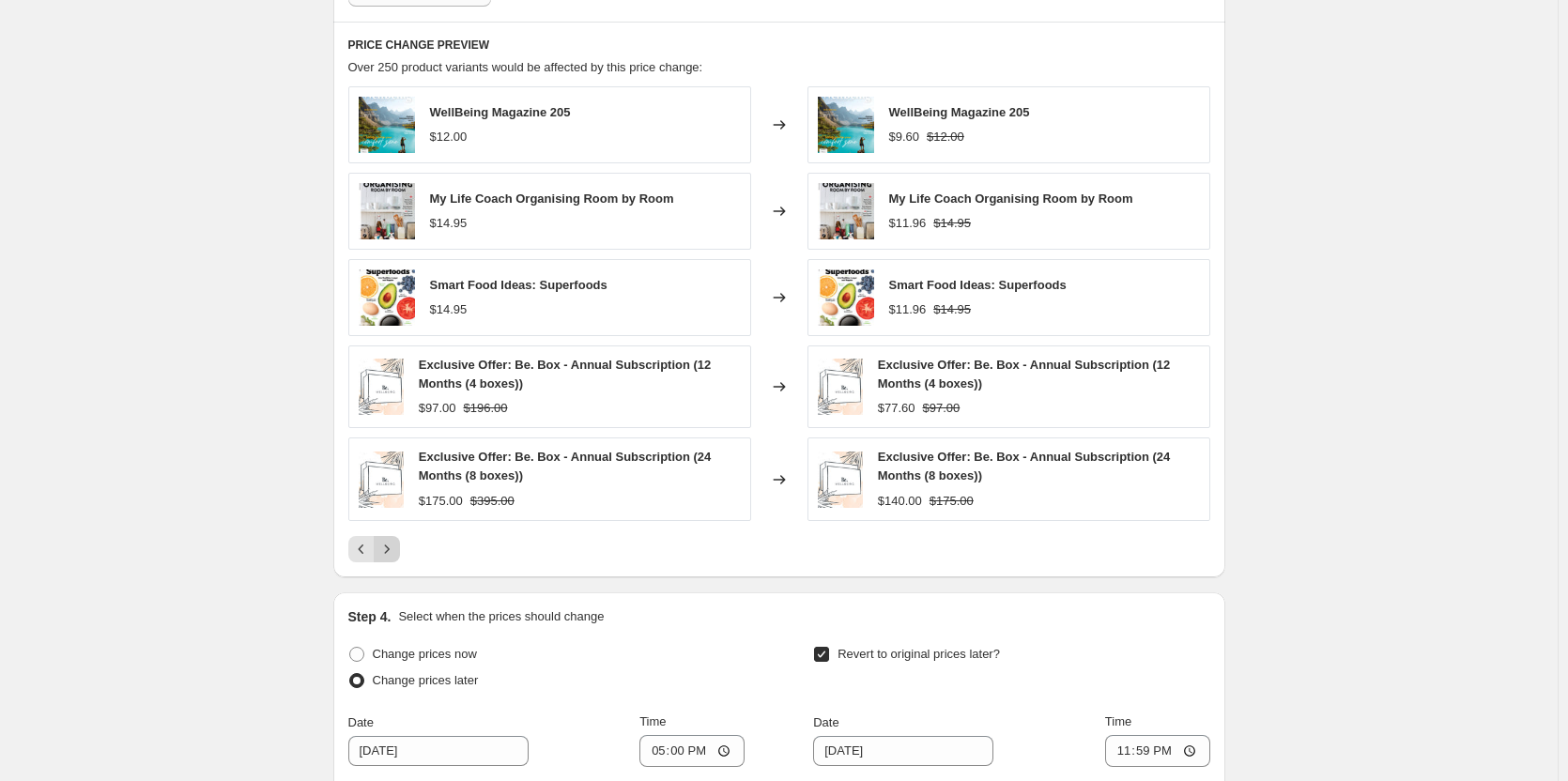
click at [391, 541] on icon "Next" at bounding box center [386, 549] width 19 height 19
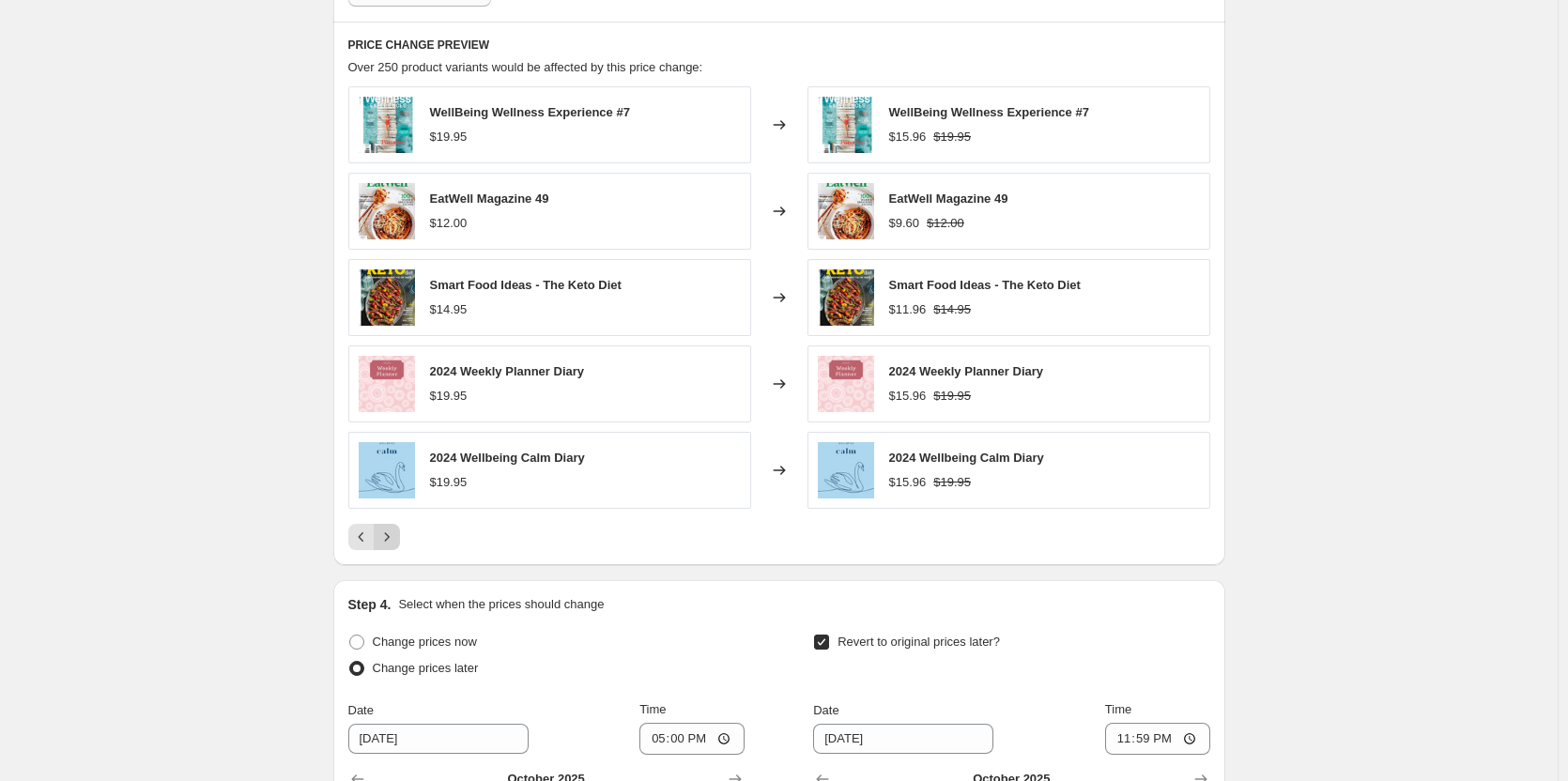
click at [391, 541] on icon "Next" at bounding box center [386, 537] width 19 height 19
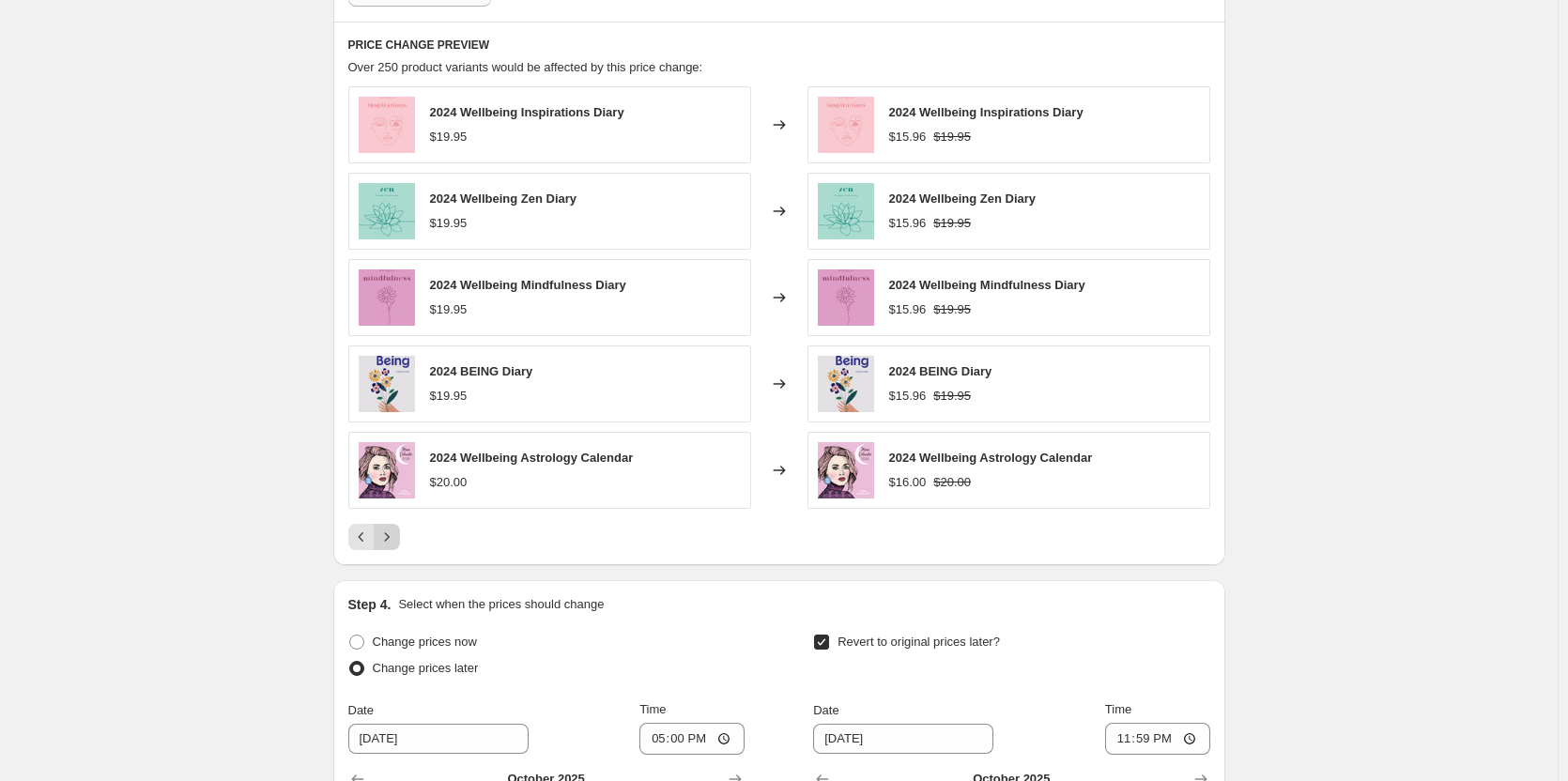
click at [391, 541] on icon "Next" at bounding box center [386, 537] width 19 height 19
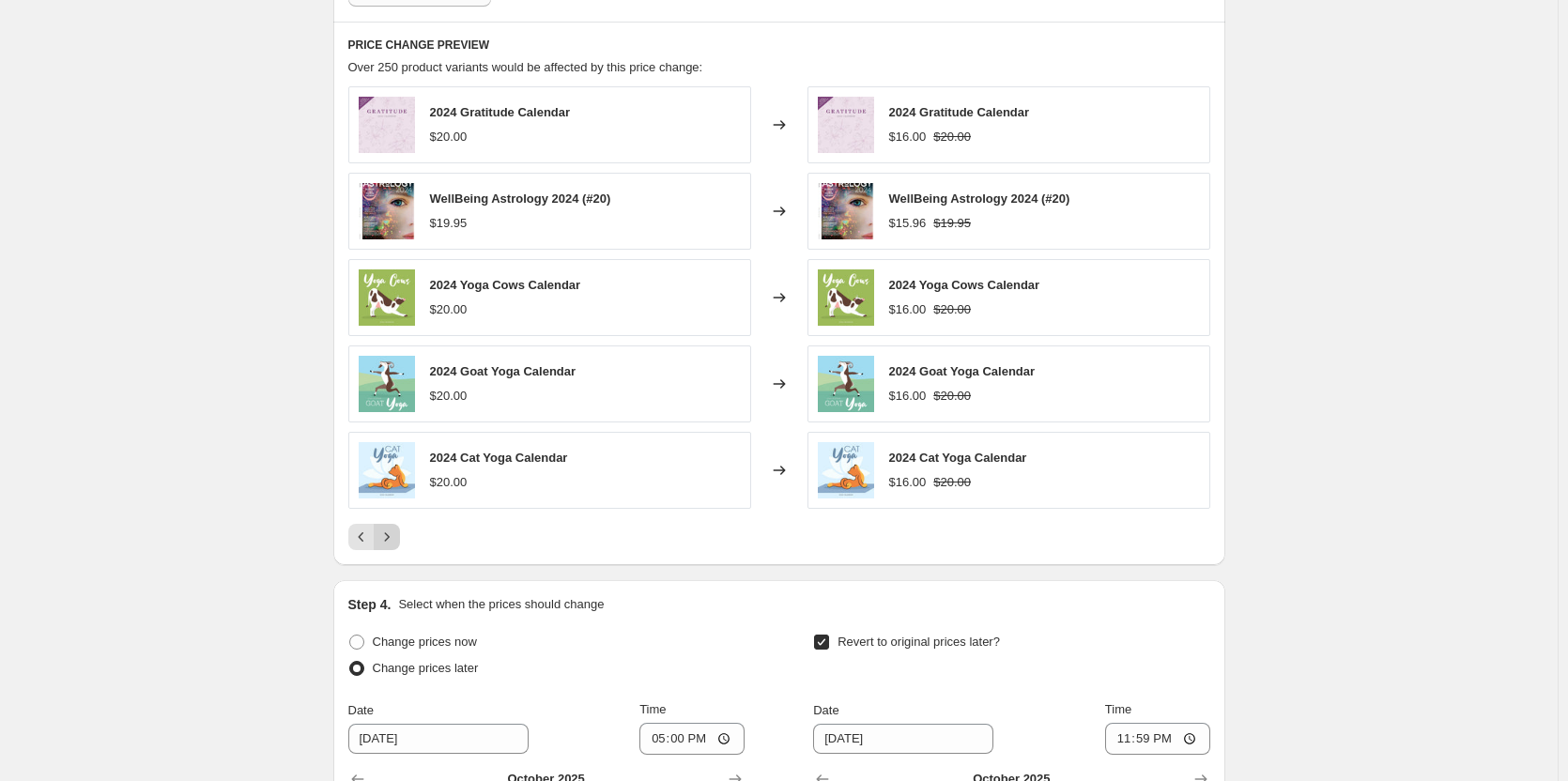
click at [391, 541] on icon "Next" at bounding box center [386, 537] width 19 height 19
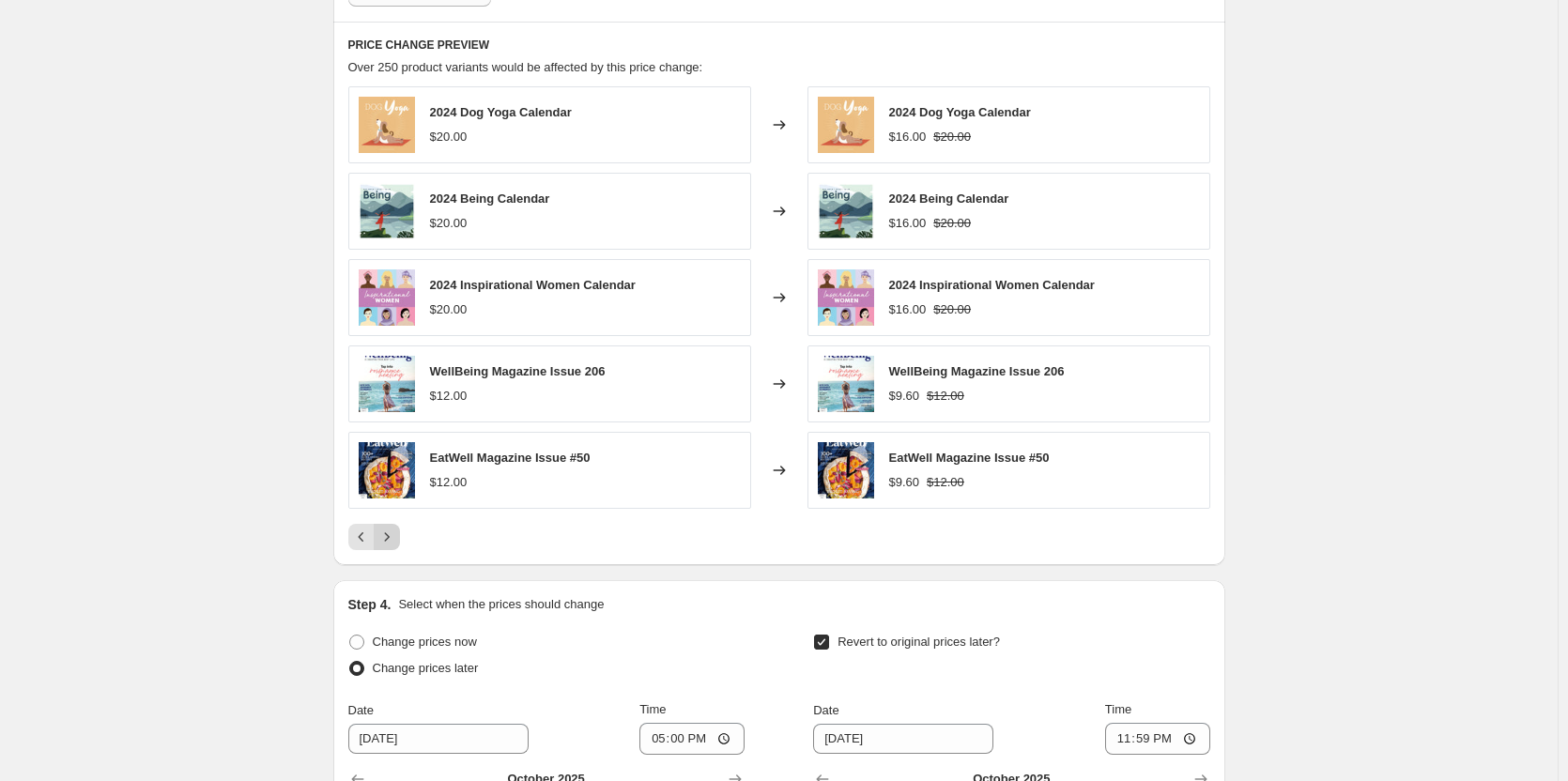
click at [391, 541] on icon "Next" at bounding box center [386, 537] width 19 height 19
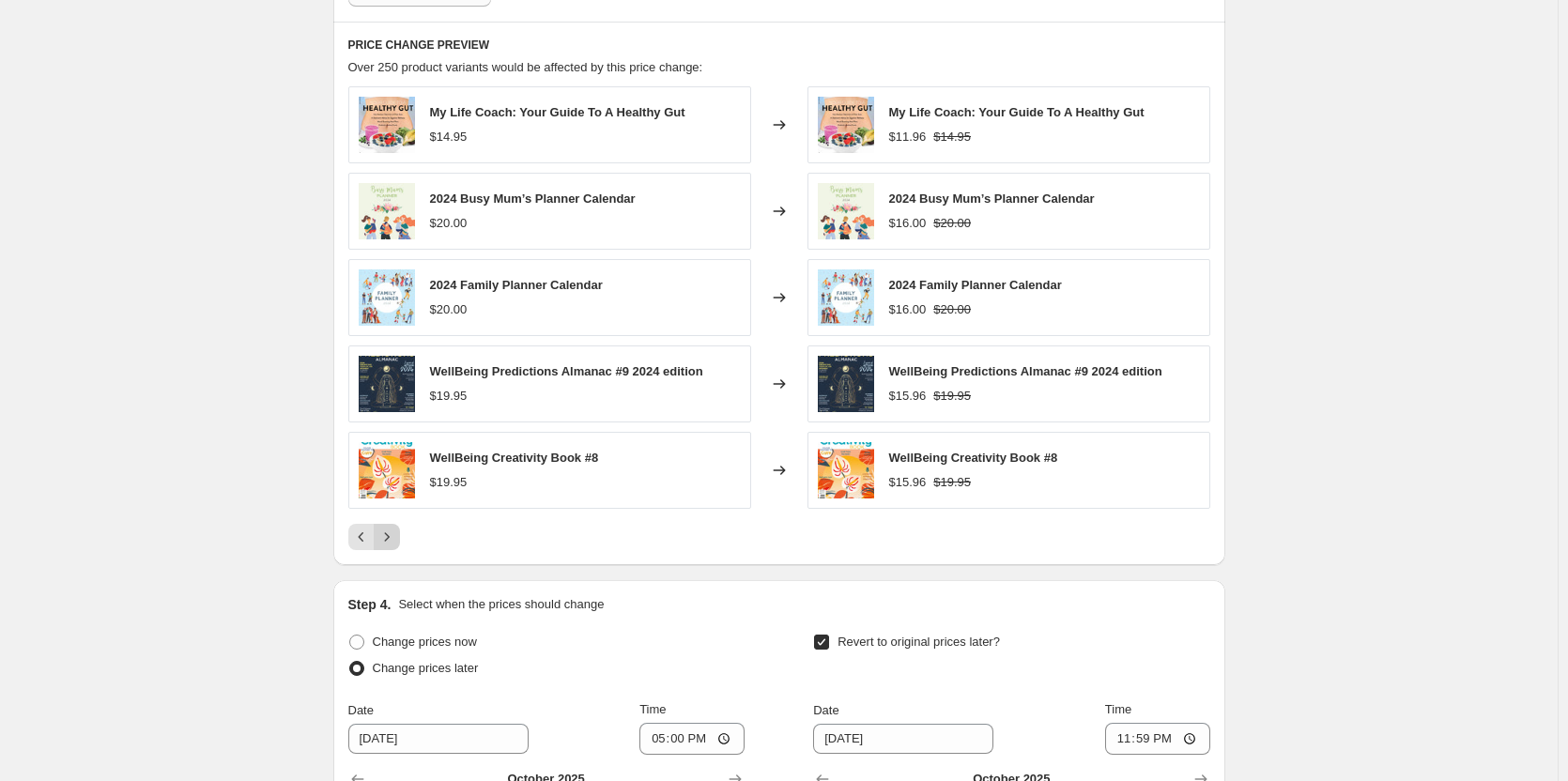
click at [391, 541] on icon "Next" at bounding box center [386, 537] width 19 height 19
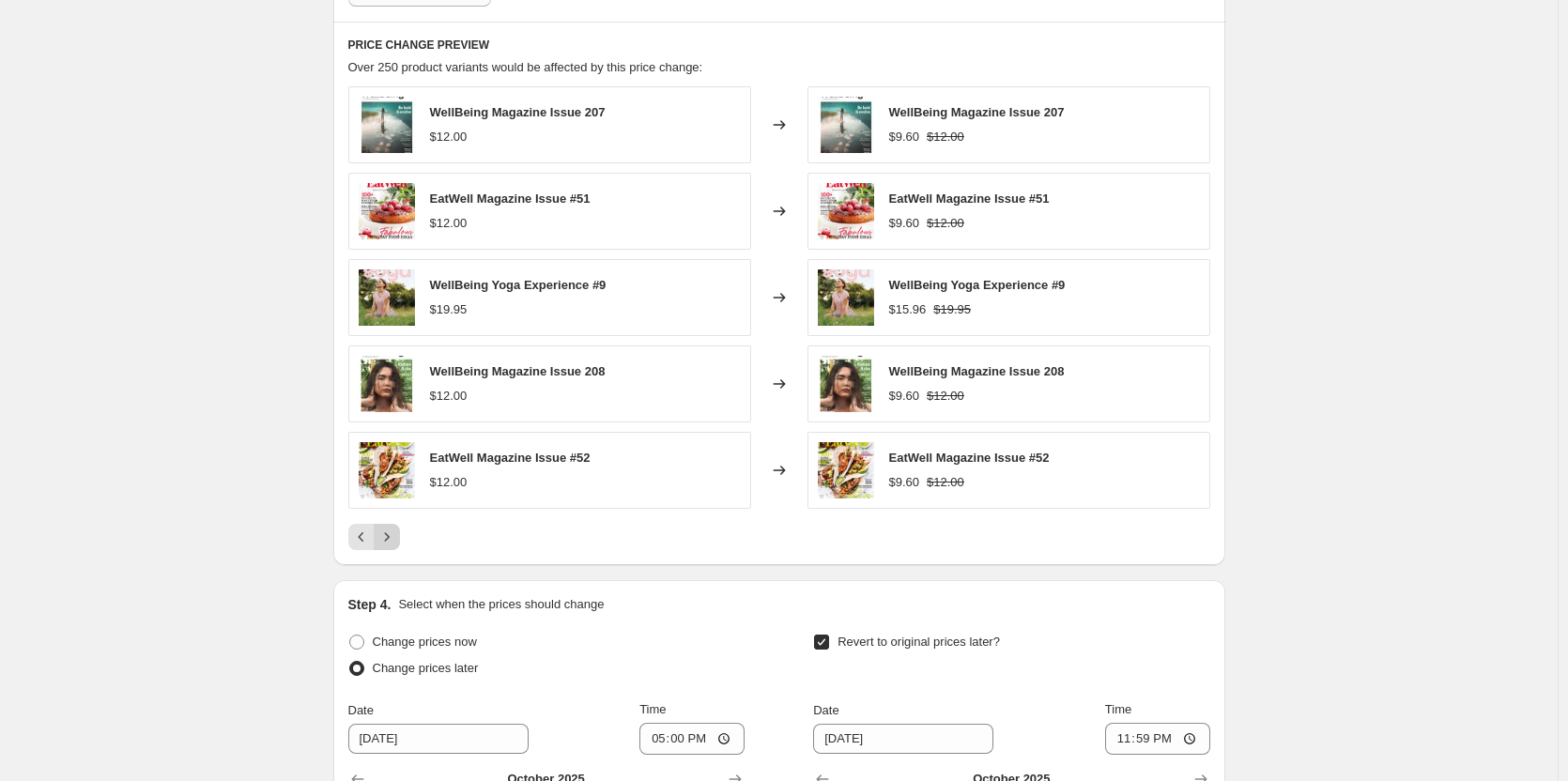
click at [391, 541] on icon "Next" at bounding box center [386, 537] width 19 height 19
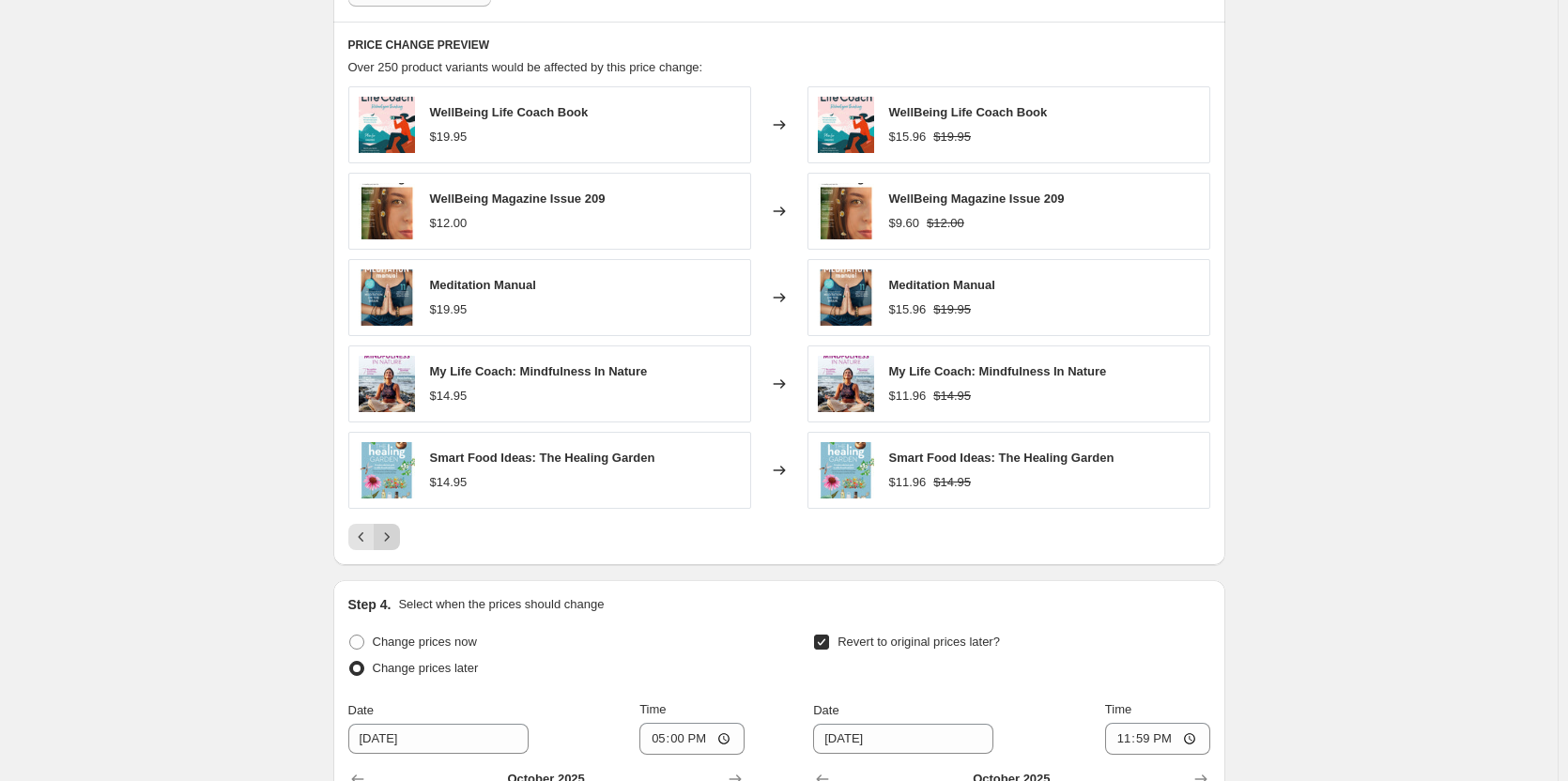
click at [391, 541] on icon "Next" at bounding box center [386, 537] width 19 height 19
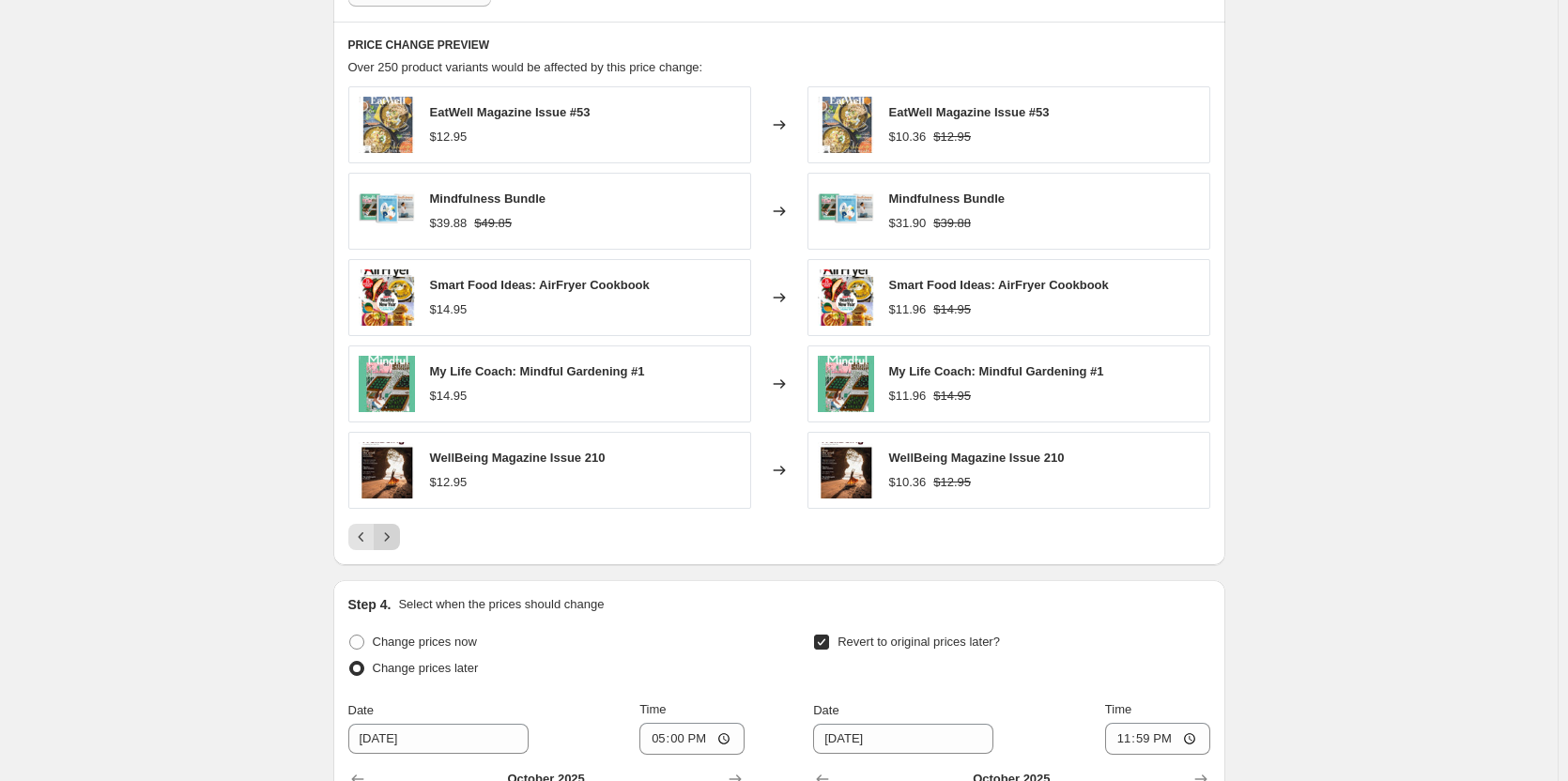
click at [391, 541] on icon "Next" at bounding box center [386, 537] width 19 height 19
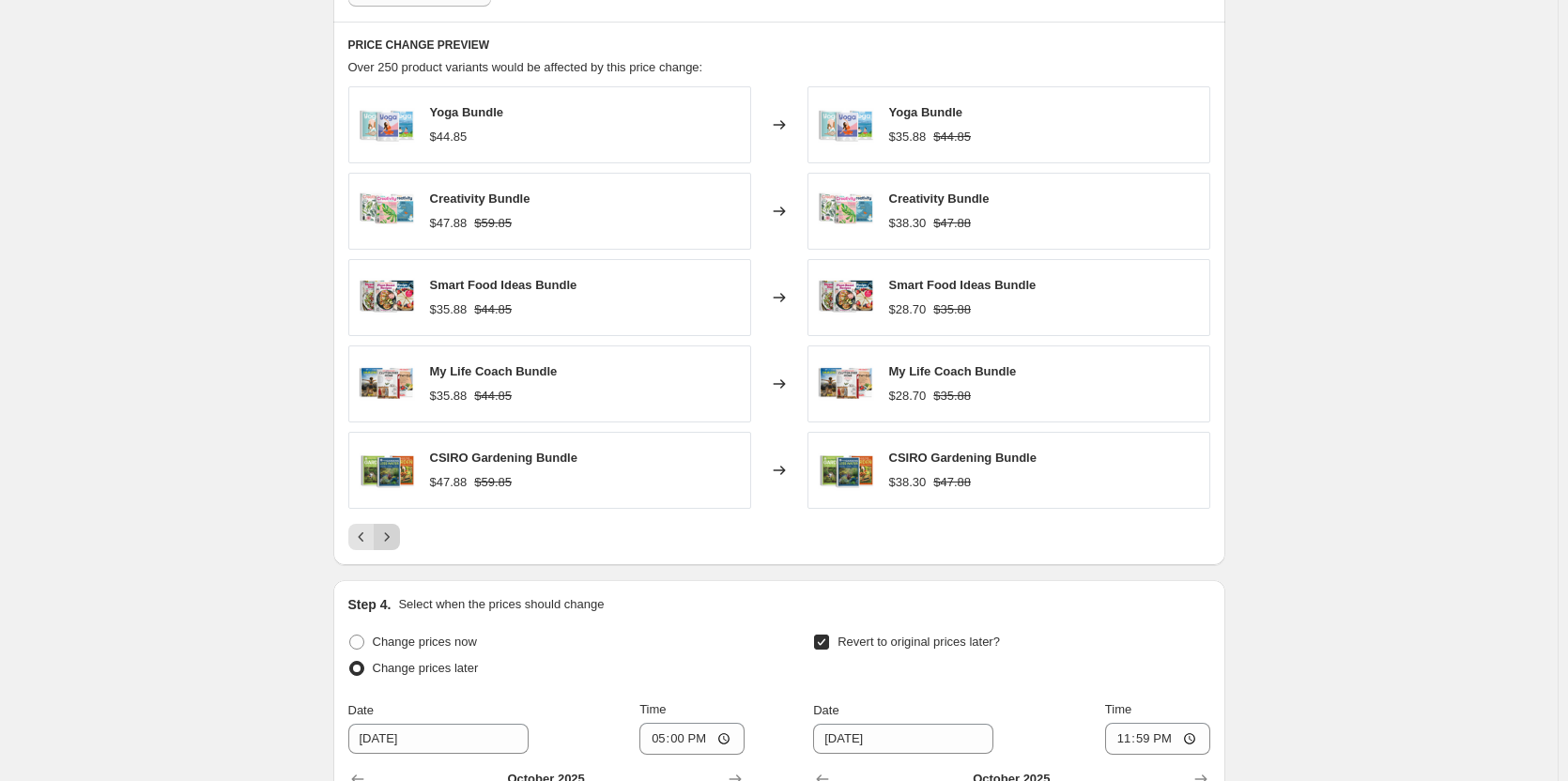
click at [391, 541] on icon "Next" at bounding box center [386, 537] width 19 height 19
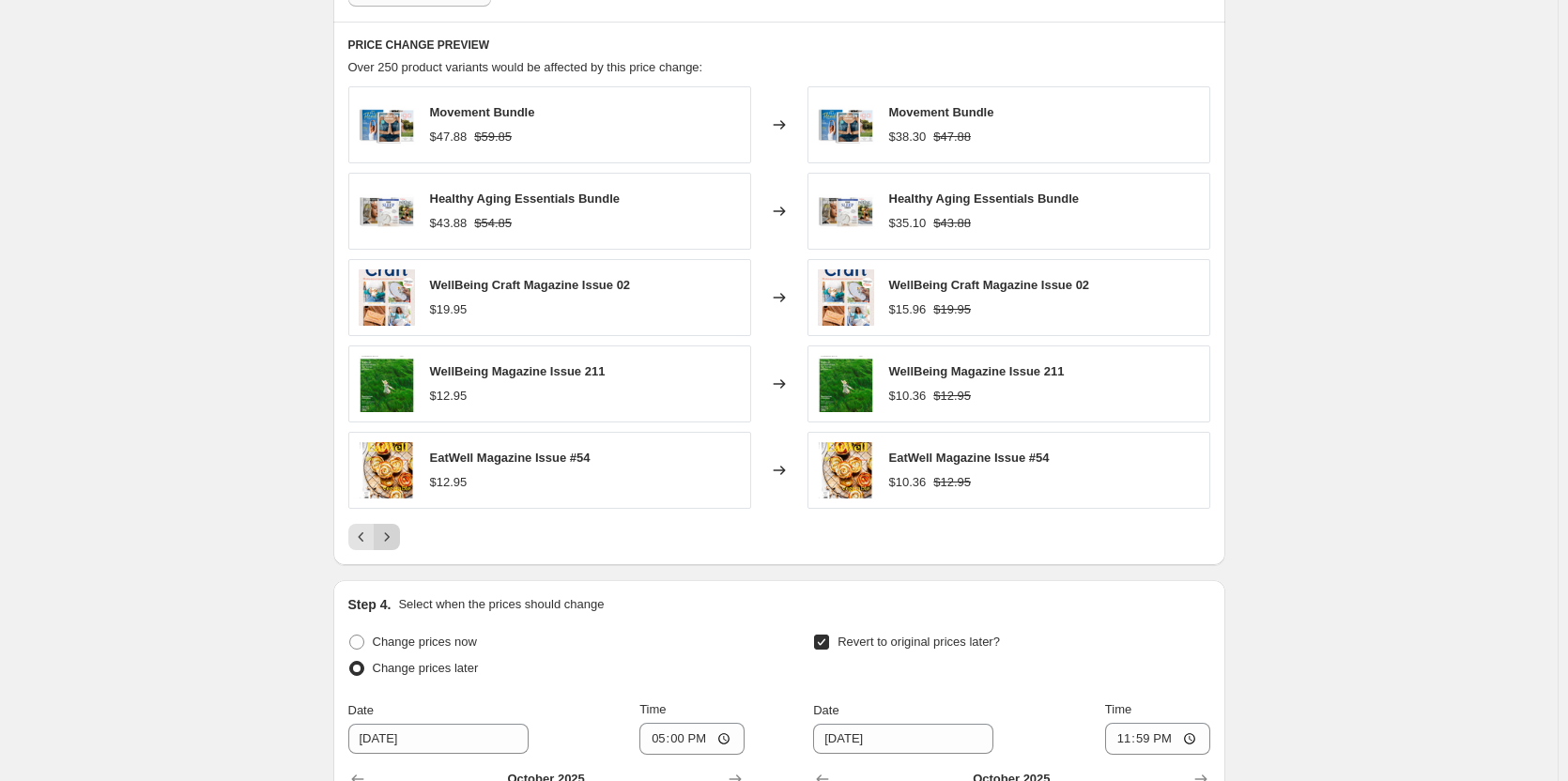
click at [391, 541] on icon "Next" at bounding box center [386, 537] width 19 height 19
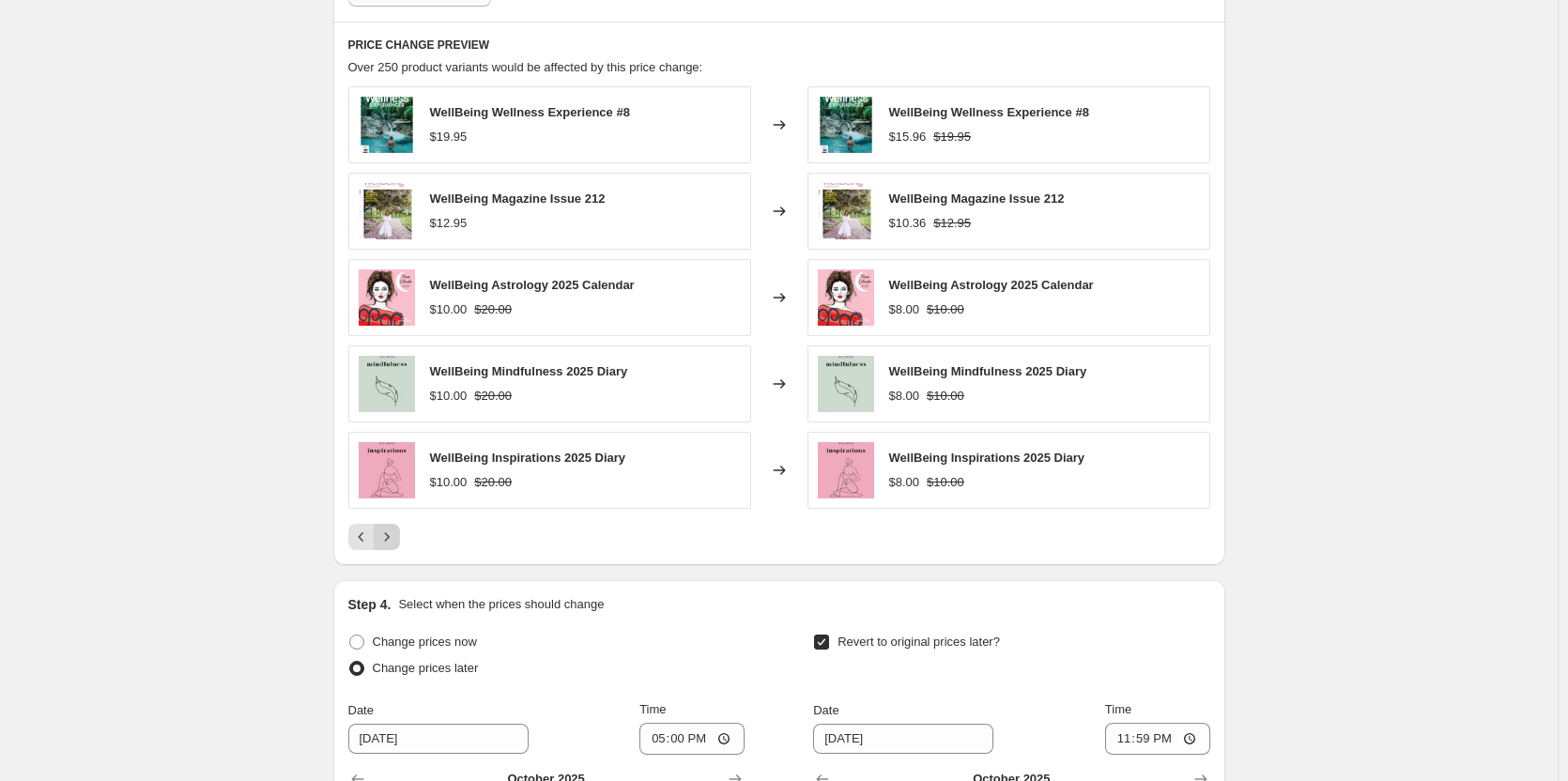
click at [391, 541] on icon "Next" at bounding box center [386, 537] width 19 height 19
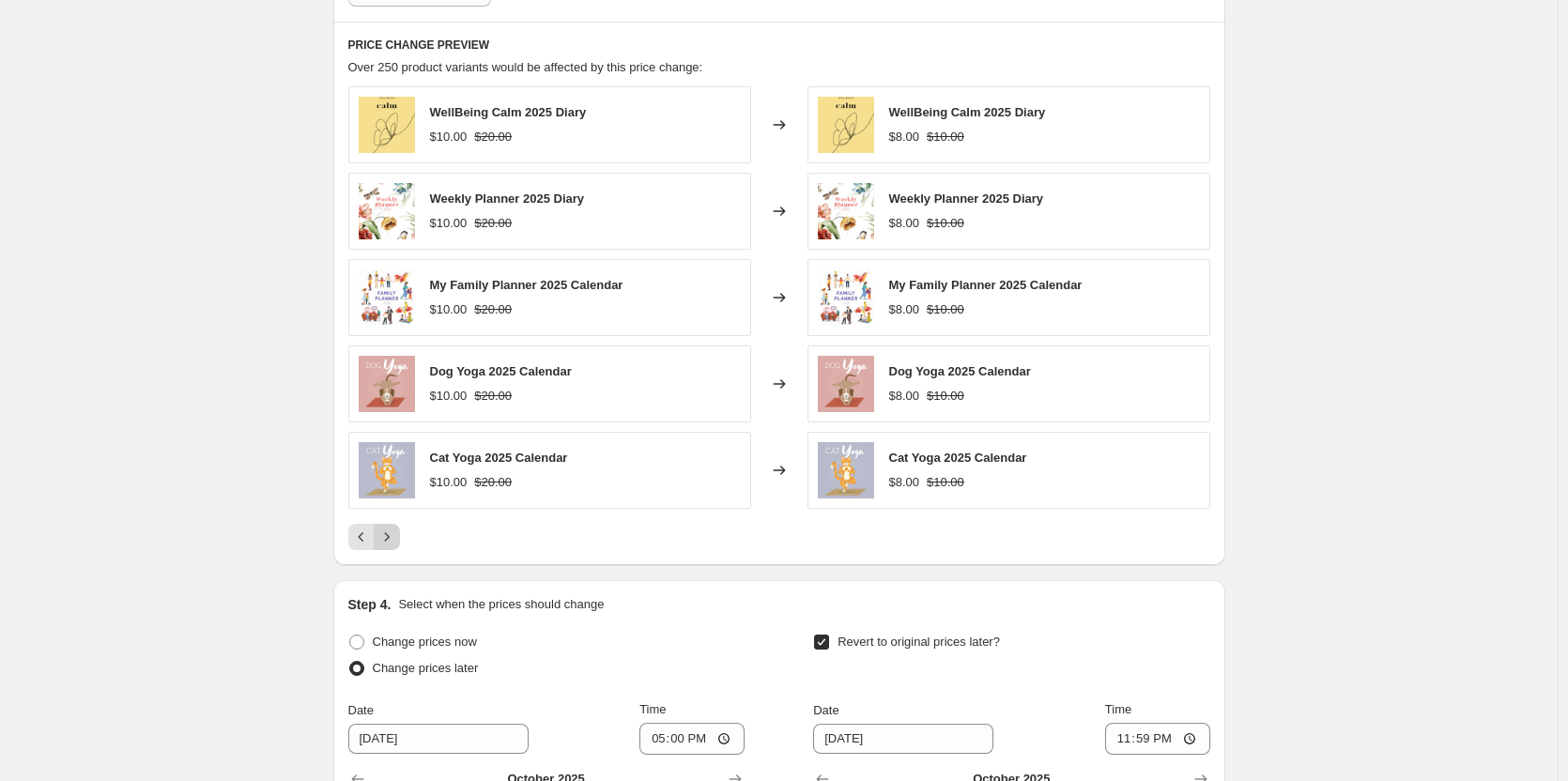
click at [391, 541] on icon "Next" at bounding box center [386, 537] width 19 height 19
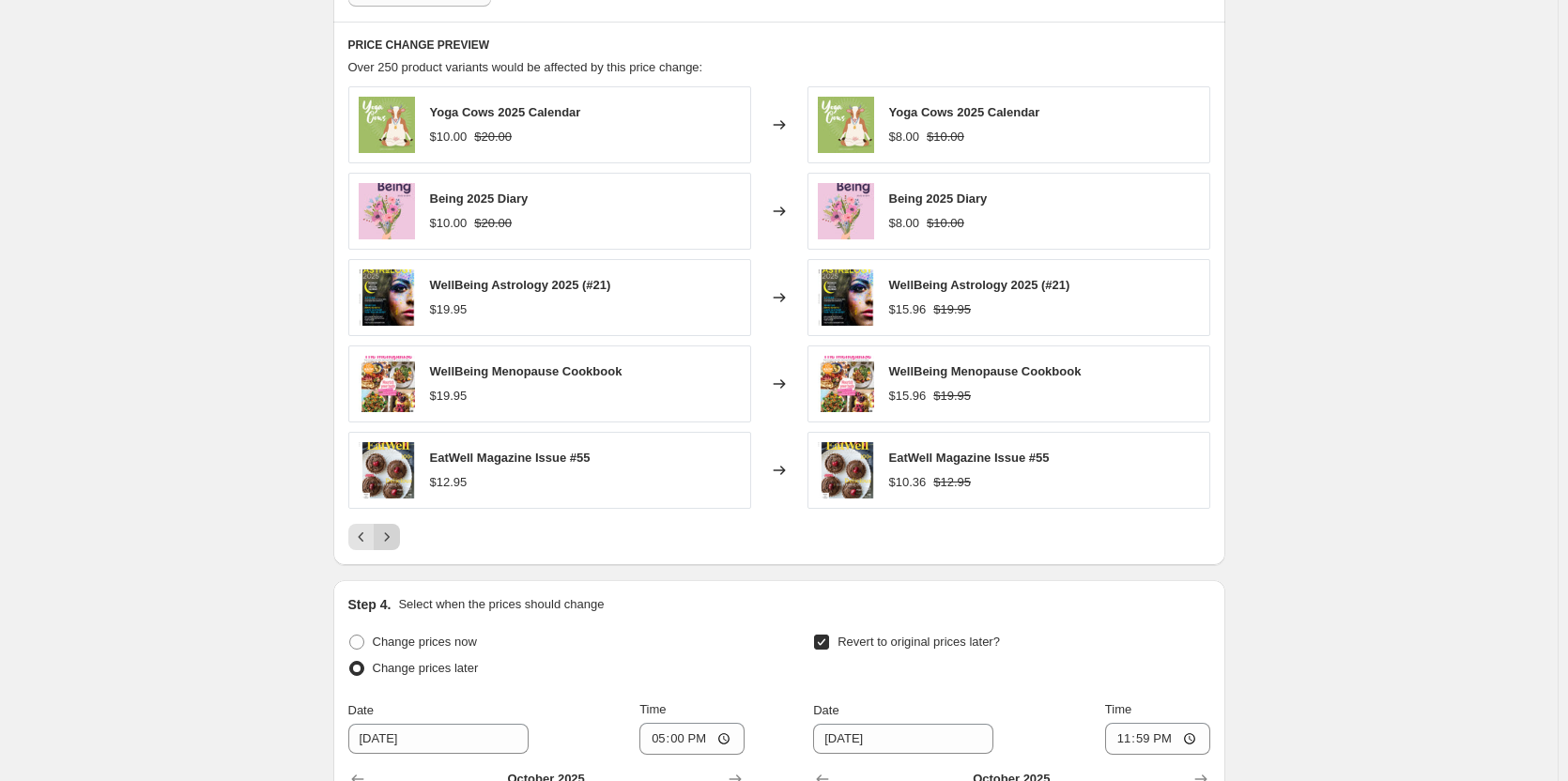
click at [391, 541] on icon "Next" at bounding box center [386, 537] width 19 height 19
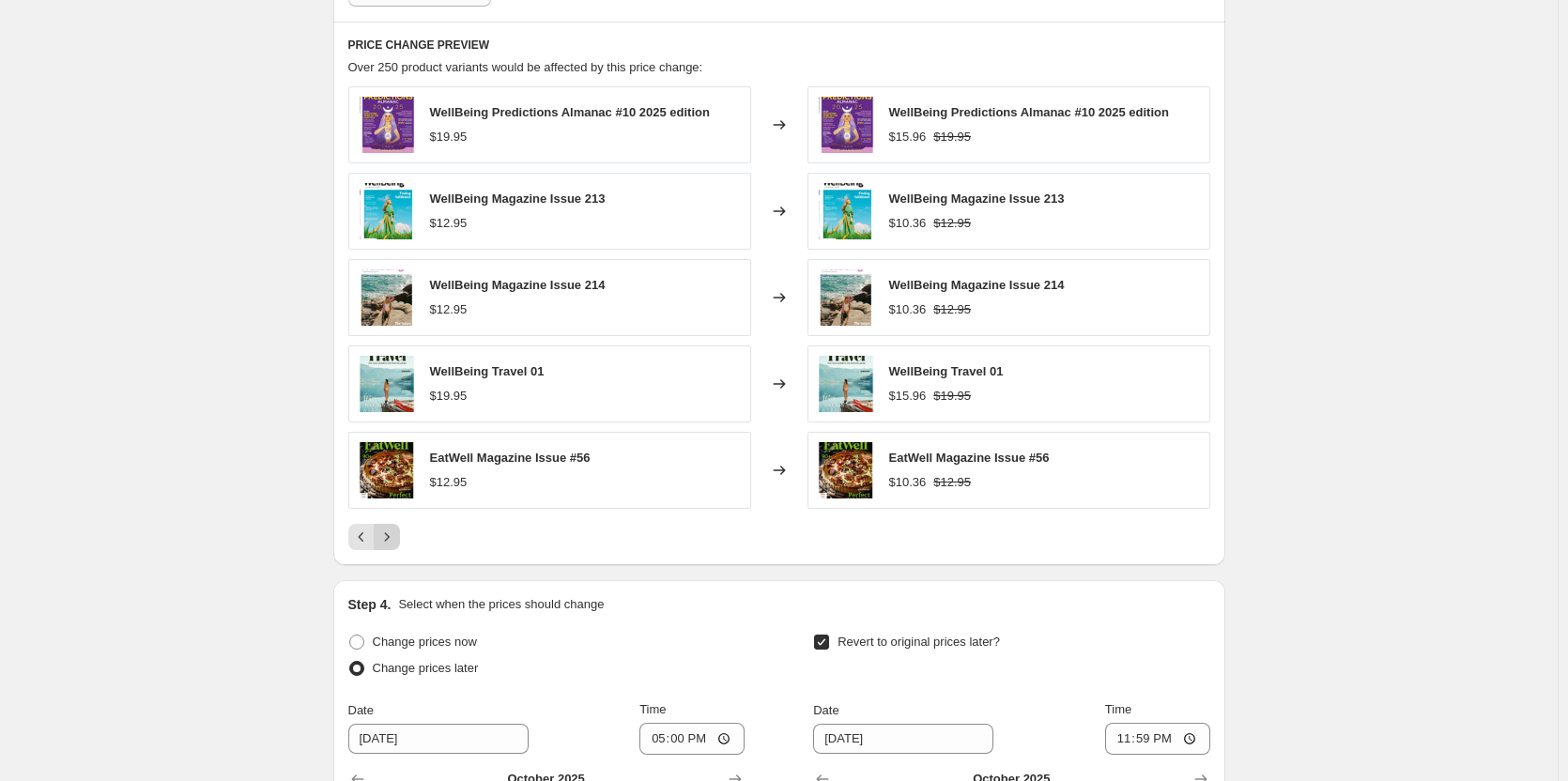
click at [391, 541] on icon "Next" at bounding box center [386, 537] width 19 height 19
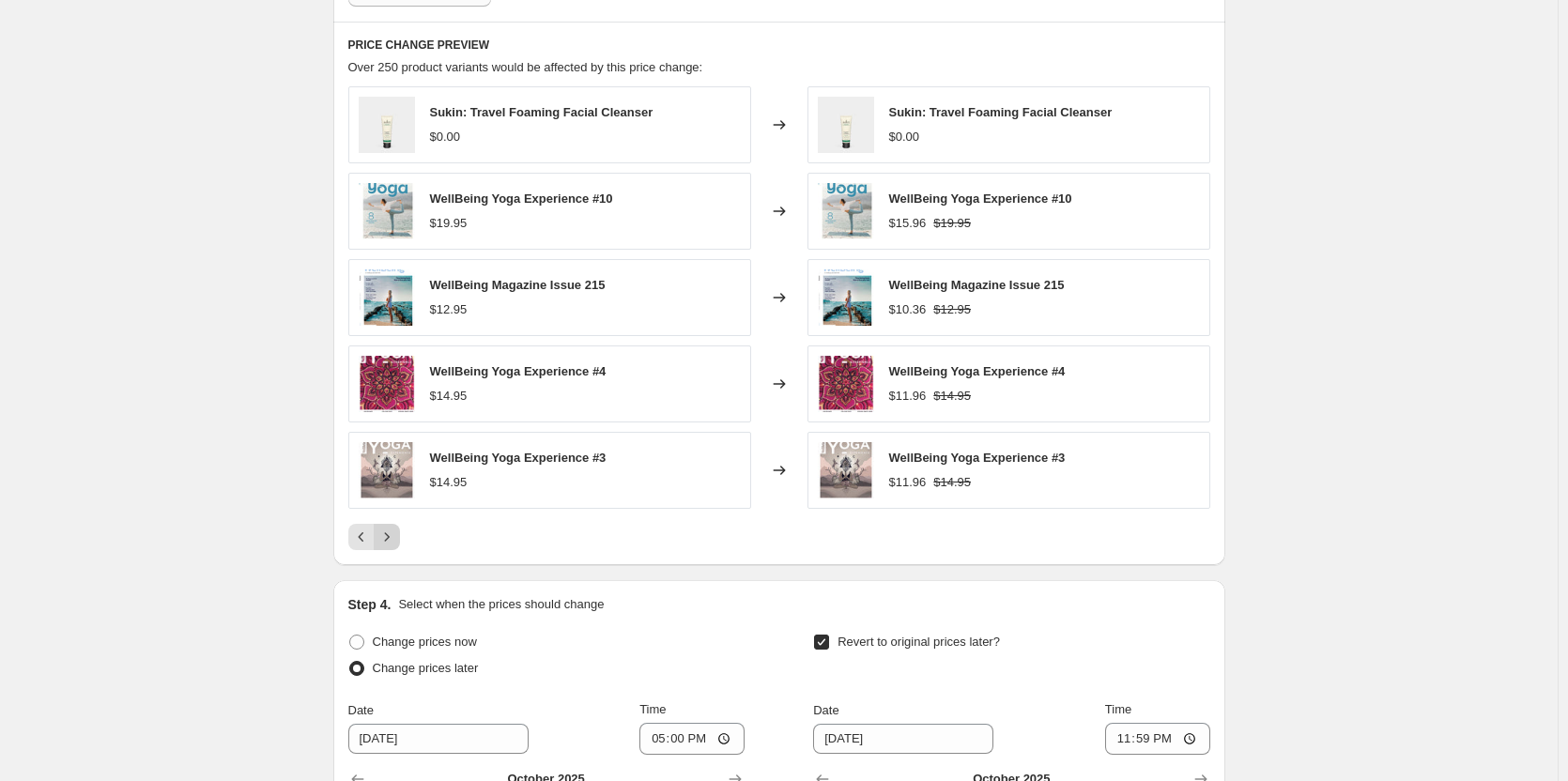
click at [391, 541] on icon "Next" at bounding box center [386, 537] width 19 height 19
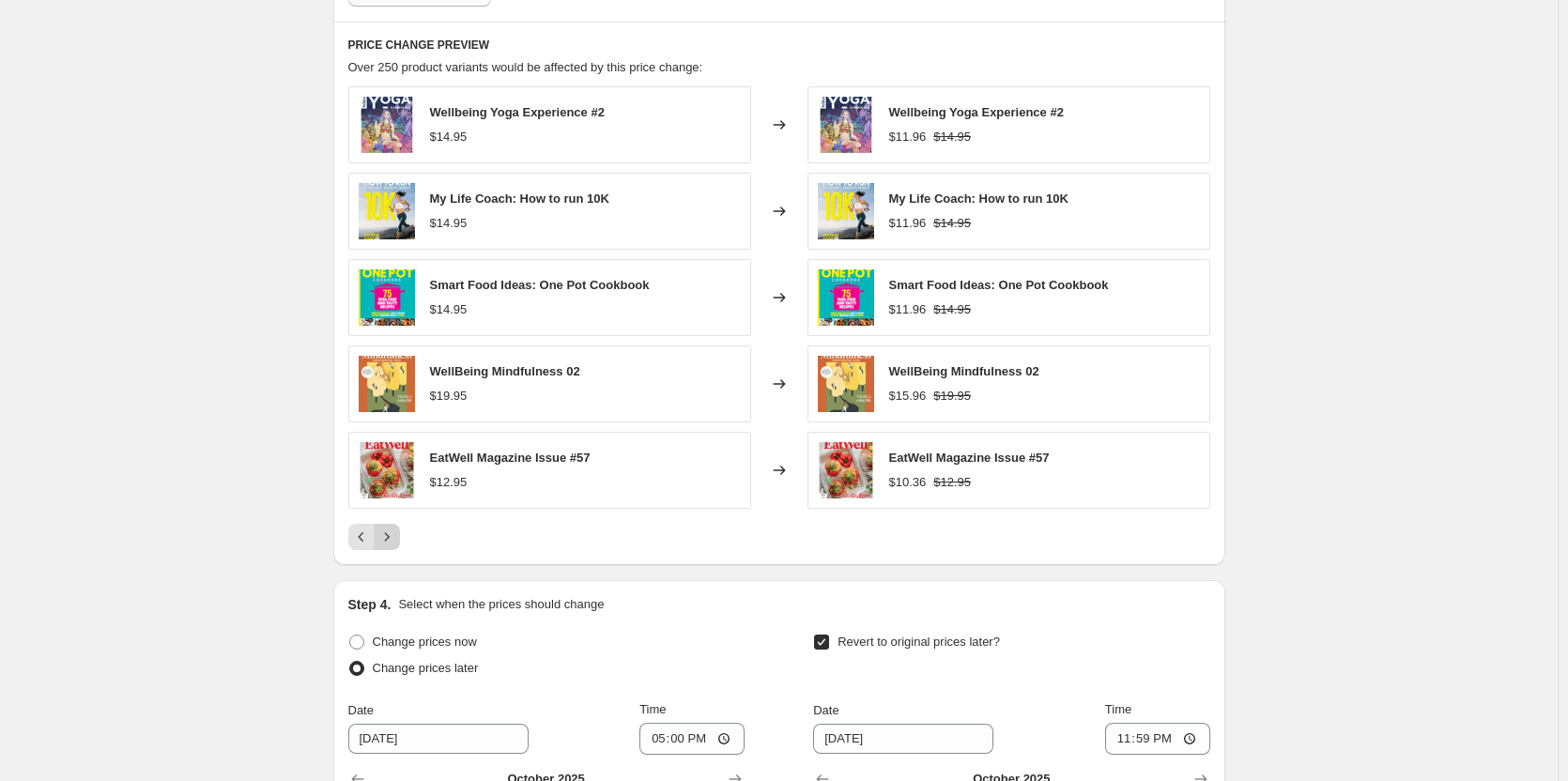
click at [391, 541] on icon "Next" at bounding box center [386, 537] width 19 height 19
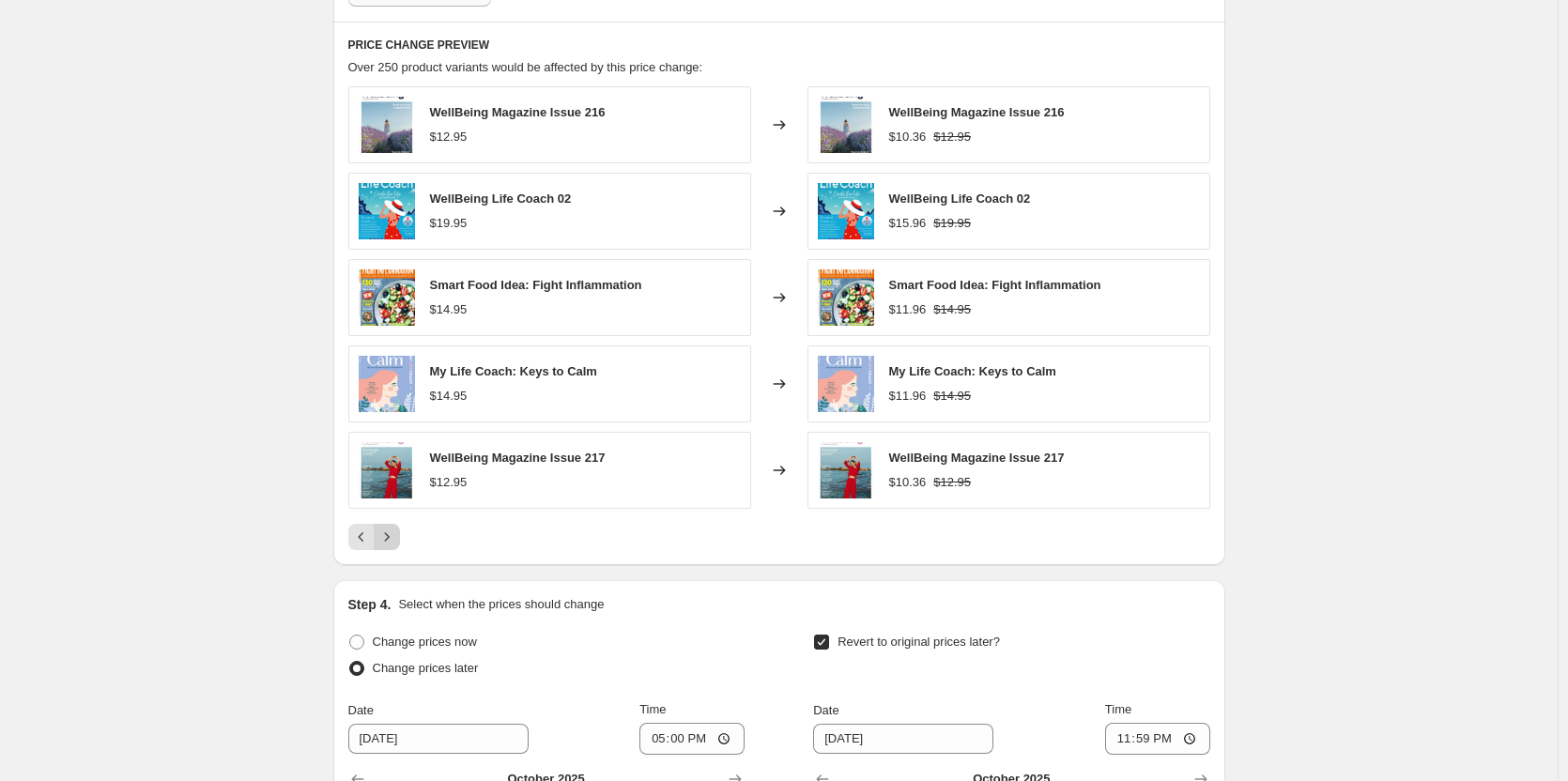
click at [391, 541] on icon "Next" at bounding box center [386, 537] width 19 height 19
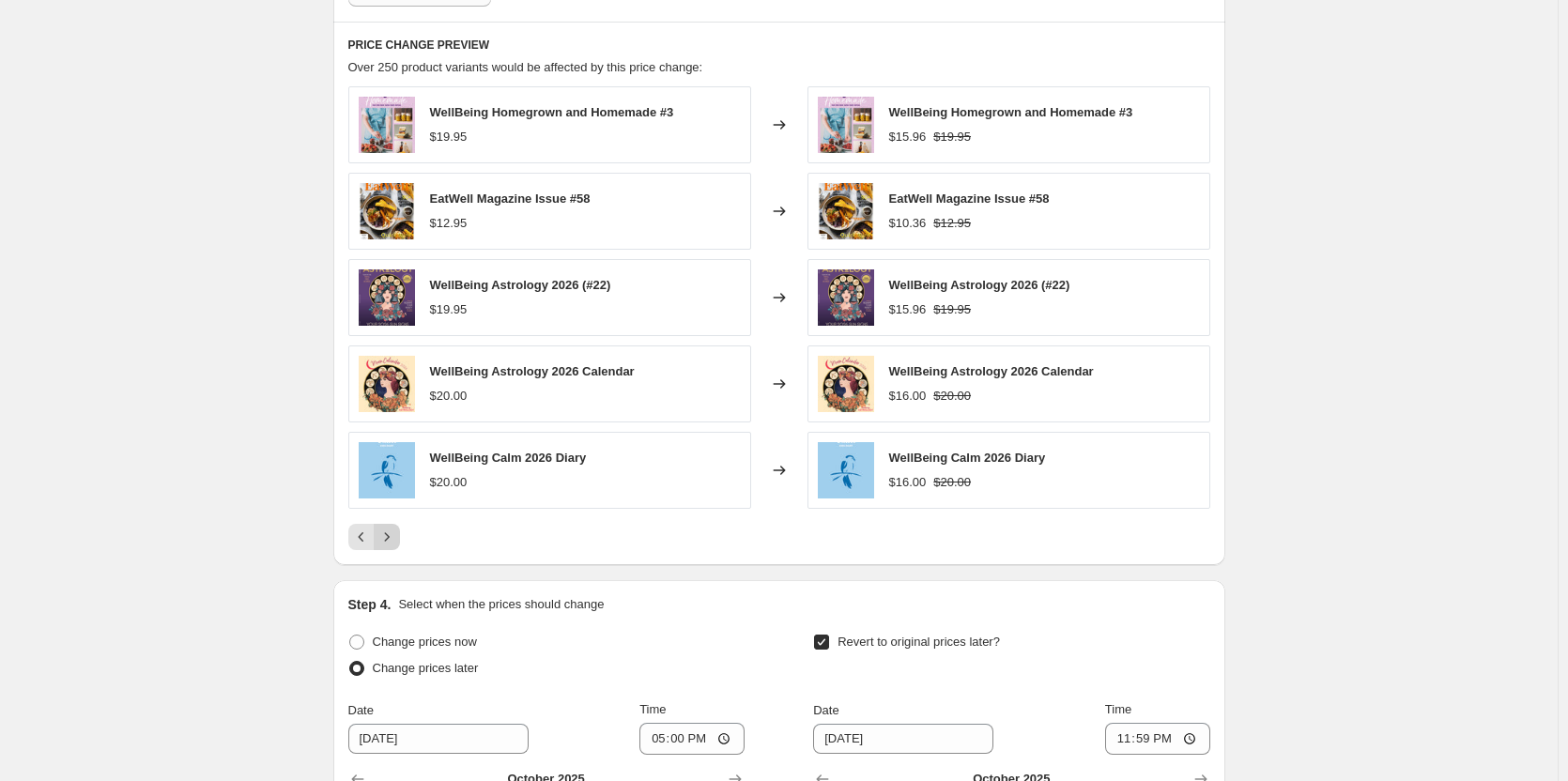
click at [391, 541] on icon "Next" at bounding box center [386, 537] width 19 height 19
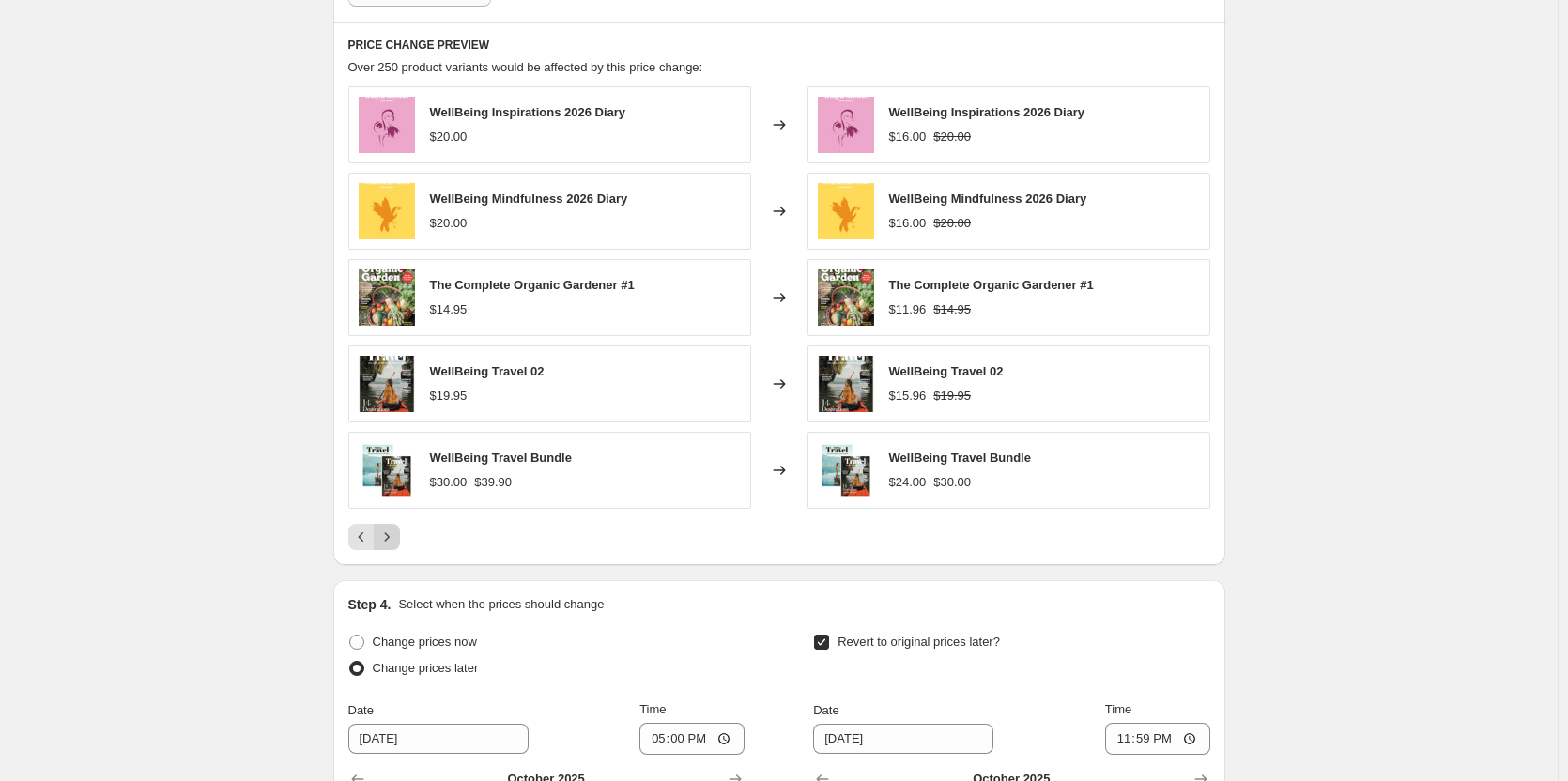
click at [391, 541] on icon "Next" at bounding box center [386, 537] width 19 height 19
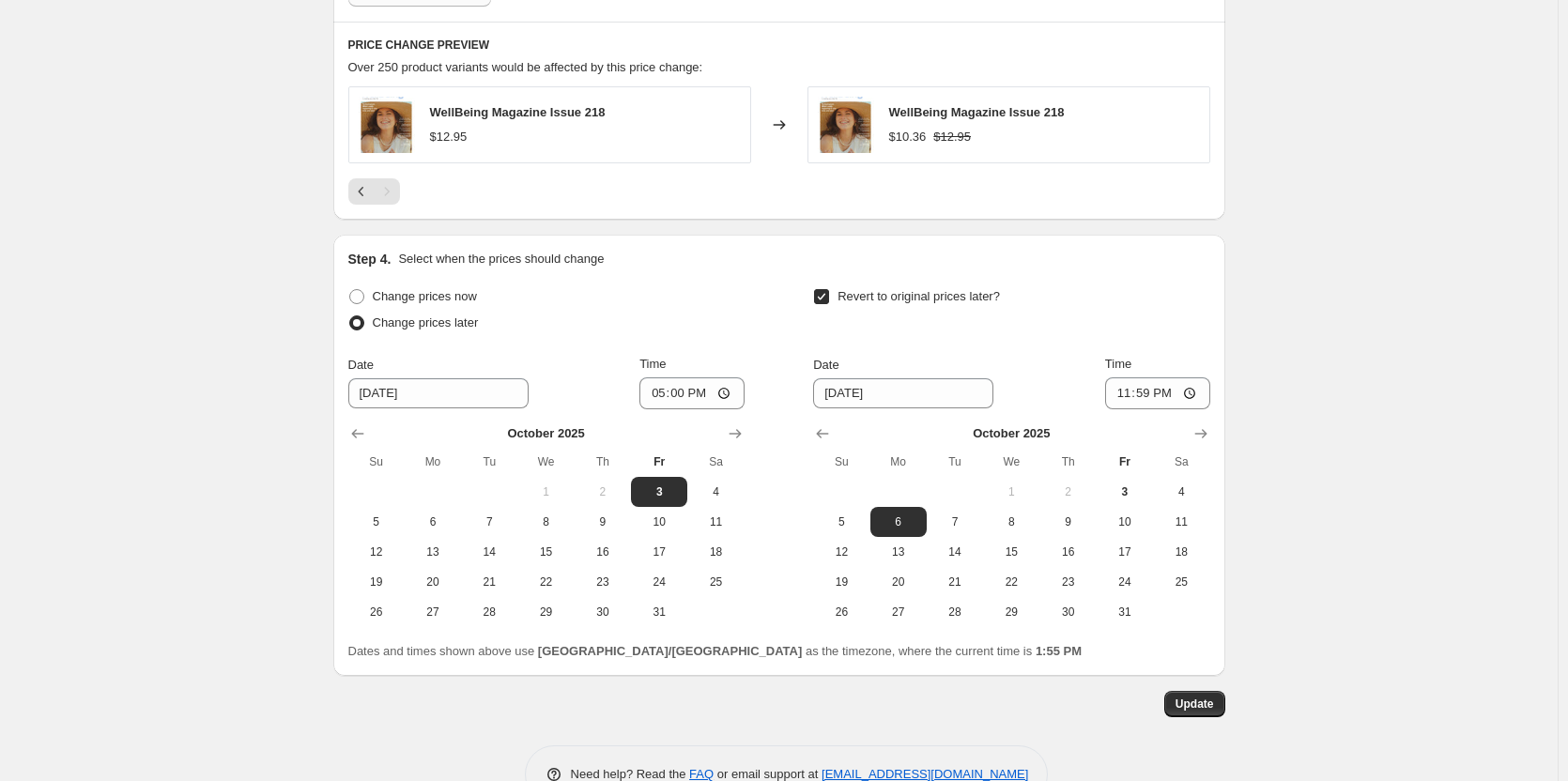
click at [1154, 705] on div "Update" at bounding box center [779, 704] width 892 height 26
click at [1208, 705] on span "Update" at bounding box center [1195, 703] width 39 height 15
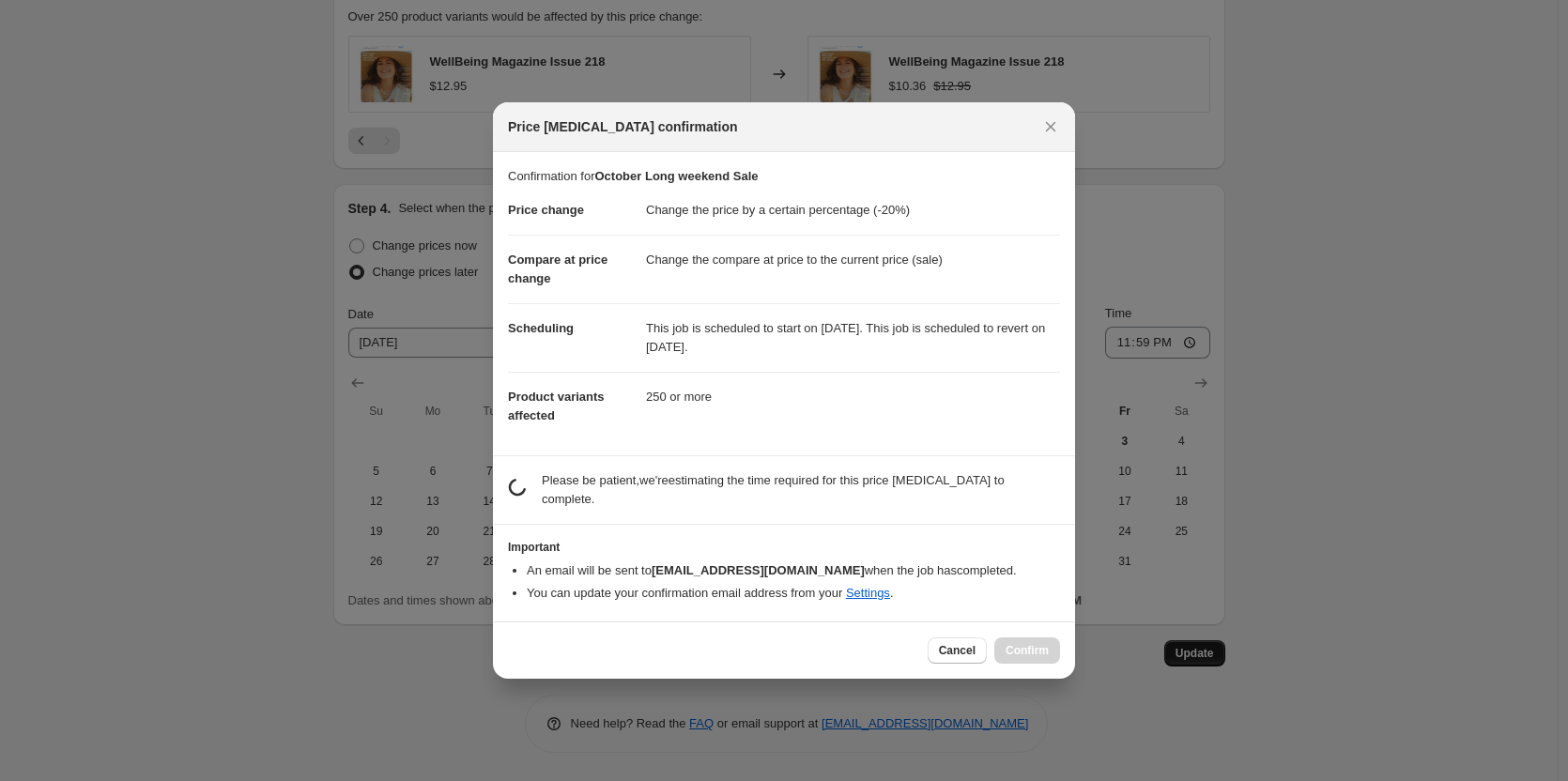
scroll to position [0, 0]
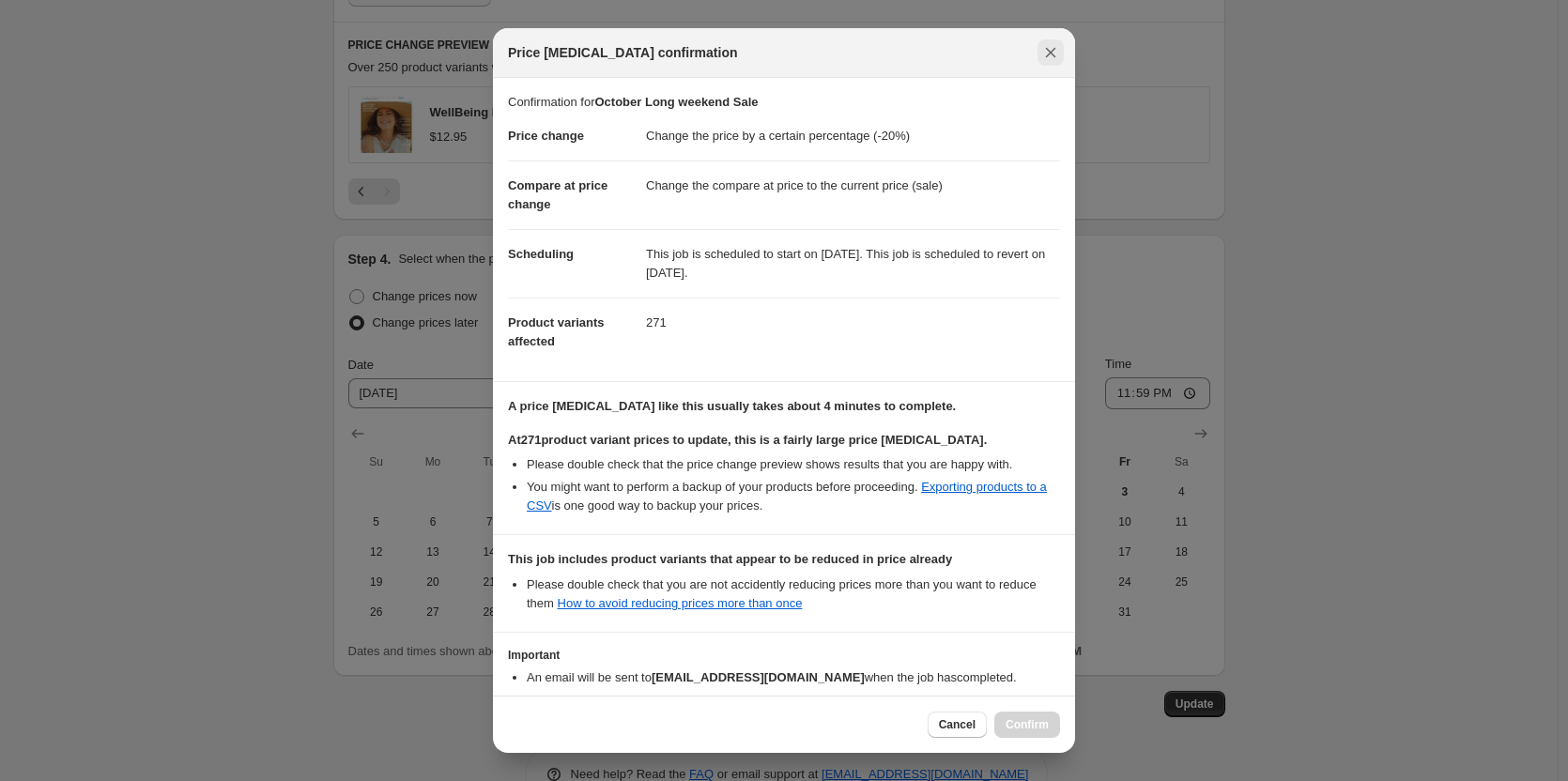
click at [1053, 63] on button "Close" at bounding box center [1051, 53] width 26 height 26
